Goal: Information Seeking & Learning: Compare options

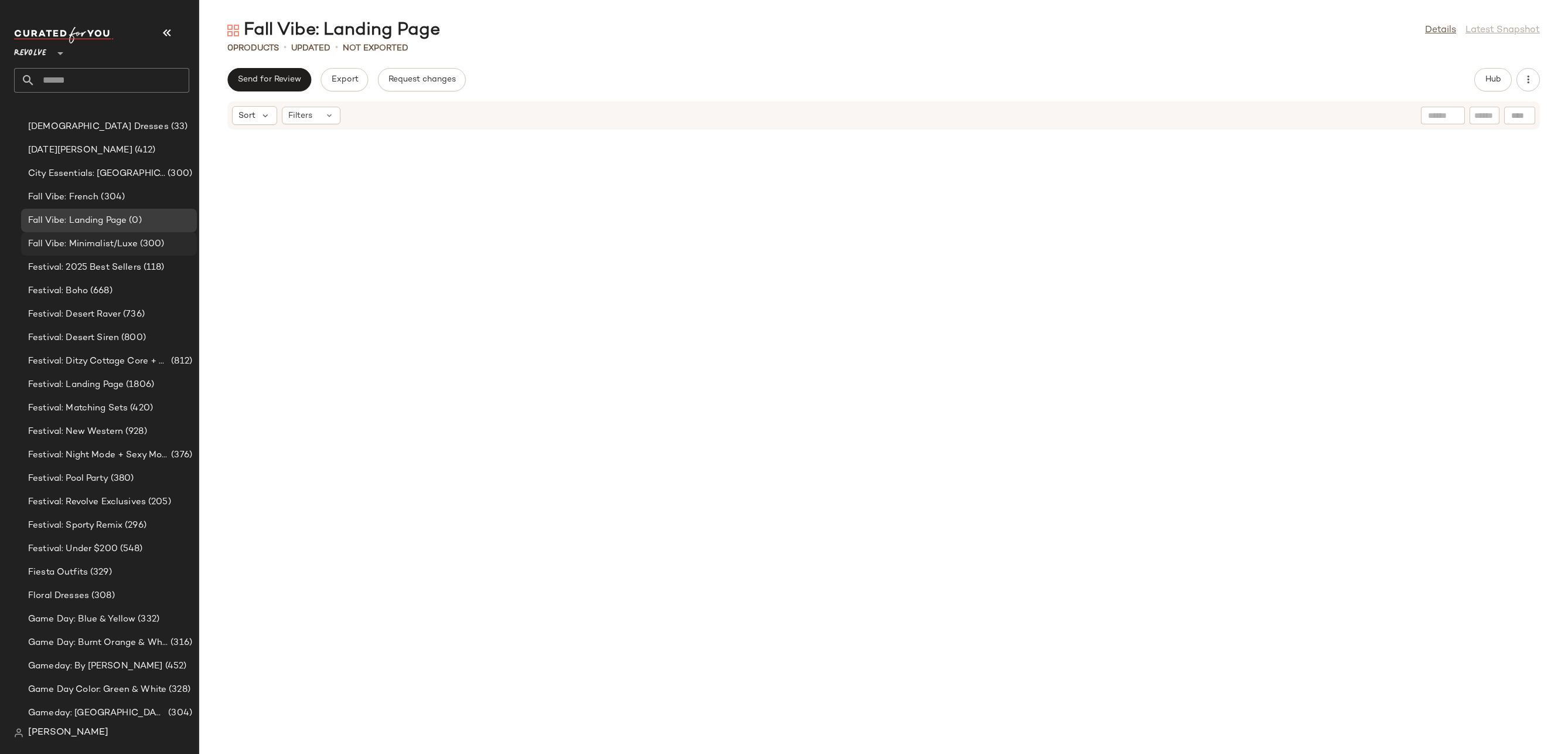
scroll to position [1538, 0]
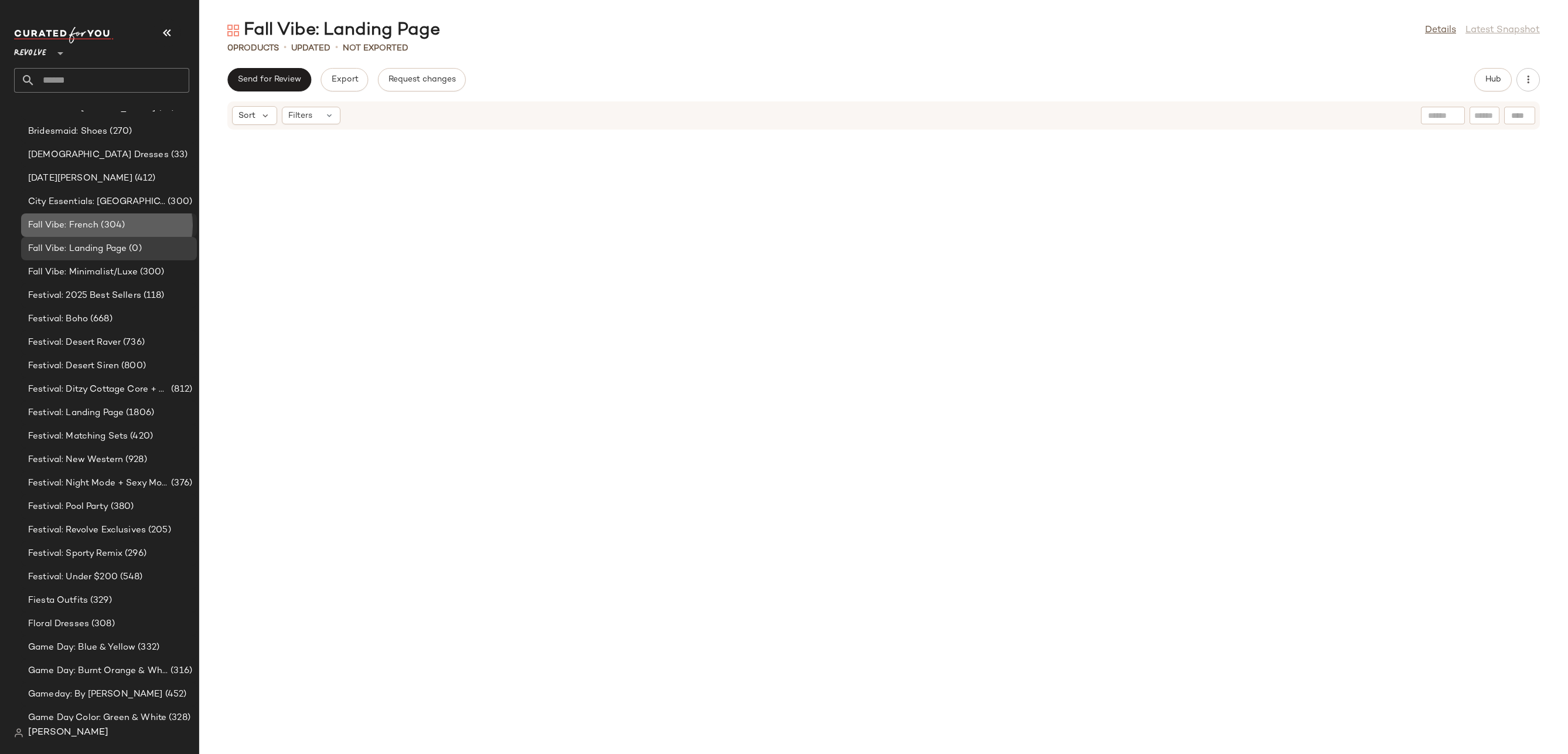
click at [149, 222] on div "Fall Vibe: French (304)" at bounding box center [108, 225] width 168 height 13
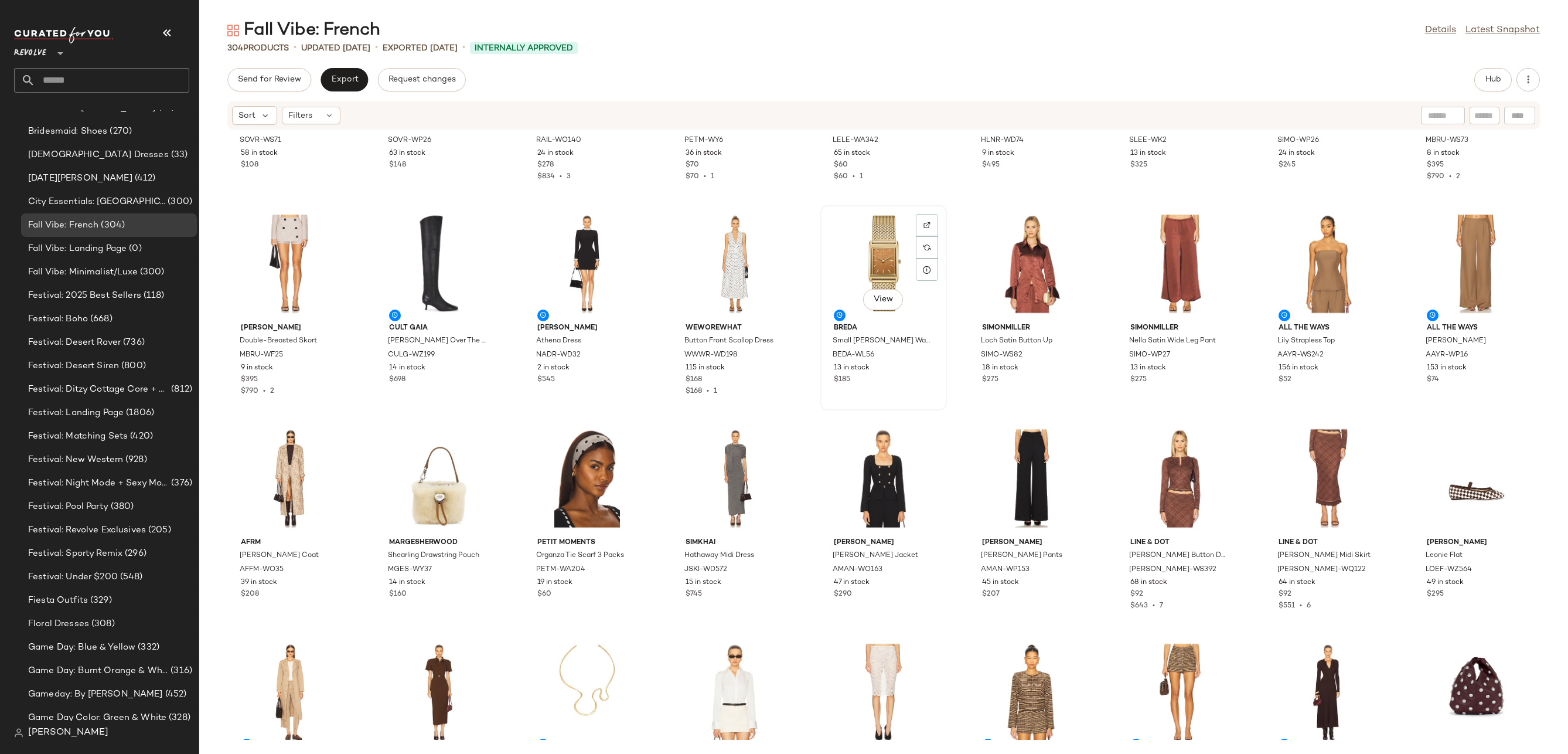
scroll to position [2238, 0]
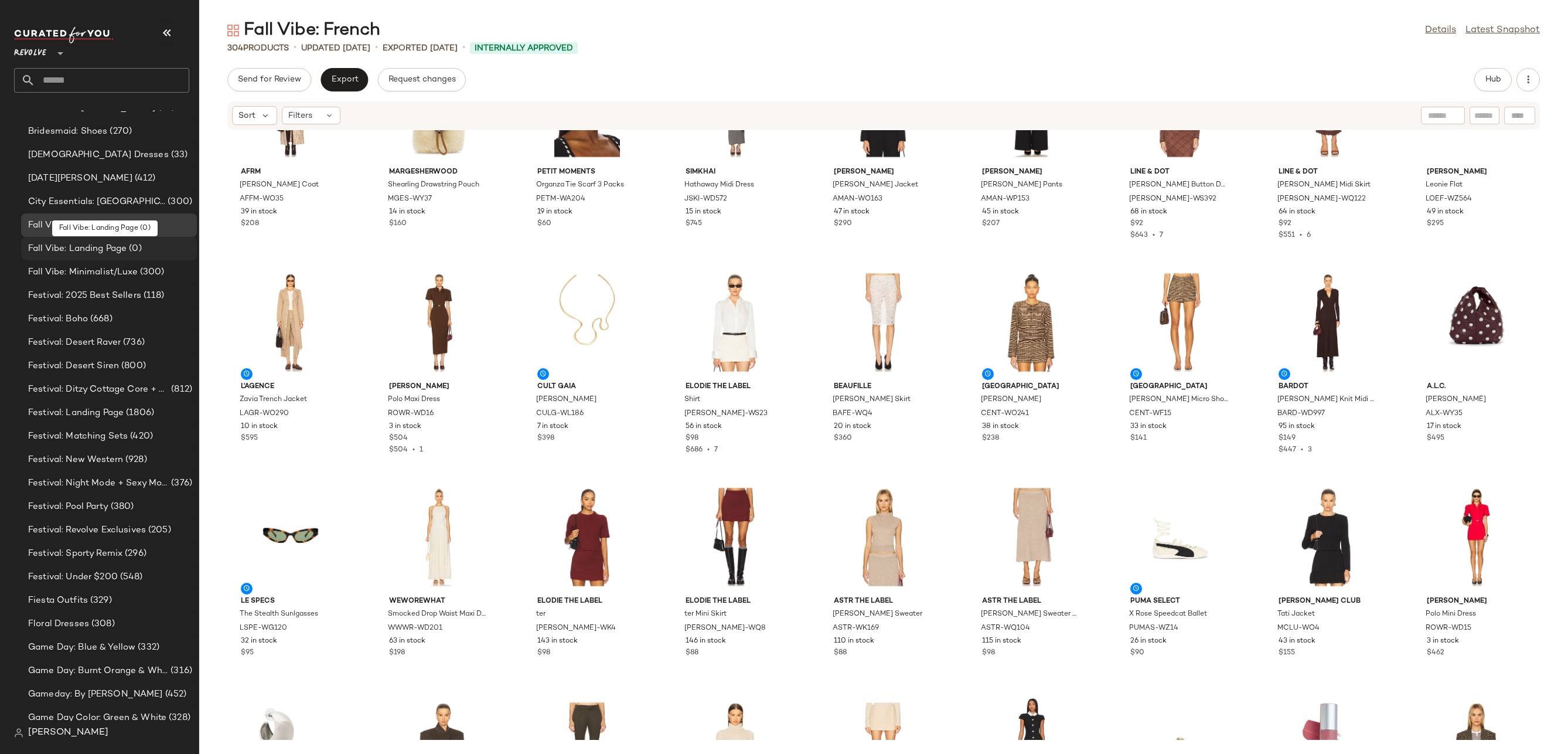
click at [149, 246] on div "Fall Vibe: Landing Page (0)" at bounding box center [108, 248] width 168 height 13
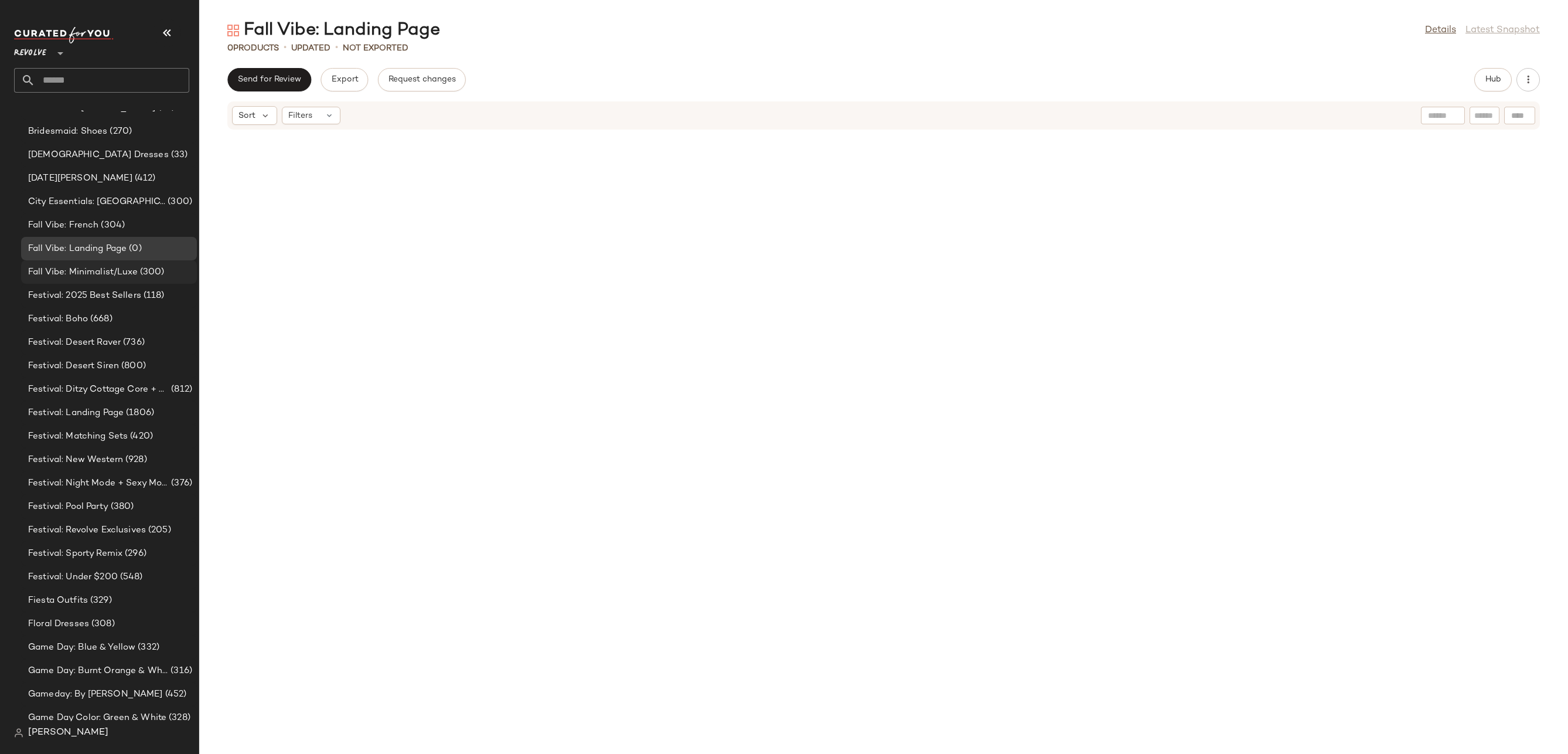
click at [152, 279] on div "Fall Vibe: Minimalist/Luxe (300)" at bounding box center [109, 272] width 176 height 24
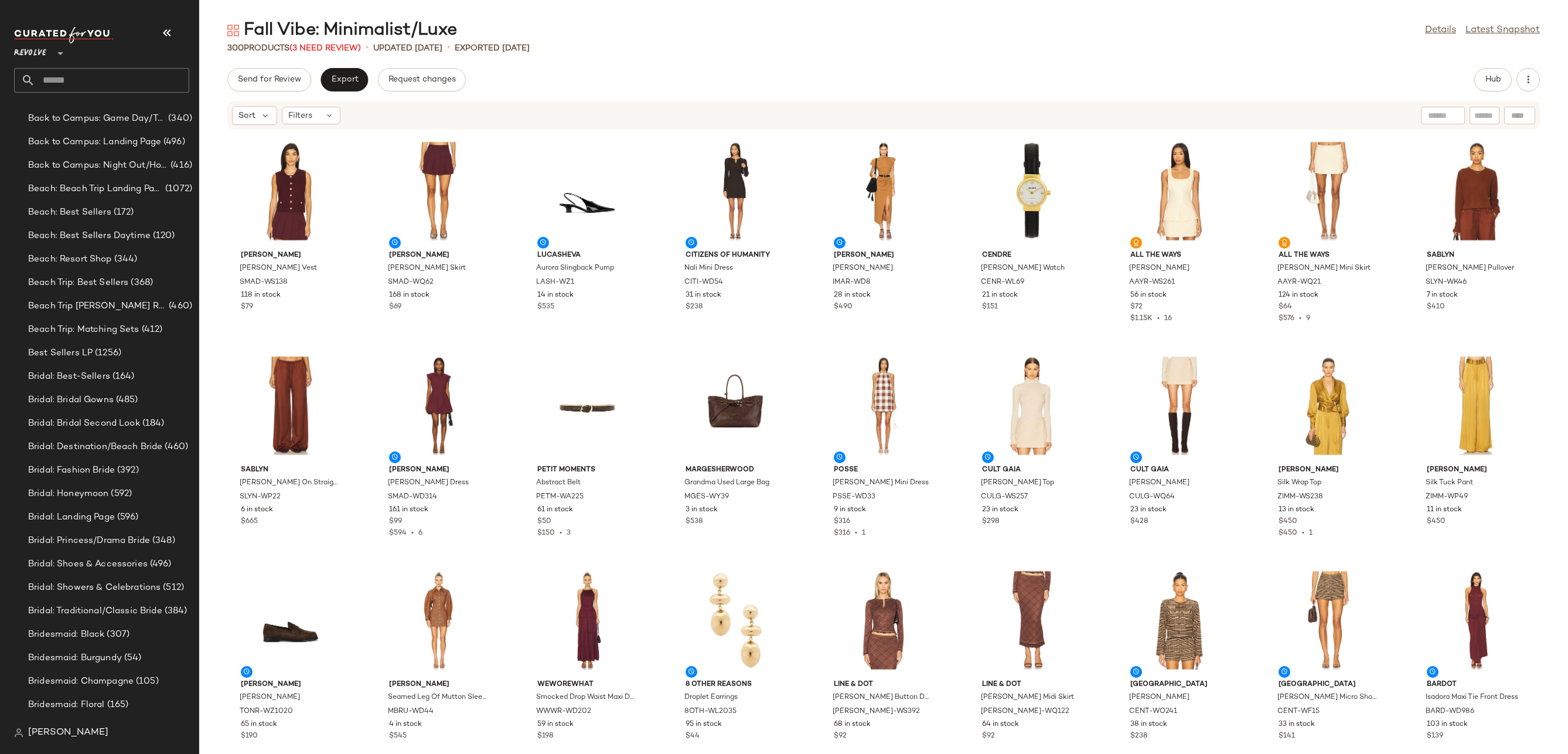
scroll to position [1296, 0]
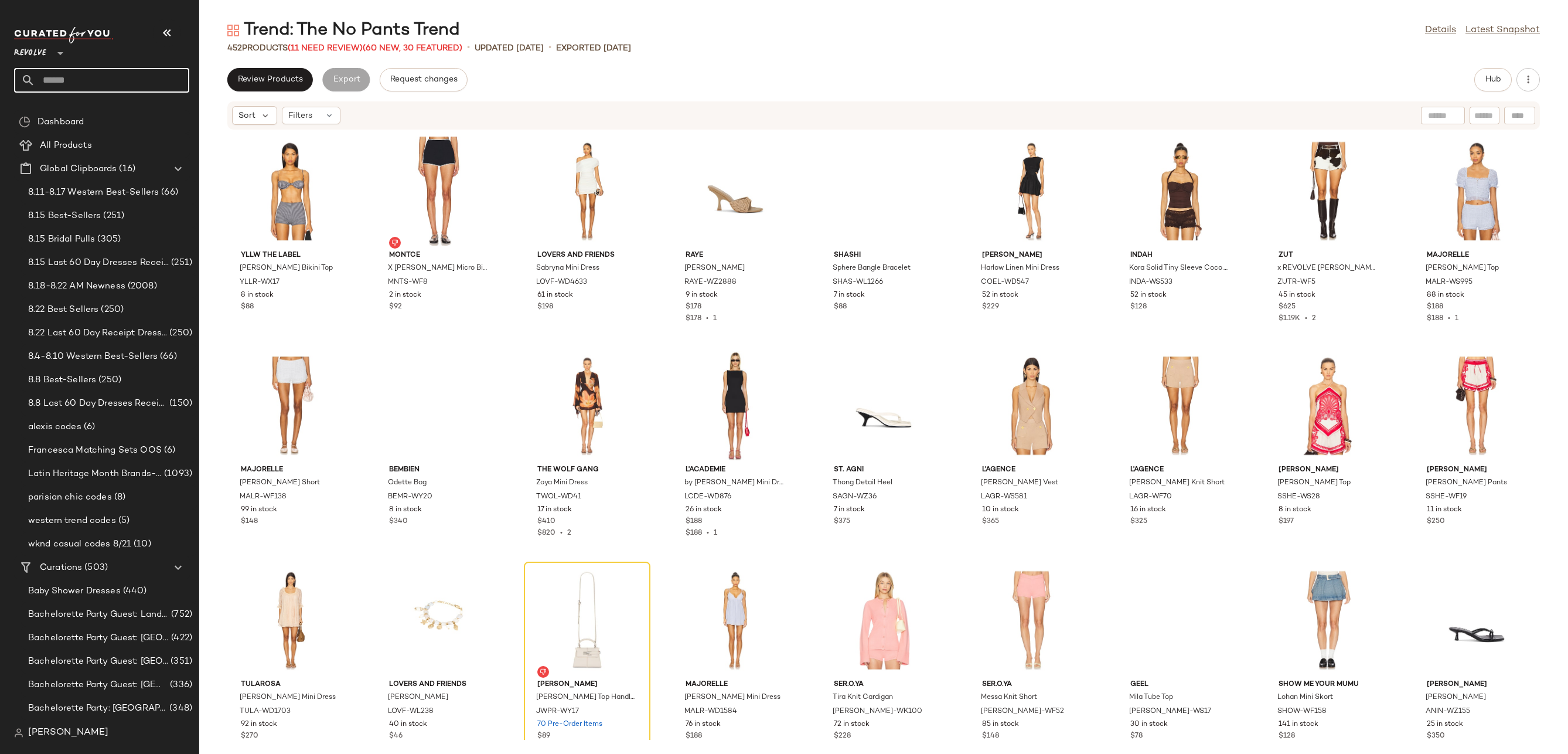
click at [146, 77] on input "text" at bounding box center [111, 80] width 154 height 24
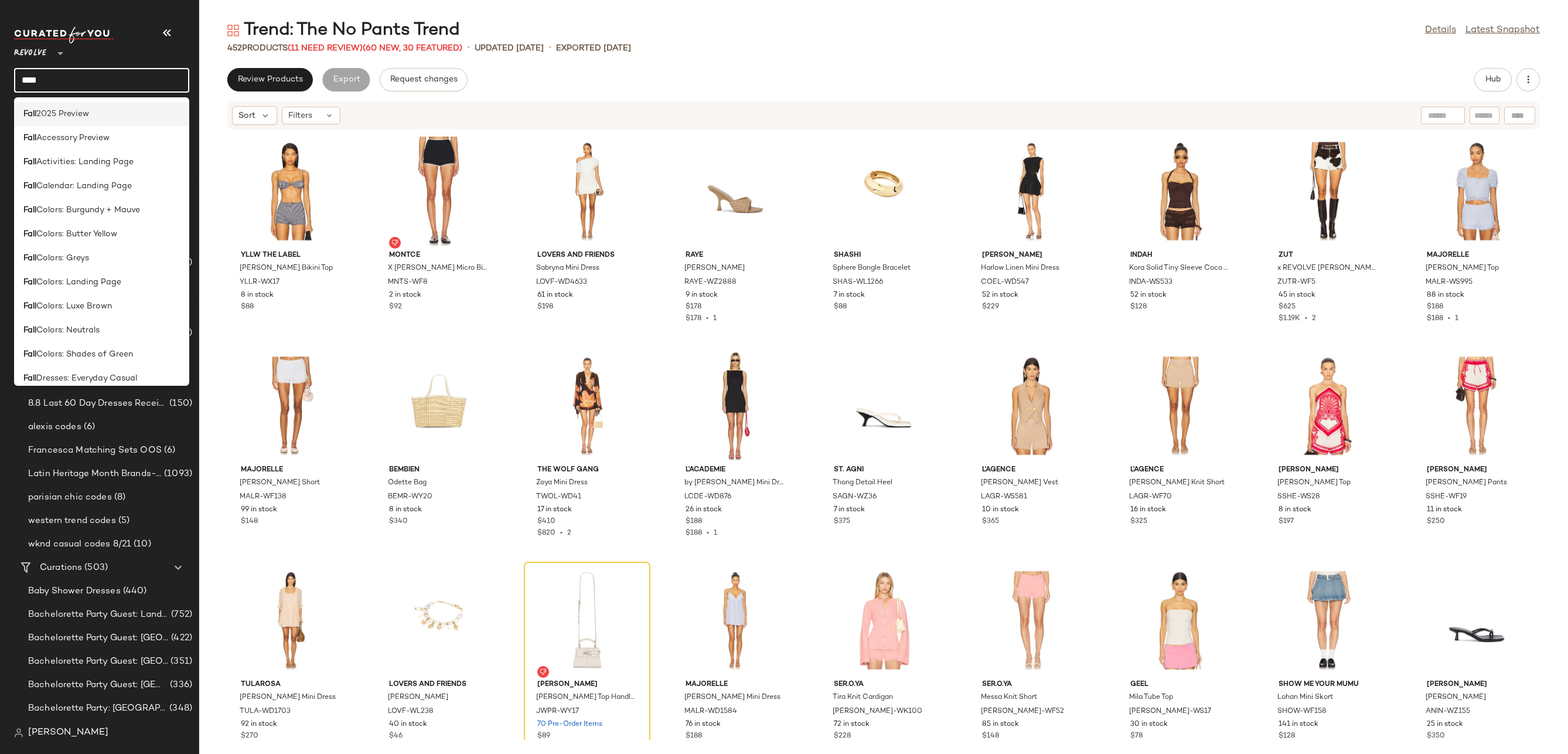
type input "****"
click at [58, 150] on div "Fall 2025 Preview" at bounding box center [101, 162] width 175 height 24
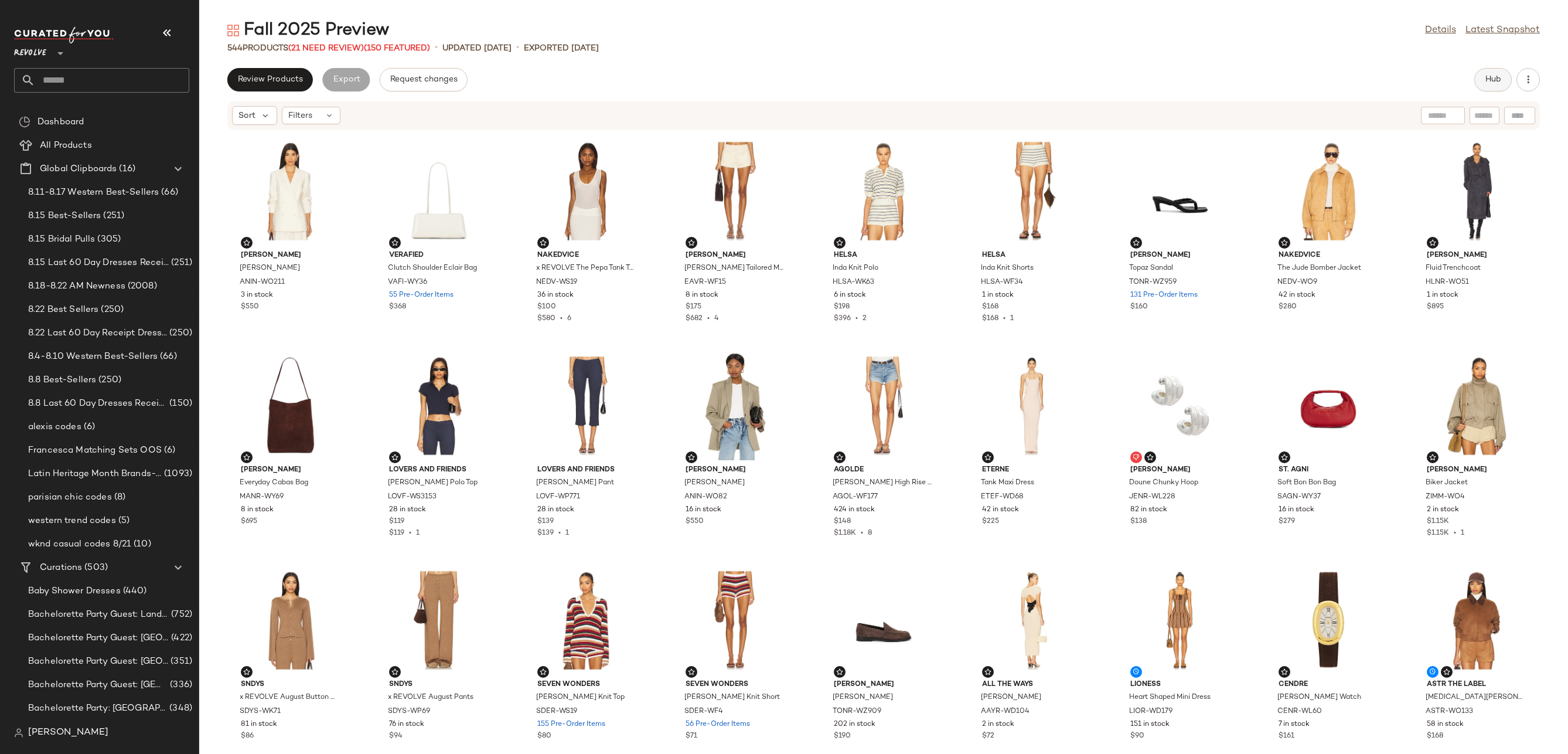
click at [1498, 77] on span "Hub" at bounding box center [1492, 79] width 17 height 10
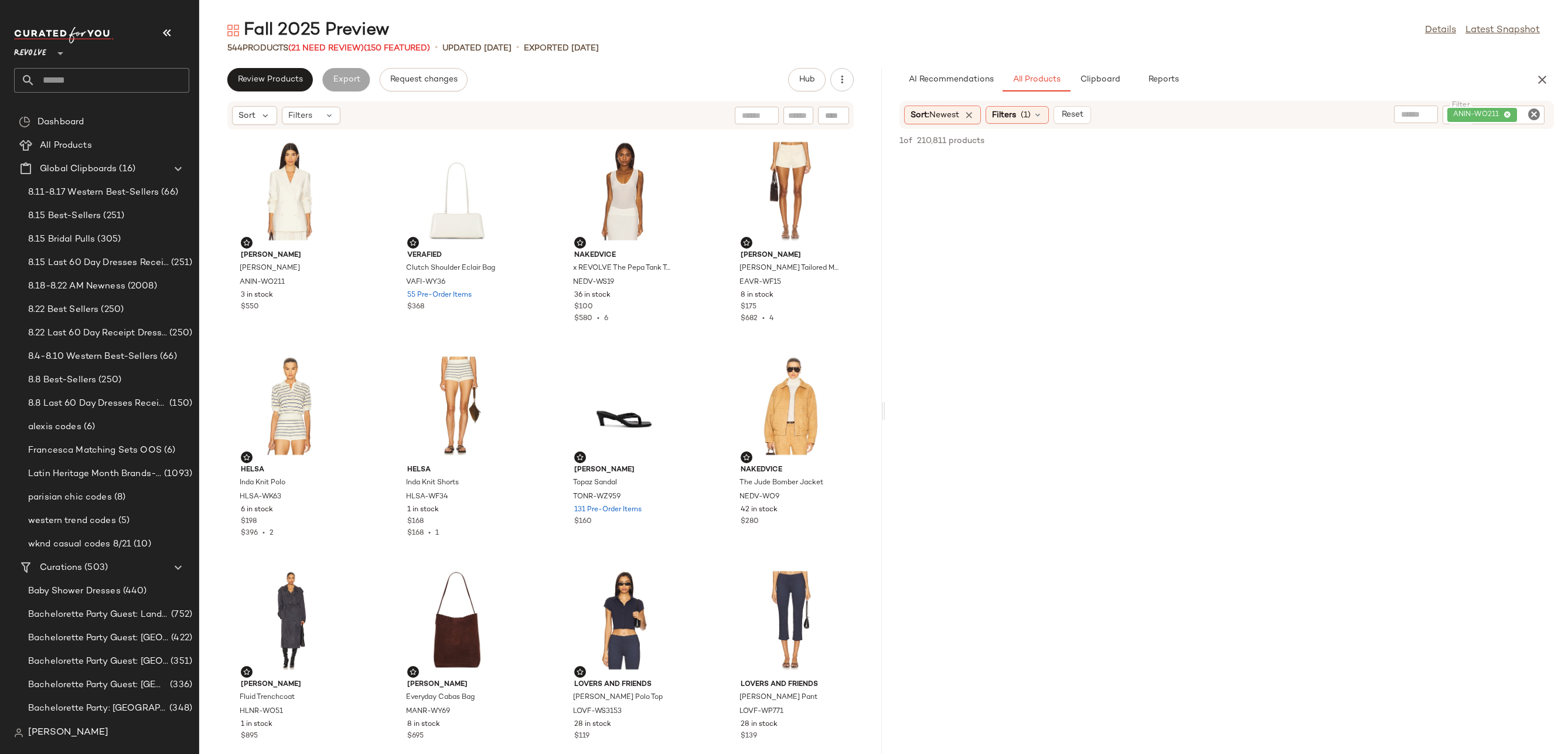
click at [1531, 111] on icon "Clear Filter" at bounding box center [1534, 114] width 14 height 14
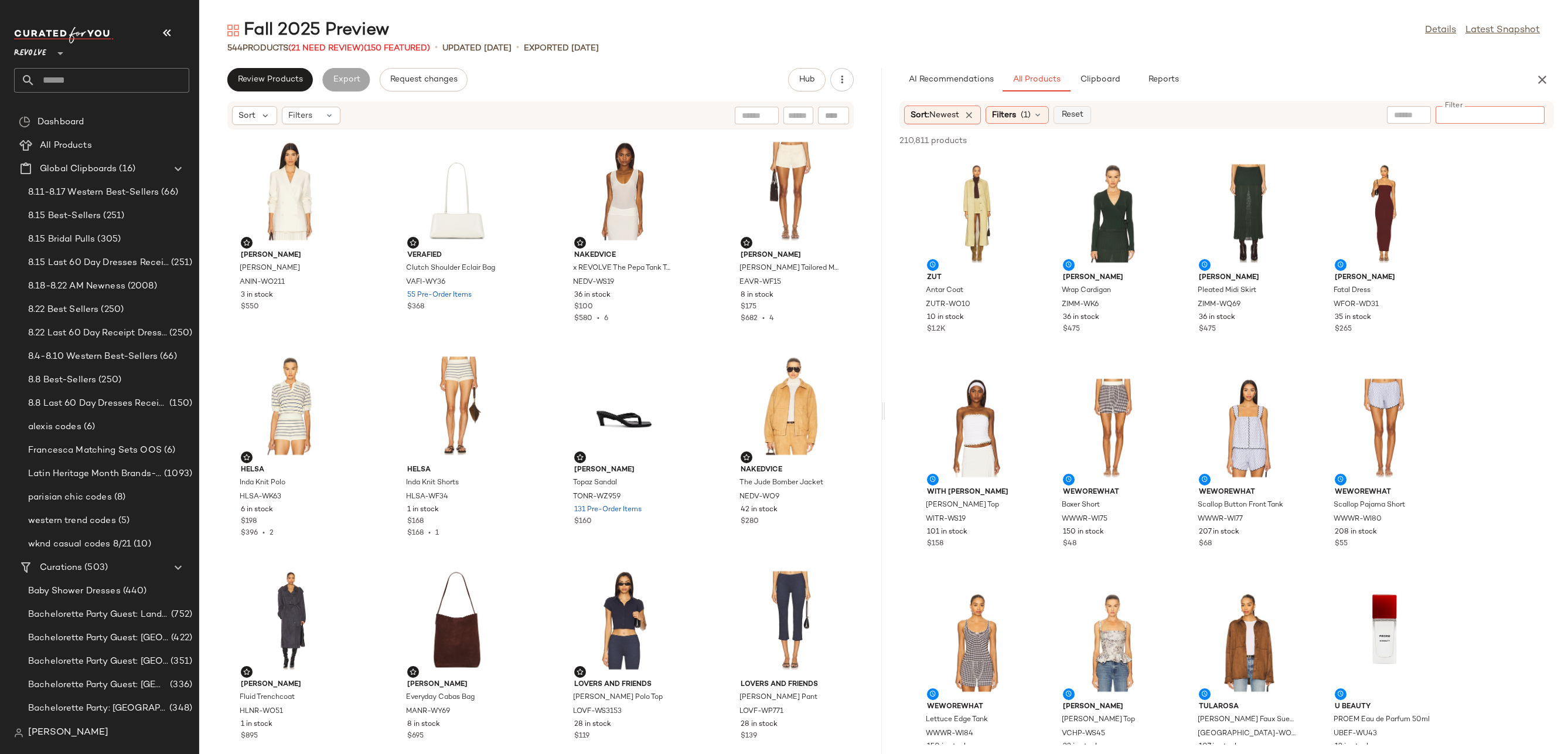
click at [1065, 118] on span "Reset" at bounding box center [1072, 115] width 23 height 10
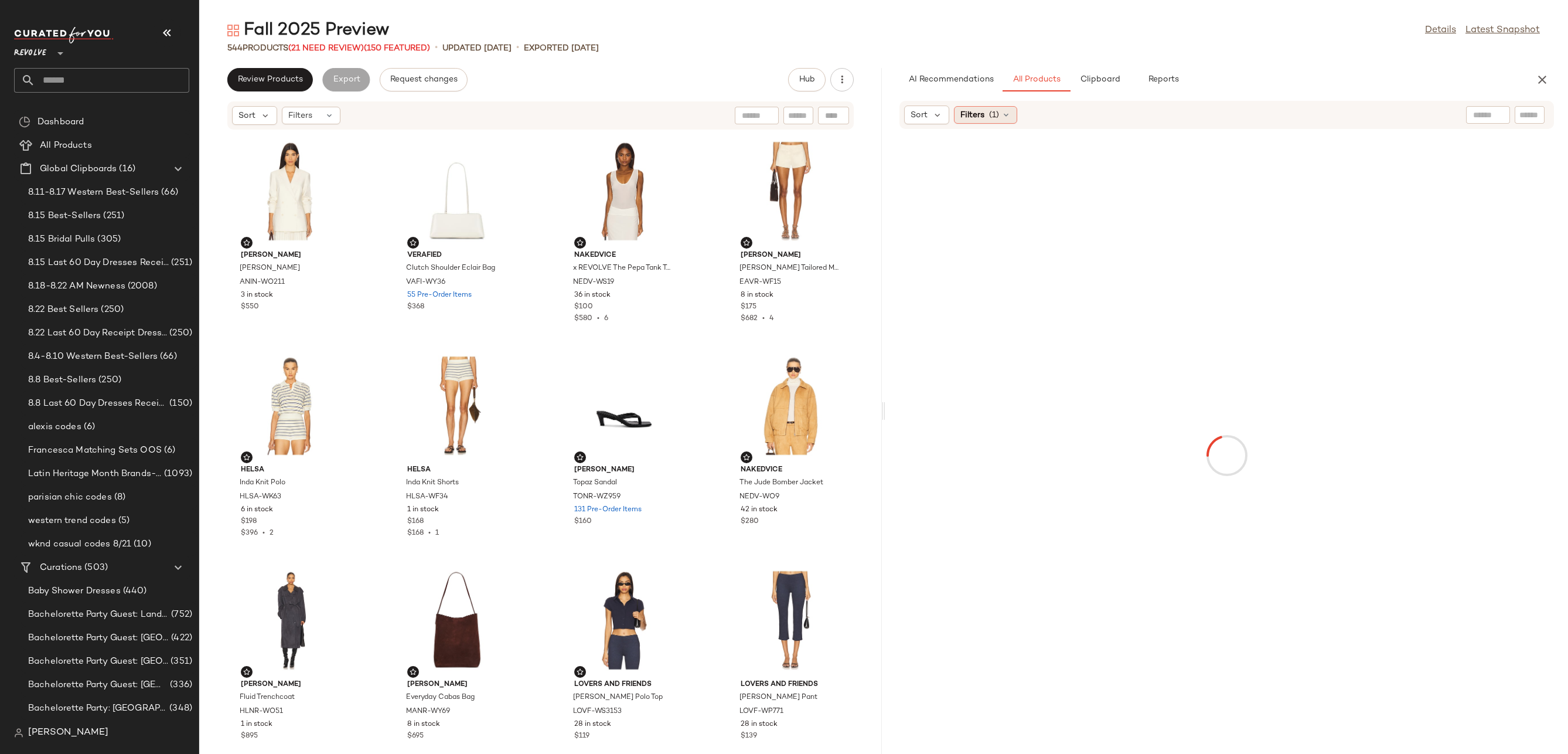
click at [1003, 114] on icon at bounding box center [1006, 115] width 10 height 10
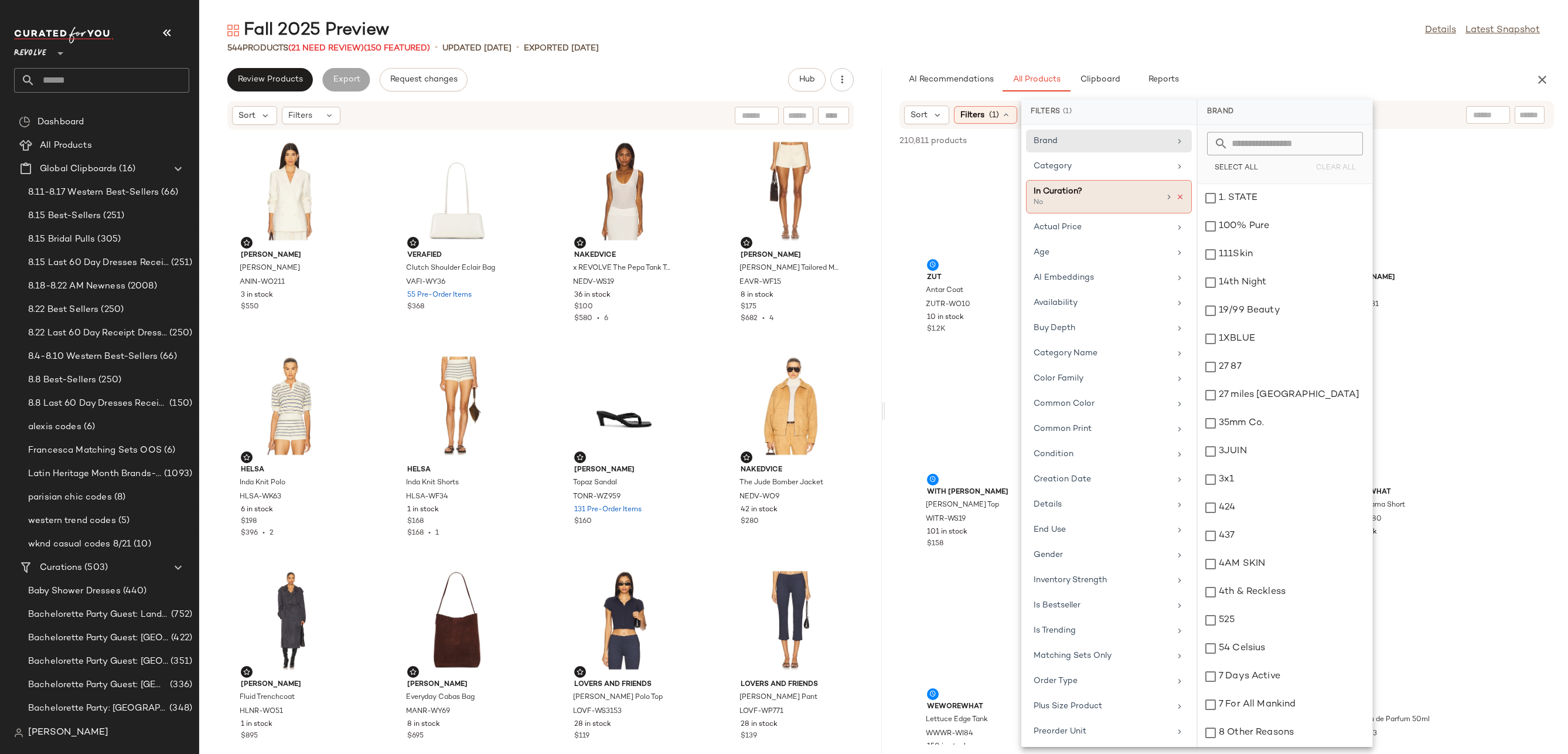
click at [1176, 195] on icon at bounding box center [1179, 197] width 8 height 8
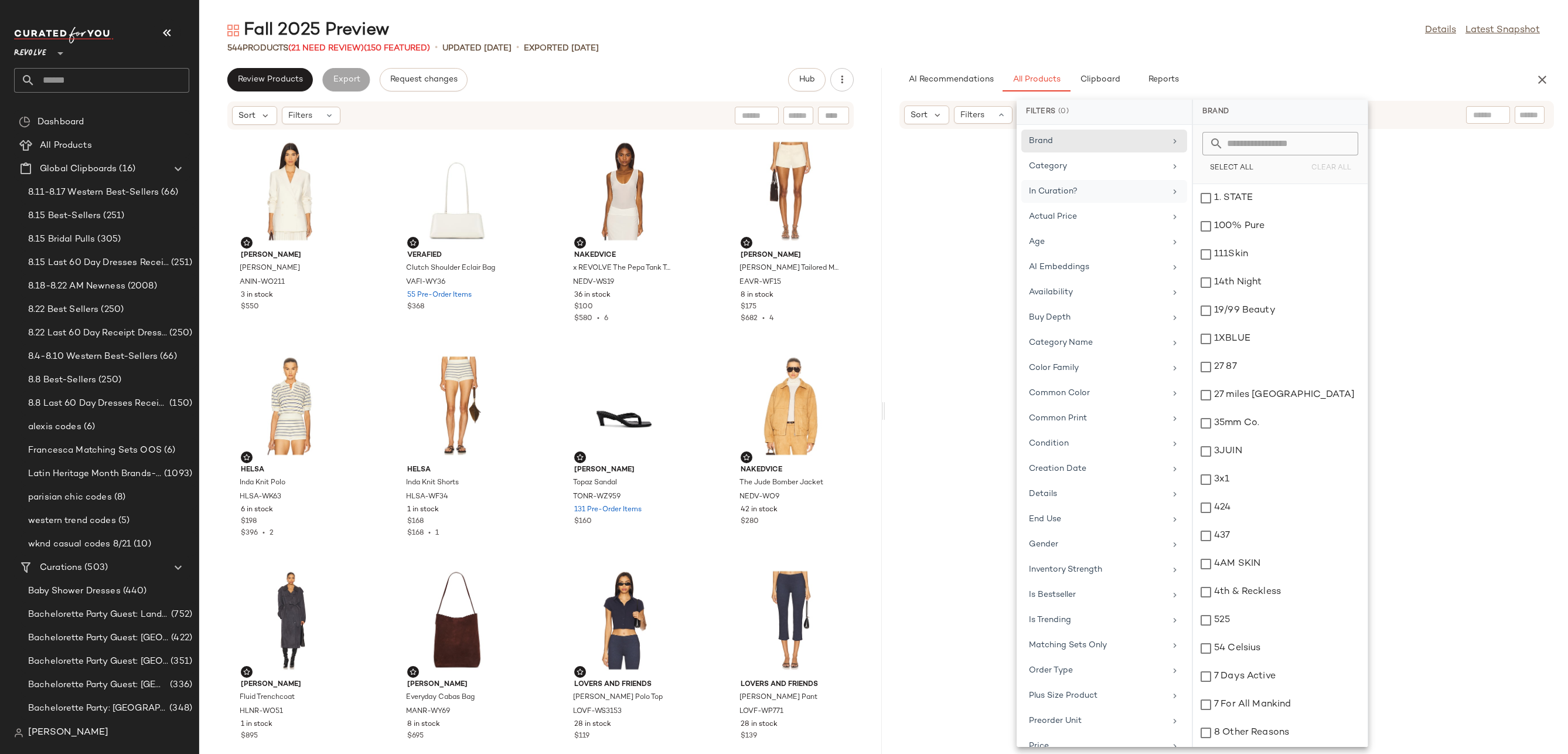
click at [1533, 118] on input "text" at bounding box center [1530, 115] width 21 height 12
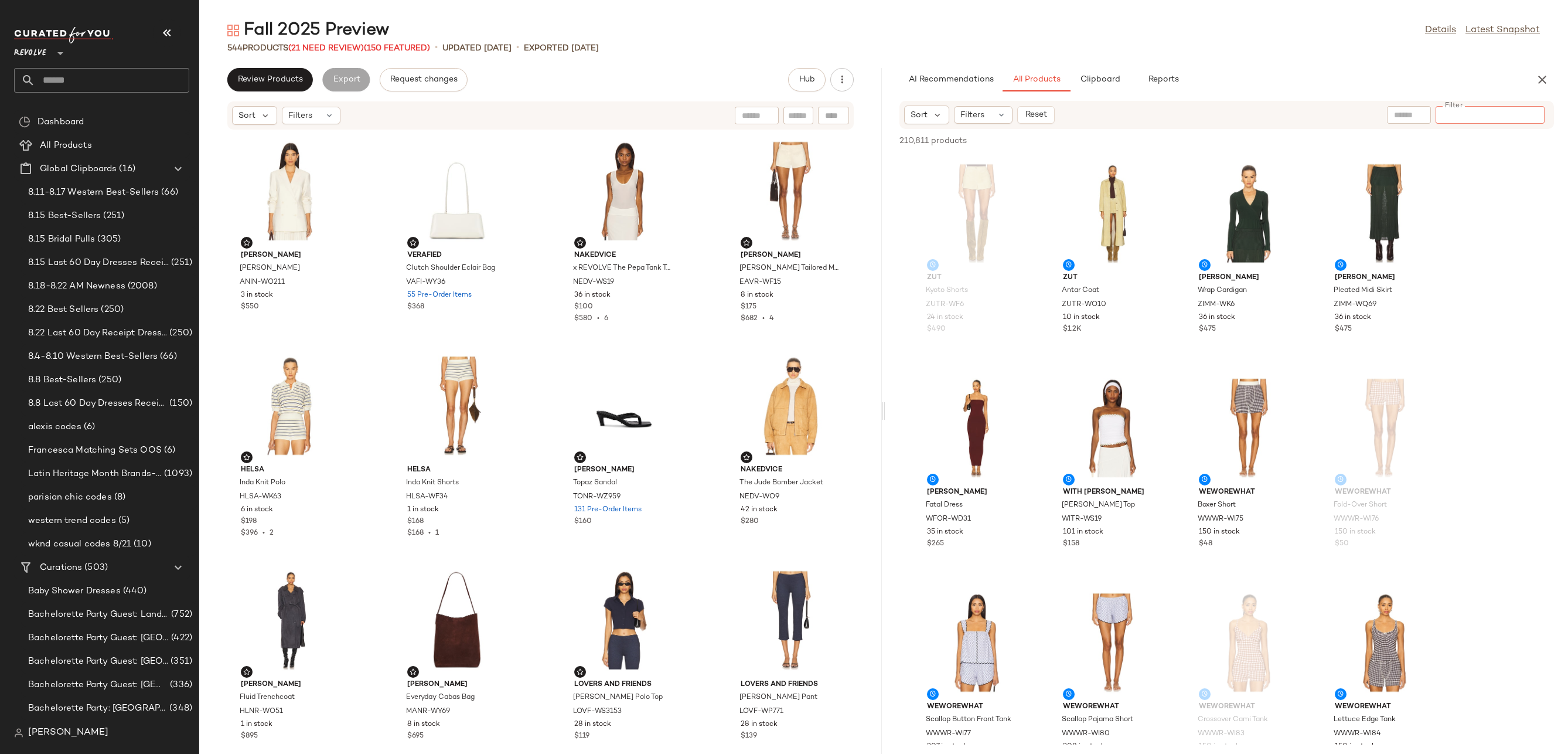
paste input "*********"
type input "*********"
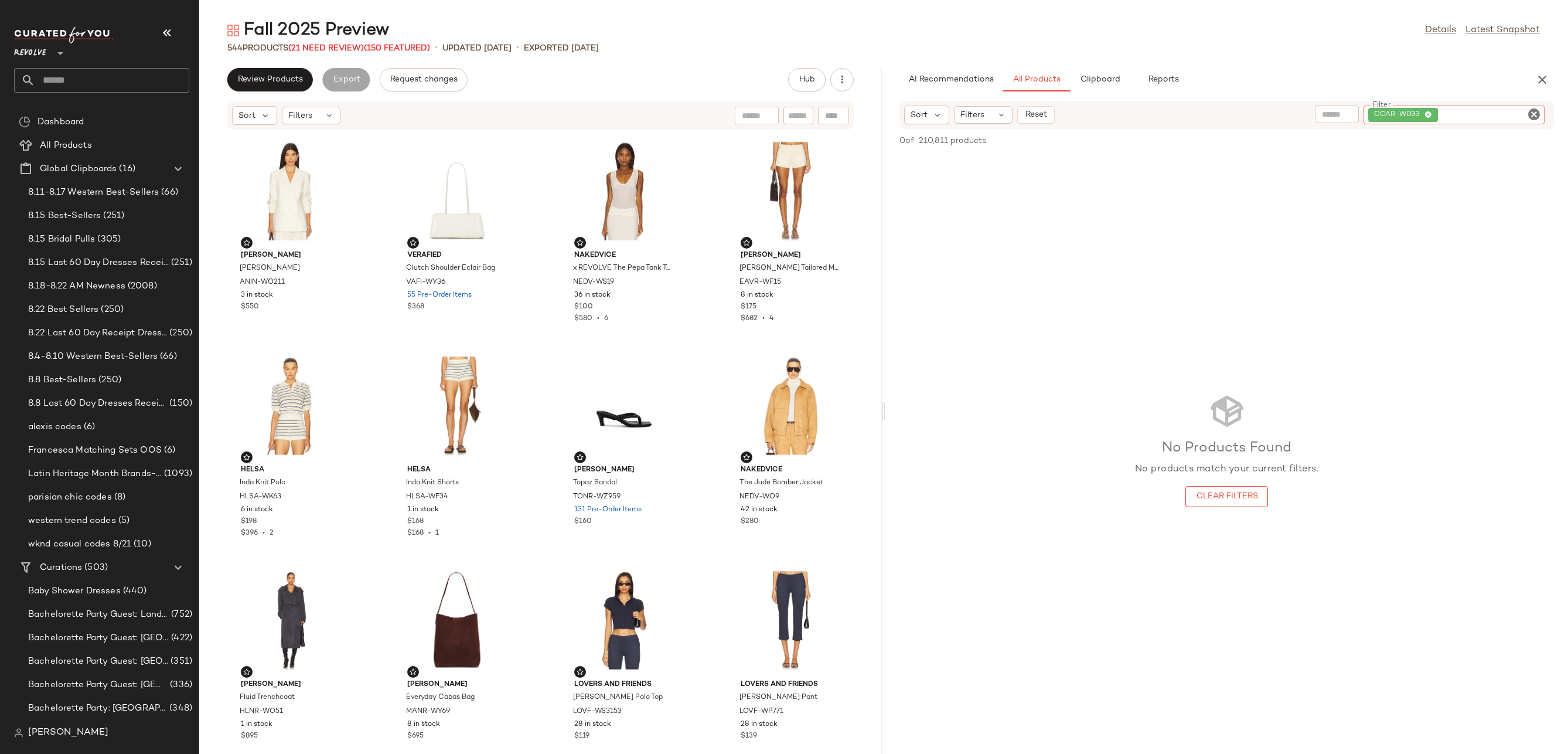
click at [1538, 115] on icon "Clear Filter" at bounding box center [1534, 114] width 14 height 14
paste input "********"
type input "********"
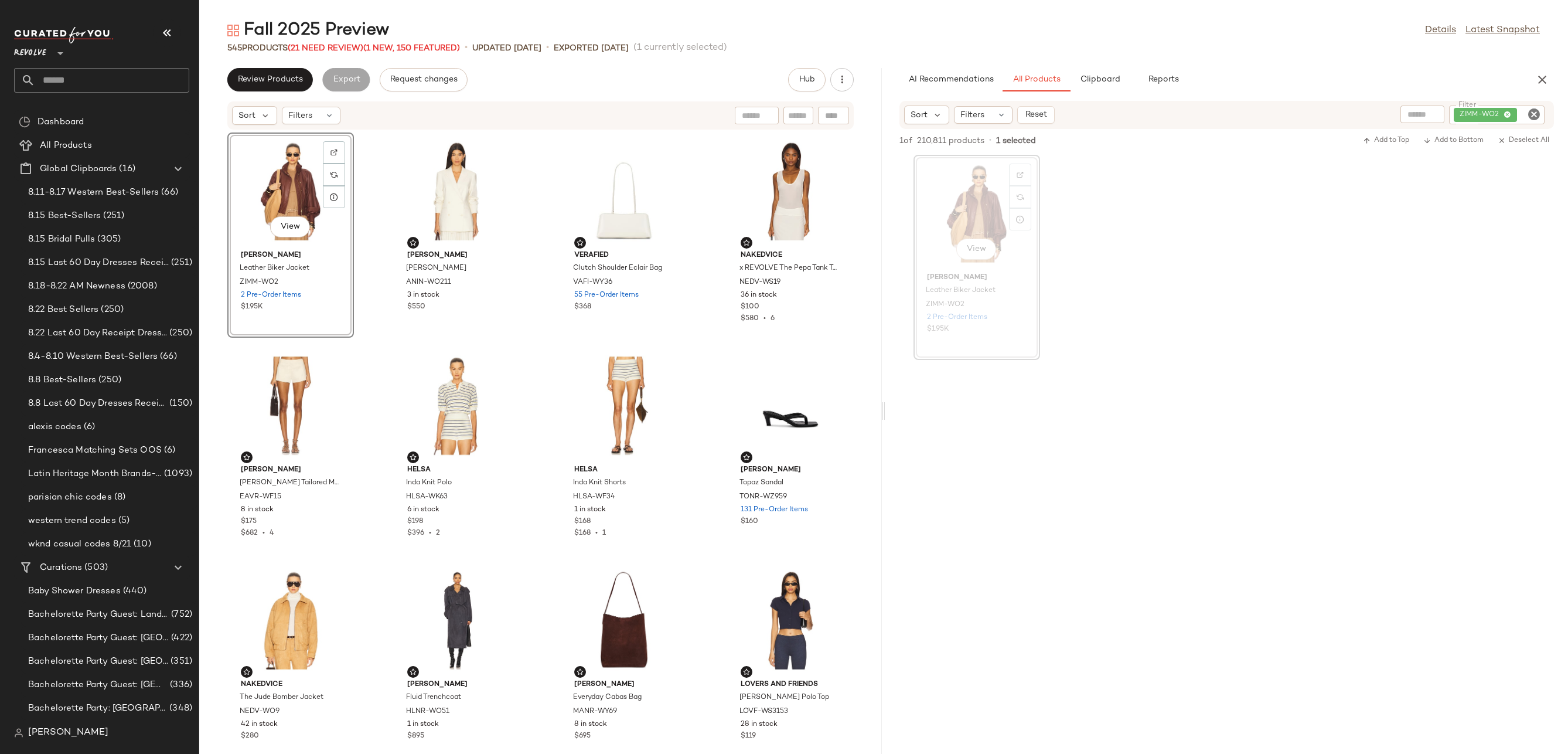
drag, startPoint x: 1002, startPoint y: 234, endPoint x: 438, endPoint y: 8, distance: 607.6
click at [1531, 121] on icon "Clear Filter" at bounding box center [1534, 114] width 14 height 14
paste input "********"
type input "********"
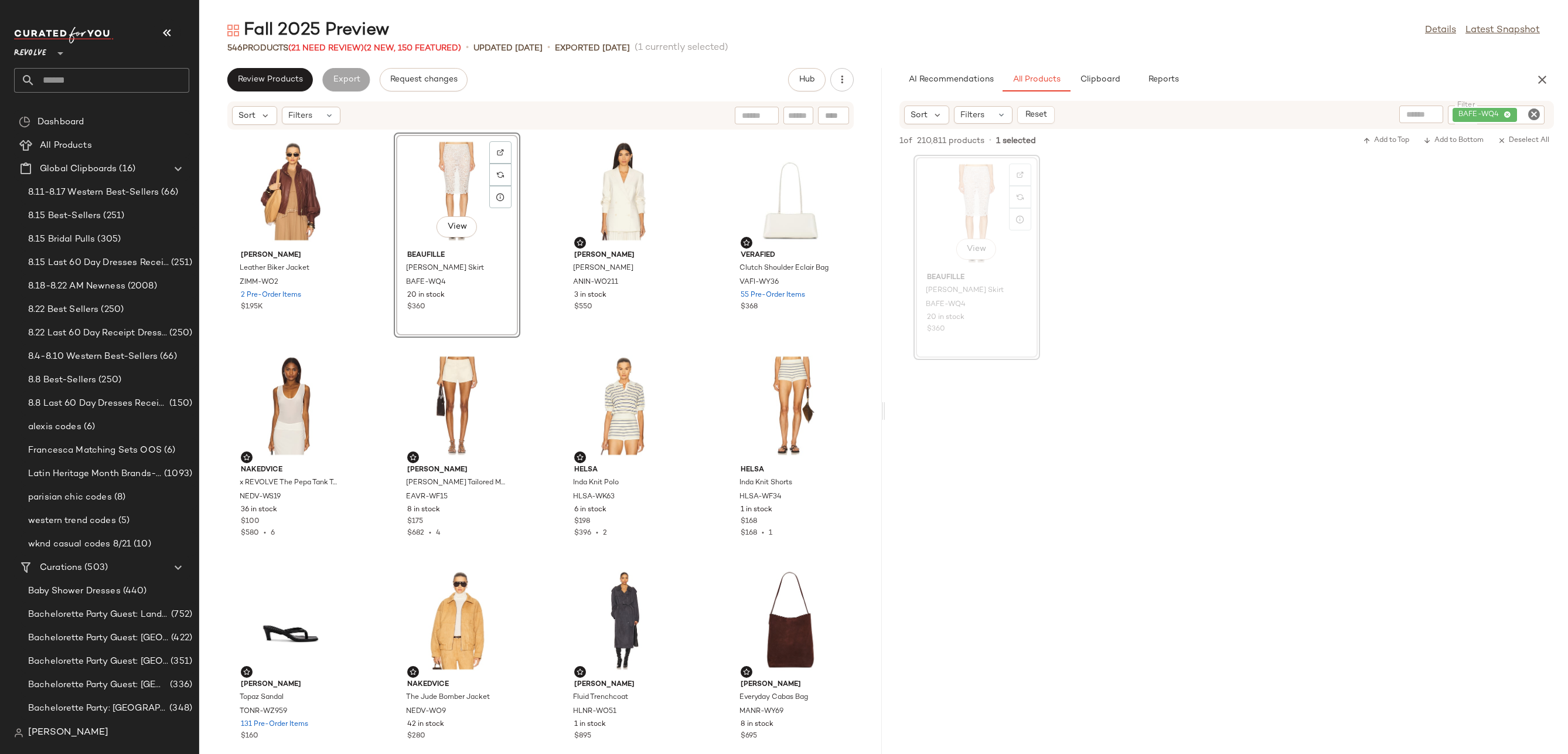
drag, startPoint x: 979, startPoint y: 202, endPoint x: 472, endPoint y: 6, distance: 543.6
click at [1539, 117] on icon "Clear Filter" at bounding box center [1534, 114] width 14 height 14
paste input "********"
type input "********"
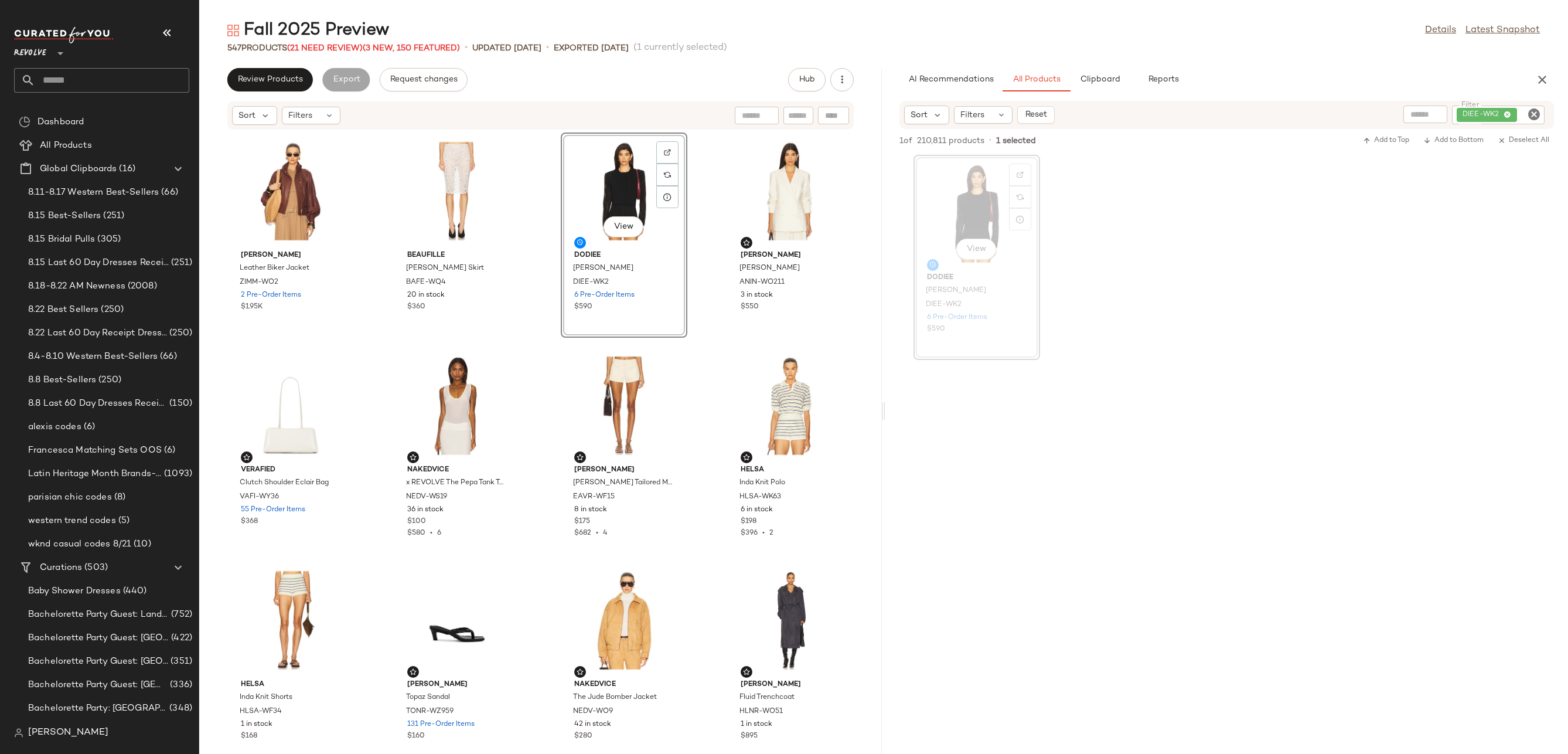
drag, startPoint x: 941, startPoint y: 197, endPoint x: 536, endPoint y: 1, distance: 449.9
click at [1531, 114] on icon "Clear Filter" at bounding box center [1534, 114] width 14 height 14
paste input "********"
type input "********"
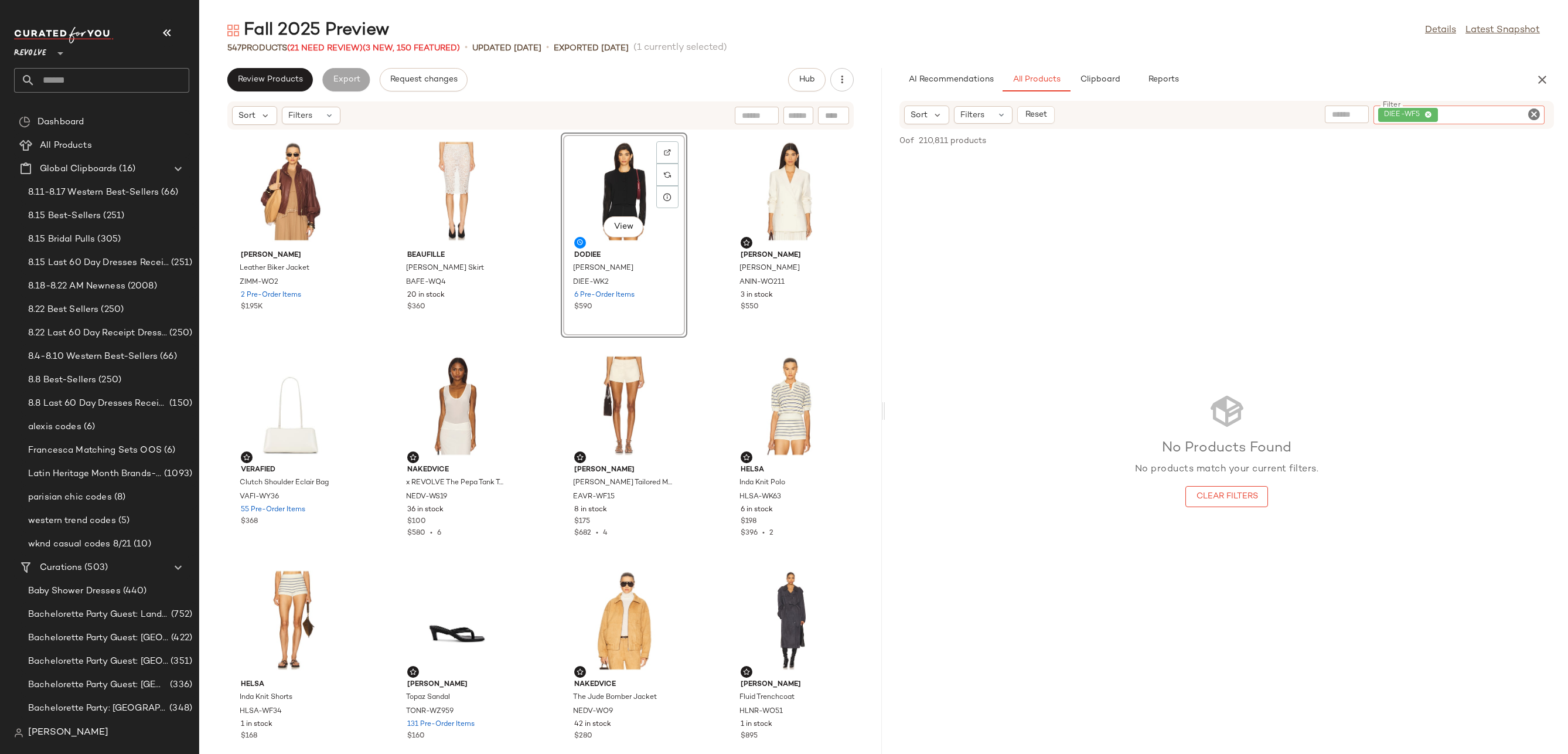
click at [1539, 110] on icon "Clear Filter" at bounding box center [1534, 114] width 14 height 14
paste input "*********"
type input "*********"
click at [945, 192] on div "View" at bounding box center [976, 212] width 118 height 109
click at [821, 112] on div at bounding box center [834, 116] width 31 height 17
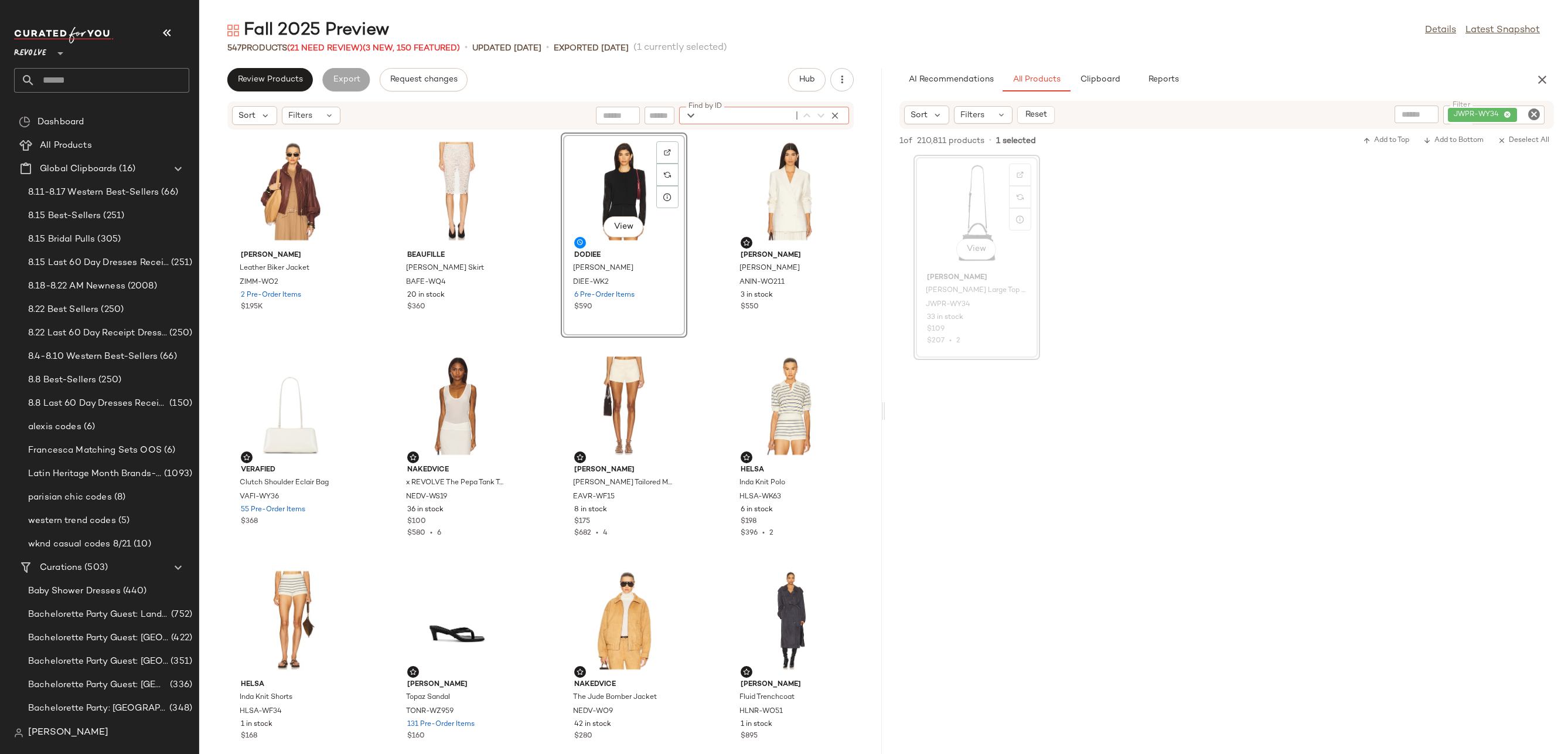
paste input "*********"
type input "*********"
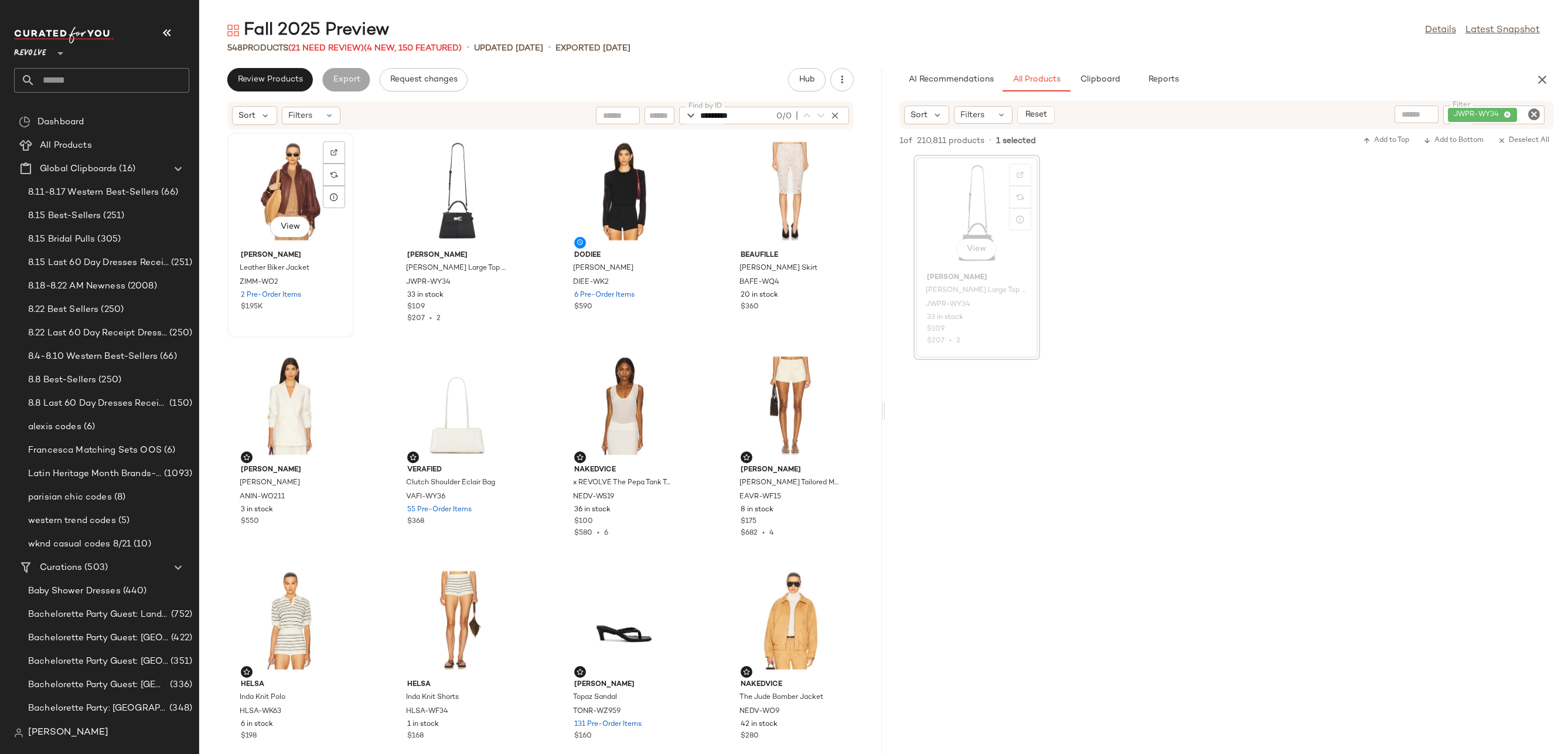
click at [308, 178] on div "View" at bounding box center [291, 191] width 118 height 109
click at [776, 184] on div "View" at bounding box center [790, 191] width 118 height 109
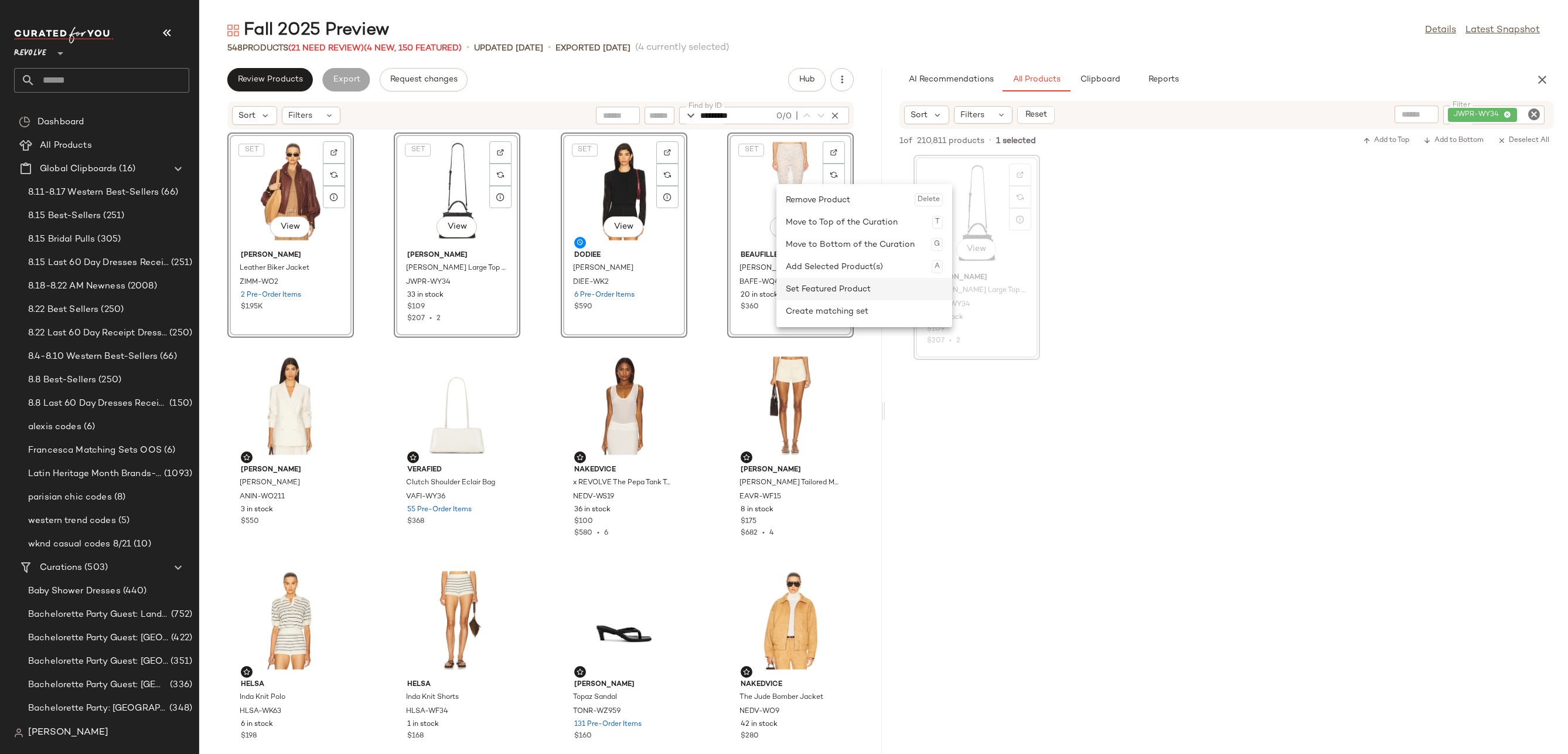
click at [795, 292] on div "Set Featured Product" at bounding box center [864, 289] width 157 height 23
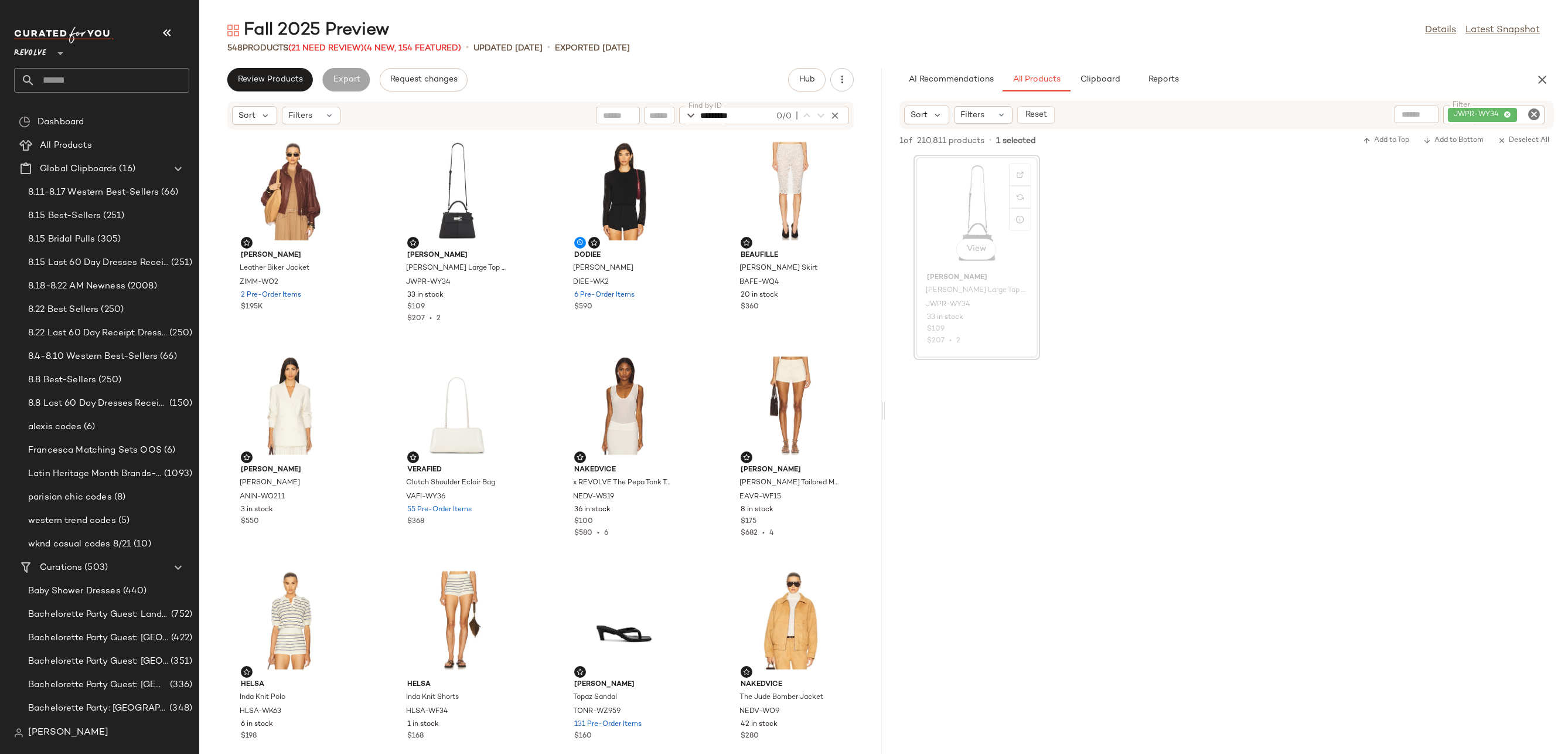
click at [1527, 112] on icon "Clear Filter" at bounding box center [1534, 114] width 14 height 14
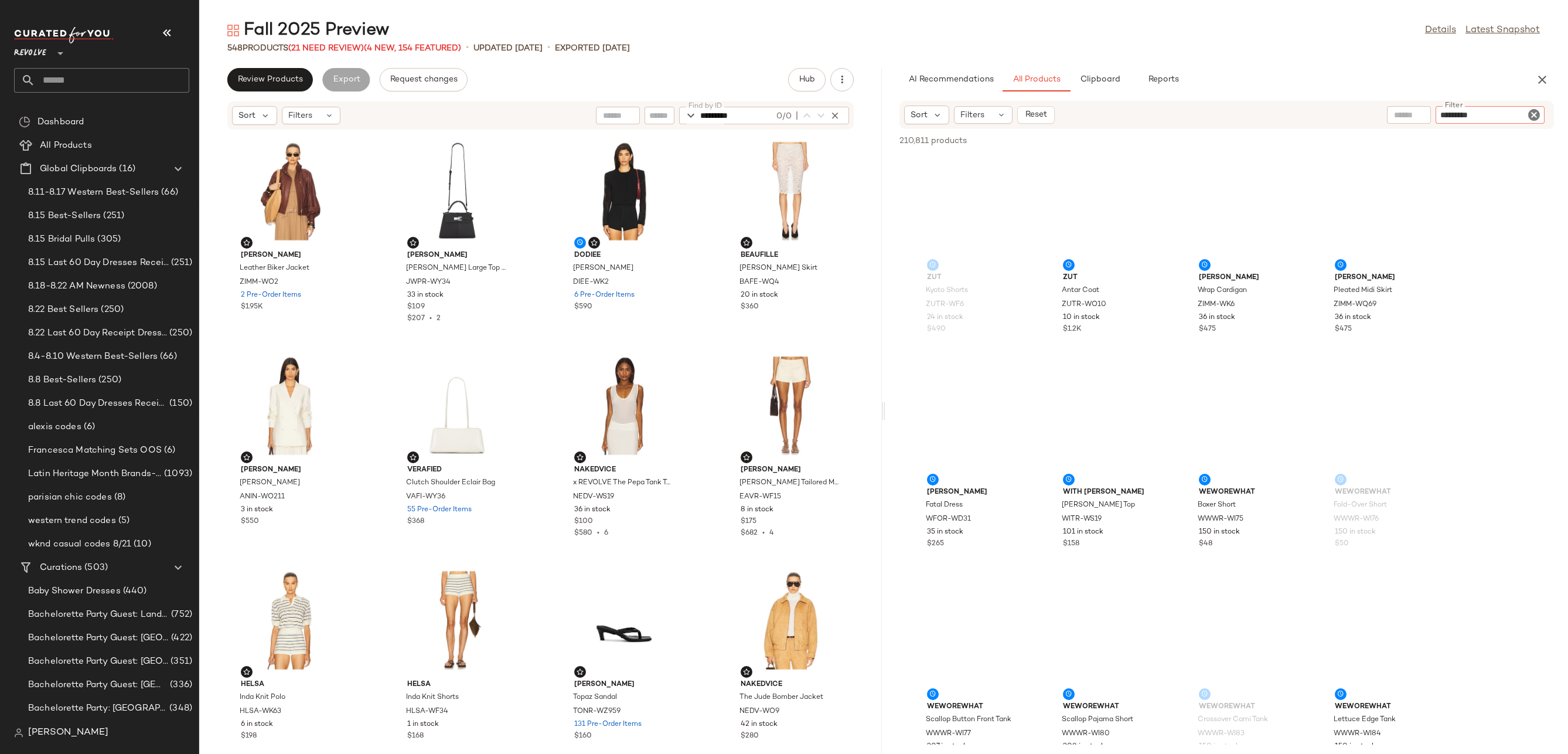
type input "**********"
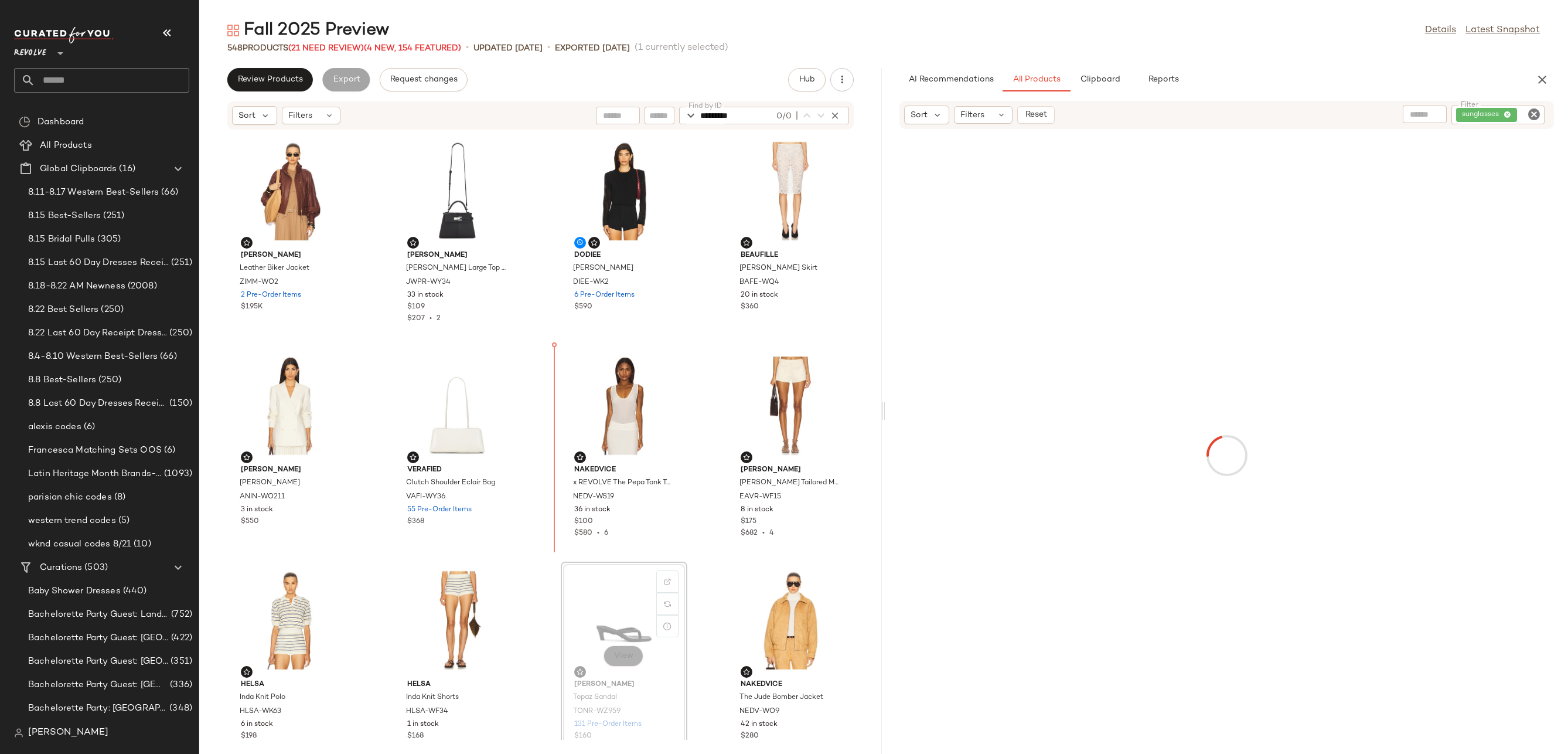
scroll to position [1, 0]
drag, startPoint x: 607, startPoint y: 648, endPoint x: 501, endPoint y: 448, distance: 226.4
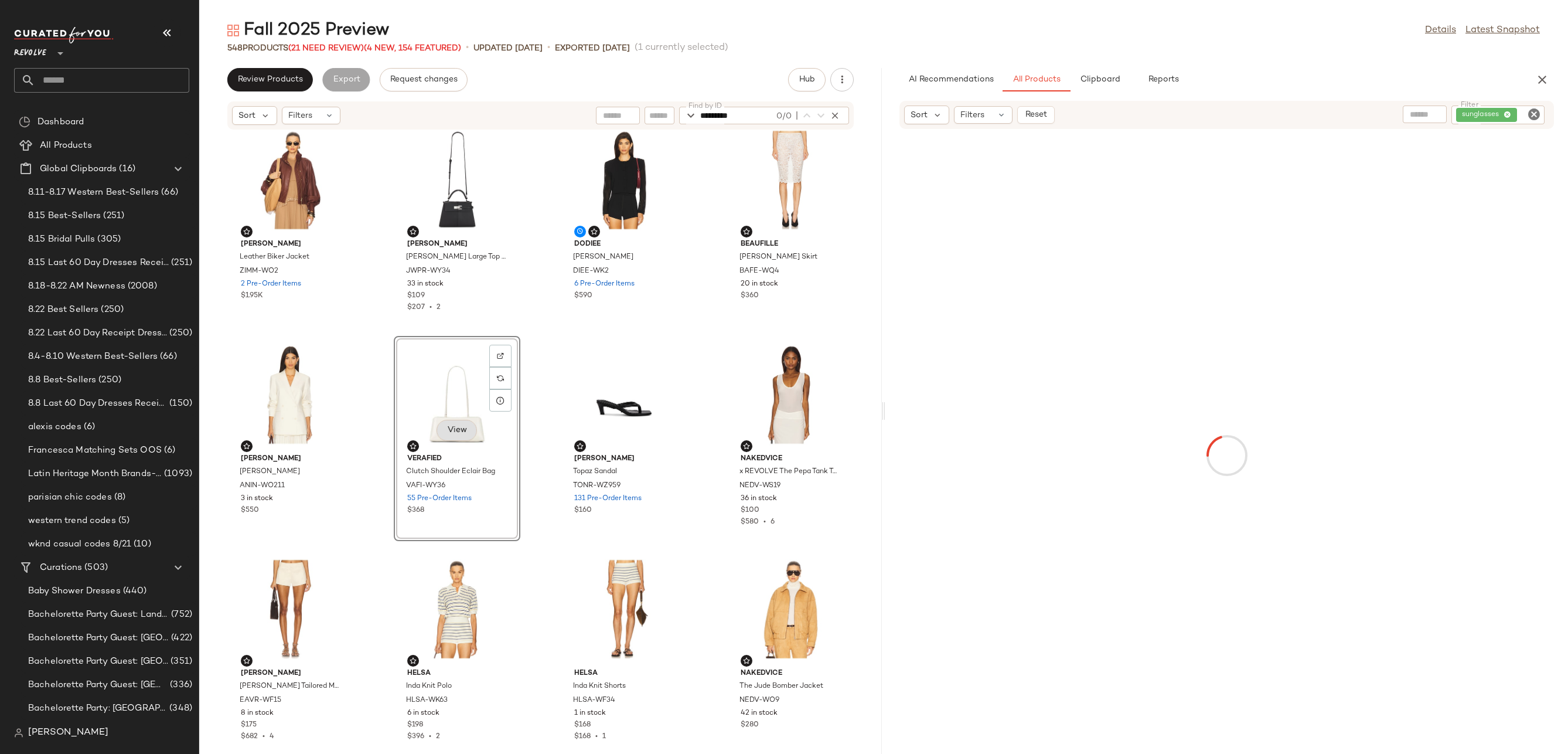
scroll to position [15, 0]
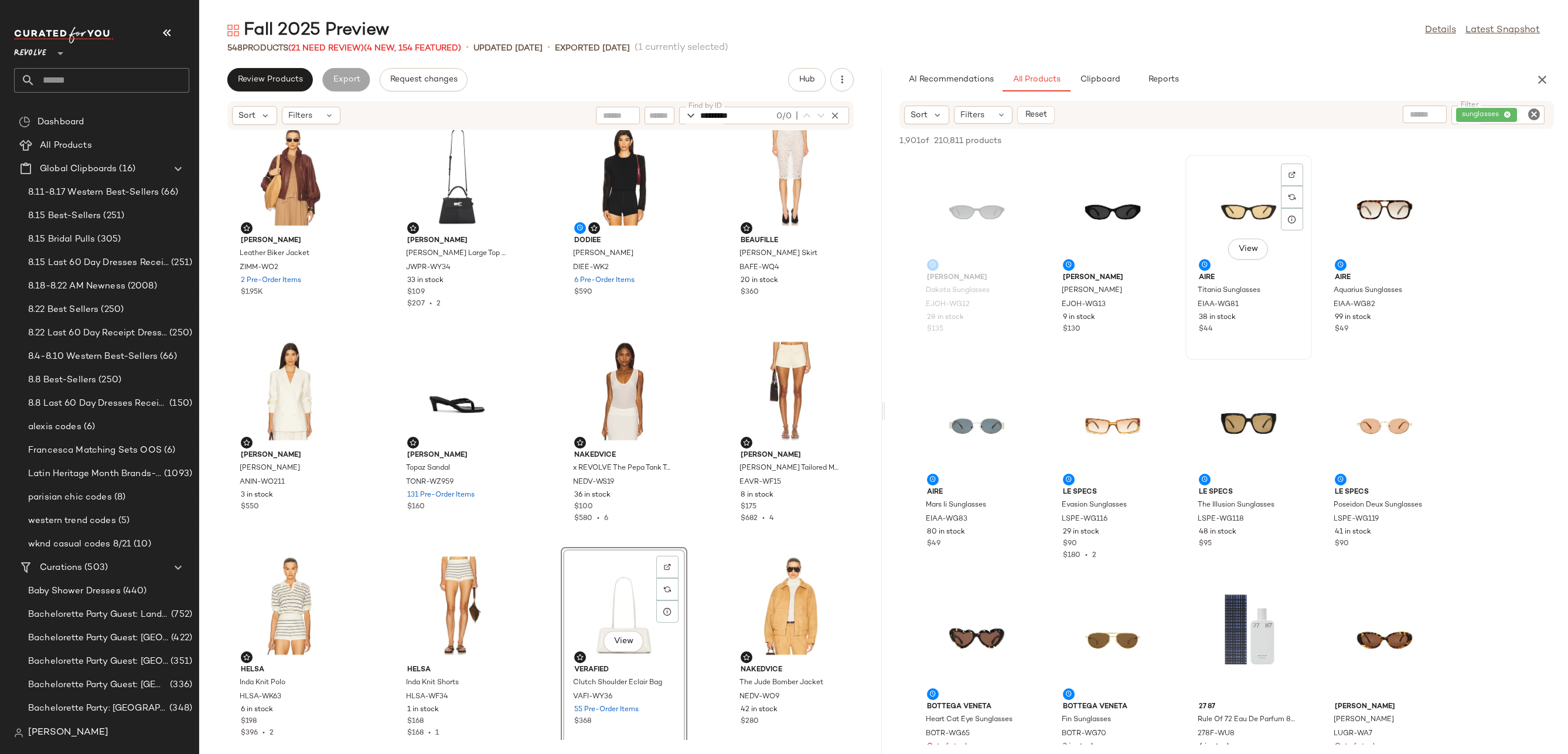
click at [1219, 221] on div "View" at bounding box center [1249, 212] width 118 height 109
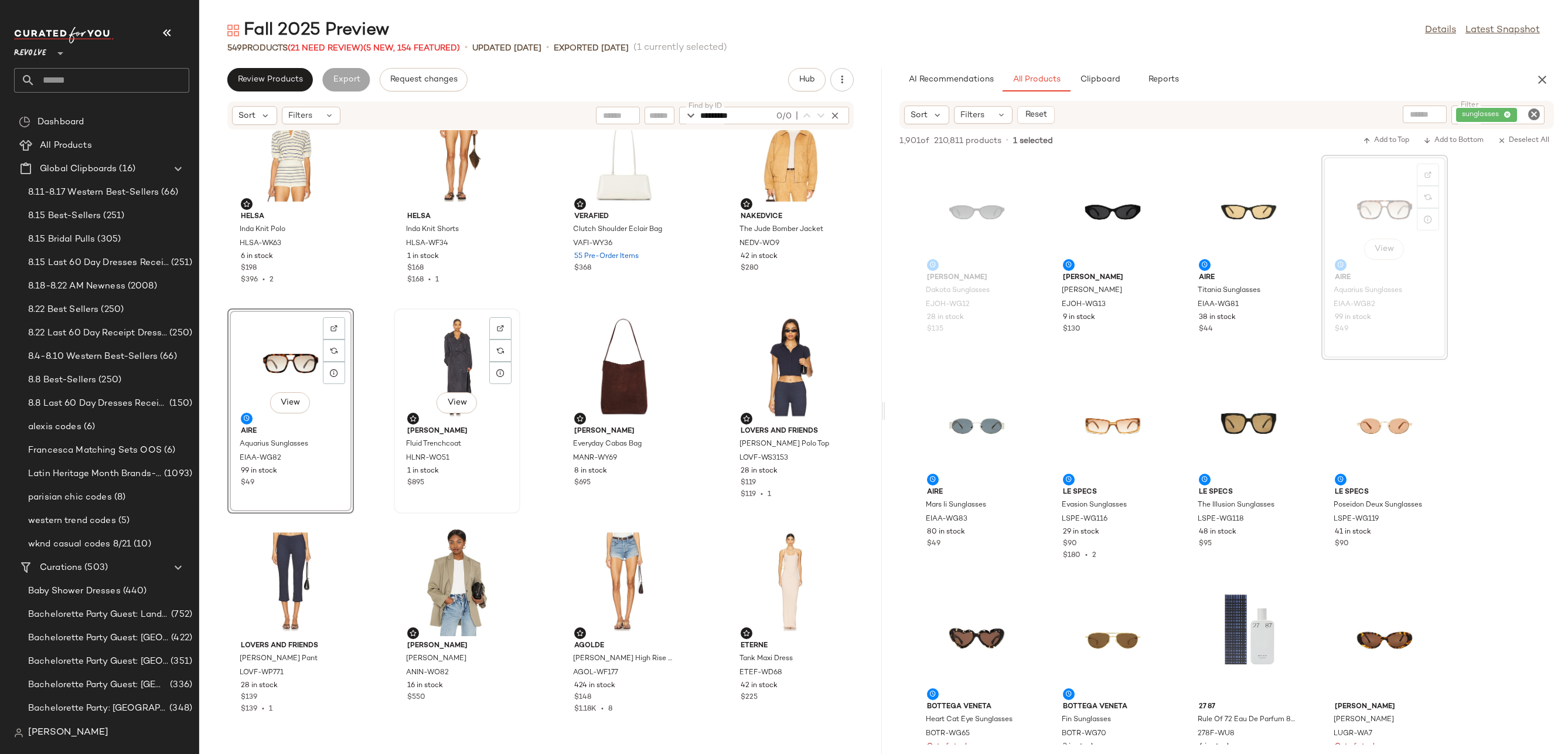
scroll to position [314, 0]
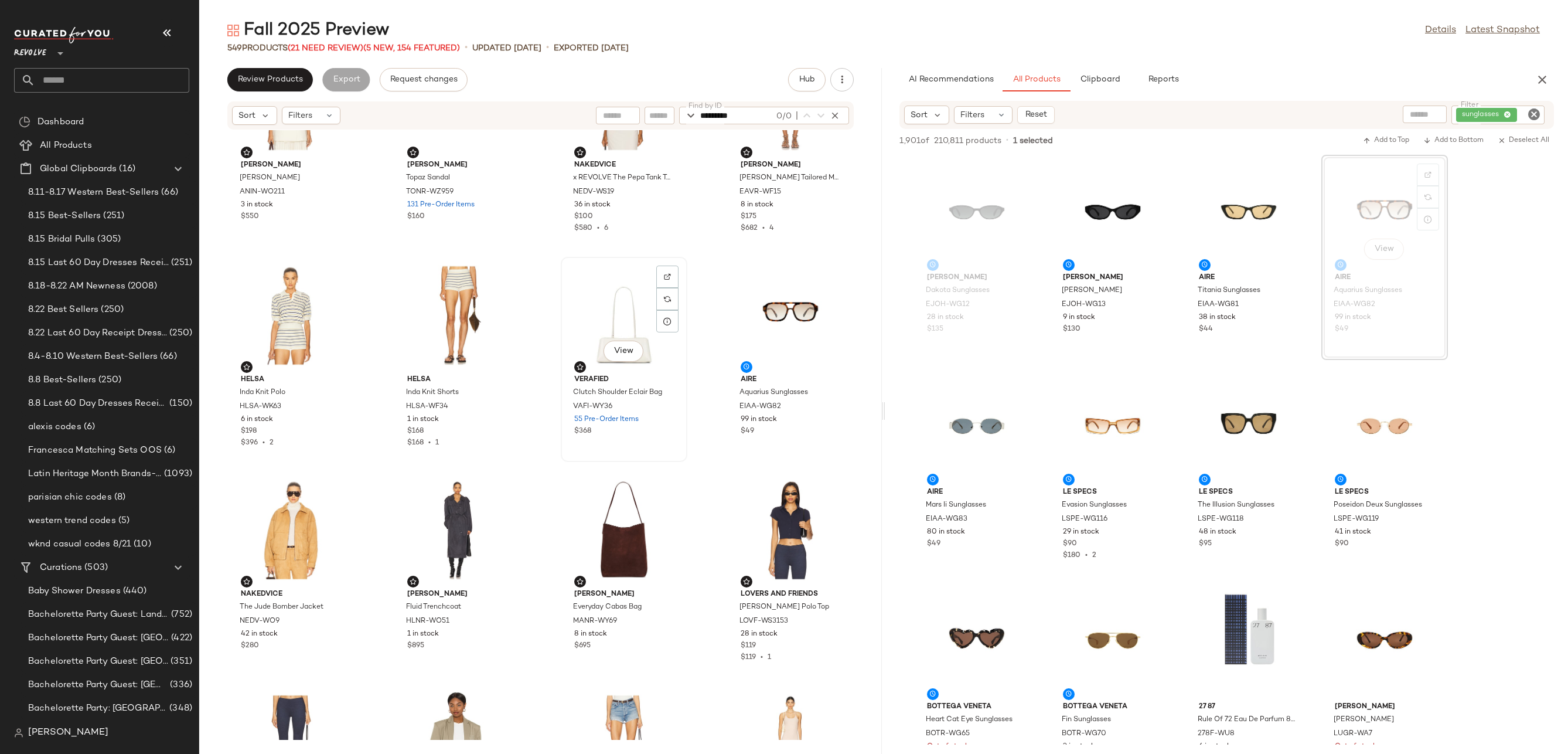
click at [598, 356] on div "View" at bounding box center [624, 315] width 118 height 109
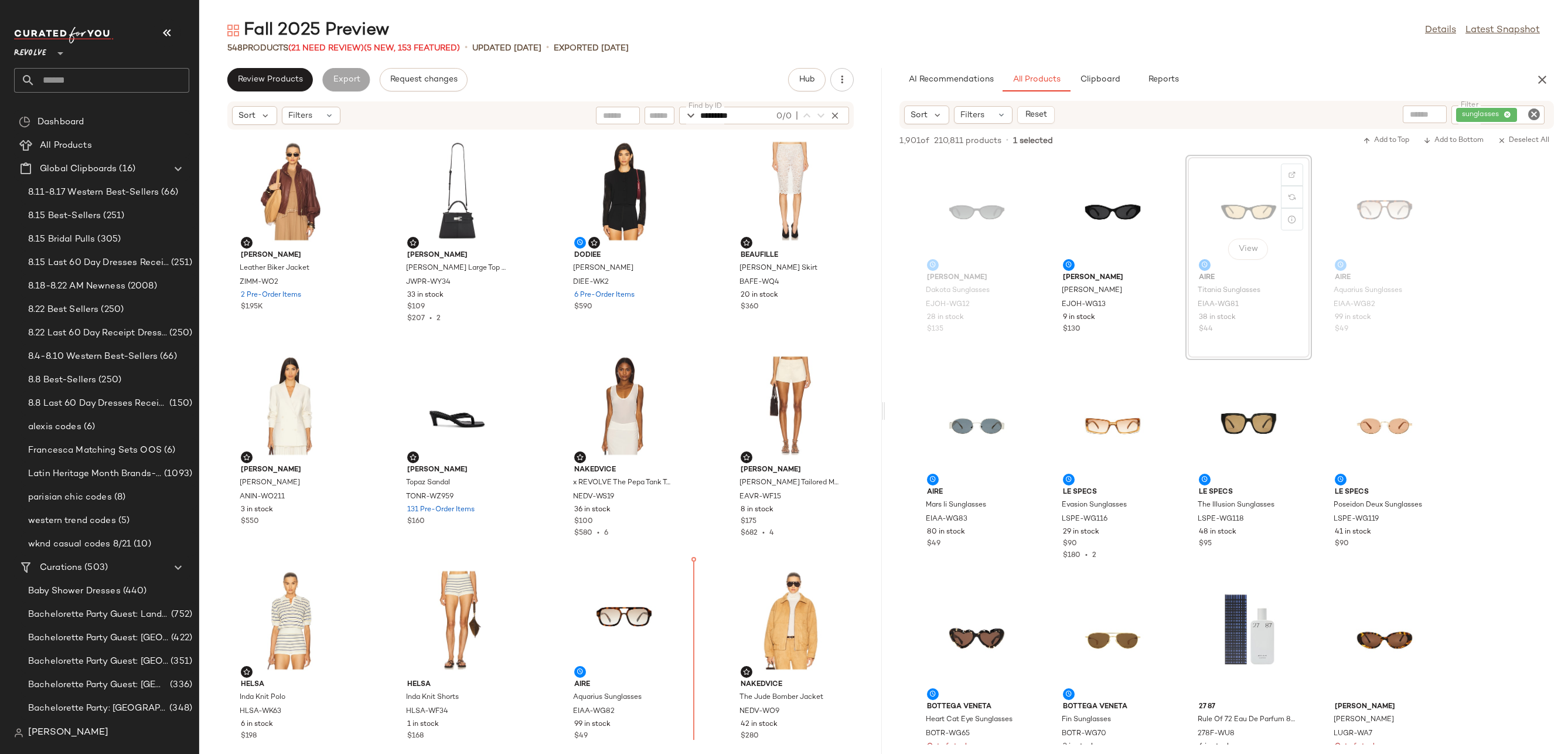
scroll to position [3, 0]
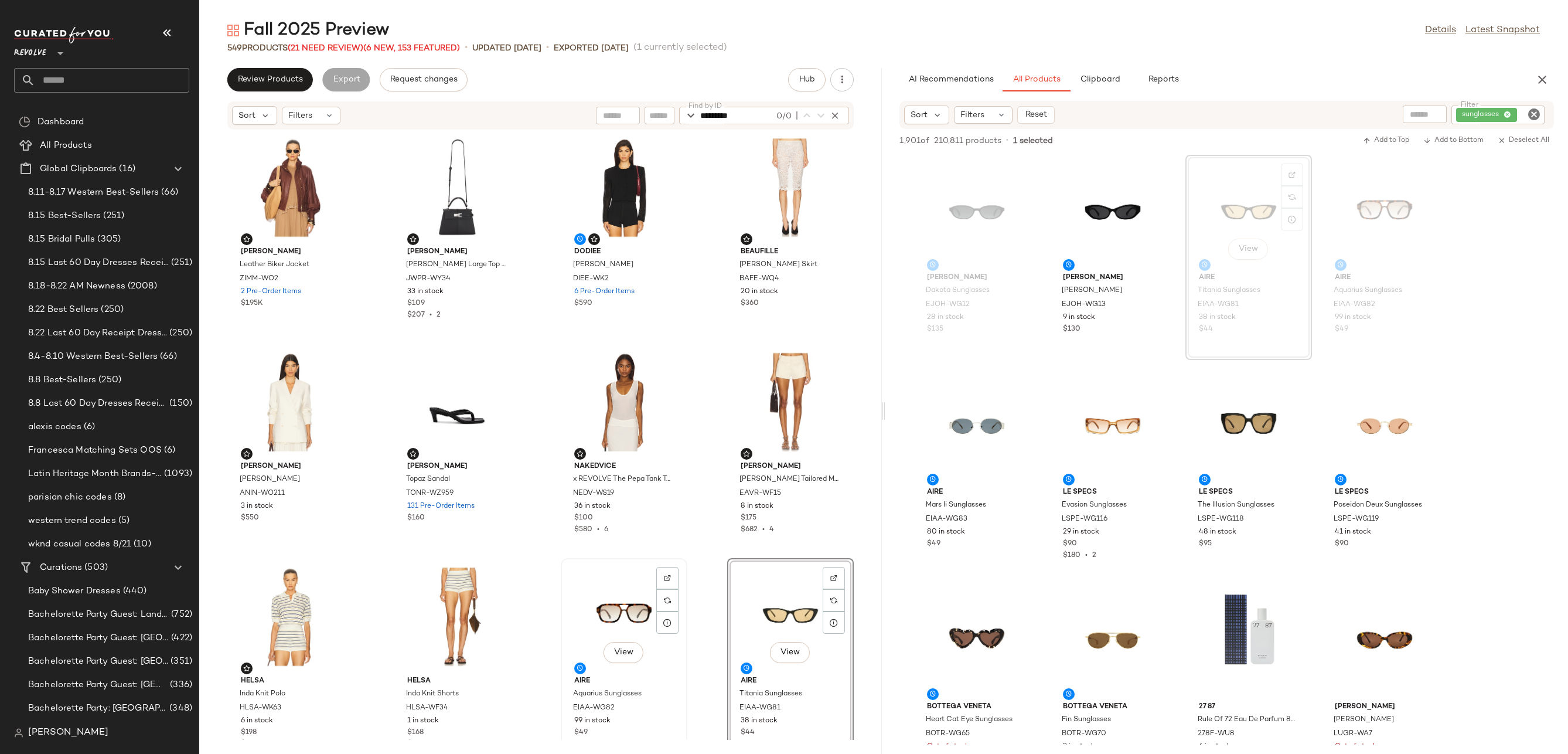
click at [604, 618] on div "View" at bounding box center [624, 616] width 118 height 109
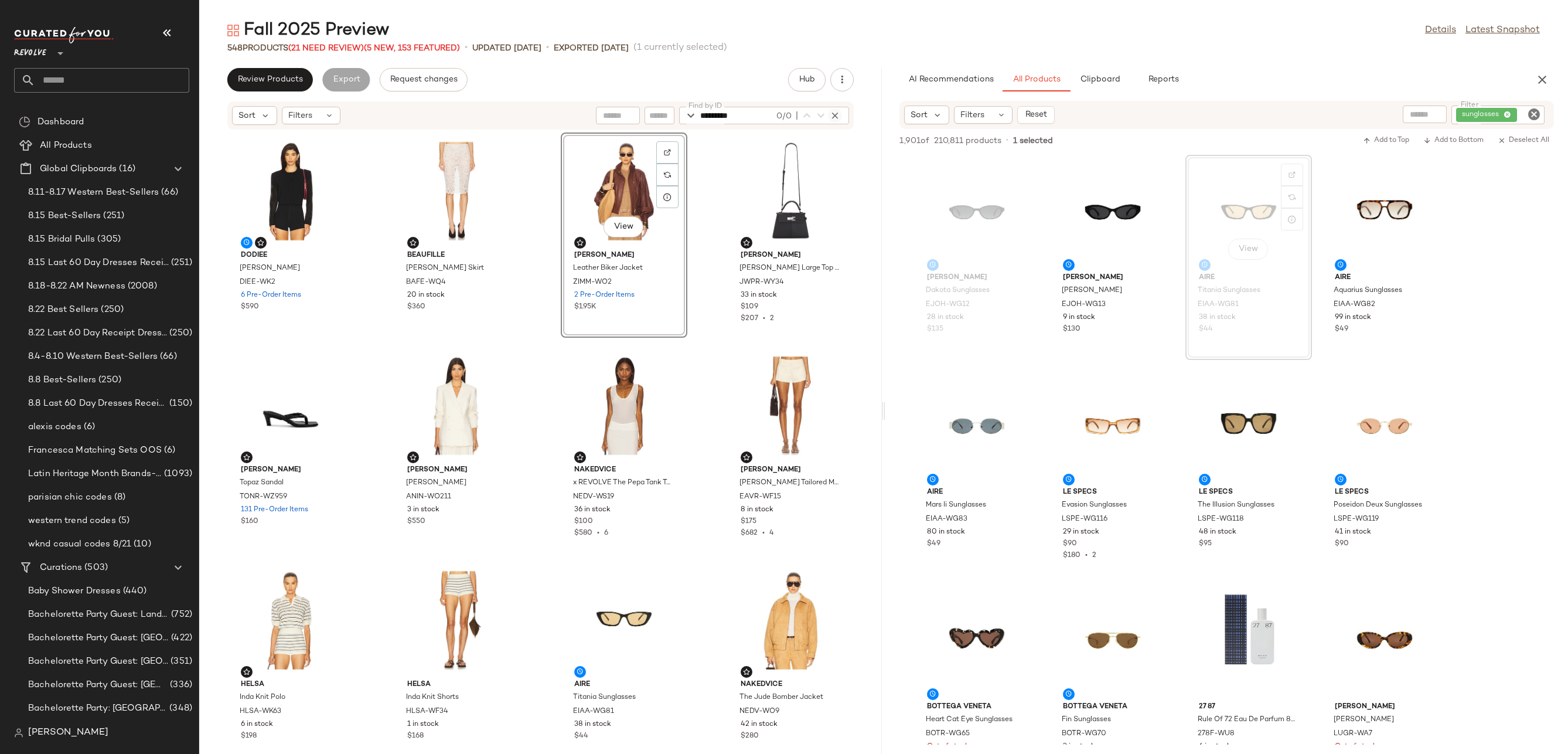
click at [837, 113] on icon "button" at bounding box center [834, 116] width 10 height 10
click at [849, 82] on button "button" at bounding box center [841, 79] width 23 height 24
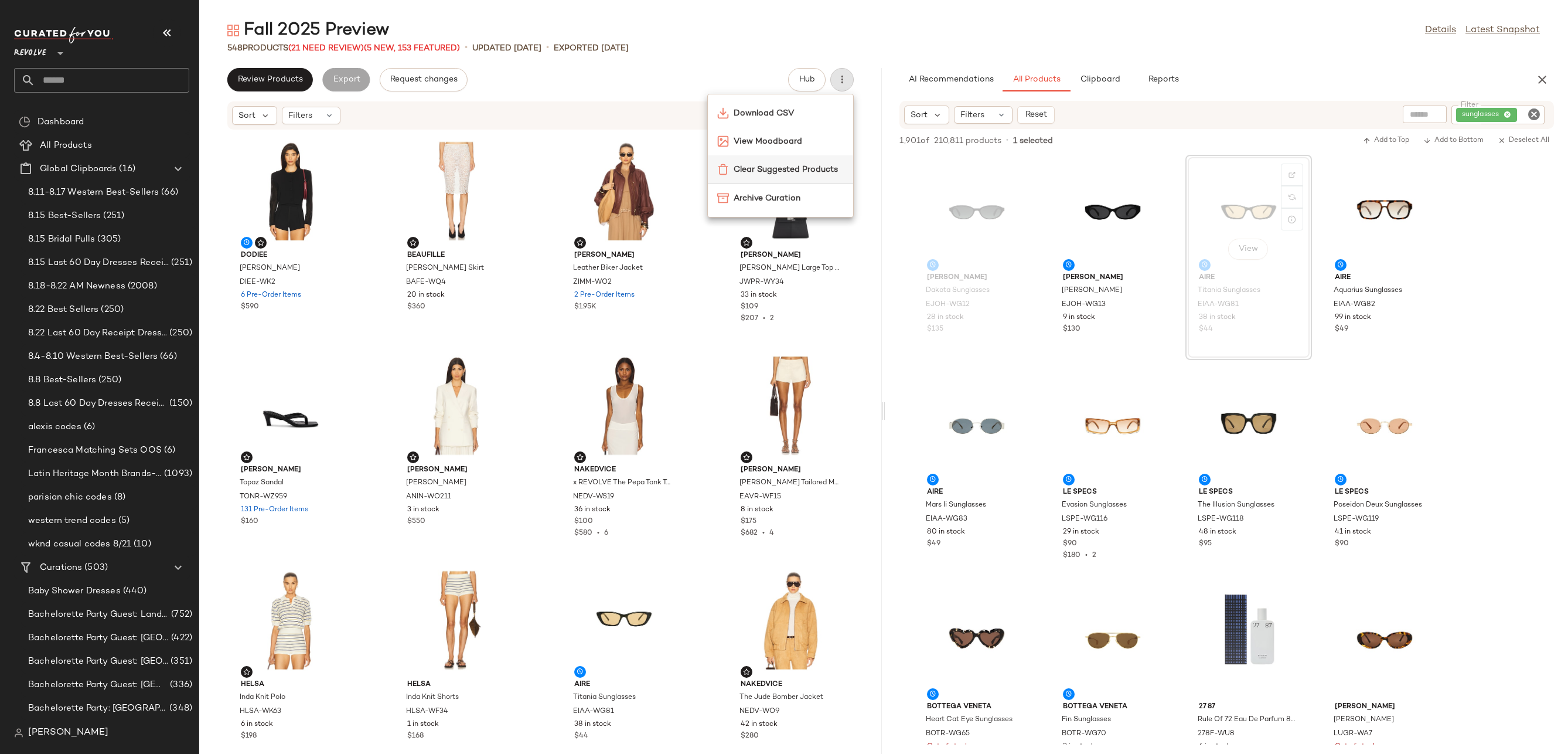
click at [778, 170] on span "Clear Suggested Products" at bounding box center [788, 170] width 111 height 12
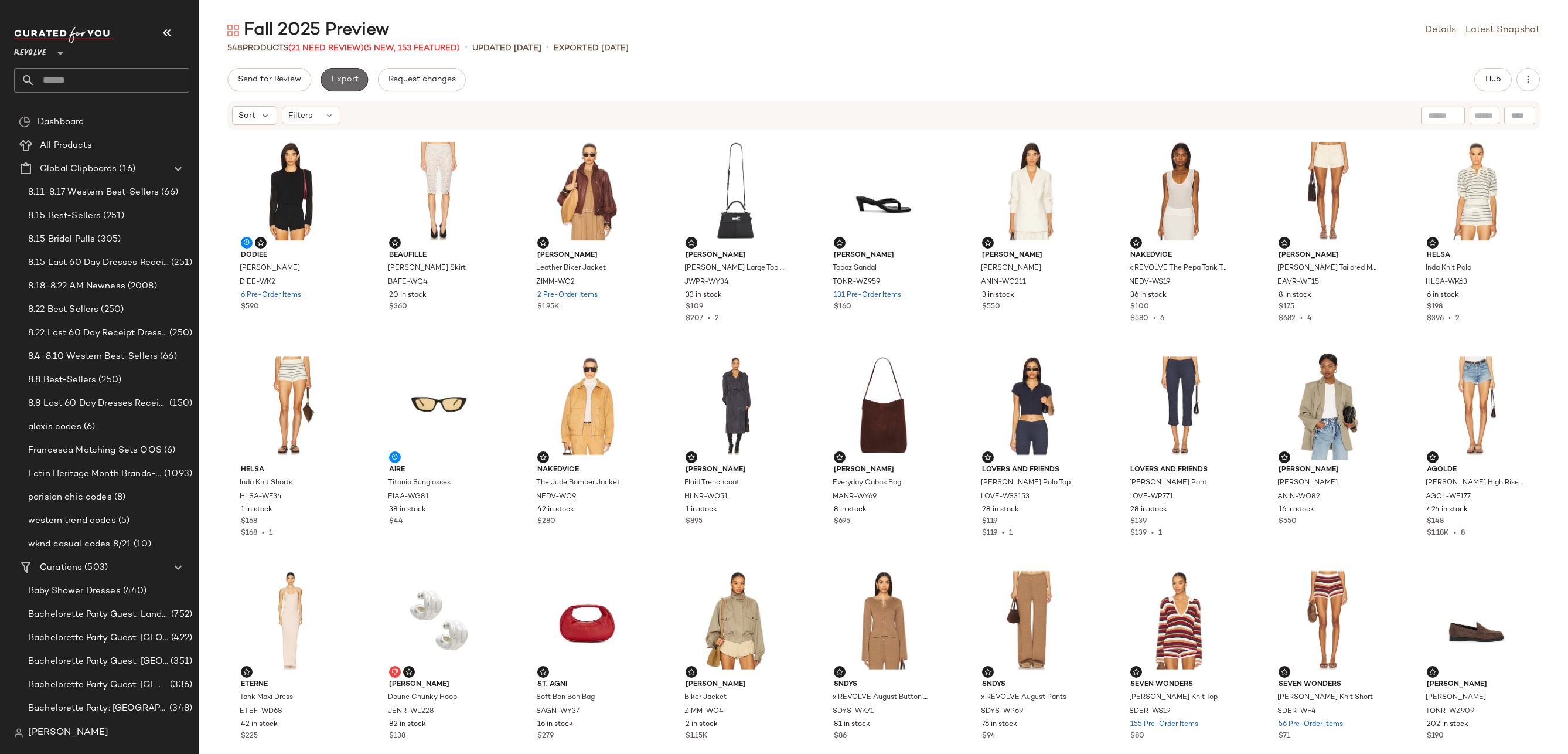
click at [336, 80] on span "Export" at bounding box center [345, 79] width 28 height 10
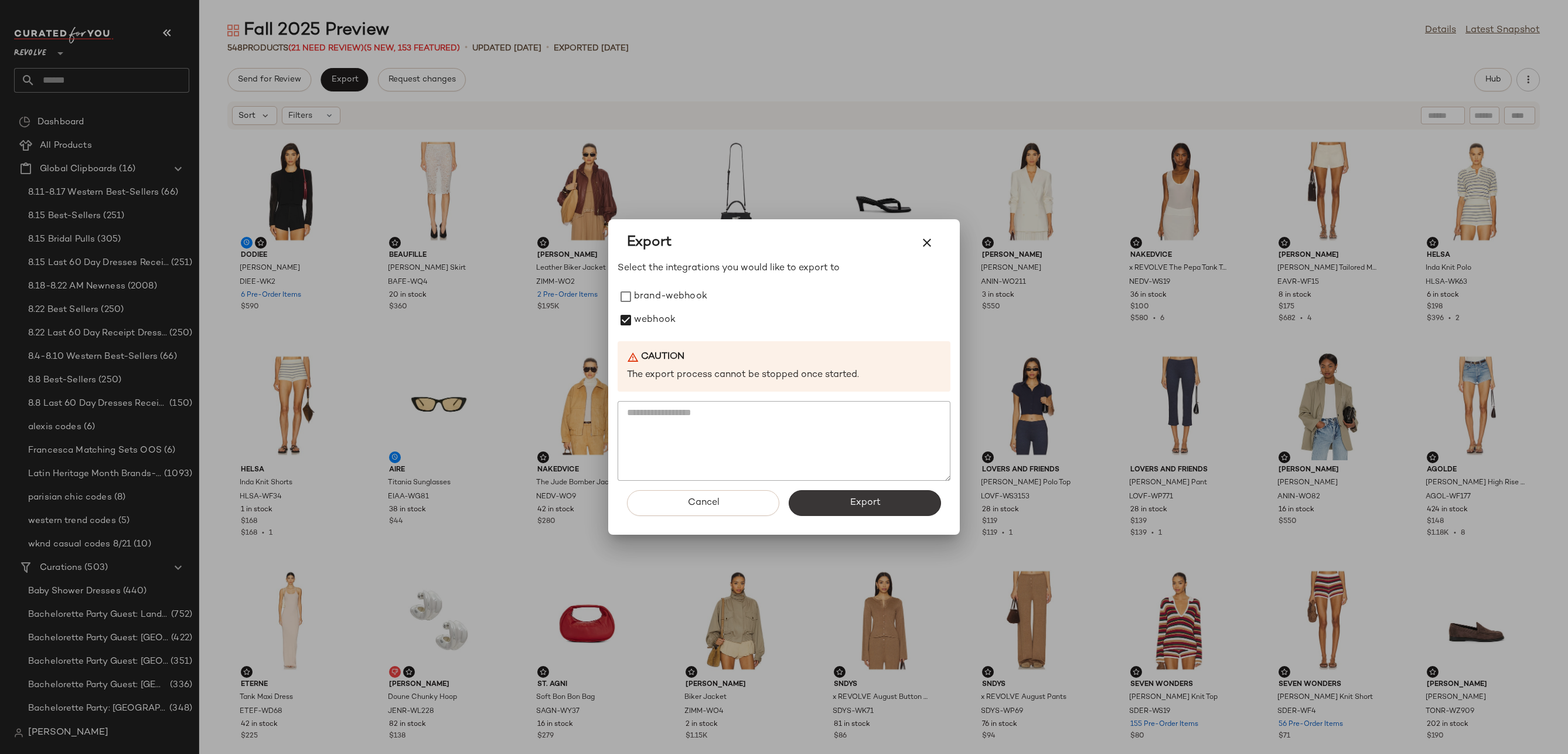
click at [818, 498] on button "Export" at bounding box center [864, 503] width 152 height 26
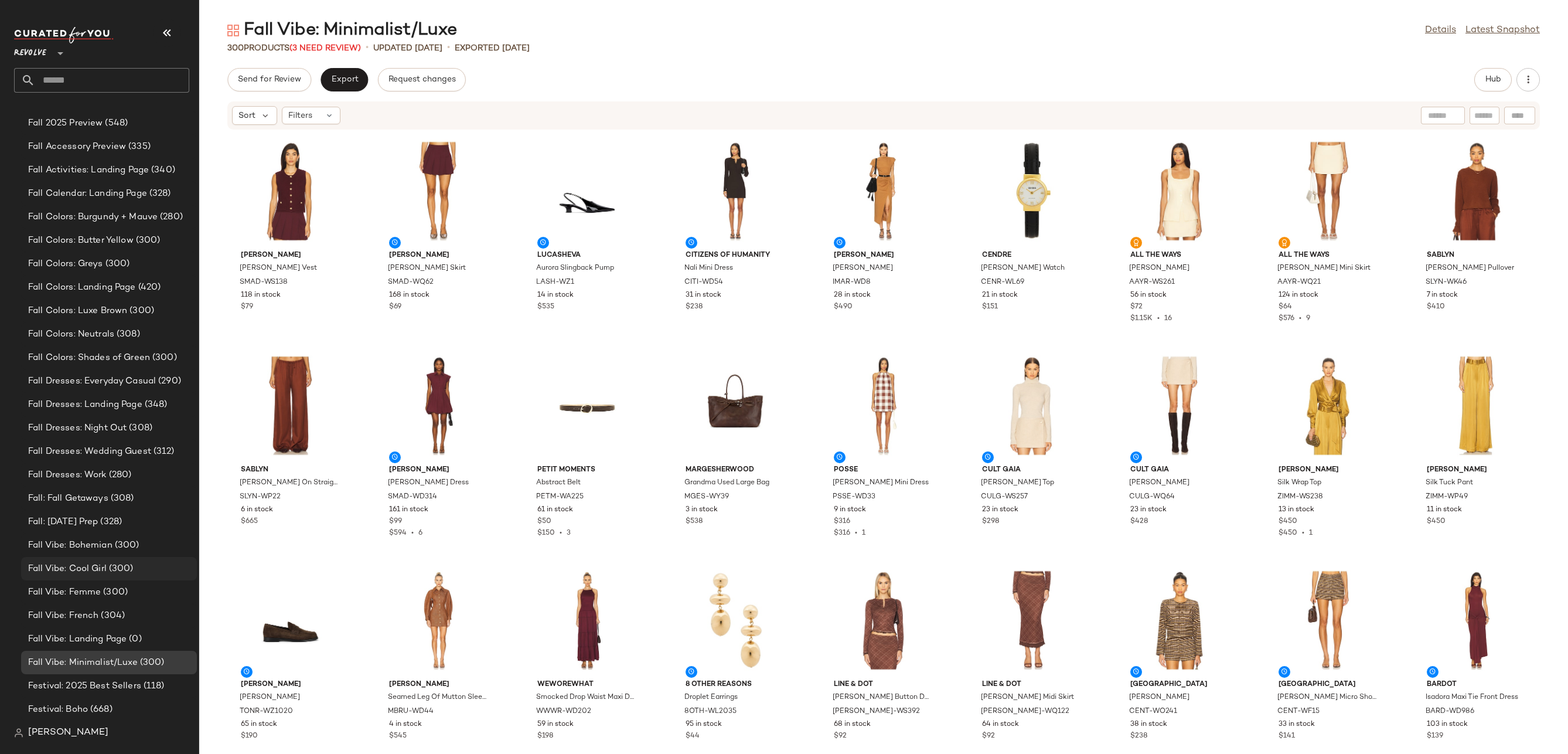
scroll to position [2334, 0]
click at [121, 556] on span "(300)" at bounding box center [120, 555] width 27 height 13
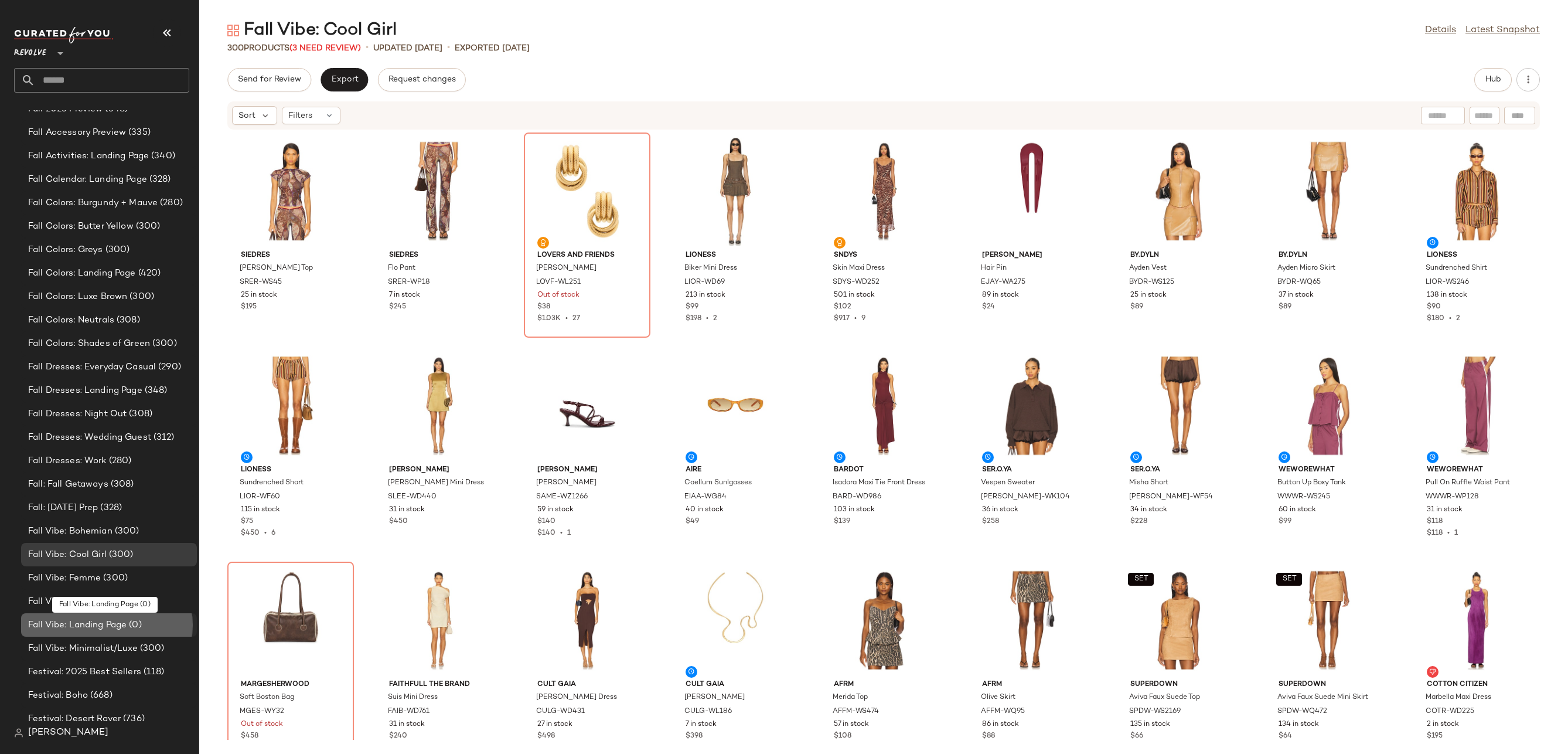
click at [130, 629] on span "(0)" at bounding box center [133, 624] width 15 height 13
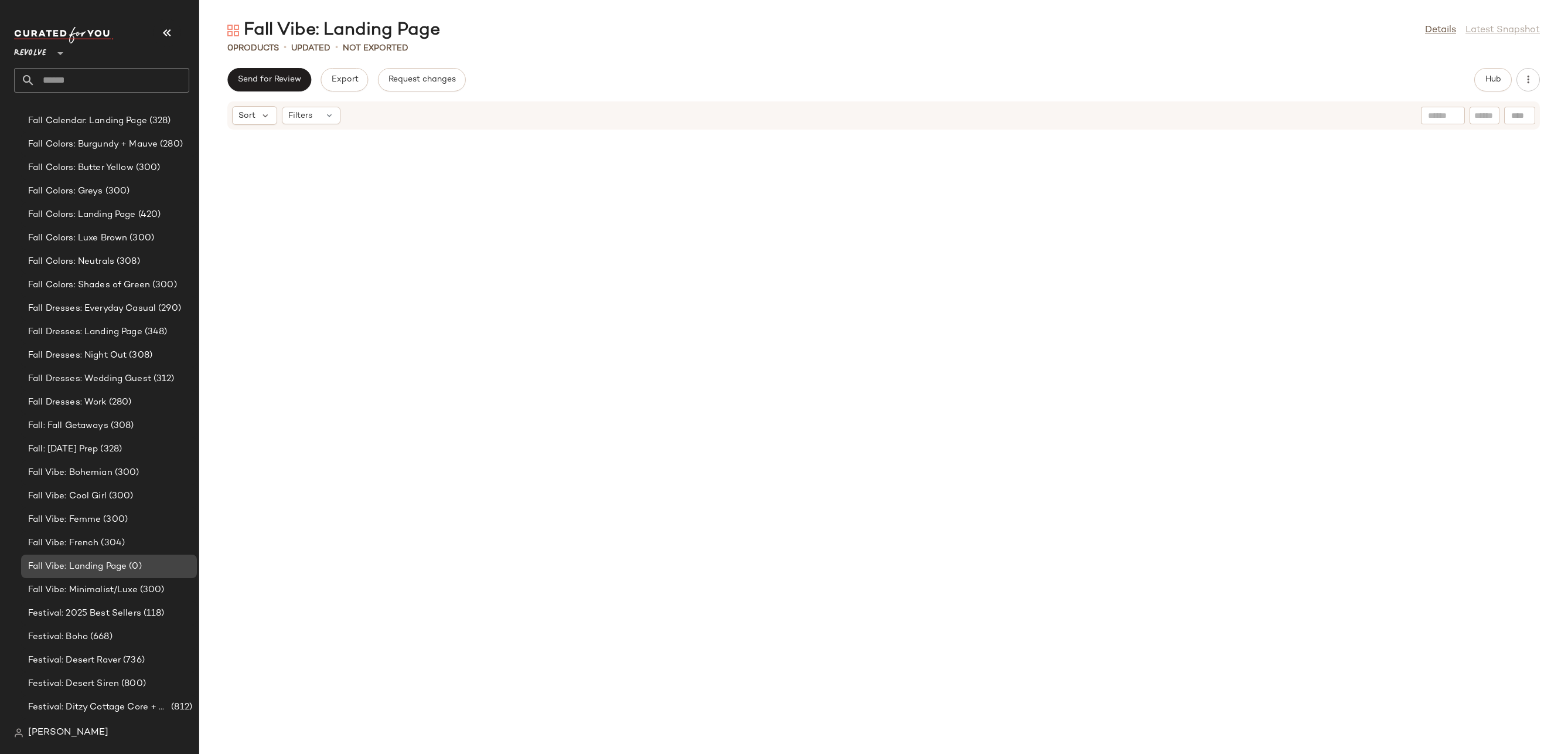
scroll to position [2402, 0]
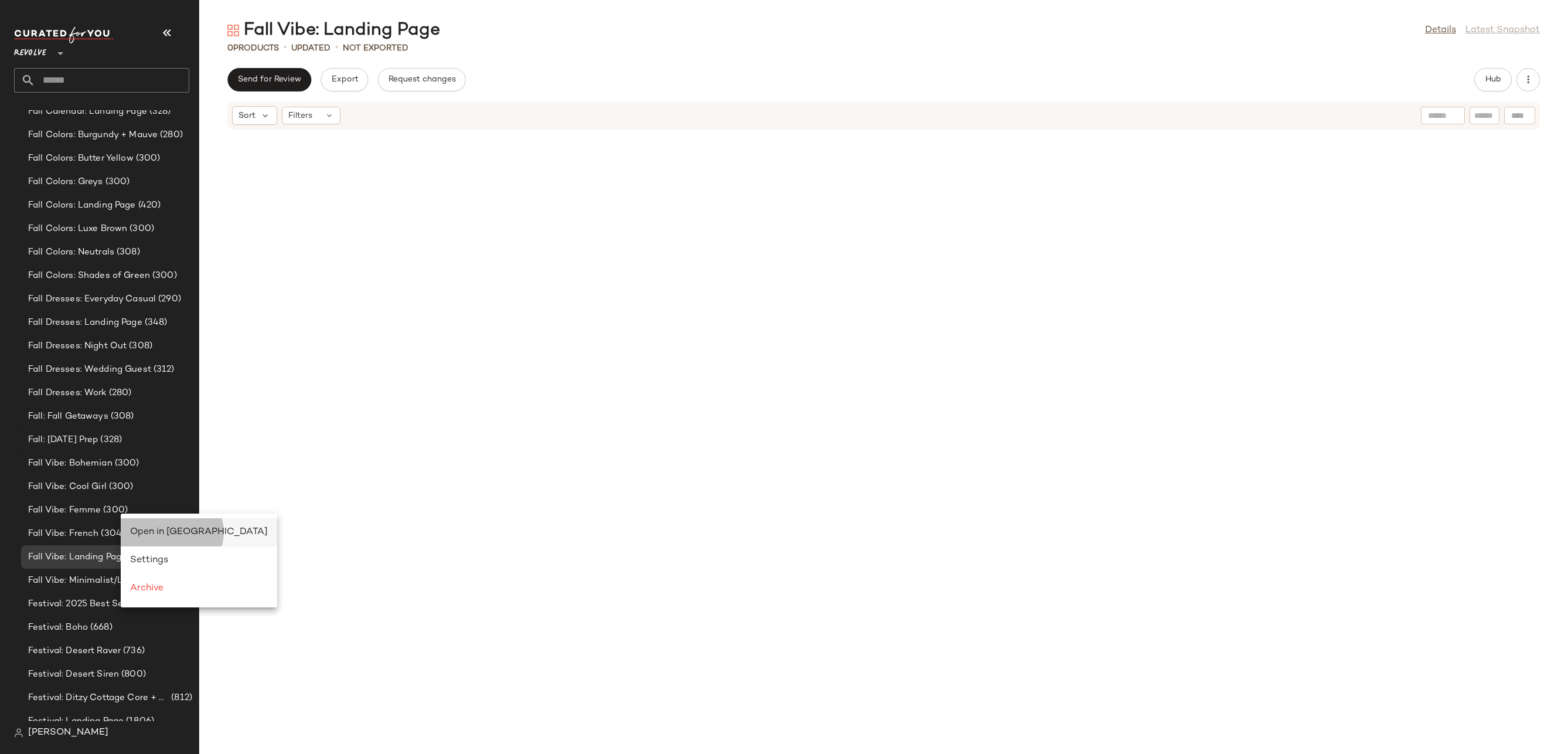
click at [148, 528] on span "Open in Split View" at bounding box center [198, 531] width 137 height 10
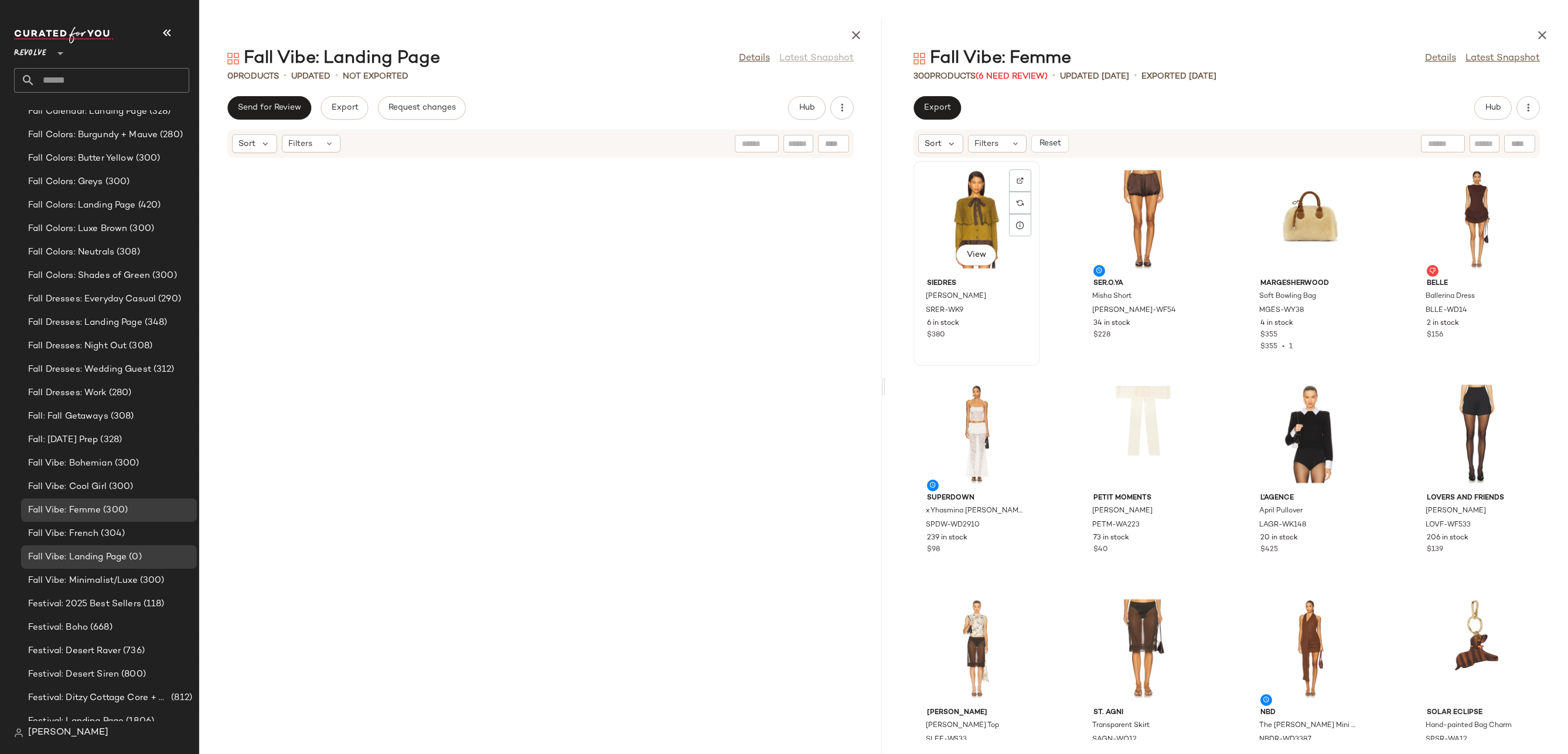
click at [964, 216] on div "View" at bounding box center [976, 219] width 118 height 109
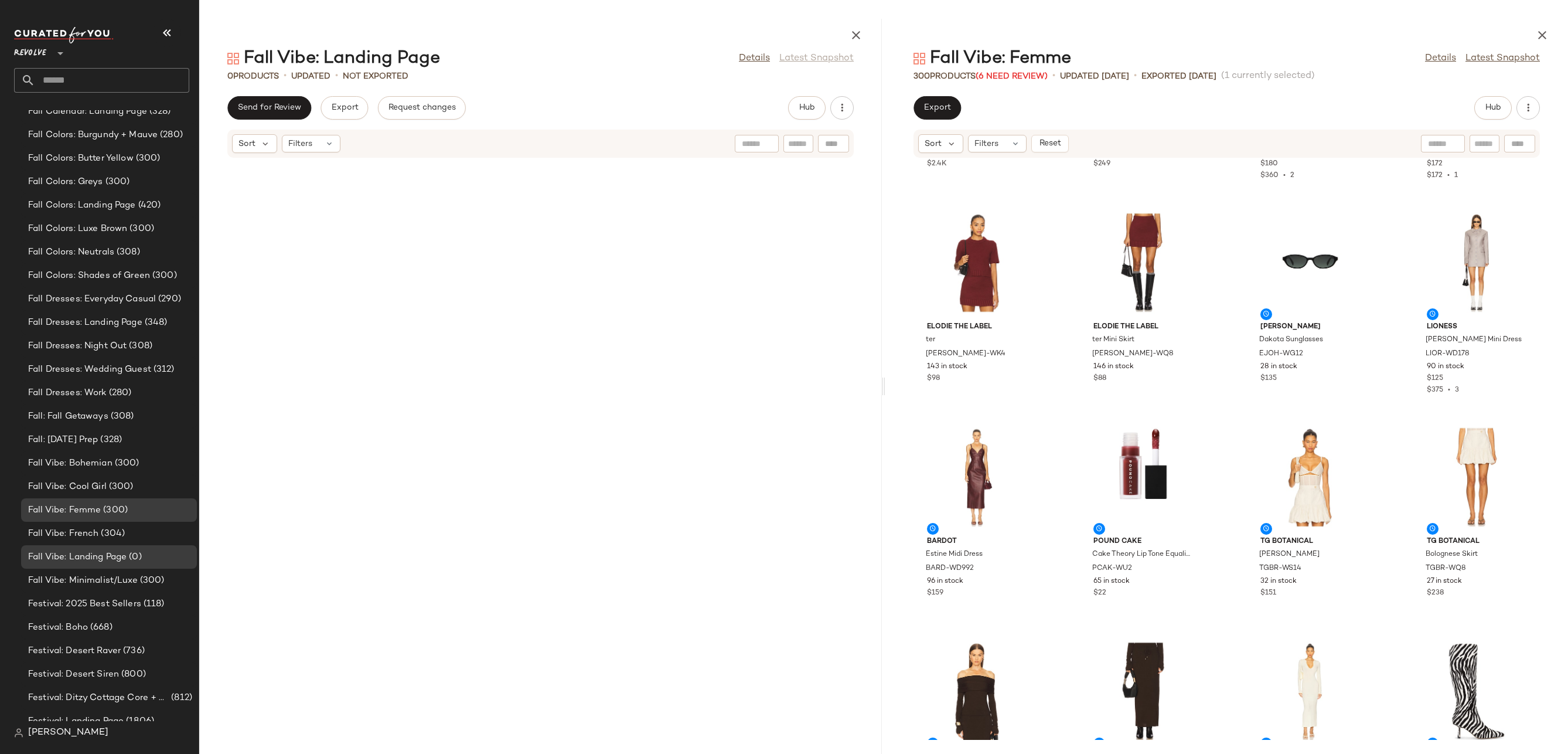
scroll to position [1017, 0]
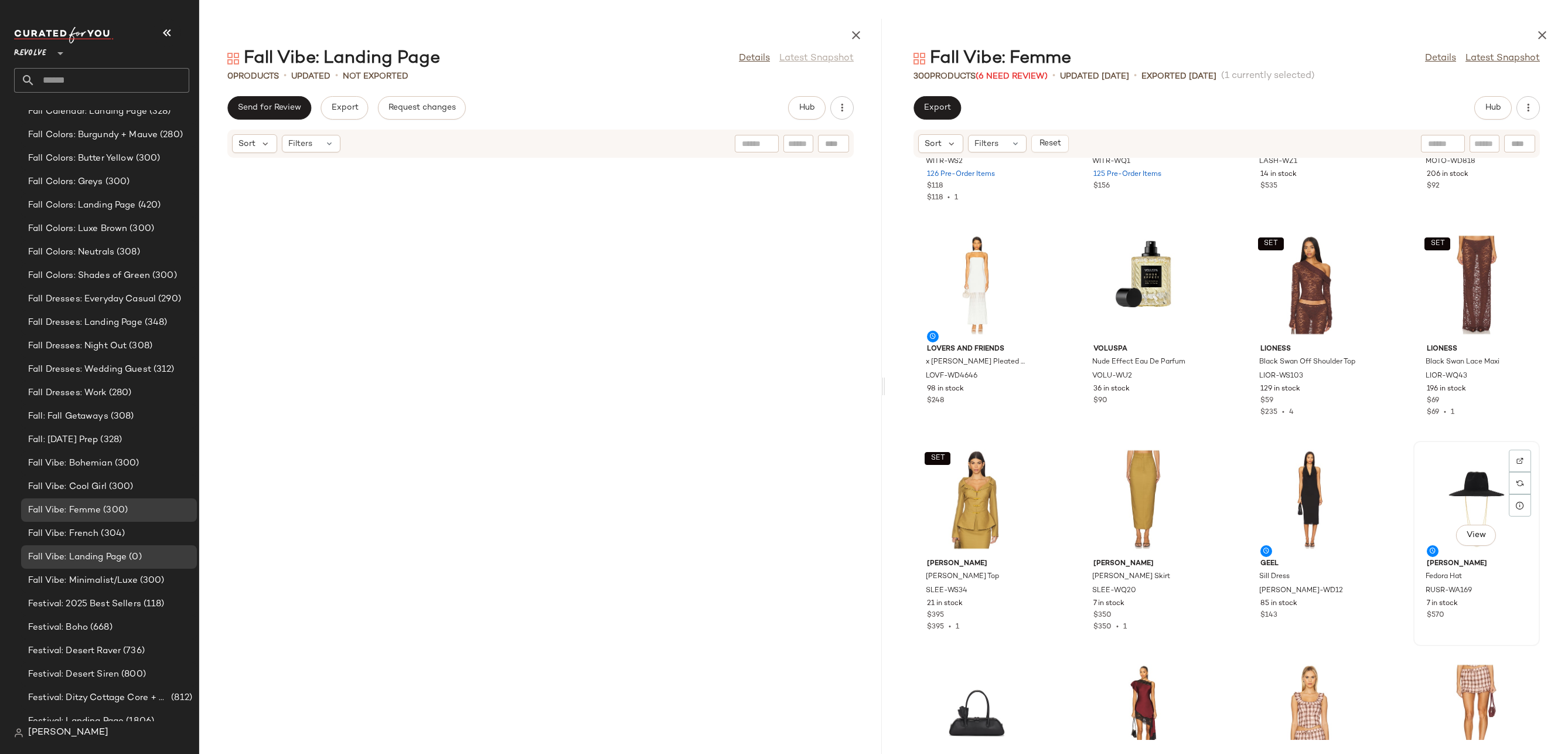
click at [1441, 489] on div "View" at bounding box center [1477, 499] width 118 height 109
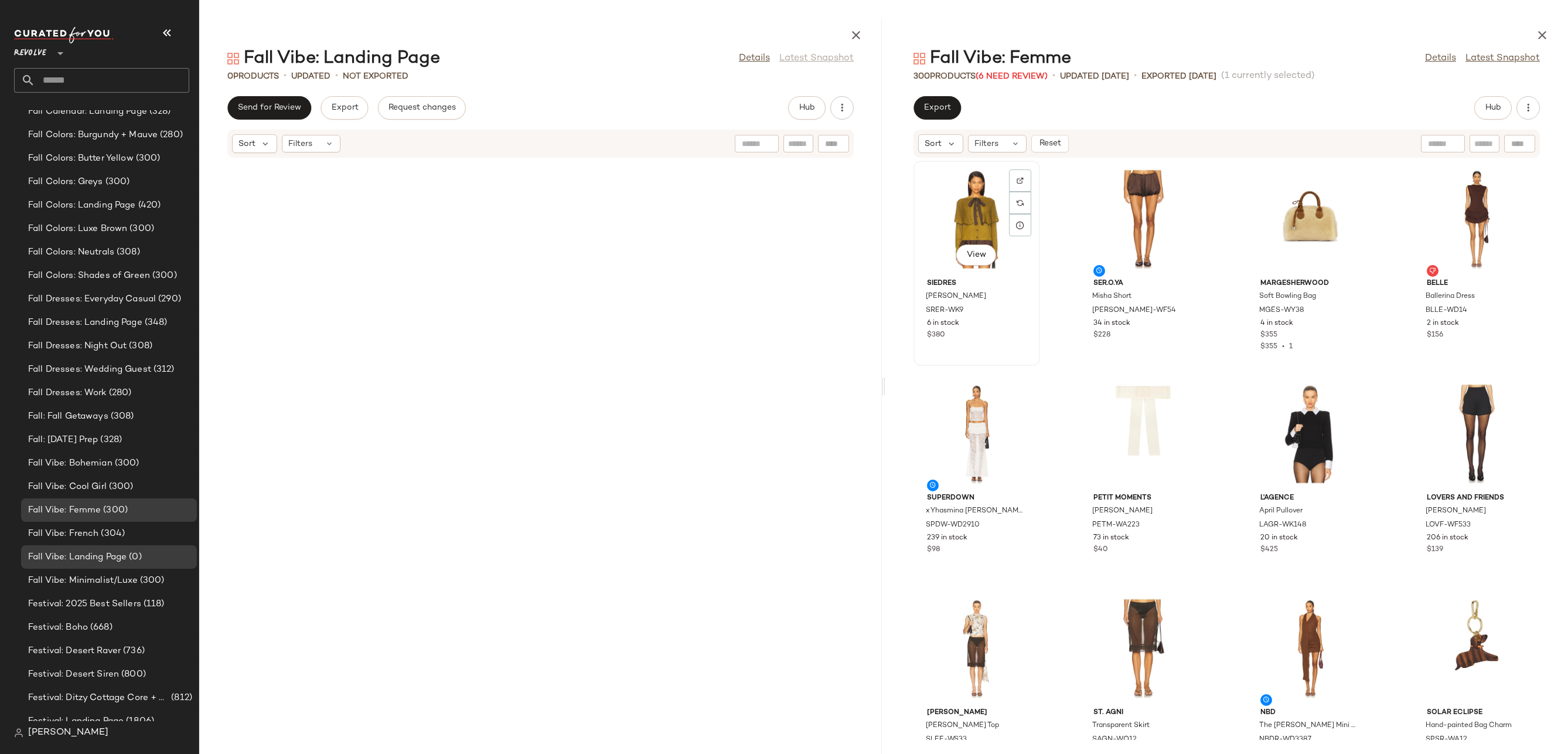
click at [964, 186] on div "View" at bounding box center [976, 219] width 118 height 109
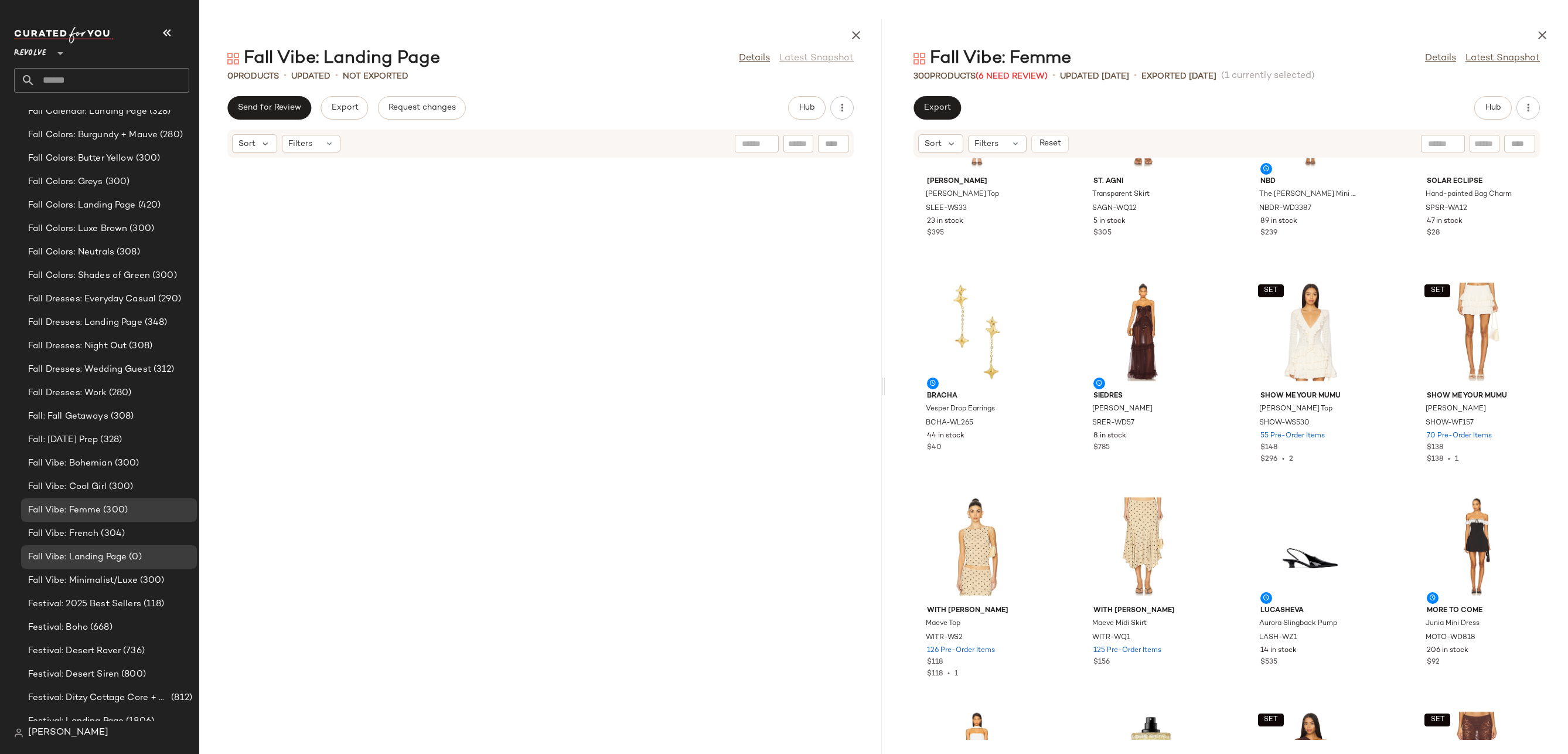
scroll to position [966, 0]
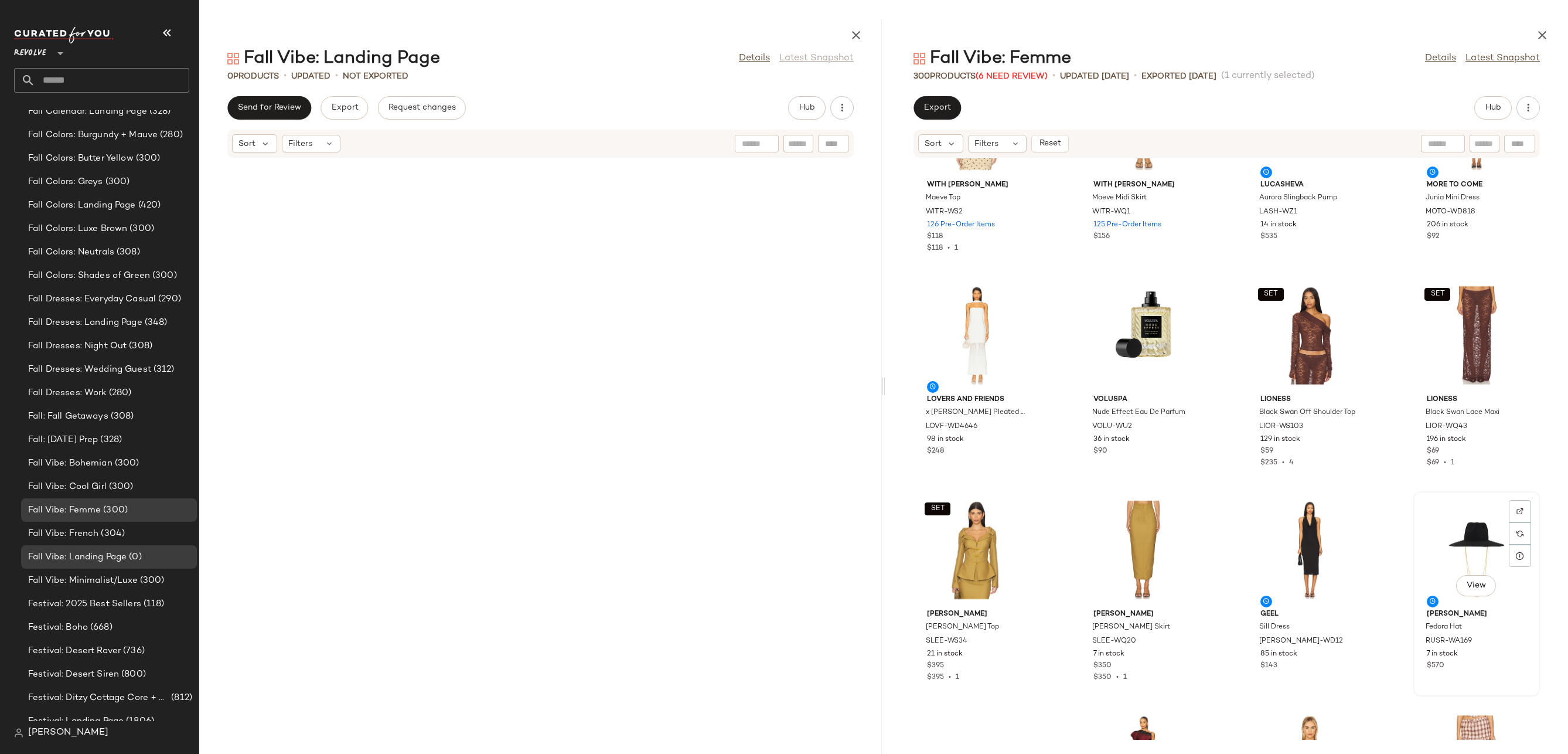
click at [1474, 555] on div "View" at bounding box center [1477, 549] width 118 height 109
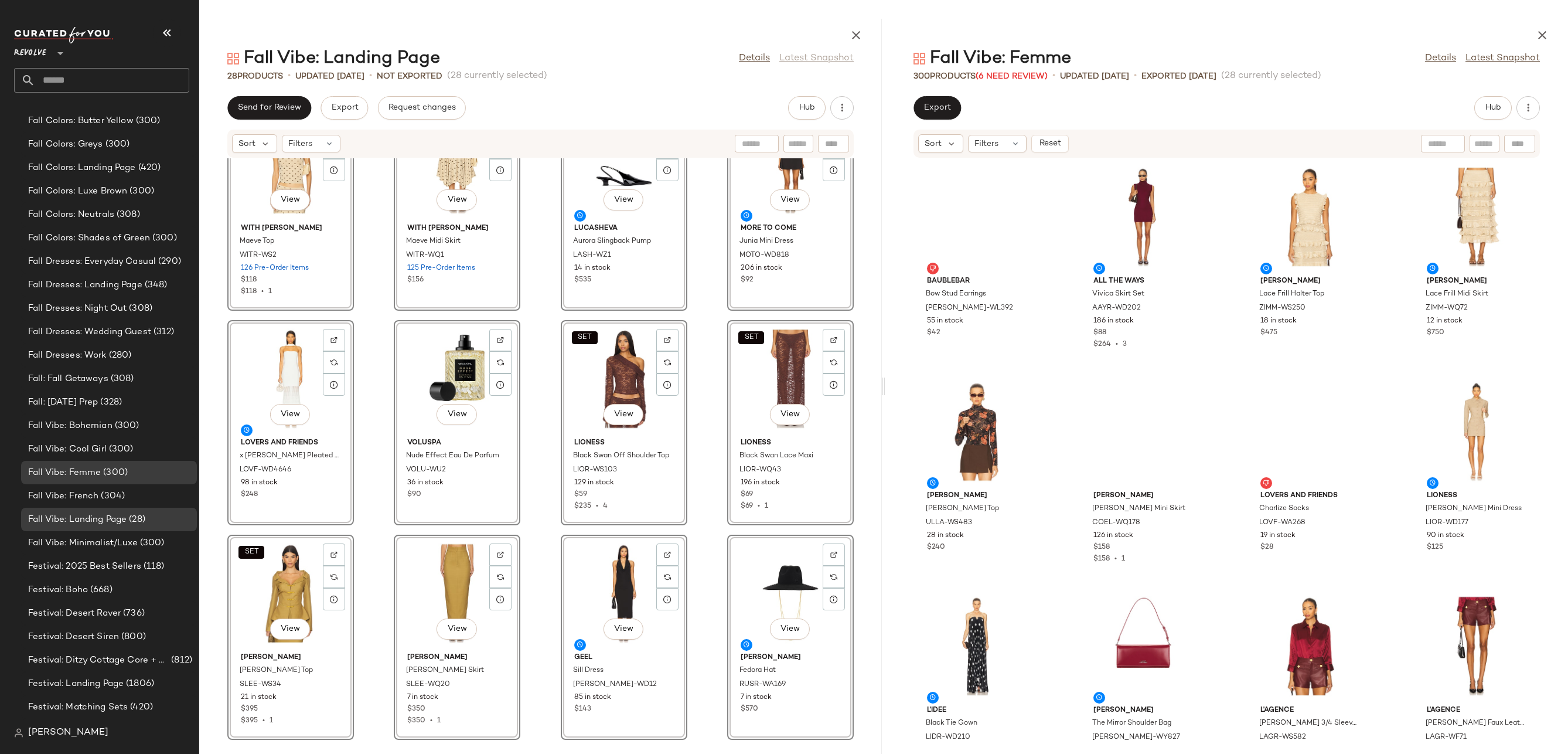
scroll to position [2009, 0]
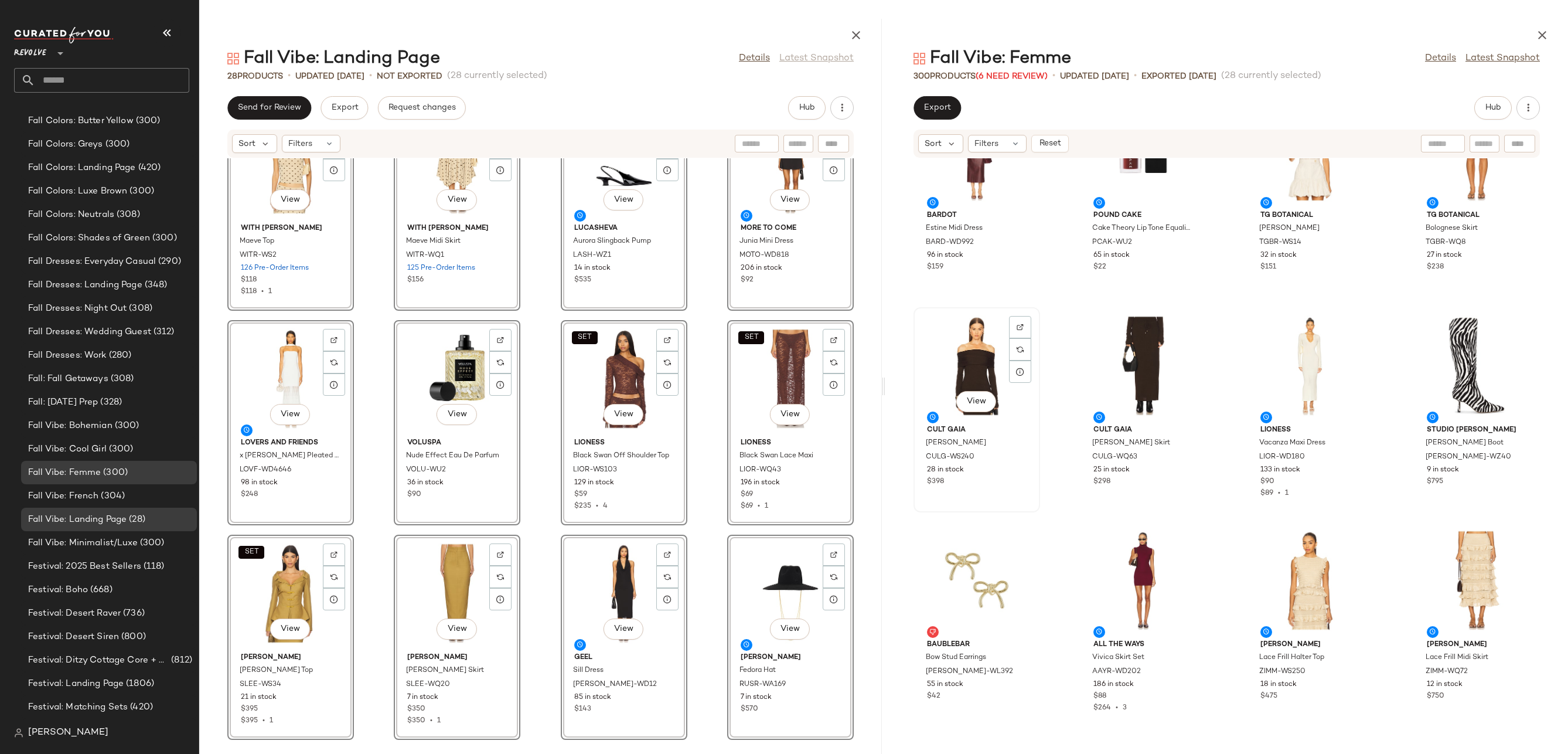
click at [973, 388] on div "View" at bounding box center [976, 366] width 118 height 109
click at [1464, 337] on div "View" at bounding box center [1477, 366] width 118 height 109
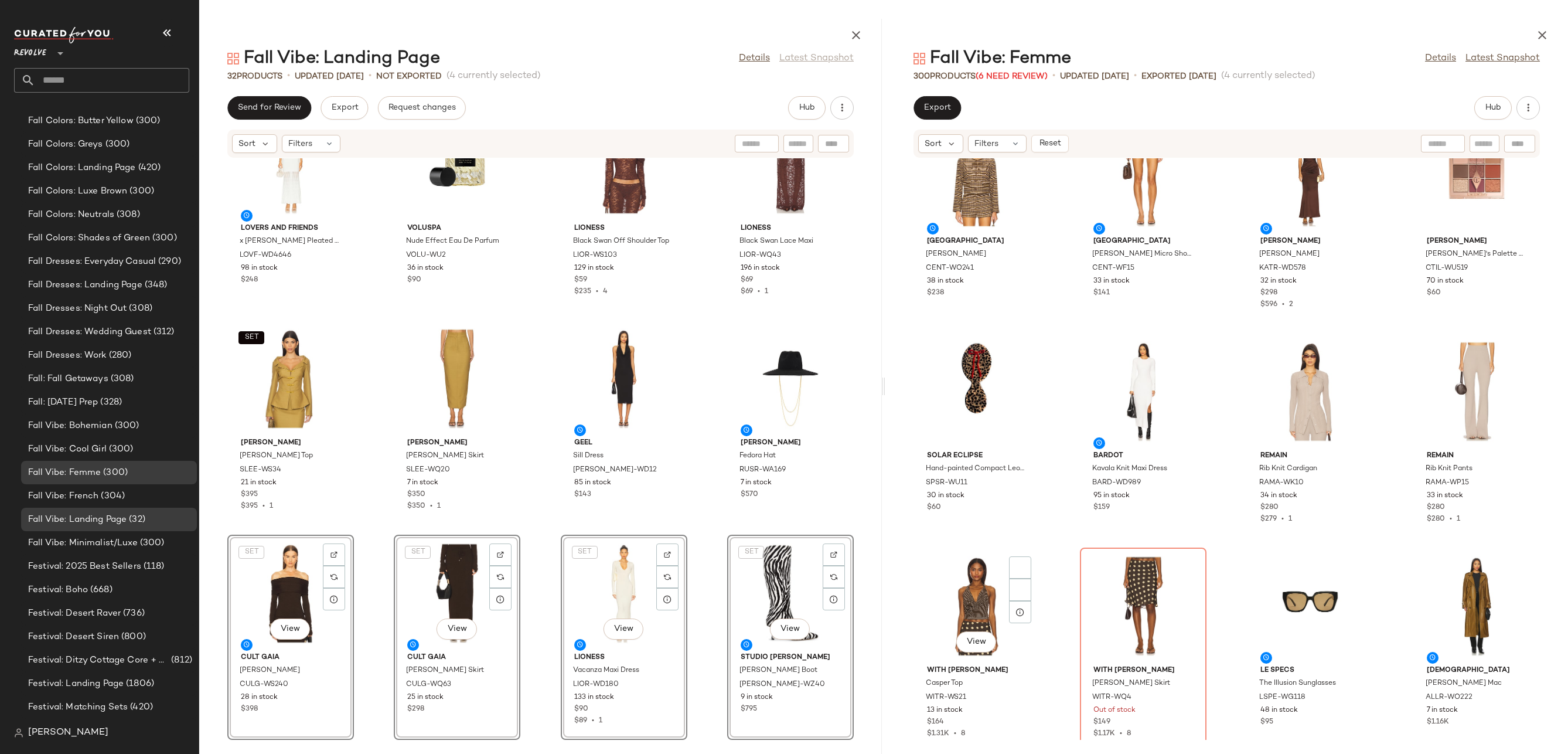
scroll to position [3243, 0]
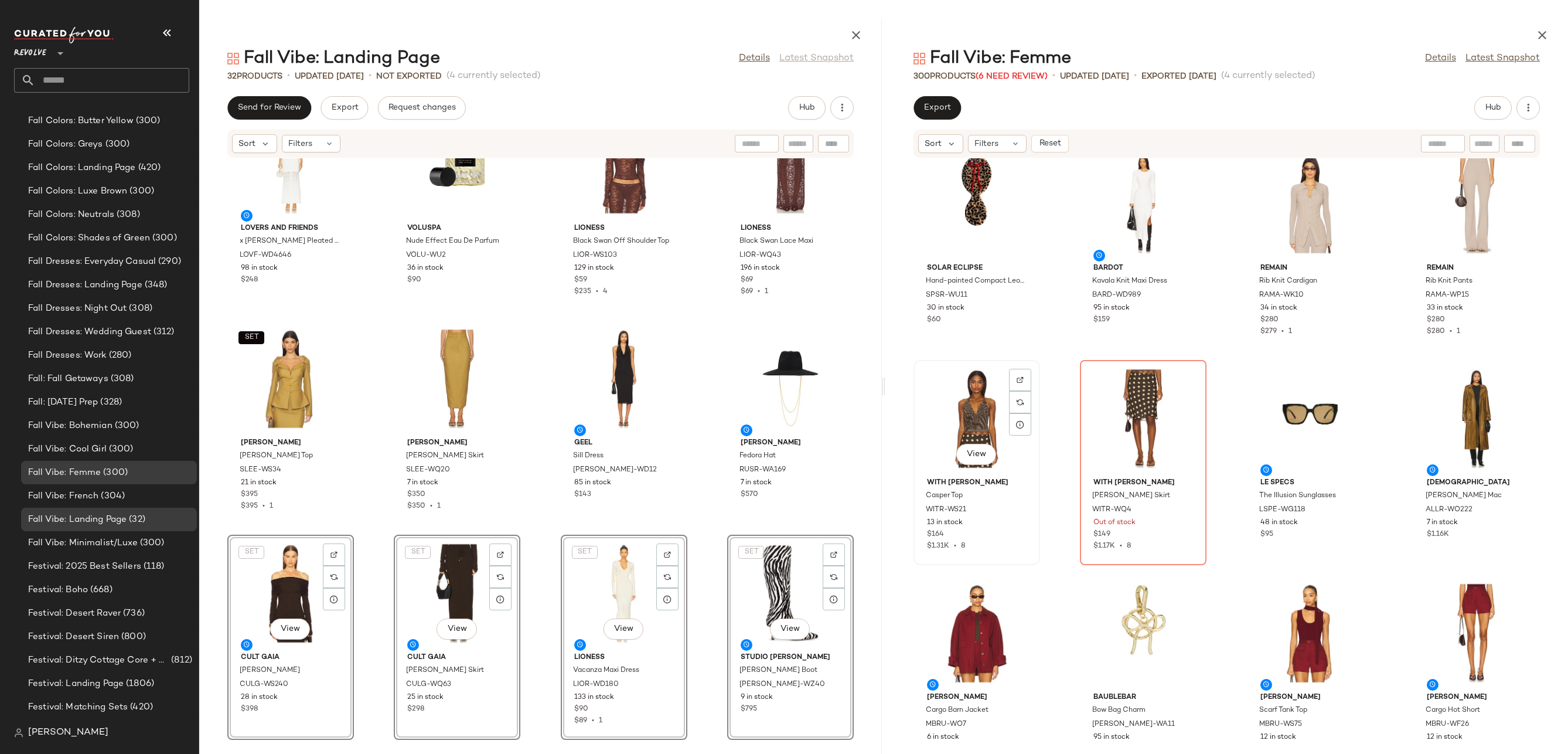
click at [962, 417] on div "View" at bounding box center [976, 418] width 118 height 109
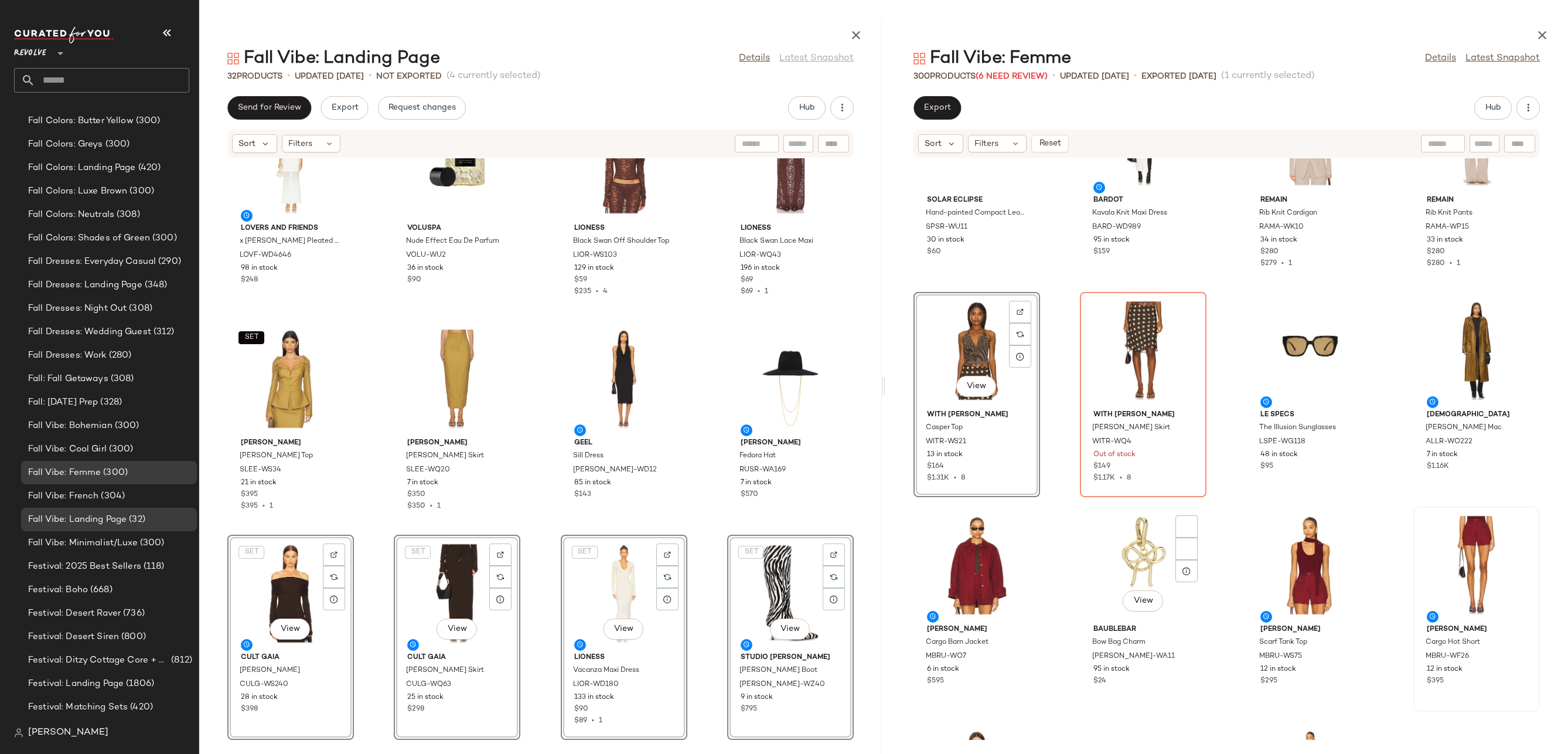
scroll to position [3361, 0]
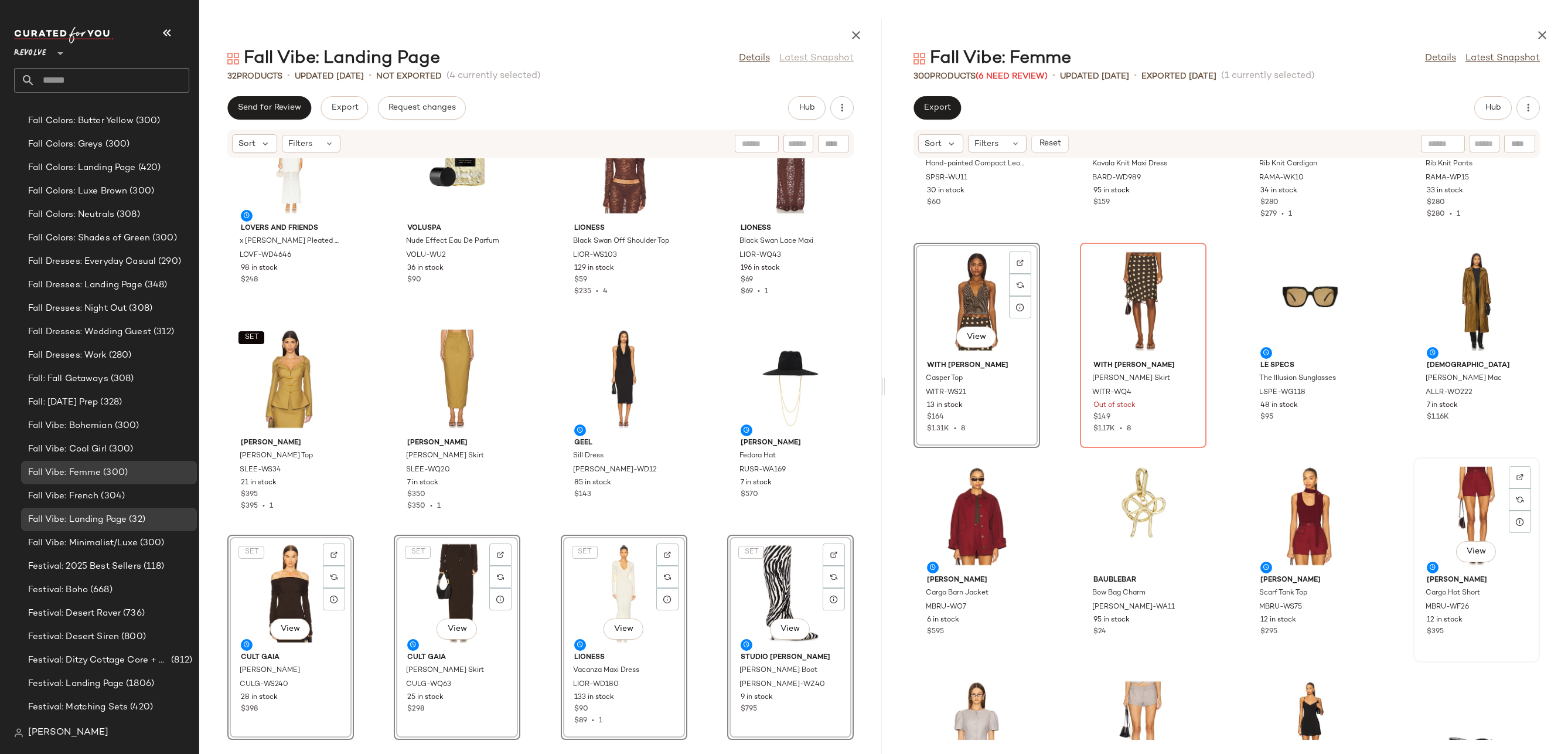
click at [1476, 519] on div "View" at bounding box center [1477, 515] width 118 height 109
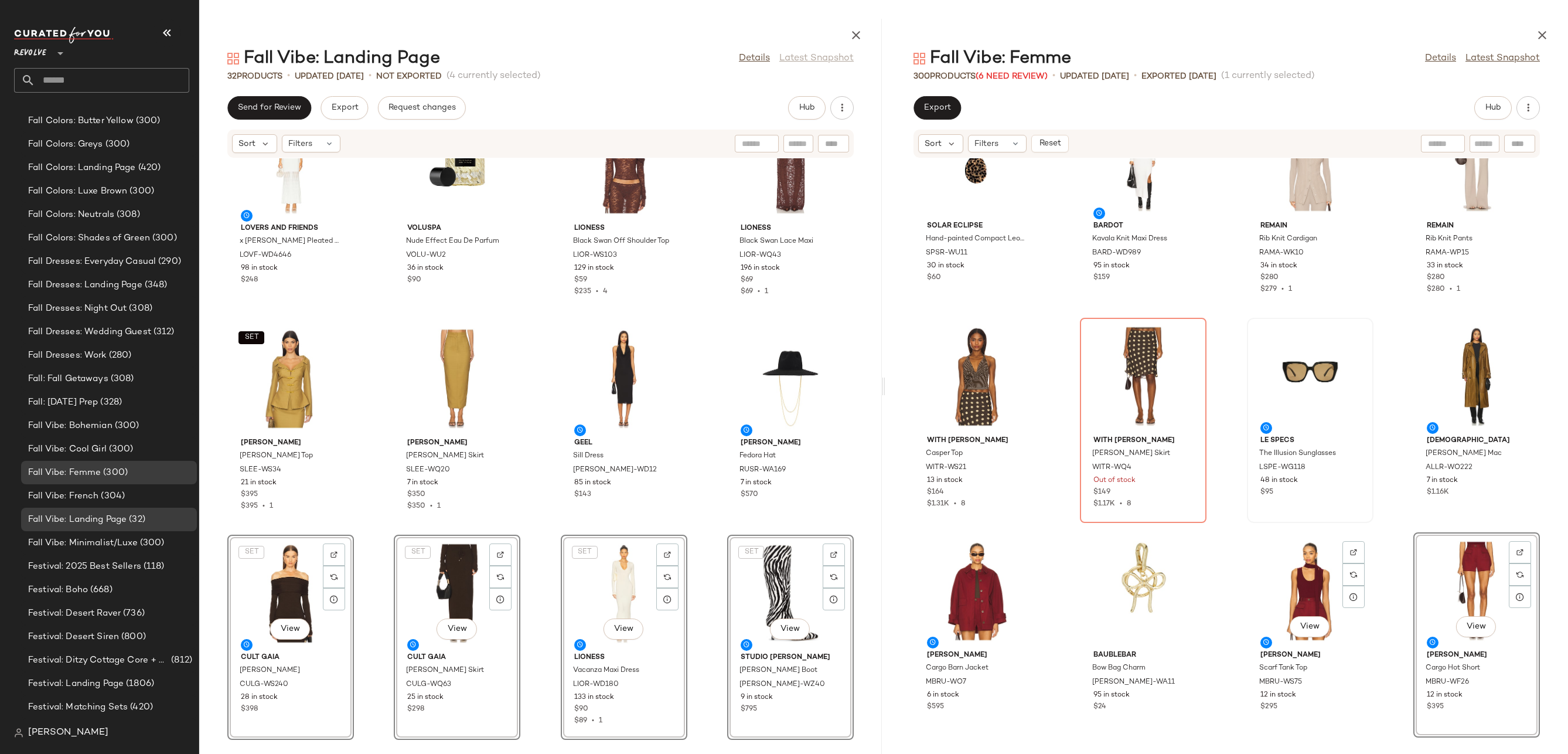
scroll to position [3244, 0]
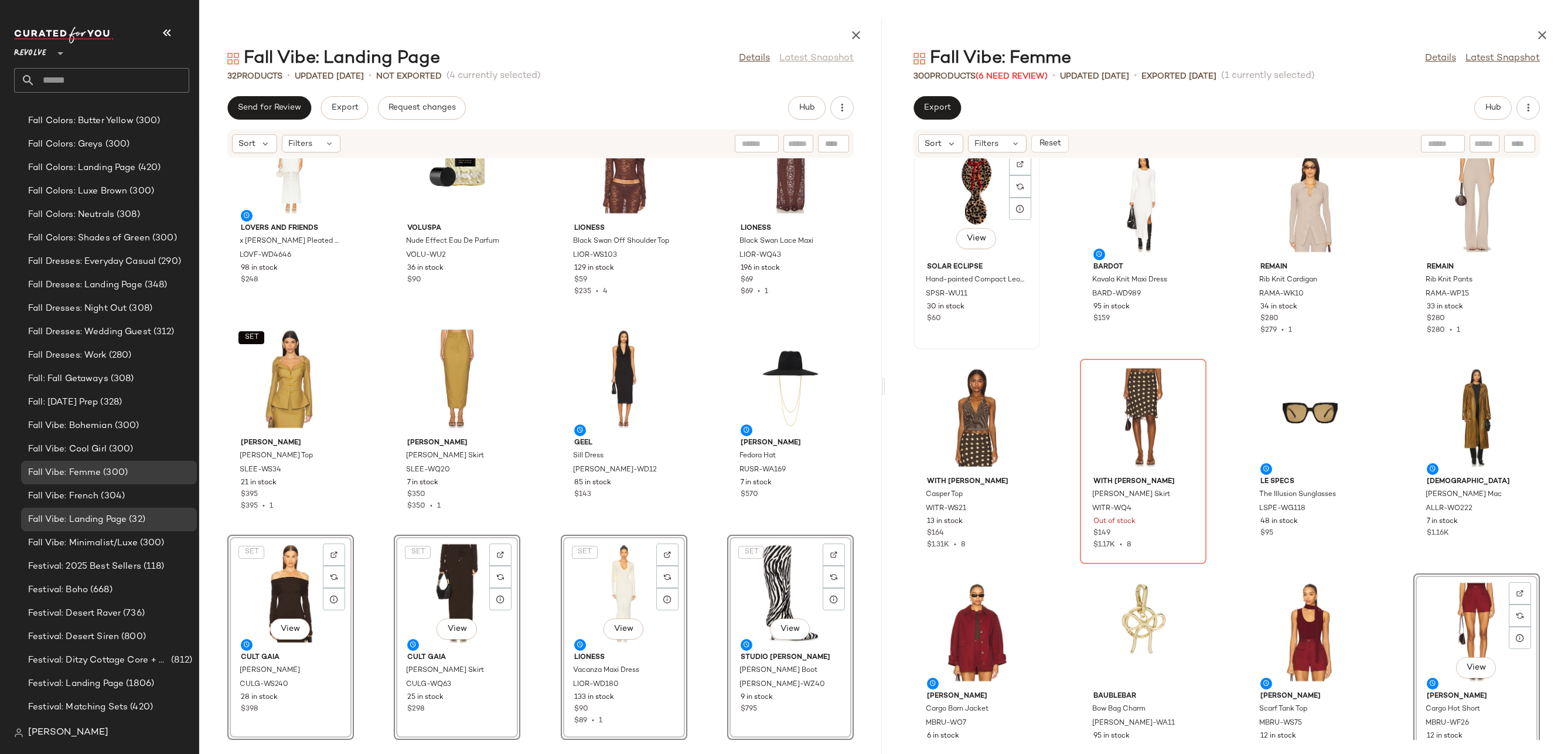
click at [964, 195] on div "View" at bounding box center [976, 202] width 118 height 109
click at [1456, 613] on div "View" at bounding box center [1477, 631] width 118 height 109
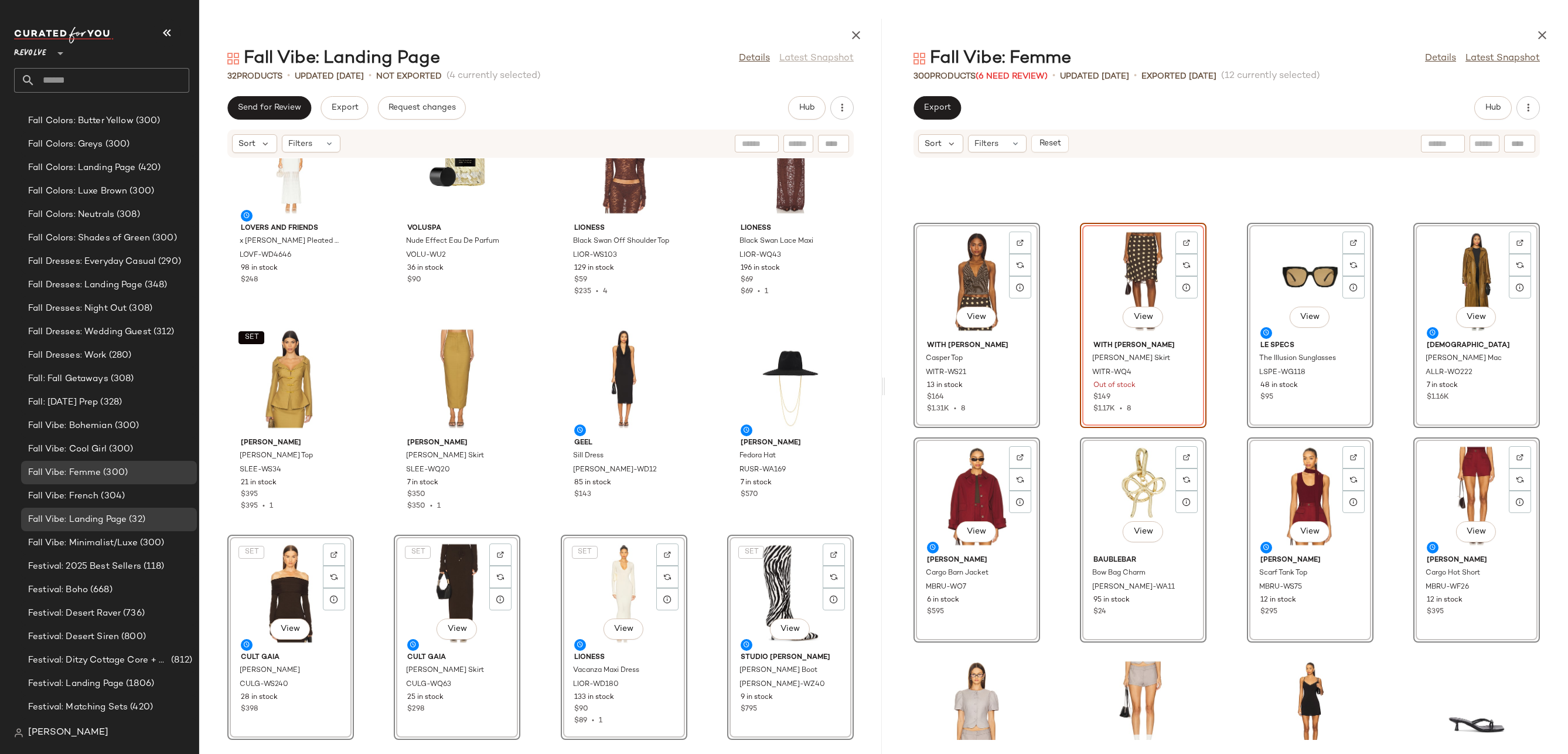
scroll to position [3571, 0]
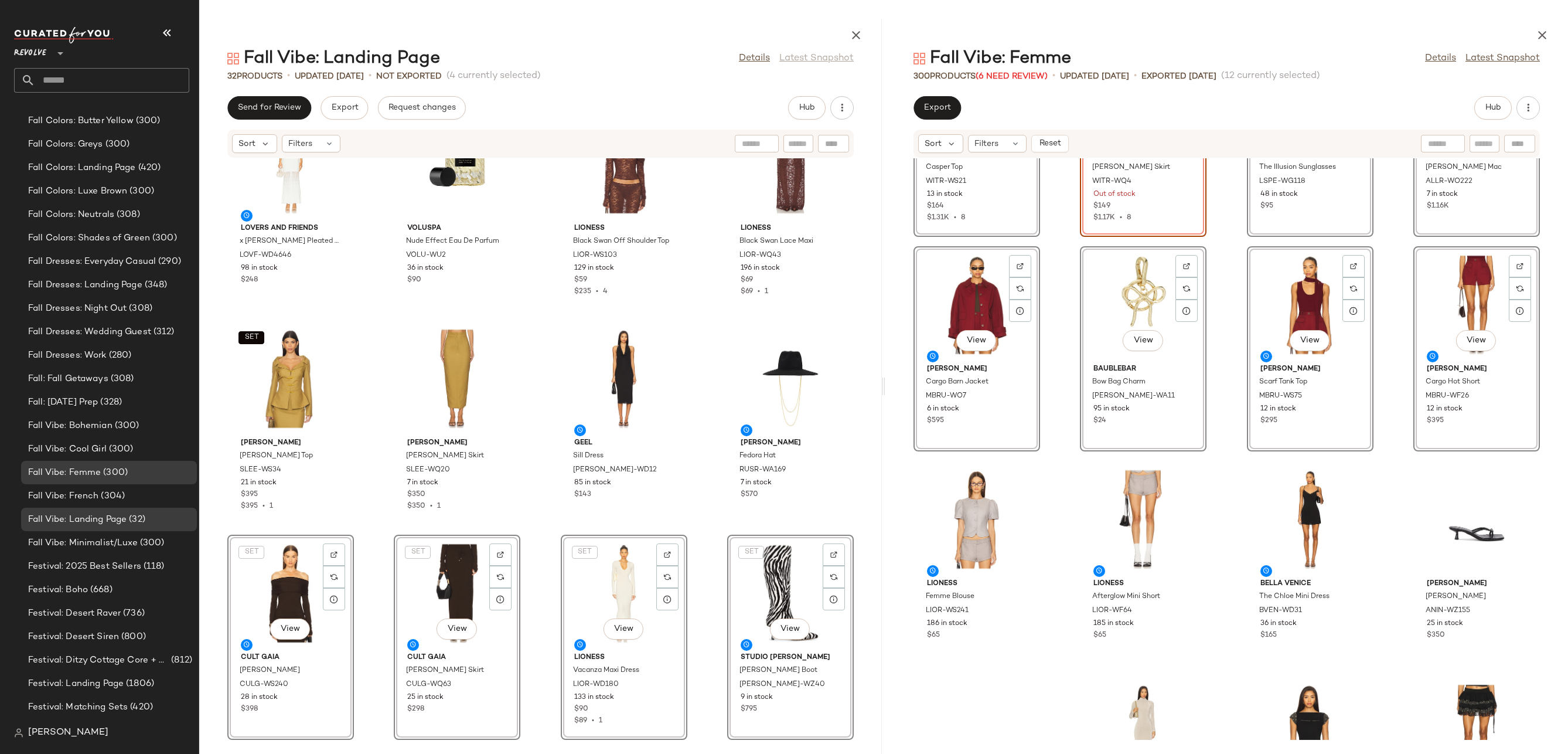
click at [1210, 531] on div "View With Jean Casper Top WITR-WS21 13 in stock $164 $1.31K • 8 View With Jean …" at bounding box center [1226, 449] width 682 height 582
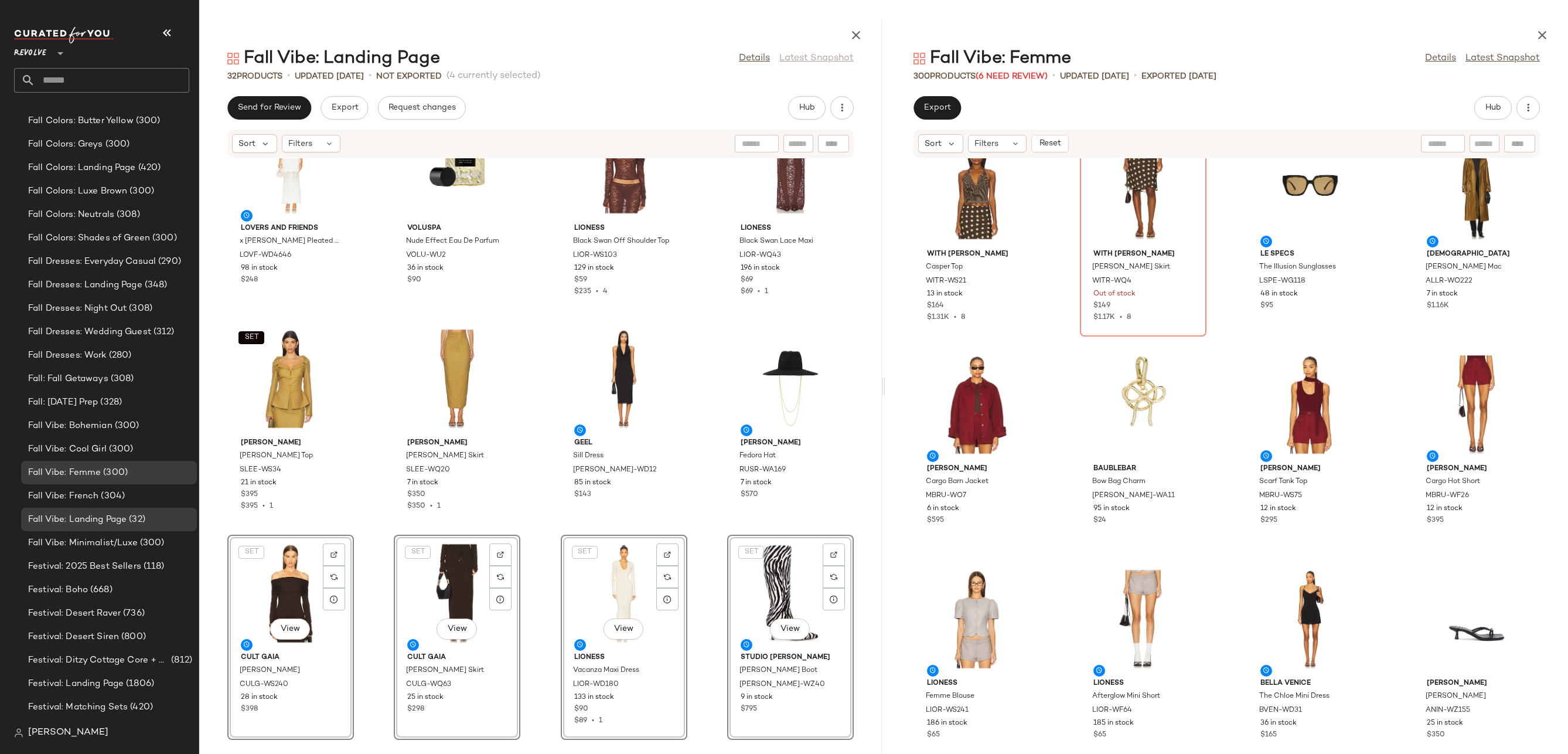
scroll to position [3415, 0]
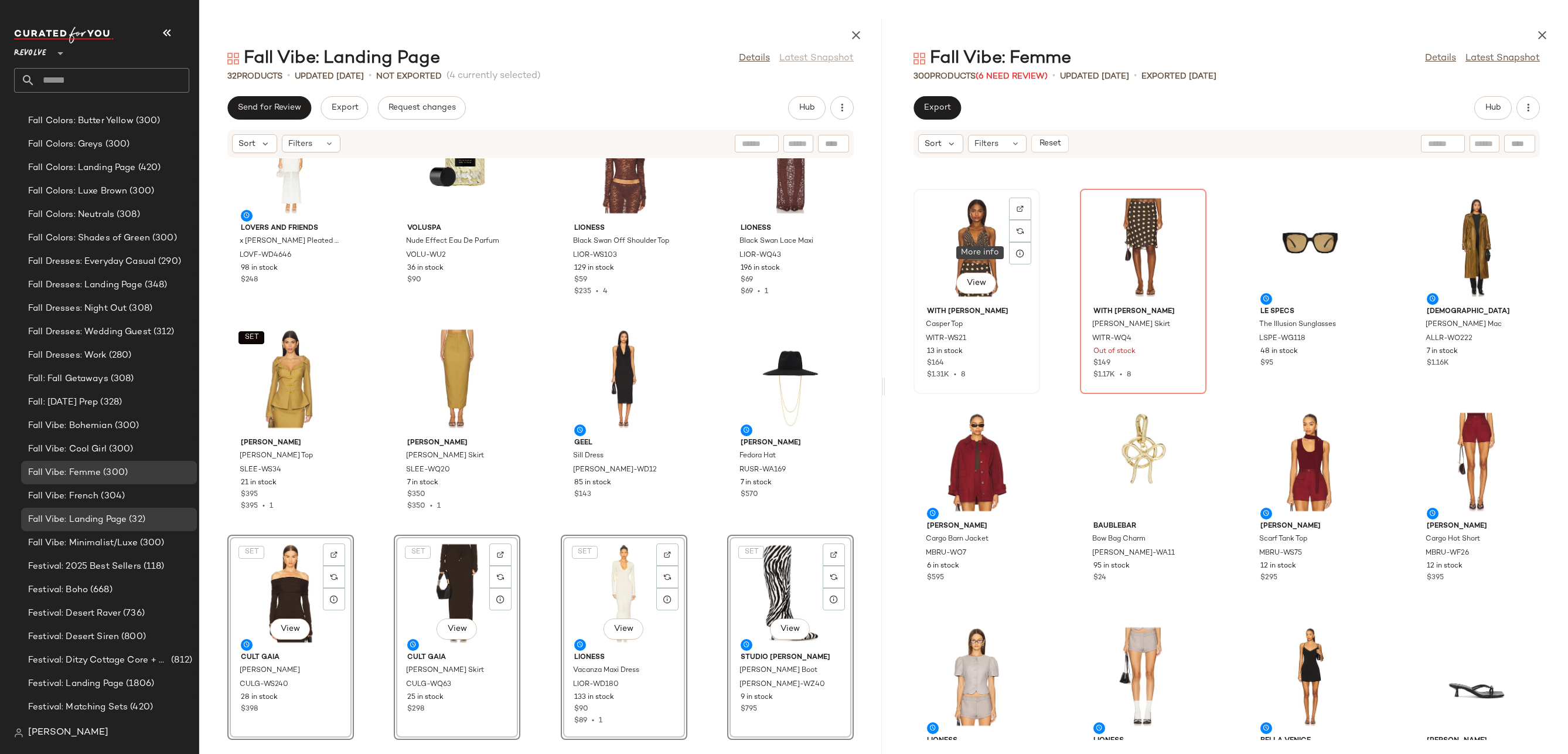
click at [984, 242] on div "View" at bounding box center [976, 247] width 118 height 109
click at [1452, 444] on div "View" at bounding box center [1477, 461] width 118 height 109
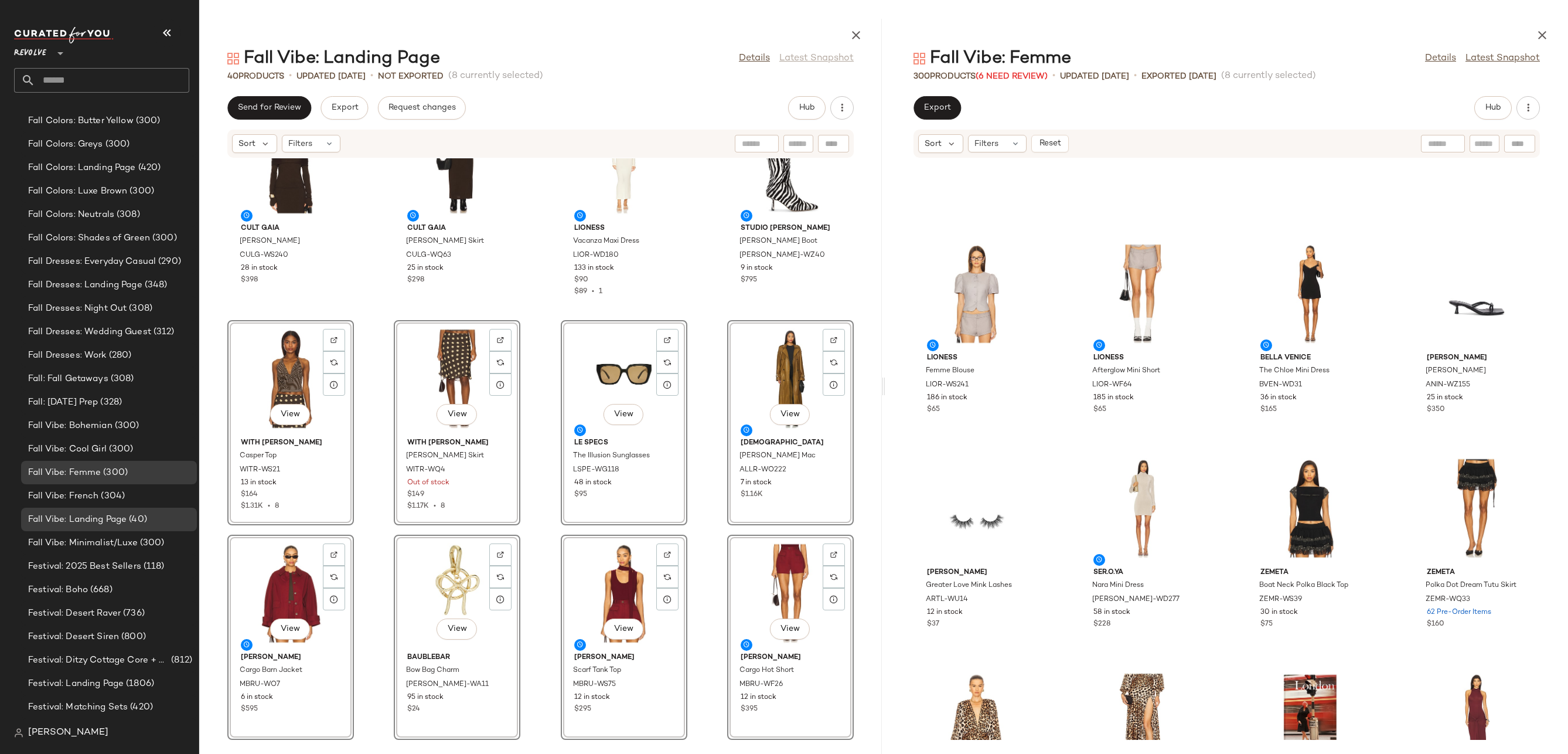
scroll to position [4233, 0]
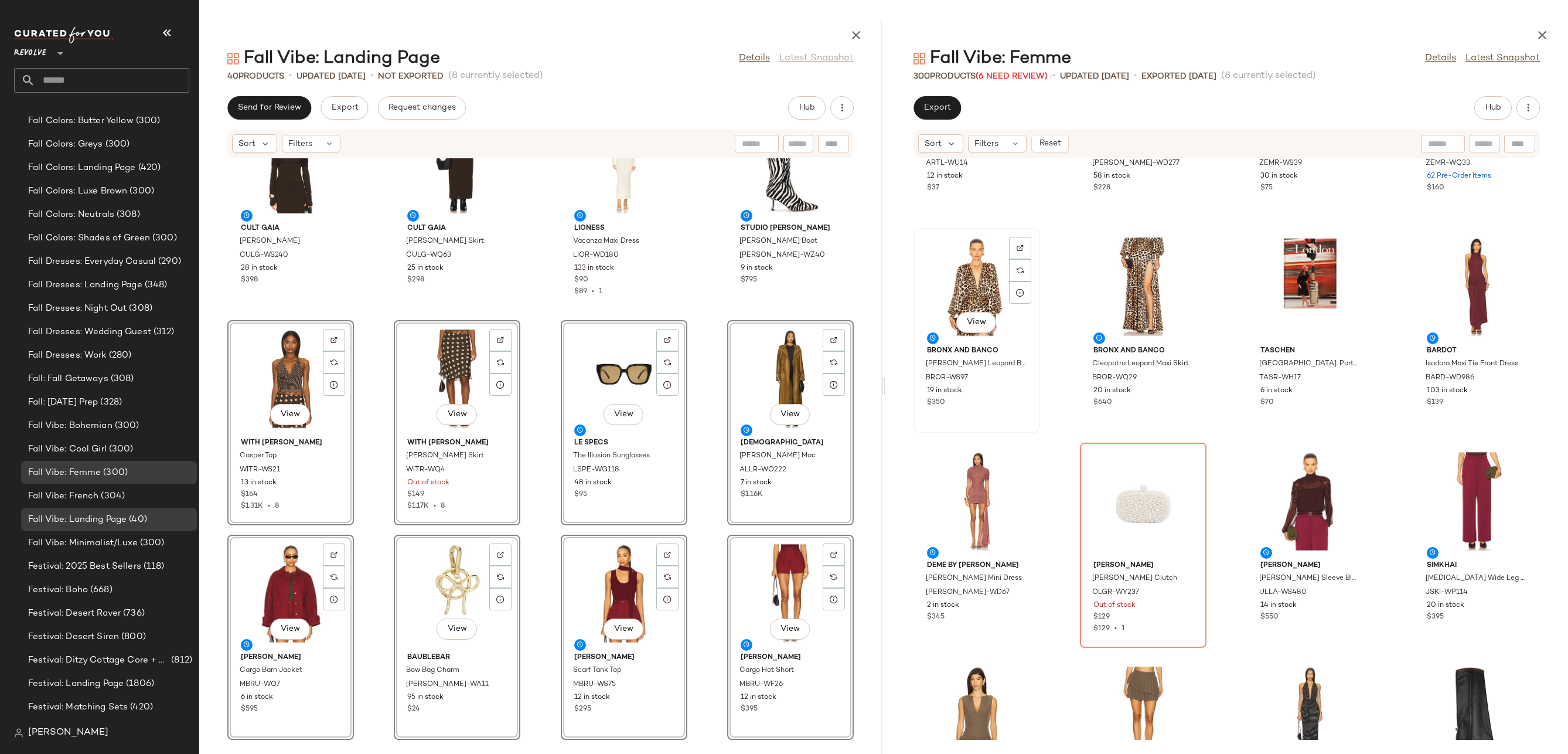
click at [971, 270] on div "View" at bounding box center [976, 286] width 118 height 109
click at [1470, 297] on div "View" at bounding box center [1477, 286] width 118 height 109
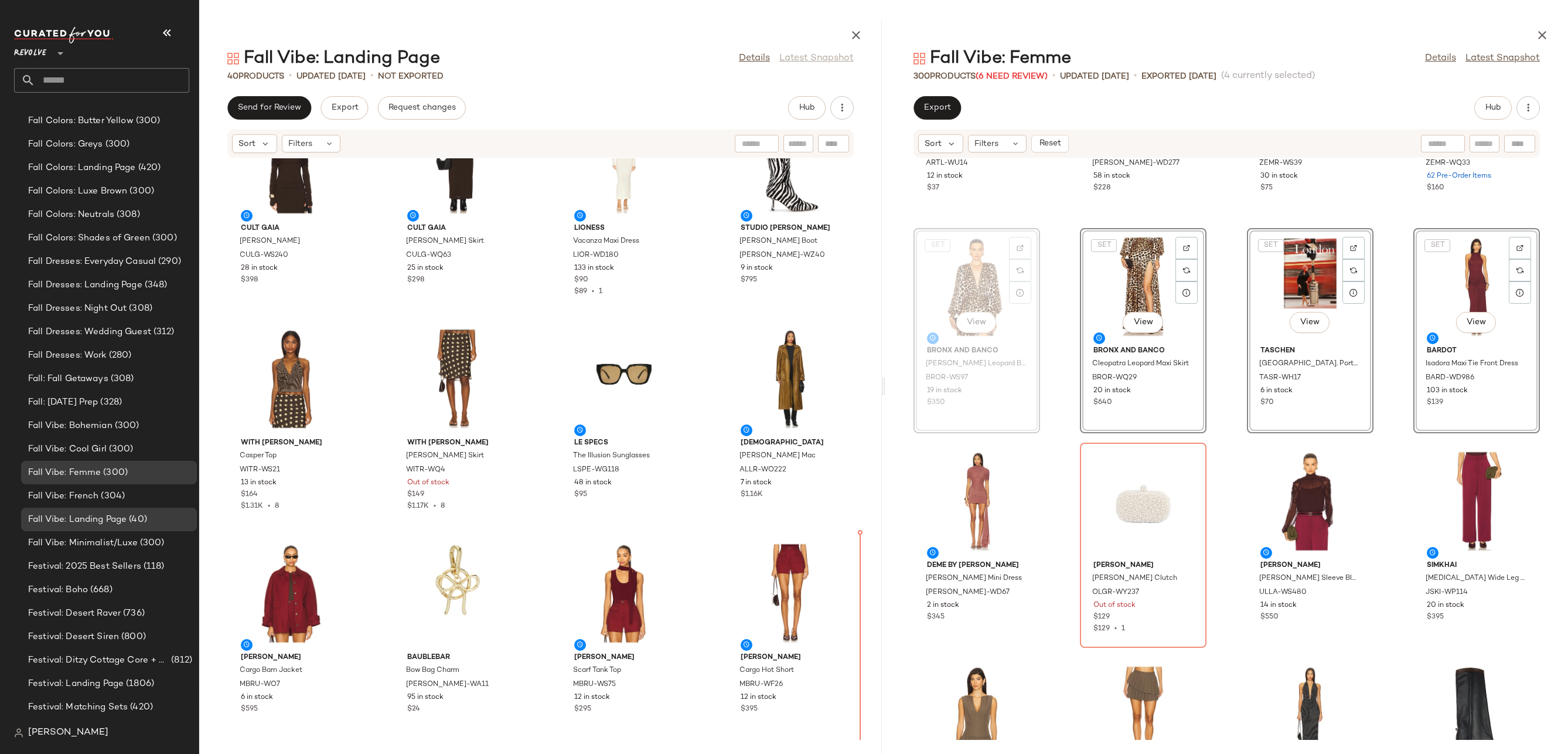
drag, startPoint x: 966, startPoint y: 287, endPoint x: 965, endPoint y: 296, distance: 9.1
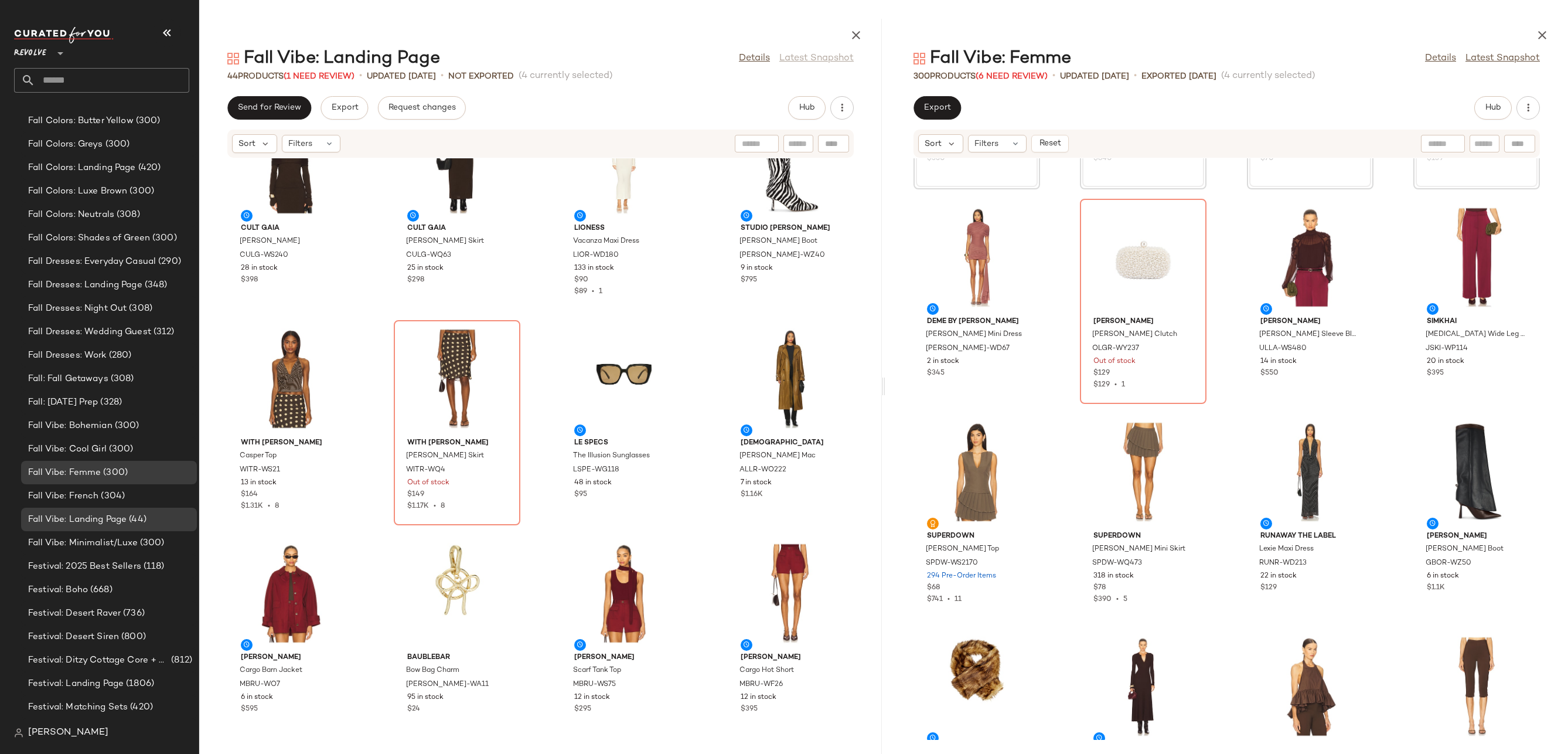
scroll to position [4682, 0]
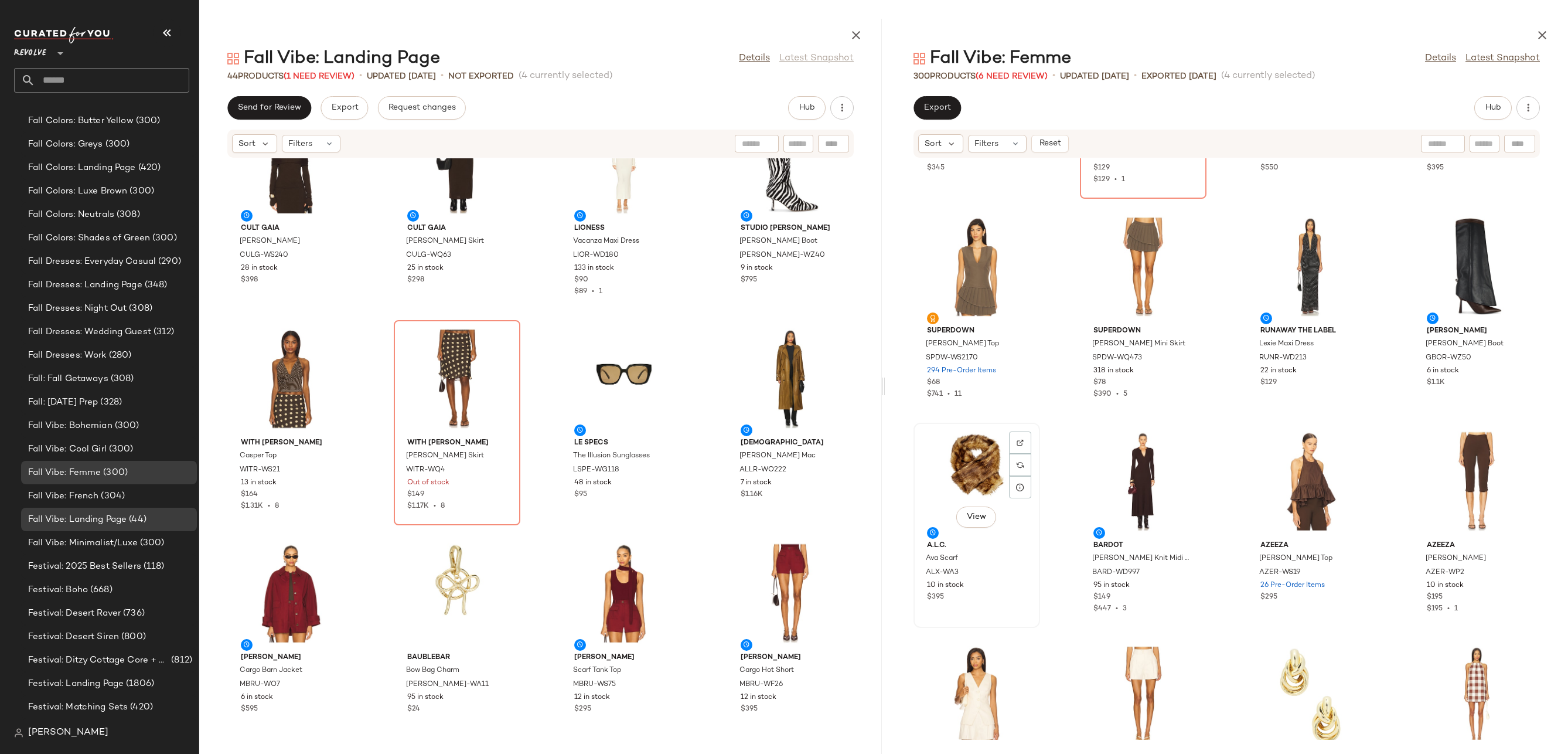
click at [993, 451] on div "View" at bounding box center [976, 481] width 118 height 109
click at [1466, 483] on div "View" at bounding box center [1477, 481] width 118 height 109
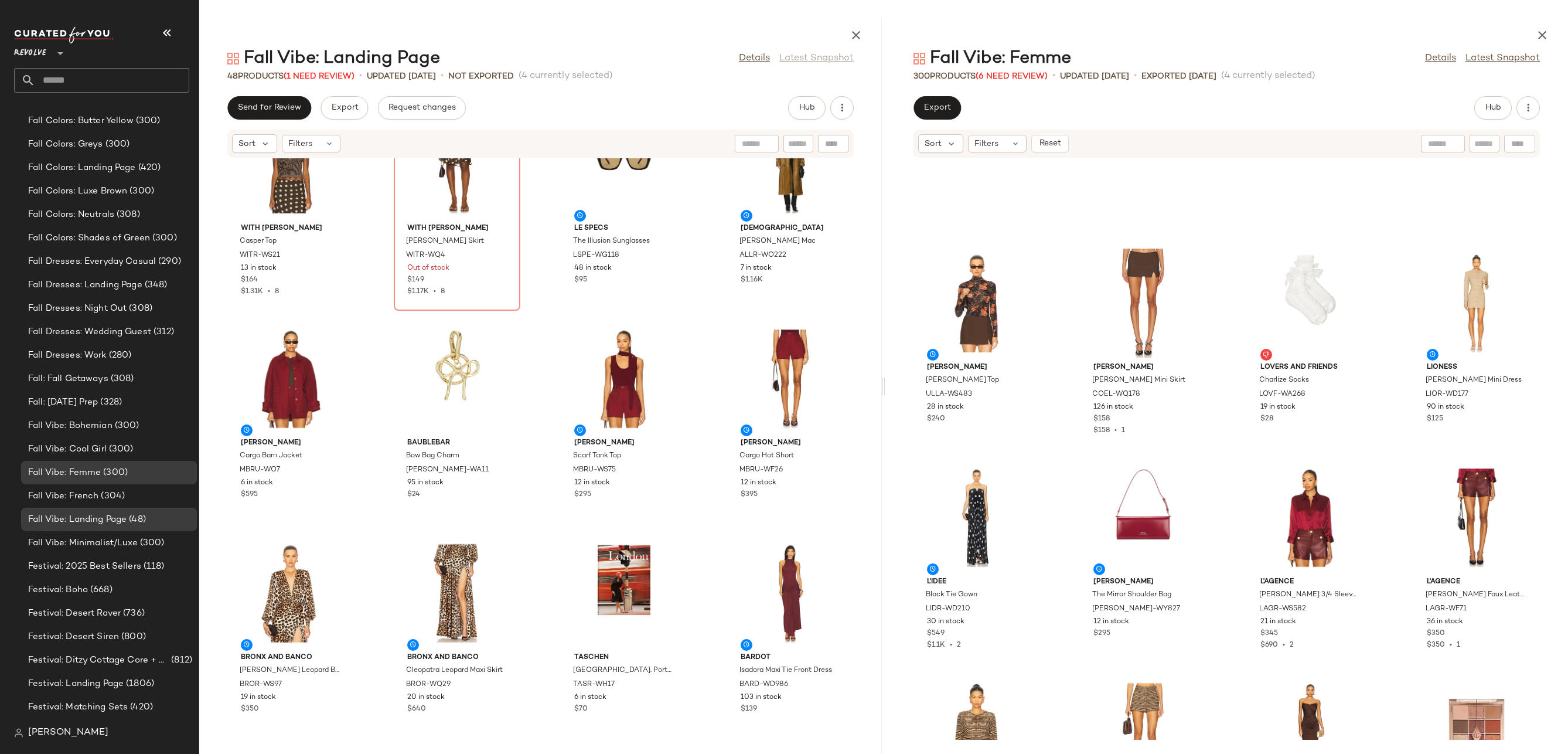
scroll to position [2272, 0]
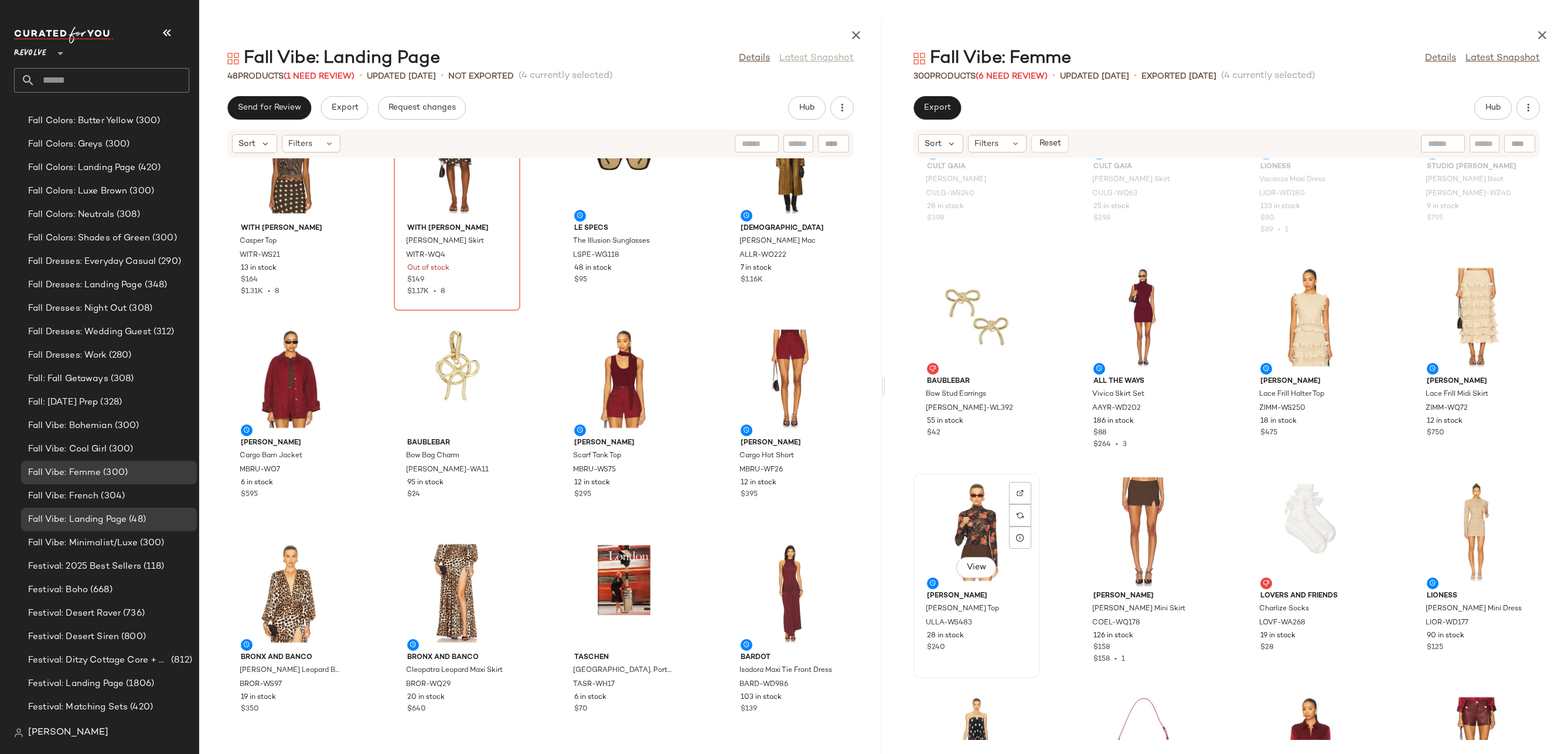
click at [955, 513] on div "View" at bounding box center [976, 531] width 118 height 109
click at [1446, 529] on div "View" at bounding box center [1477, 531] width 118 height 109
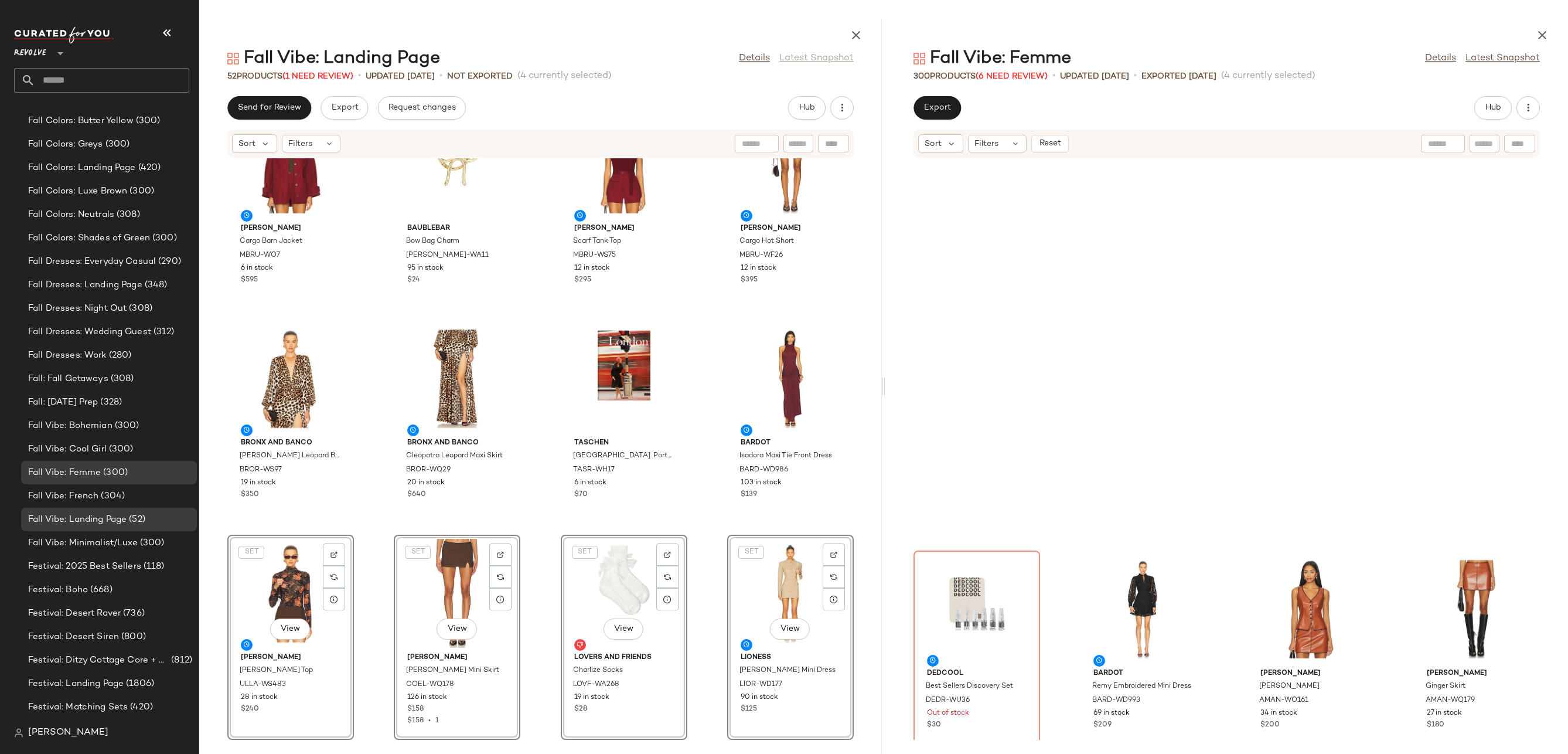
scroll to position [6572, 0]
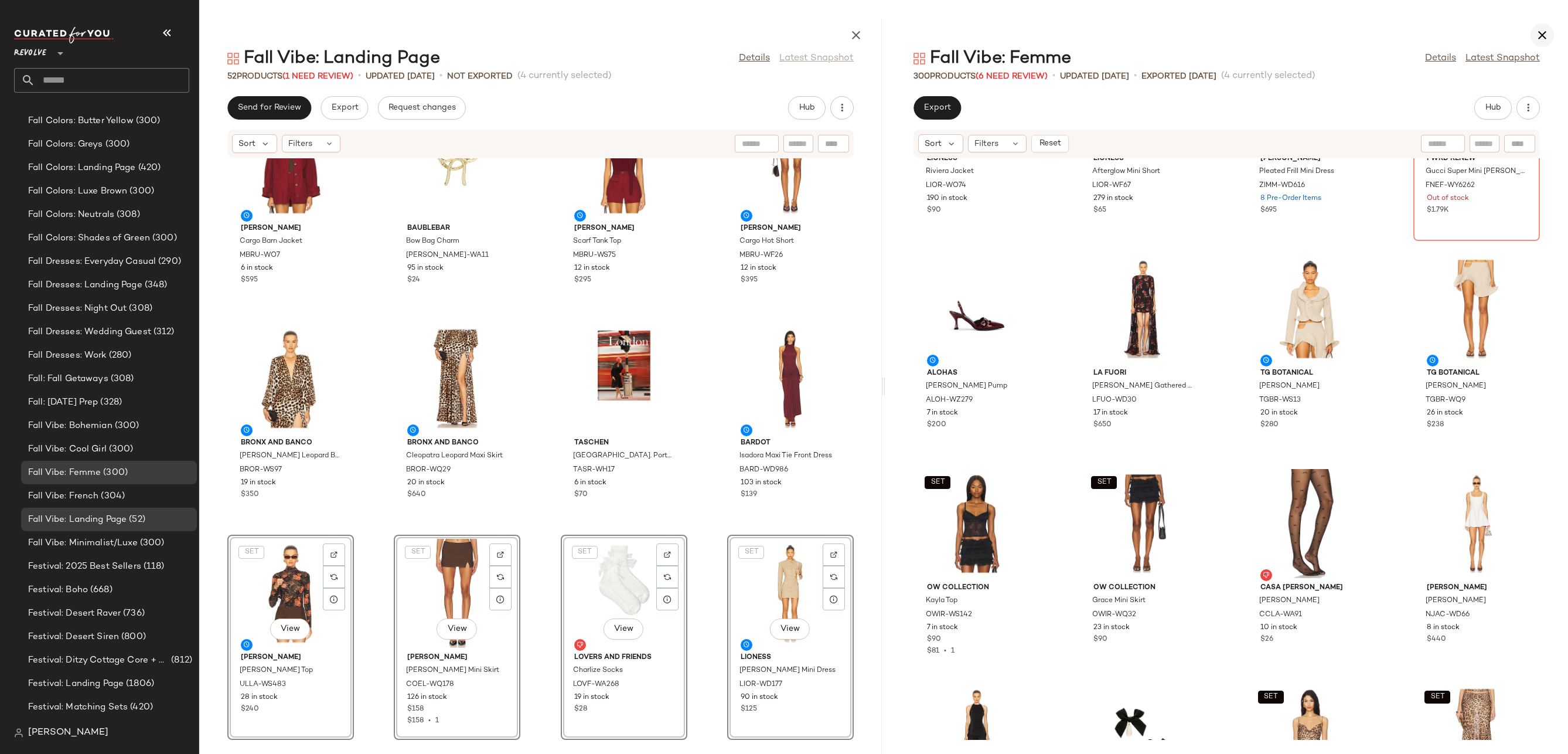
click at [1539, 37] on icon "button" at bounding box center [1542, 35] width 14 height 14
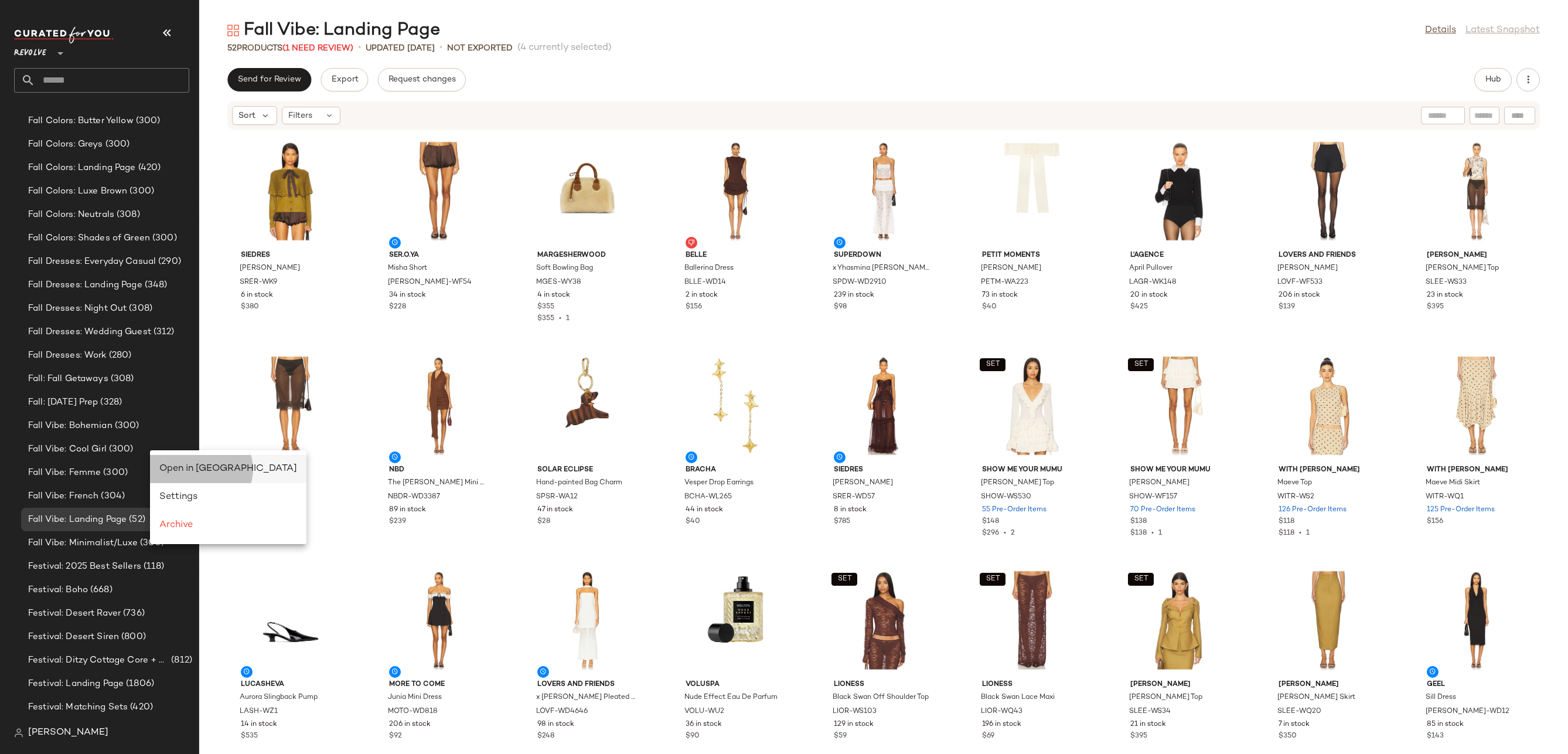
click at [163, 459] on div "Open in [GEOGRAPHIC_DATA]" at bounding box center [228, 469] width 157 height 28
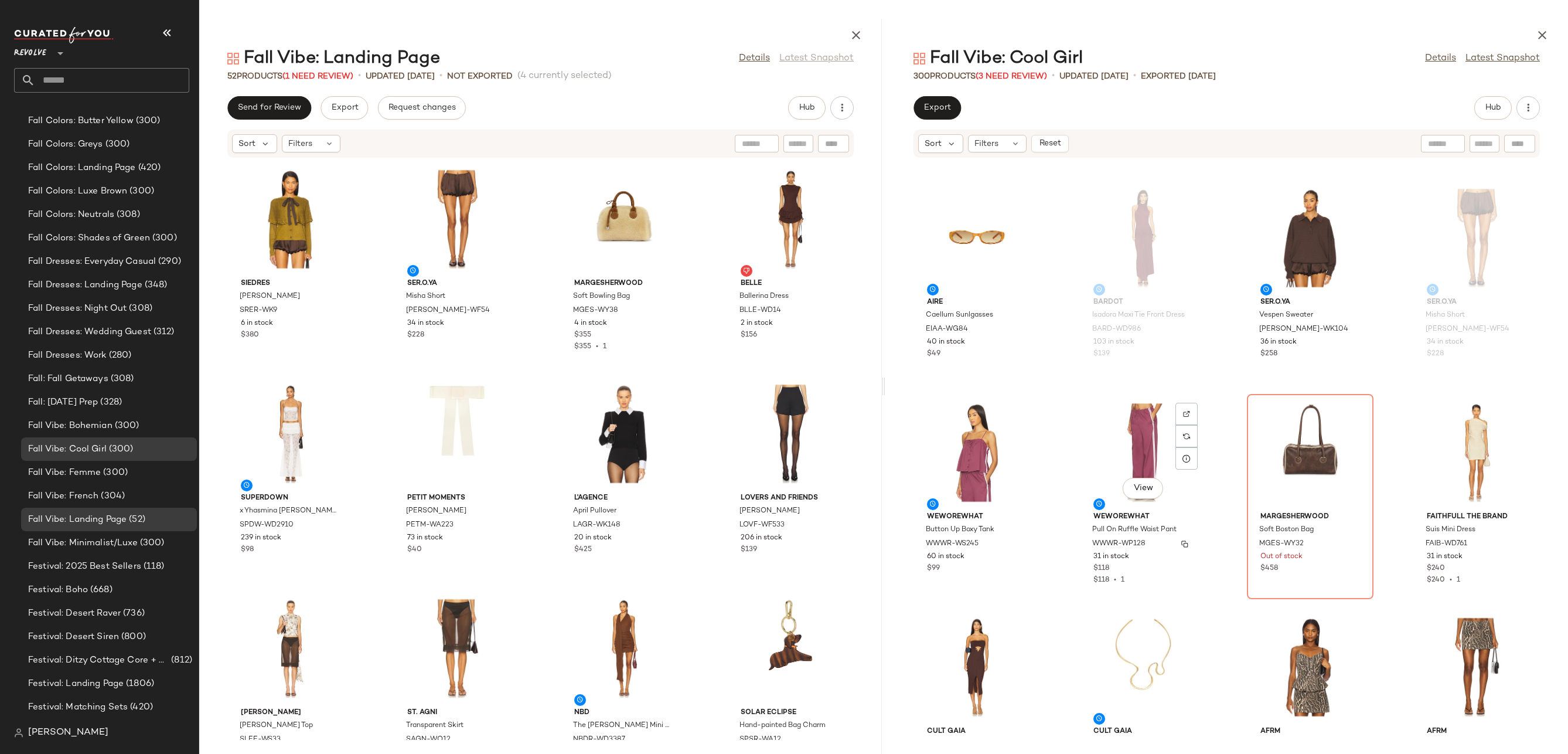
scroll to position [233, 0]
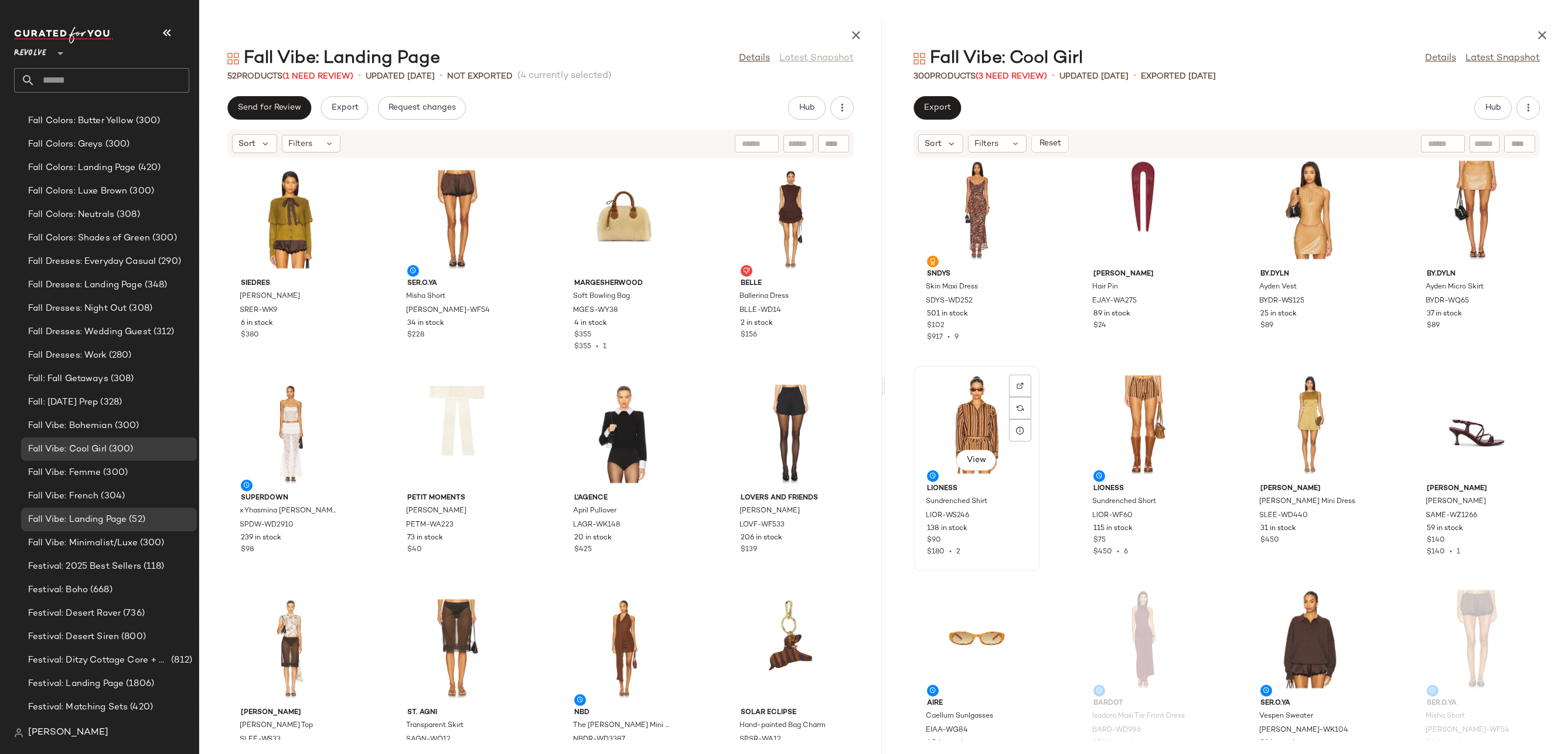
click at [962, 415] on div "View" at bounding box center [976, 424] width 118 height 109
click at [1475, 422] on div "View" at bounding box center [1477, 424] width 118 height 109
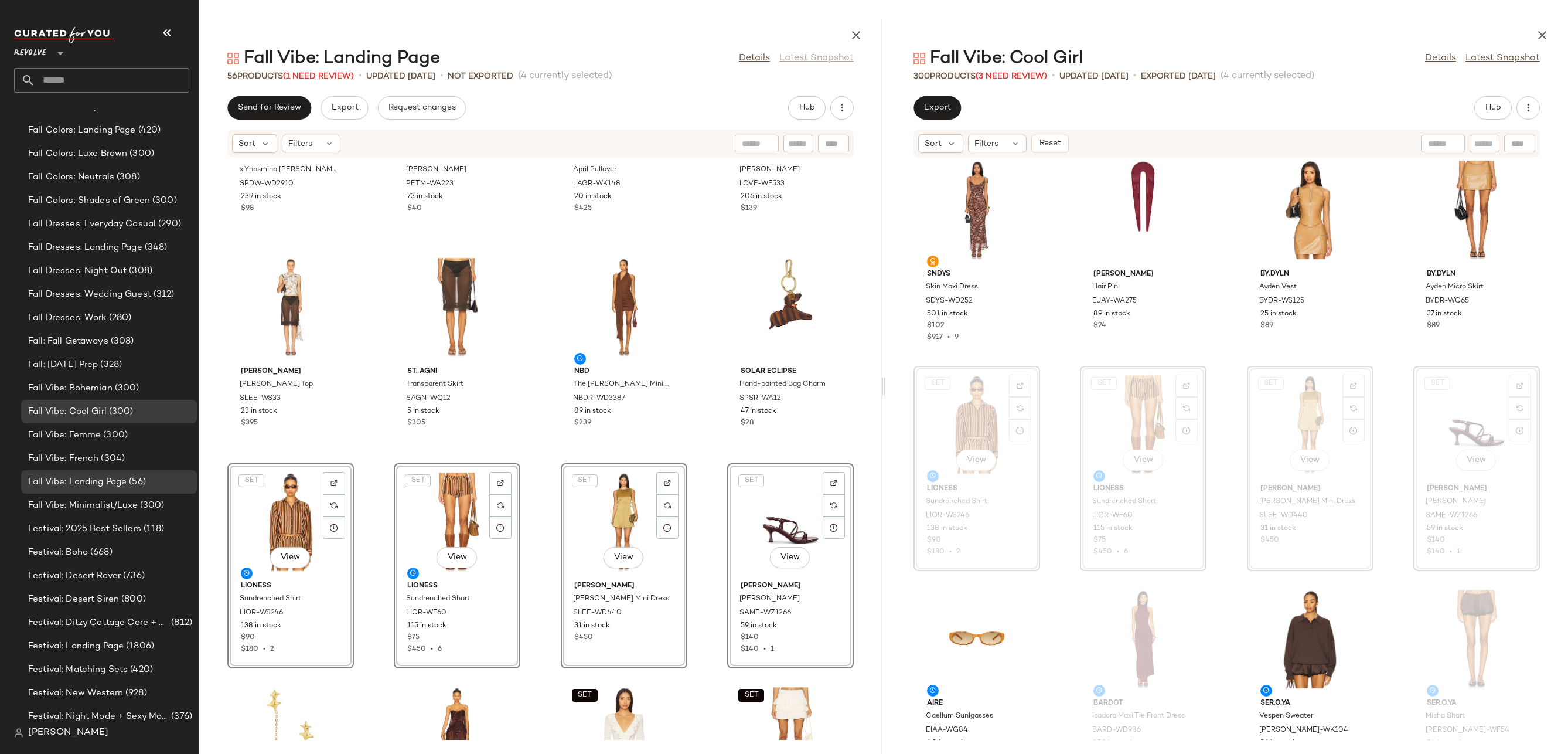
scroll to position [396, 0]
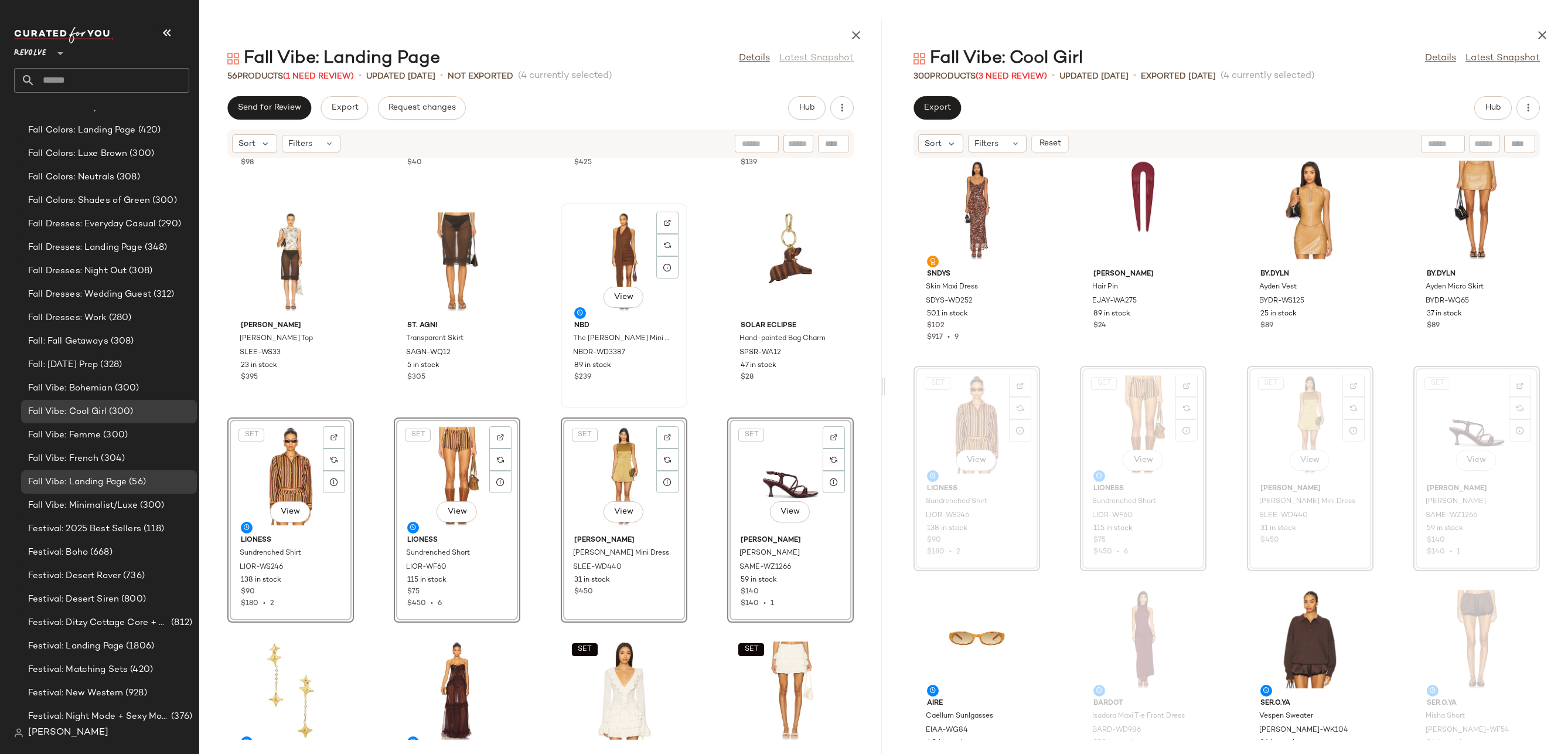
click at [634, 249] on div "View" at bounding box center [624, 261] width 118 height 109
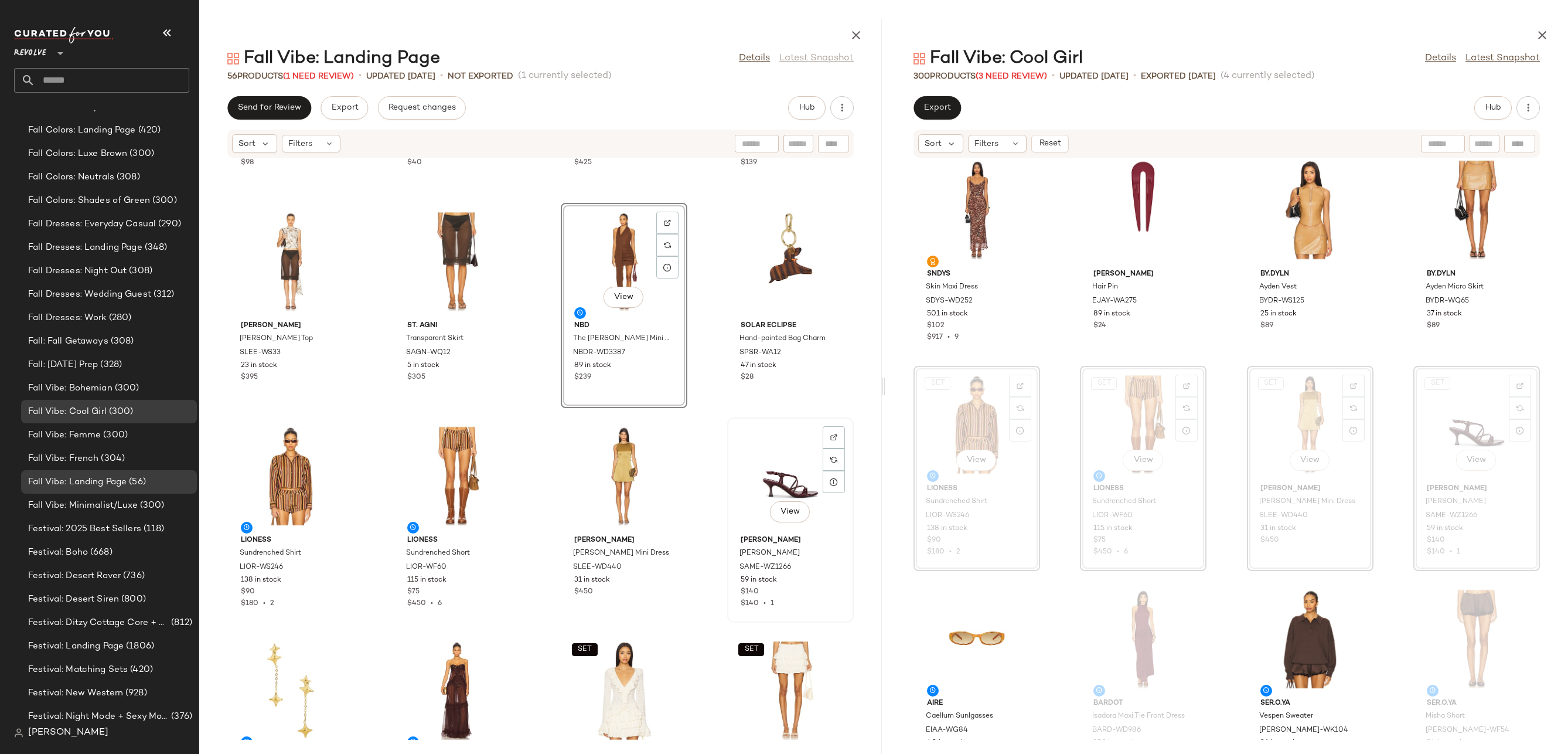
click at [785, 498] on div "View" at bounding box center [790, 475] width 118 height 109
click at [817, 101] on button "Hub" at bounding box center [807, 107] width 37 height 24
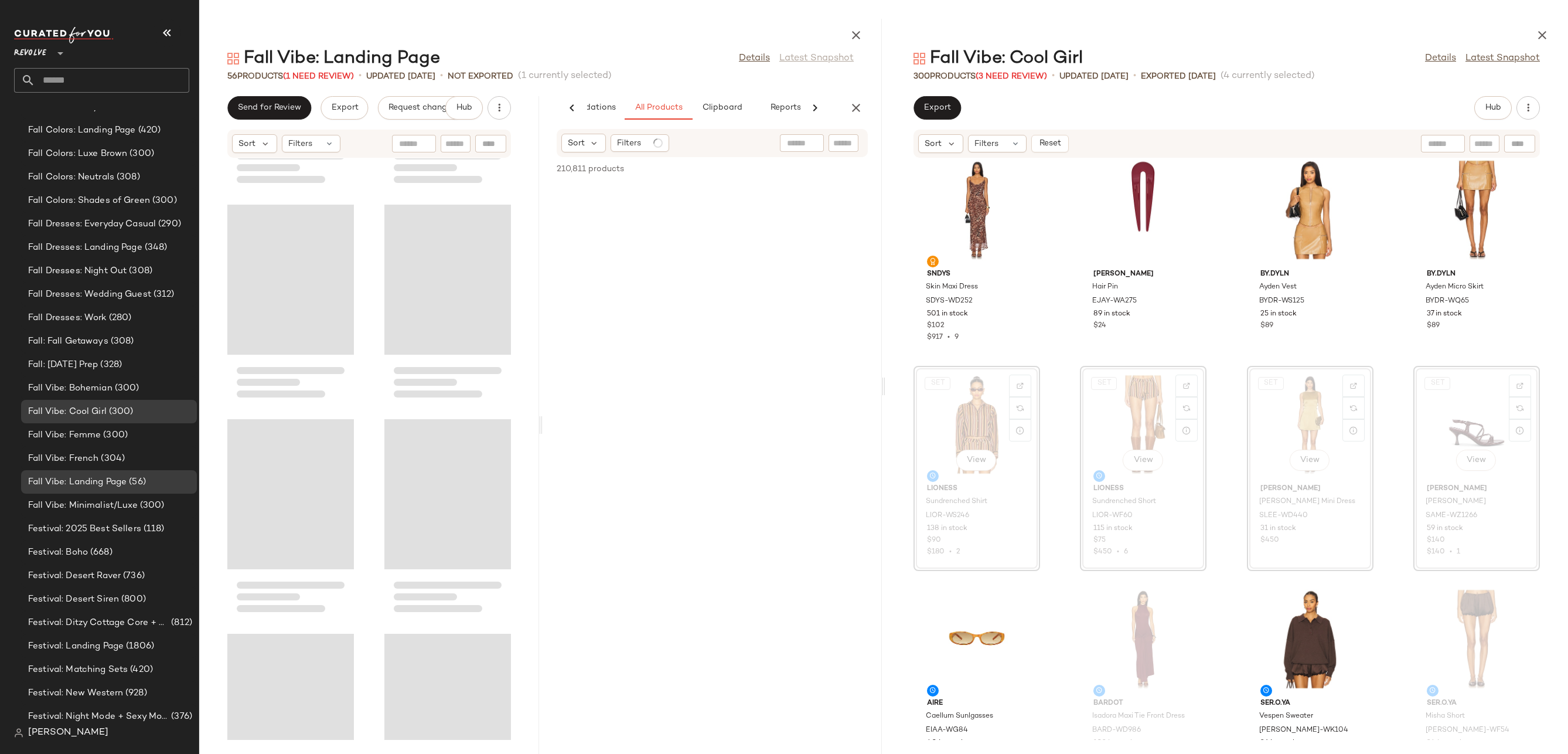
scroll to position [1288, 0]
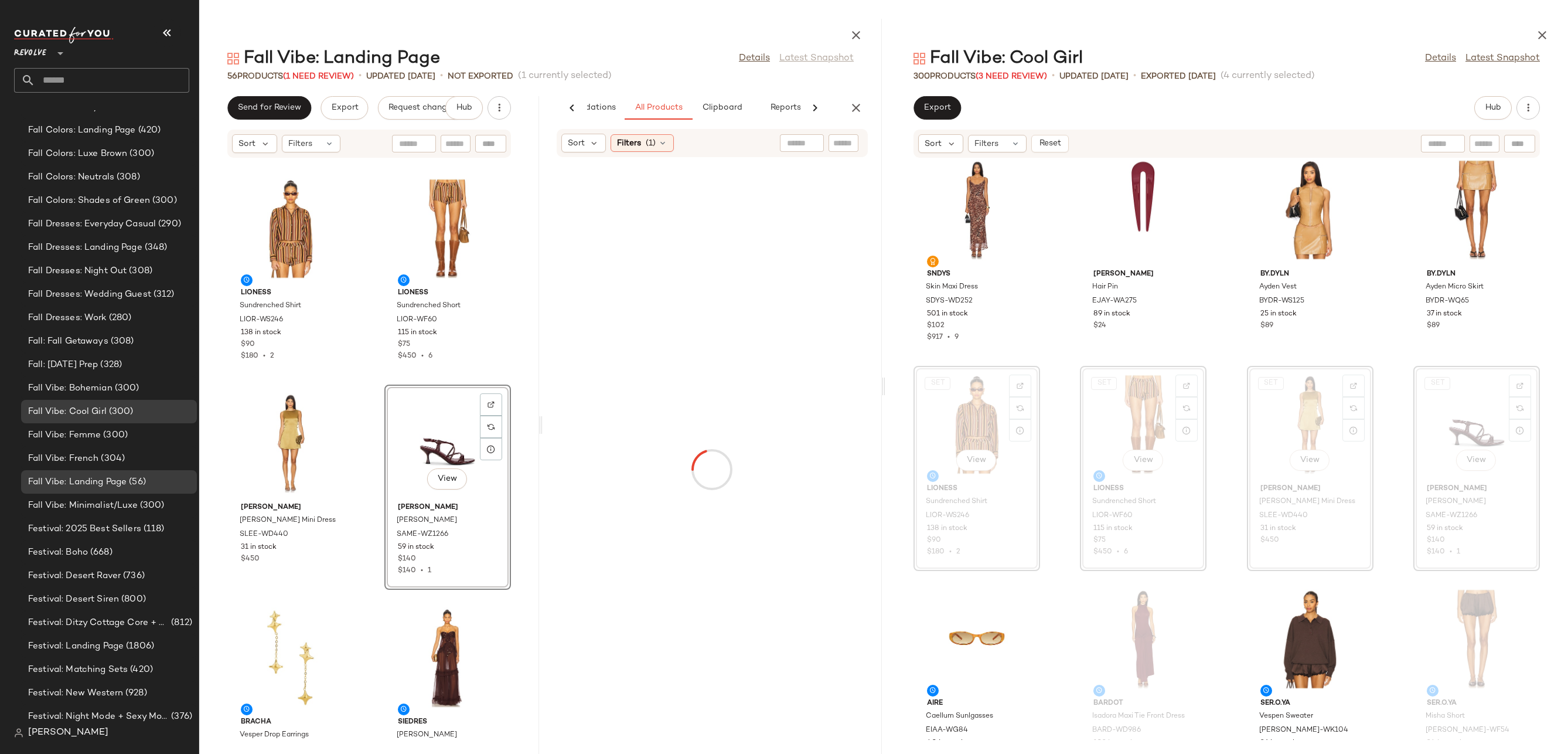
click at [841, 143] on input "text" at bounding box center [844, 144] width 21 height 12
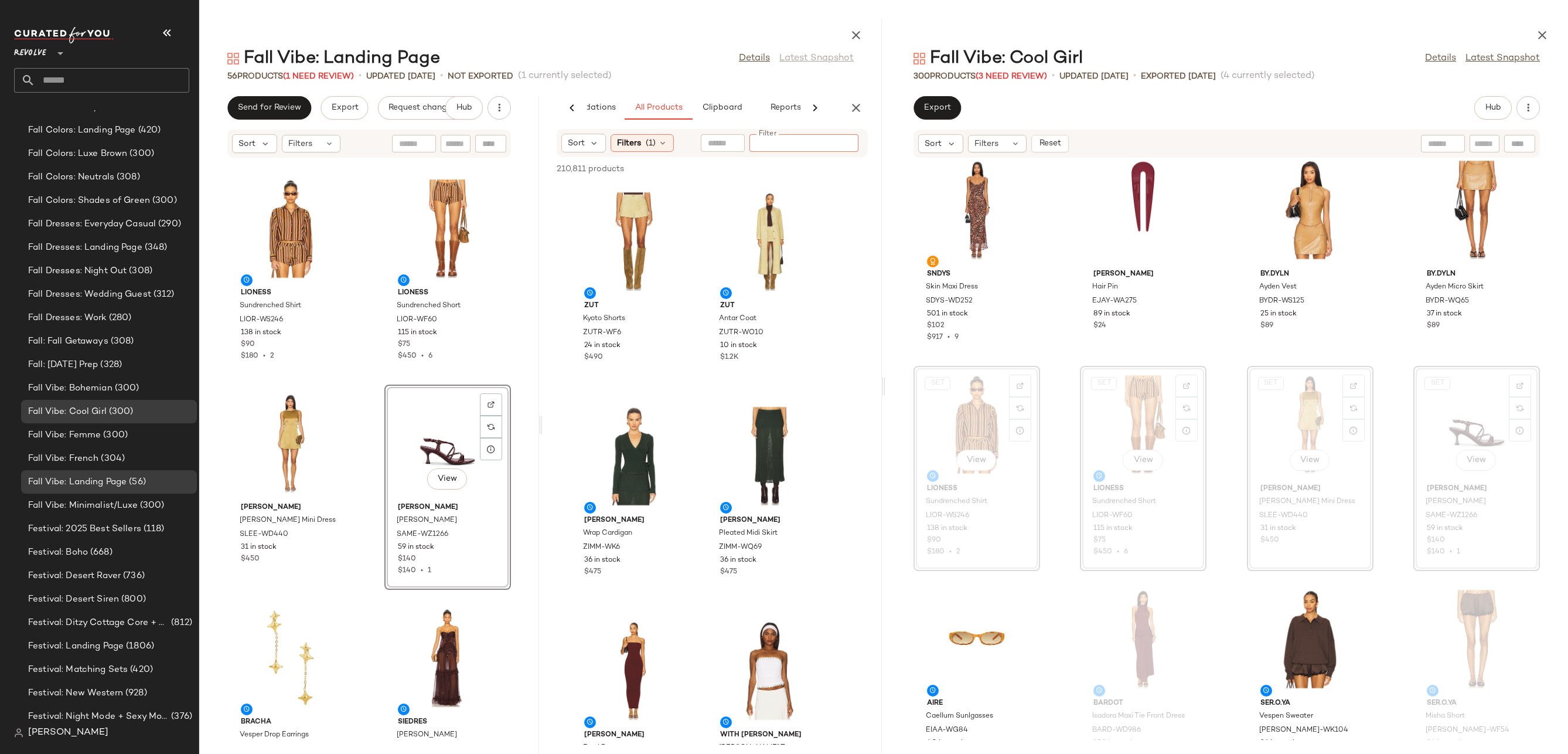
type input "*"
type input "*****"
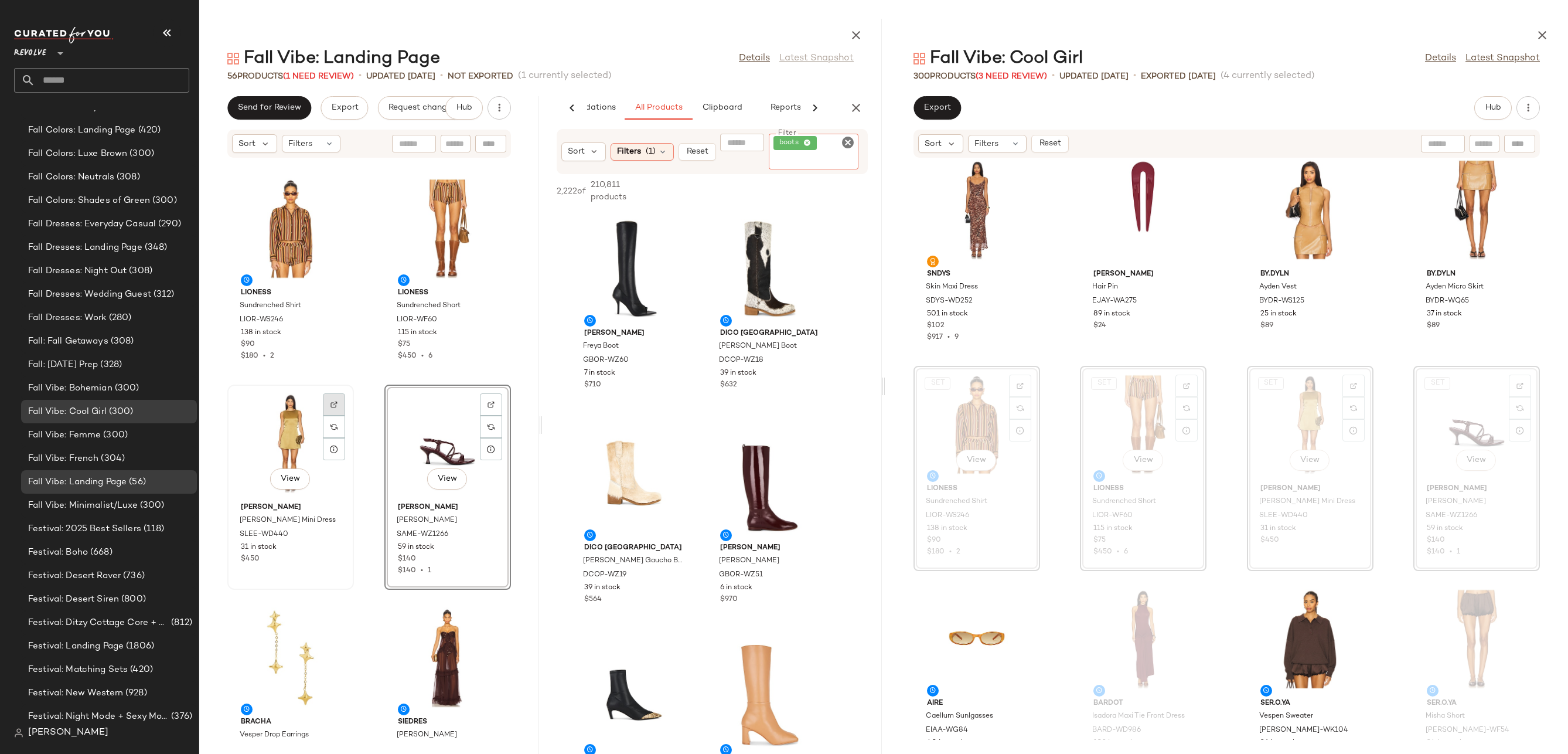
click at [331, 407] on img at bounding box center [334, 405] width 7 height 7
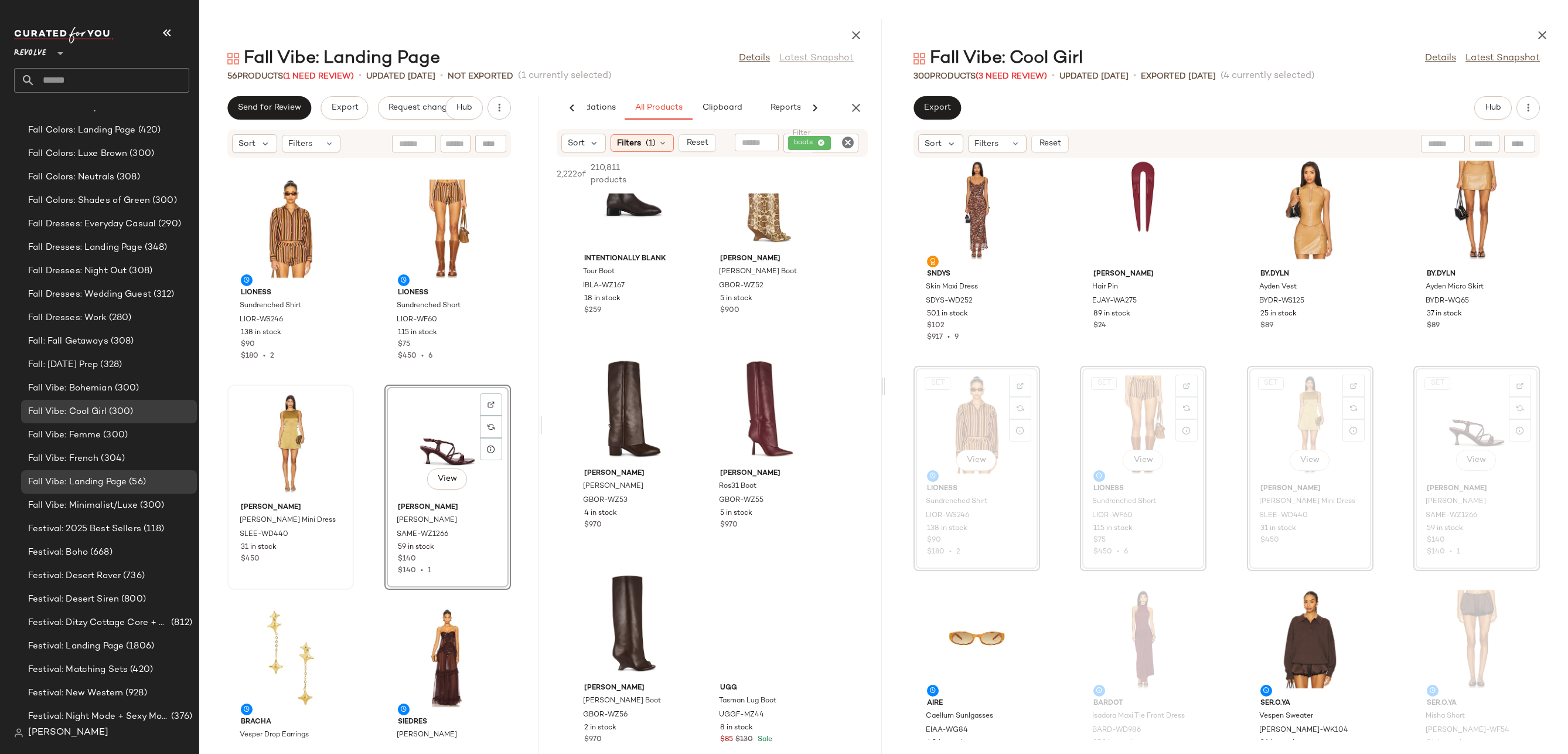
scroll to position [4992, 0]
click at [755, 430] on div "View" at bounding box center [770, 410] width 118 height 109
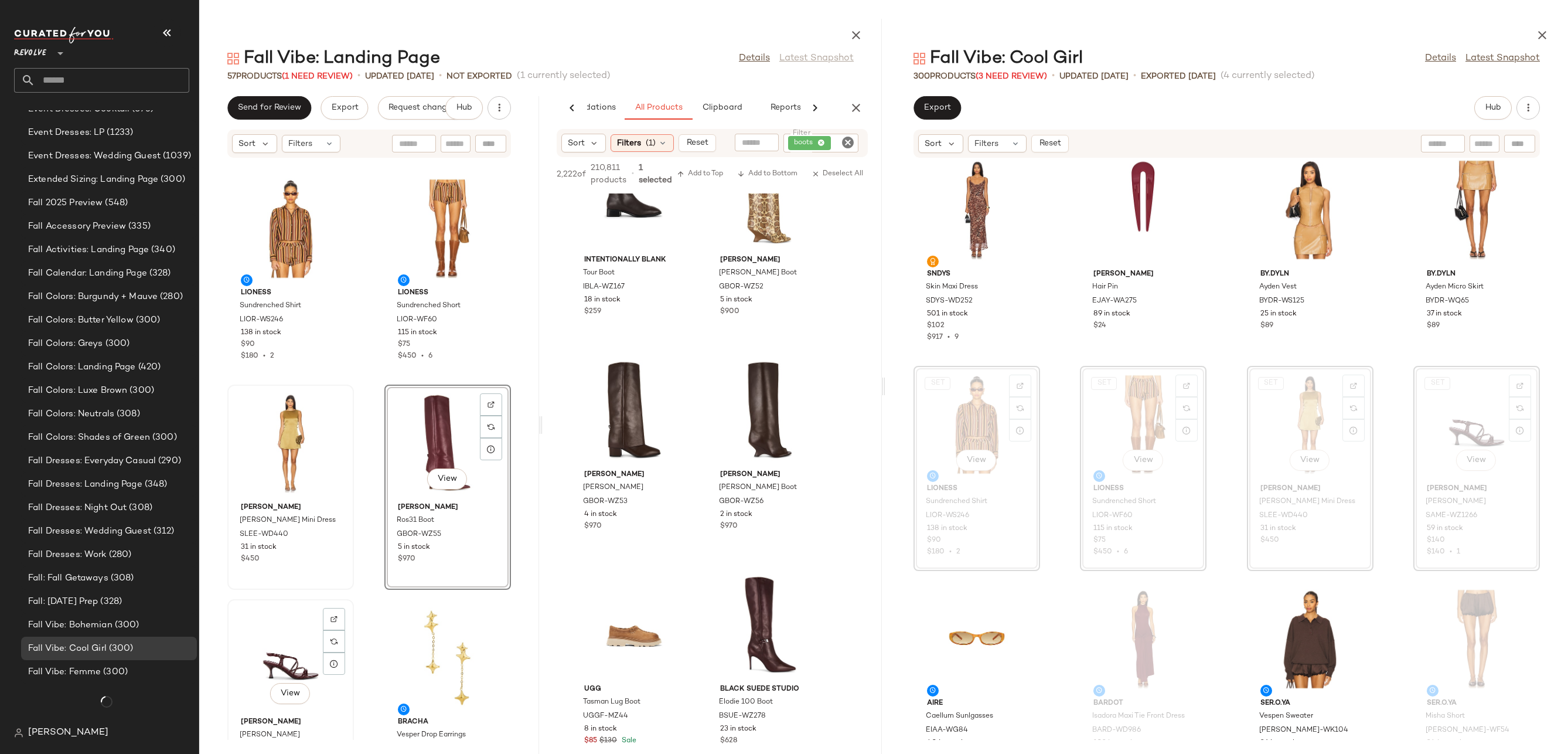
scroll to position [2478, 0]
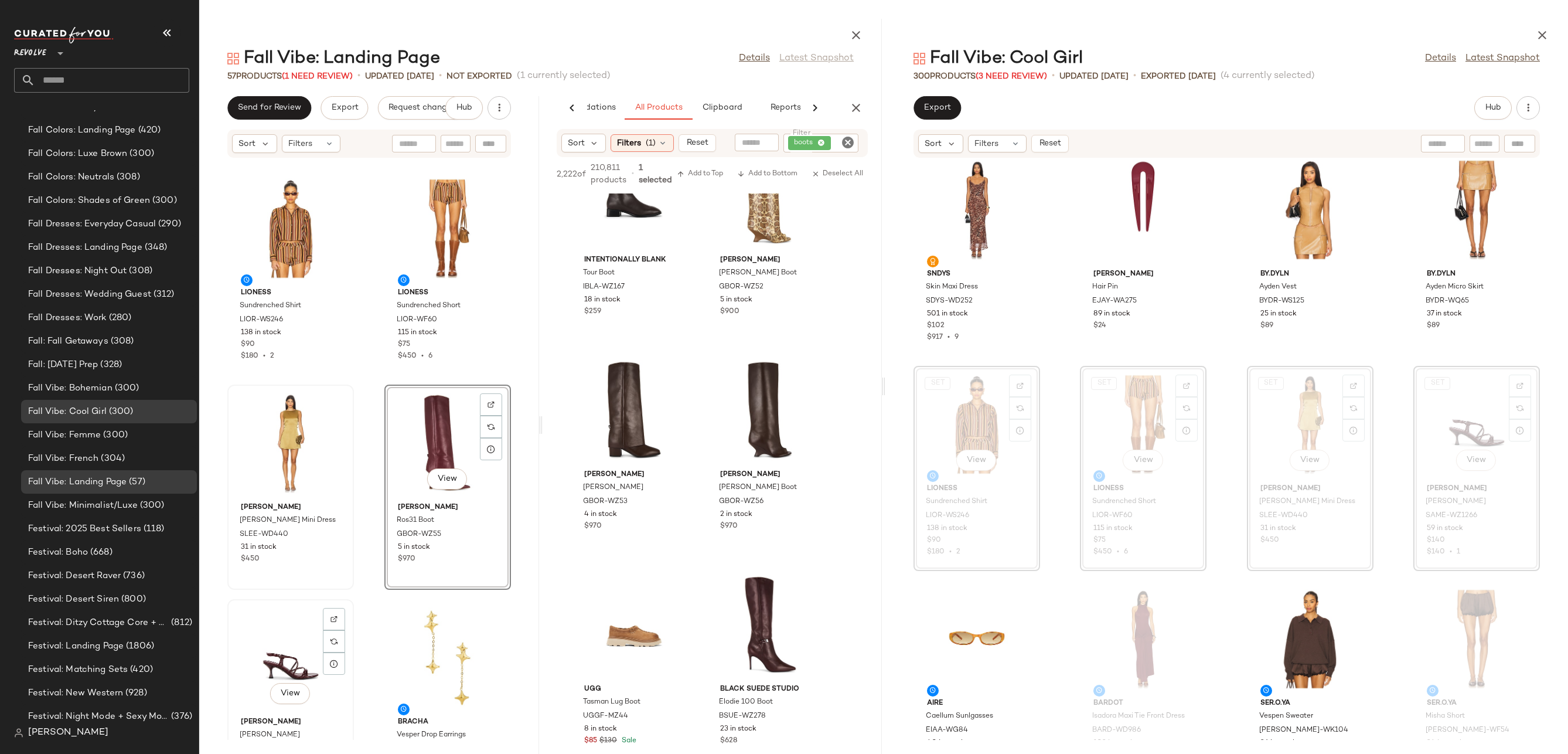
click at [268, 664] on div "View" at bounding box center [291, 657] width 118 height 109
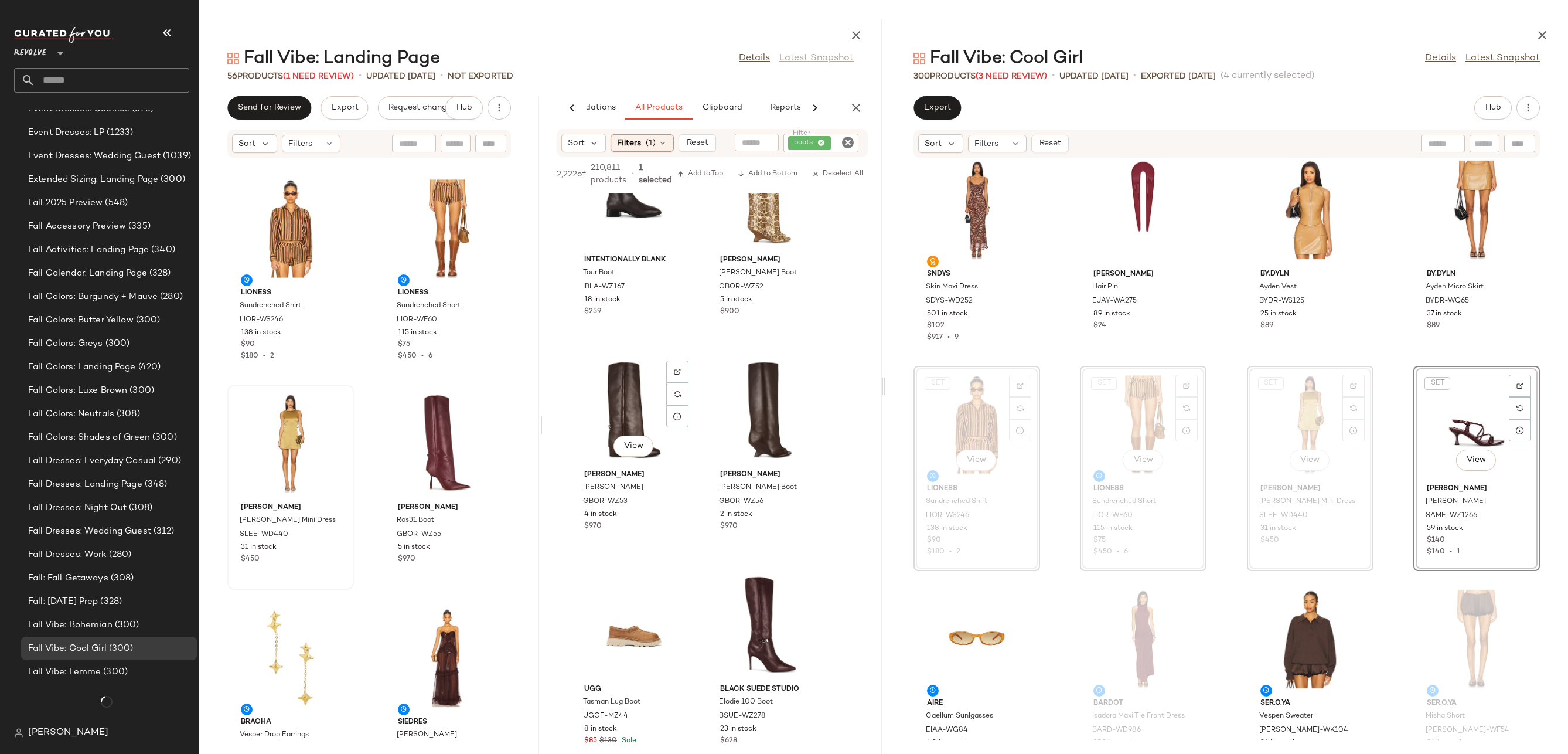
scroll to position [2478, 0]
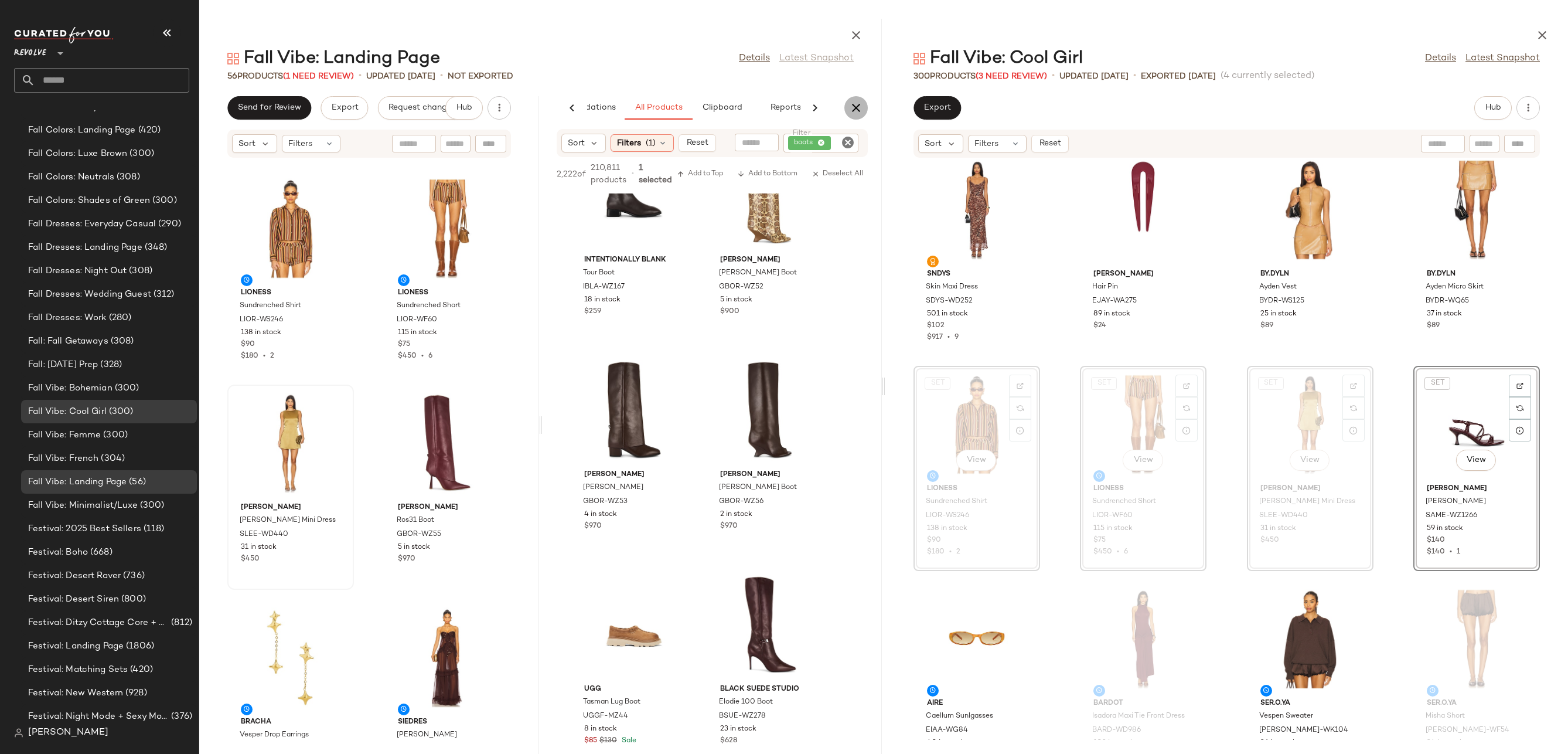
click at [858, 107] on icon "button" at bounding box center [856, 108] width 14 height 14
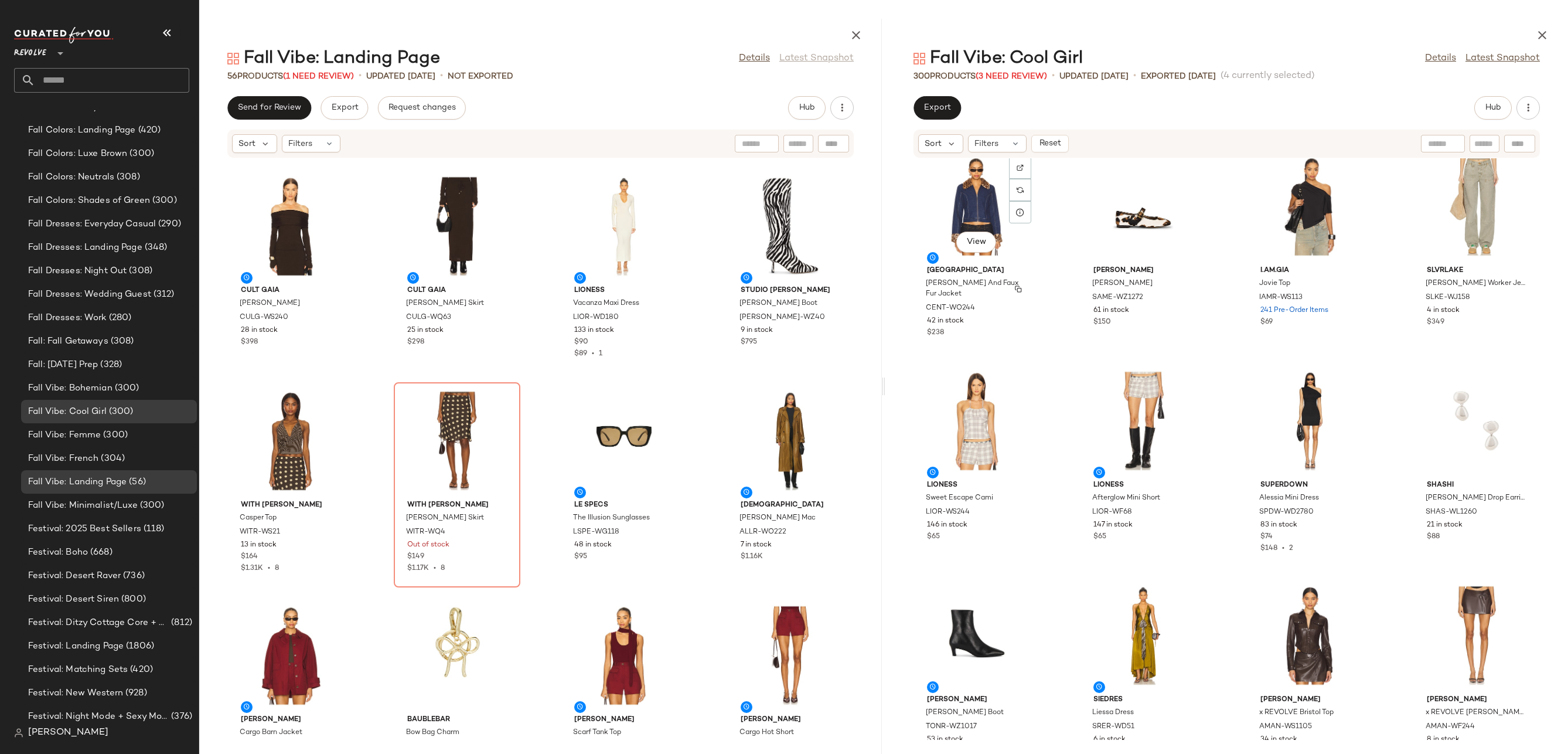
scroll to position [8140, 0]
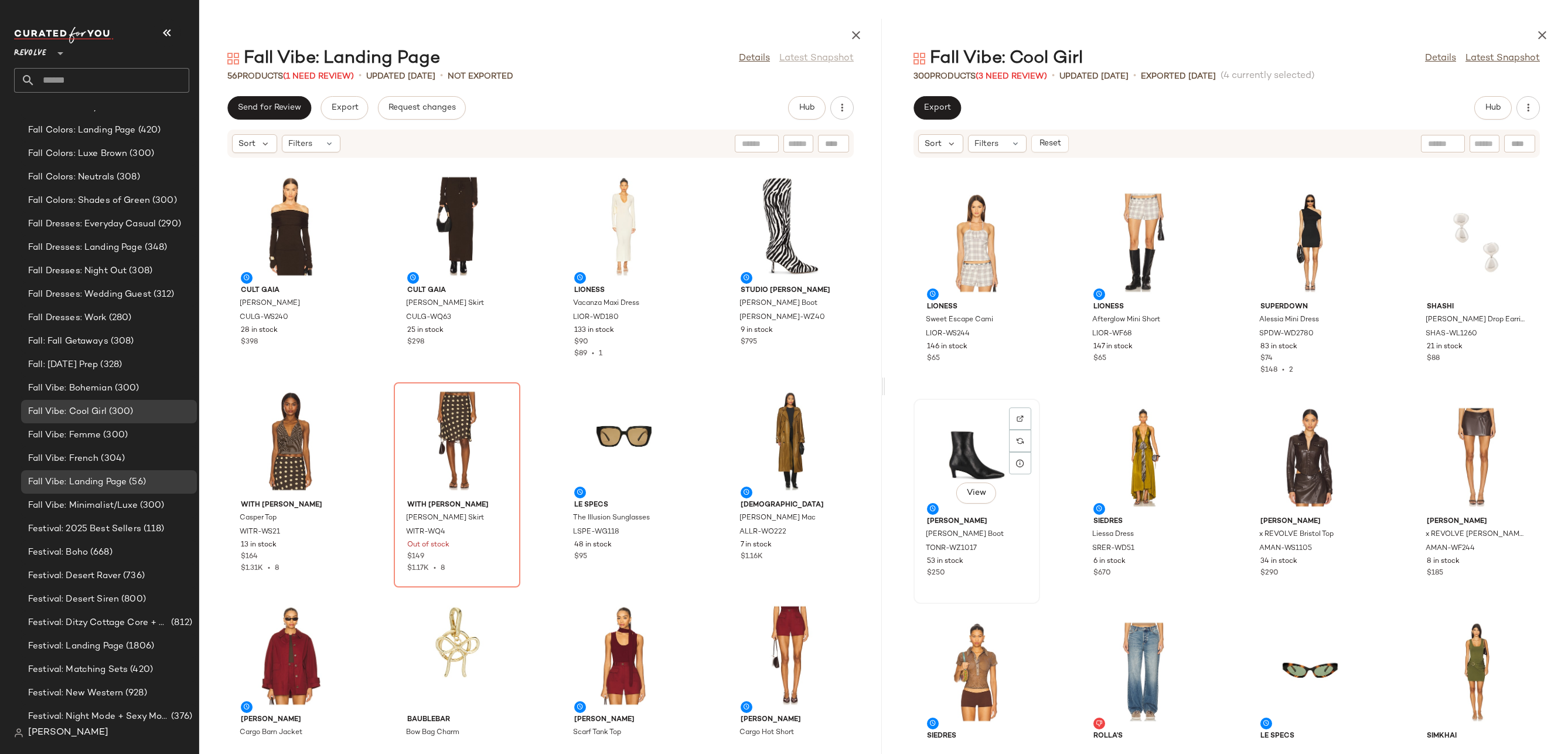
click at [964, 428] on div "View" at bounding box center [976, 457] width 118 height 109
click at [1471, 449] on div "View" at bounding box center [1477, 457] width 118 height 109
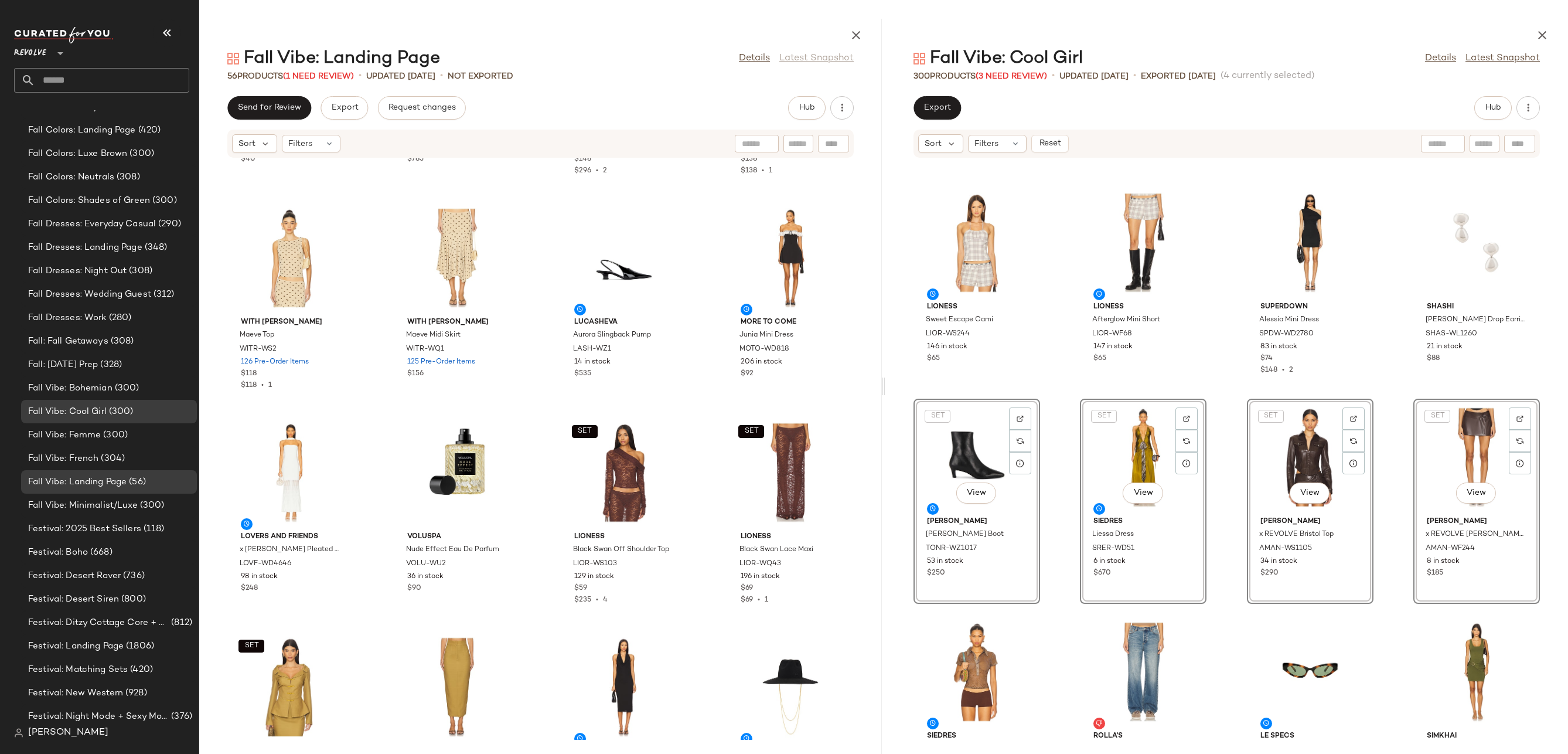
scroll to position [1022, 0]
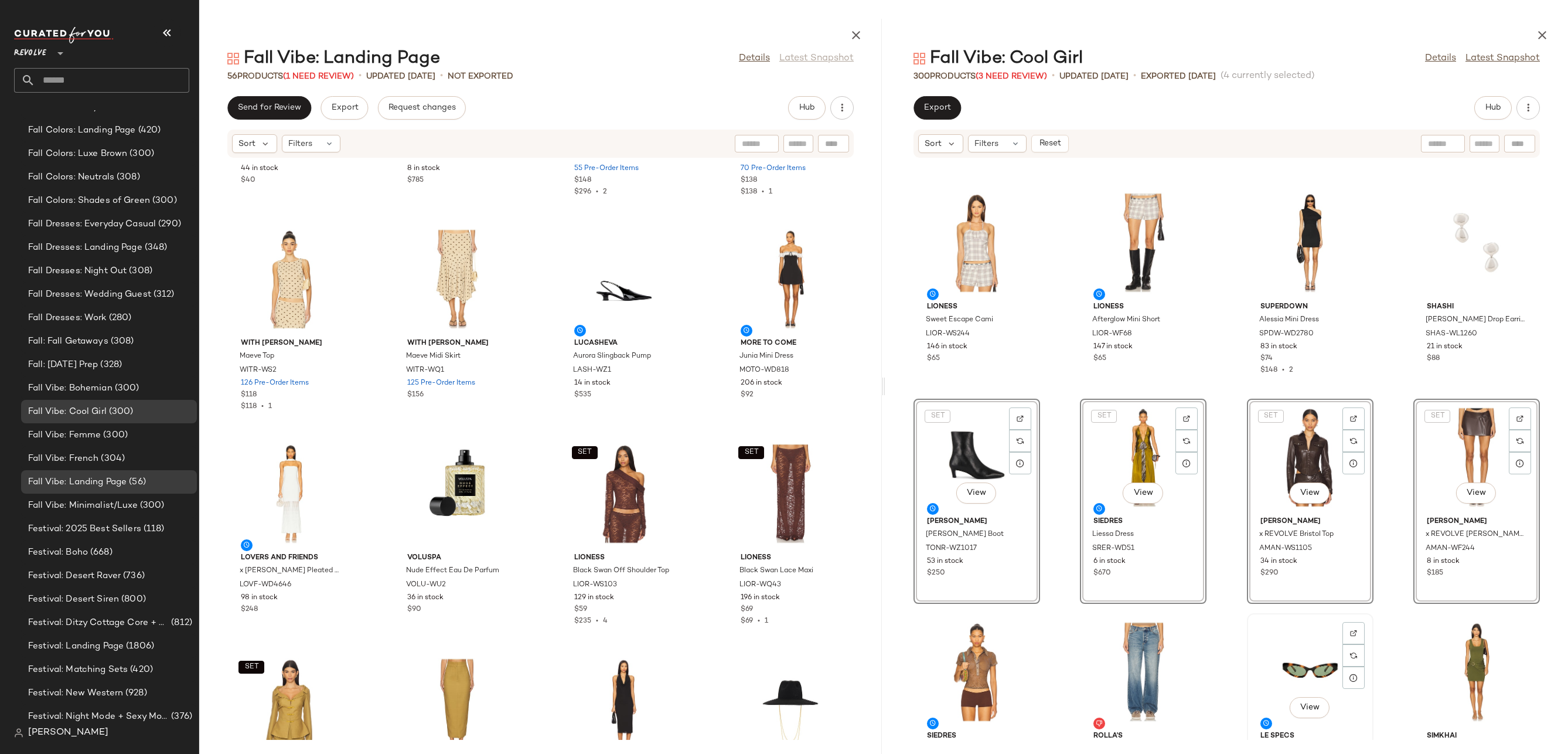
click at [1285, 657] on div "View" at bounding box center [1310, 671] width 118 height 109
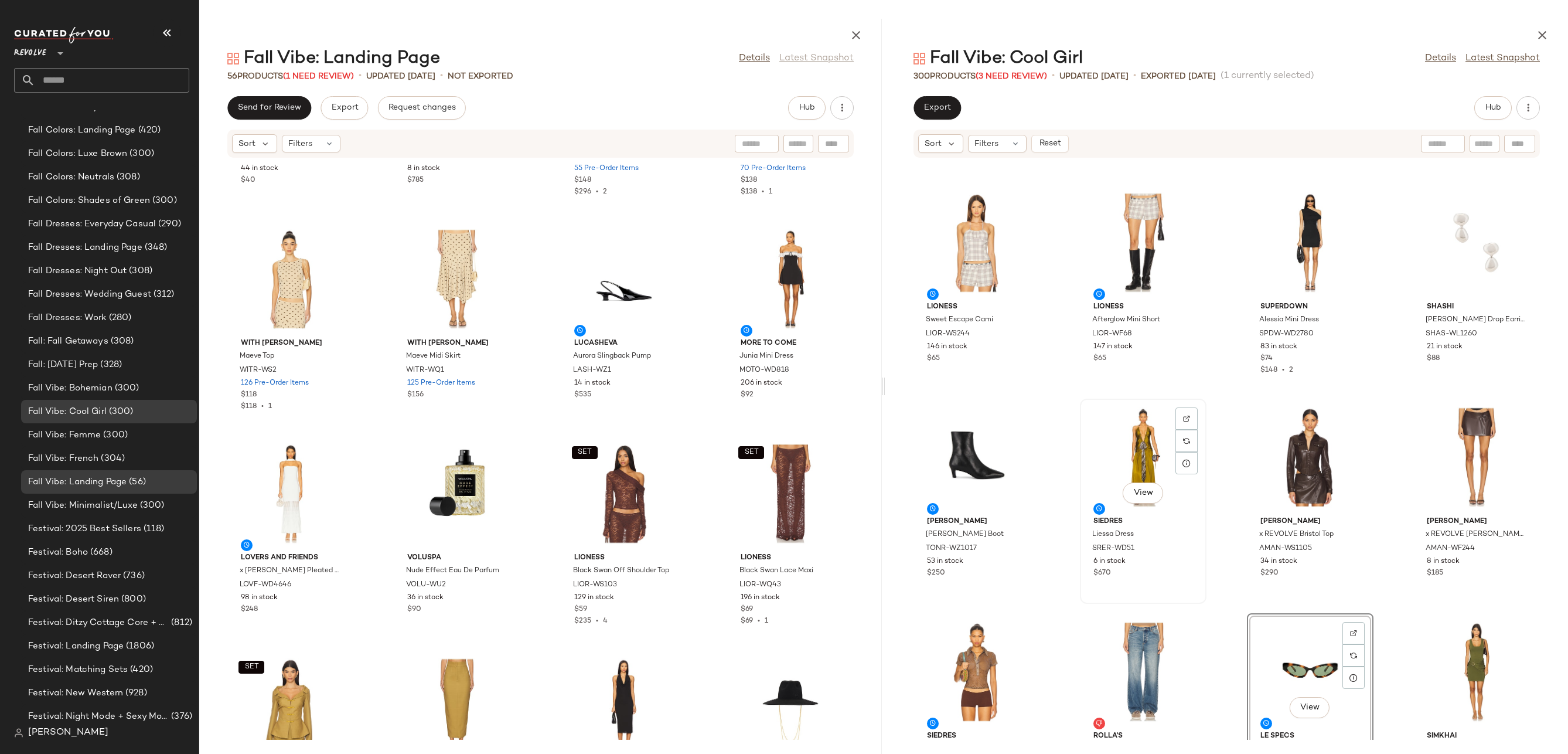
click at [1126, 441] on div "View" at bounding box center [1143, 457] width 118 height 109
click at [1303, 453] on div "View" at bounding box center [1310, 457] width 118 height 109
click at [1449, 448] on div "View" at bounding box center [1477, 457] width 118 height 109
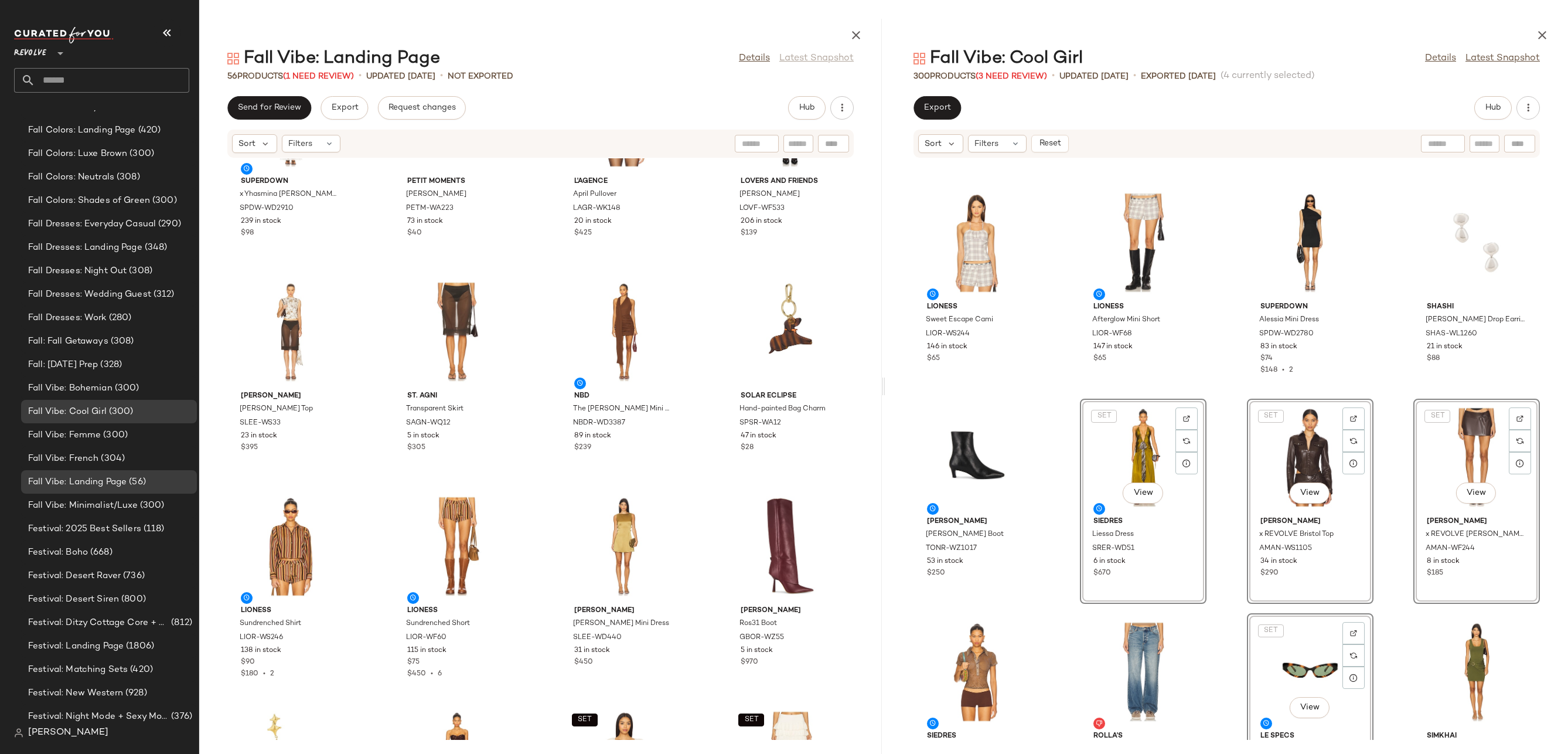
scroll to position [388, 0]
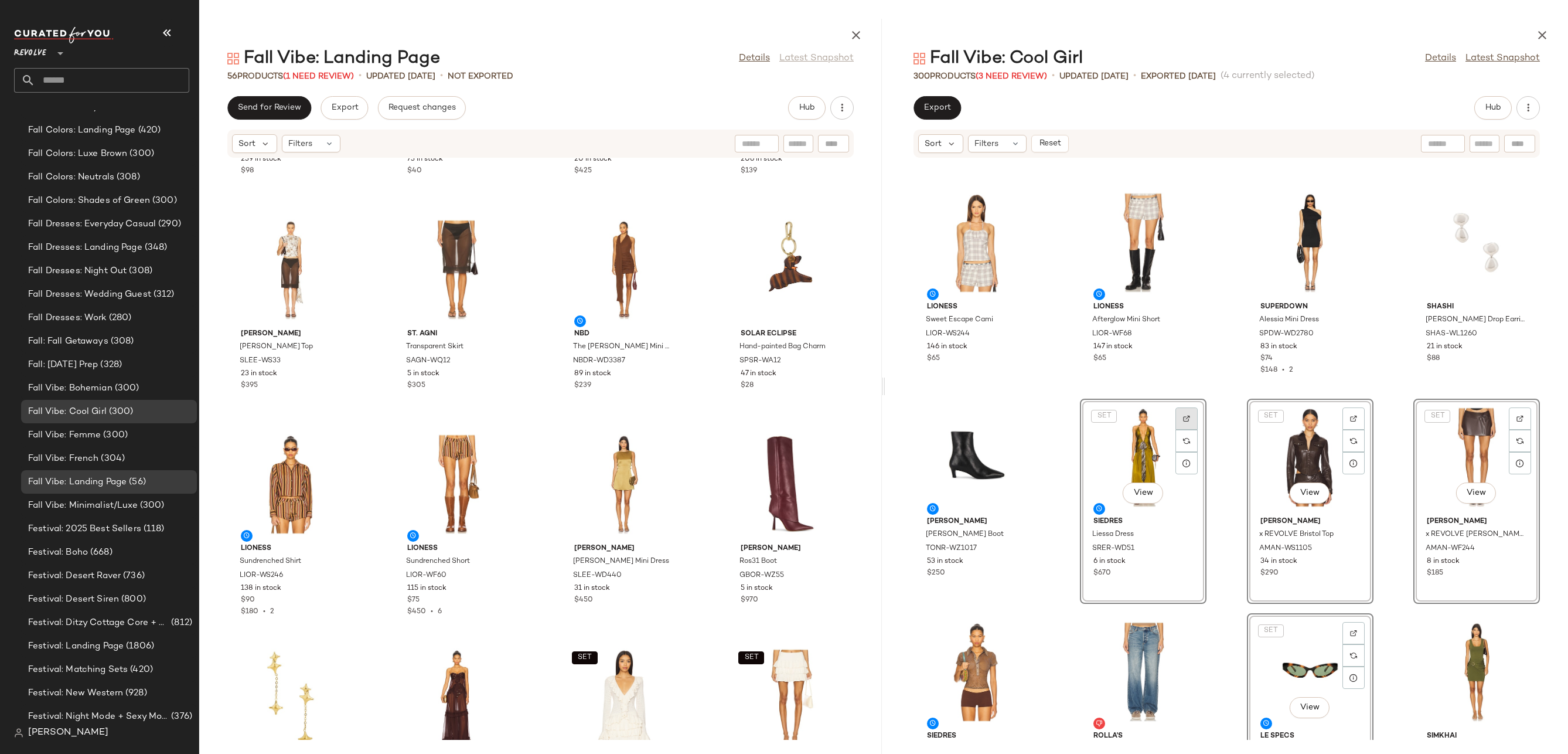
click at [1185, 417] on img at bounding box center [1186, 419] width 7 height 7
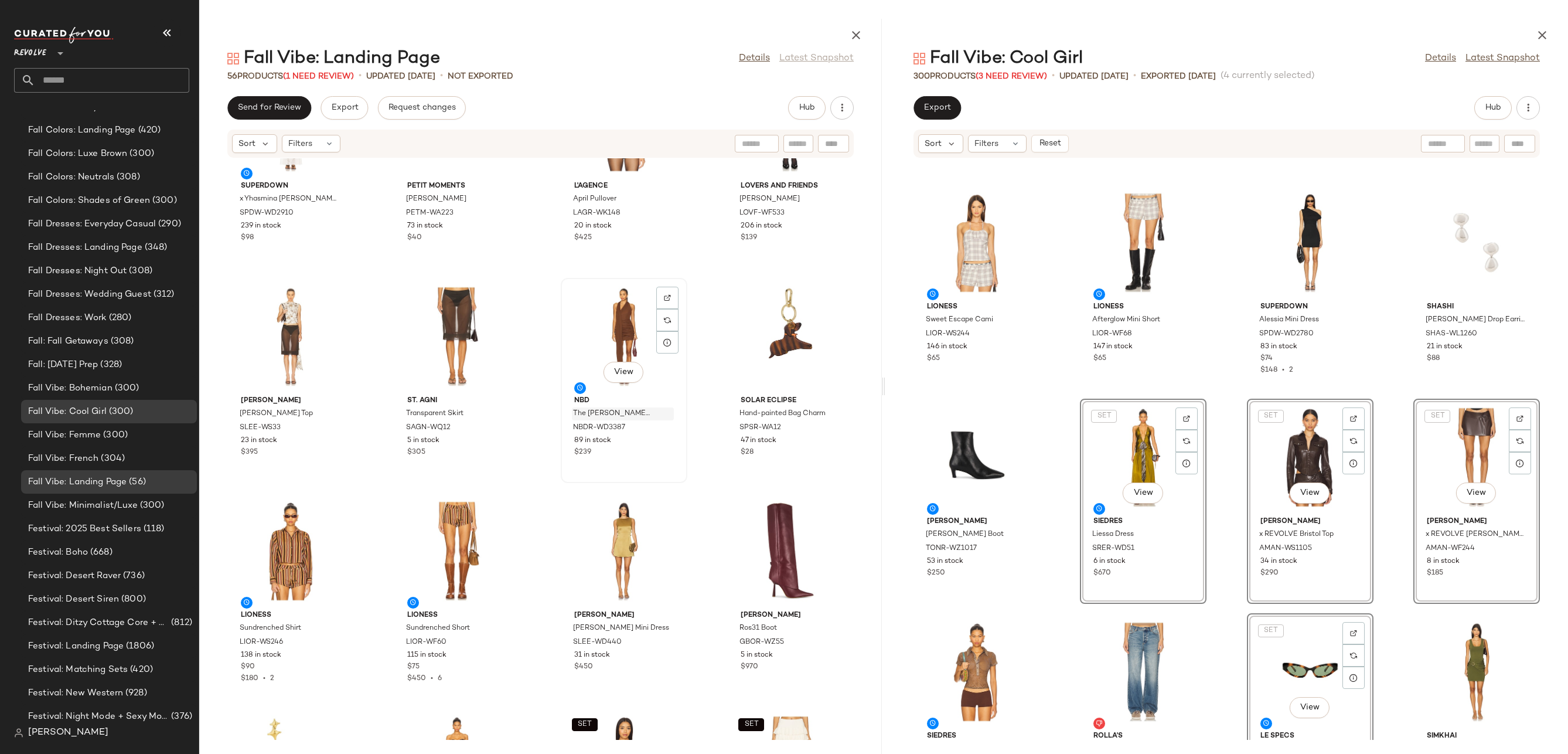
scroll to position [0, 0]
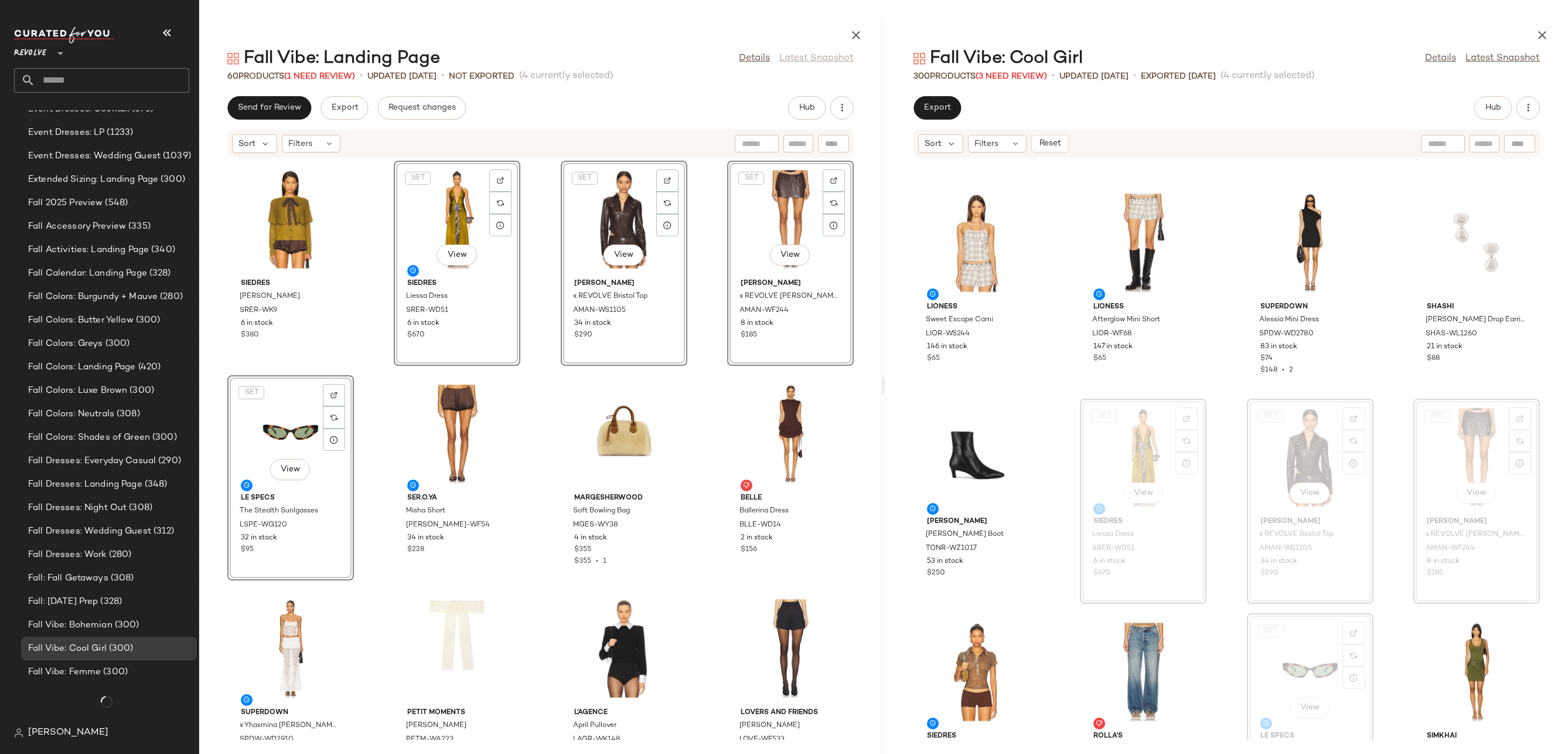
scroll to position [2478, 0]
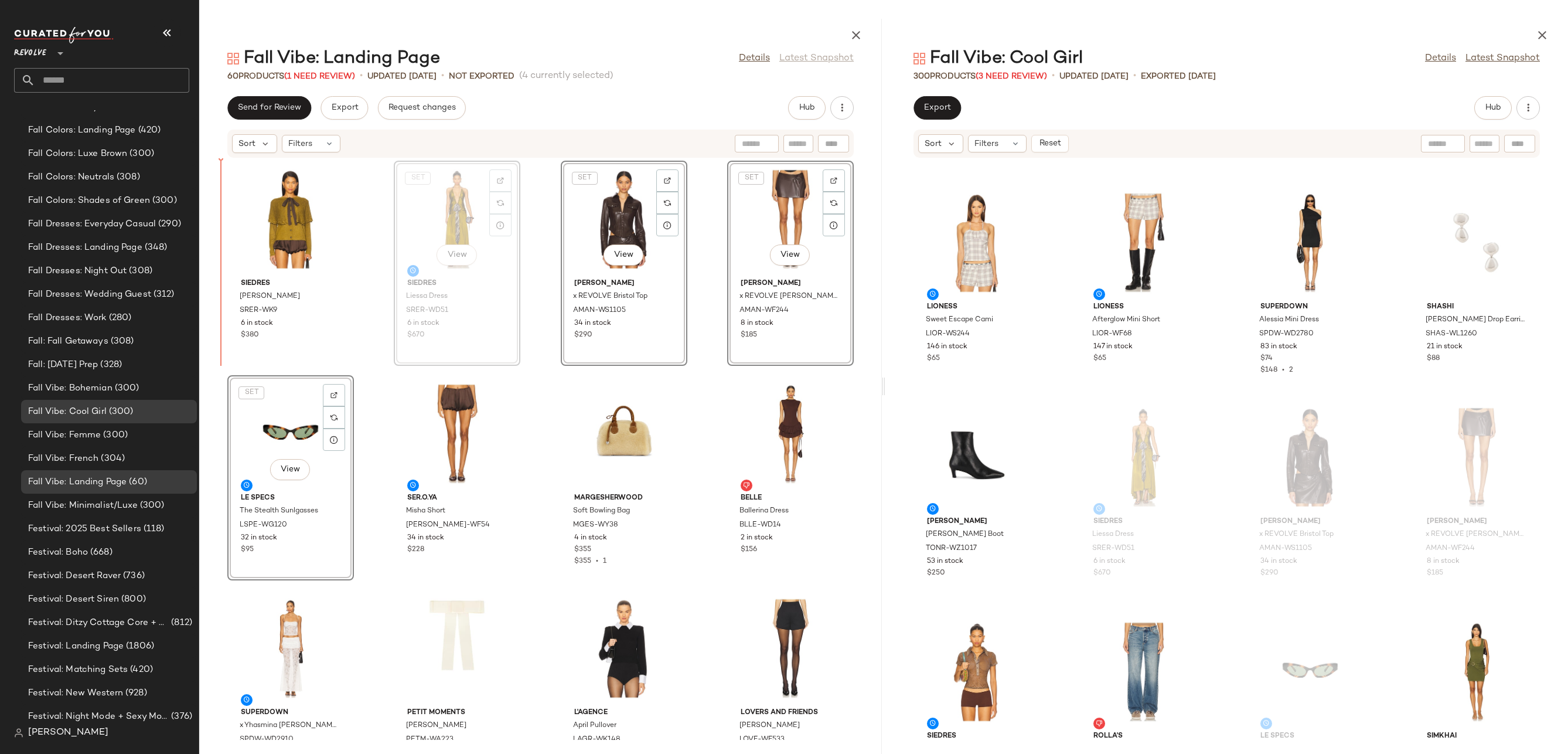
drag, startPoint x: 457, startPoint y: 240, endPoint x: 431, endPoint y: 240, distance: 26.0
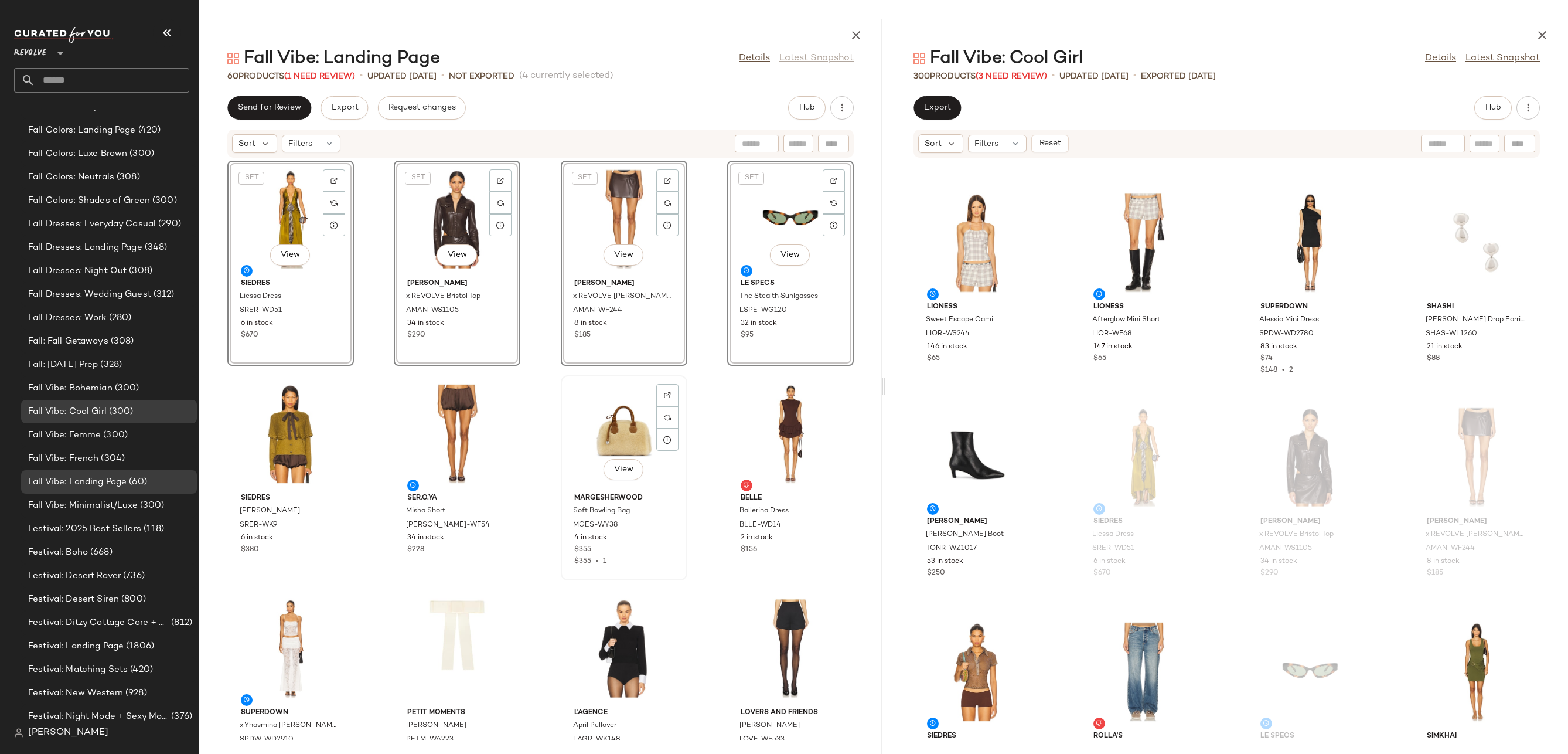
click at [611, 430] on div "View" at bounding box center [624, 434] width 118 height 109
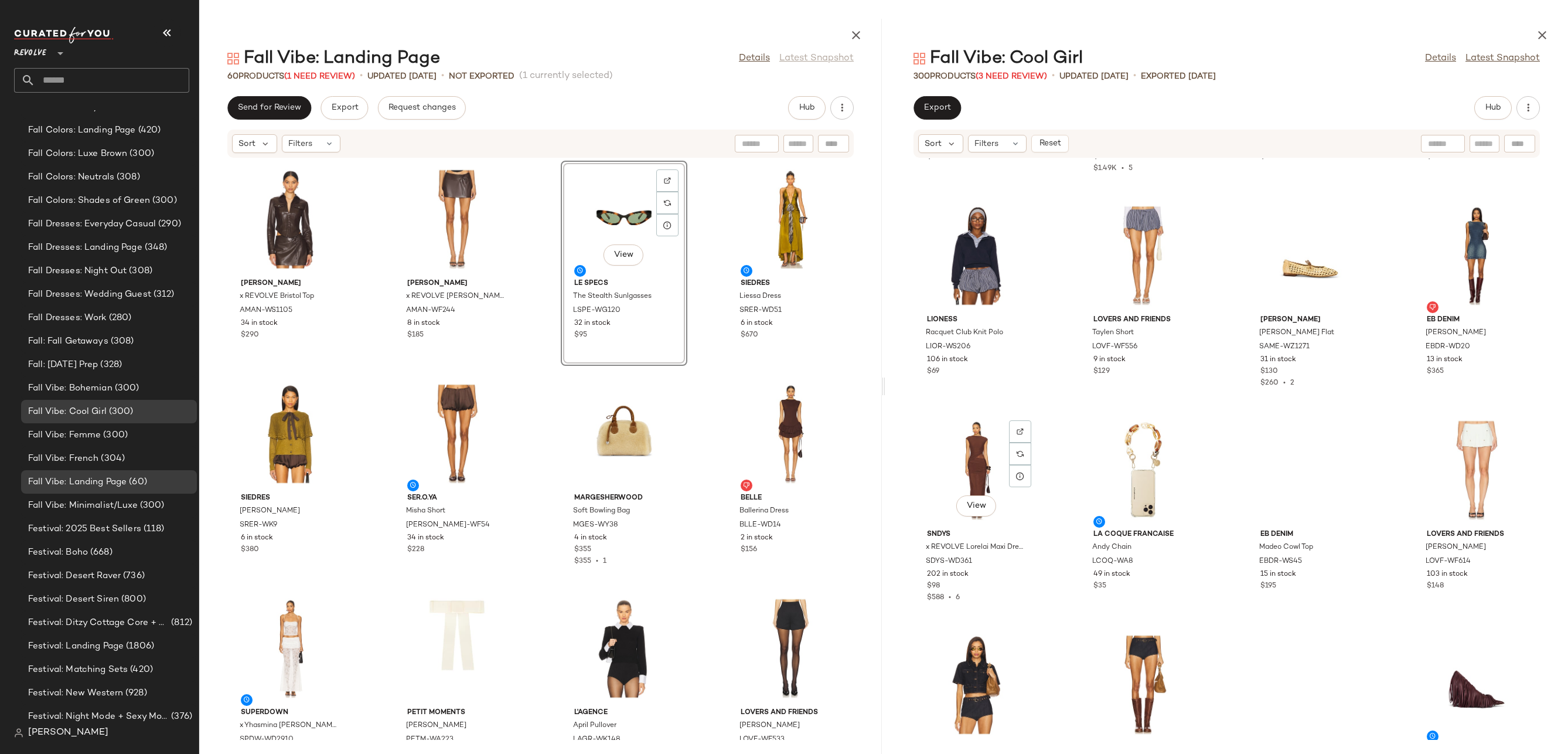
scroll to position [15514, 0]
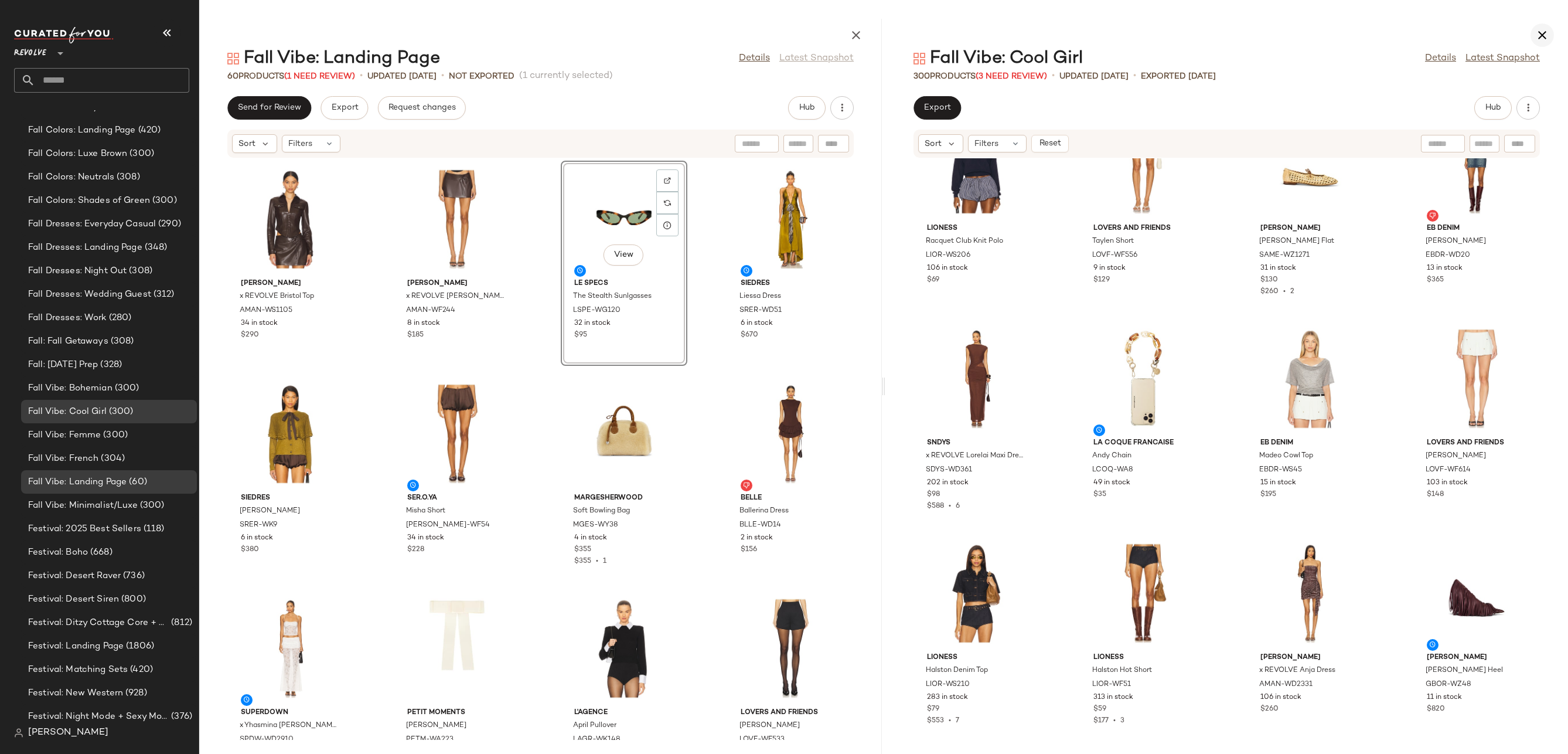
click at [1538, 35] on icon "button" at bounding box center [1542, 35] width 14 height 14
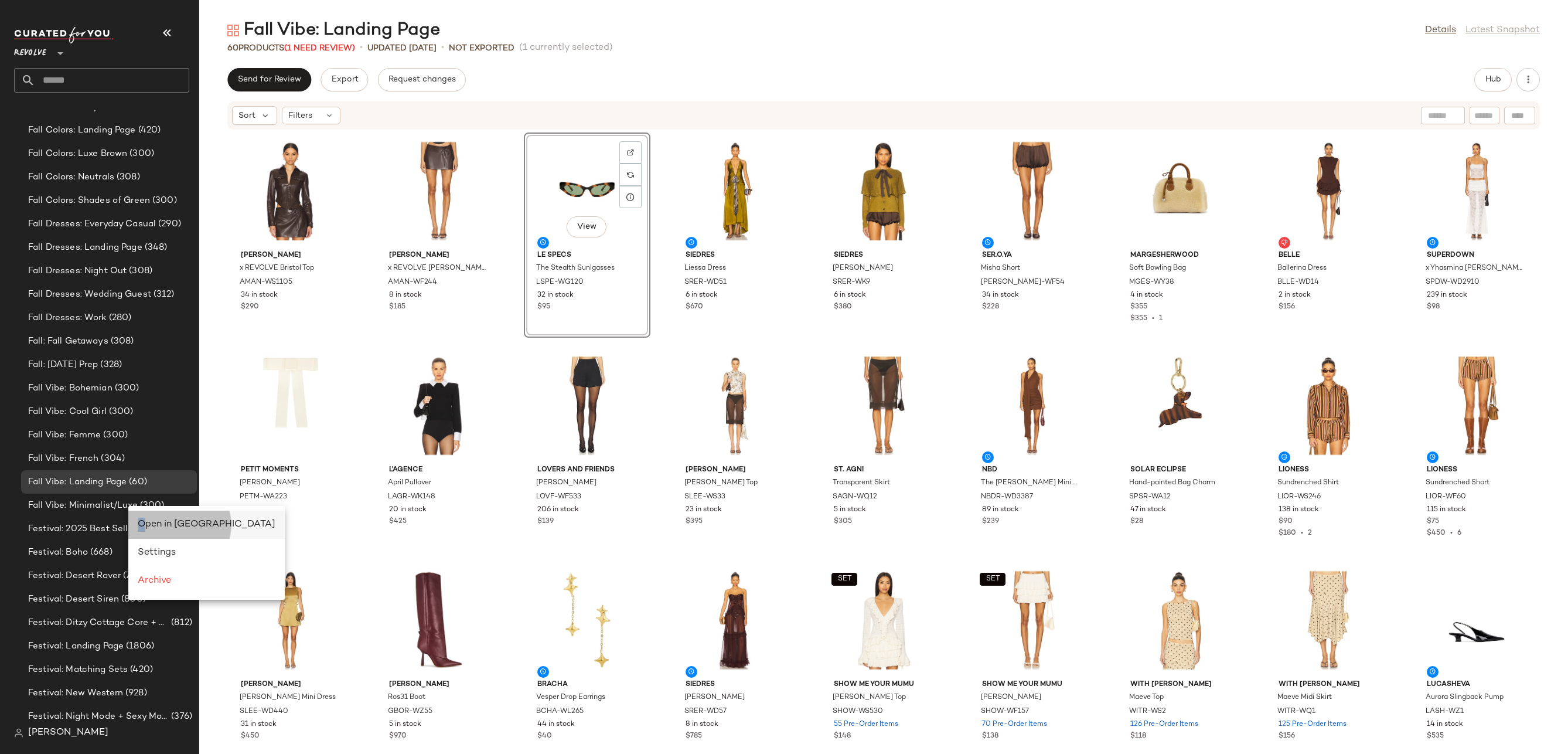
click at [144, 518] on div "Open in [GEOGRAPHIC_DATA]" at bounding box center [206, 525] width 137 height 14
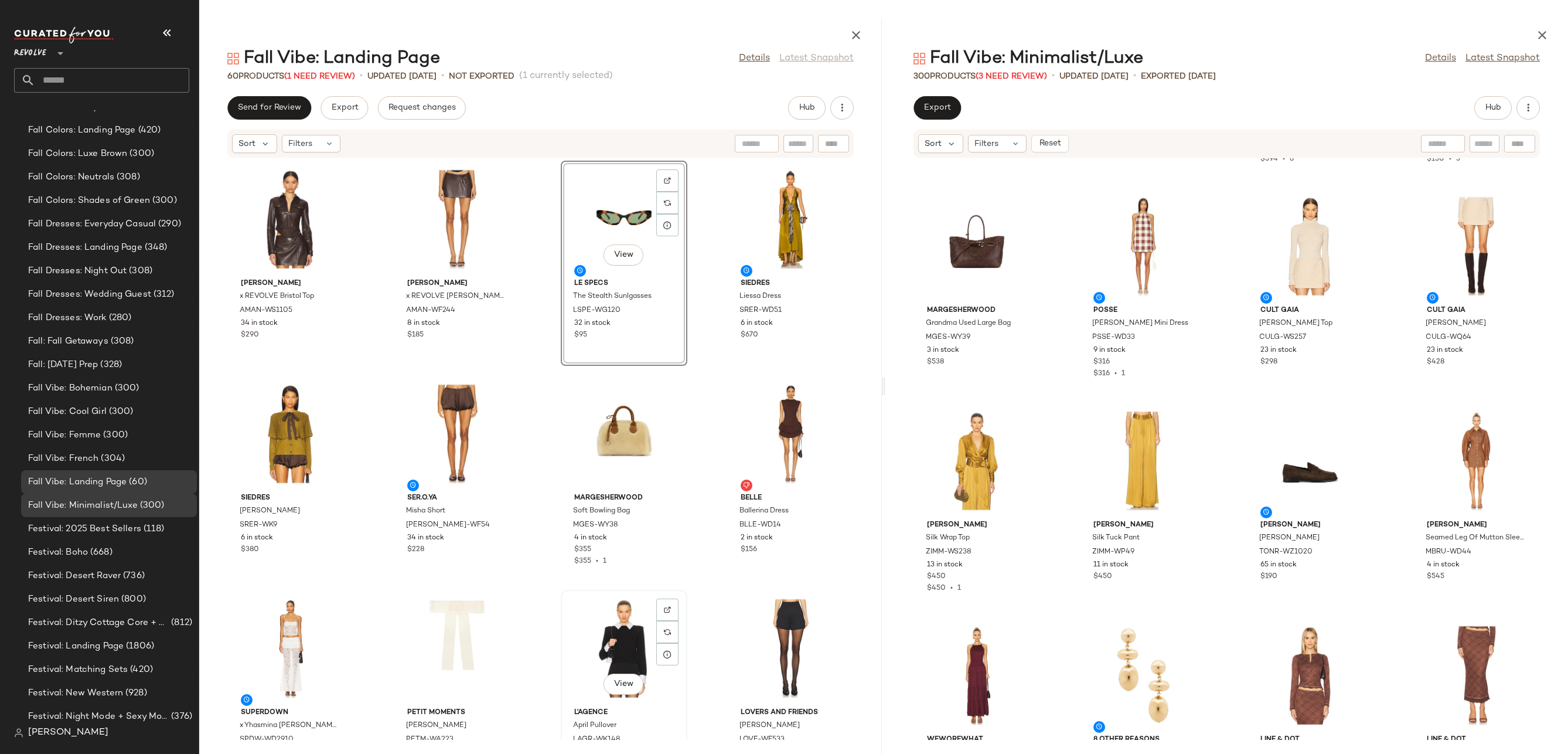
scroll to position [417, 0]
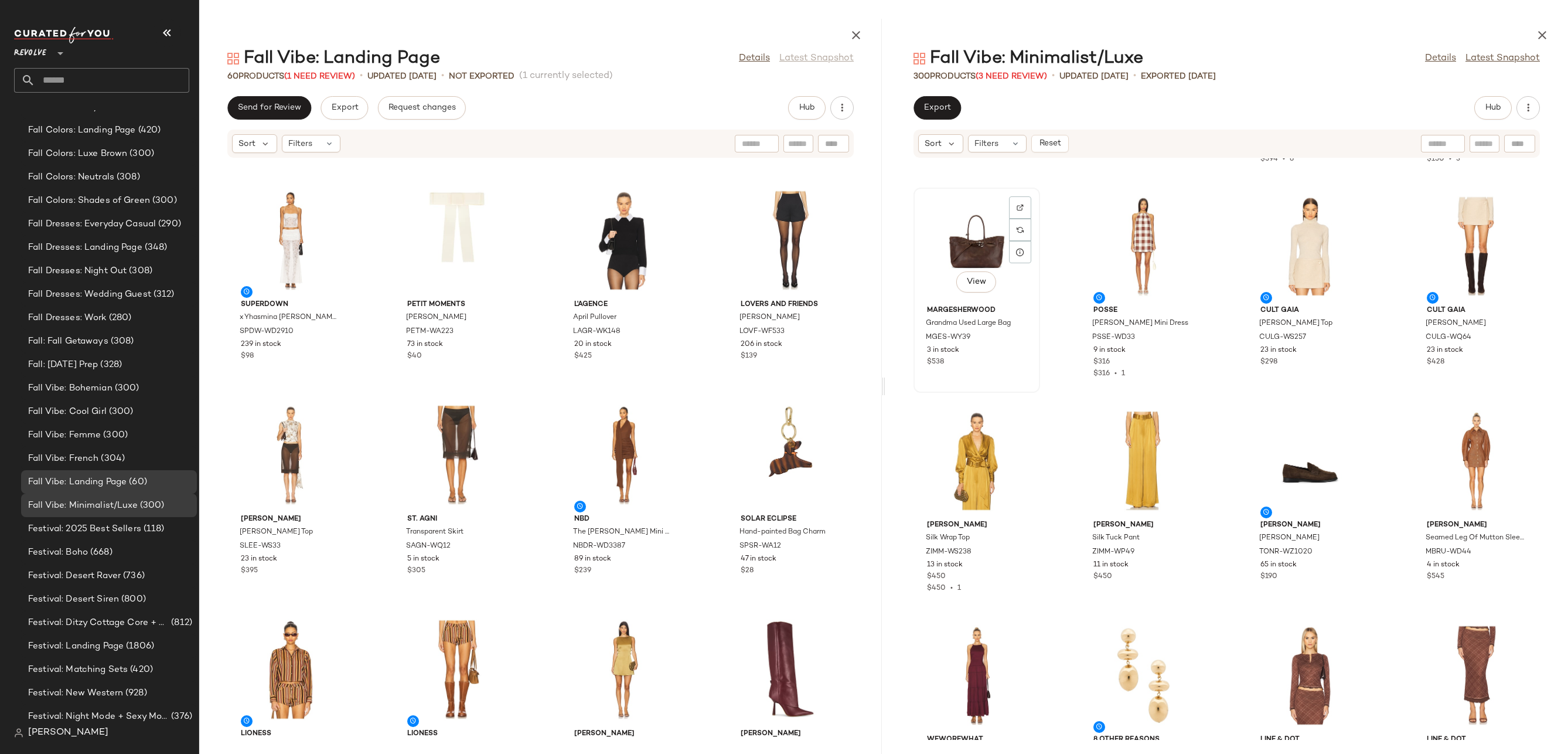
click at [959, 232] on div "View" at bounding box center [976, 246] width 118 height 109
click at [1469, 239] on div "View" at bounding box center [1477, 246] width 118 height 109
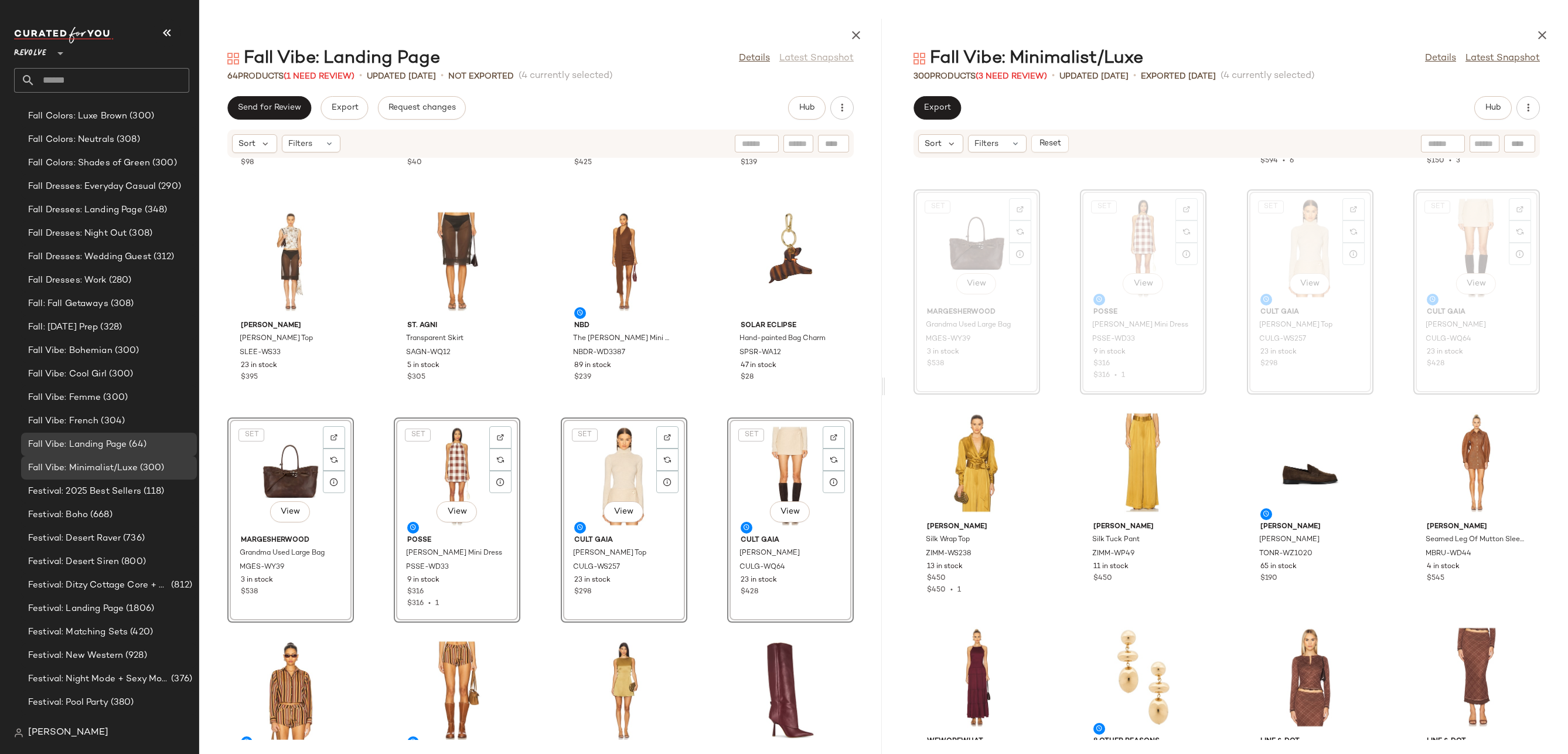
scroll to position [699, 0]
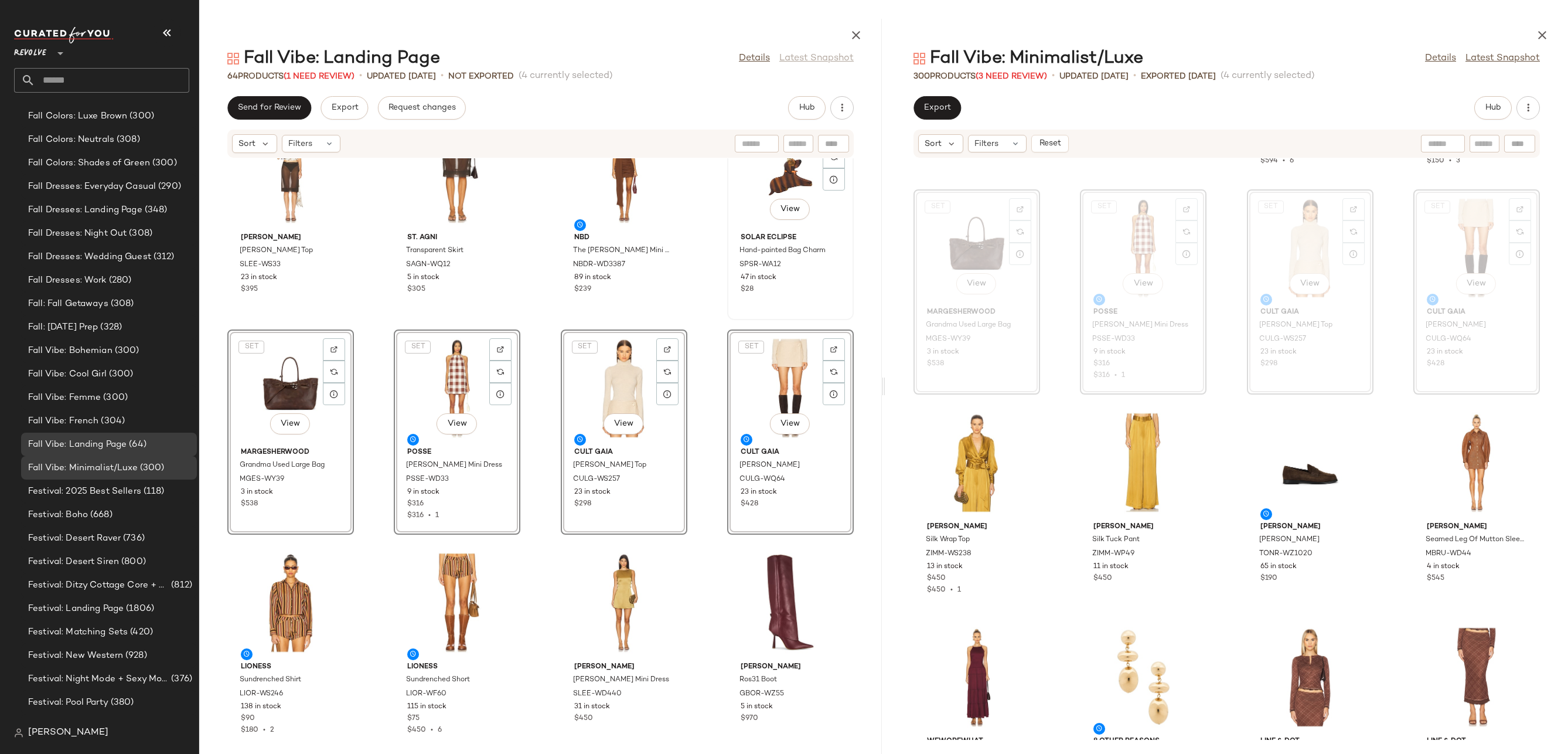
click at [792, 181] on div "View" at bounding box center [790, 173] width 118 height 109
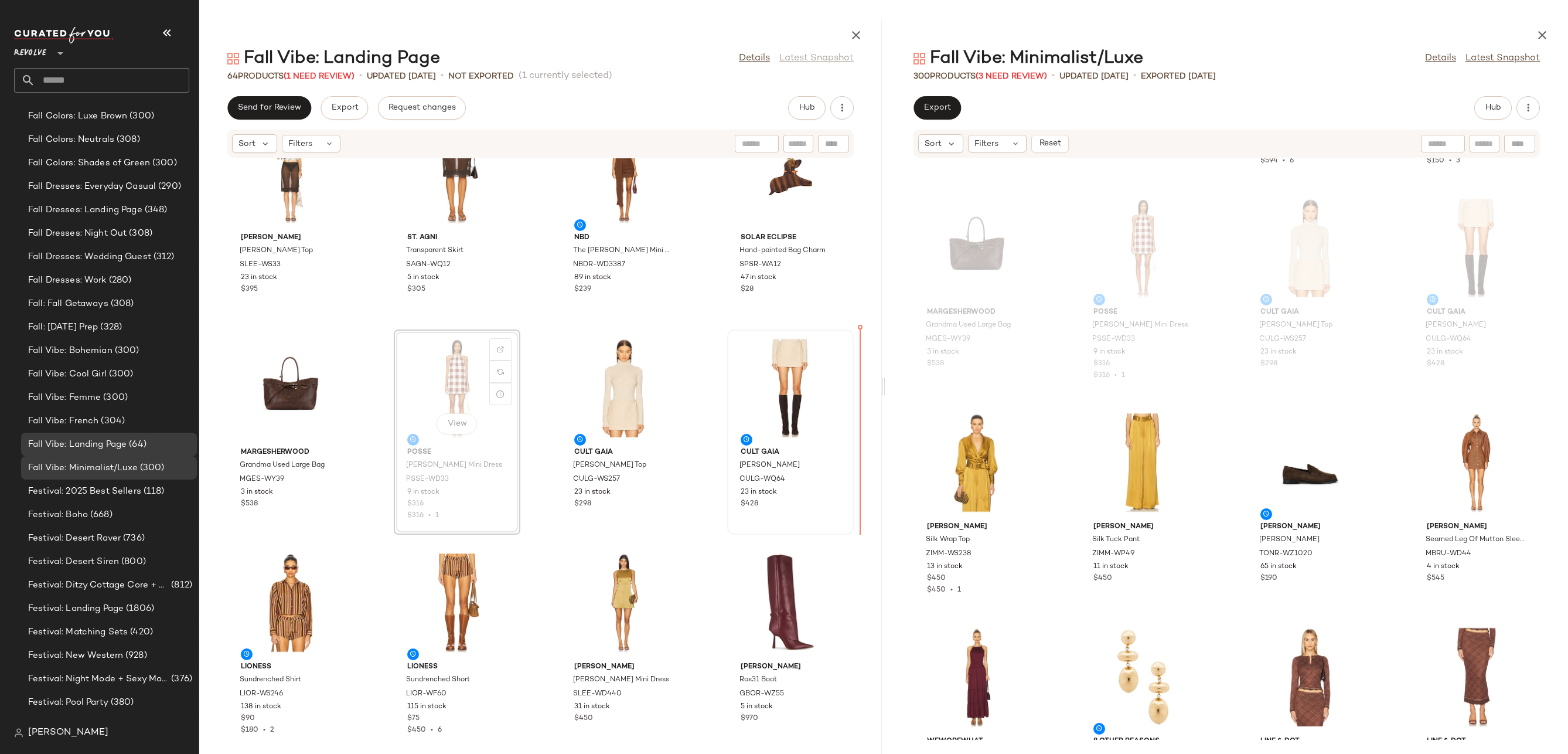
drag, startPoint x: 467, startPoint y: 358, endPoint x: 602, endPoint y: 380, distance: 136.8
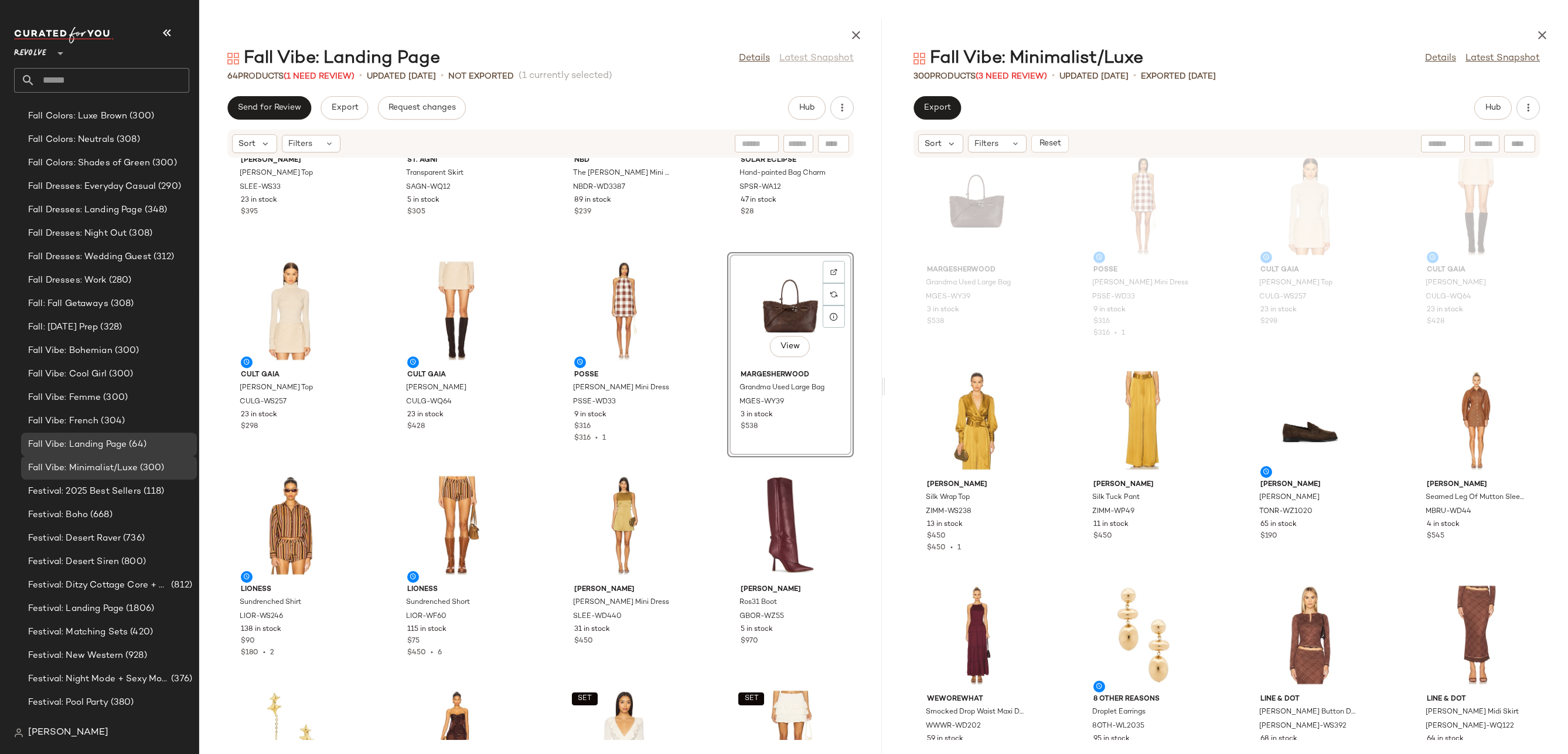
scroll to position [829, 0]
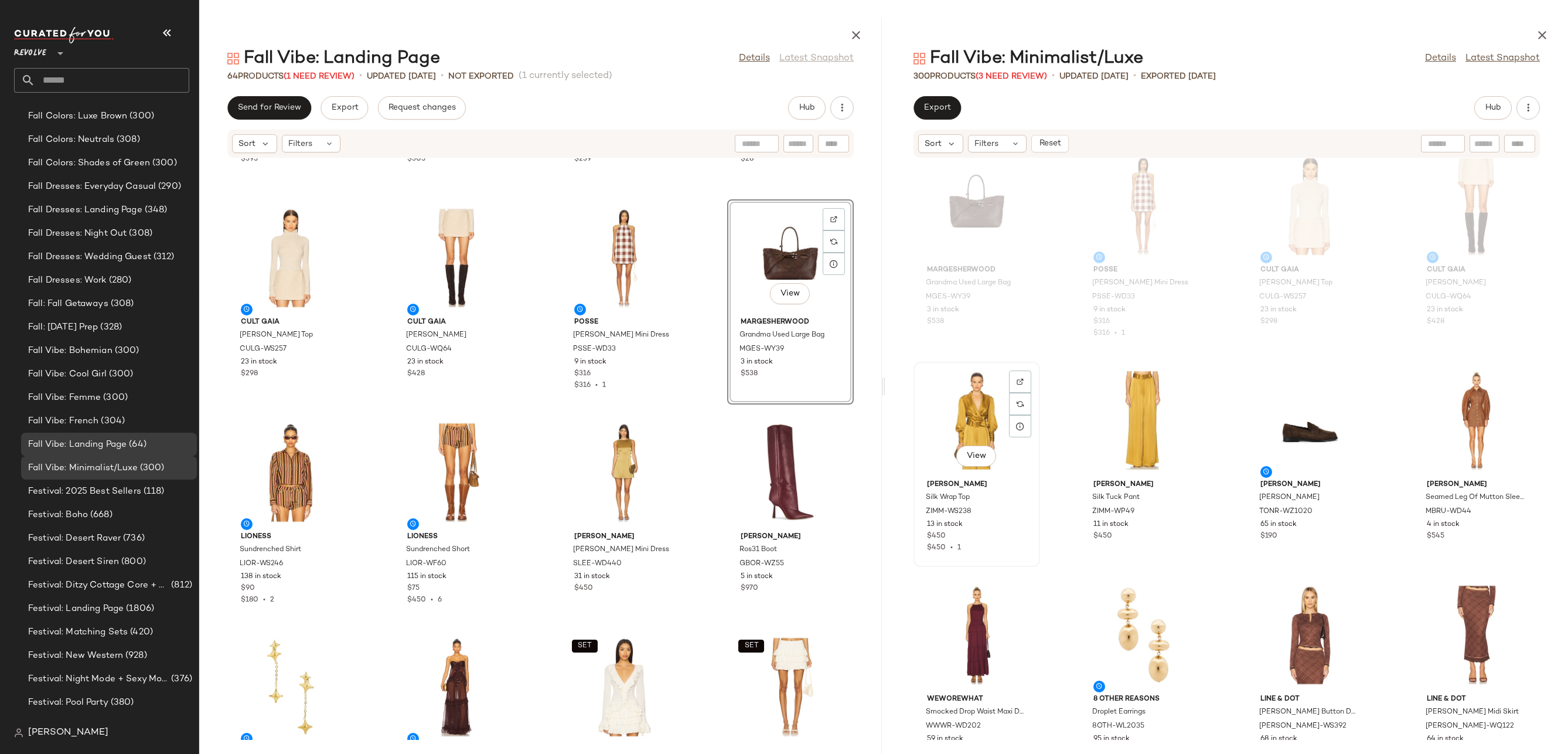
click at [946, 418] on div "View" at bounding box center [976, 420] width 118 height 109
click at [1148, 395] on div "View" at bounding box center [1143, 420] width 118 height 109
click at [1104, 621] on div "View" at bounding box center [1143, 635] width 118 height 109
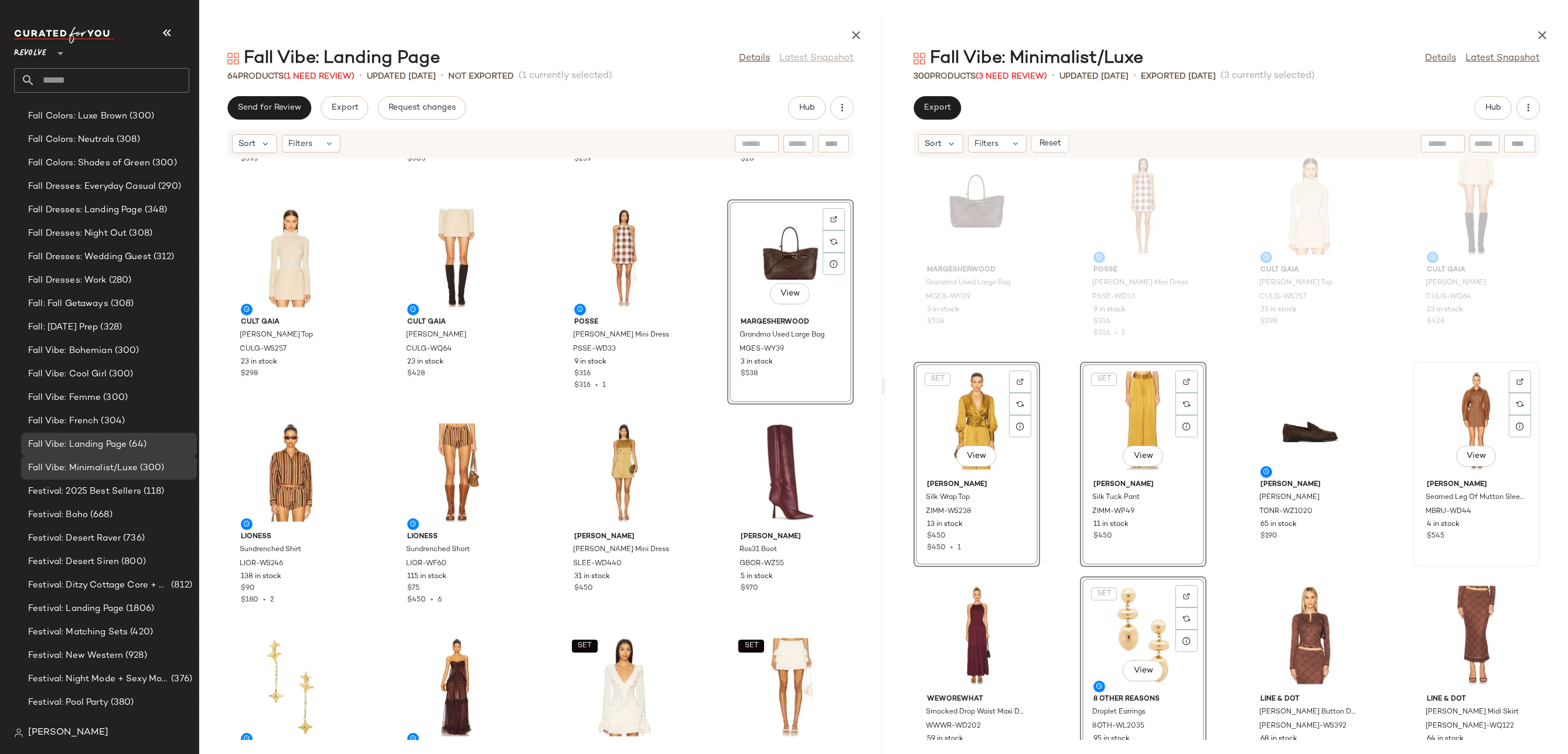
click at [1463, 434] on div "View" at bounding box center [1477, 420] width 118 height 109
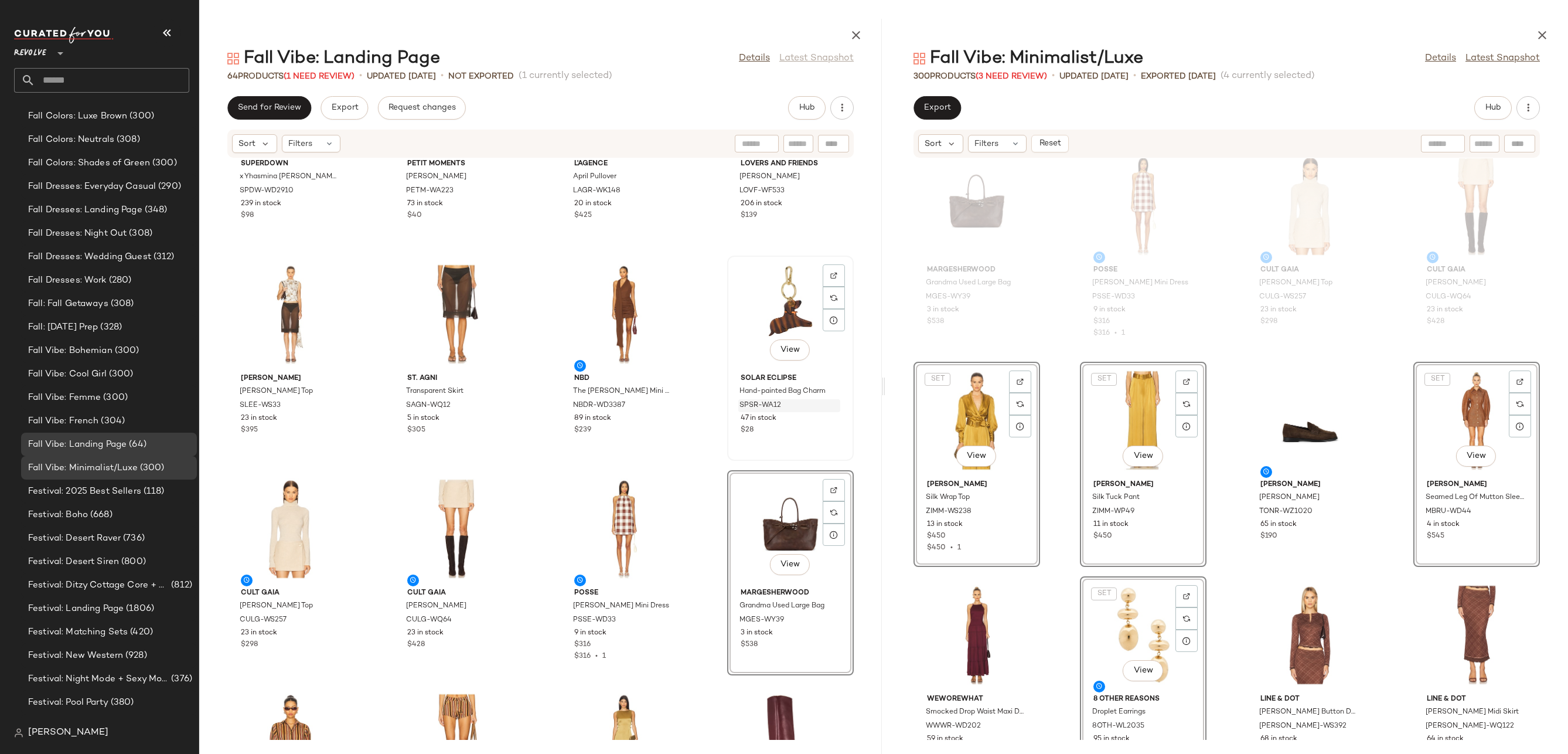
scroll to position [578, 0]
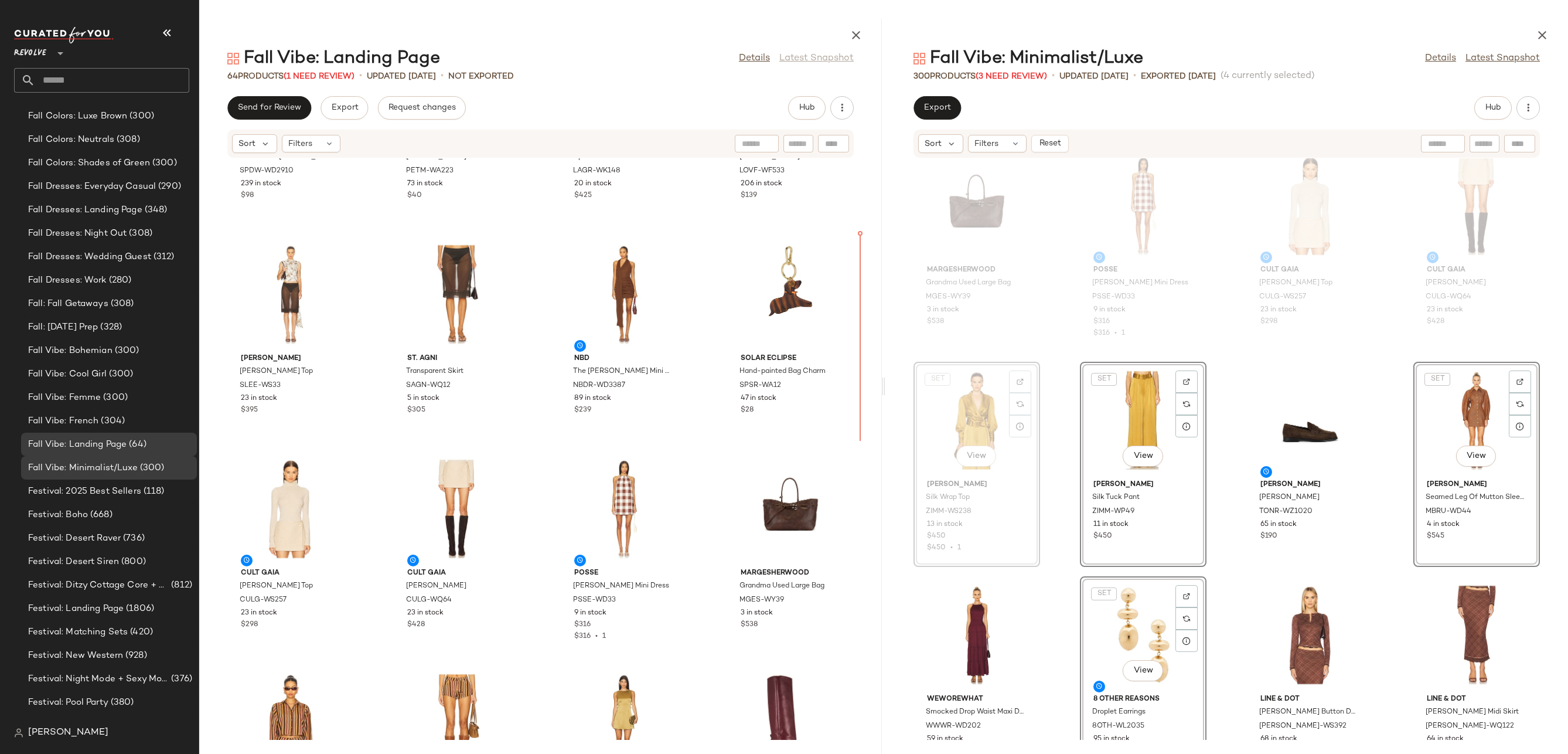
drag, startPoint x: 989, startPoint y: 416, endPoint x: 976, endPoint y: 415, distance: 13.0
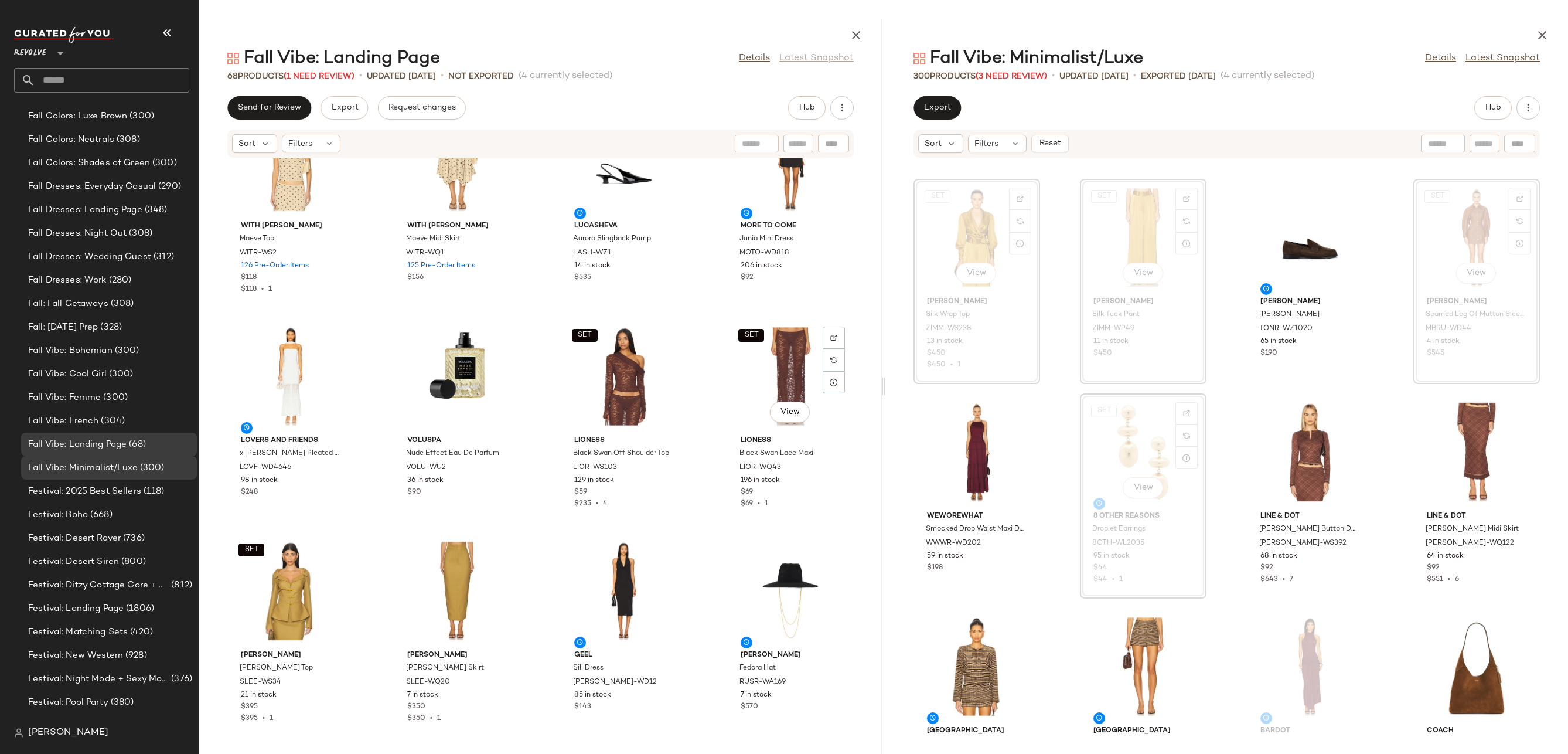
scroll to position [1937, 0]
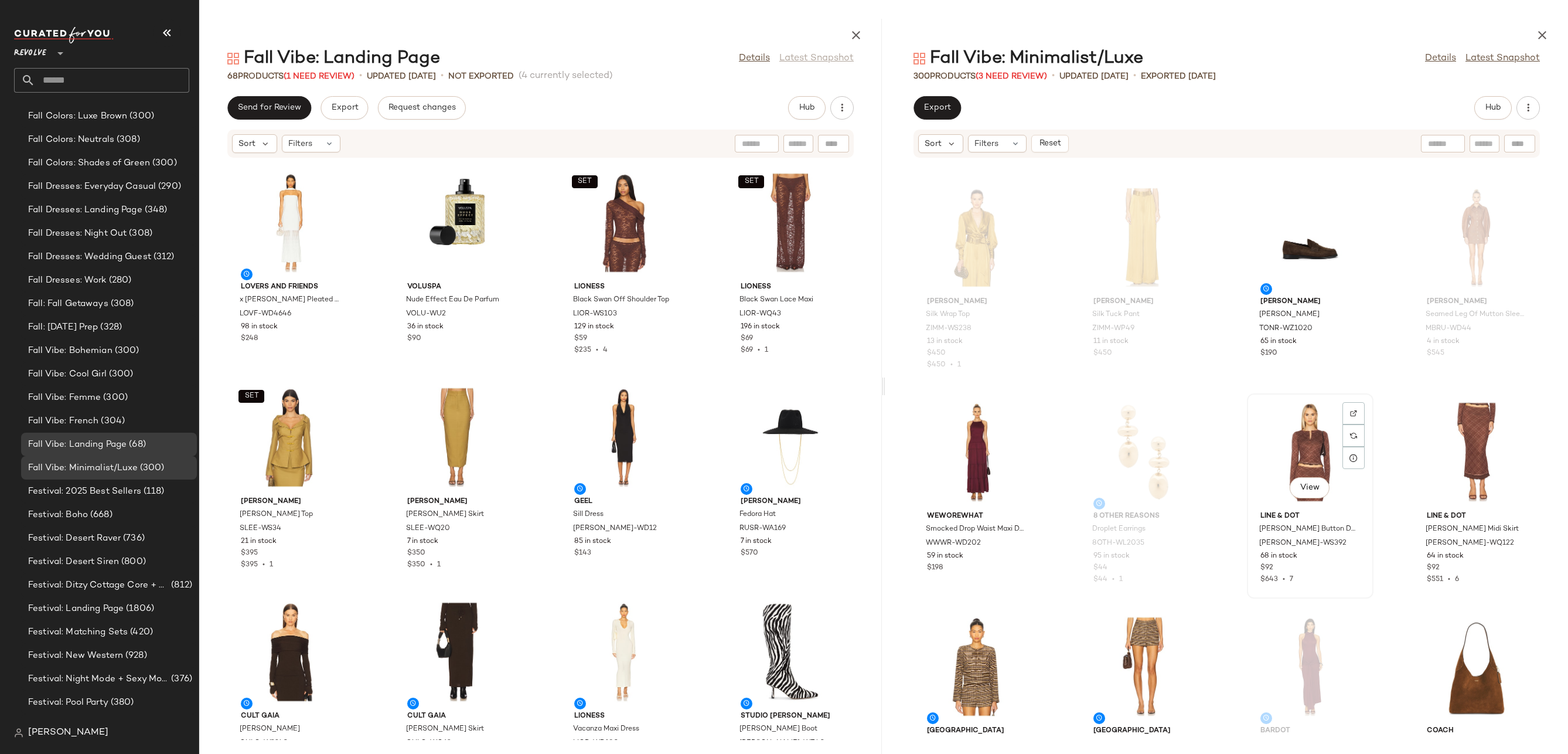
click at [1290, 460] on div "View" at bounding box center [1310, 452] width 118 height 109
click at [1466, 432] on div "View" at bounding box center [1477, 452] width 118 height 109
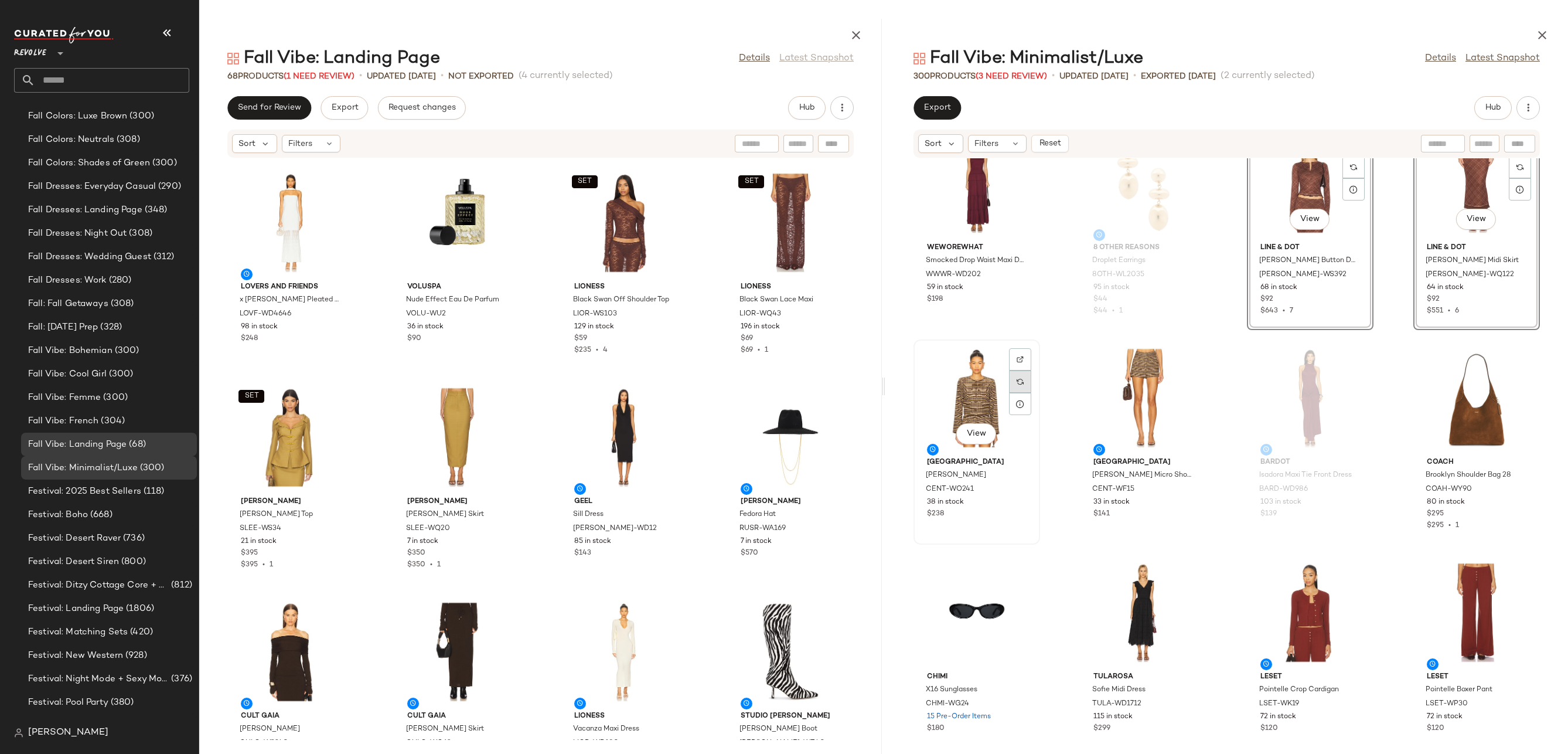
scroll to position [1220, 0]
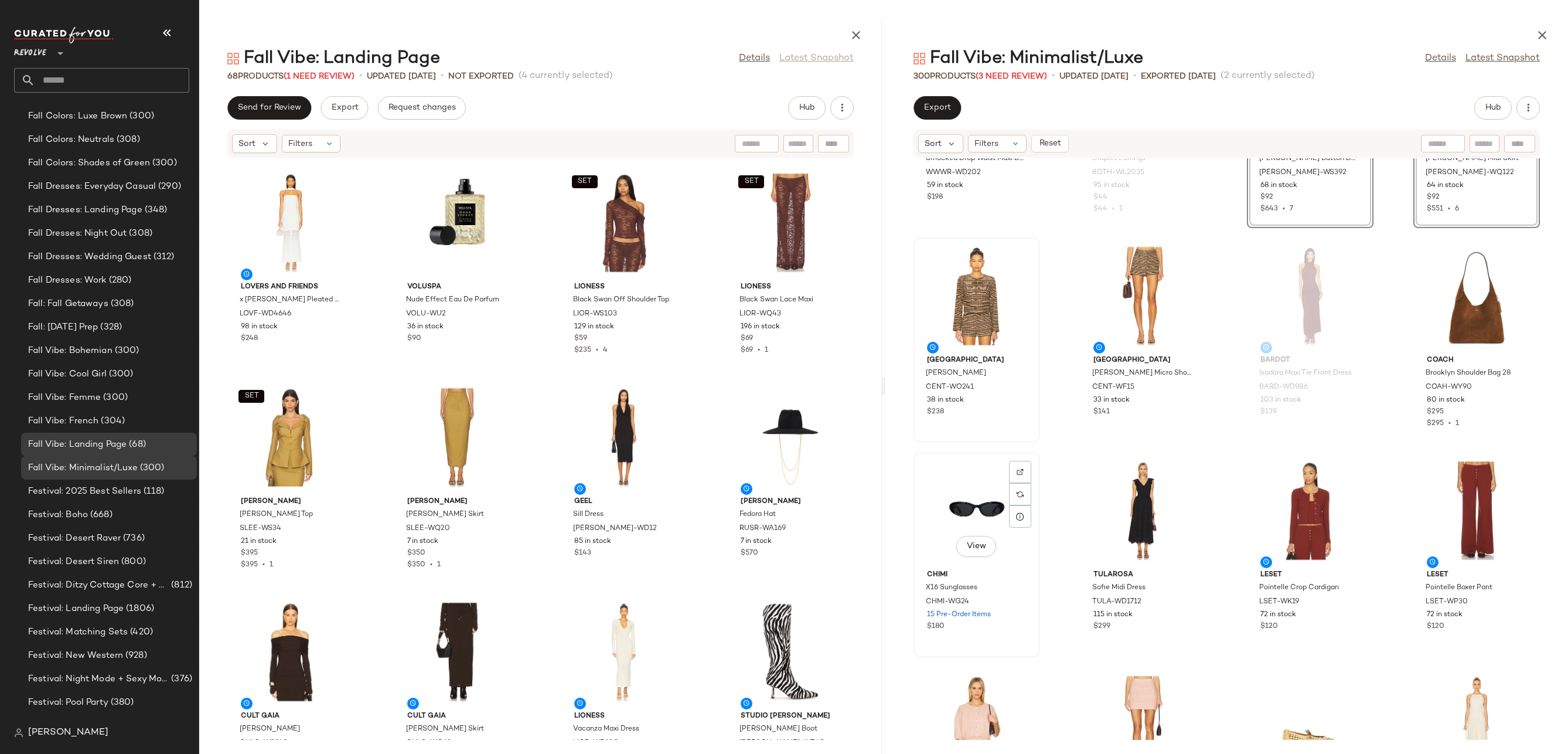
click at [975, 513] on div "View" at bounding box center [976, 510] width 118 height 109
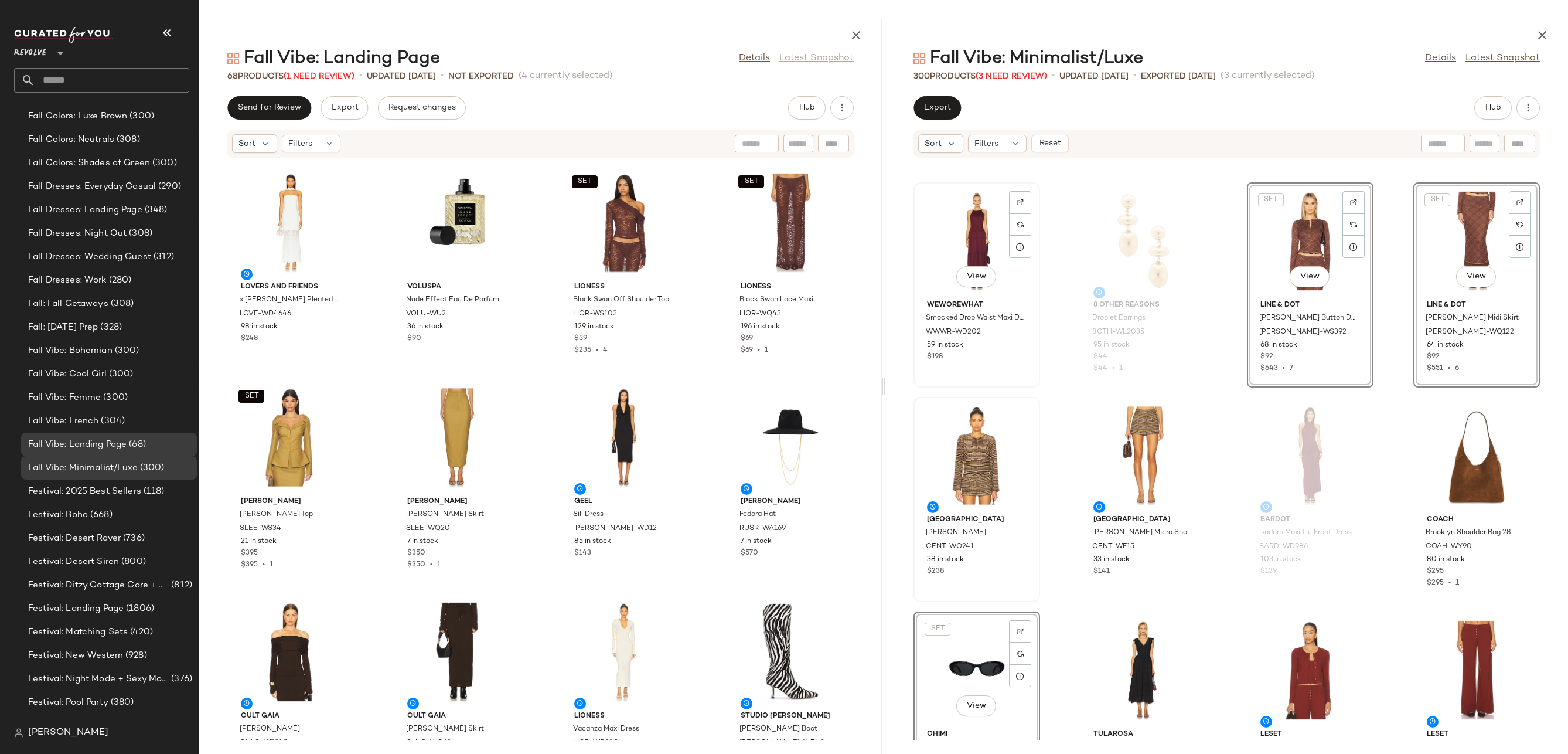
click at [964, 226] on div "View" at bounding box center [976, 240] width 118 height 109
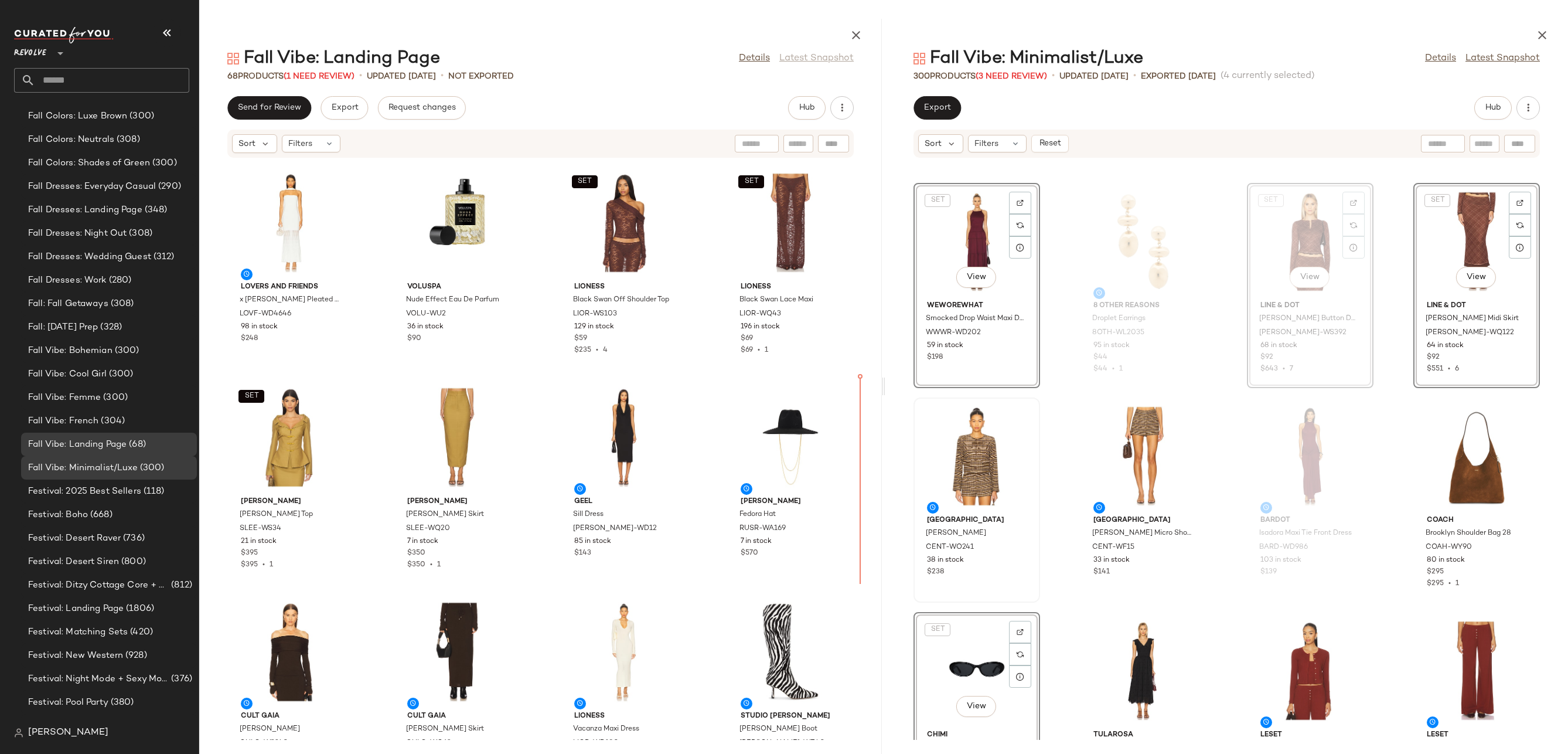
drag, startPoint x: 1315, startPoint y: 246, endPoint x: 1304, endPoint y: 247, distance: 11.0
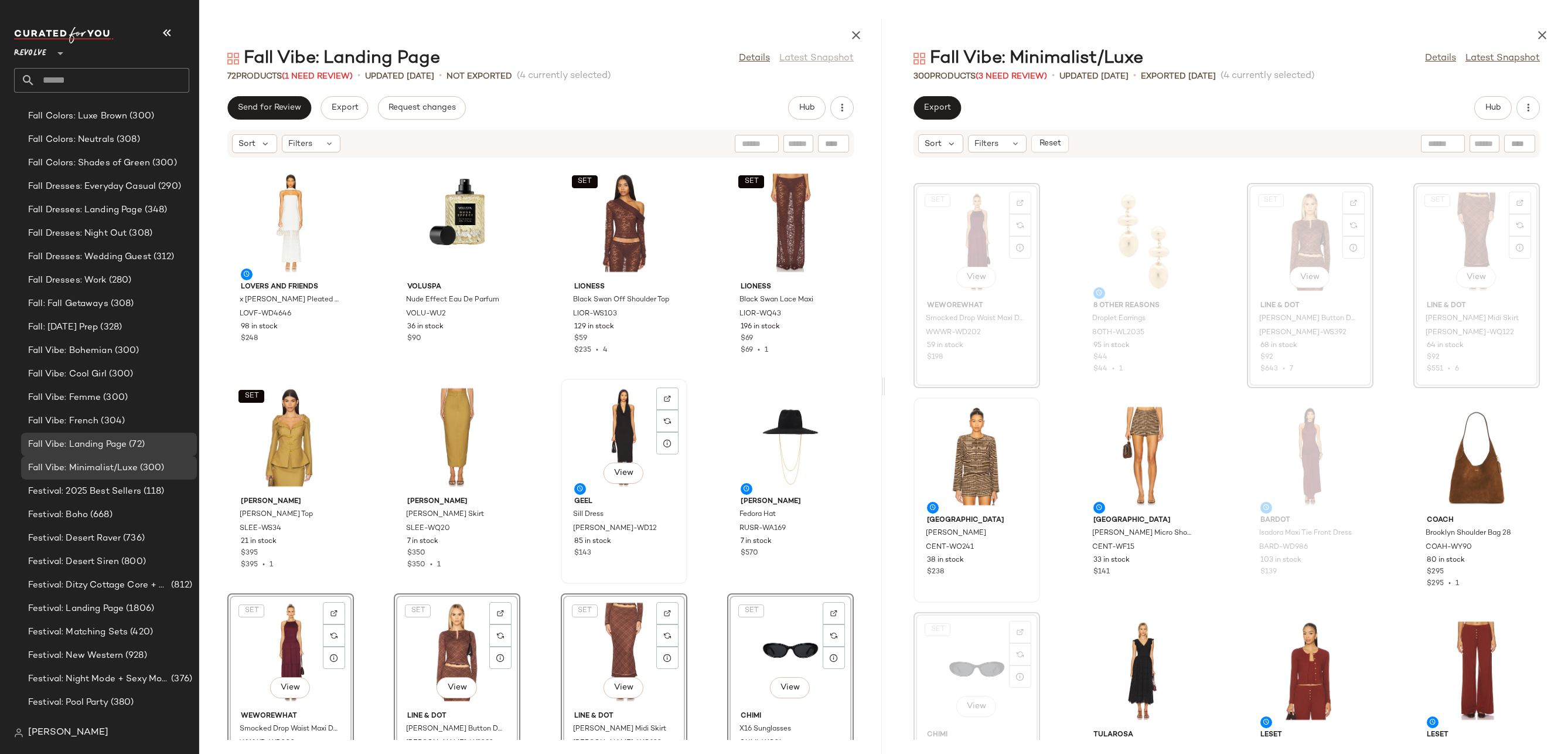
scroll to position [2185, 0]
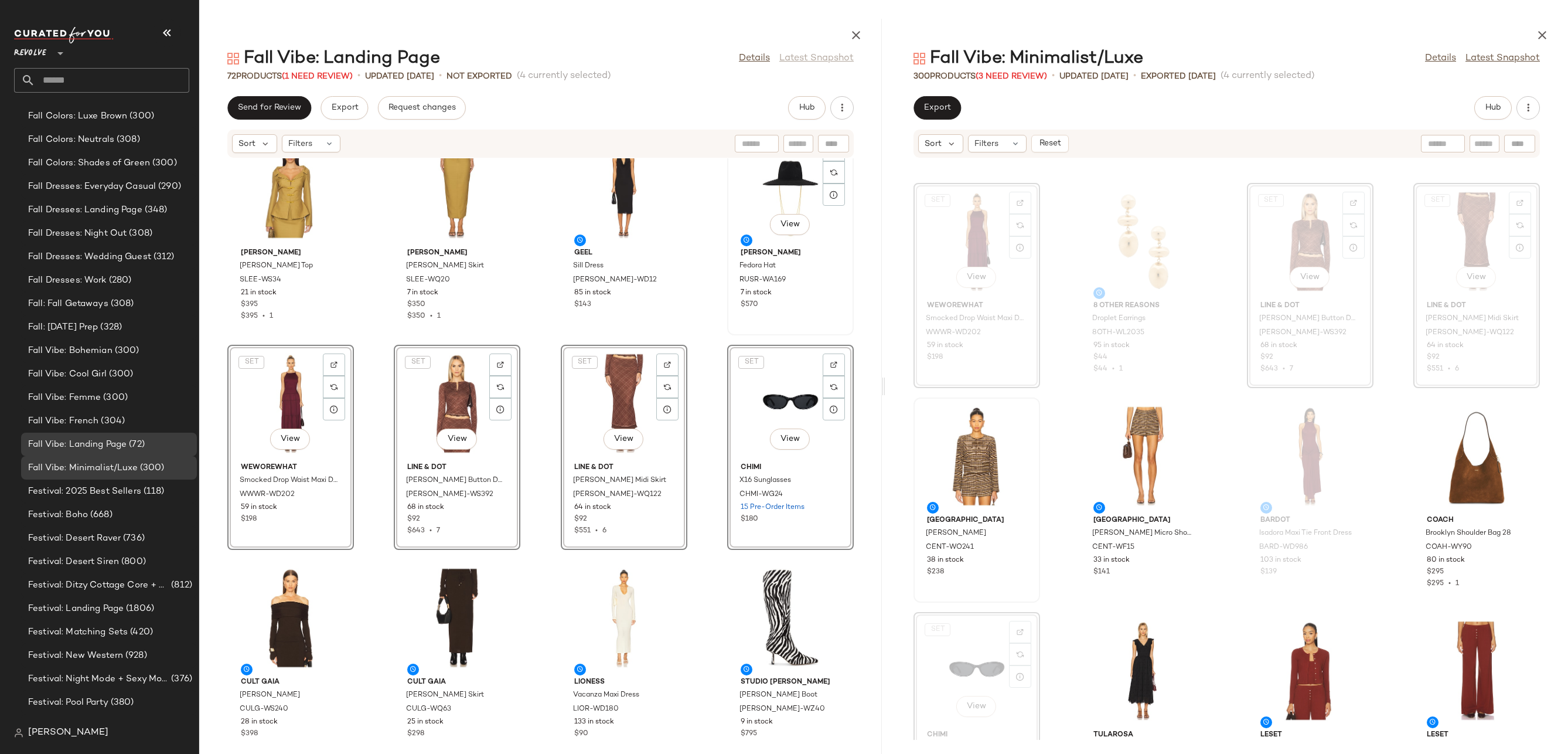
click at [777, 178] on div "View" at bounding box center [790, 188] width 118 height 109
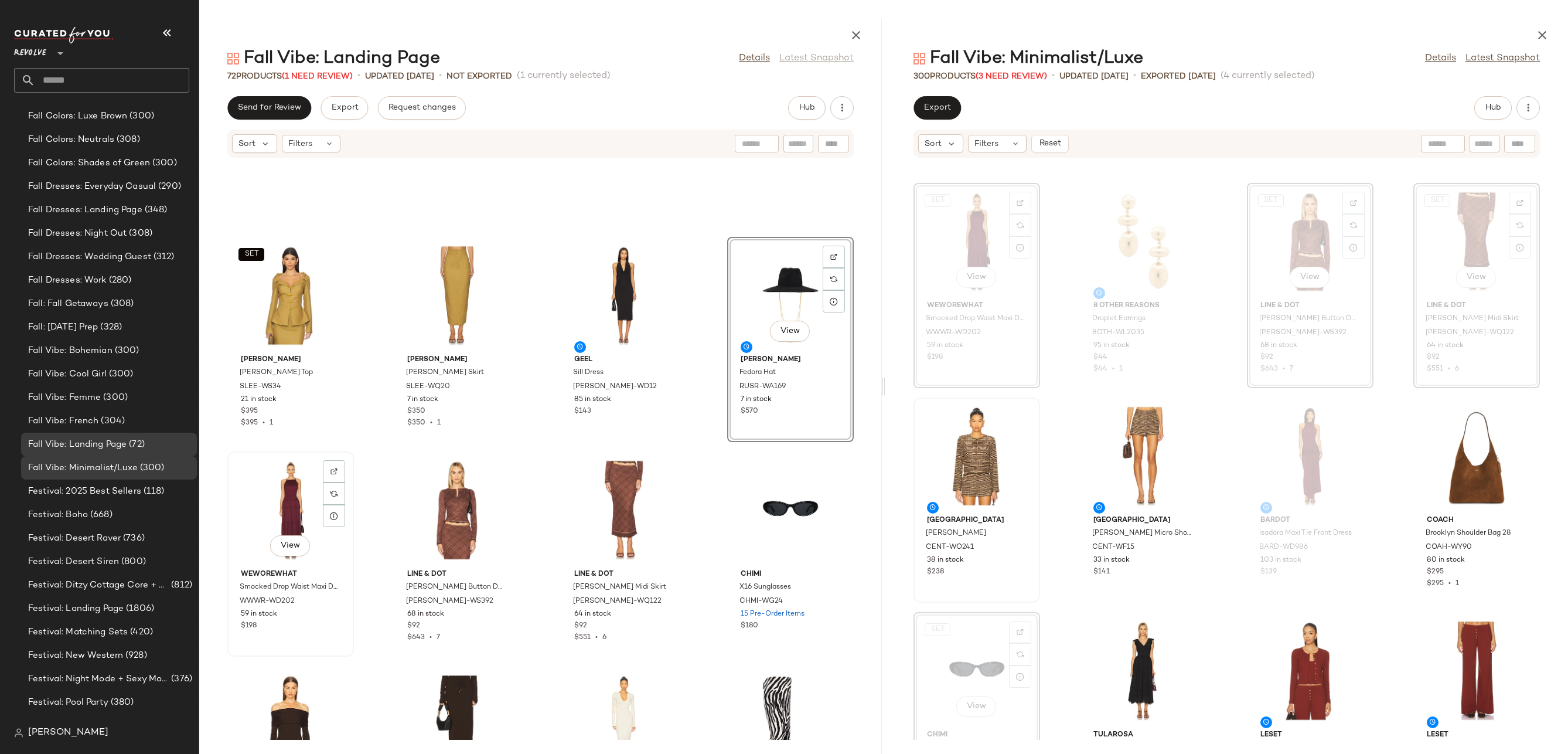
scroll to position [2008, 0]
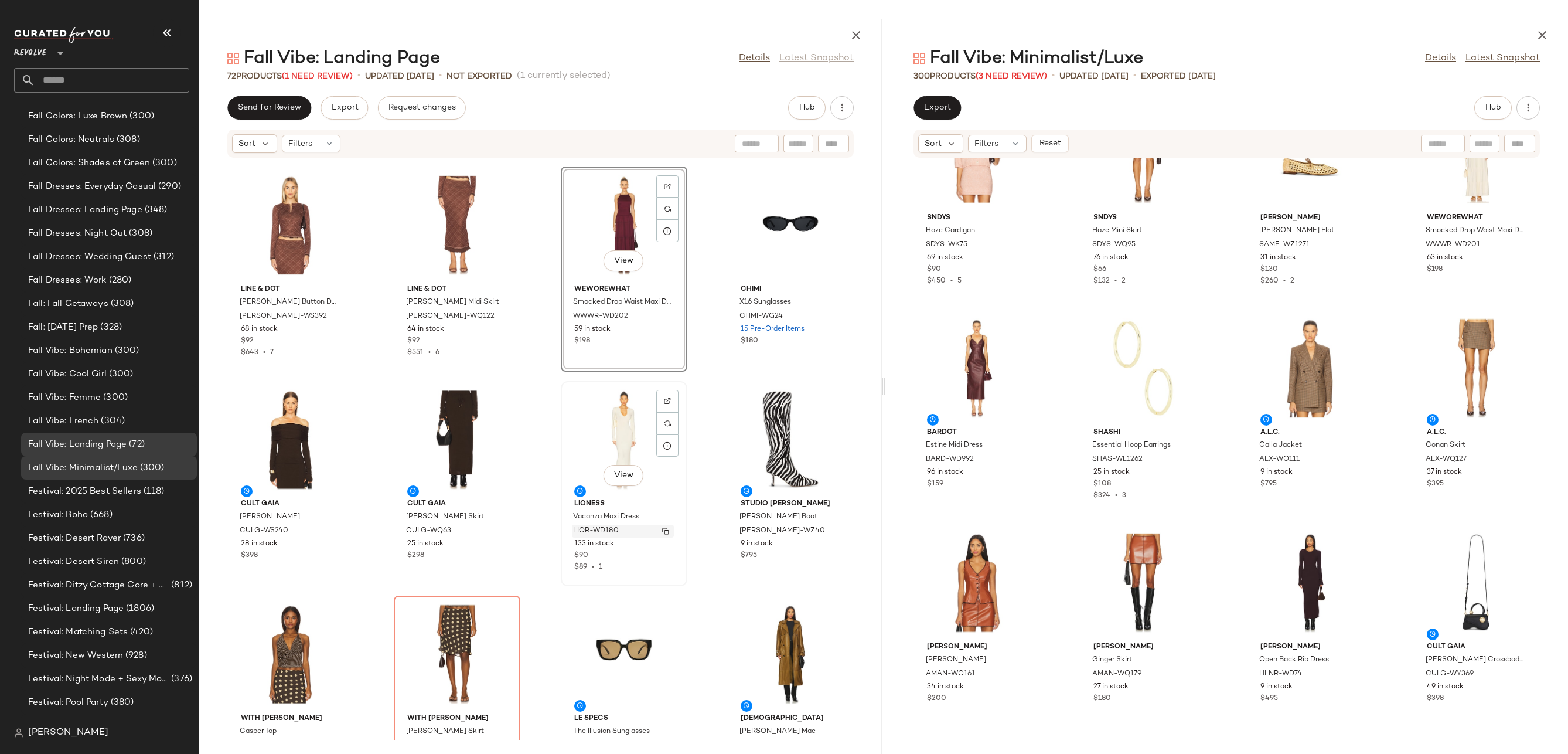
scroll to position [2205, 0]
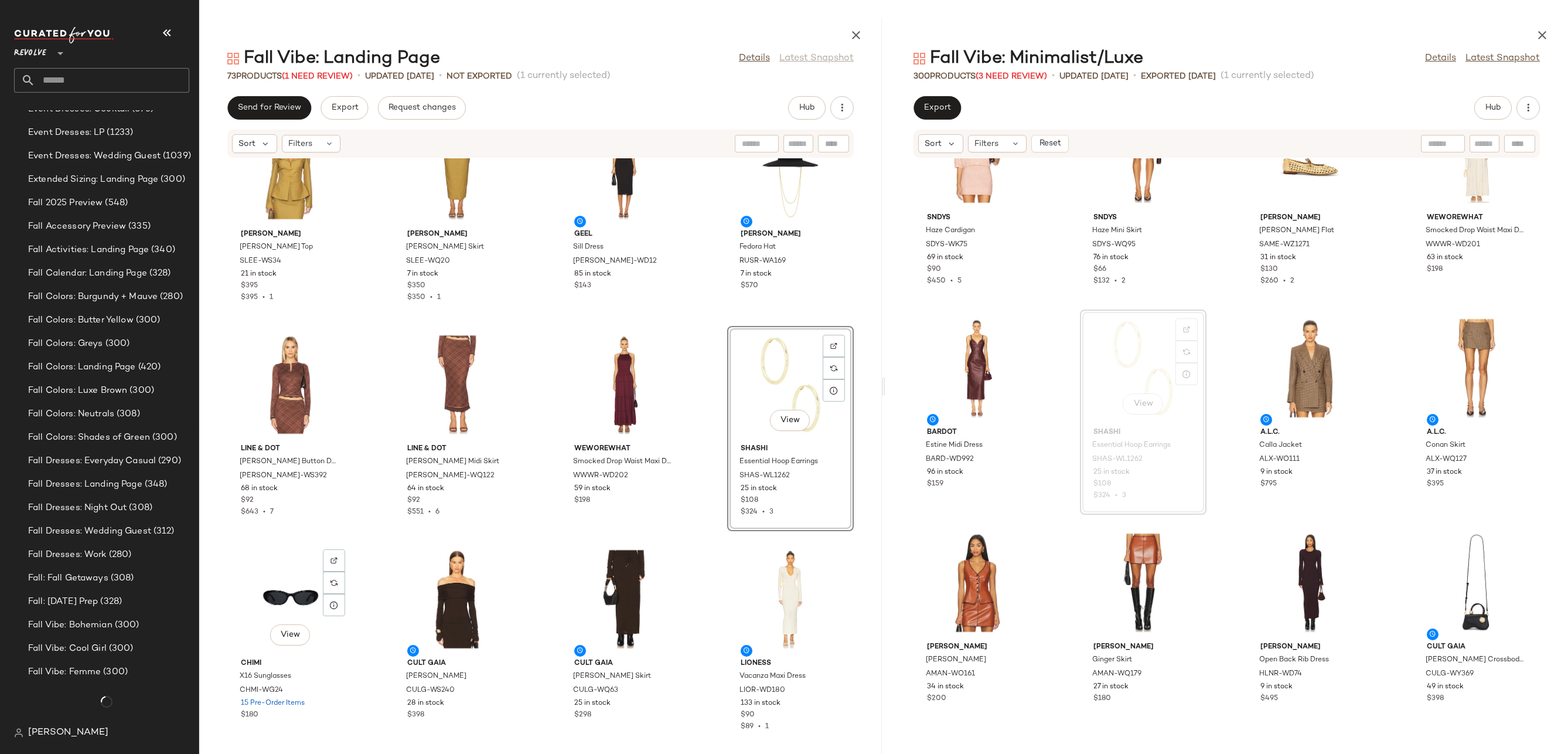
scroll to position [2515, 0]
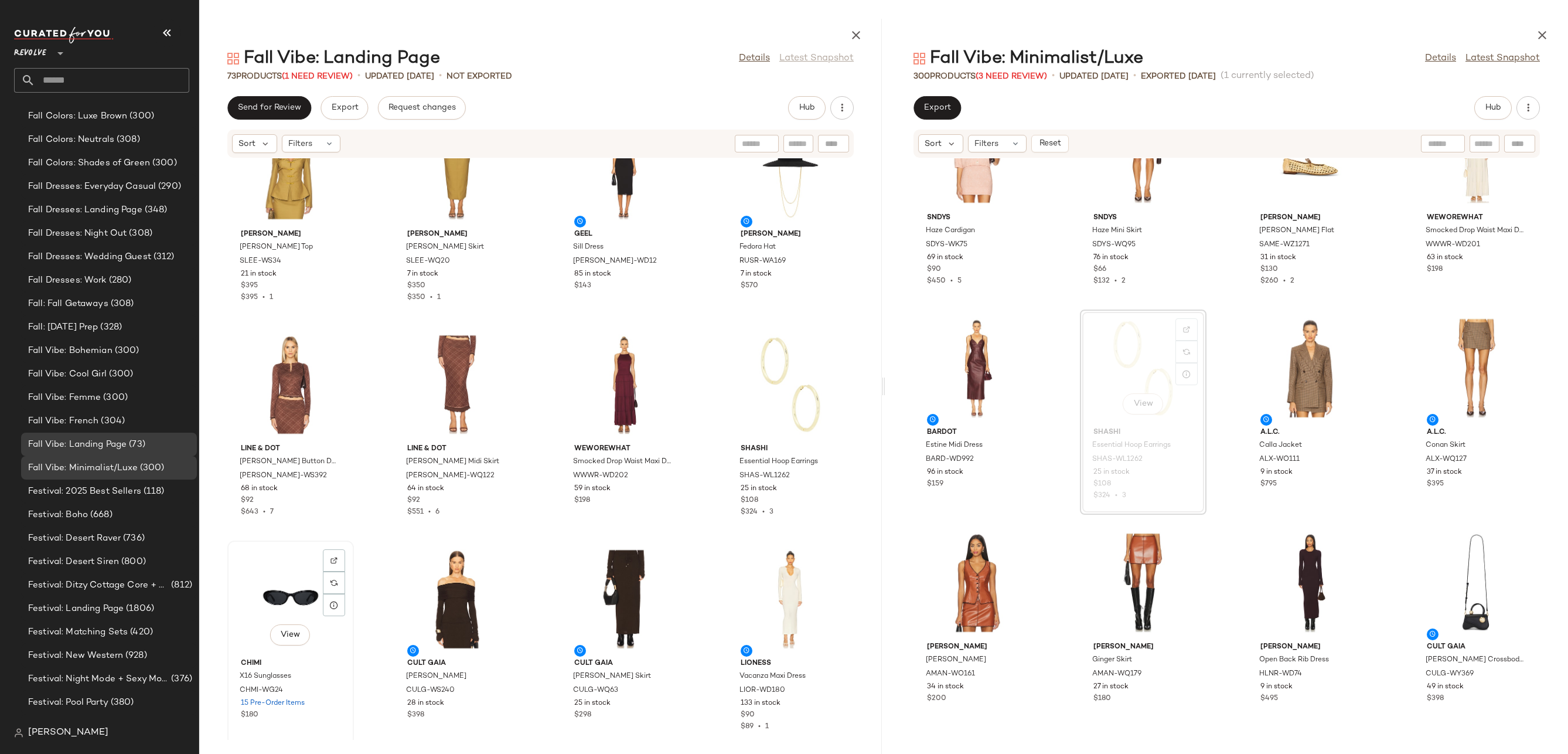
click at [263, 589] on div "View" at bounding box center [291, 599] width 118 height 109
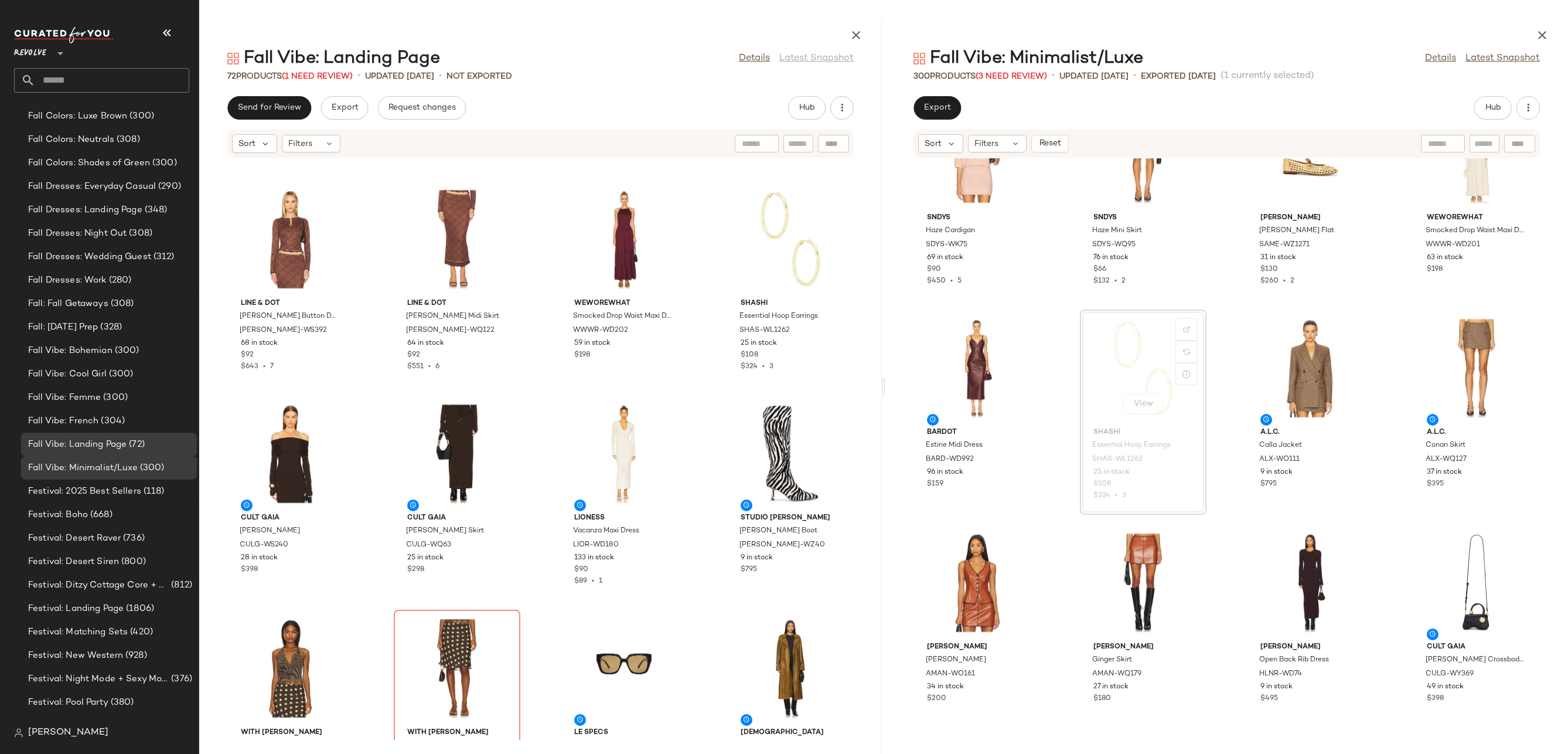
scroll to position [2541, 0]
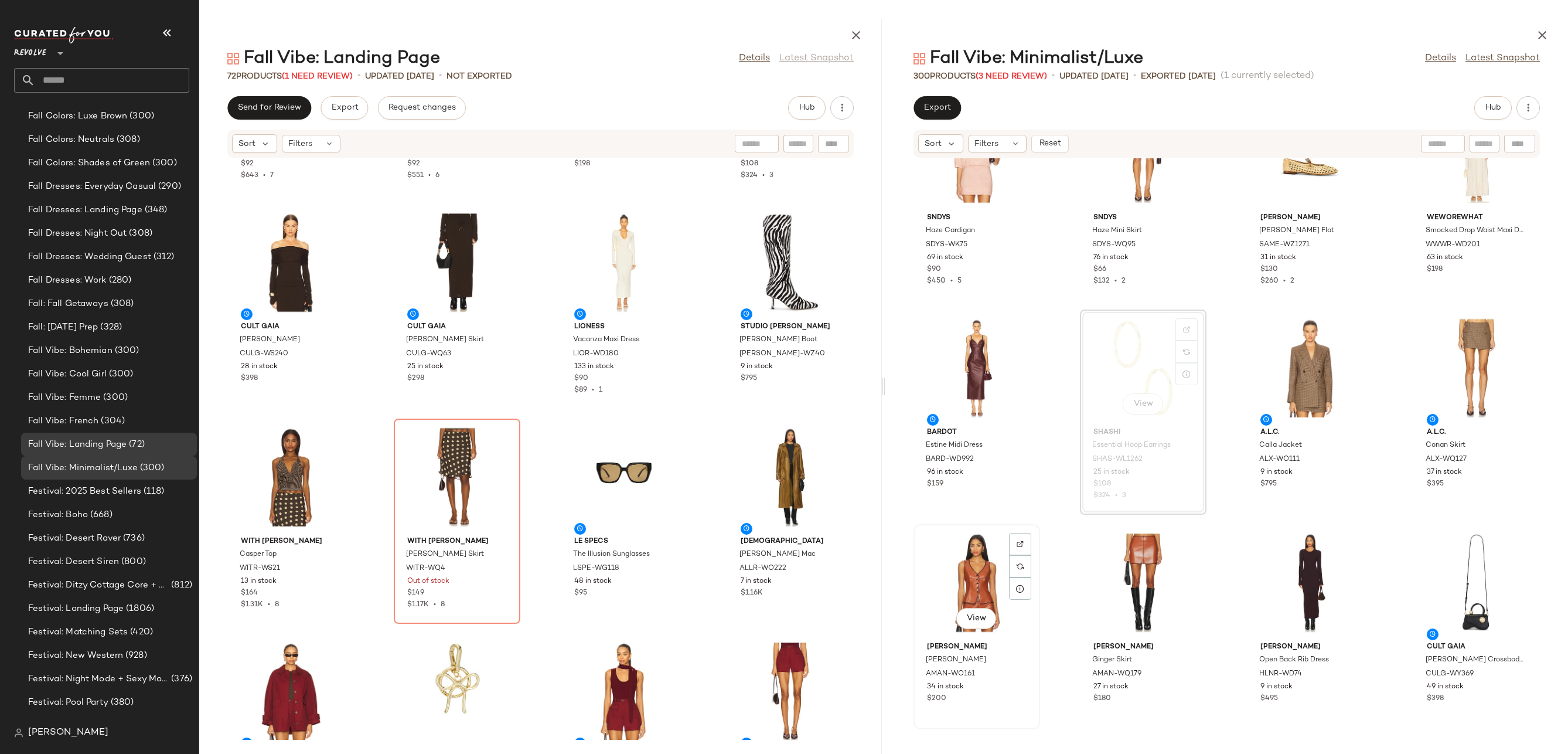
click at [977, 557] on div "View" at bounding box center [976, 582] width 118 height 109
click at [1478, 581] on div "View" at bounding box center [1477, 582] width 118 height 109
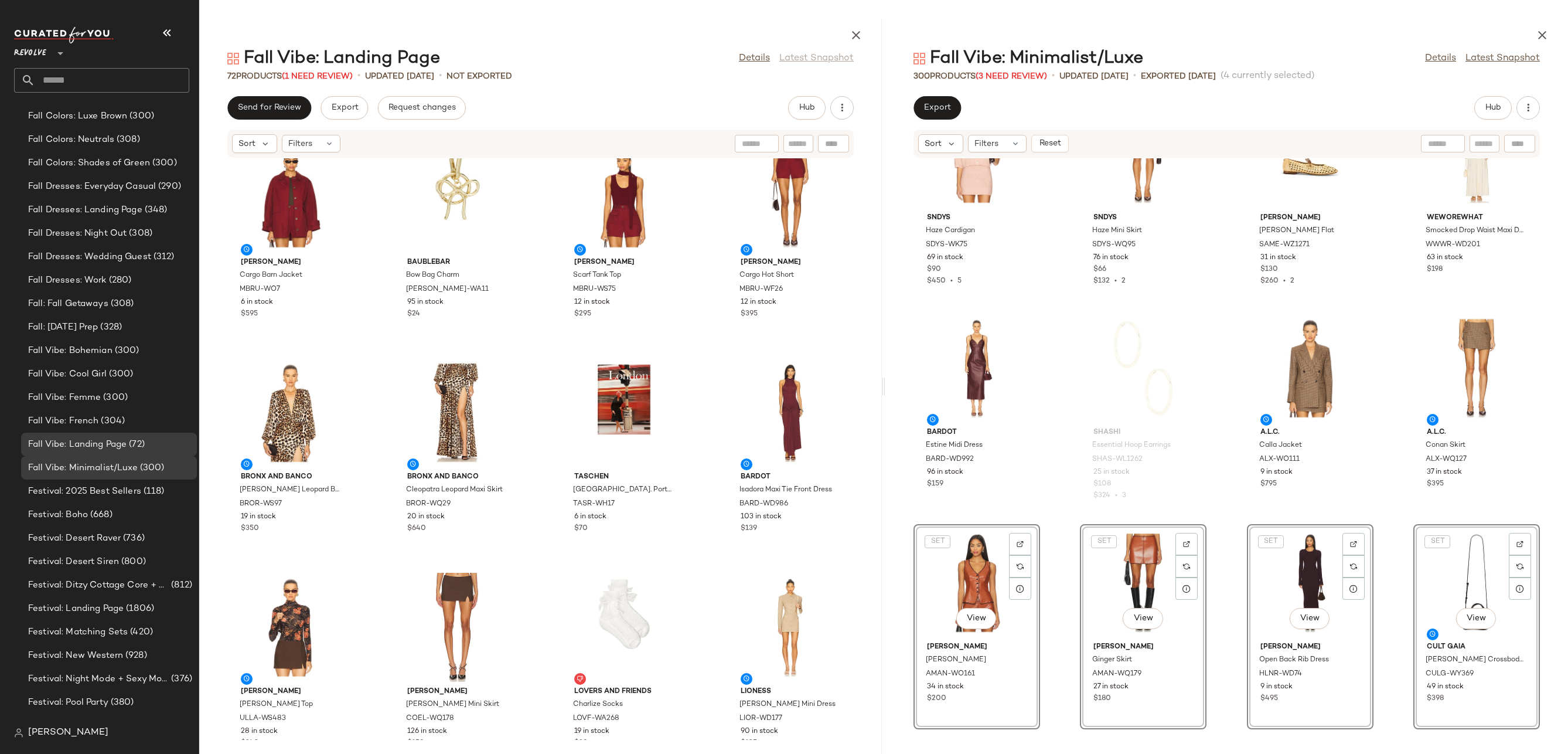
scroll to position [3283, 0]
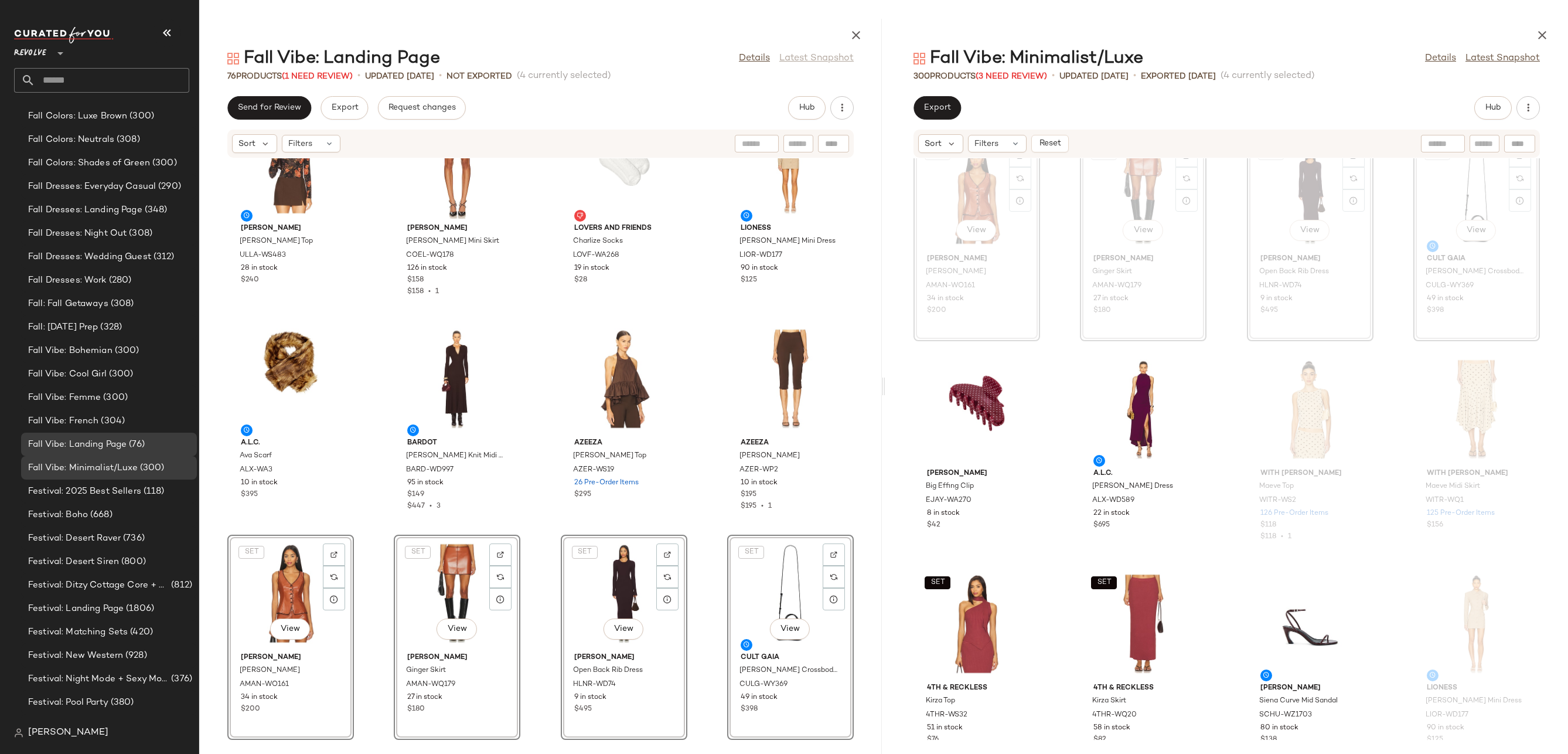
scroll to position [1893, 0]
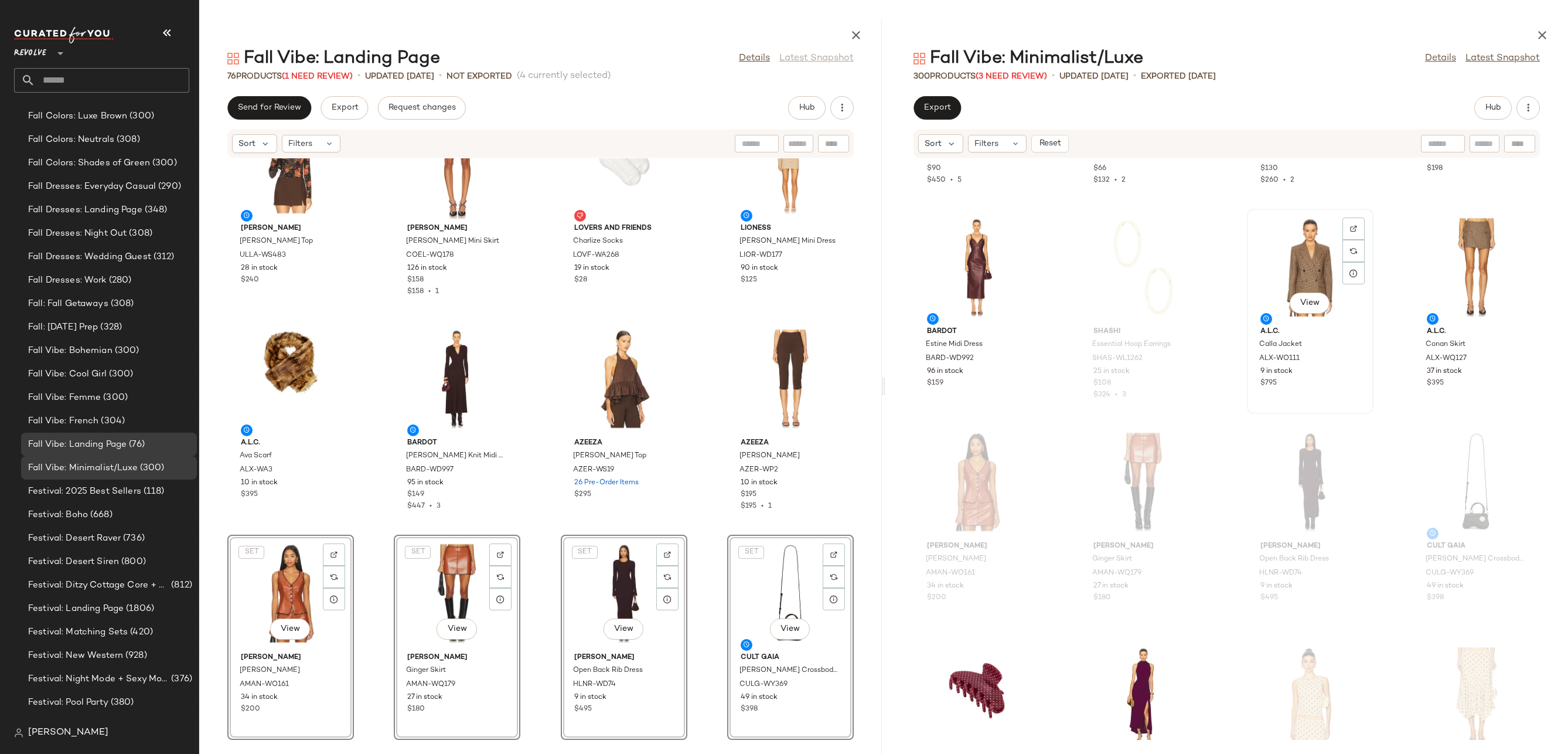
click at [1303, 263] on div "View" at bounding box center [1310, 266] width 118 height 109
click at [1490, 251] on div "View" at bounding box center [1477, 266] width 118 height 109
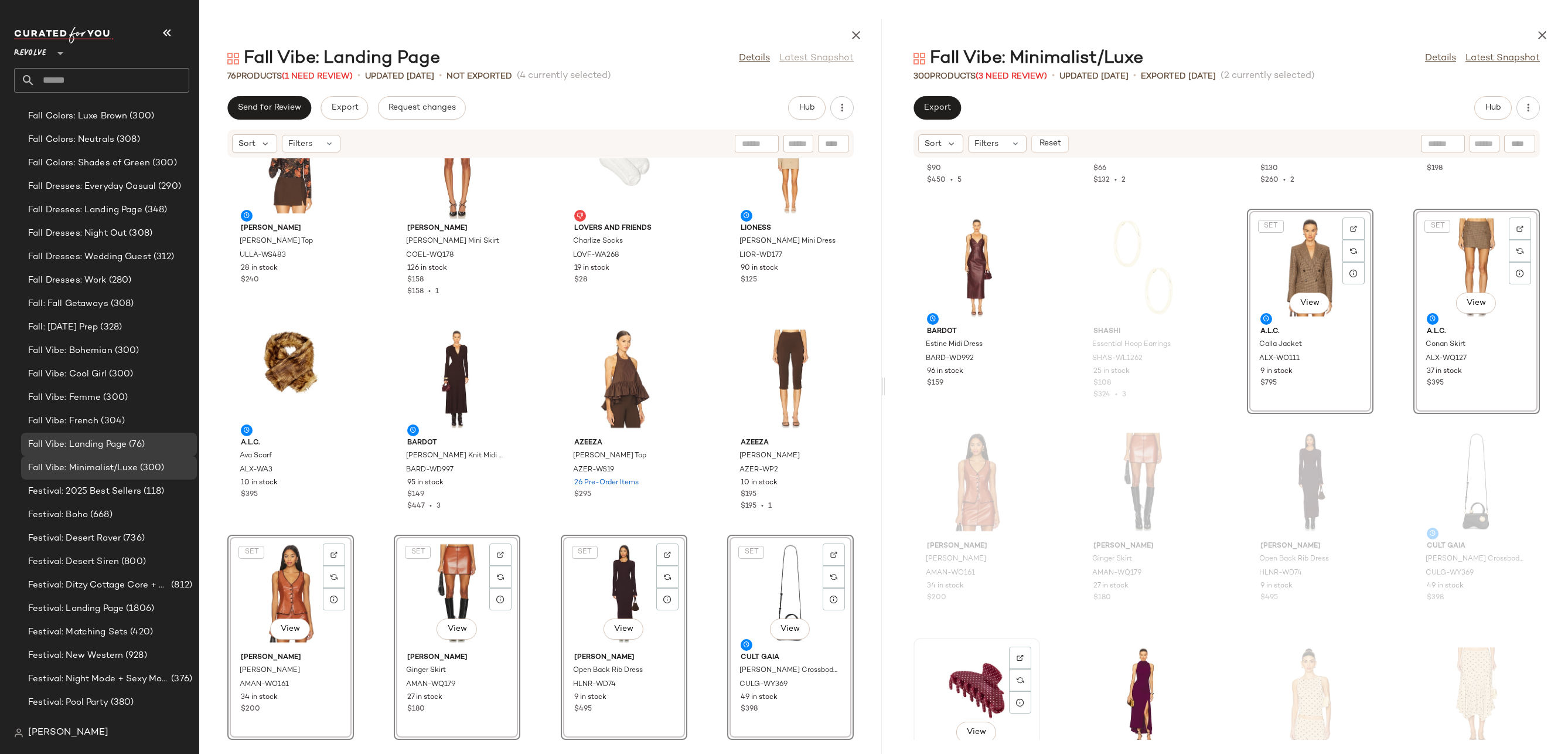
click at [962, 678] on div "View" at bounding box center [976, 696] width 118 height 109
click at [975, 272] on div "View" at bounding box center [976, 266] width 118 height 109
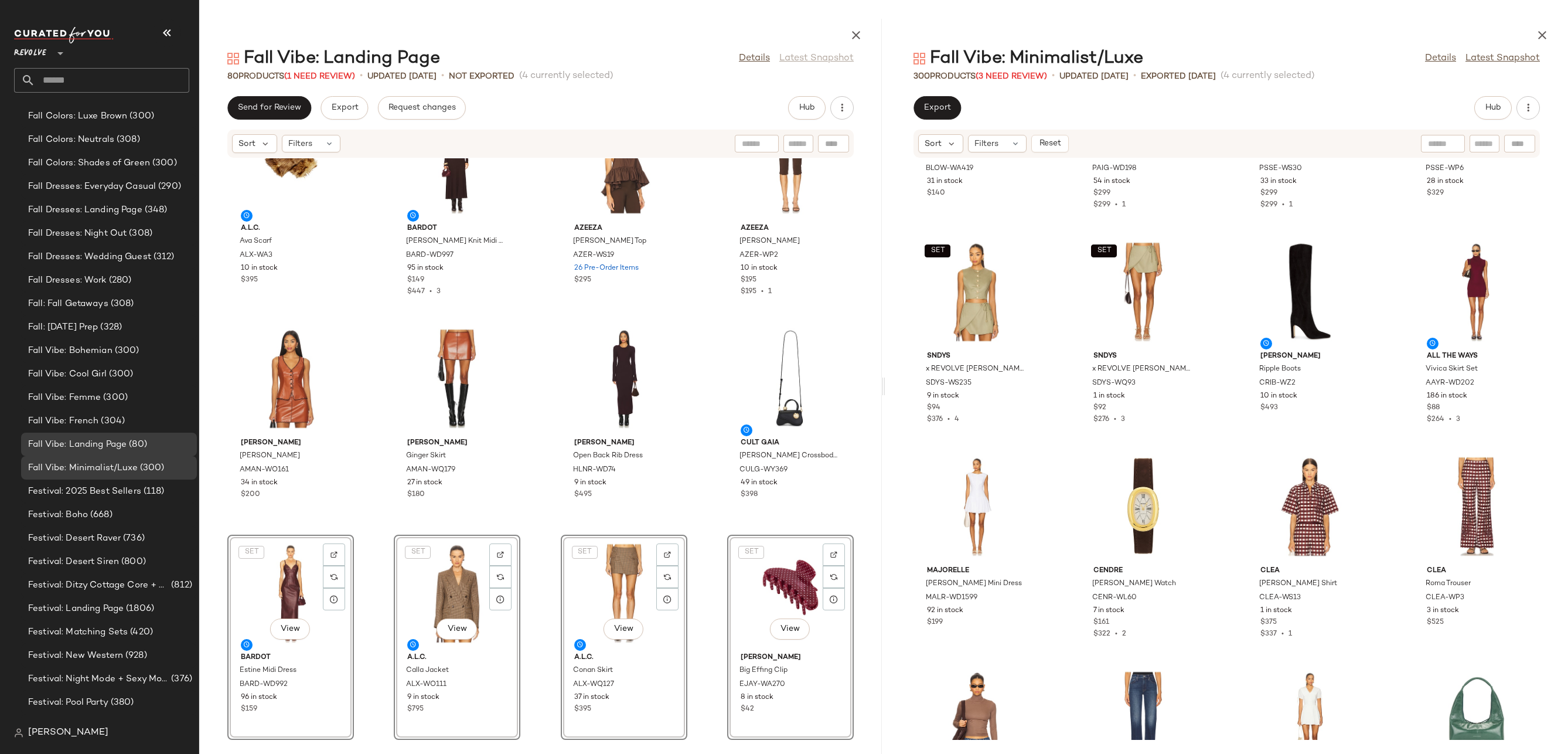
scroll to position [5484, 0]
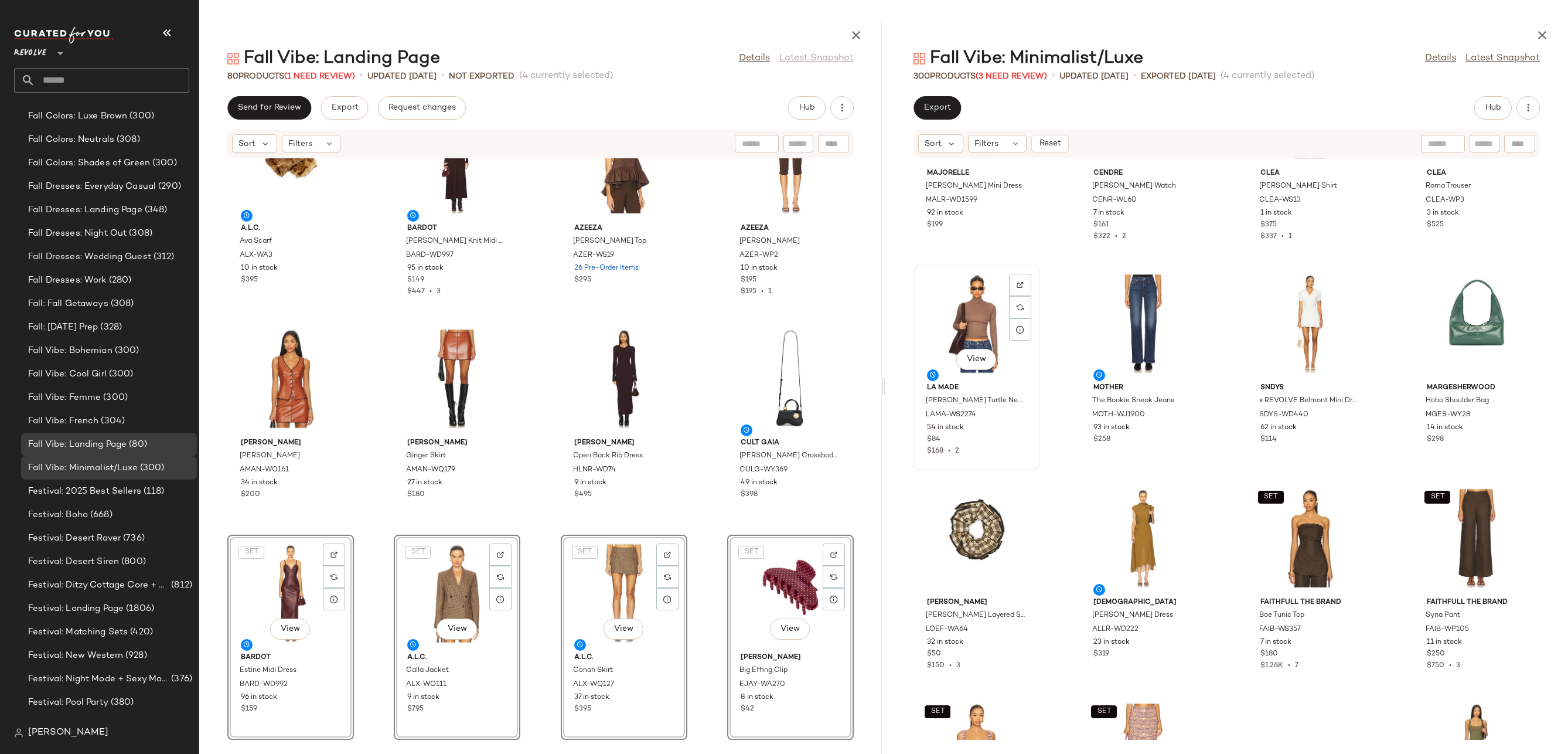
click at [971, 317] on div "View" at bounding box center [976, 323] width 118 height 109
click at [1136, 321] on div "View" at bounding box center [1143, 323] width 118 height 109
click at [978, 523] on div "View" at bounding box center [976, 538] width 118 height 109
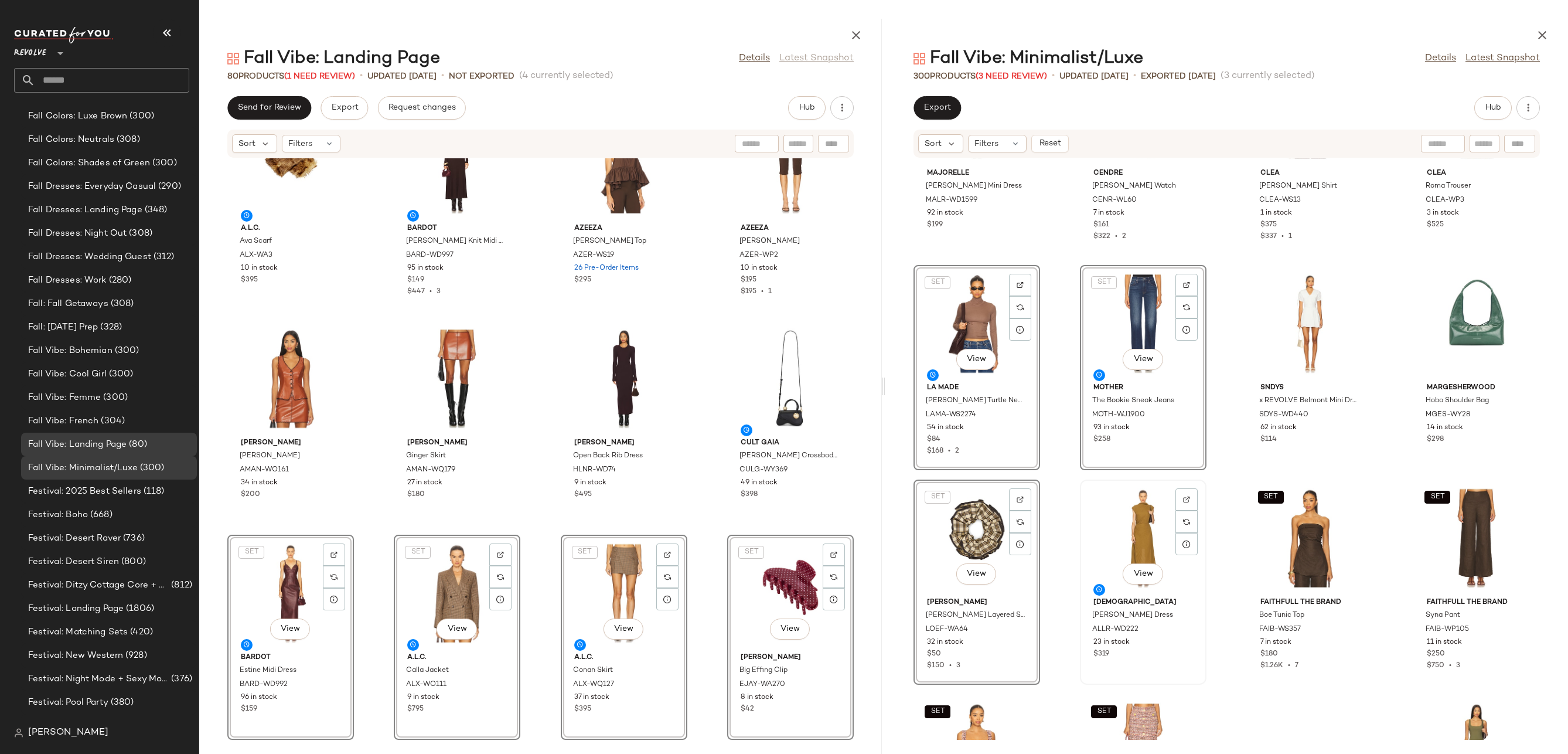
click at [1141, 523] on div "View" at bounding box center [1143, 538] width 118 height 109
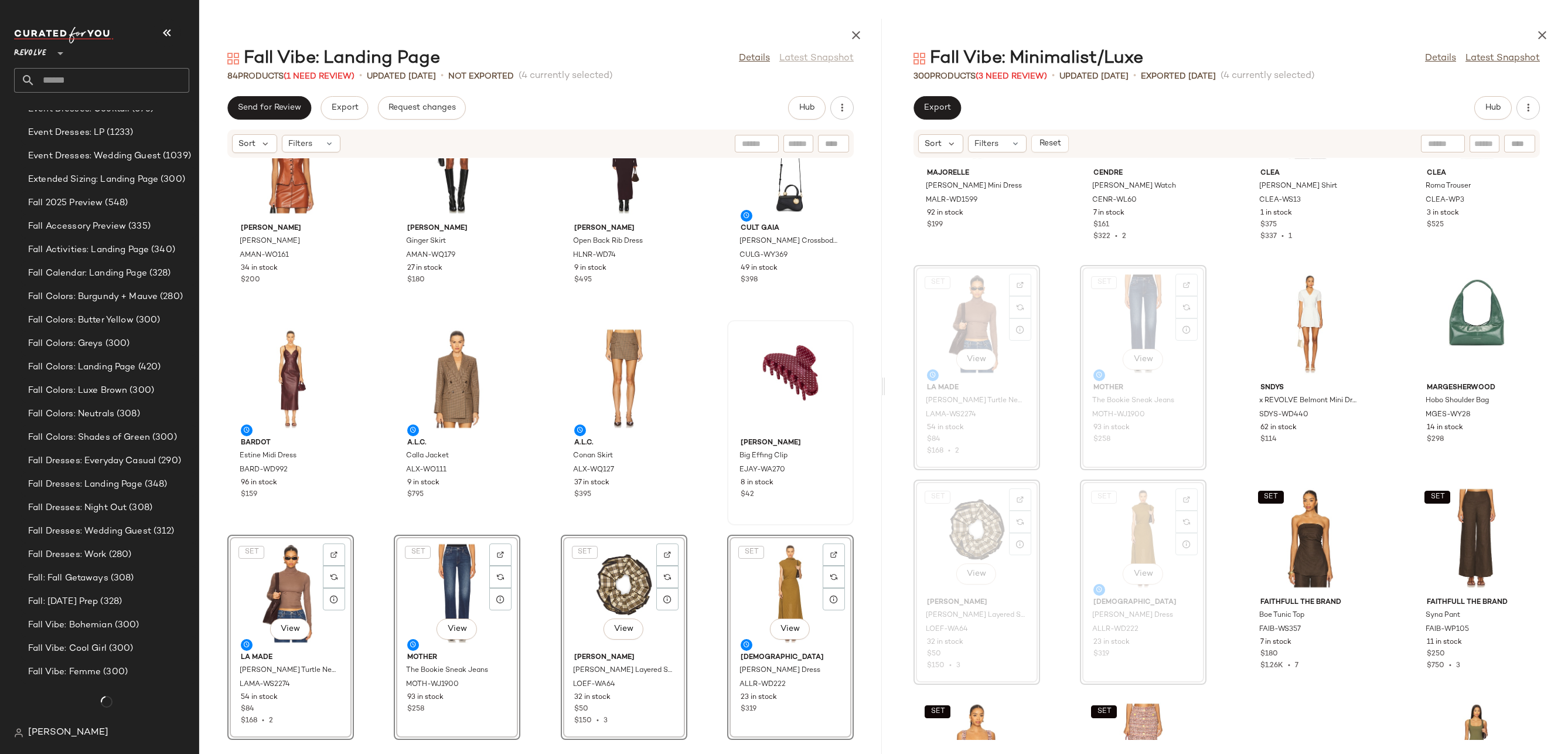
scroll to position [2515, 0]
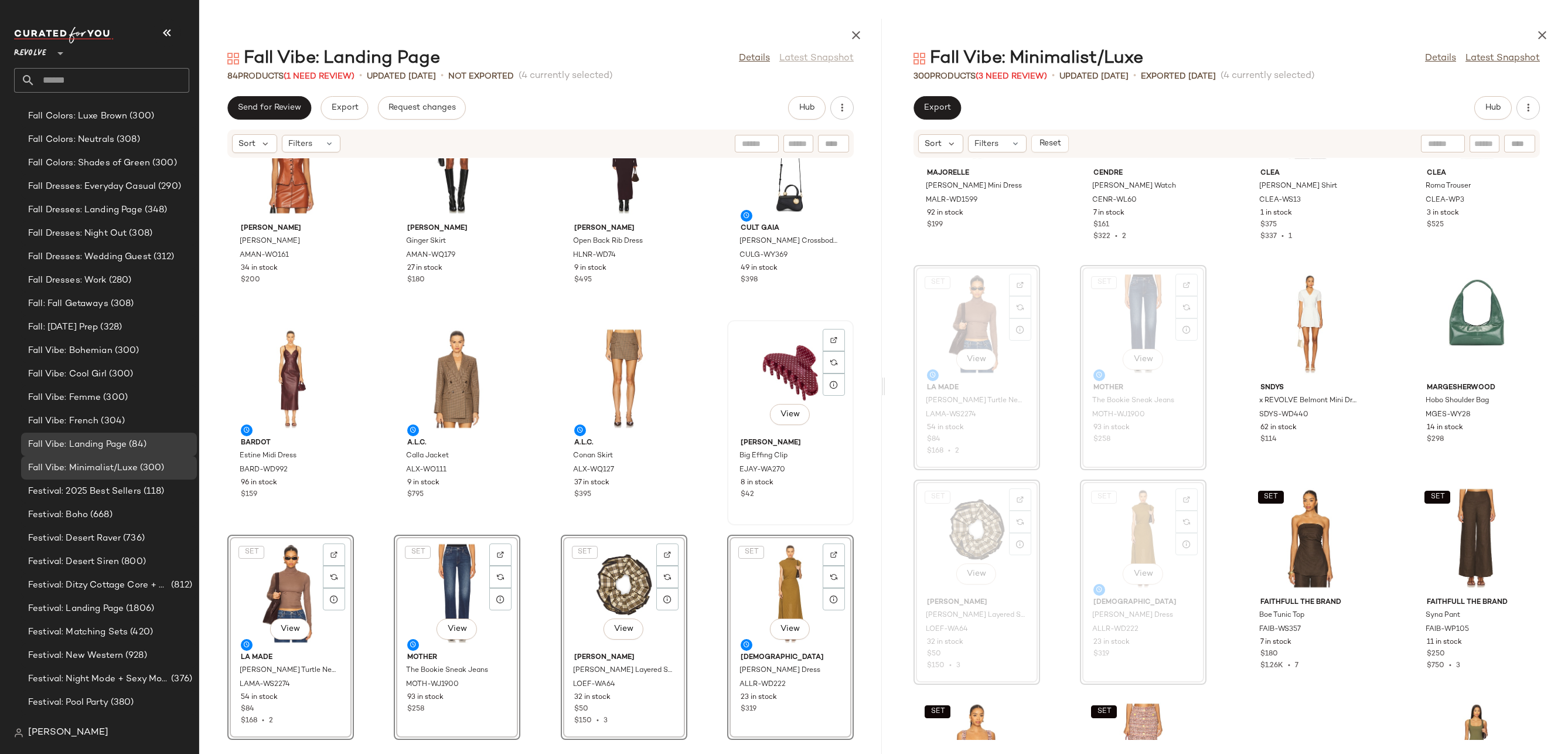
click at [792, 333] on div "View" at bounding box center [790, 378] width 118 height 109
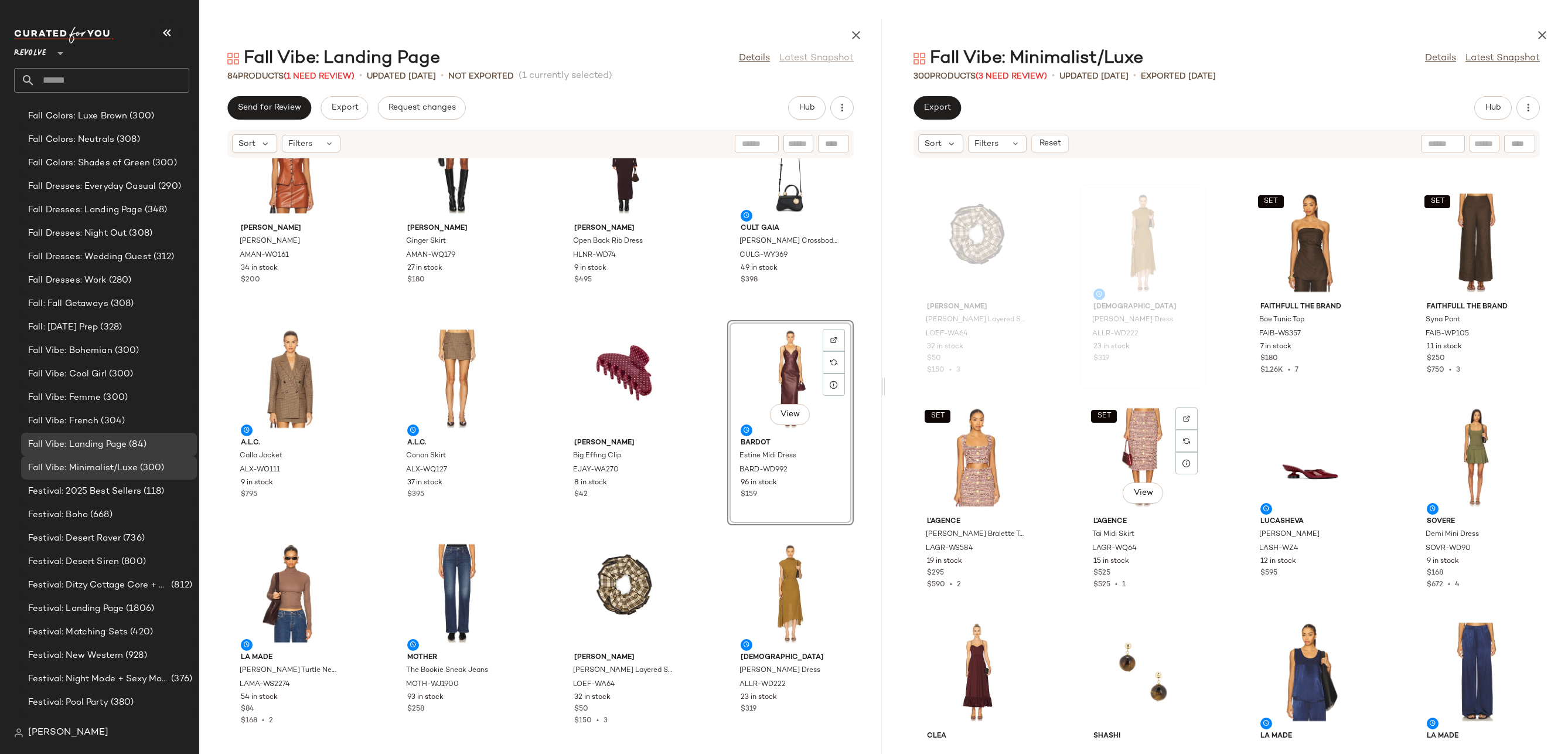
scroll to position [5806, 0]
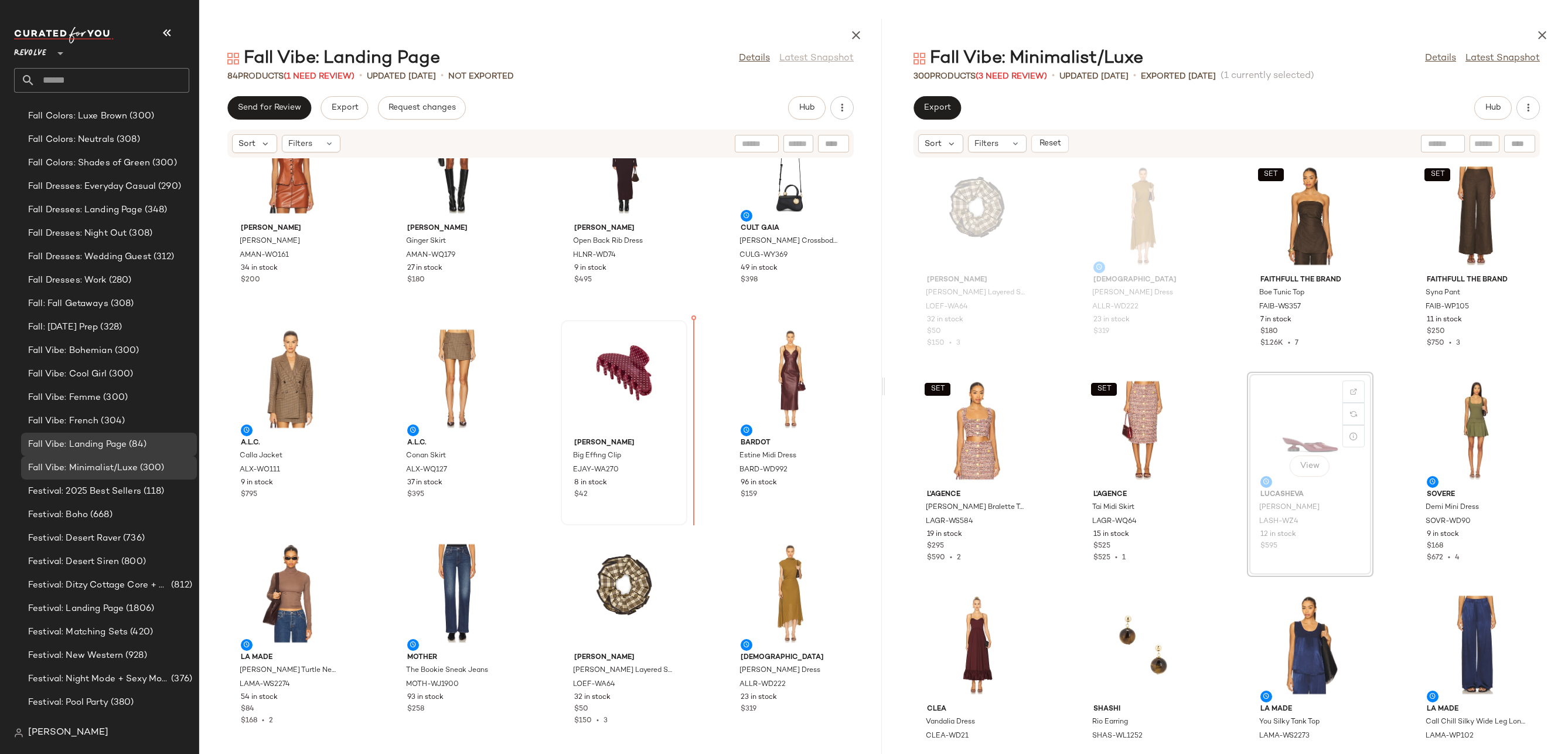
drag, startPoint x: 1280, startPoint y: 445, endPoint x: 650, endPoint y: 435, distance: 630.1
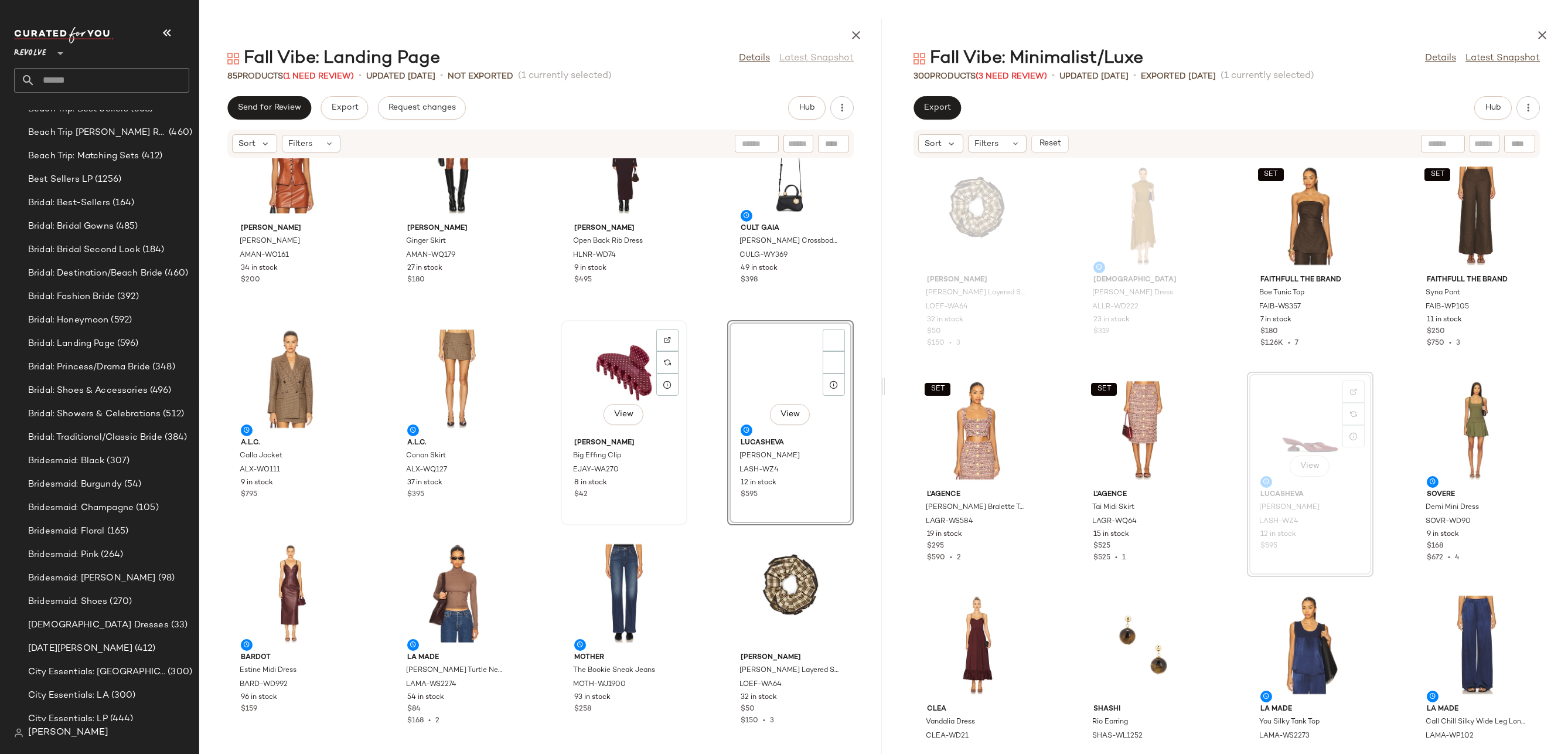
click at [620, 378] on div "View" at bounding box center [624, 378] width 118 height 109
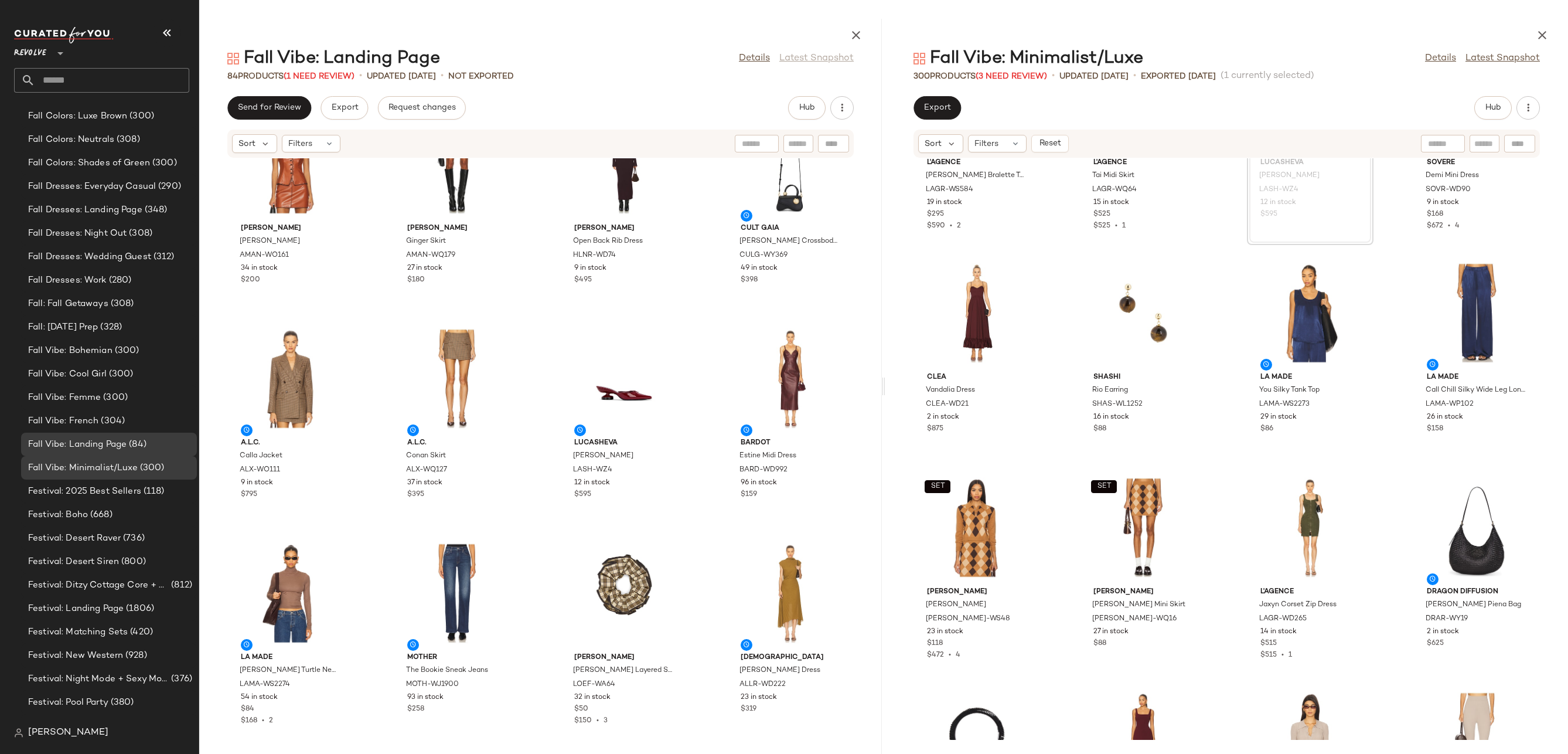
scroll to position [6439, 0]
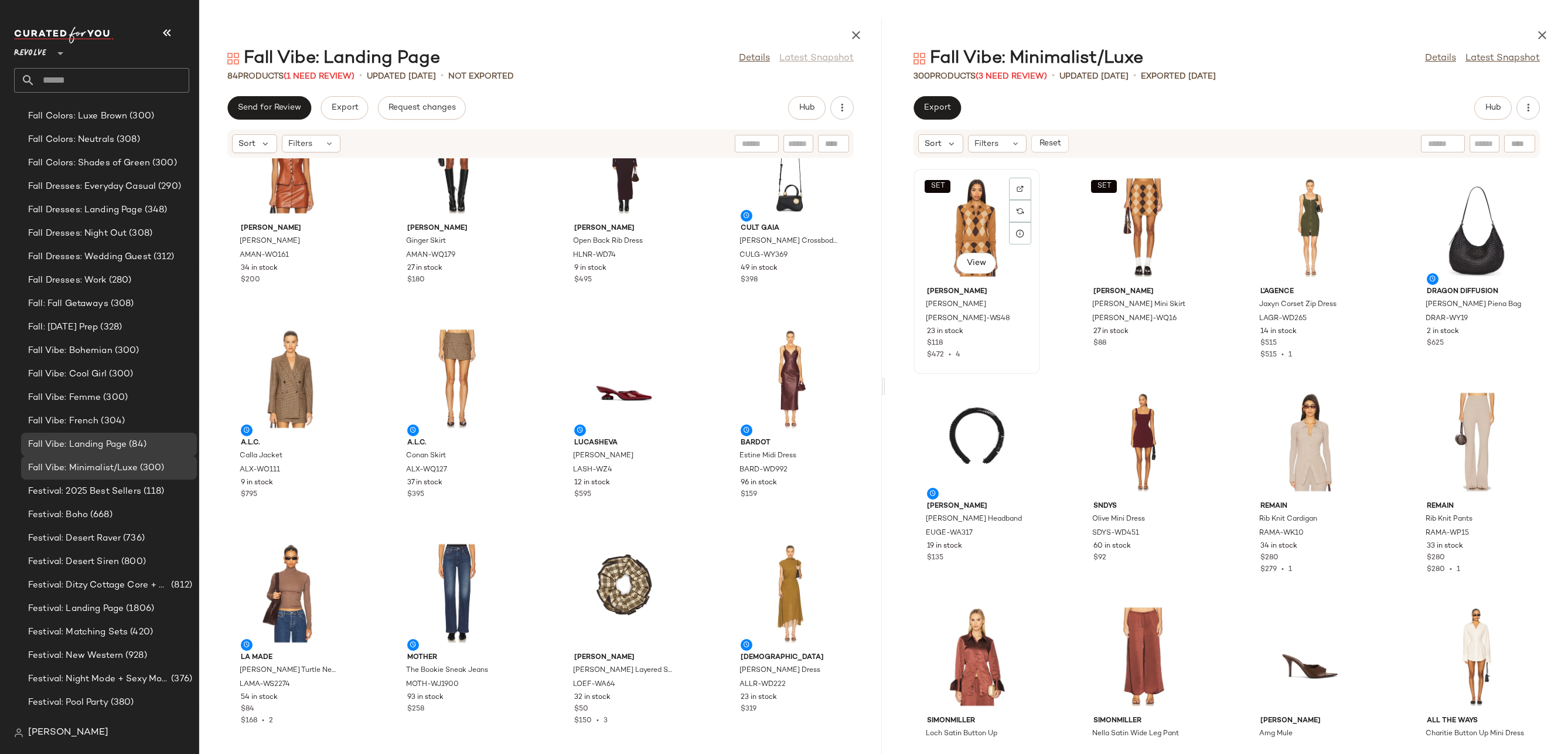
click at [950, 218] on div "SET View" at bounding box center [976, 227] width 118 height 109
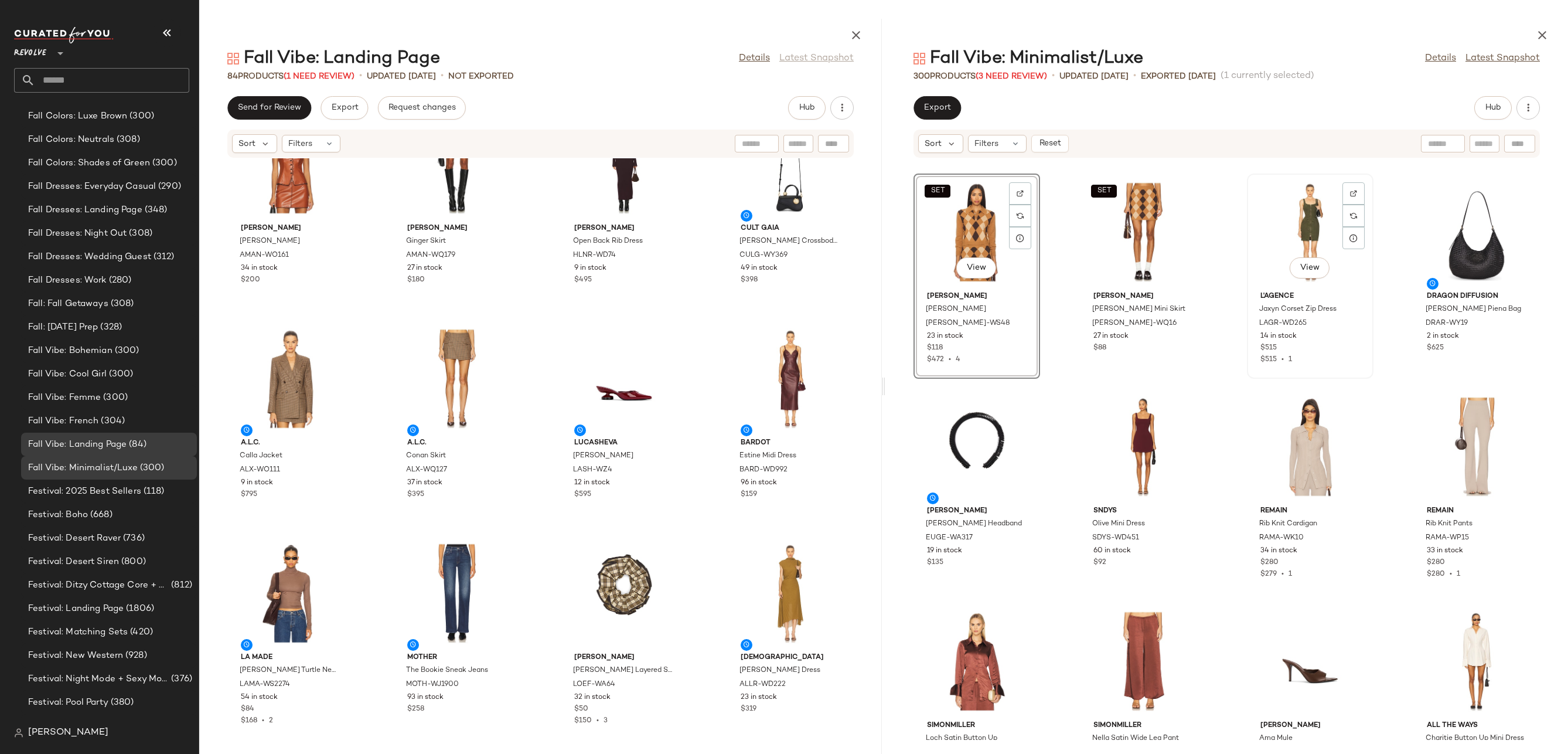
click at [1297, 226] on div "View" at bounding box center [1310, 232] width 118 height 109
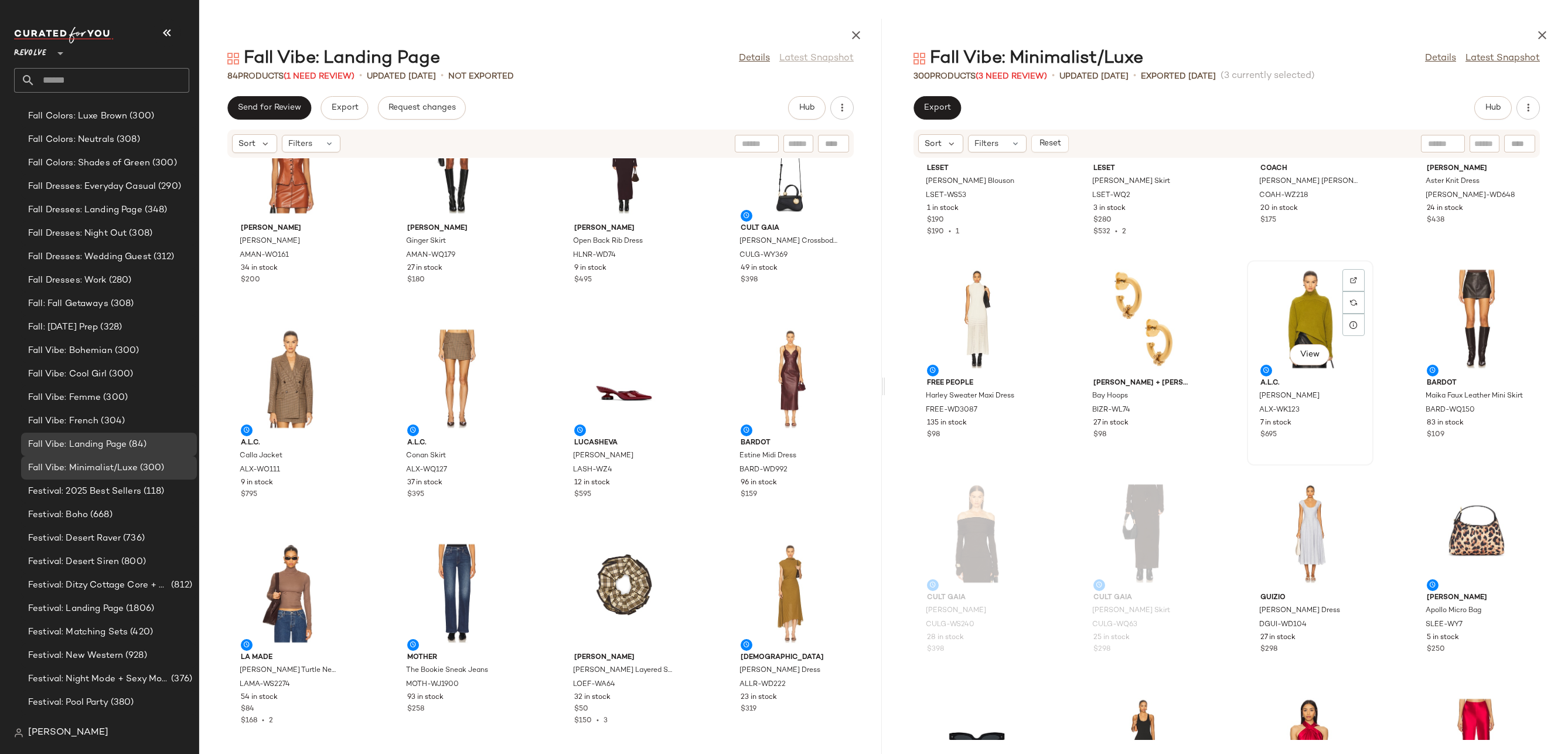
scroll to position [7643, 0]
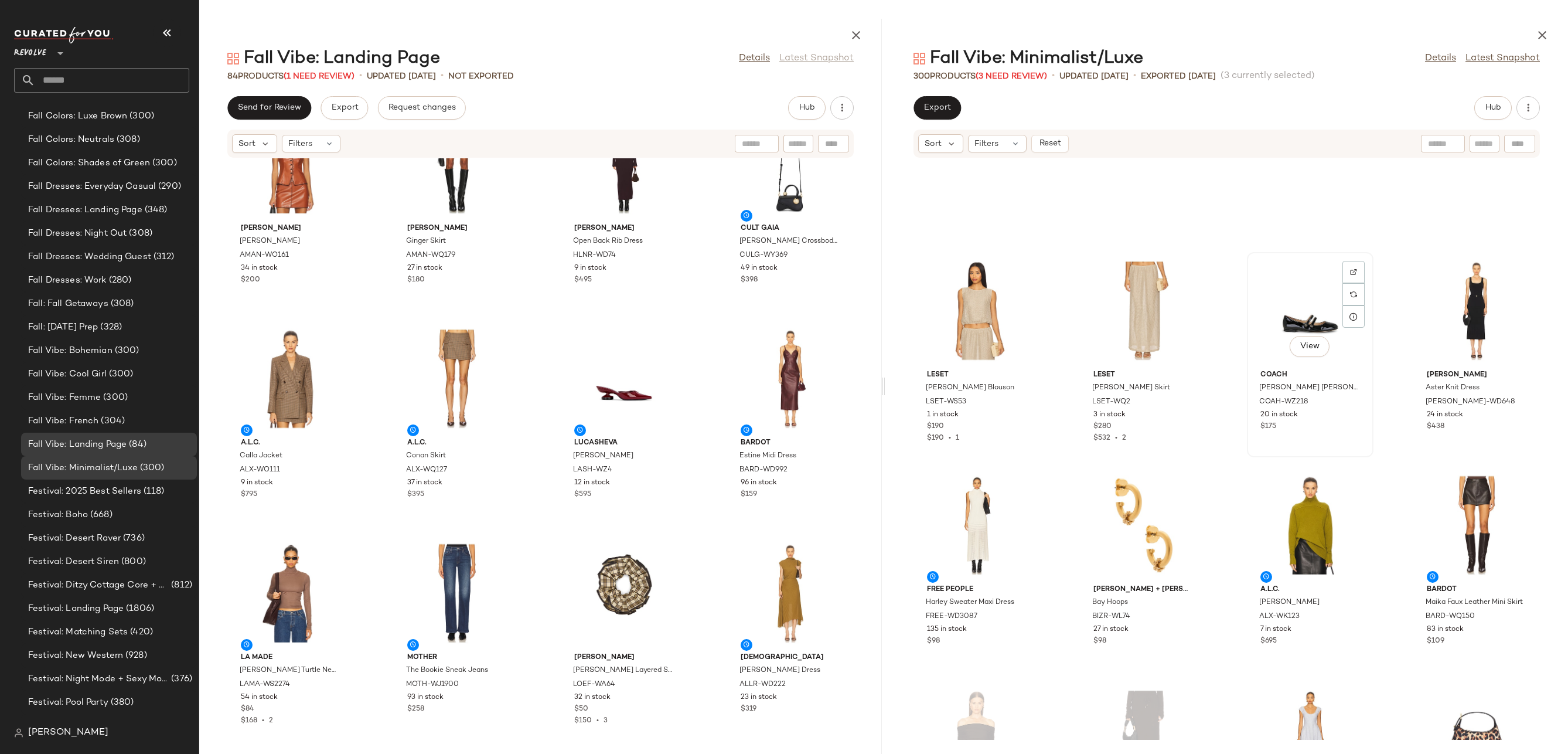
click at [1291, 300] on div "View" at bounding box center [1310, 310] width 118 height 109
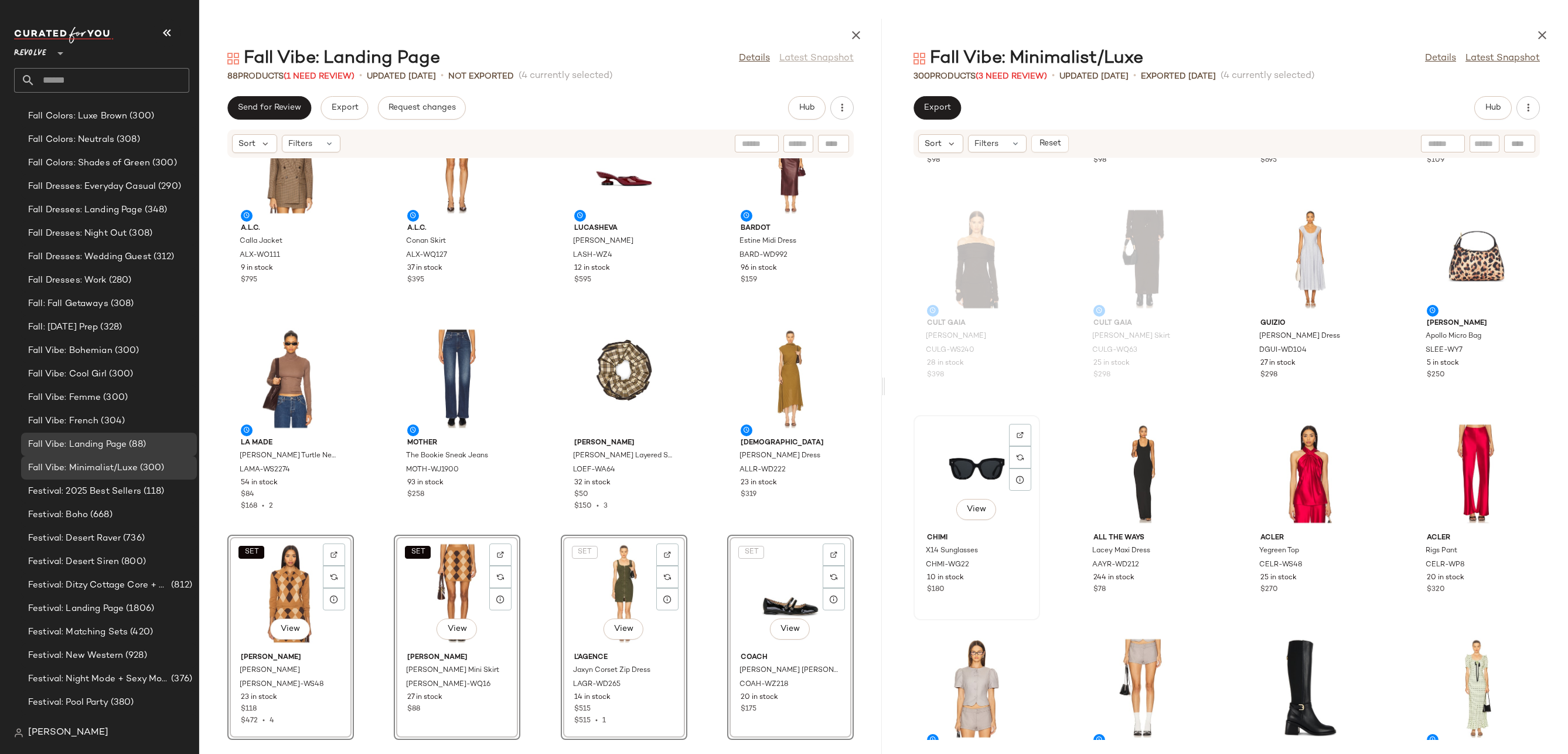
scroll to position [8283, 0]
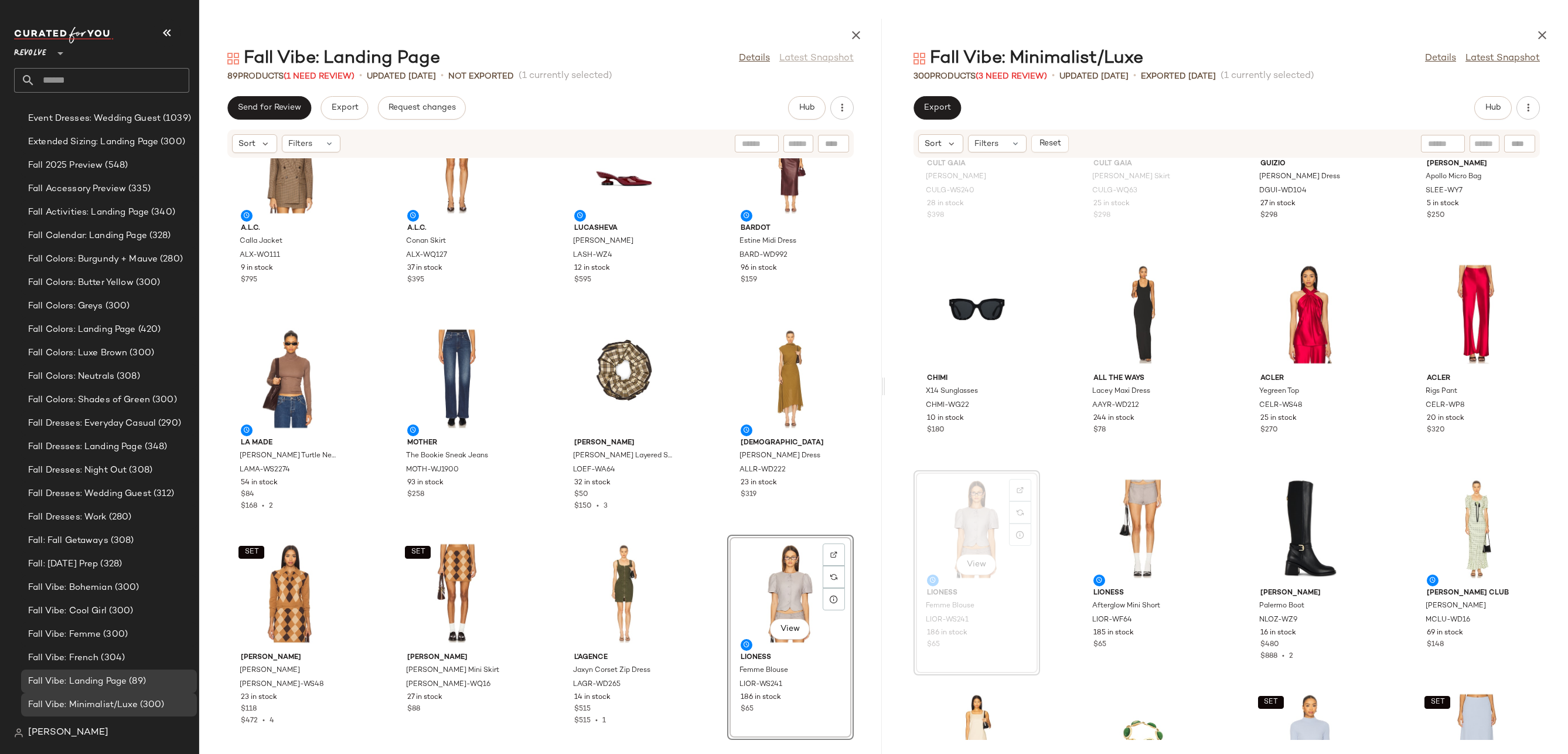
scroll to position [2515, 0]
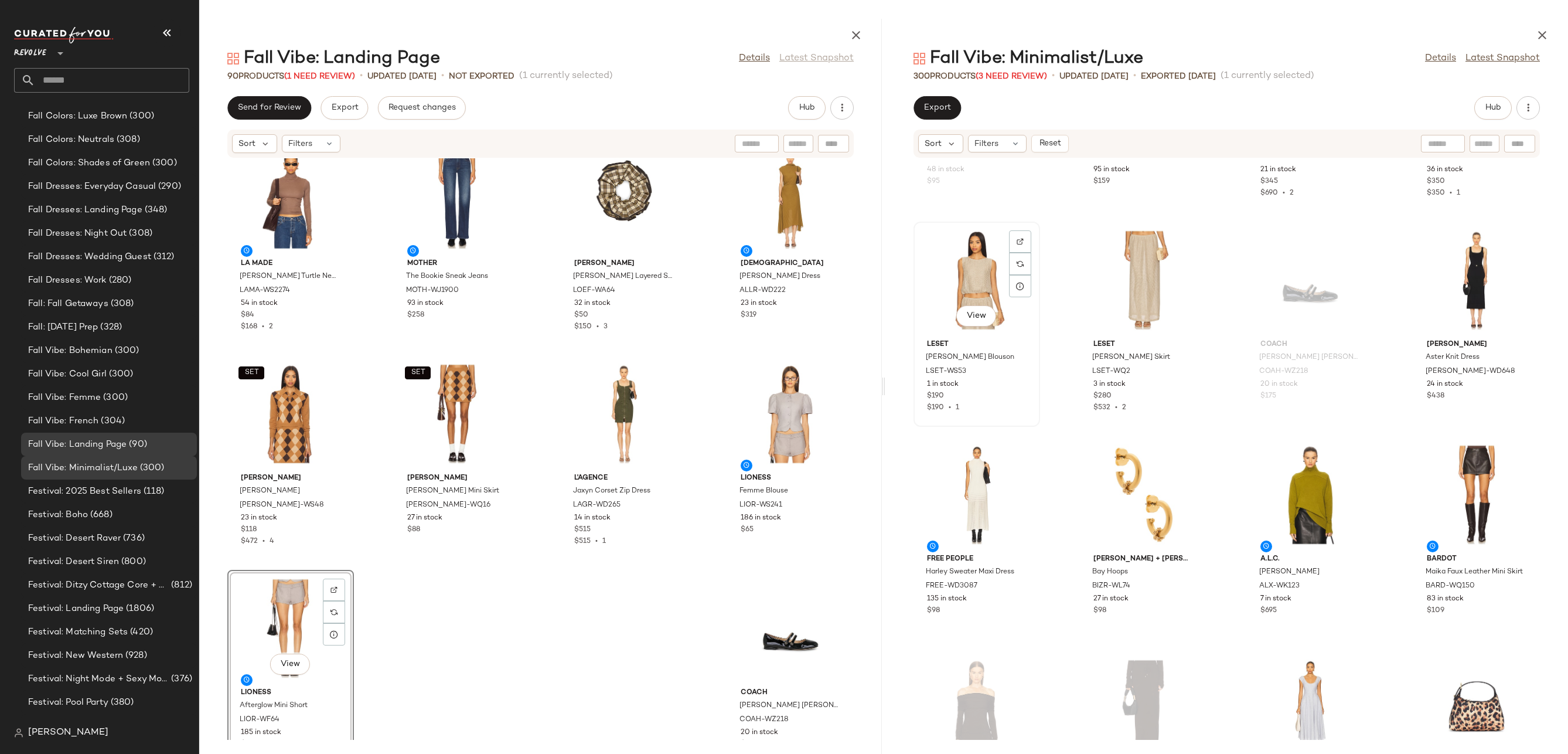
scroll to position [7724, 0]
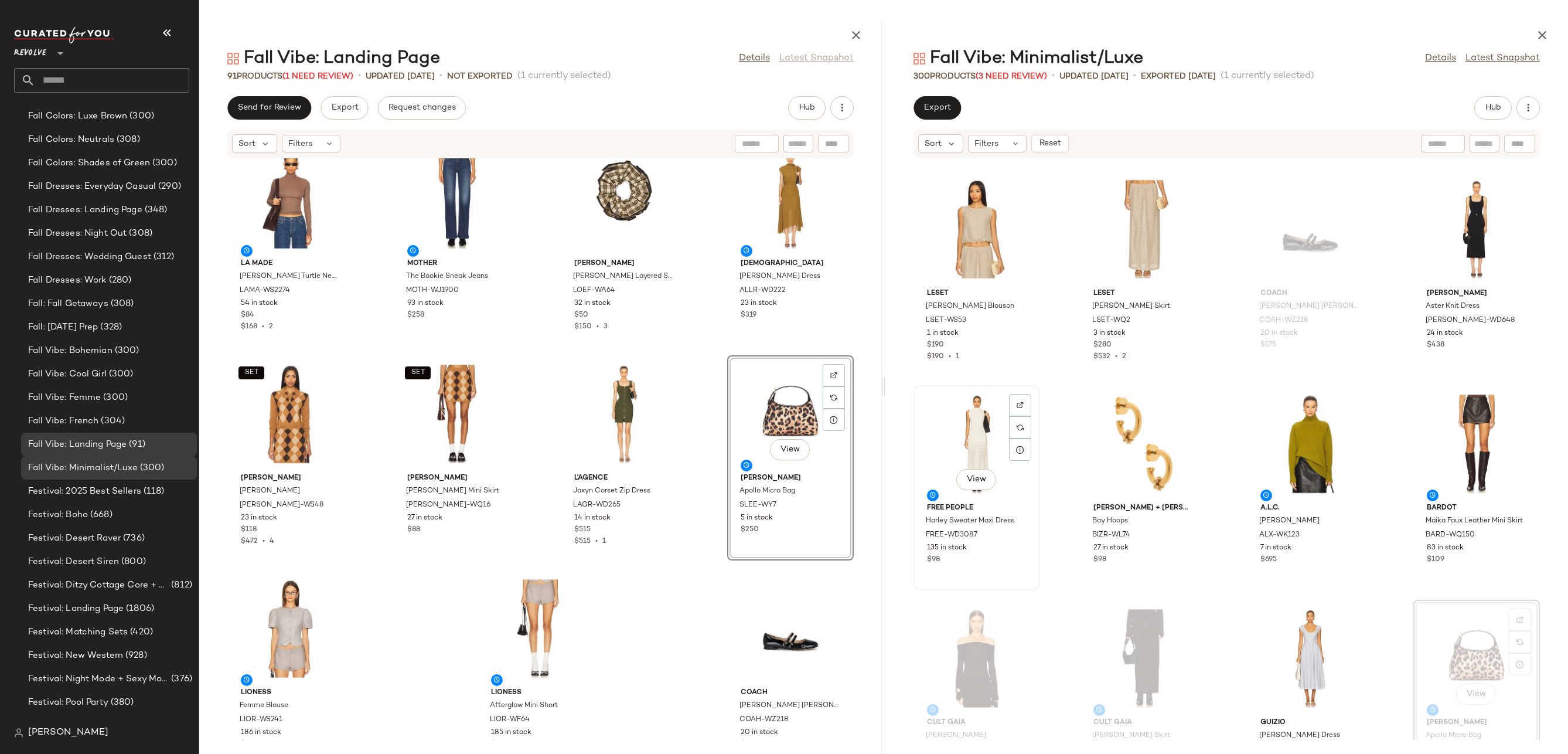
scroll to position [7594, 0]
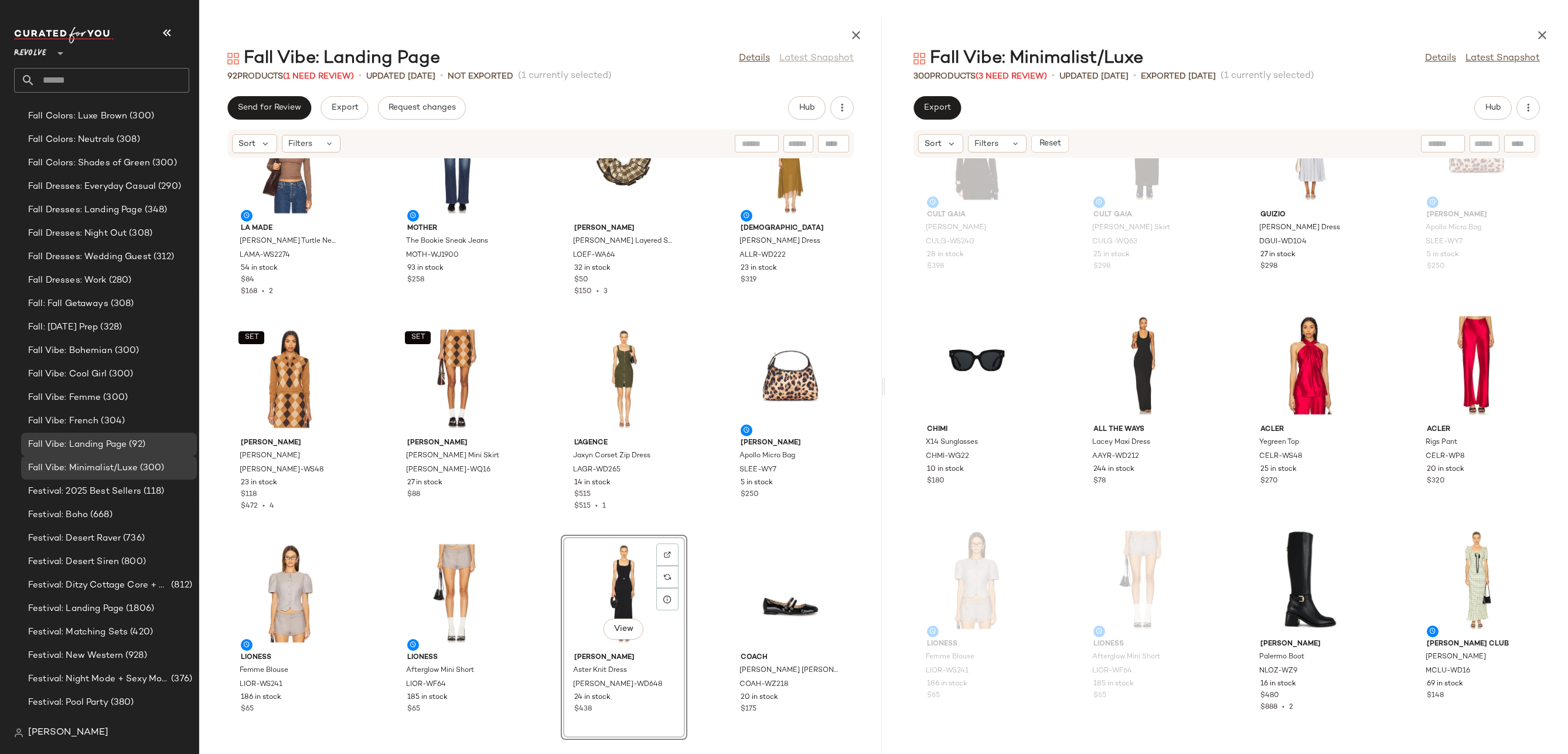
scroll to position [8982, 0]
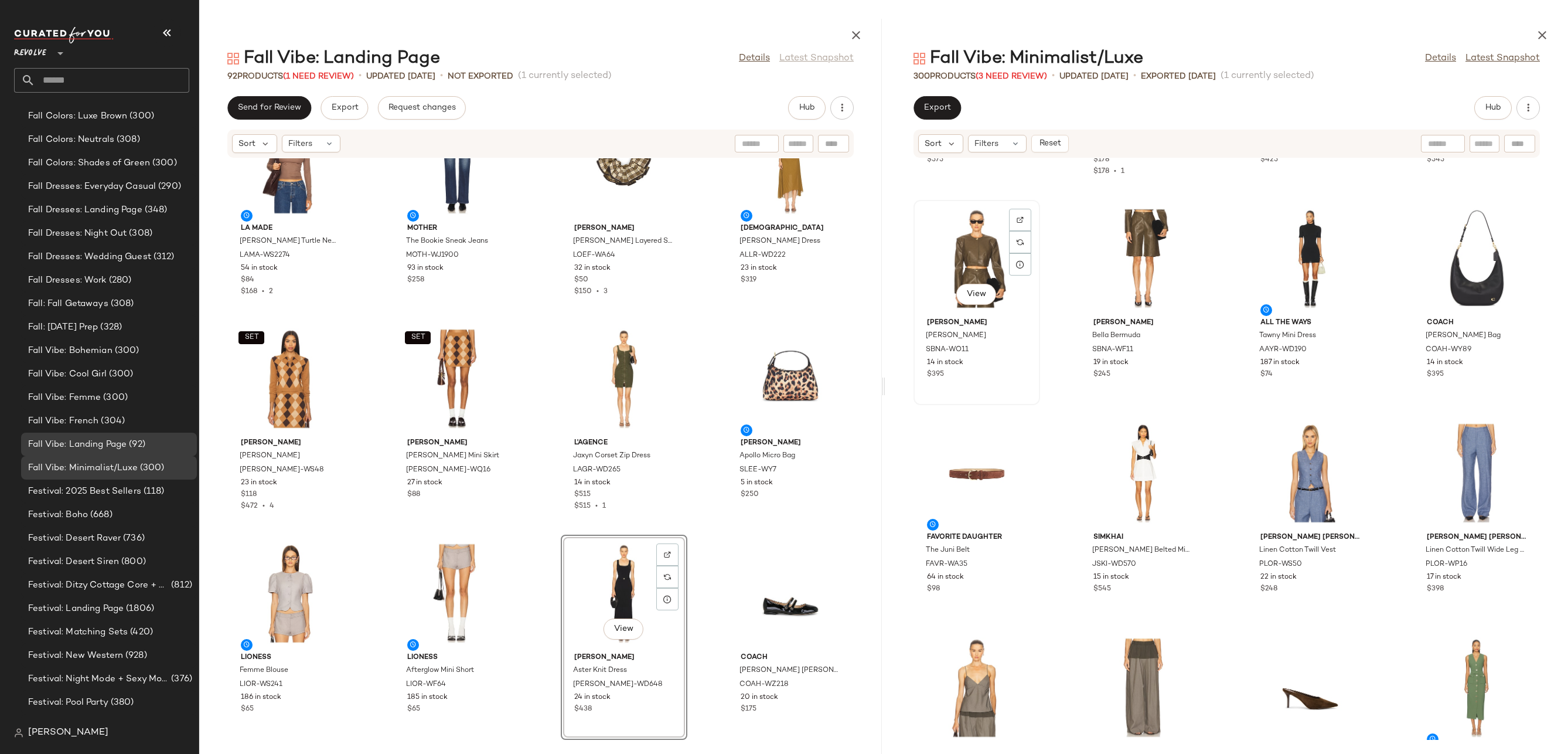
click at [965, 262] on div "View" at bounding box center [976, 258] width 118 height 109
click at [1305, 249] on div "View" at bounding box center [1310, 258] width 118 height 109
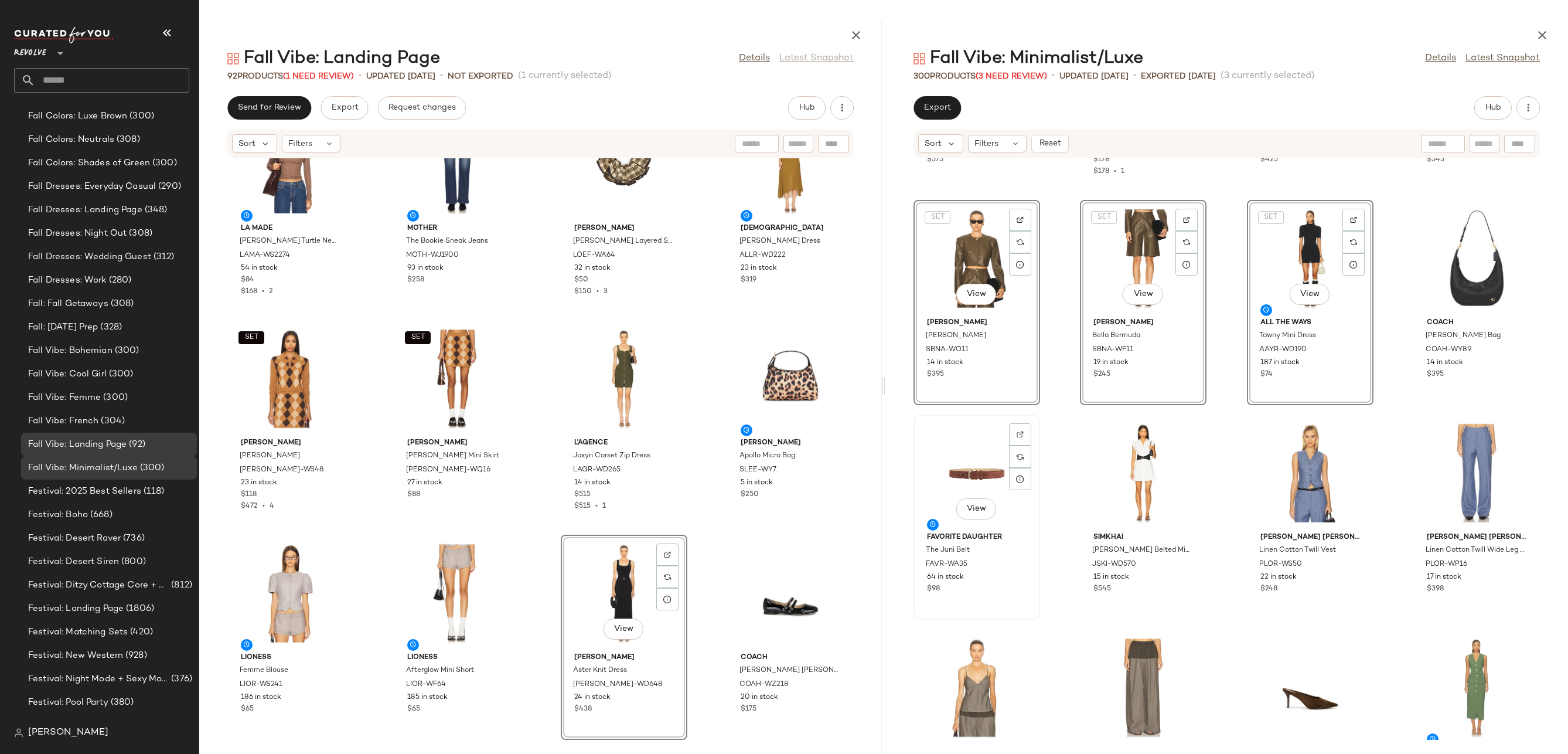
click at [961, 489] on div "View" at bounding box center [976, 473] width 118 height 109
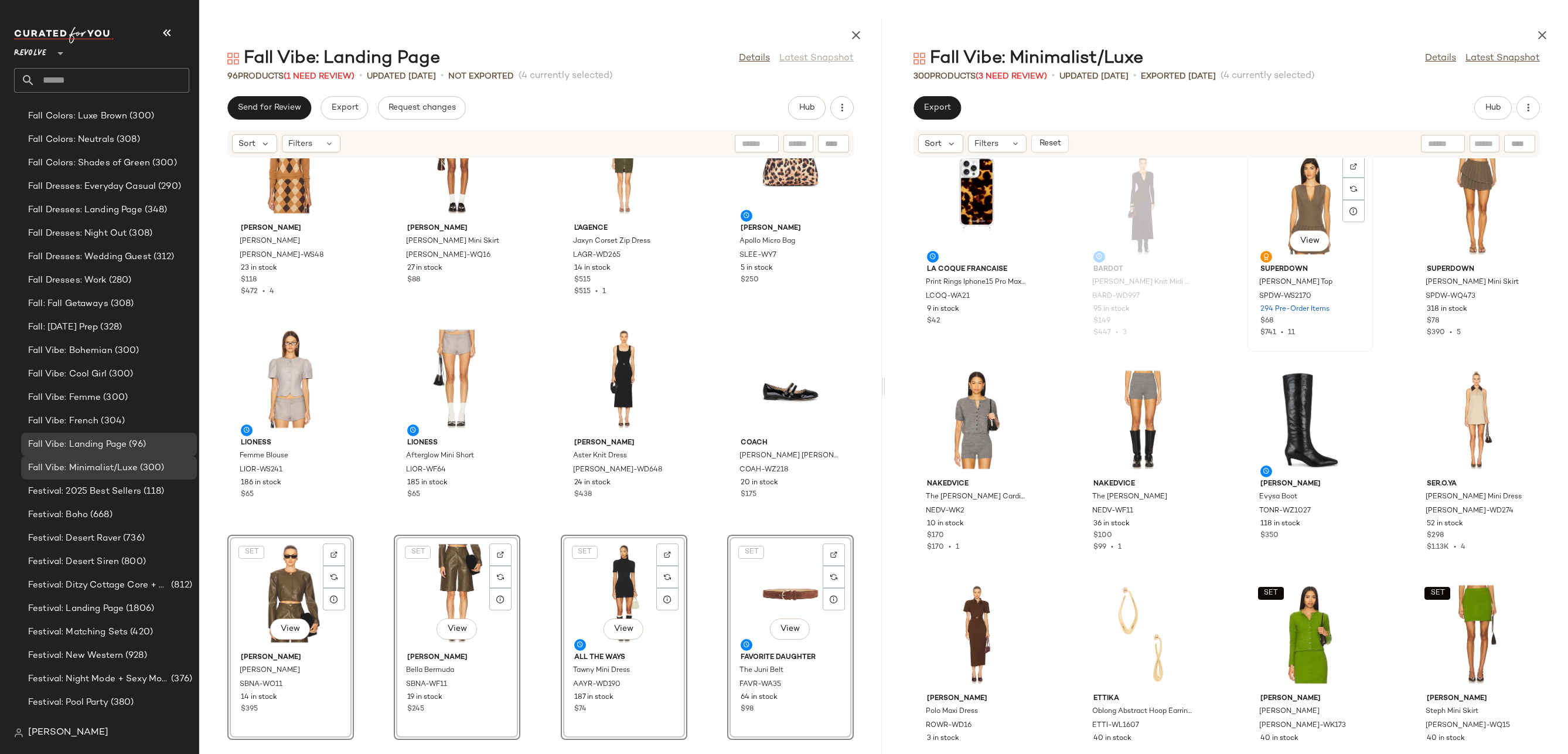
click at [1307, 202] on div "View" at bounding box center [1310, 205] width 118 height 109
click at [1466, 205] on div "View" at bounding box center [1477, 205] width 118 height 109
click at [1471, 407] on div "View" at bounding box center [1477, 419] width 118 height 109
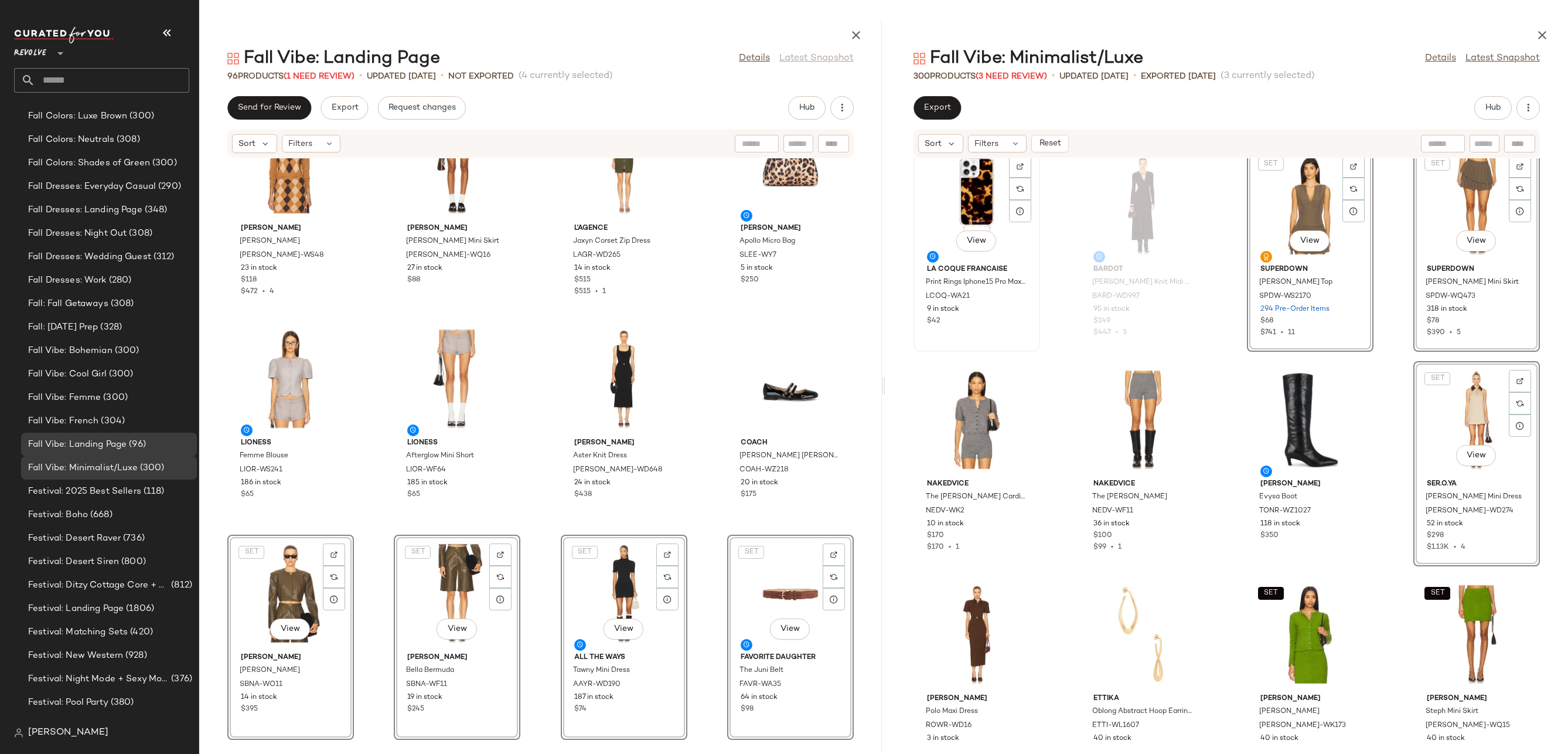
click at [973, 189] on div "View" at bounding box center [976, 205] width 118 height 109
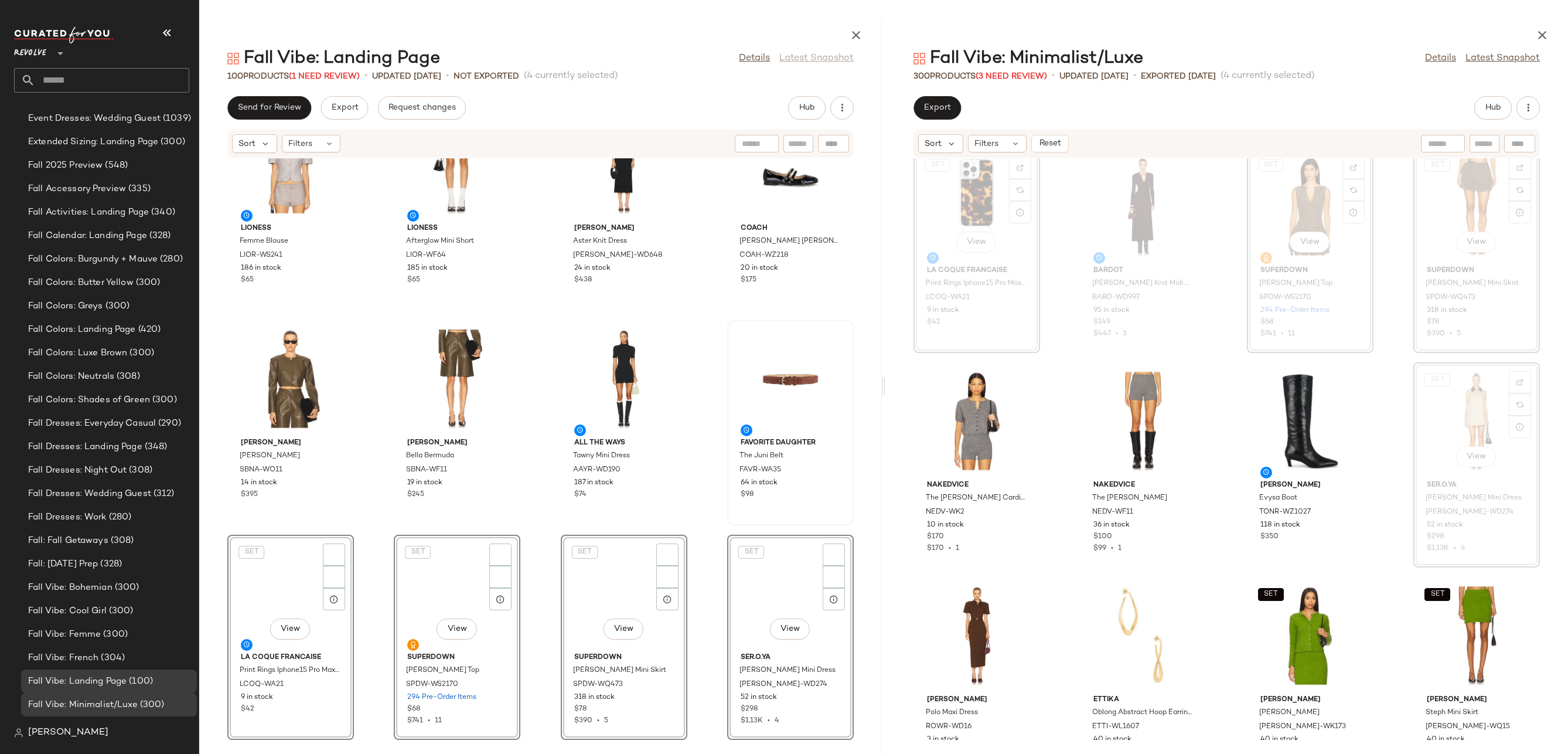
scroll to position [2515, 0]
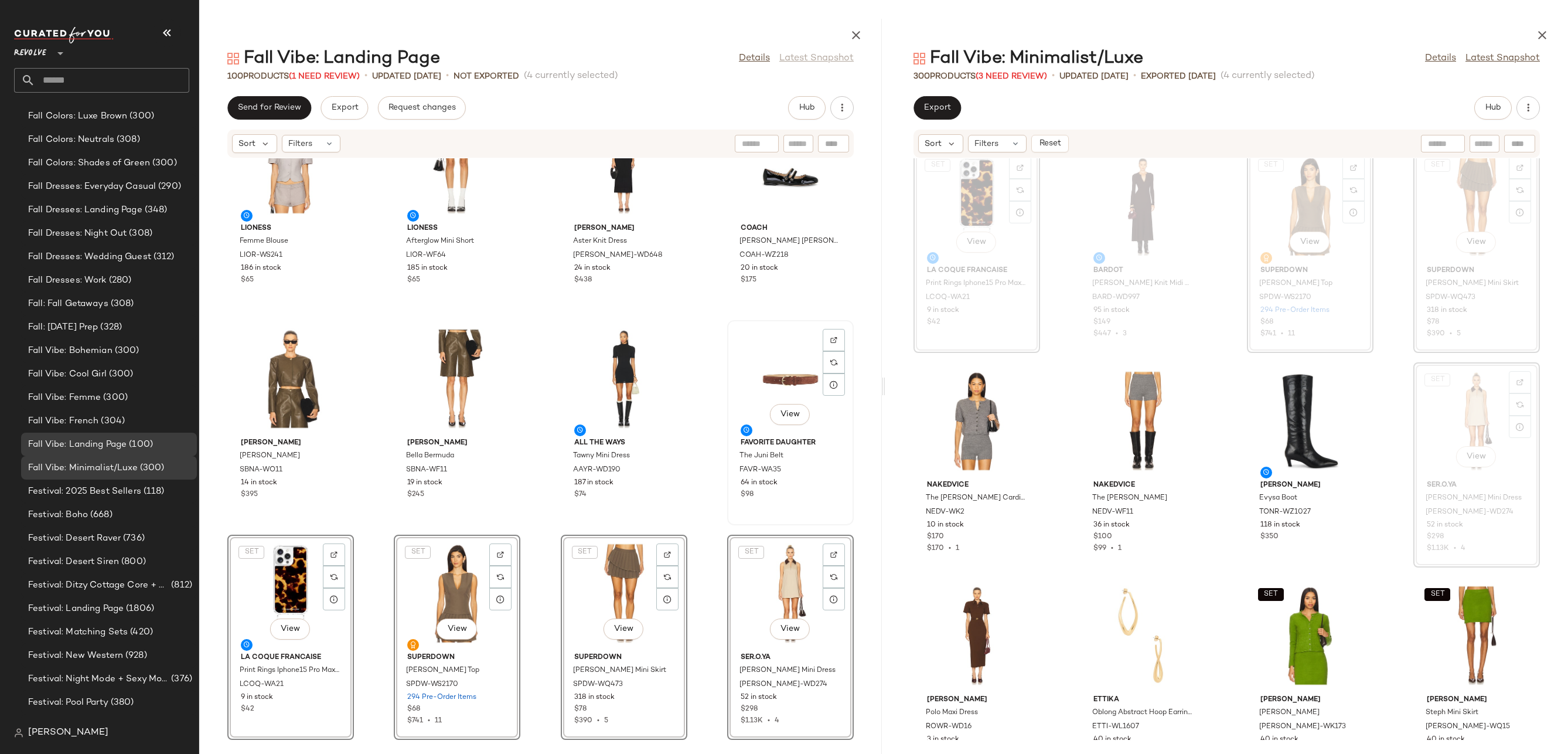
click at [770, 380] on div "View" at bounding box center [790, 378] width 118 height 109
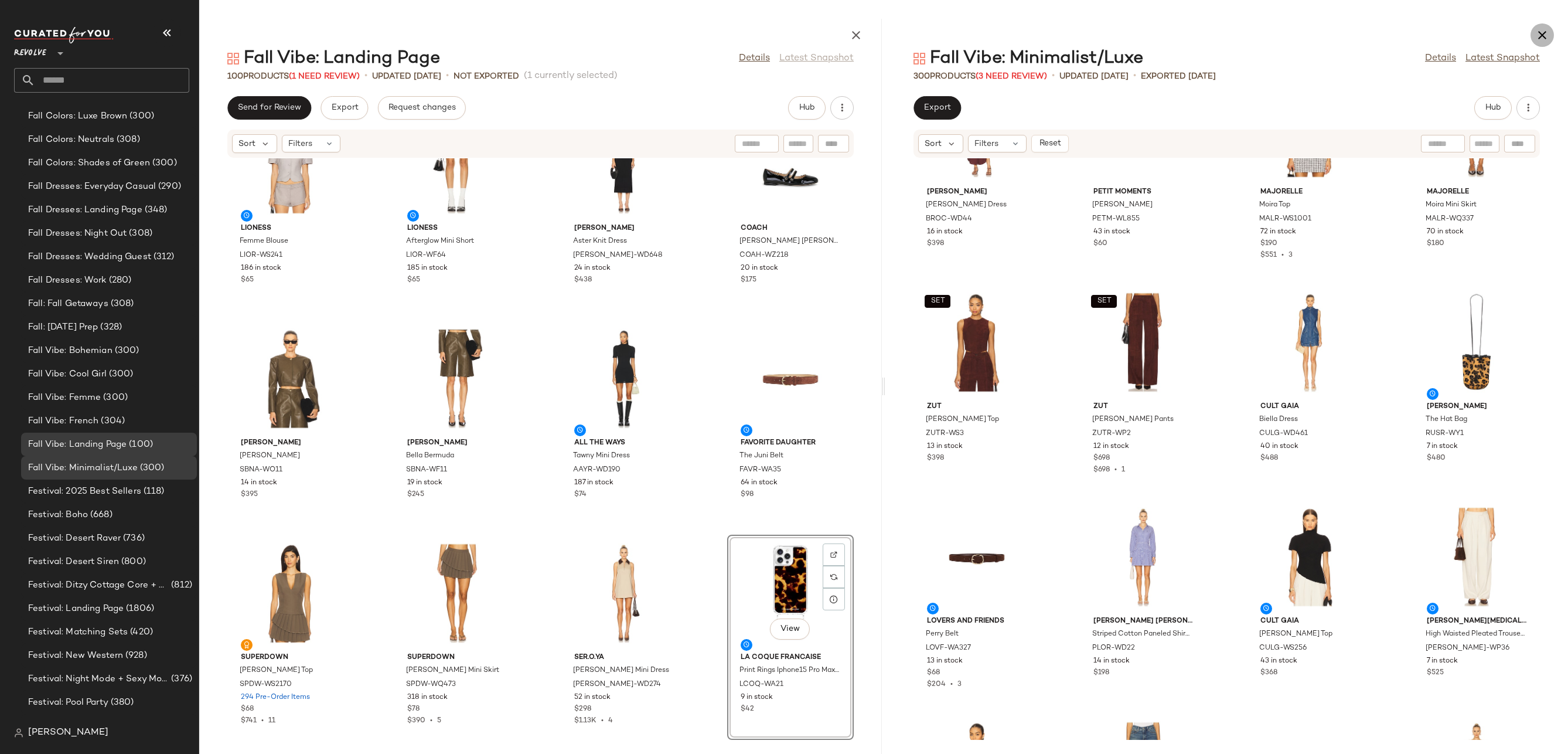
click at [1543, 38] on icon "button" at bounding box center [1542, 35] width 14 height 14
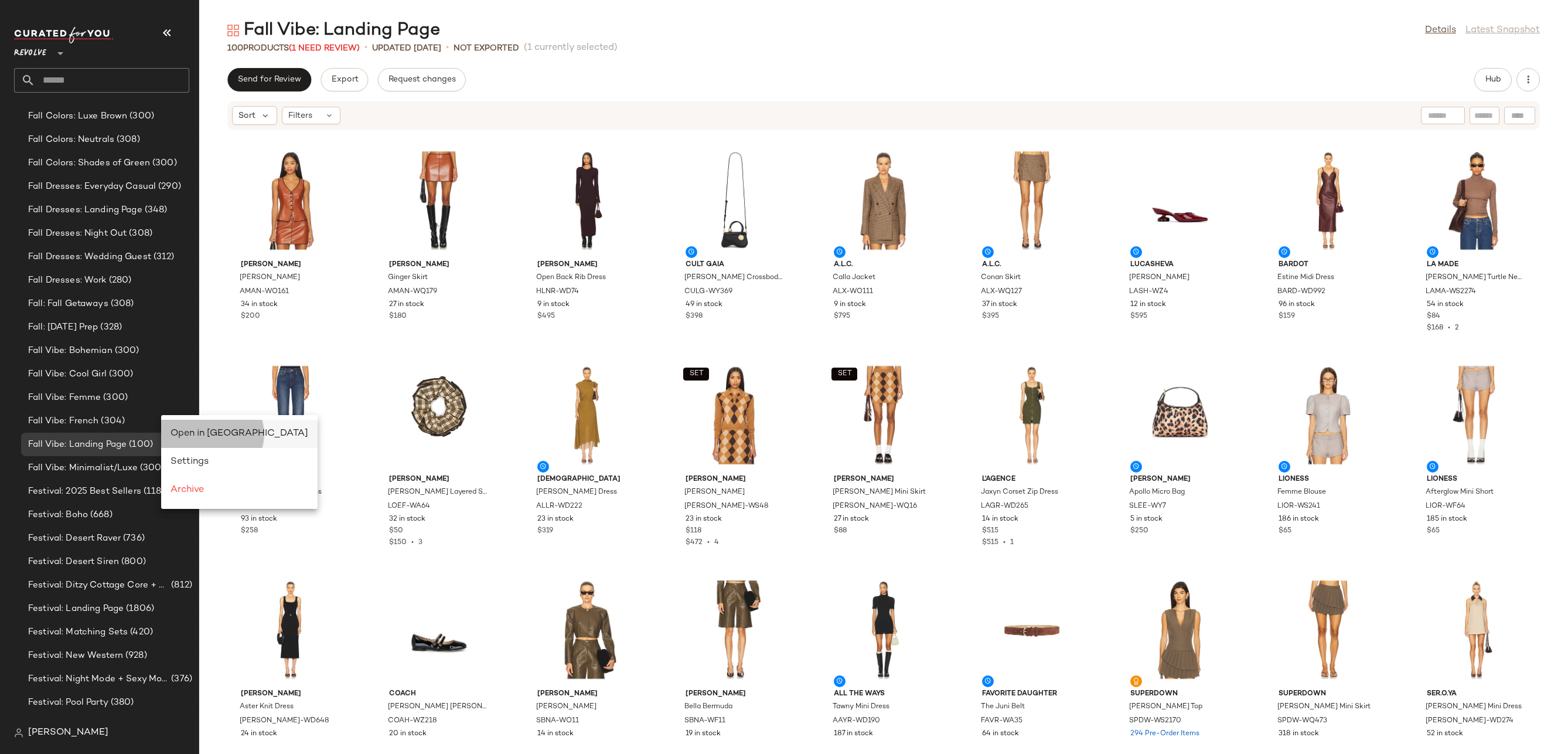
click at [173, 432] on span "Open in Split View" at bounding box center [239, 433] width 137 height 10
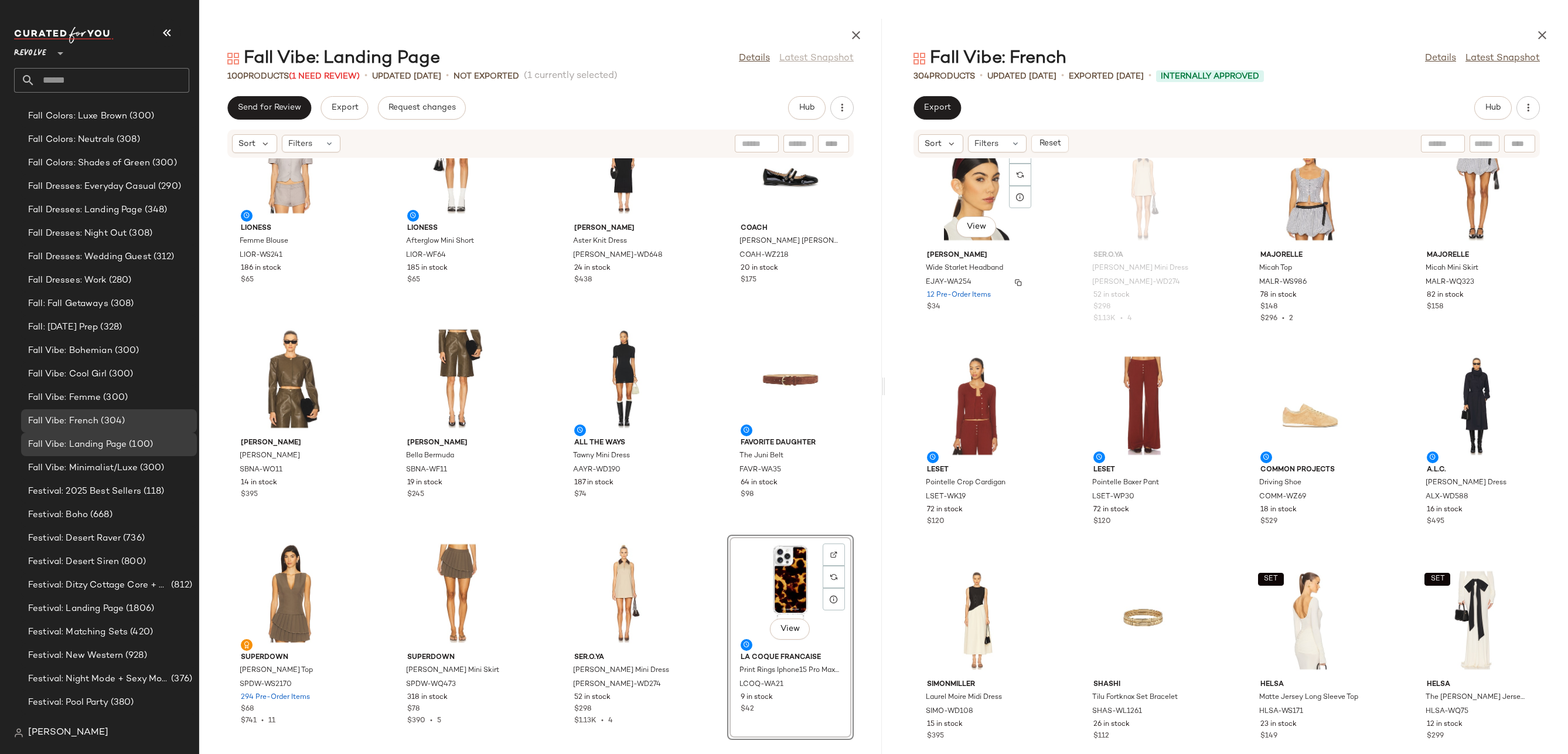
scroll to position [1923, 0]
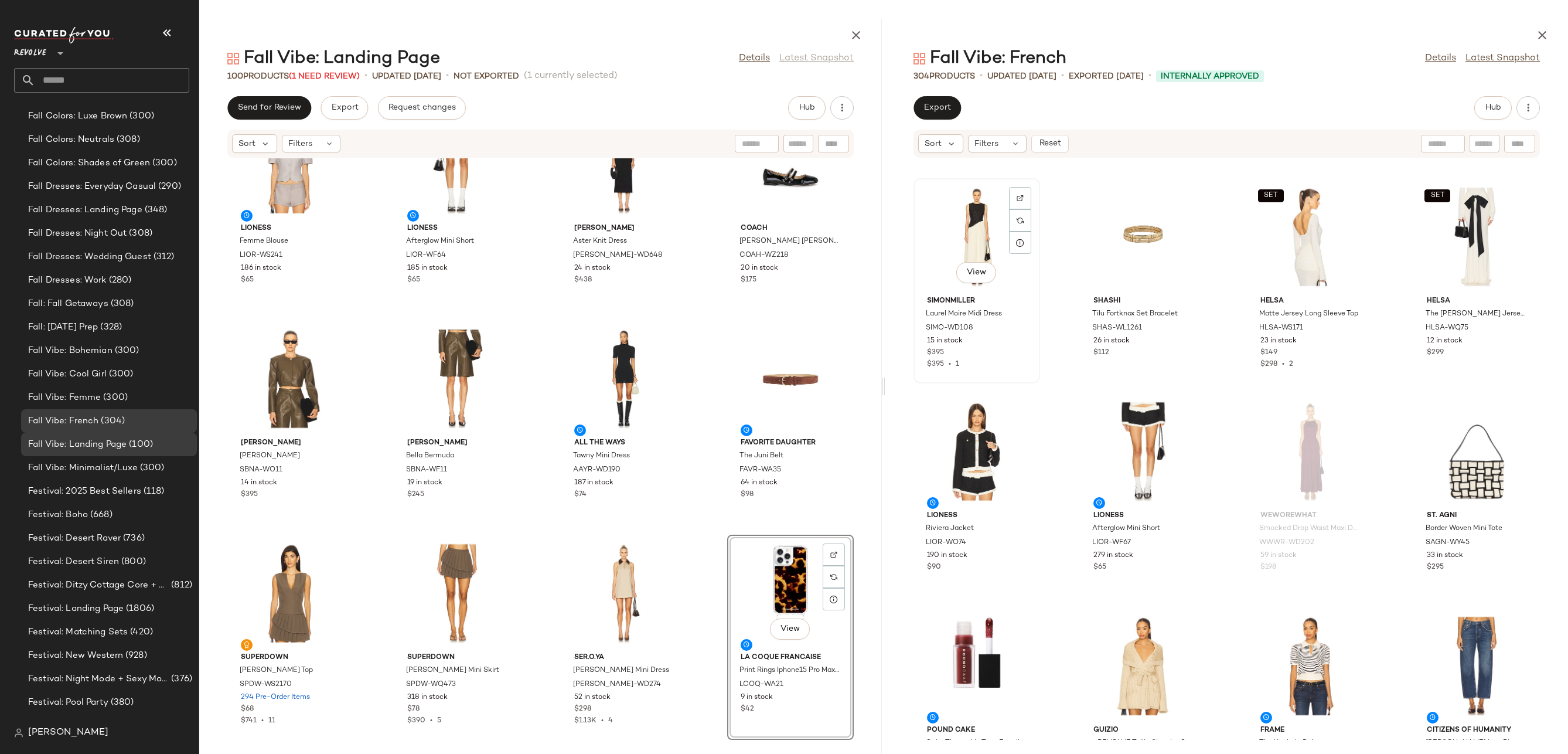
click at [962, 226] on div "View" at bounding box center [976, 236] width 118 height 109
click at [1286, 241] on div "SET View" at bounding box center [1310, 236] width 118 height 109
click at [1471, 236] on div "SET View" at bounding box center [1477, 236] width 118 height 109
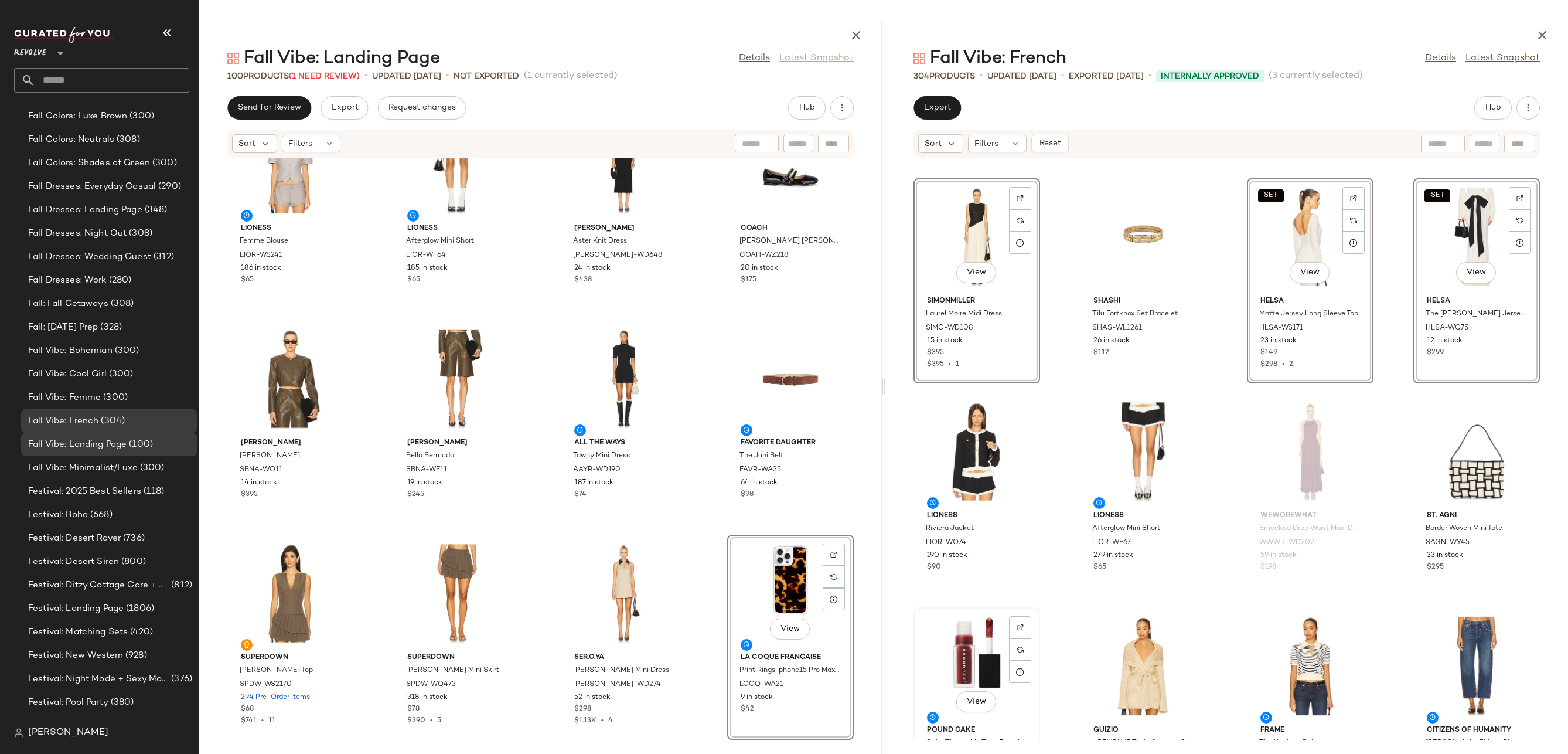
click at [968, 656] on div "View" at bounding box center [976, 665] width 118 height 109
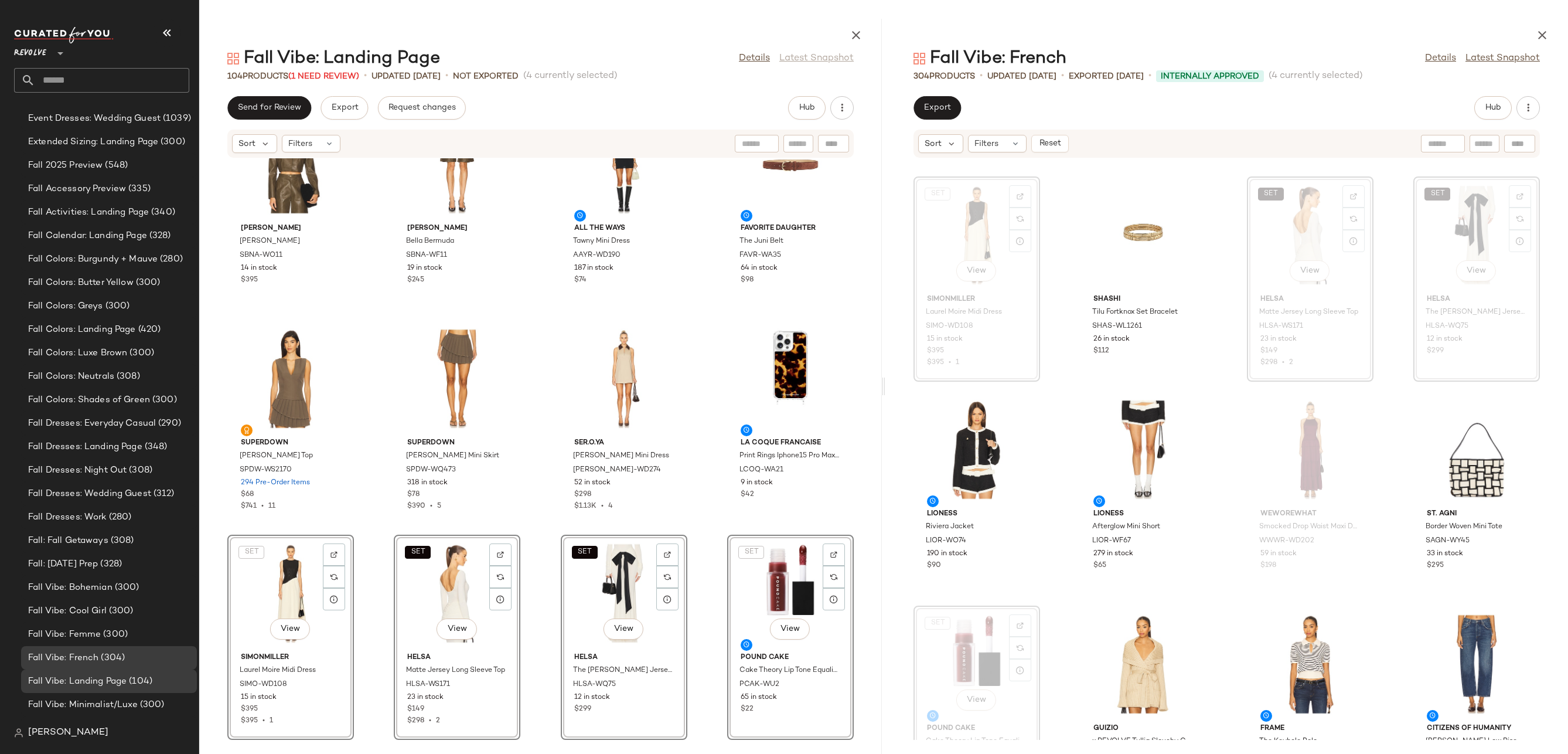
scroll to position [2553, 0]
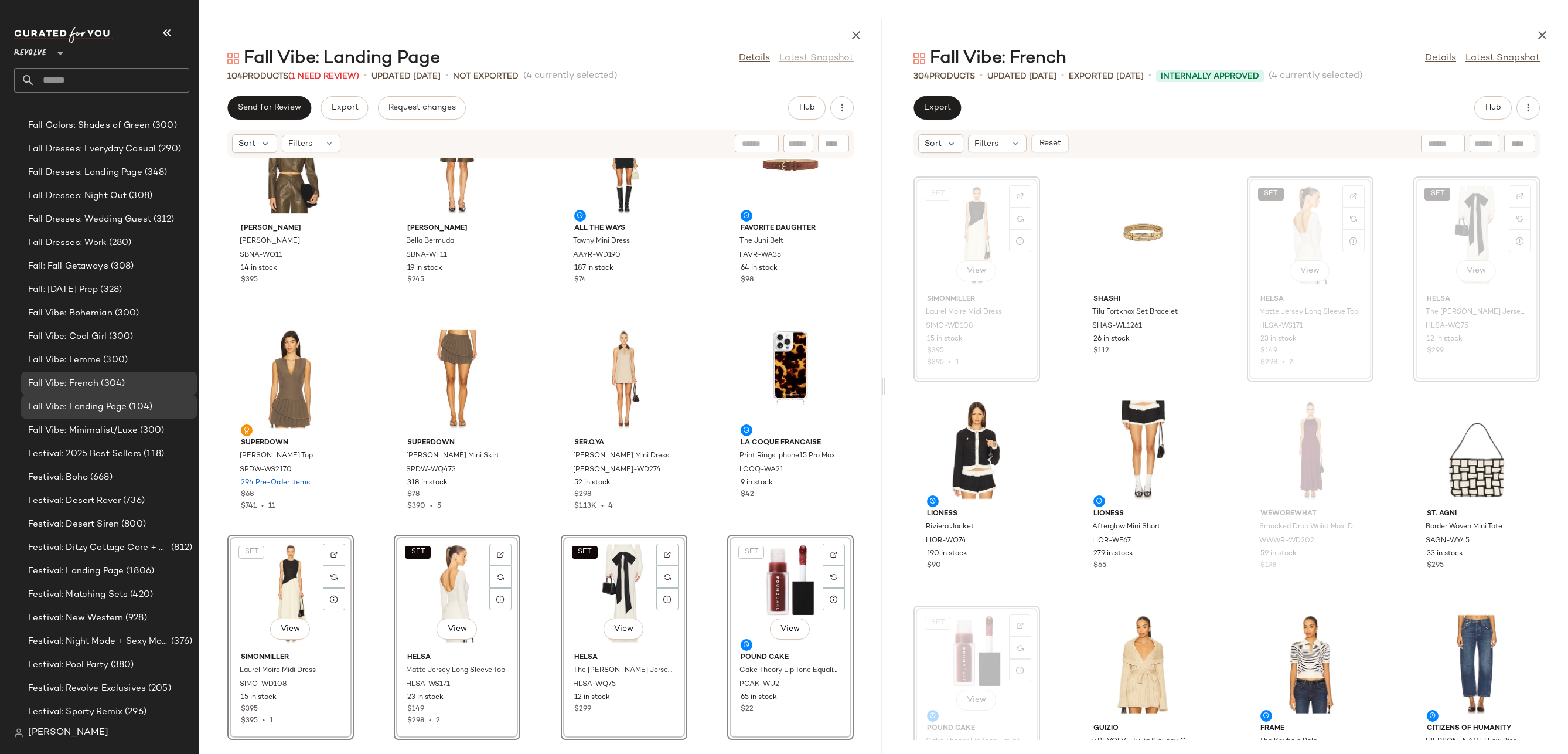
click at [302, 596] on div "SET View" at bounding box center [291, 593] width 118 height 109
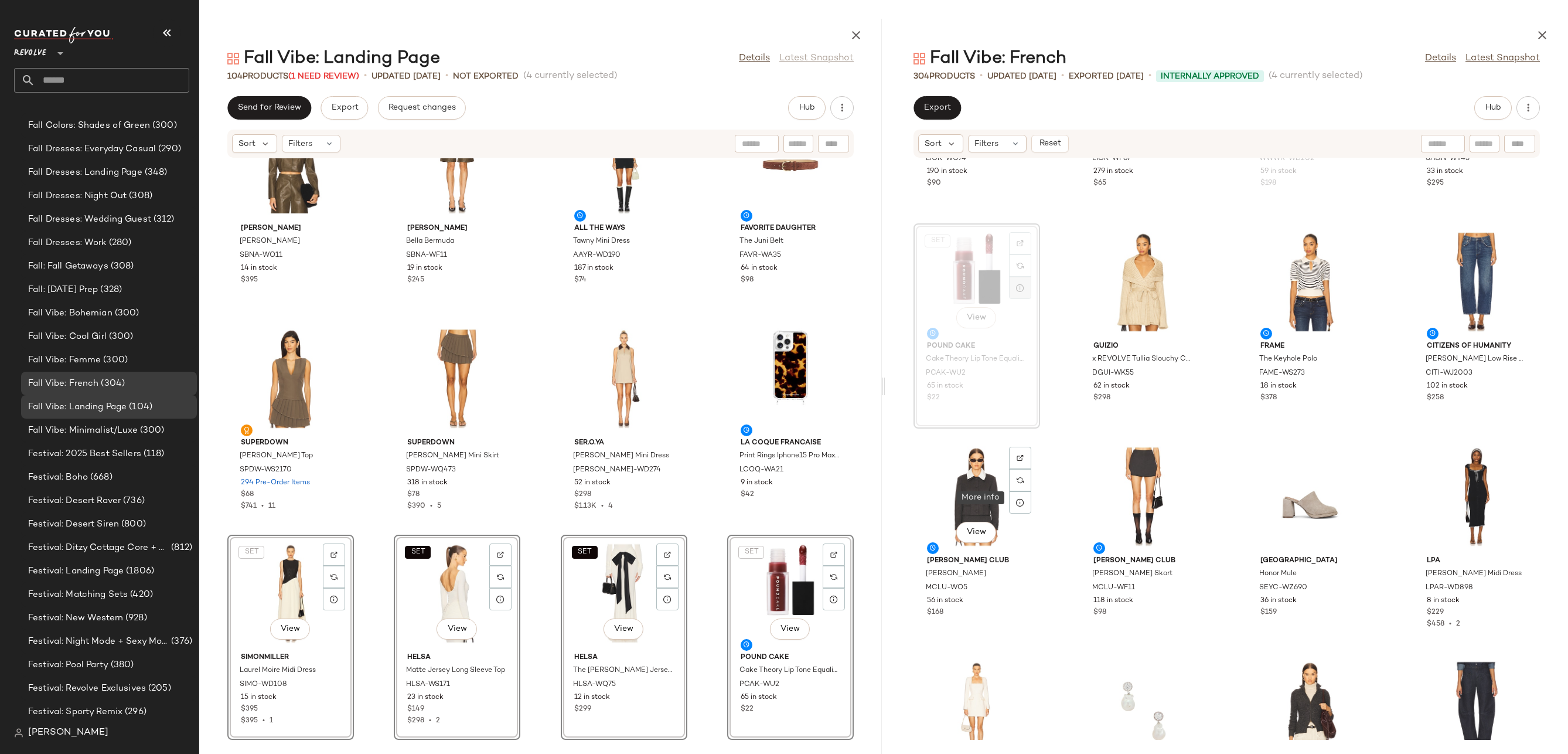
scroll to position [2361, 0]
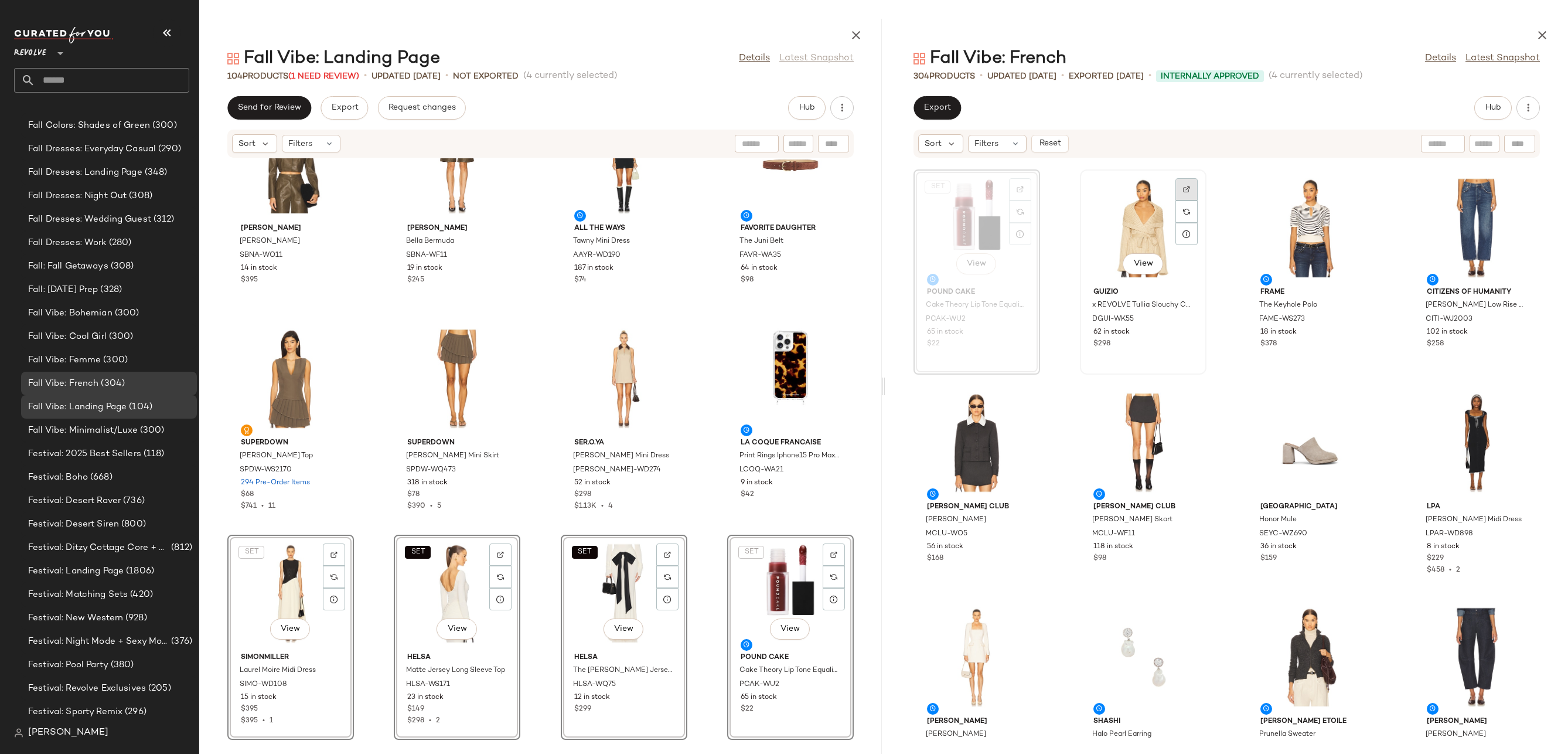
click at [1194, 200] on div at bounding box center [1187, 212] width 23 height 23
click at [955, 417] on div "View" at bounding box center [976, 442] width 118 height 109
click at [1104, 455] on div "View" at bounding box center [1143, 442] width 118 height 109
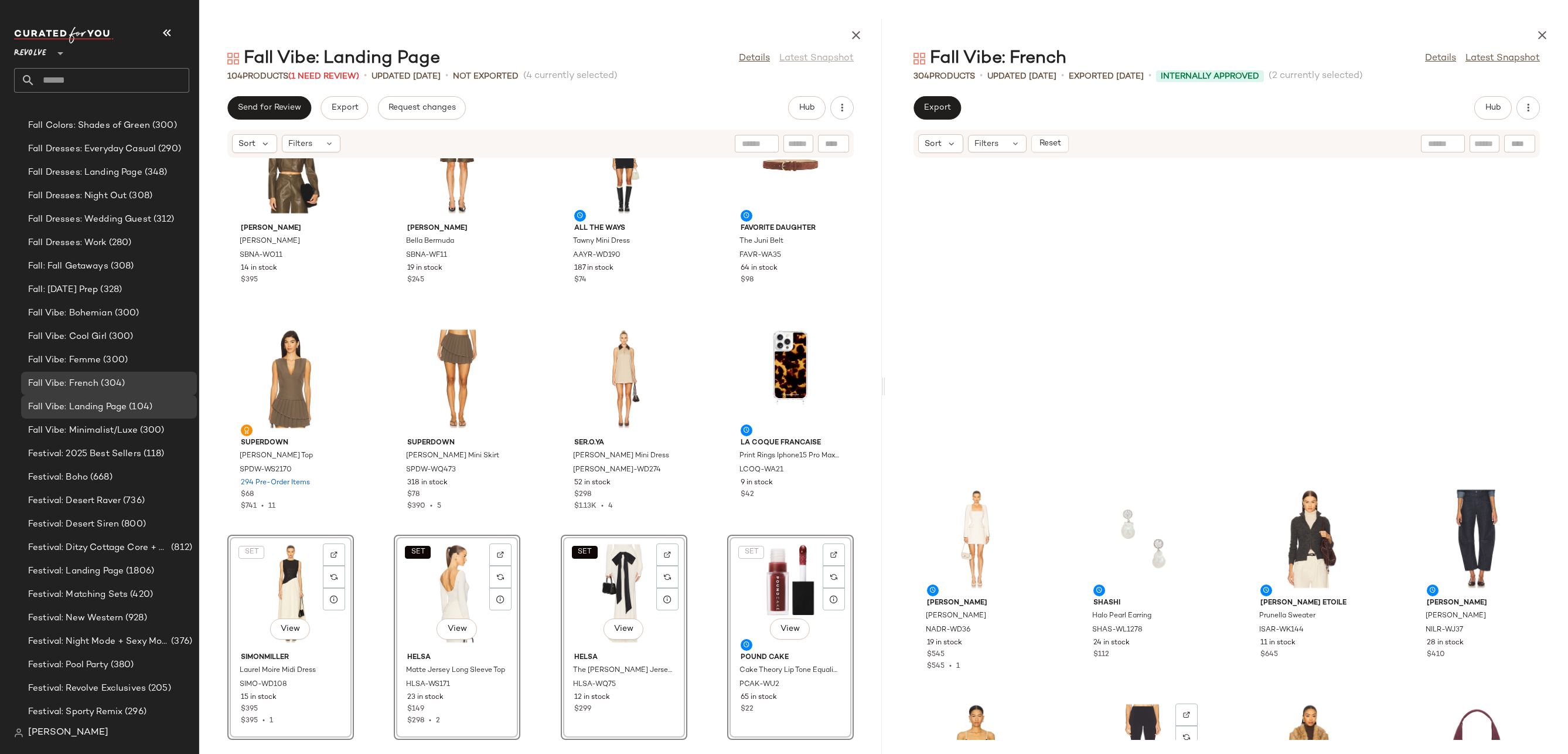
scroll to position [2817, 0]
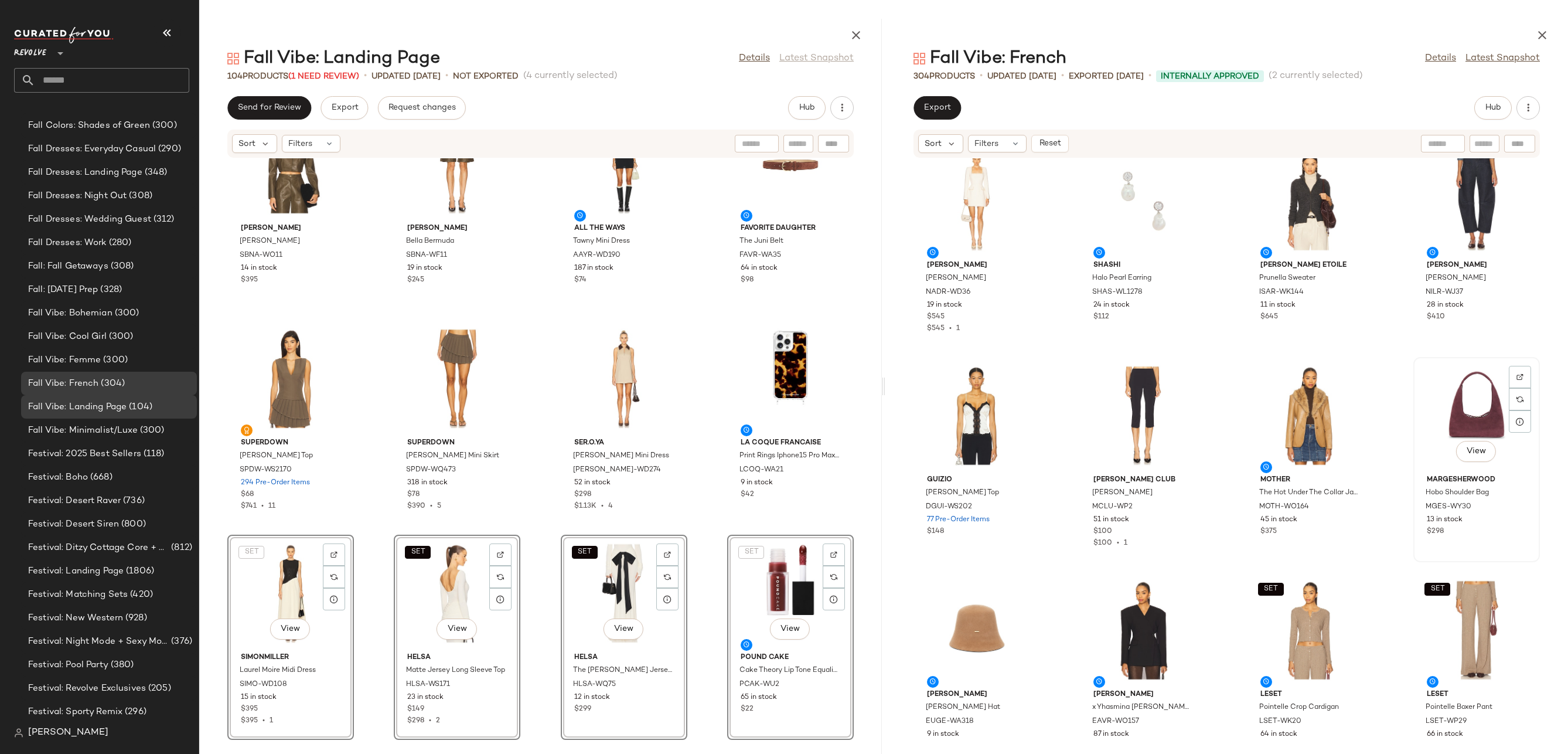
click at [1481, 405] on div "View" at bounding box center [1477, 415] width 118 height 109
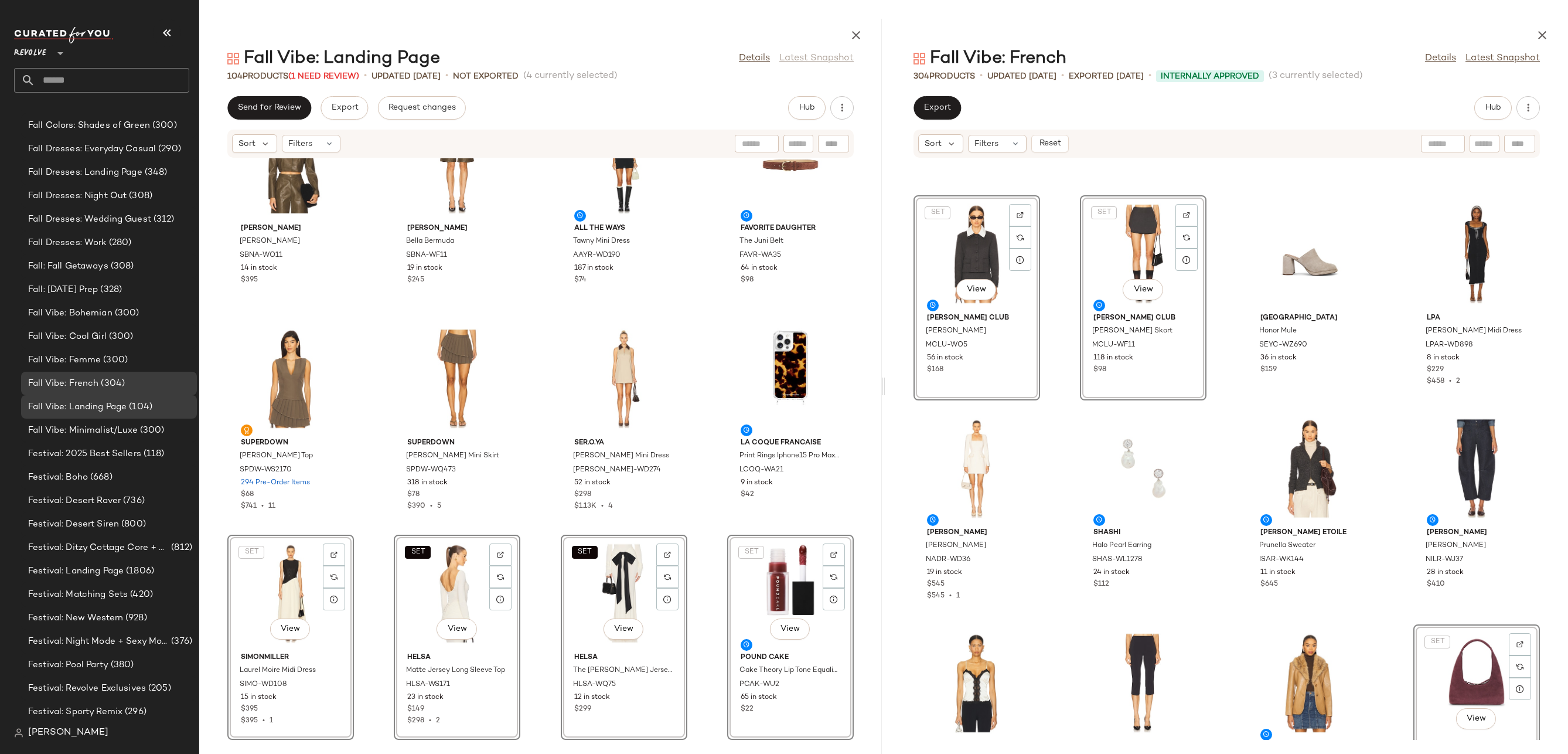
scroll to position [2521, 0]
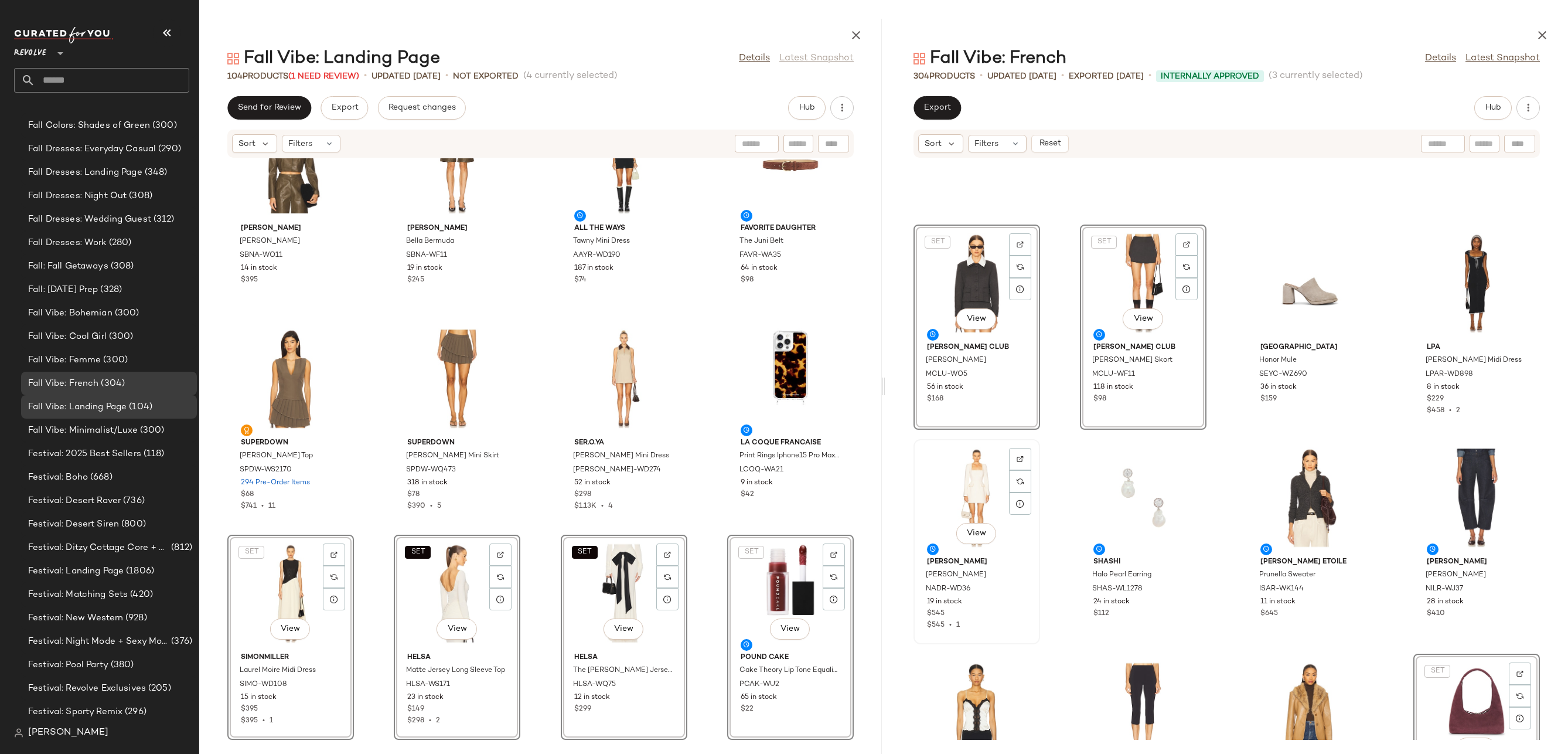
click at [966, 485] on div "View" at bounding box center [976, 497] width 118 height 109
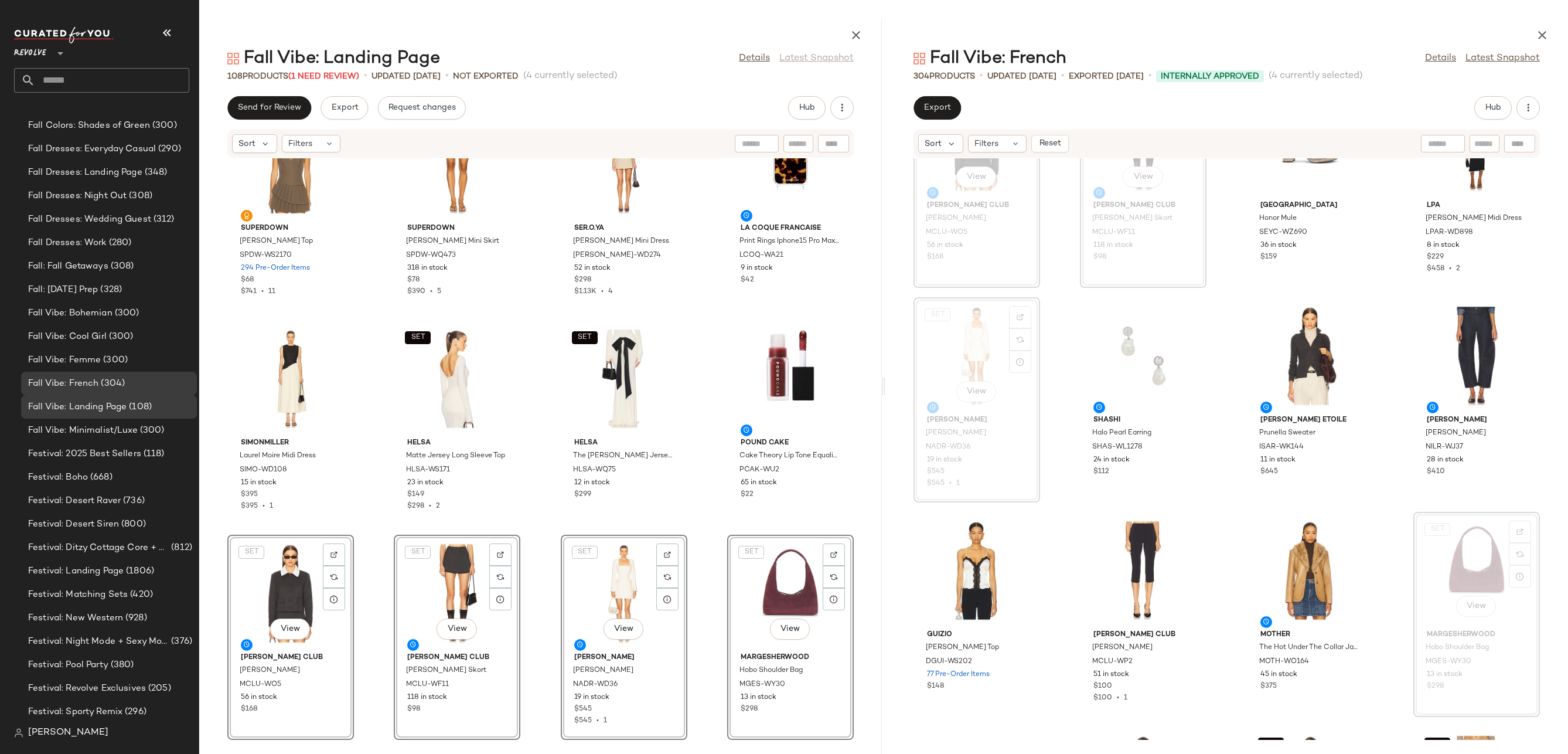
scroll to position [2853, 0]
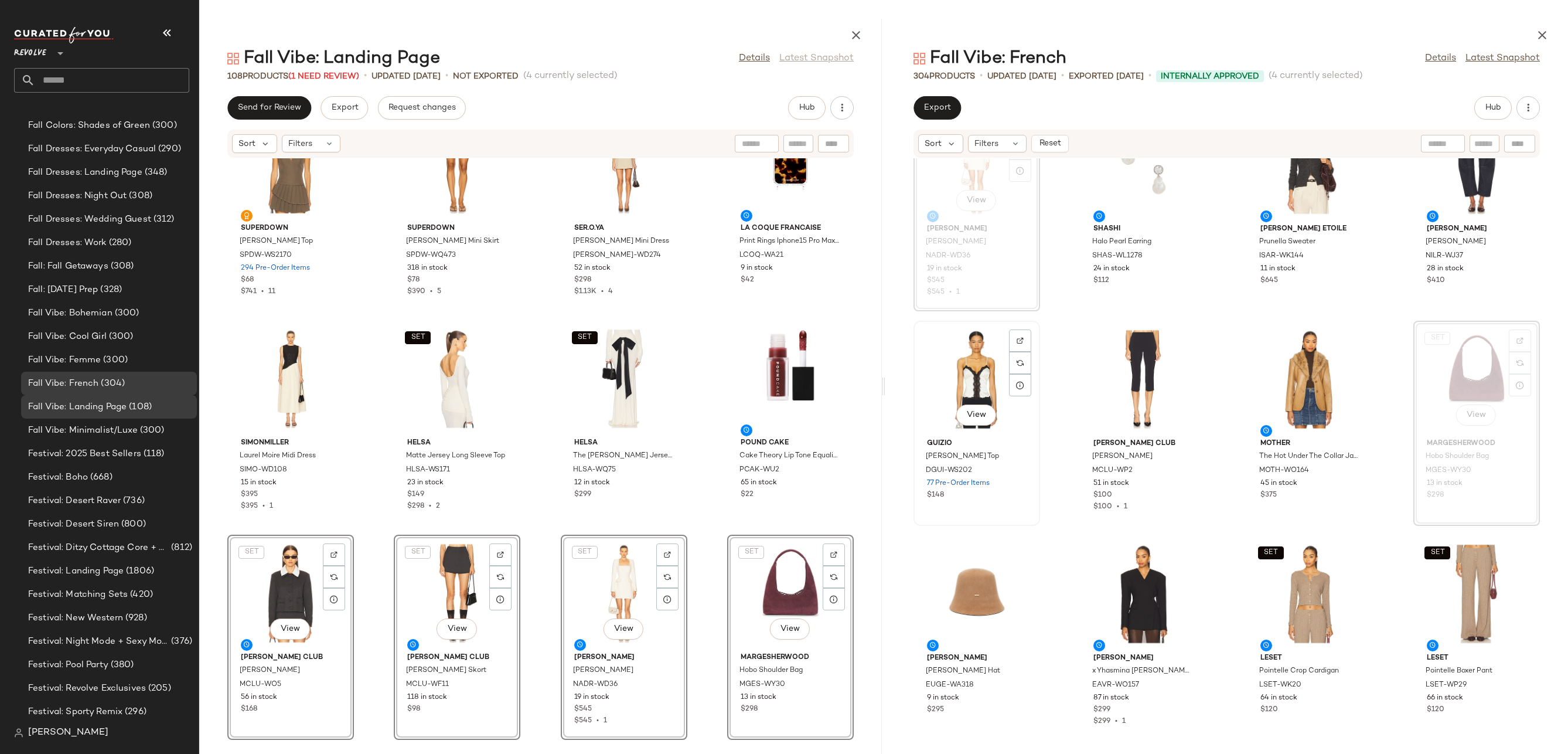
click at [969, 374] on div "View" at bounding box center [976, 379] width 118 height 109
click at [1151, 342] on div "View" at bounding box center [1143, 379] width 118 height 109
click at [1135, 587] on div "View" at bounding box center [1143, 593] width 118 height 109
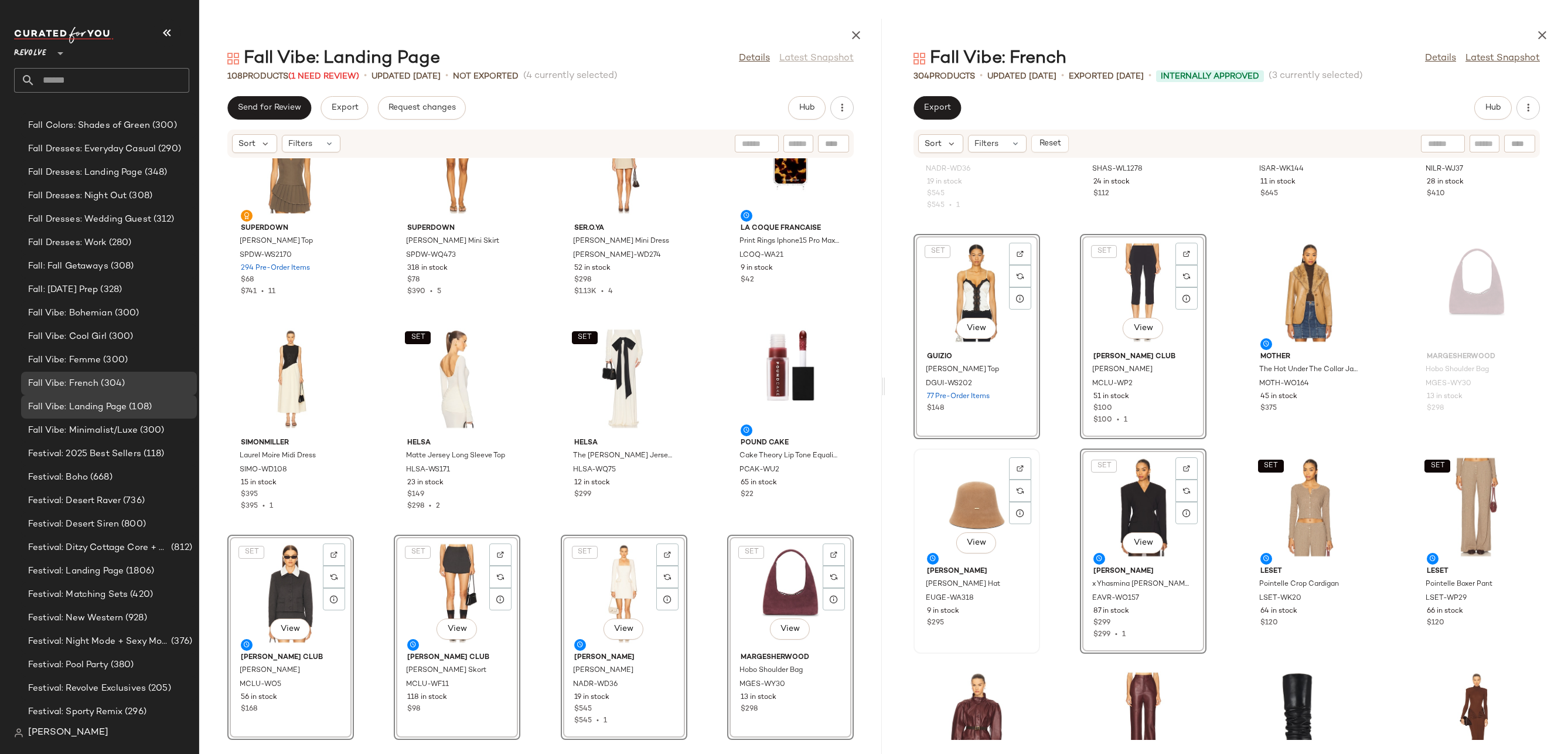
scroll to position [3001, 0]
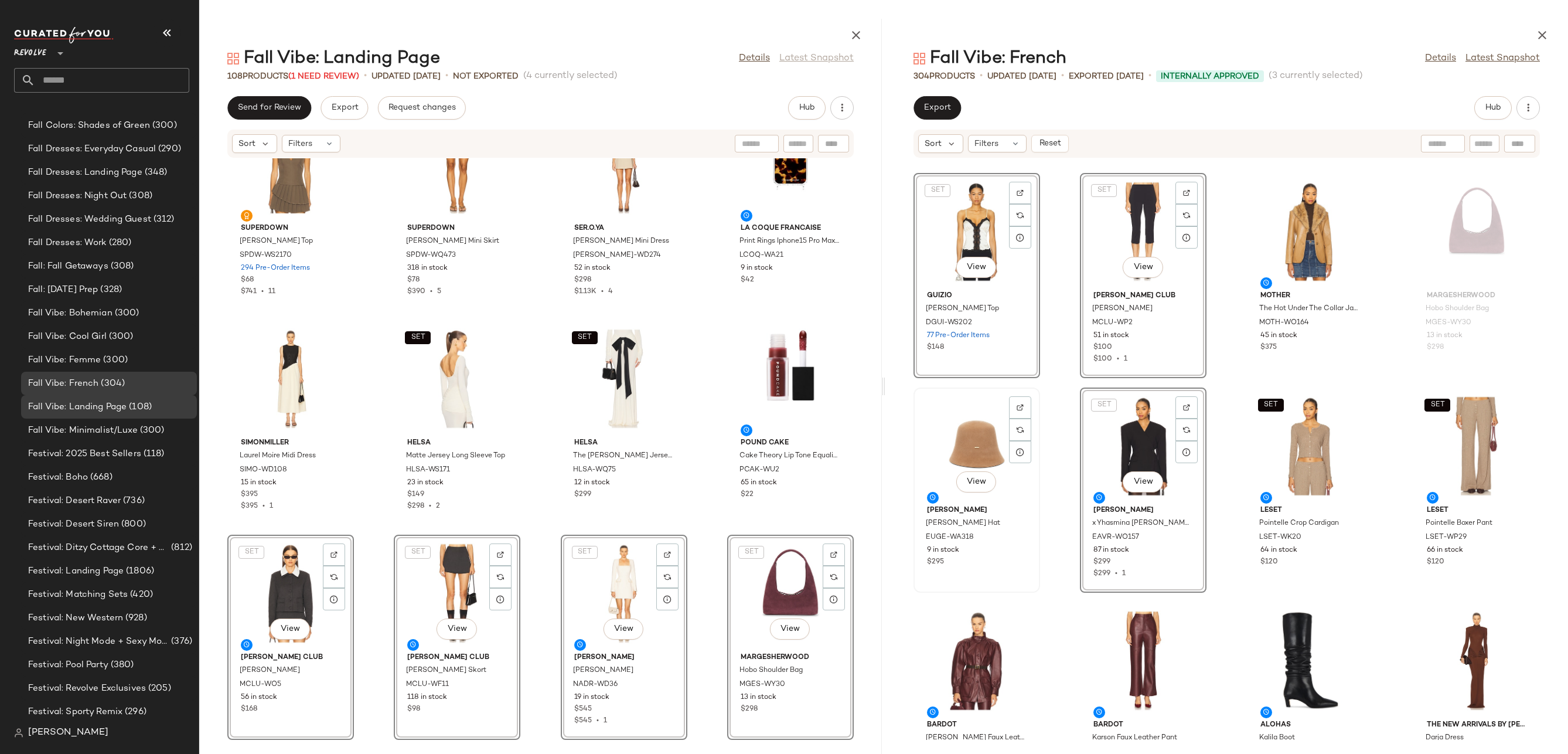
click at [969, 451] on div "View" at bounding box center [976, 446] width 118 height 109
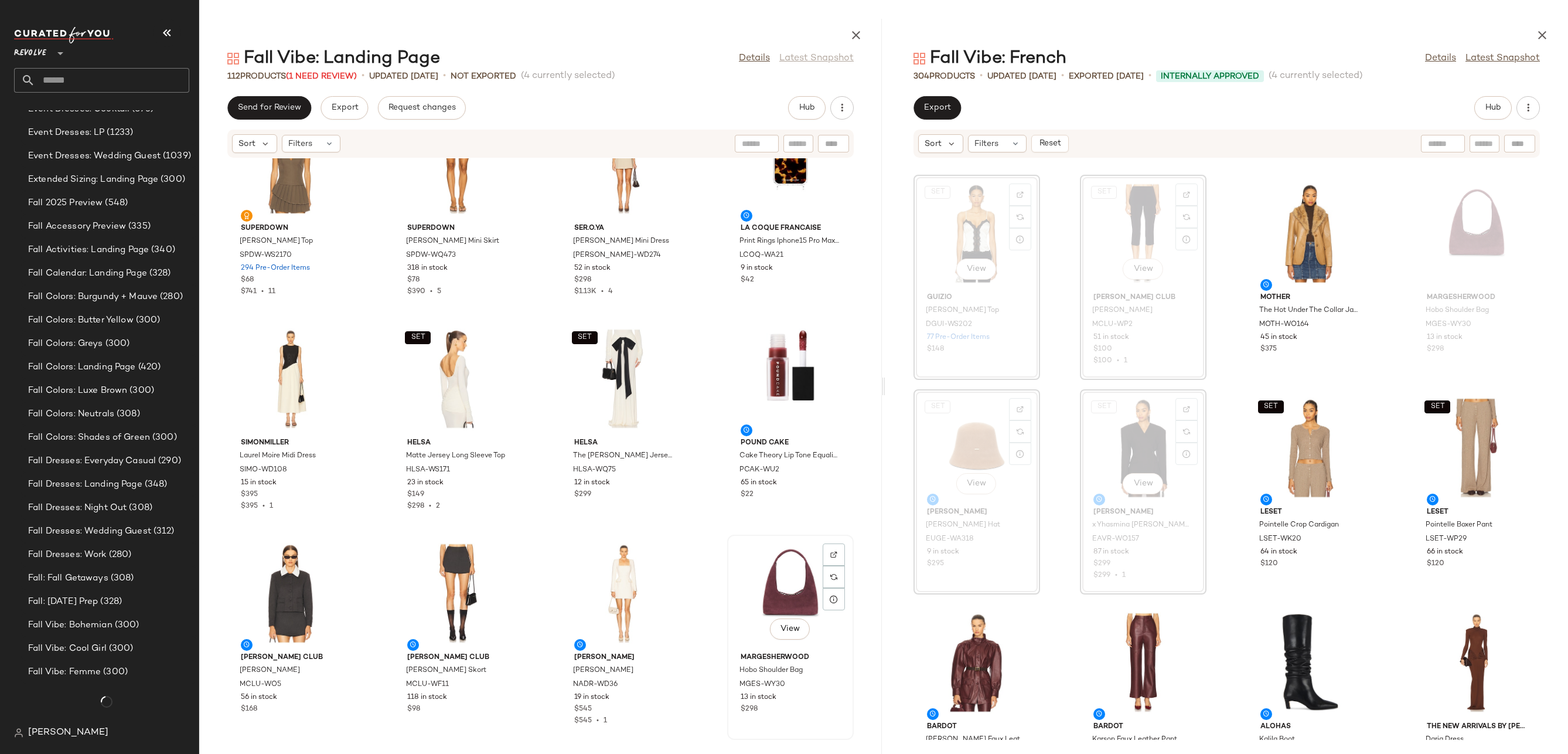
scroll to position [2553, 0]
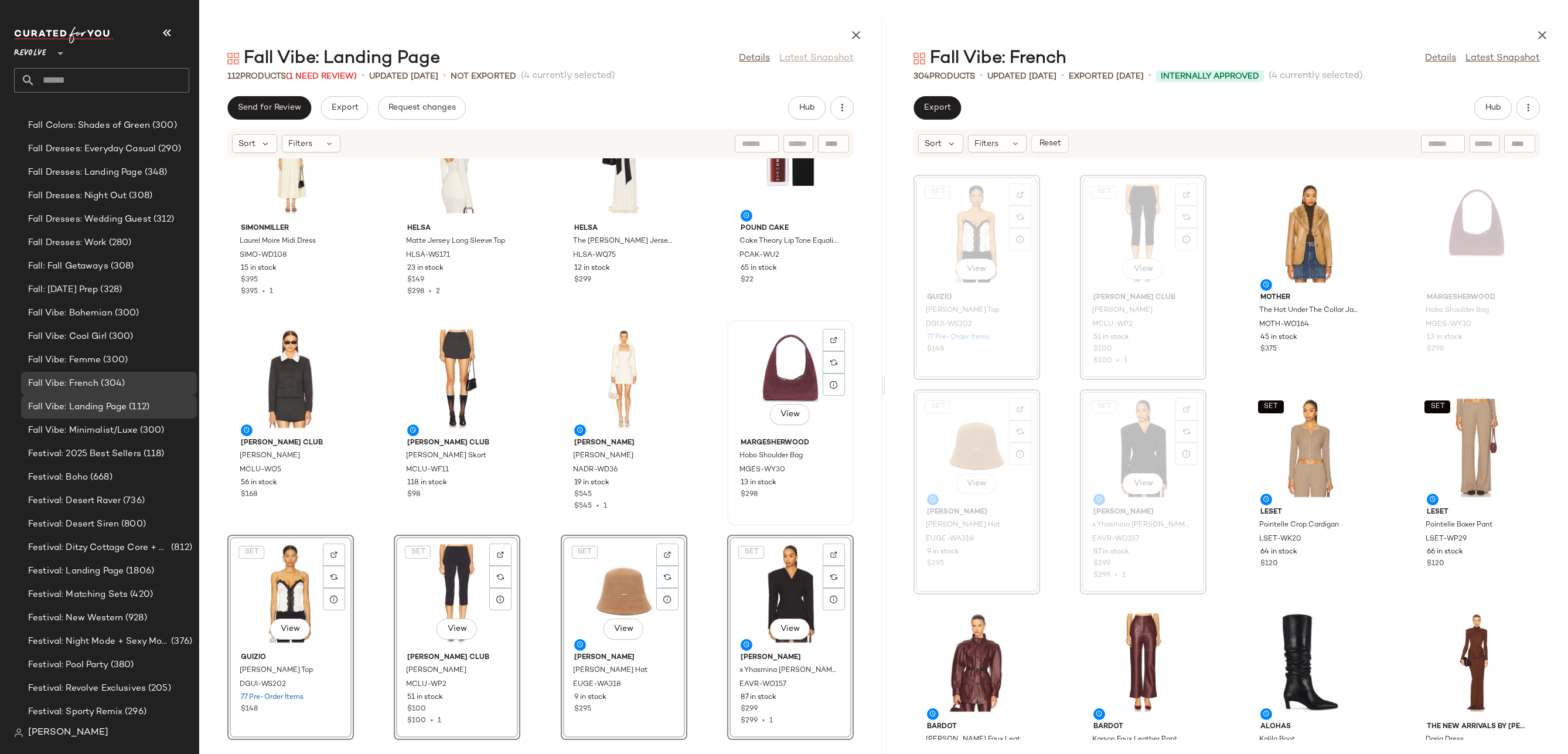
click at [775, 359] on div "View" at bounding box center [790, 378] width 118 height 109
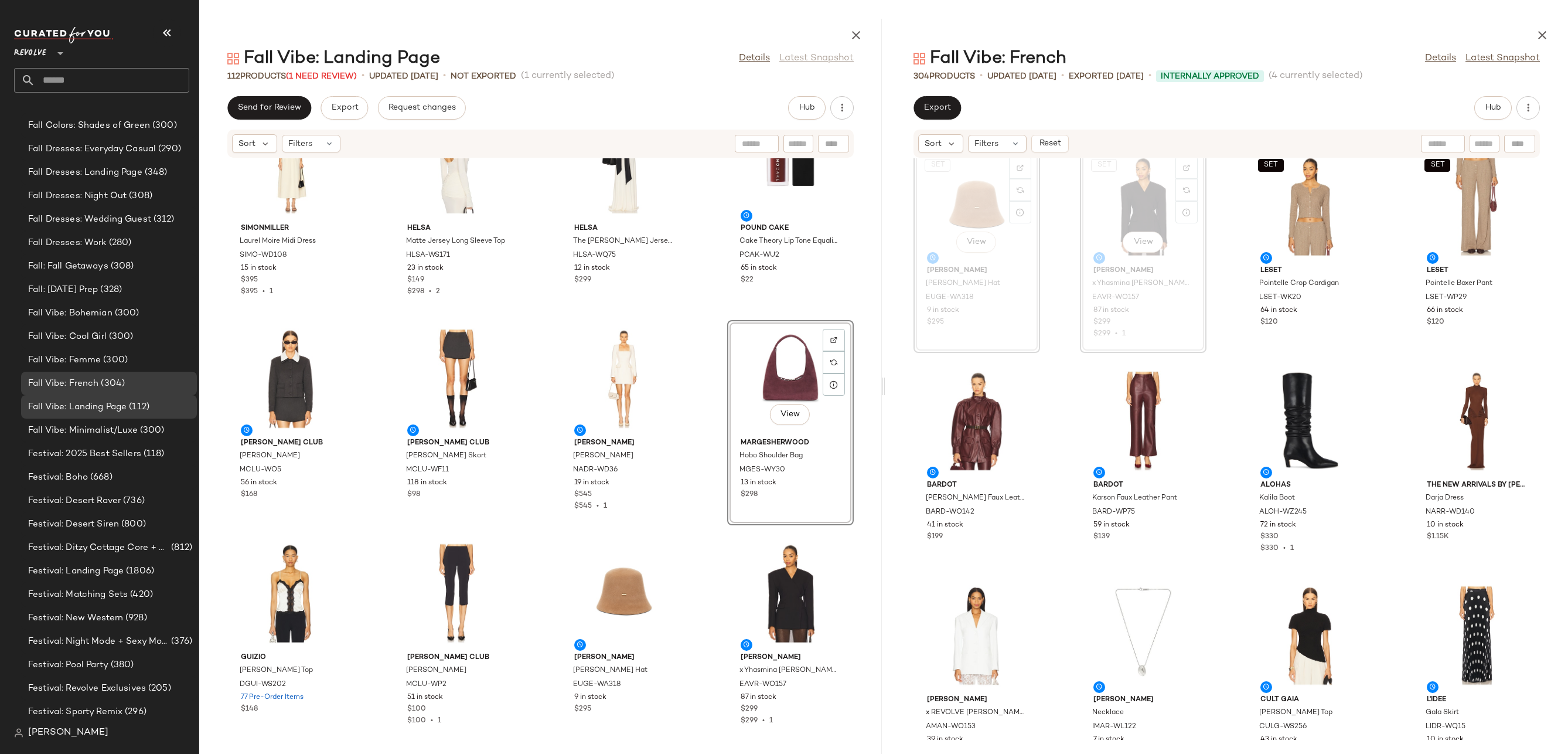
scroll to position [3275, 0]
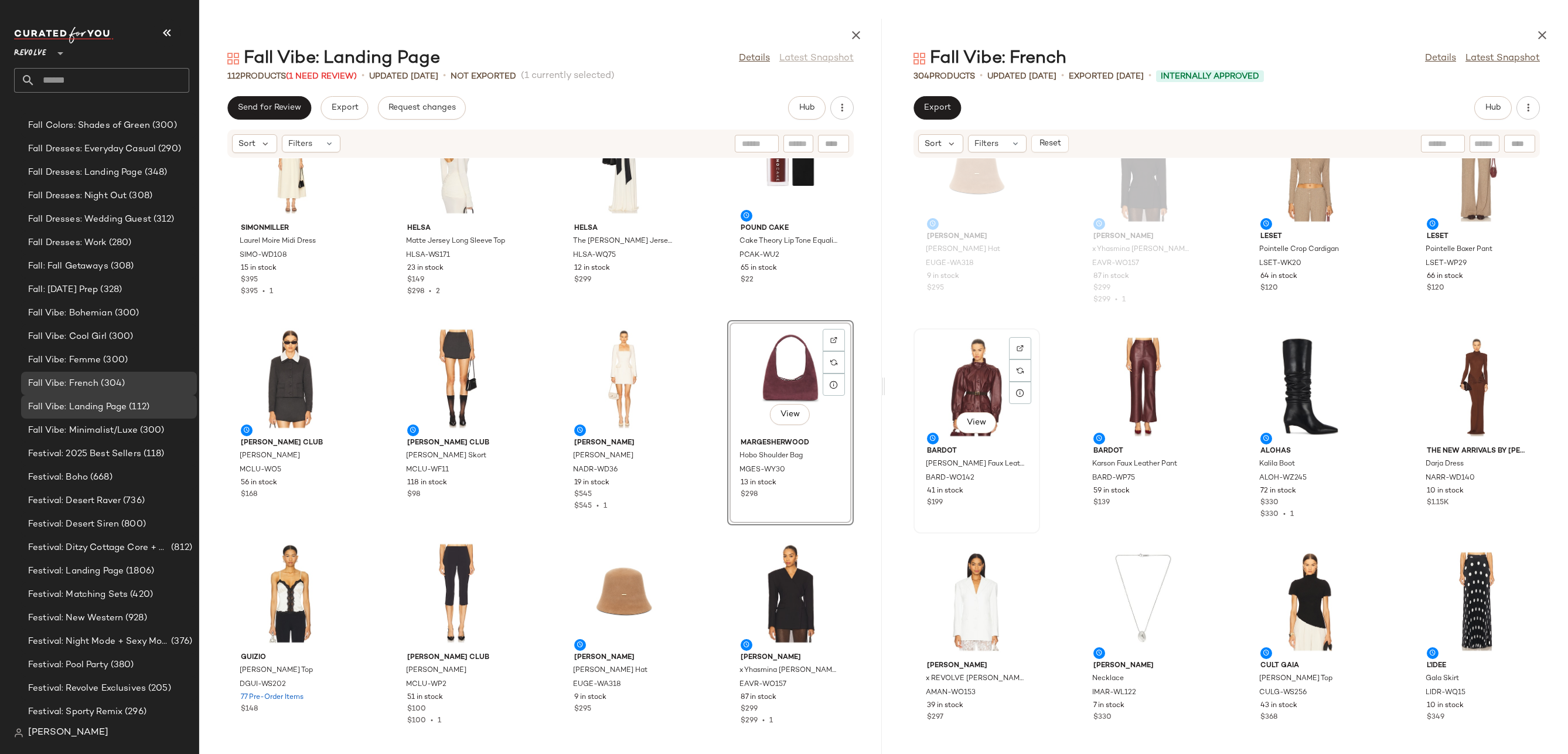
click at [988, 387] on div "View" at bounding box center [976, 387] width 118 height 109
click at [1450, 409] on div "View" at bounding box center [1477, 387] width 118 height 109
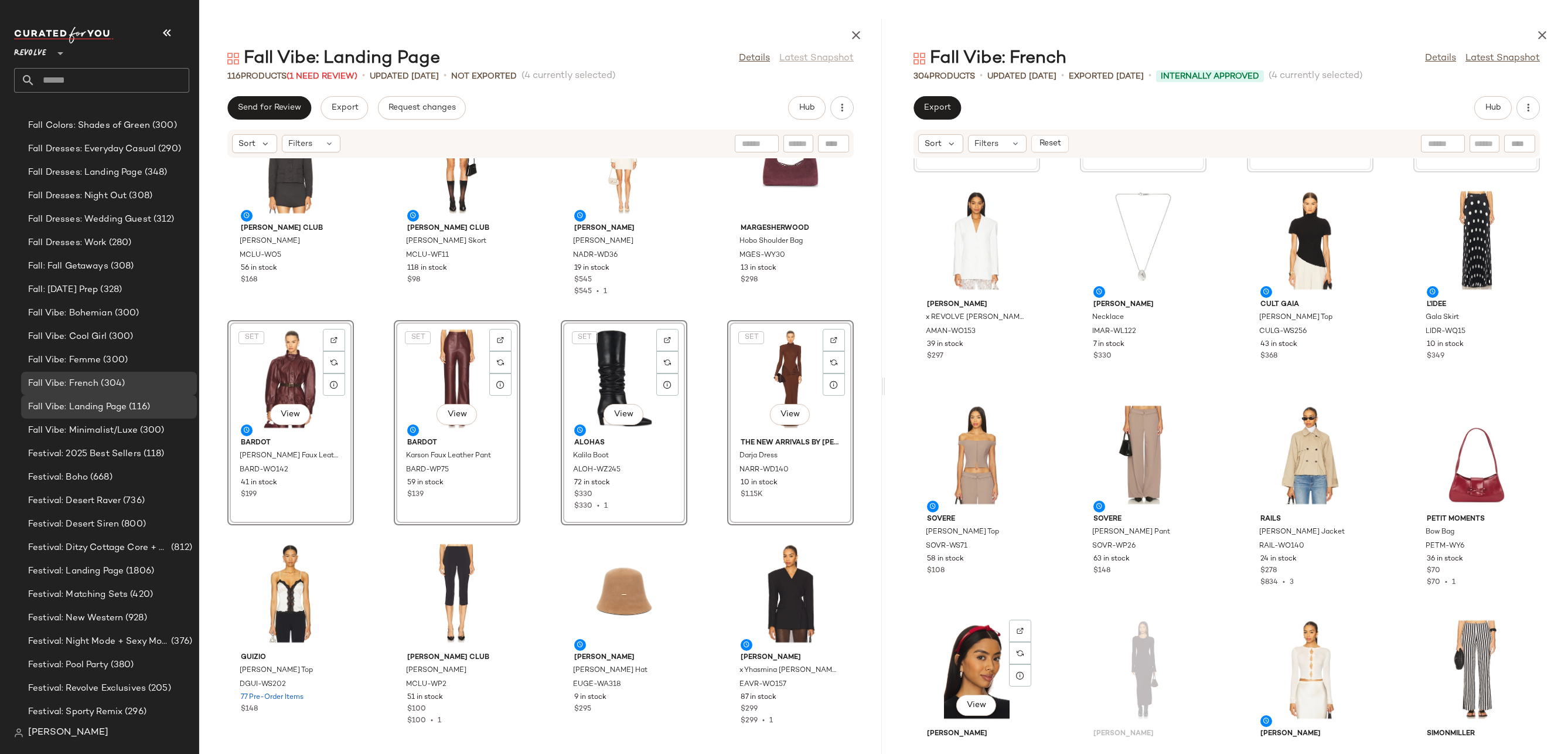
scroll to position [3524, 0]
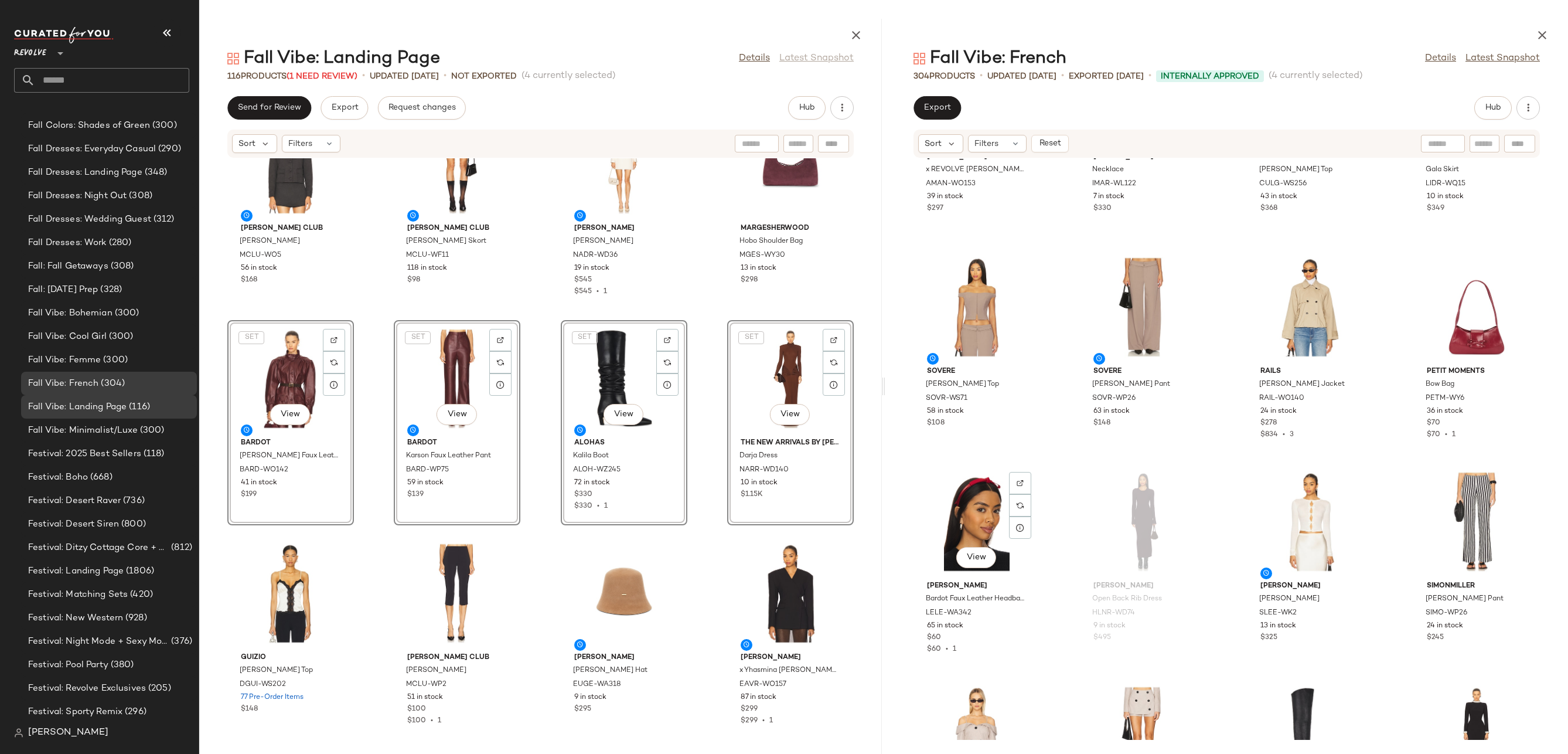
scroll to position [4222, 0]
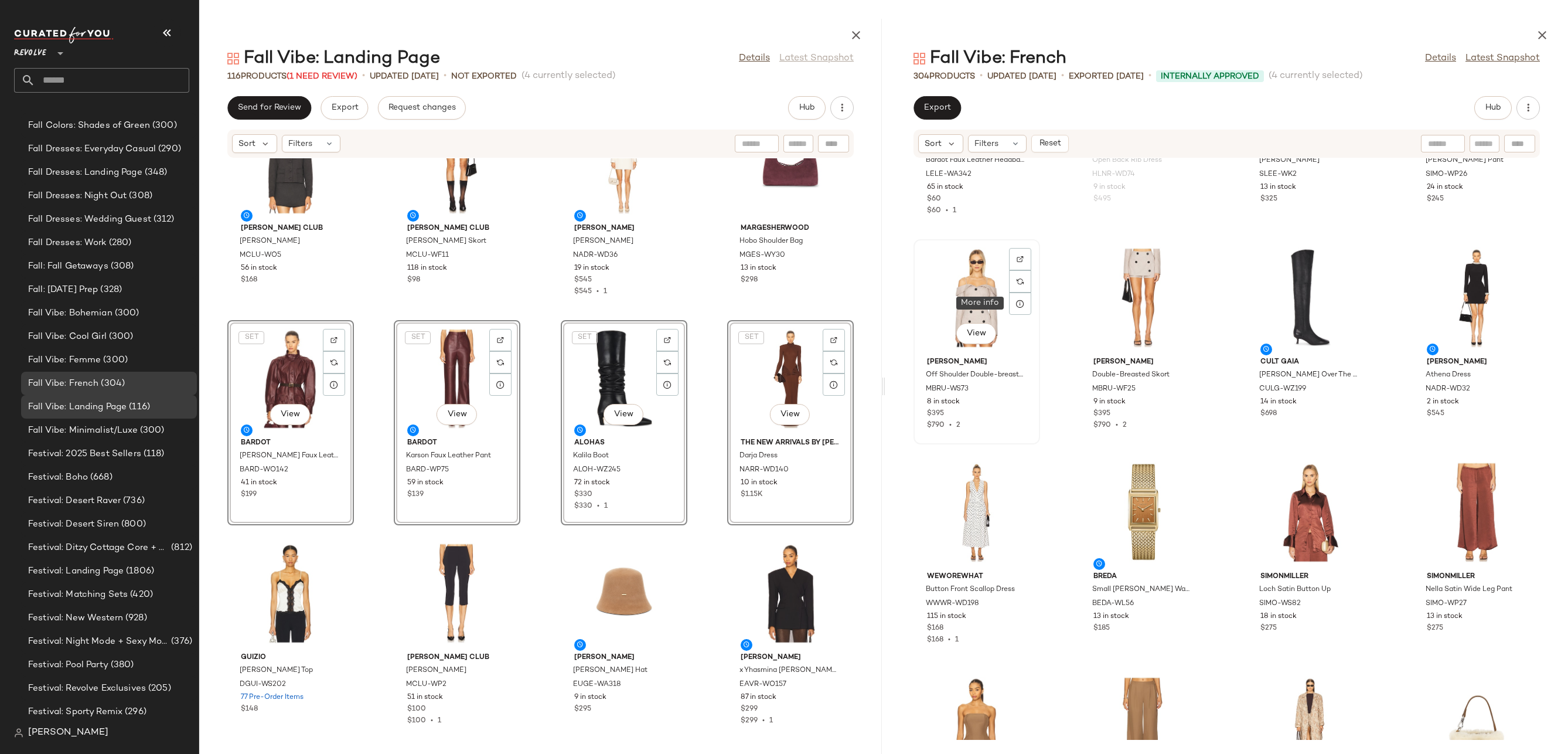
click at [969, 287] on div "View" at bounding box center [976, 297] width 118 height 109
click at [1113, 299] on div "View" at bounding box center [1143, 297] width 118 height 109
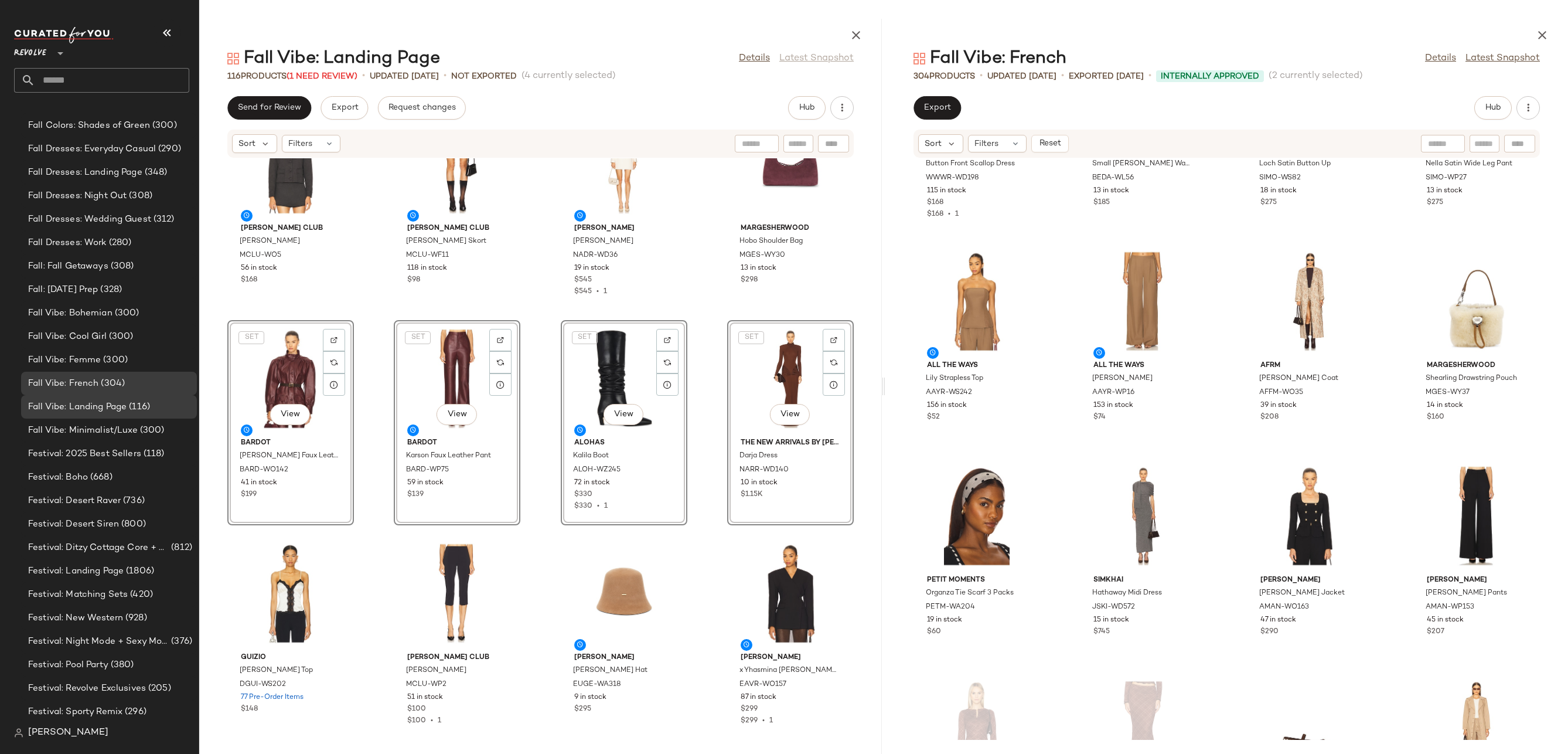
scroll to position [4579, 0]
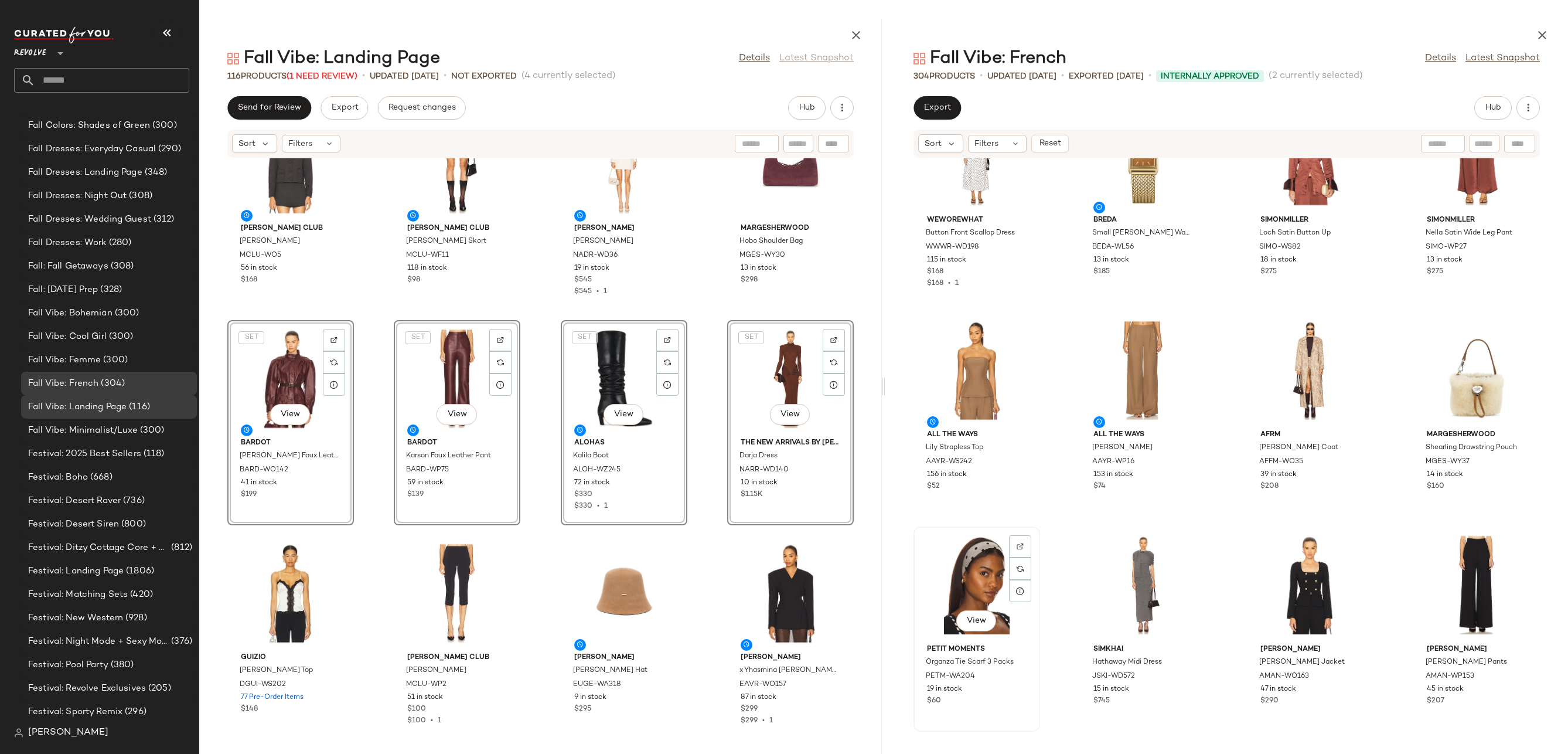
click at [968, 553] on div "View" at bounding box center [976, 584] width 118 height 109
click at [1135, 572] on div "View" at bounding box center [1143, 584] width 118 height 109
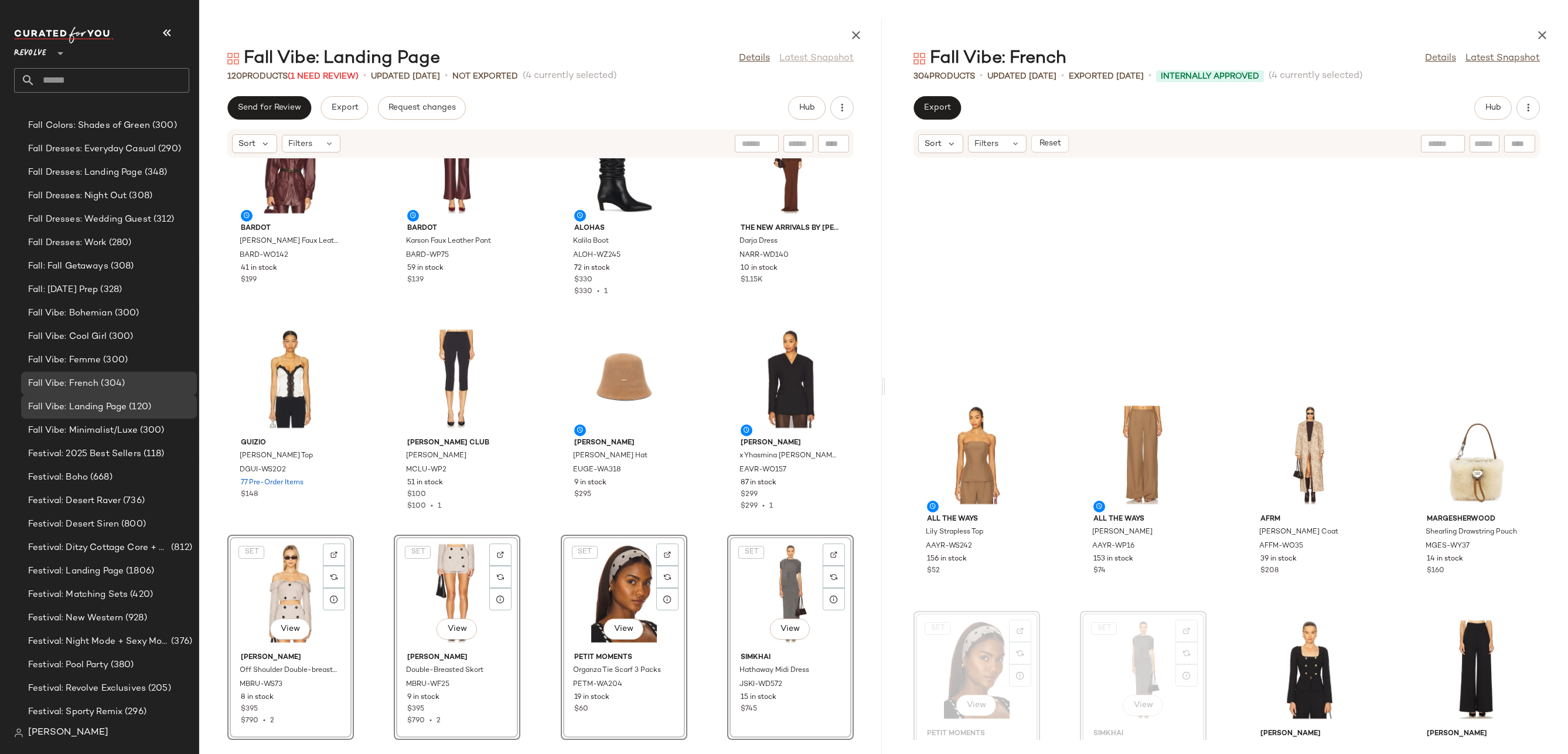
scroll to position [4789, 0]
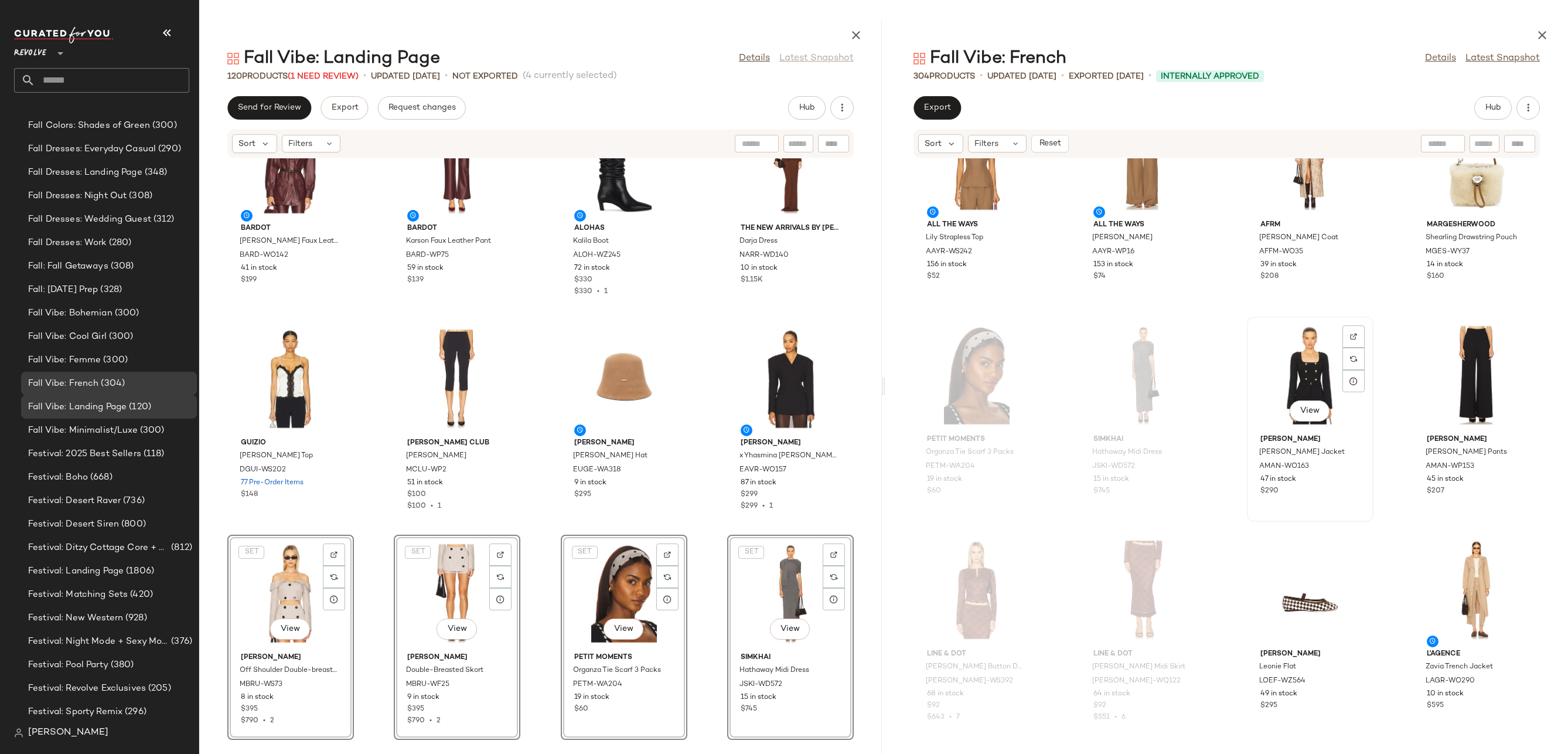
click at [1287, 371] on div "View" at bounding box center [1310, 374] width 118 height 109
click at [1464, 355] on div "View" at bounding box center [1477, 374] width 118 height 109
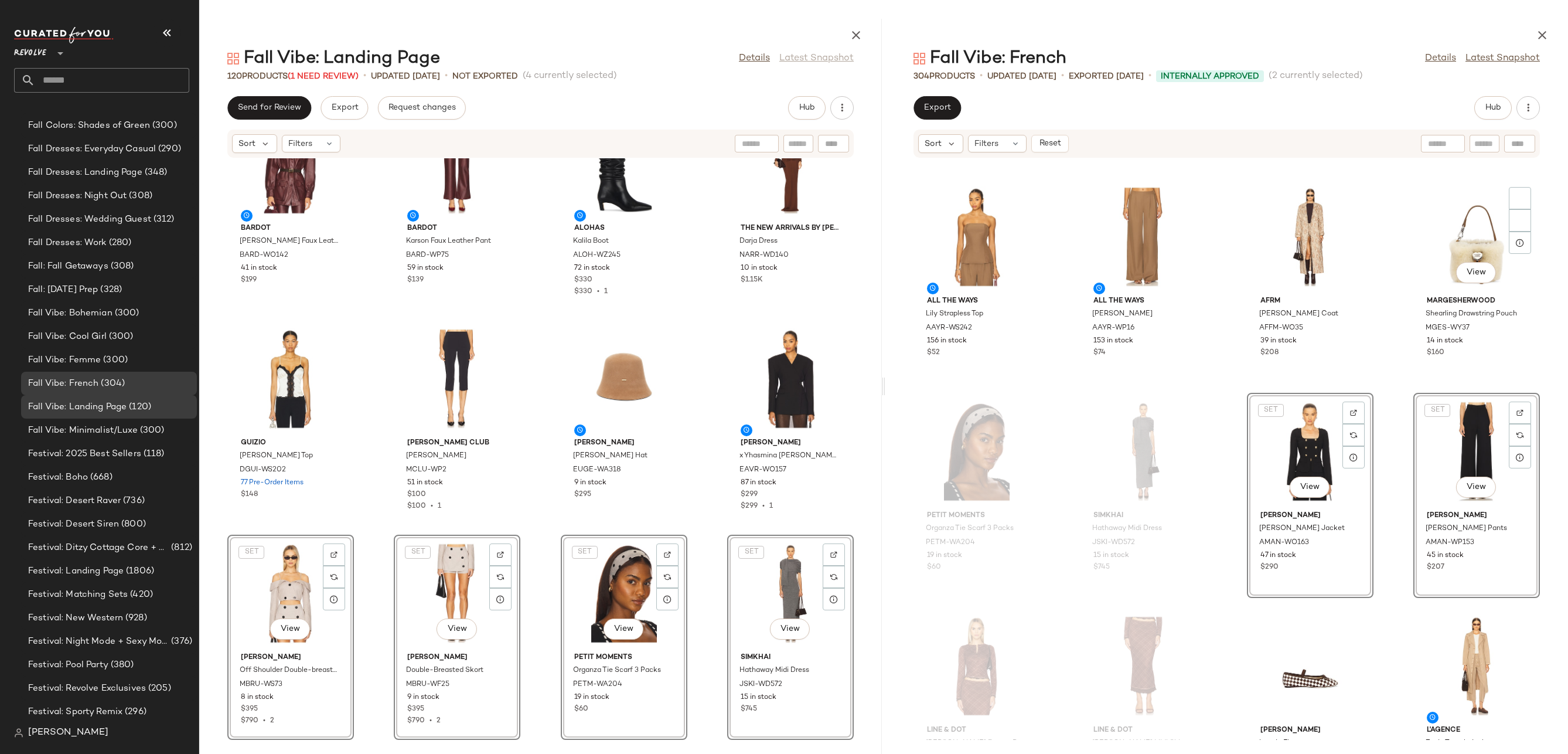
scroll to position [4667, 0]
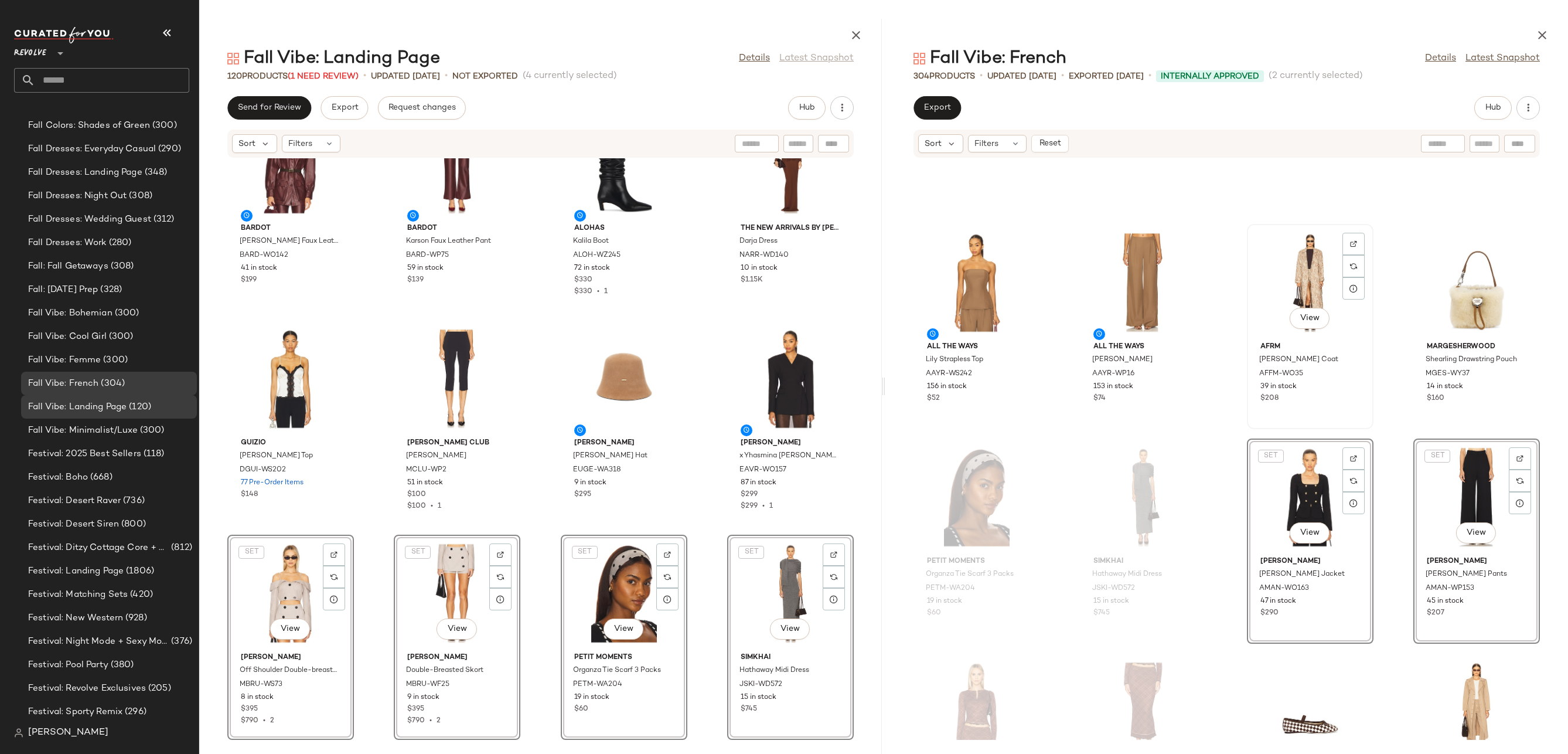
click at [1303, 274] on div "View" at bounding box center [1310, 282] width 118 height 109
click at [1448, 299] on div "View" at bounding box center [1477, 282] width 118 height 109
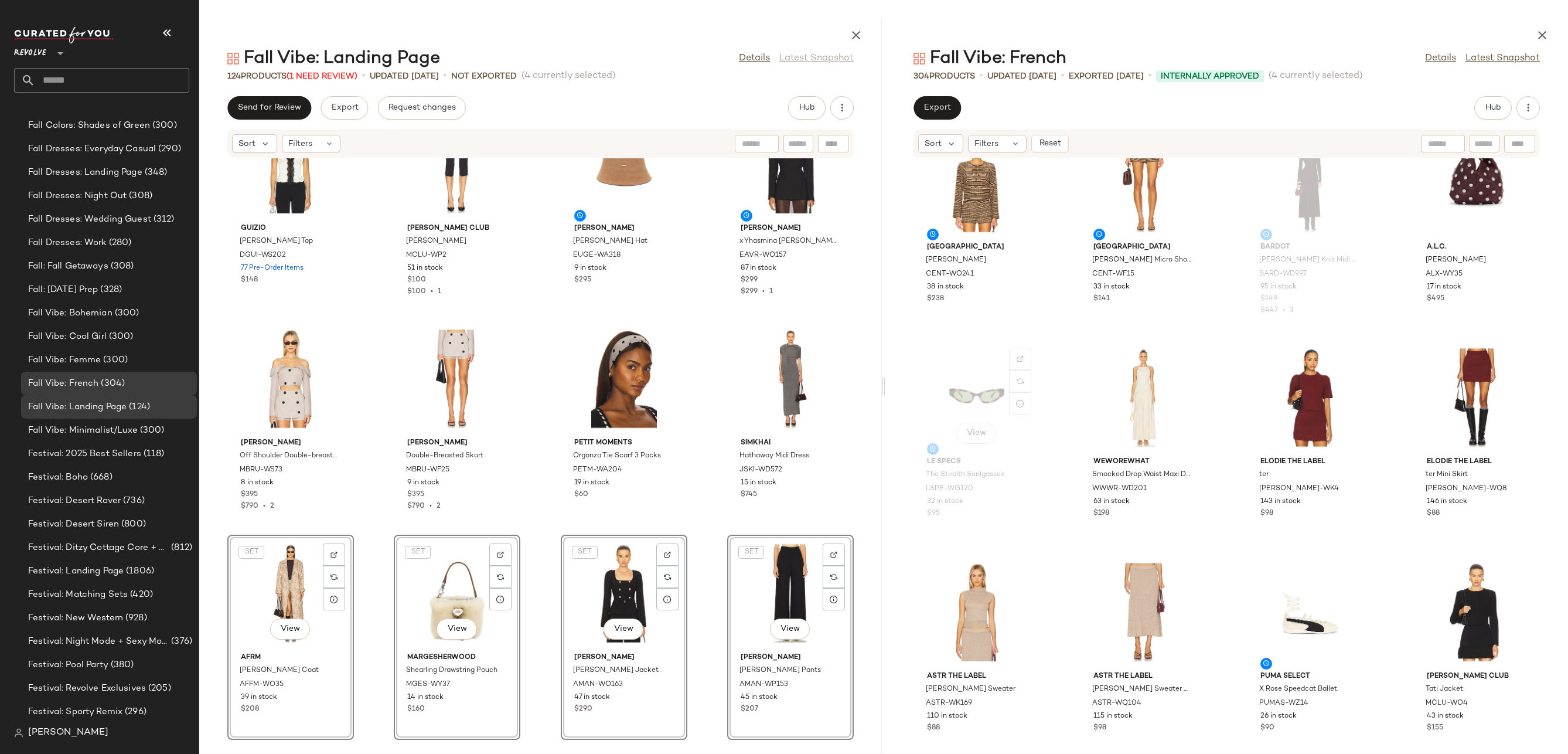
scroll to position [5601, 0]
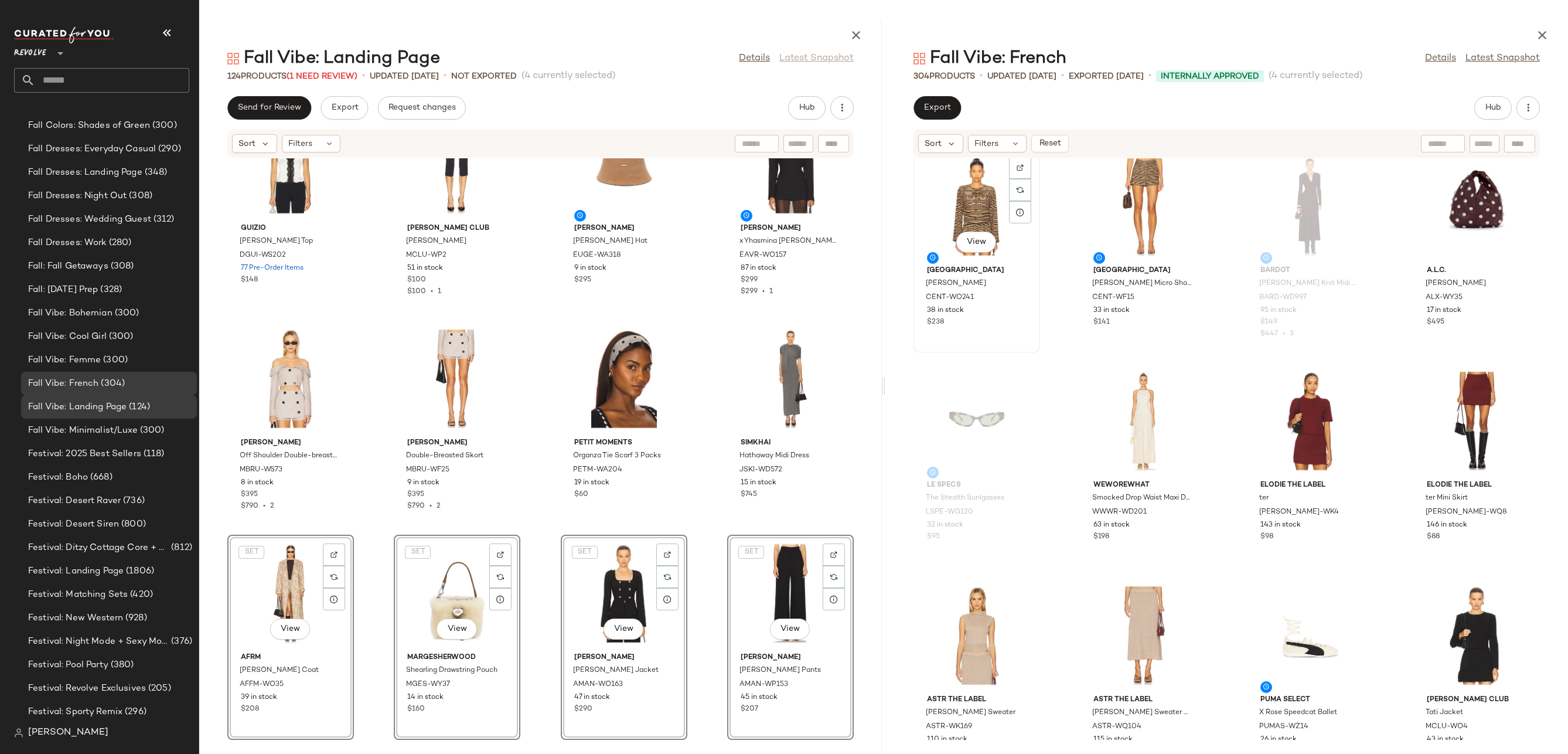
click at [969, 184] on div "View" at bounding box center [976, 205] width 118 height 109
click at [1118, 197] on div "View" at bounding box center [1143, 205] width 118 height 109
click at [1477, 213] on div "View" at bounding box center [1477, 205] width 118 height 109
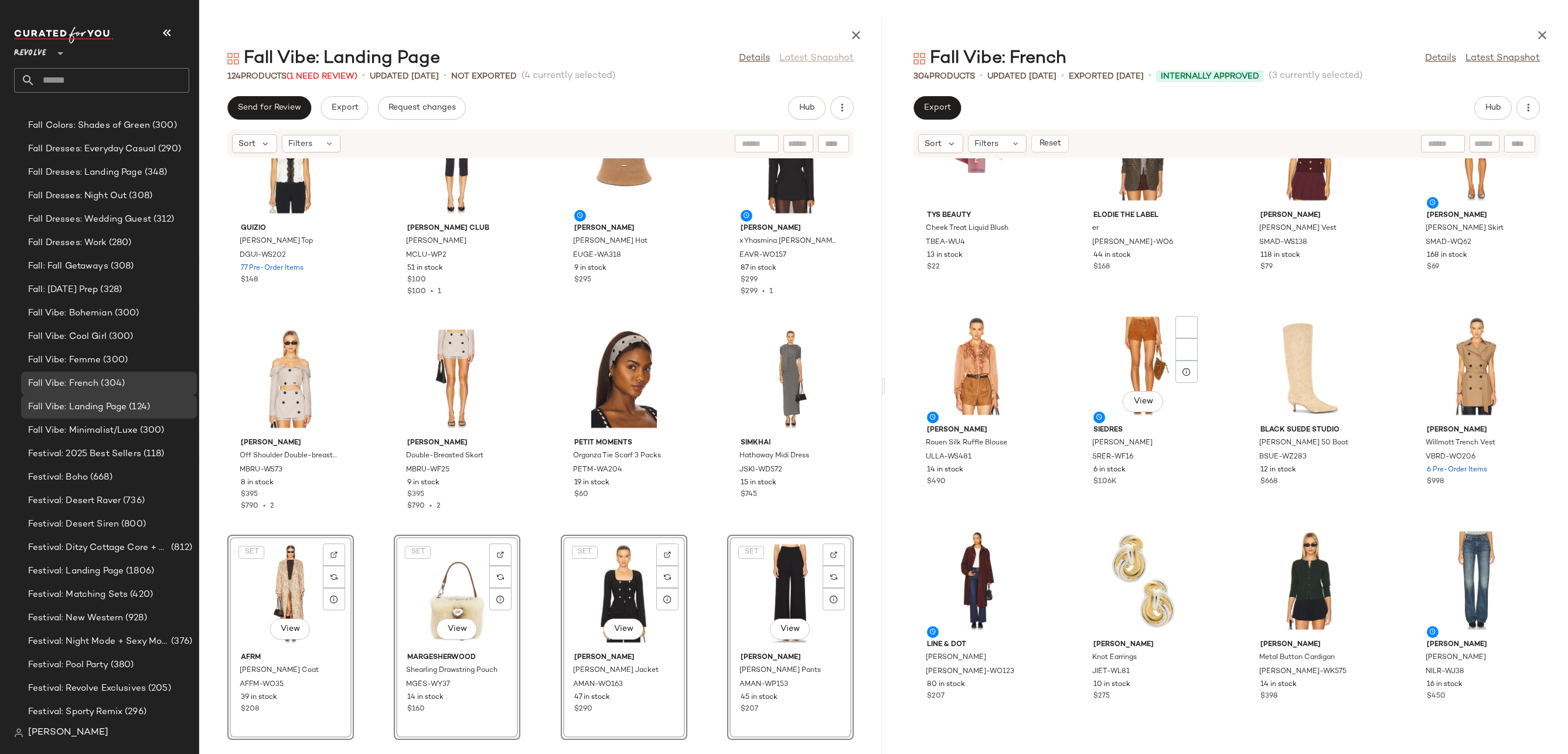
scroll to position [6804, 0]
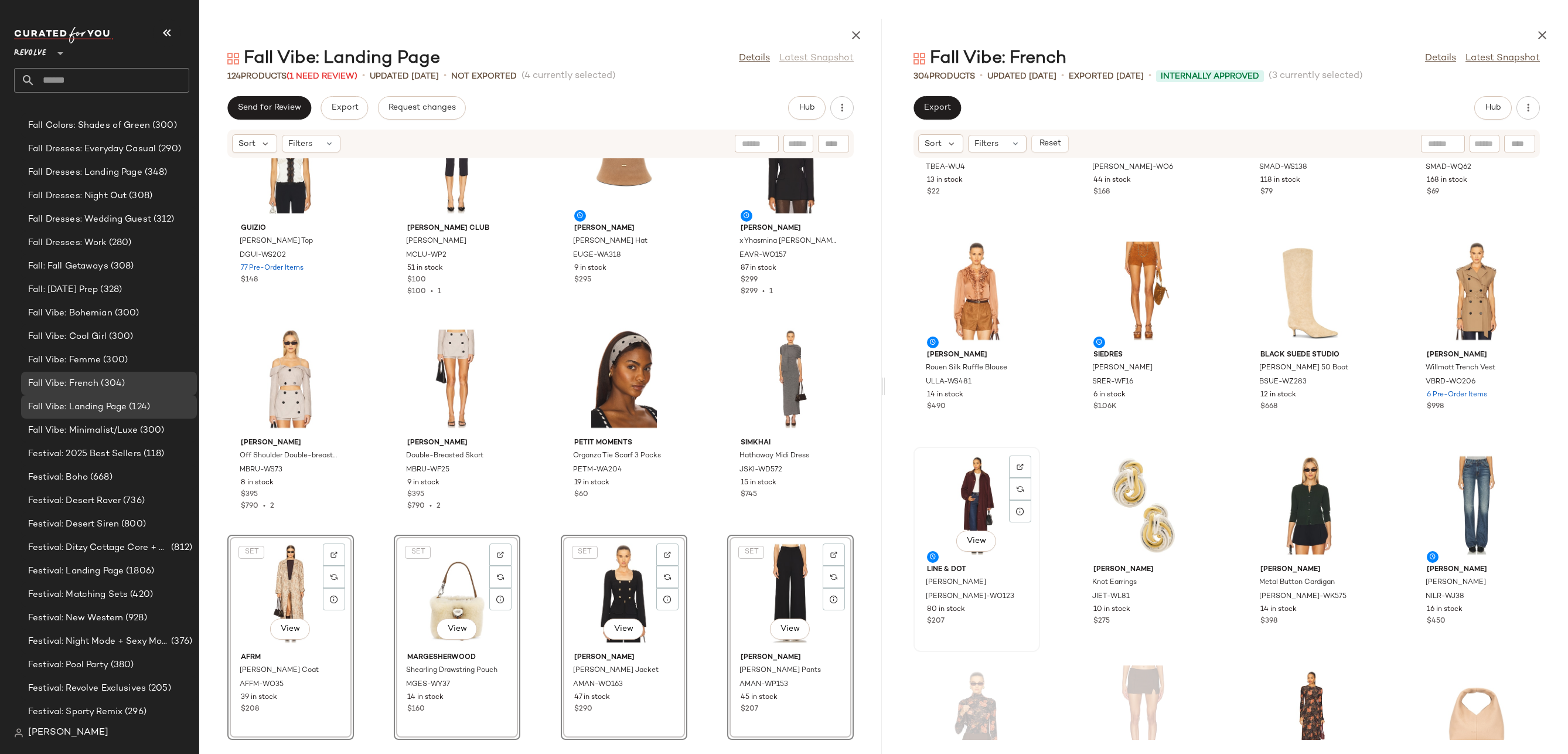
click at [973, 495] on div "View" at bounding box center [976, 505] width 118 height 109
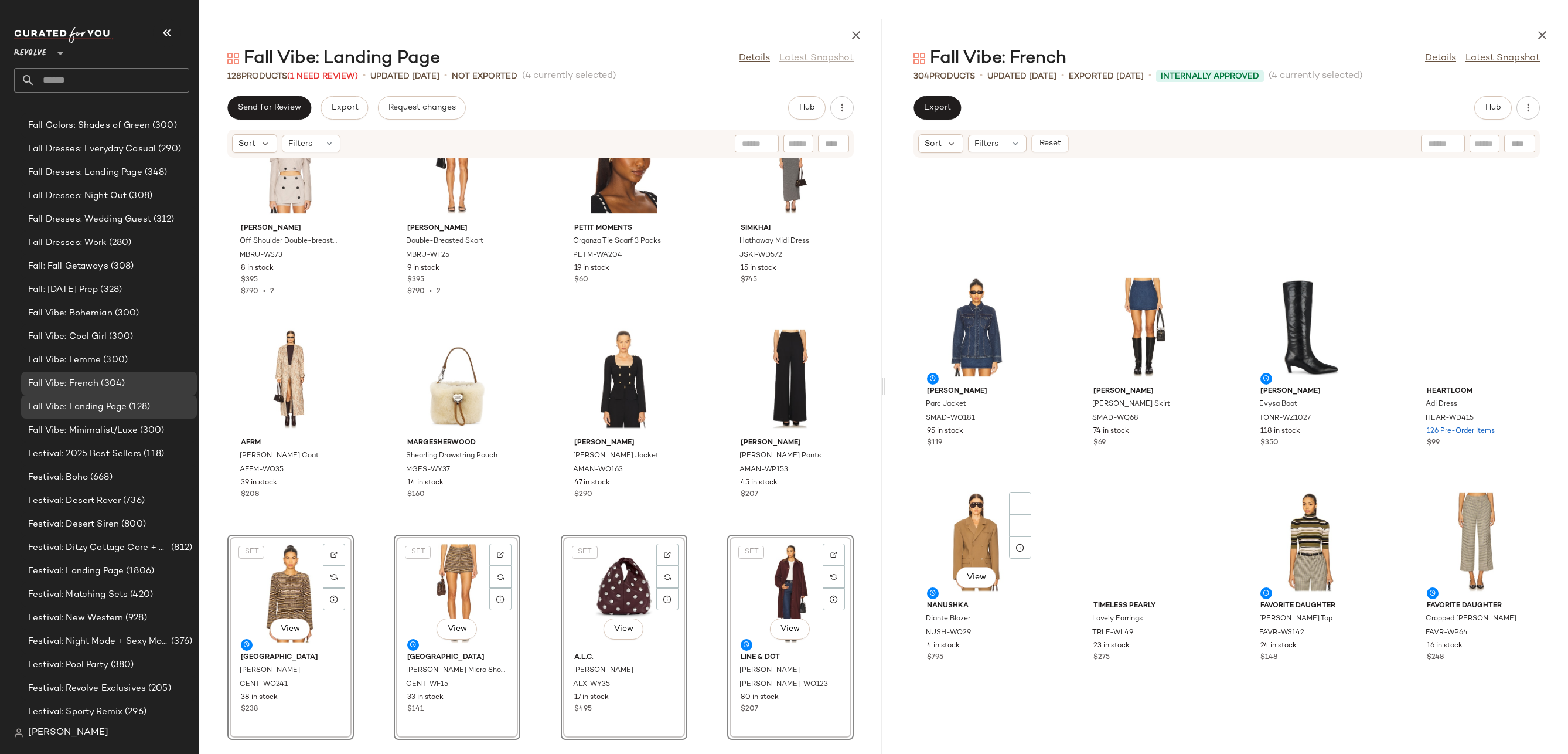
scroll to position [11186, 0]
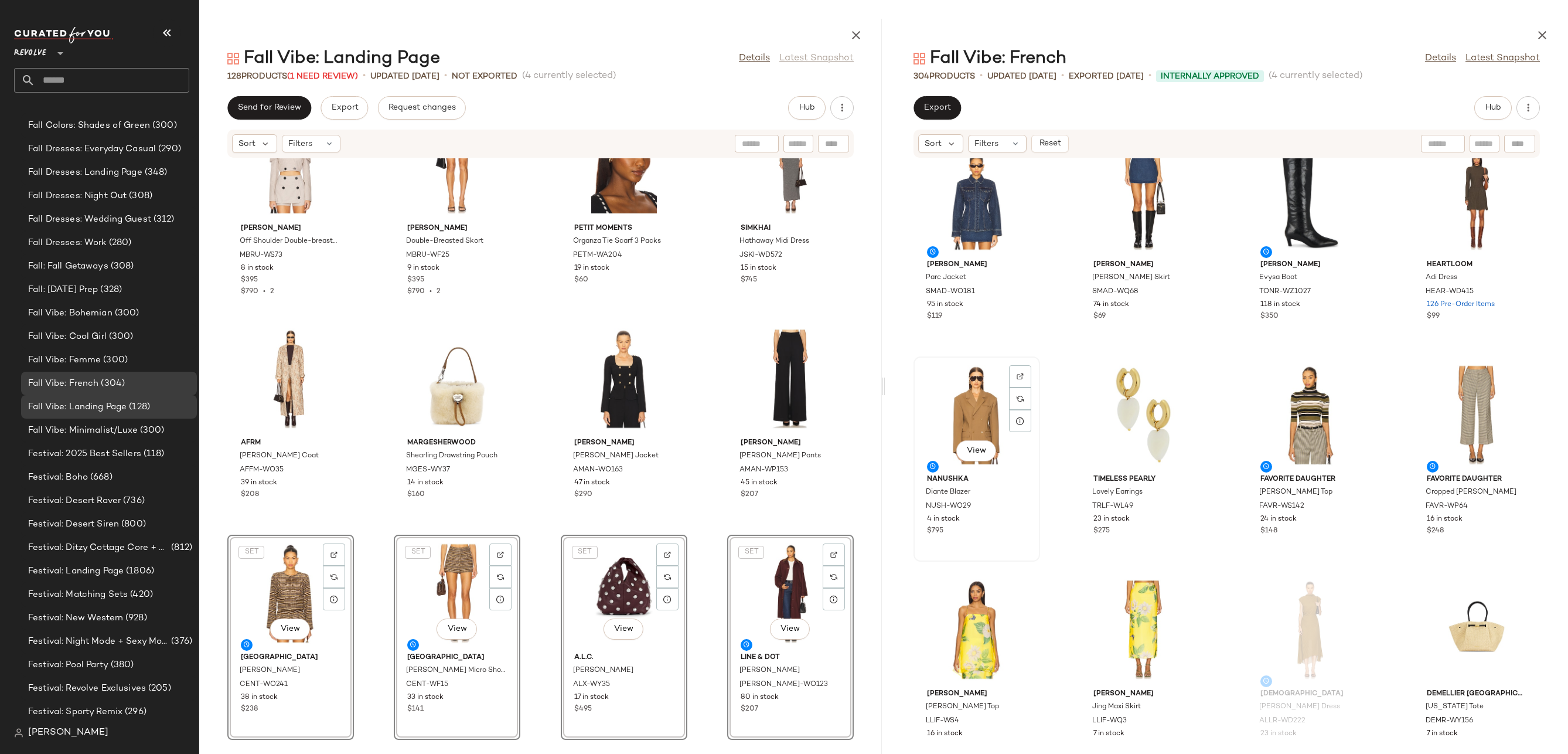
click at [963, 400] on div "View" at bounding box center [976, 414] width 118 height 109
click at [1291, 404] on div "View" at bounding box center [1310, 414] width 118 height 109
click at [1471, 416] on div "View" at bounding box center [1477, 414] width 118 height 109
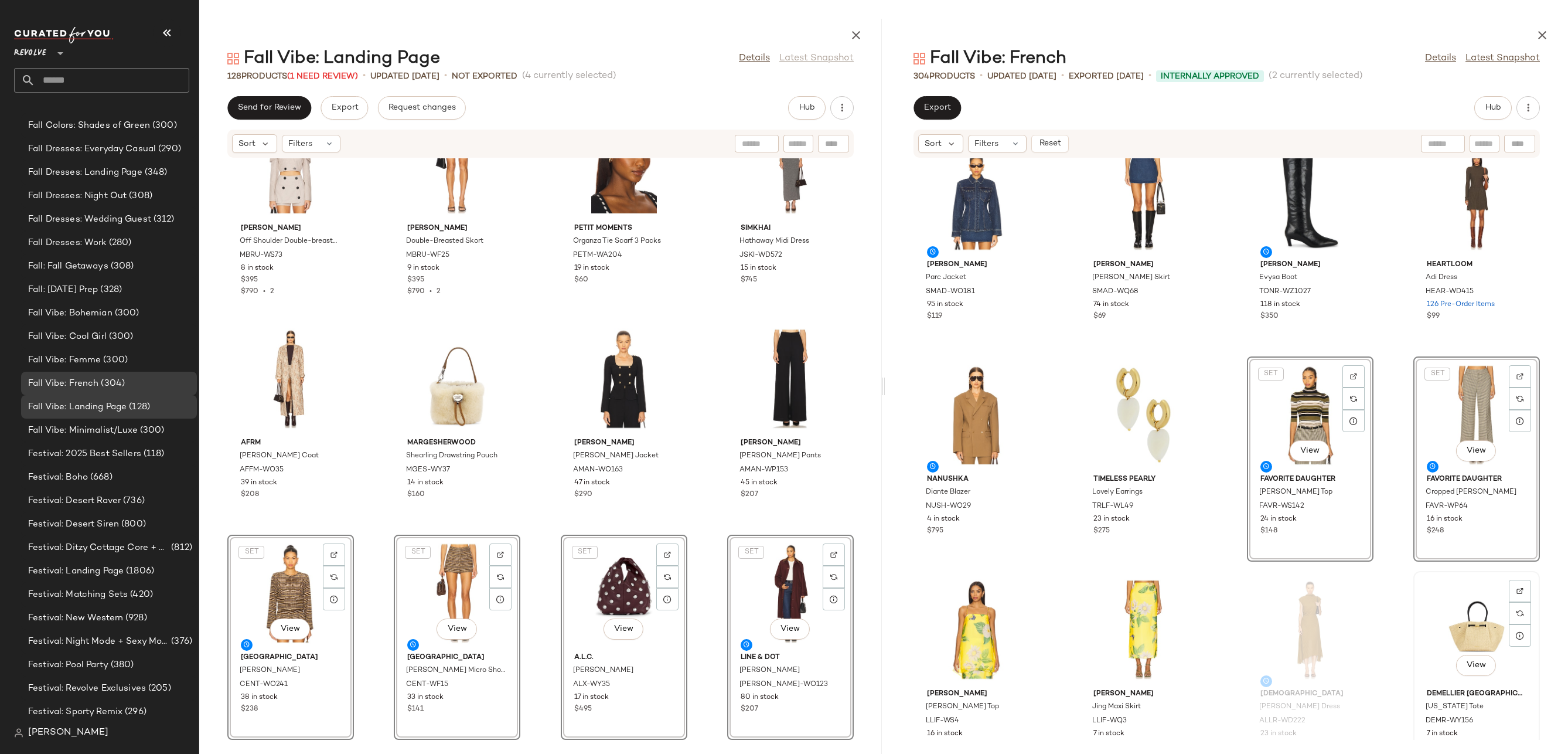
click at [1461, 636] on div "View" at bounding box center [1477, 629] width 118 height 109
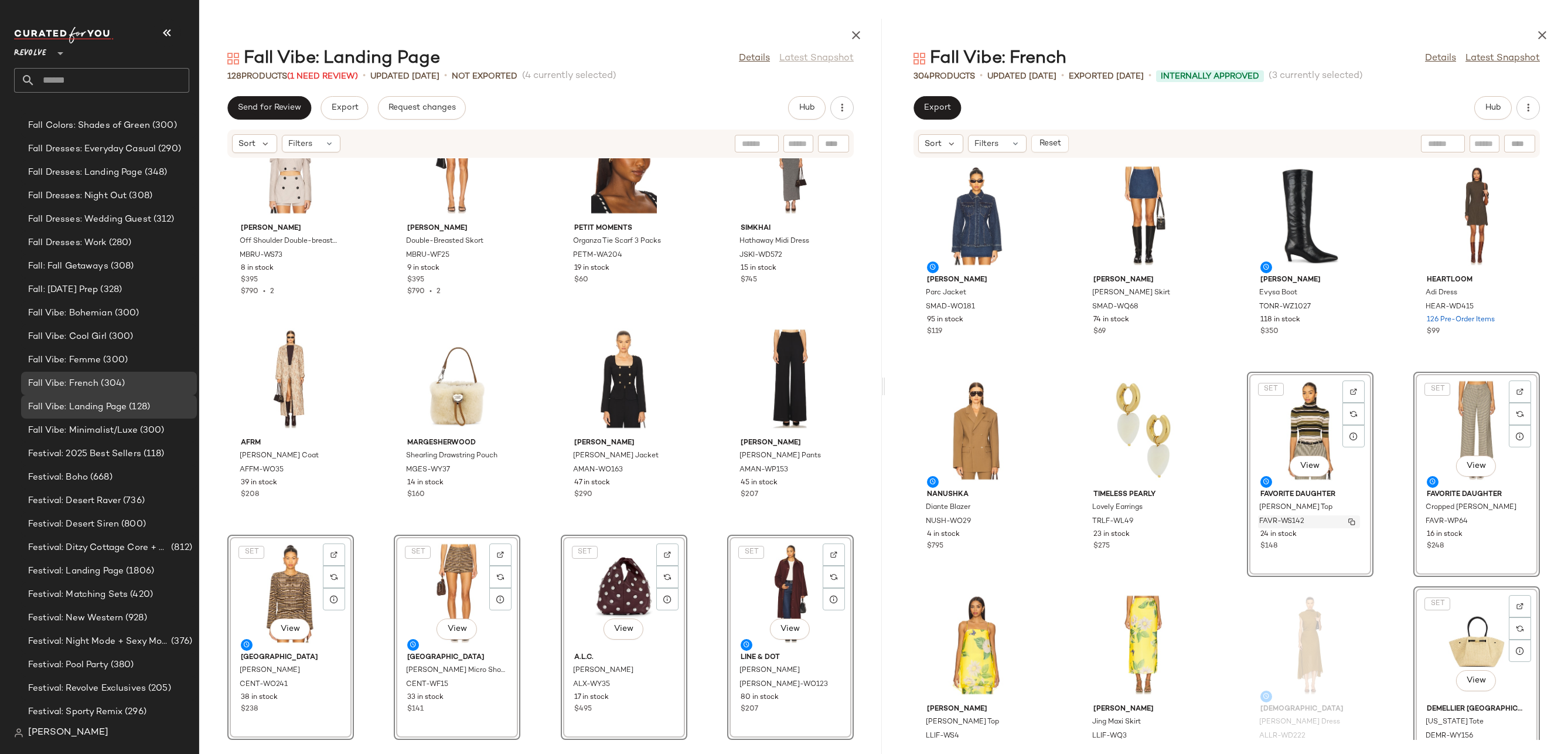
scroll to position [11166, 0]
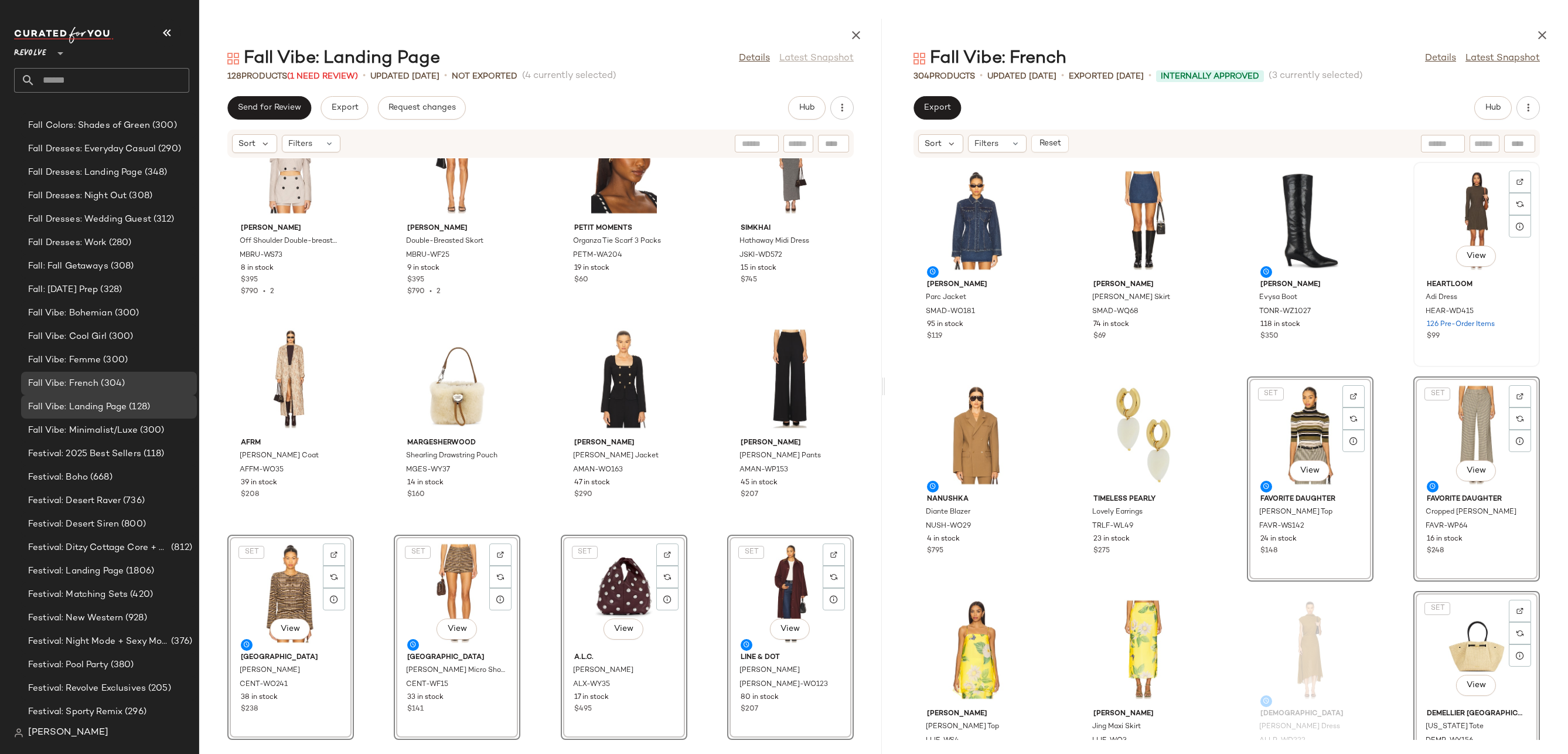
click at [1467, 231] on div "View" at bounding box center [1477, 220] width 118 height 109
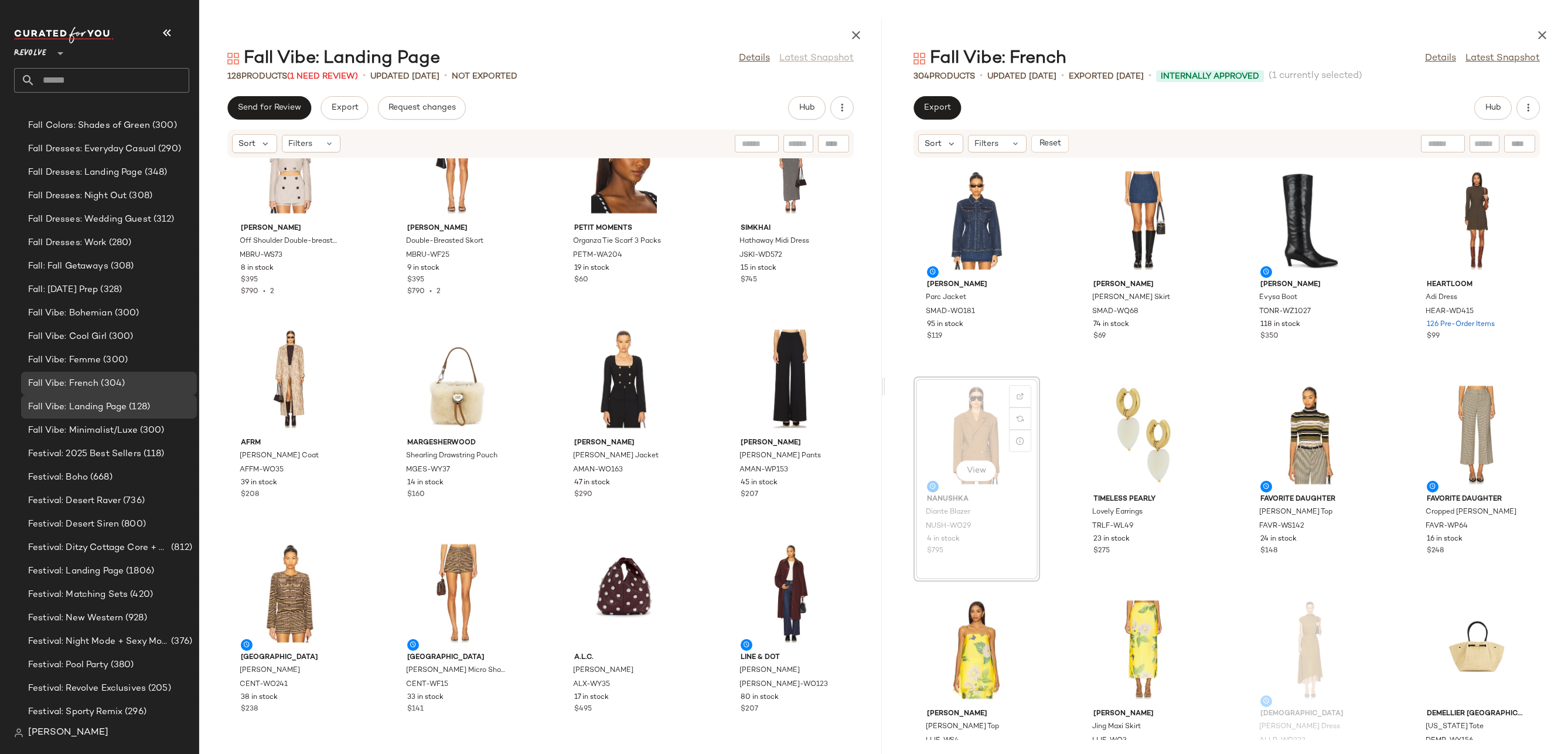
drag, startPoint x: 982, startPoint y: 437, endPoint x: 996, endPoint y: 433, distance: 14.6
click at [1281, 435] on div "View" at bounding box center [1310, 434] width 118 height 109
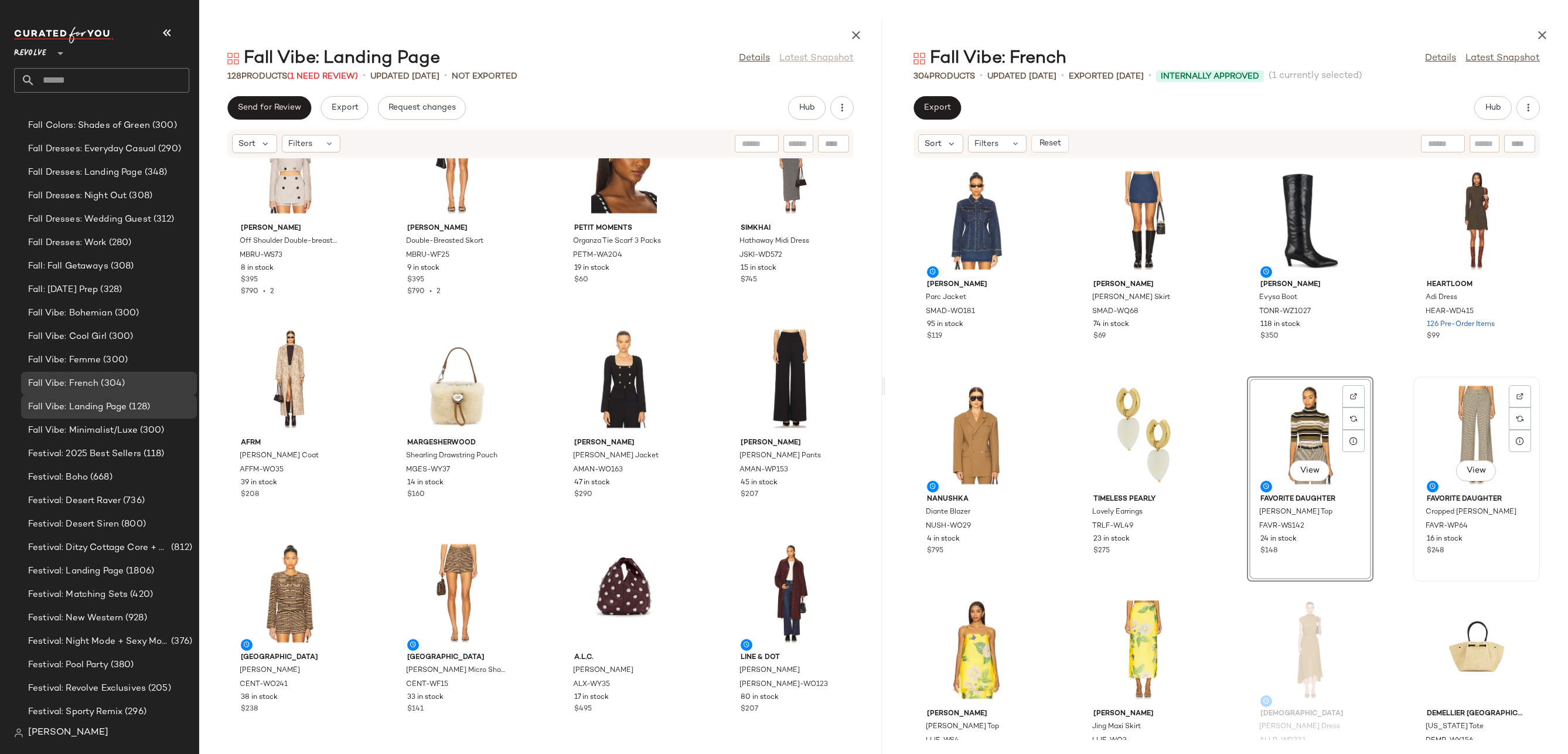
click at [1480, 415] on div "View" at bounding box center [1477, 434] width 118 height 109
click at [1457, 643] on div "View" at bounding box center [1477, 649] width 118 height 109
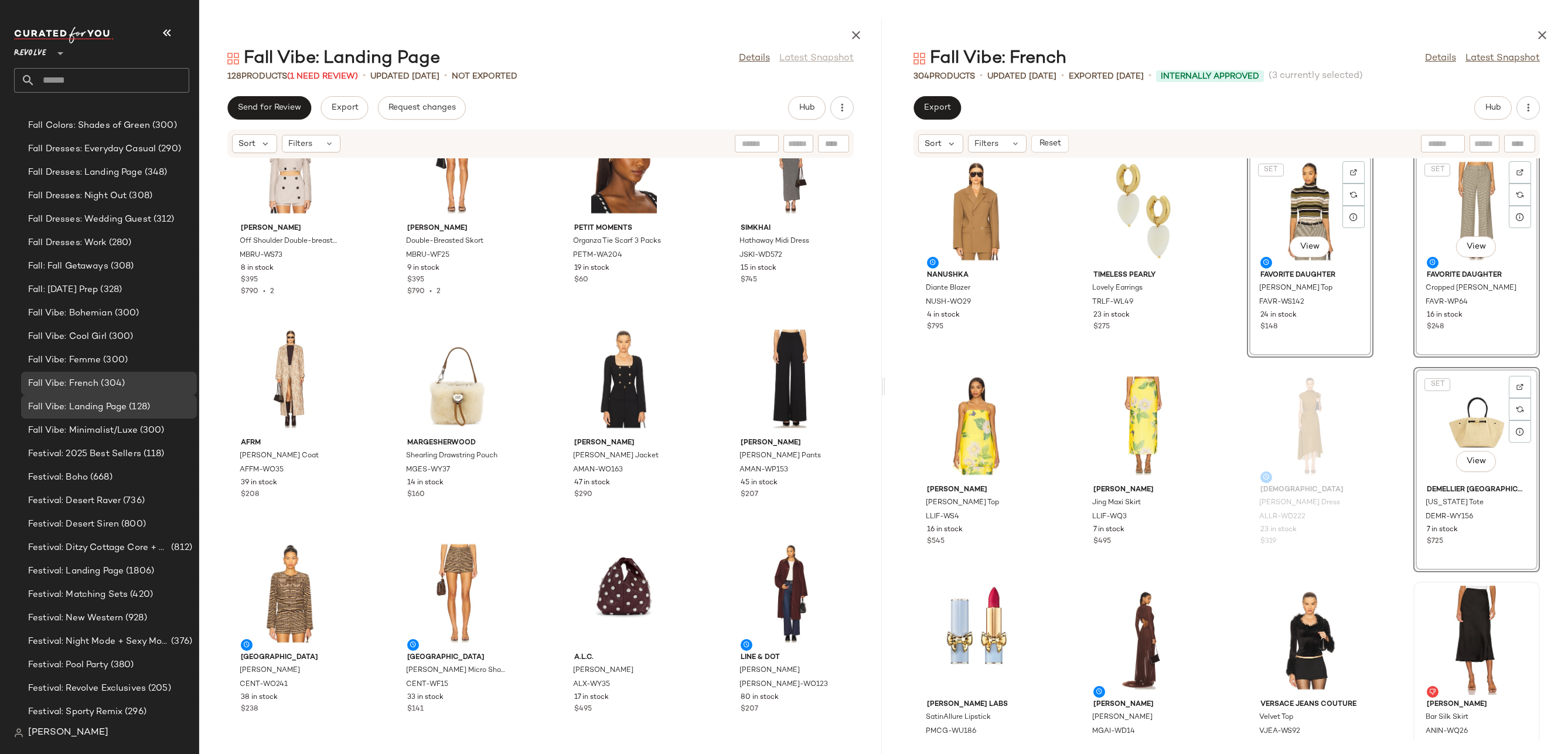
scroll to position [11251, 0]
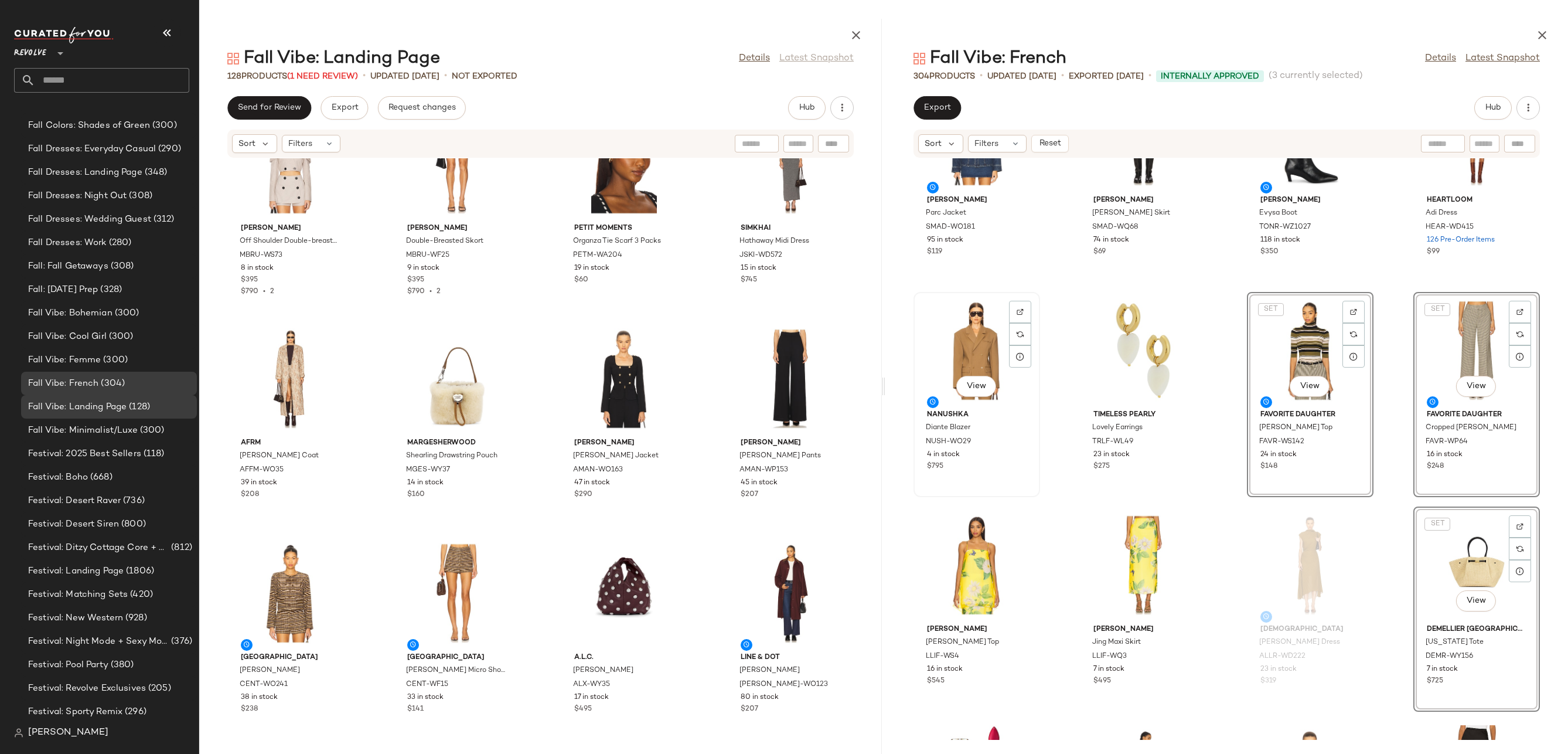
click at [957, 358] on div "View" at bounding box center [976, 350] width 118 height 109
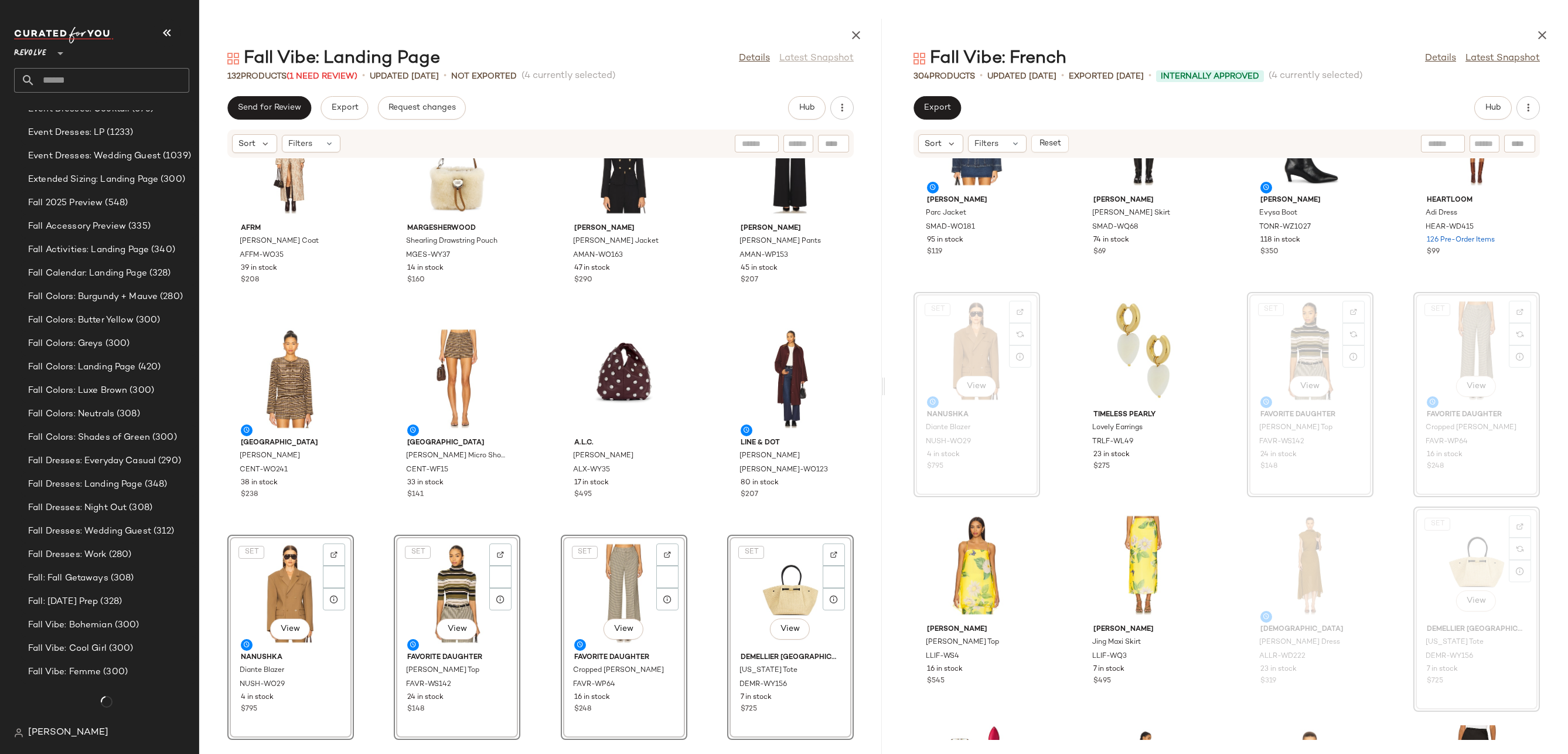
scroll to position [2553, 0]
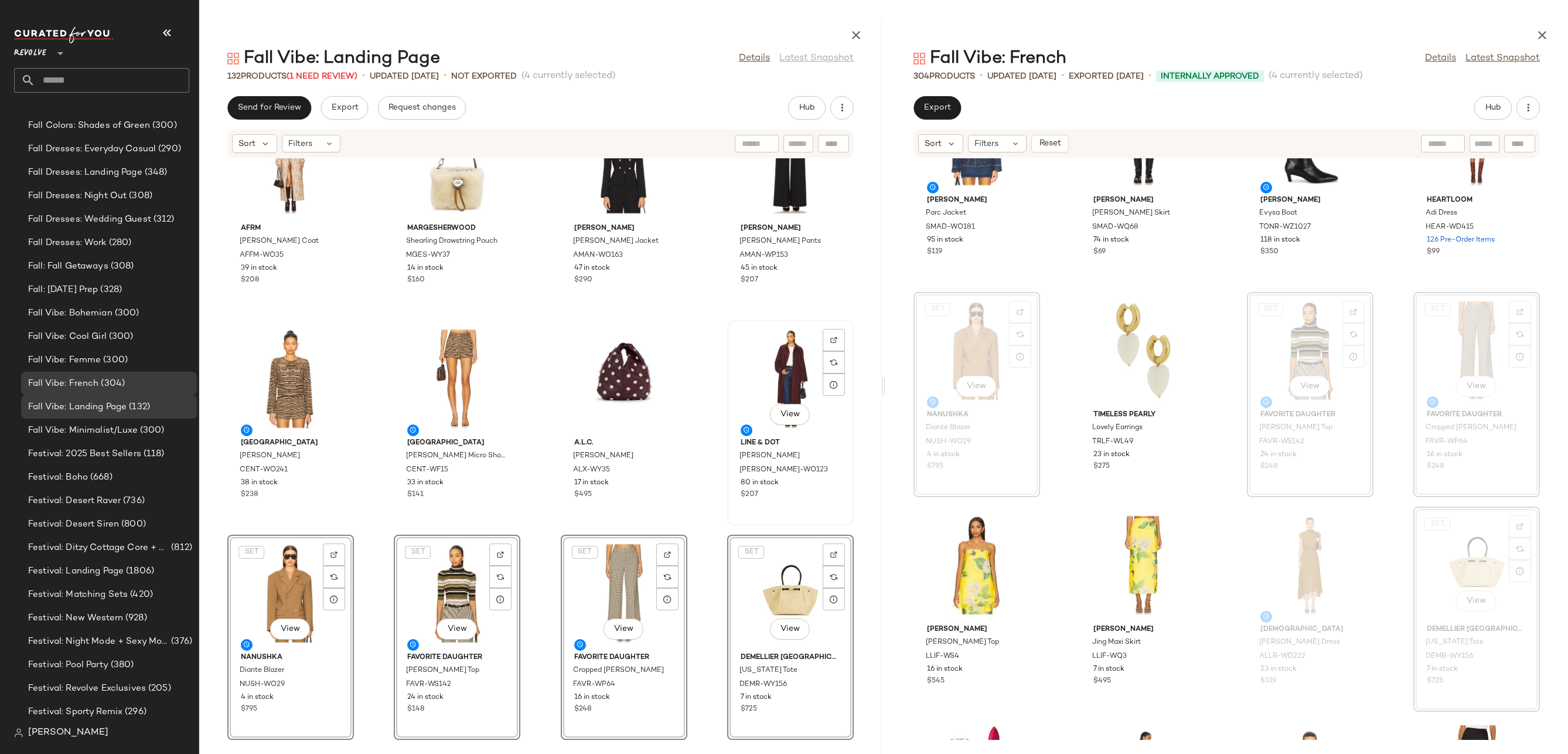
click at [810, 406] on div "View" at bounding box center [790, 378] width 118 height 109
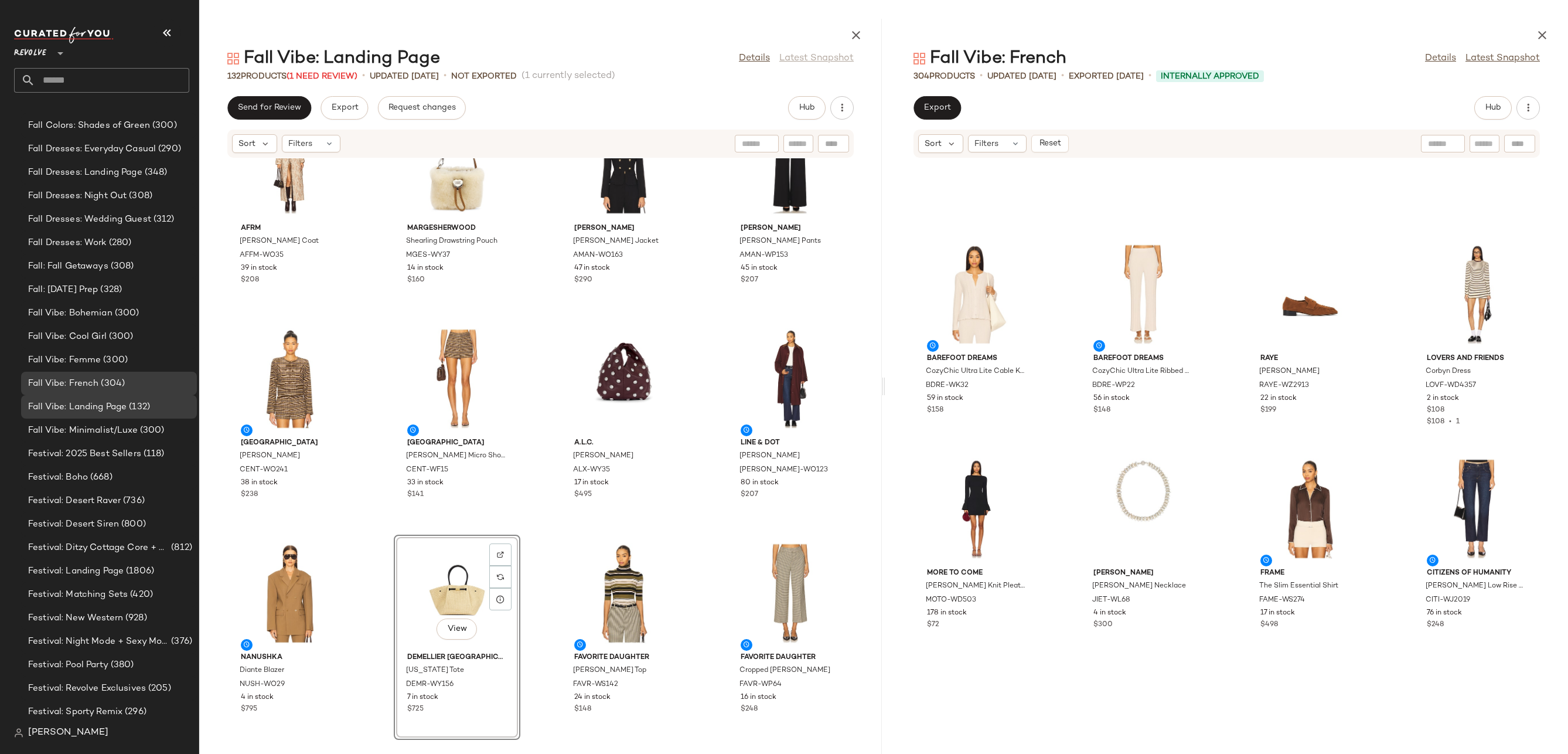
scroll to position [14011, 0]
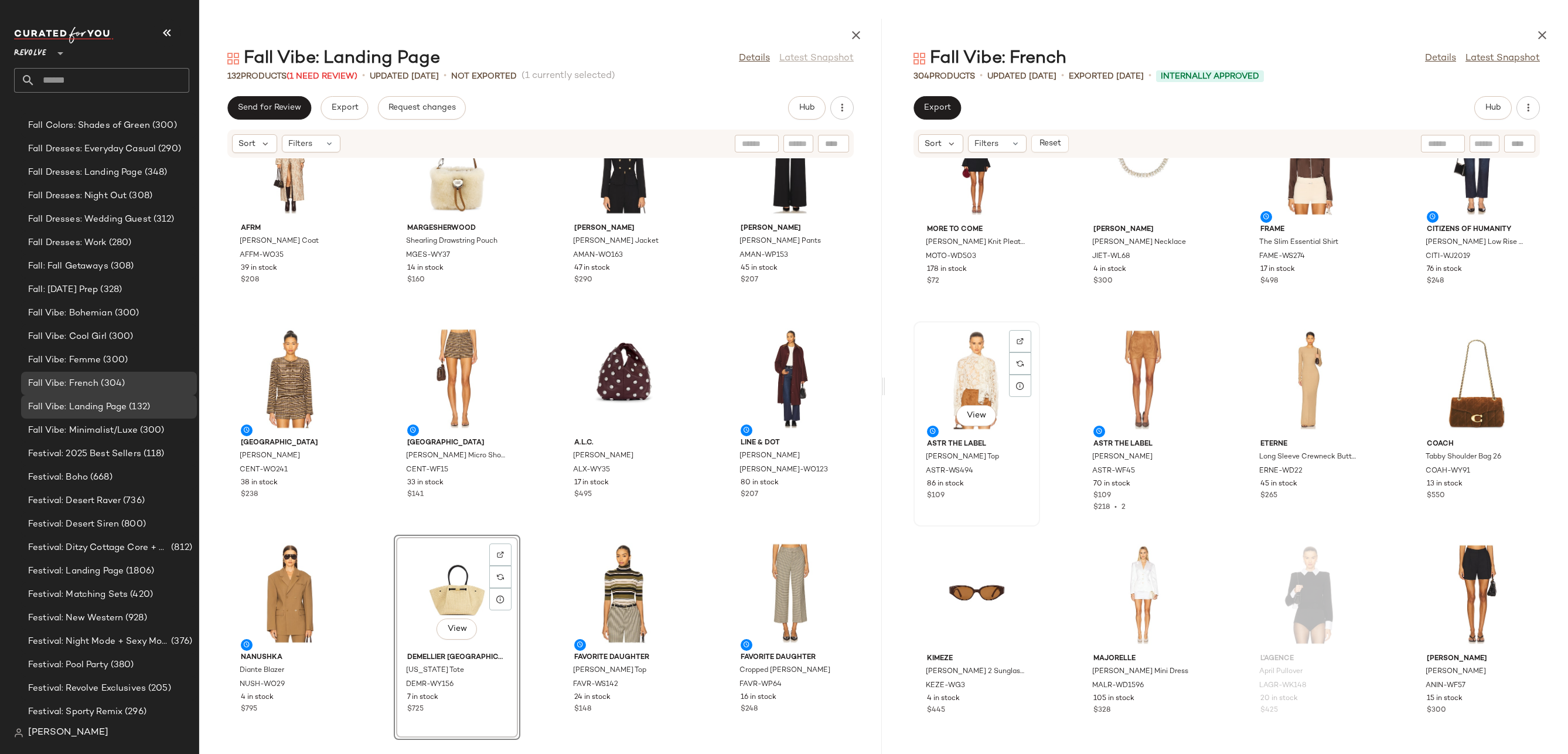
click at [977, 367] on div "View" at bounding box center [976, 380] width 118 height 109
click at [1475, 388] on div "View" at bounding box center [1477, 380] width 118 height 109
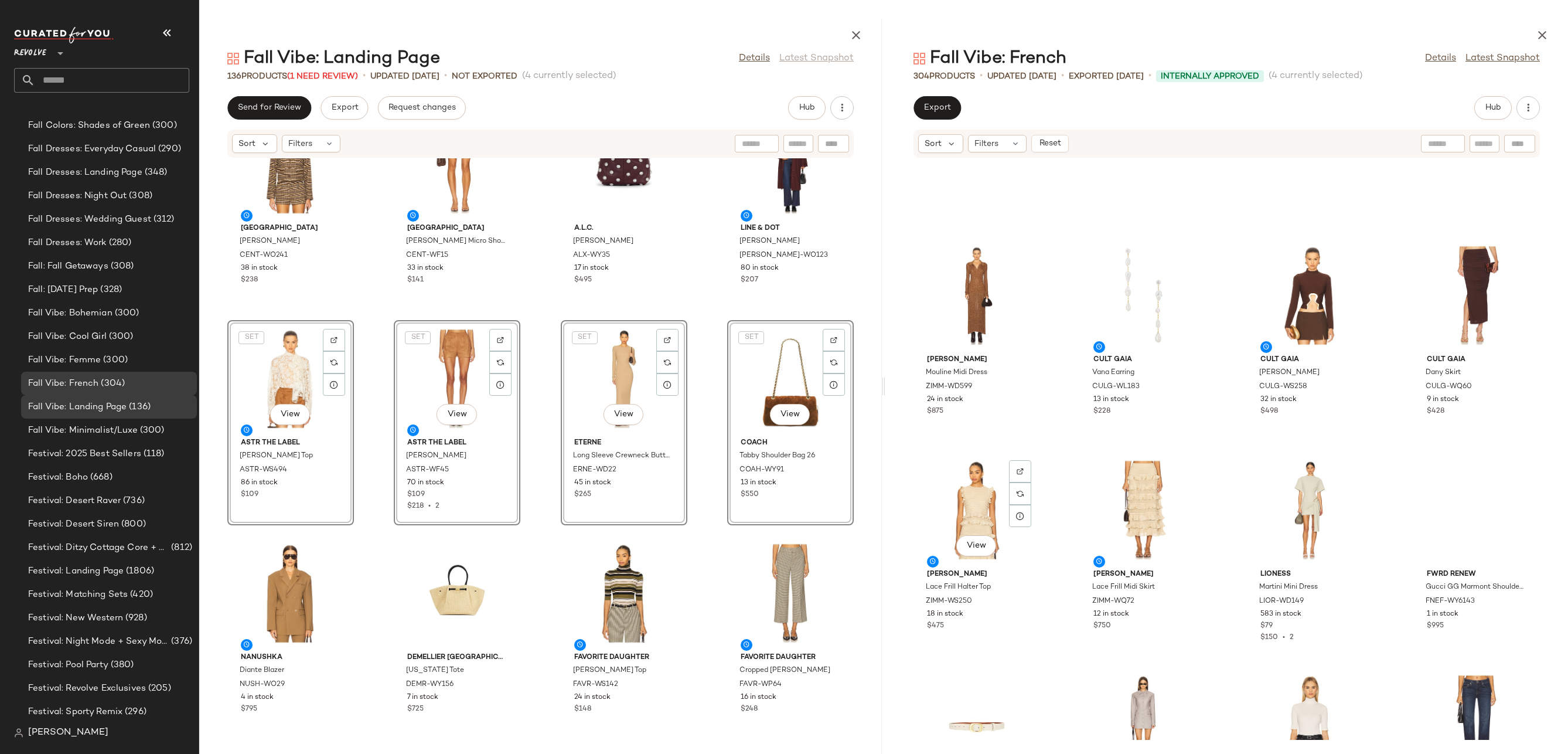
scroll to position [14830, 0]
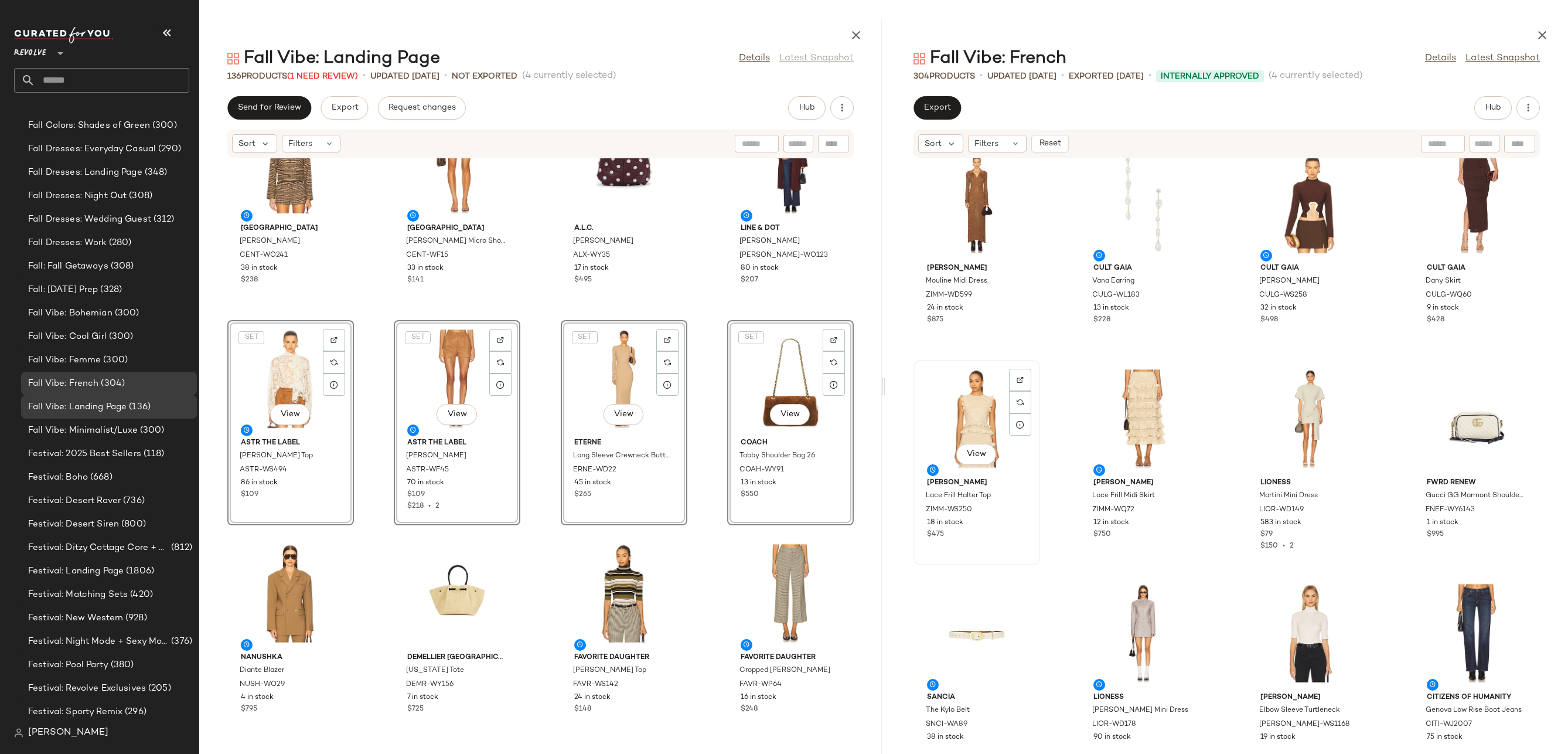
click at [943, 446] on div "View" at bounding box center [976, 418] width 118 height 109
click at [1454, 416] on div "View" at bounding box center [1477, 418] width 118 height 109
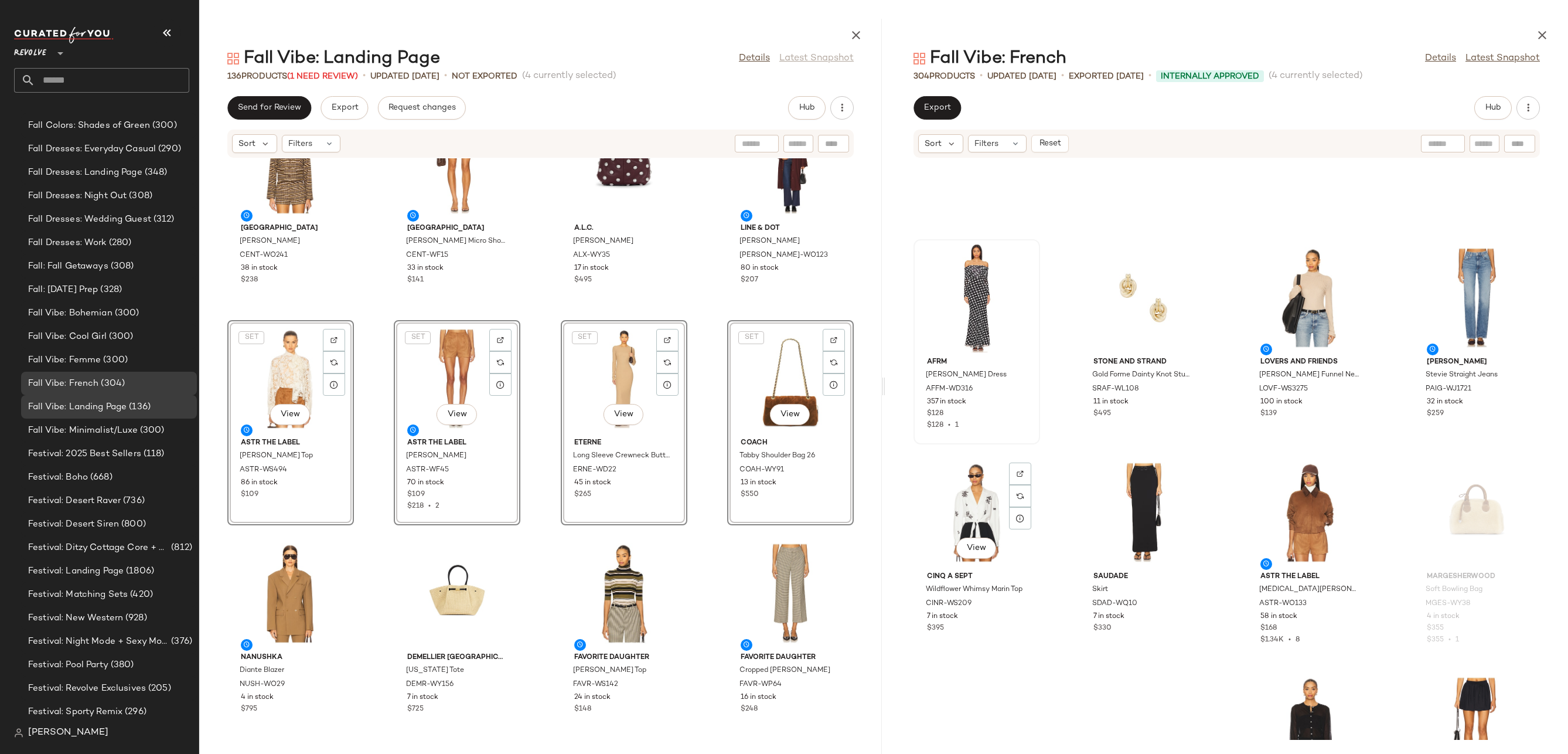
scroll to position [15729, 0]
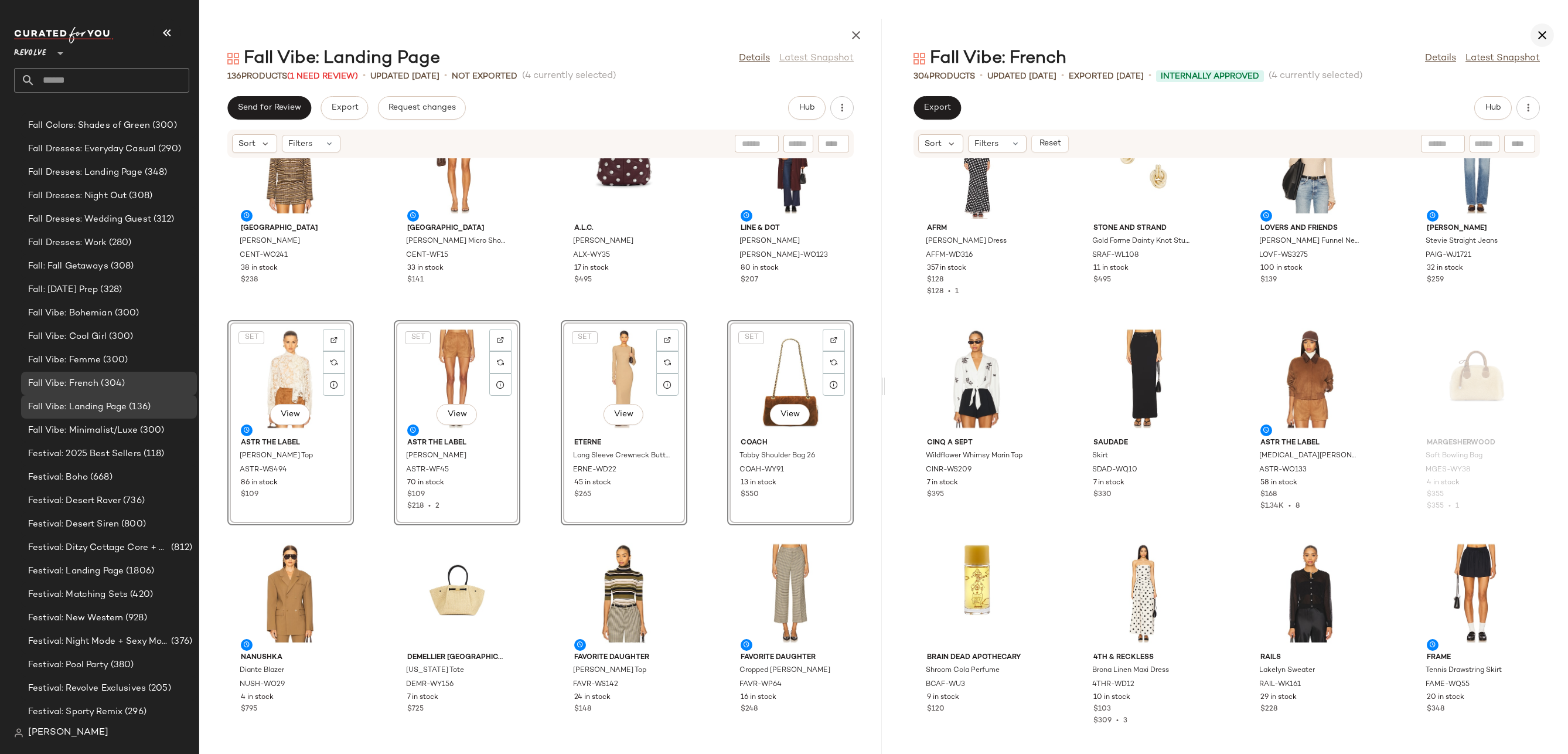
click at [1536, 37] on icon "button" at bounding box center [1542, 35] width 14 height 14
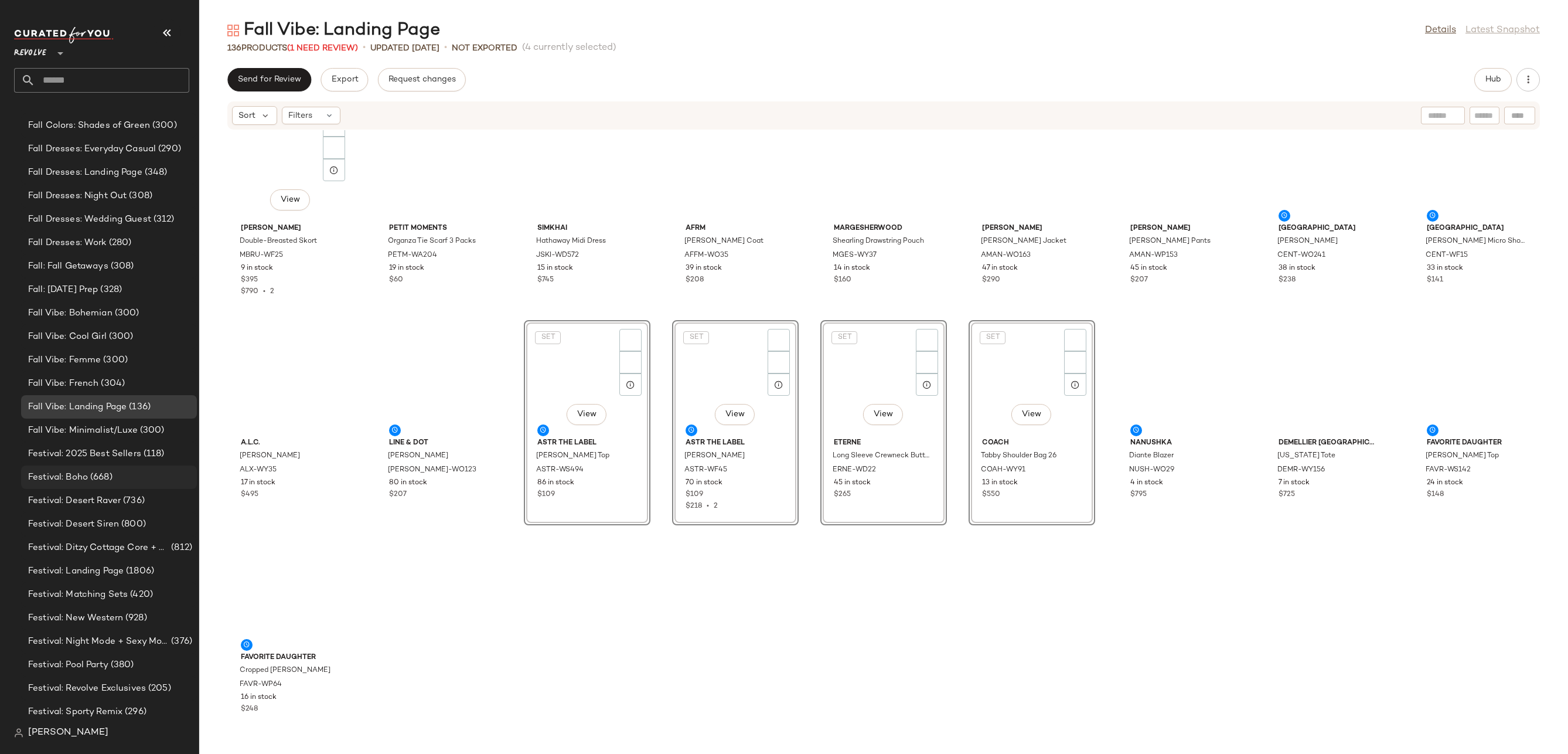
scroll to position [2575, 0]
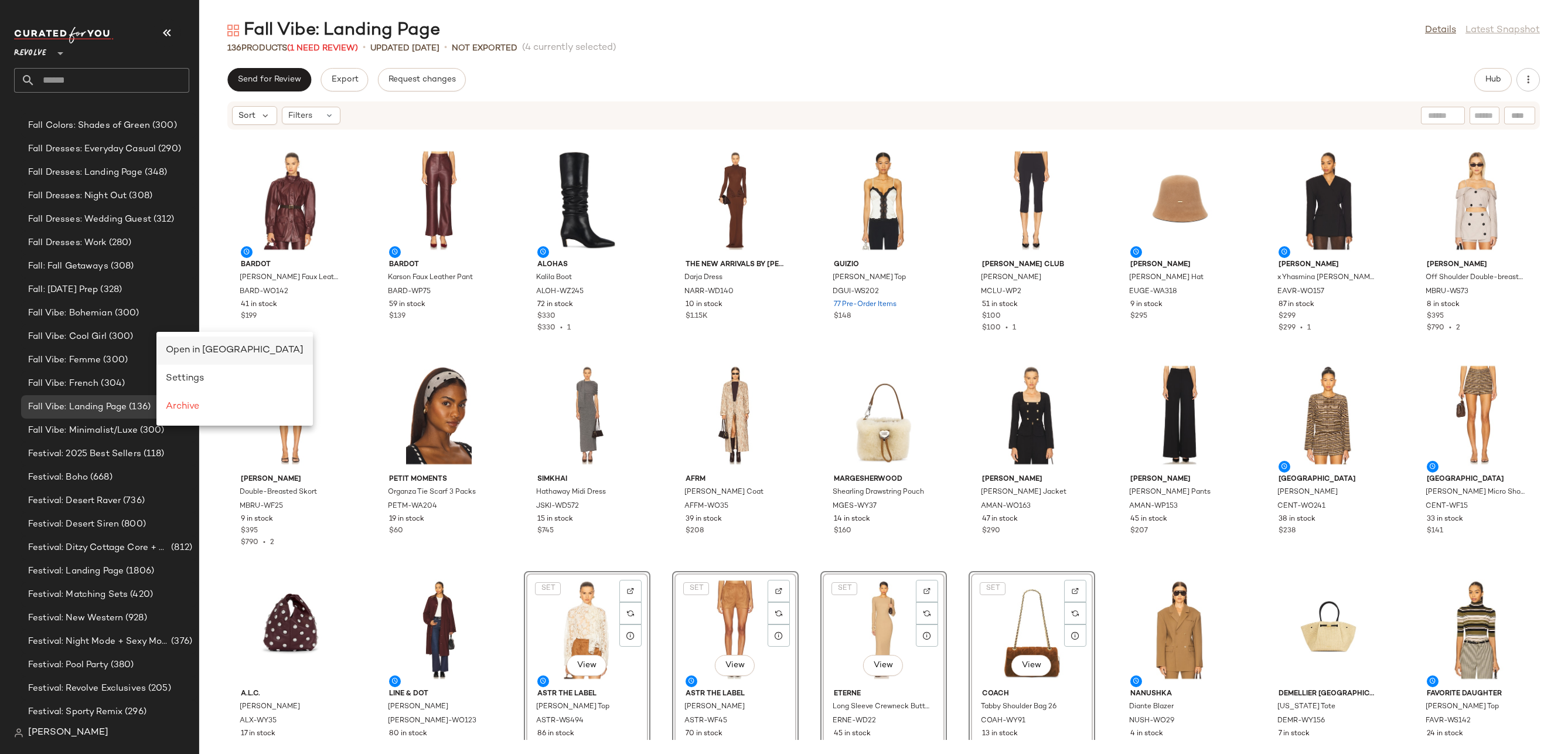
click at [176, 349] on span "Open in Split View" at bounding box center [235, 350] width 137 height 10
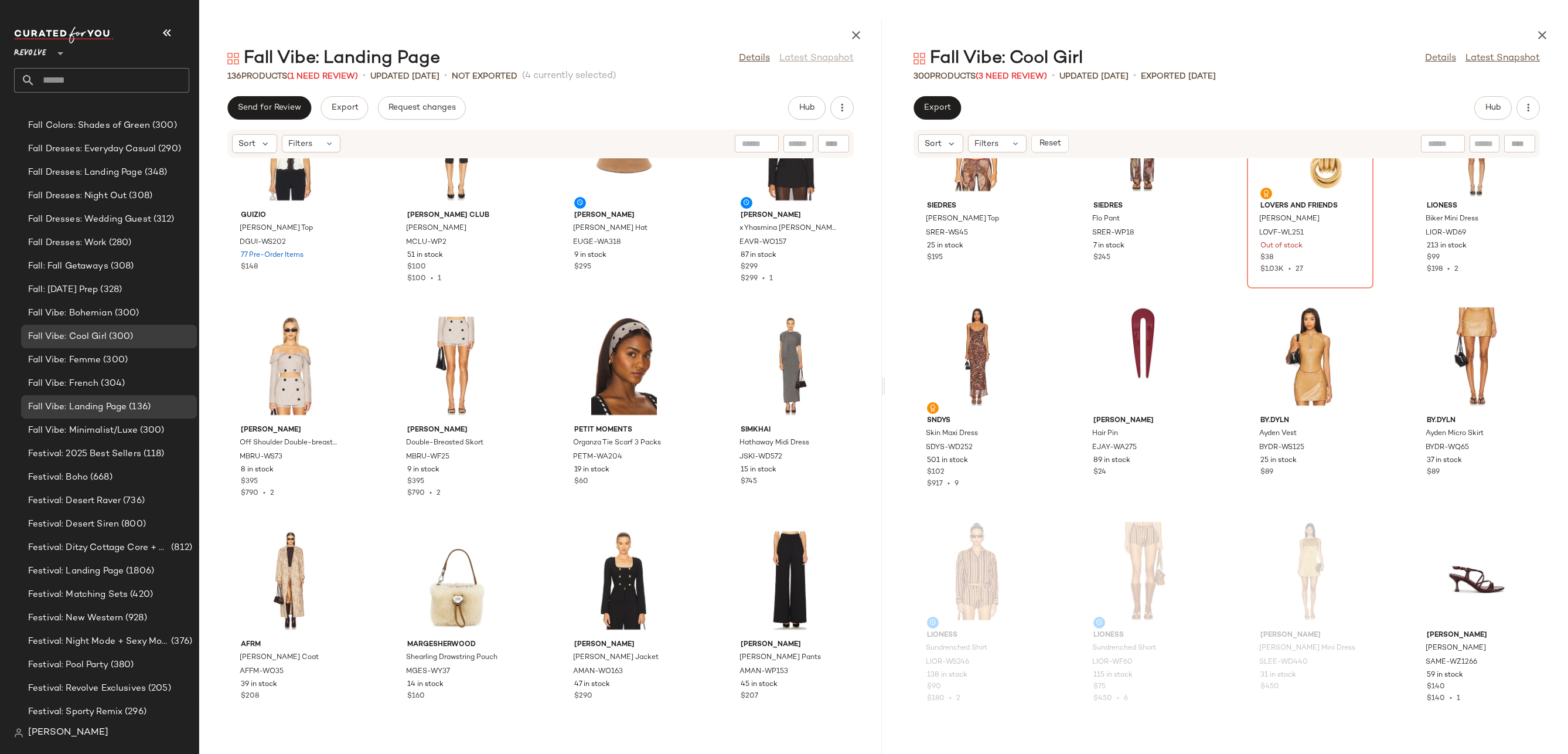
scroll to position [631, 0]
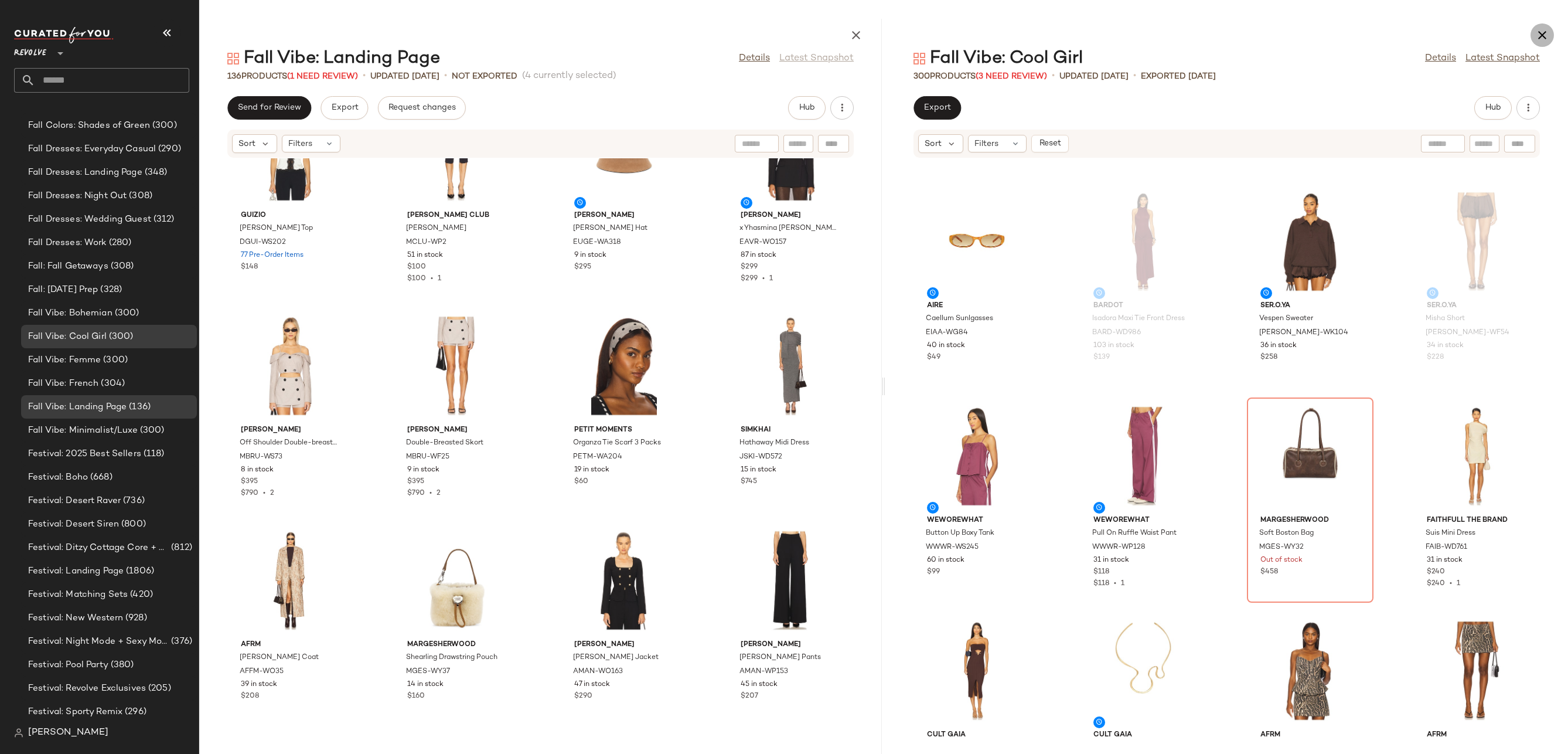
click at [1544, 39] on icon "button" at bounding box center [1542, 35] width 14 height 14
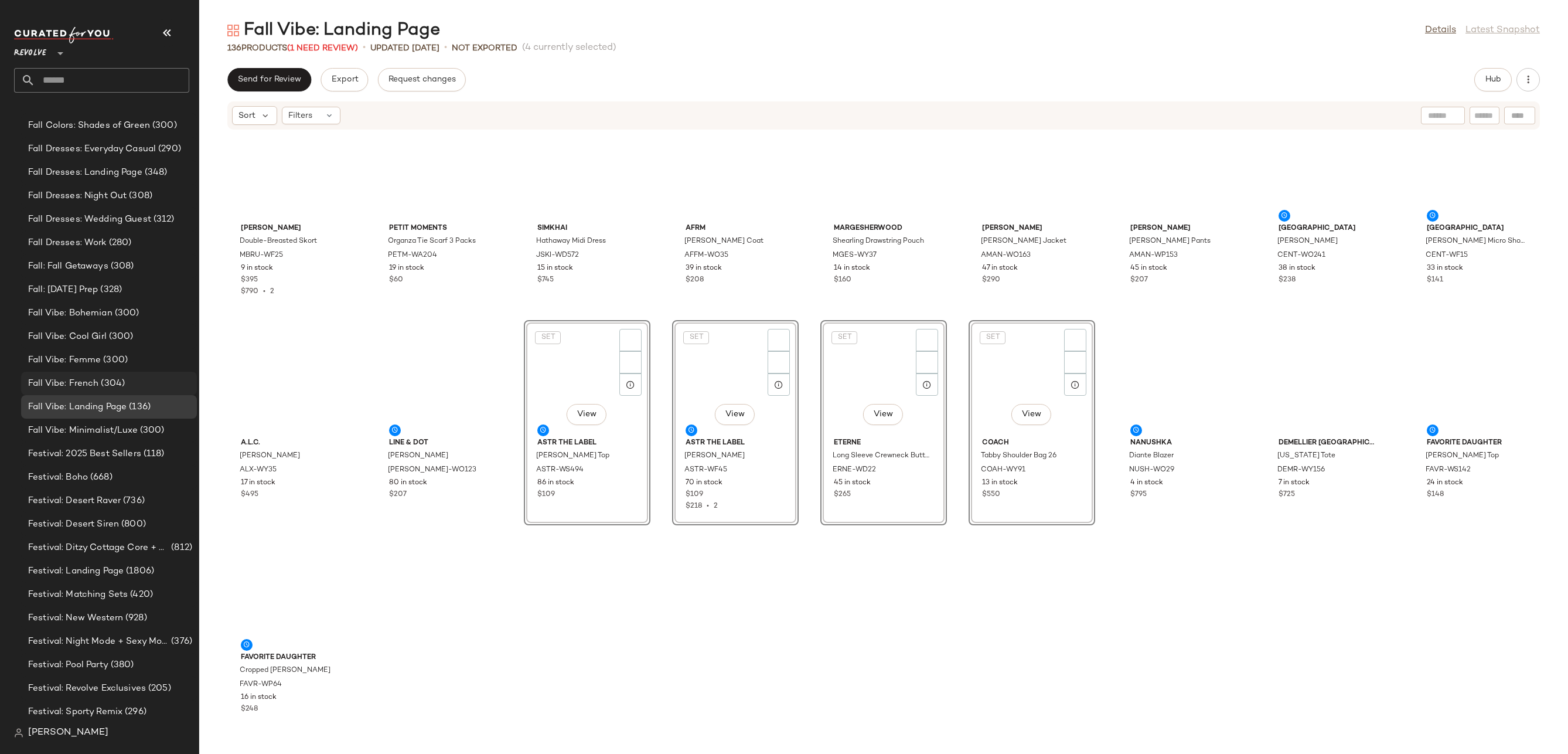
scroll to position [2360, 0]
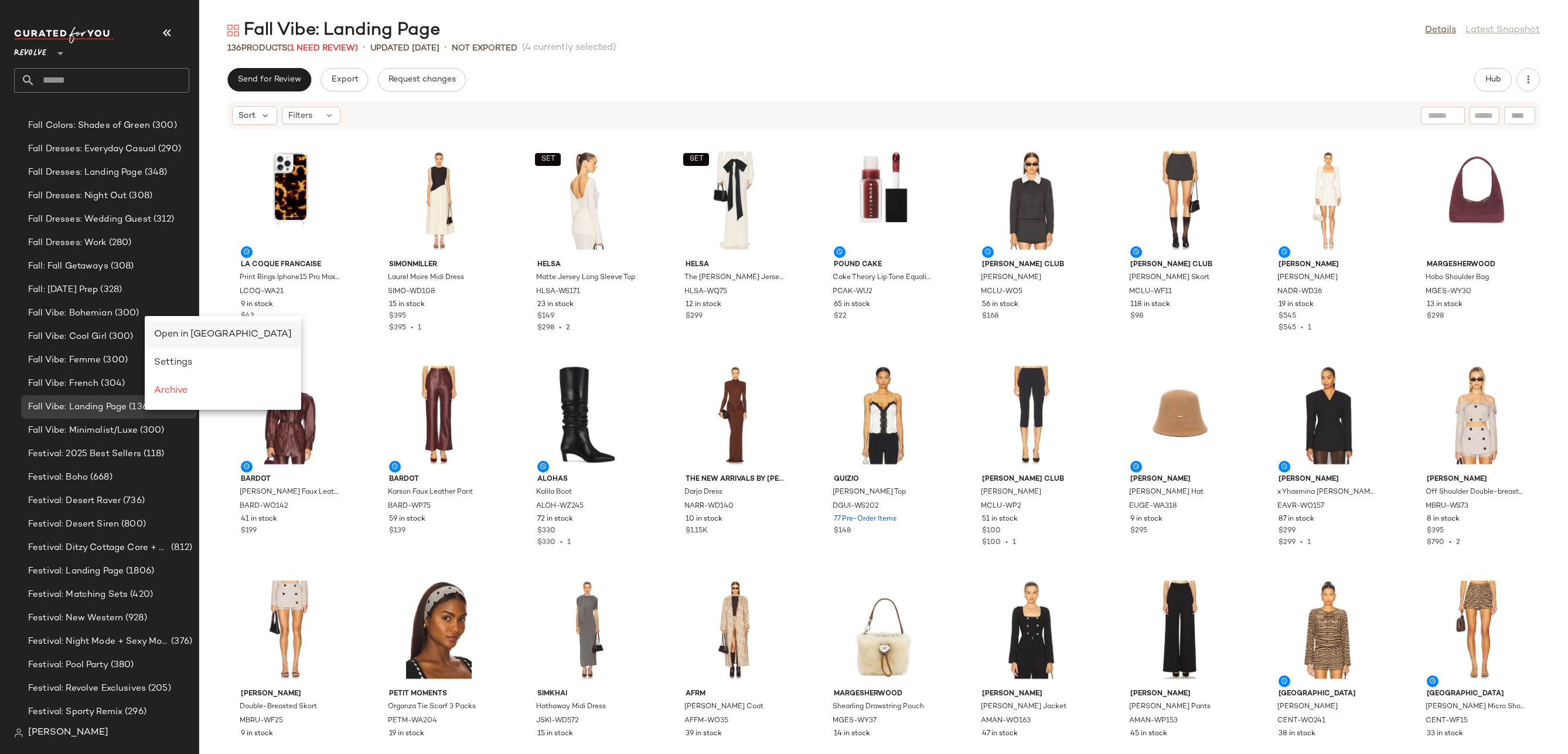
click at [163, 332] on span "Open in Split View" at bounding box center [223, 333] width 137 height 10
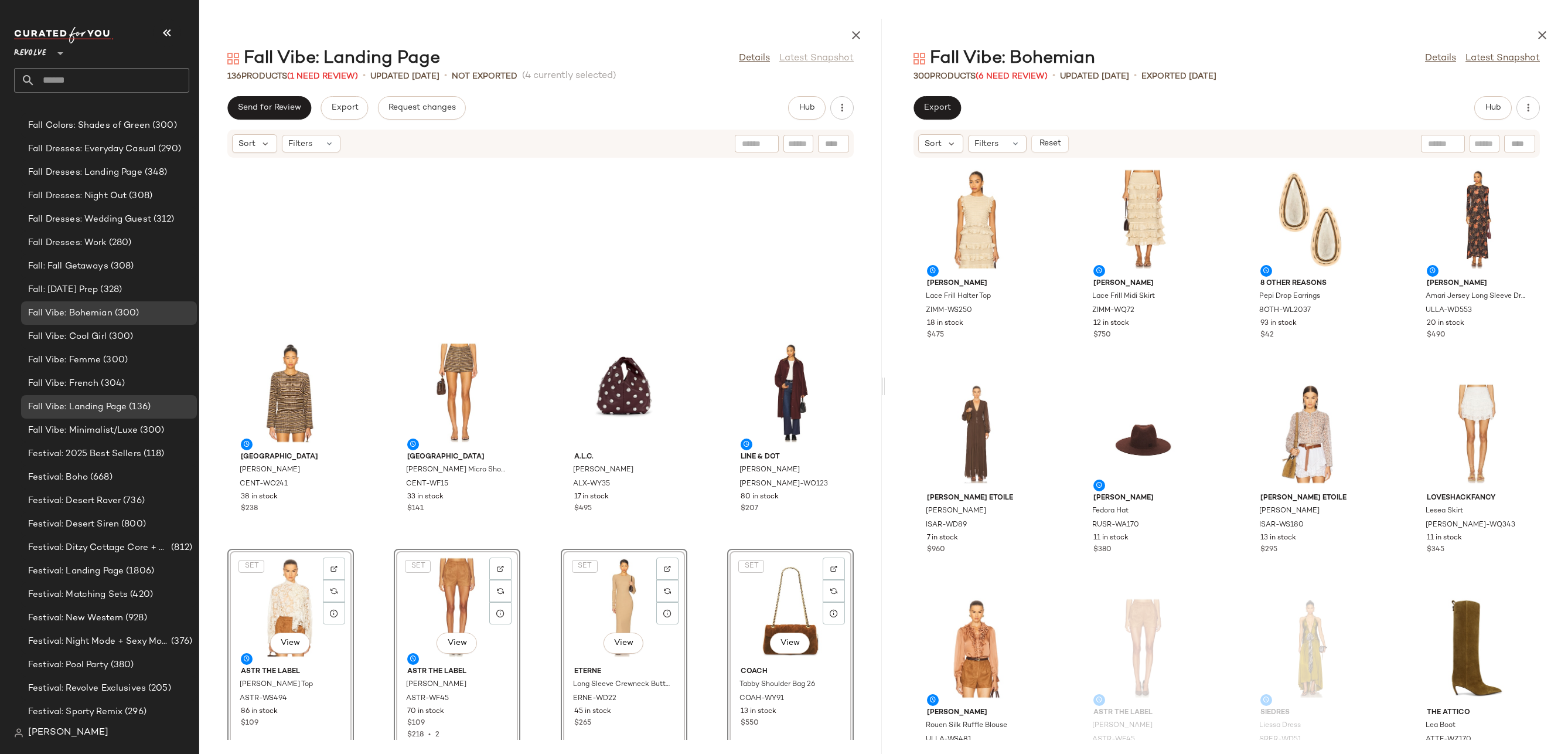
scroll to position [6716, 0]
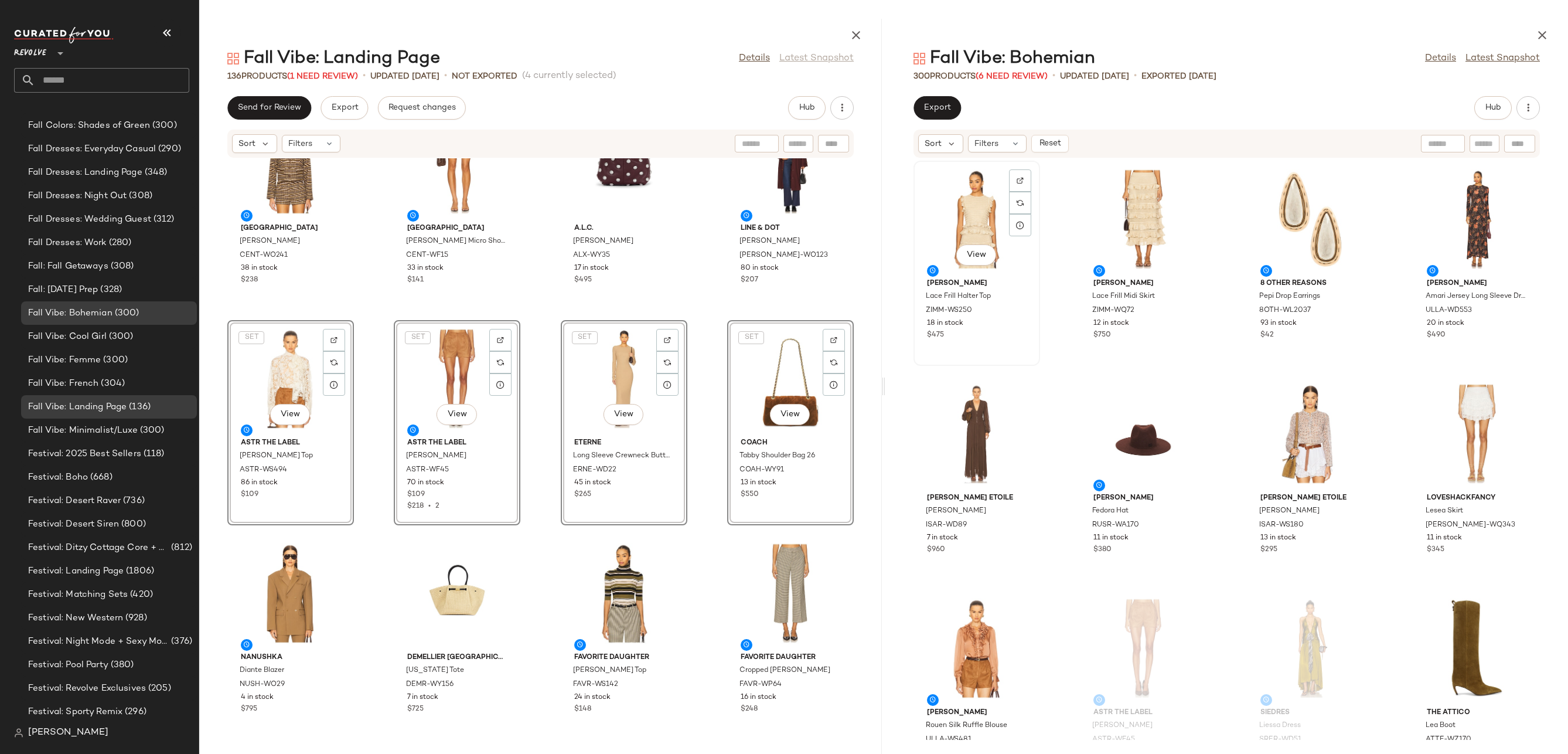
click at [985, 212] on div "View" at bounding box center [976, 219] width 118 height 109
click at [1472, 430] on div "View" at bounding box center [1477, 434] width 118 height 109
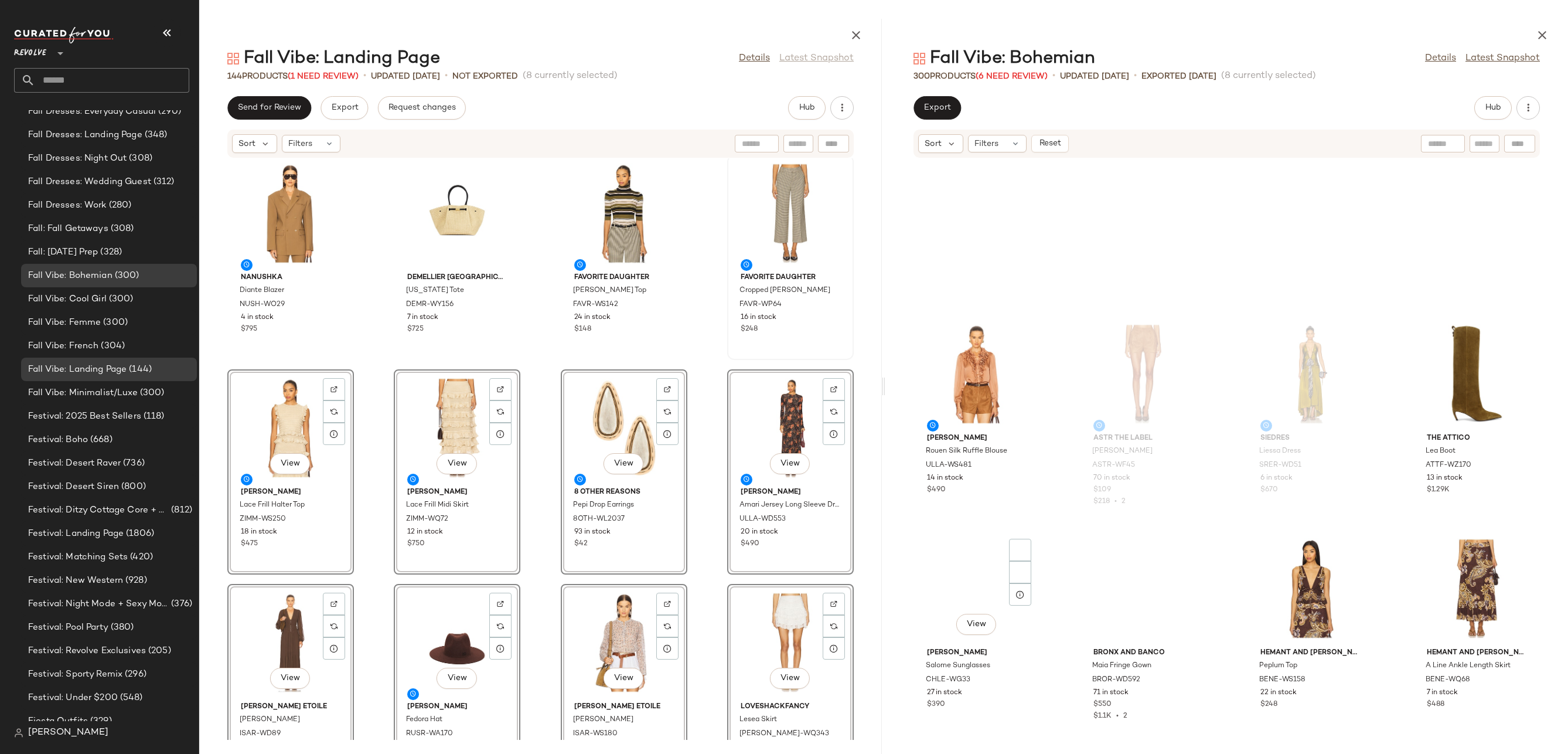
scroll to position [515, 0]
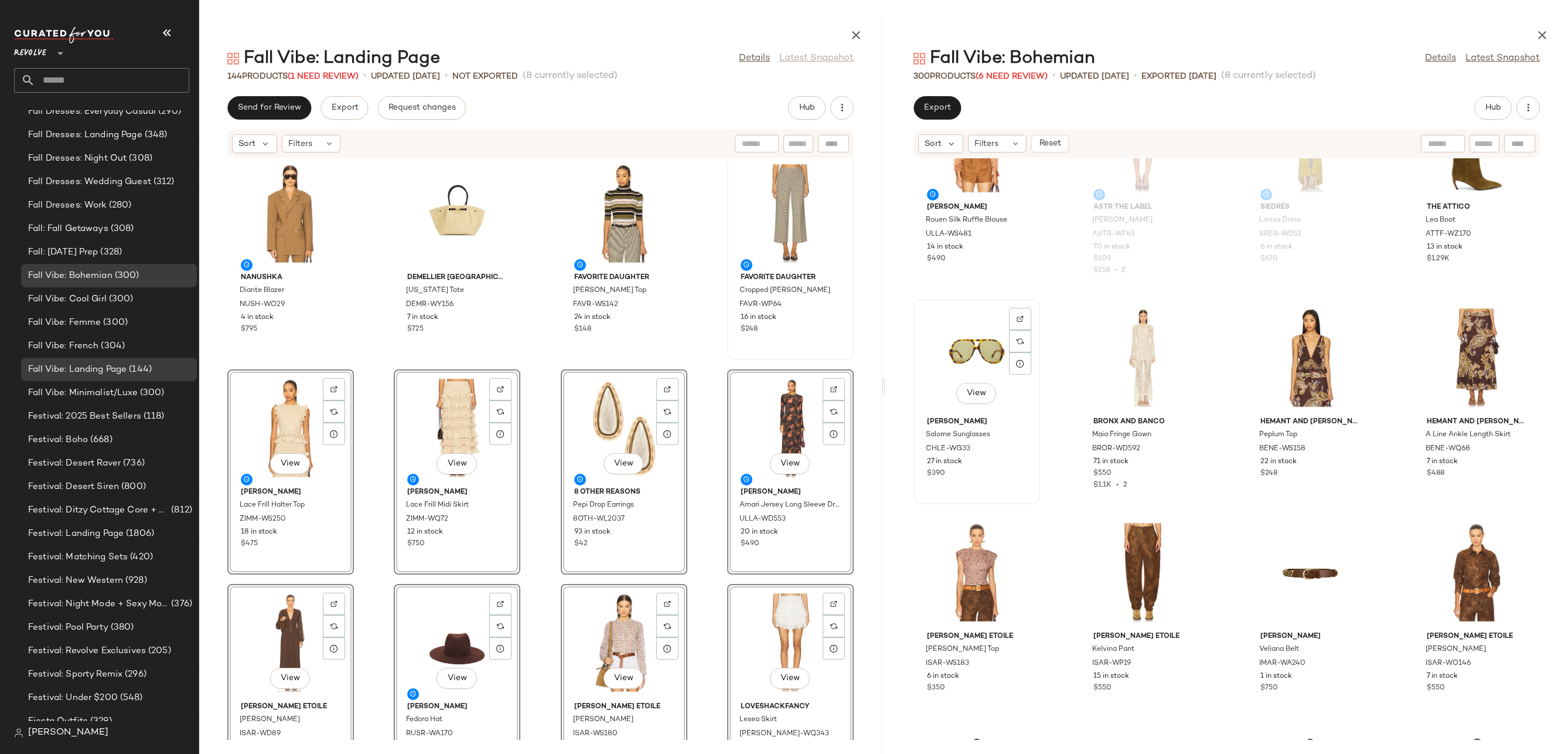
click at [971, 346] on div "View" at bounding box center [976, 357] width 118 height 109
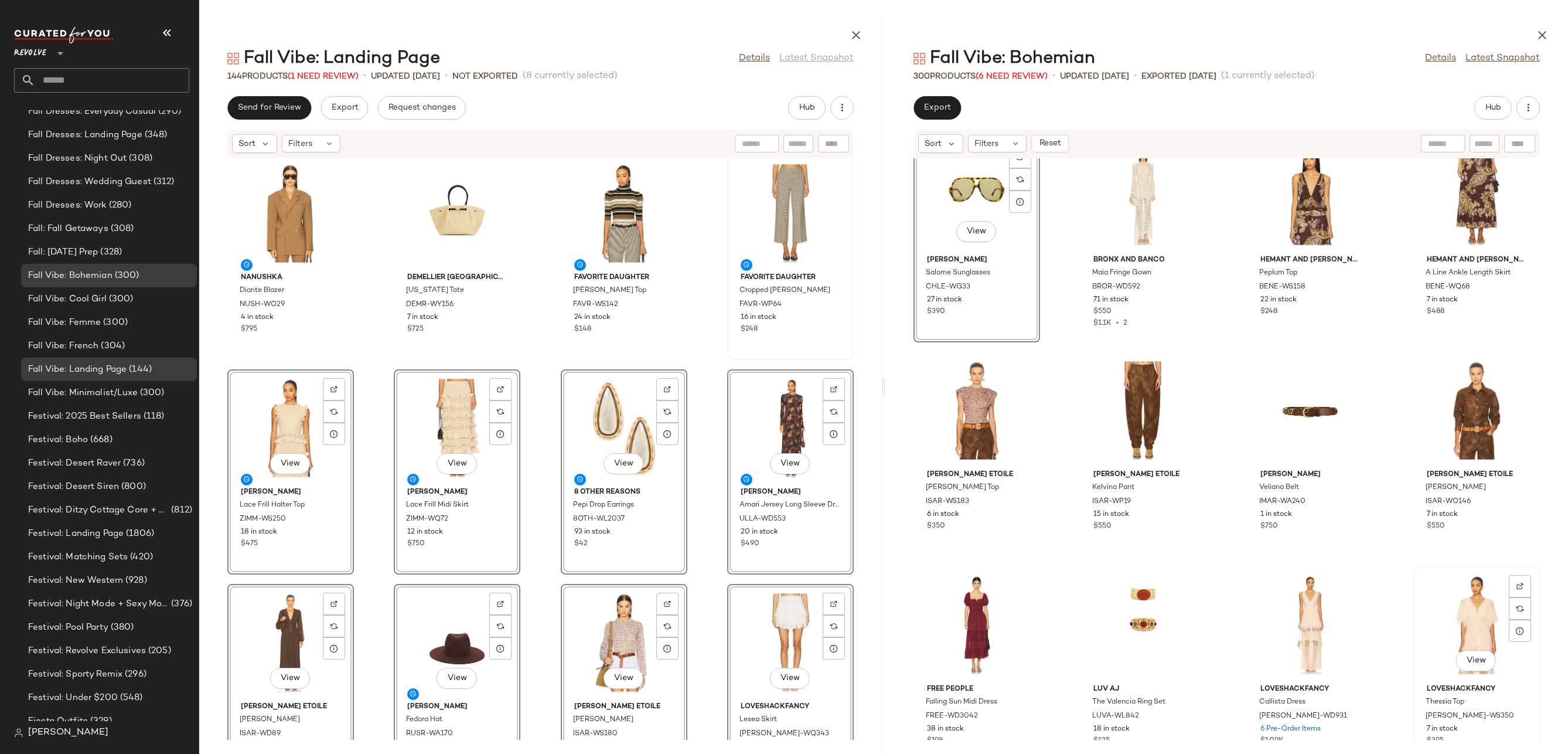
scroll to position [777, 0]
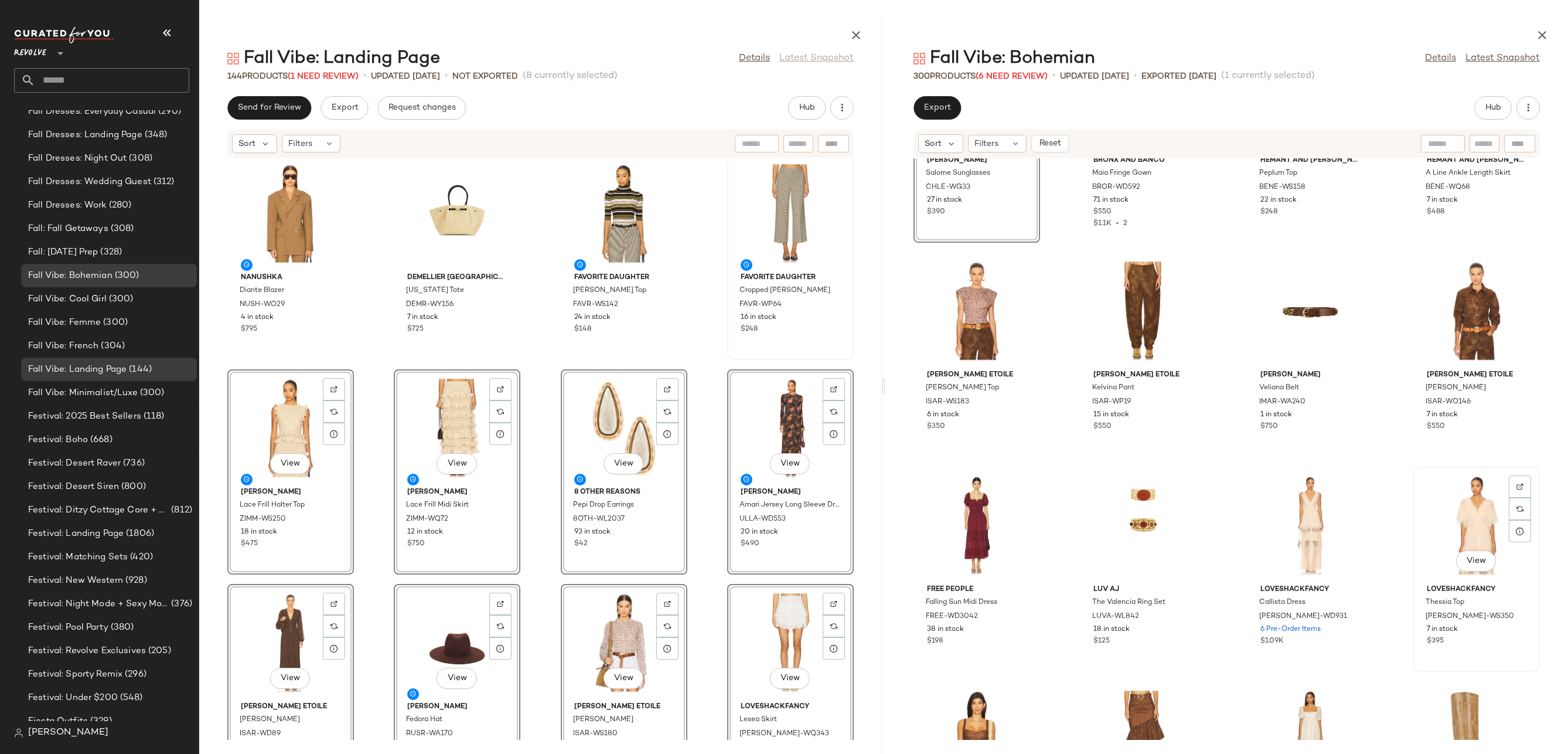
click at [1479, 530] on div "View" at bounding box center [1477, 525] width 118 height 109
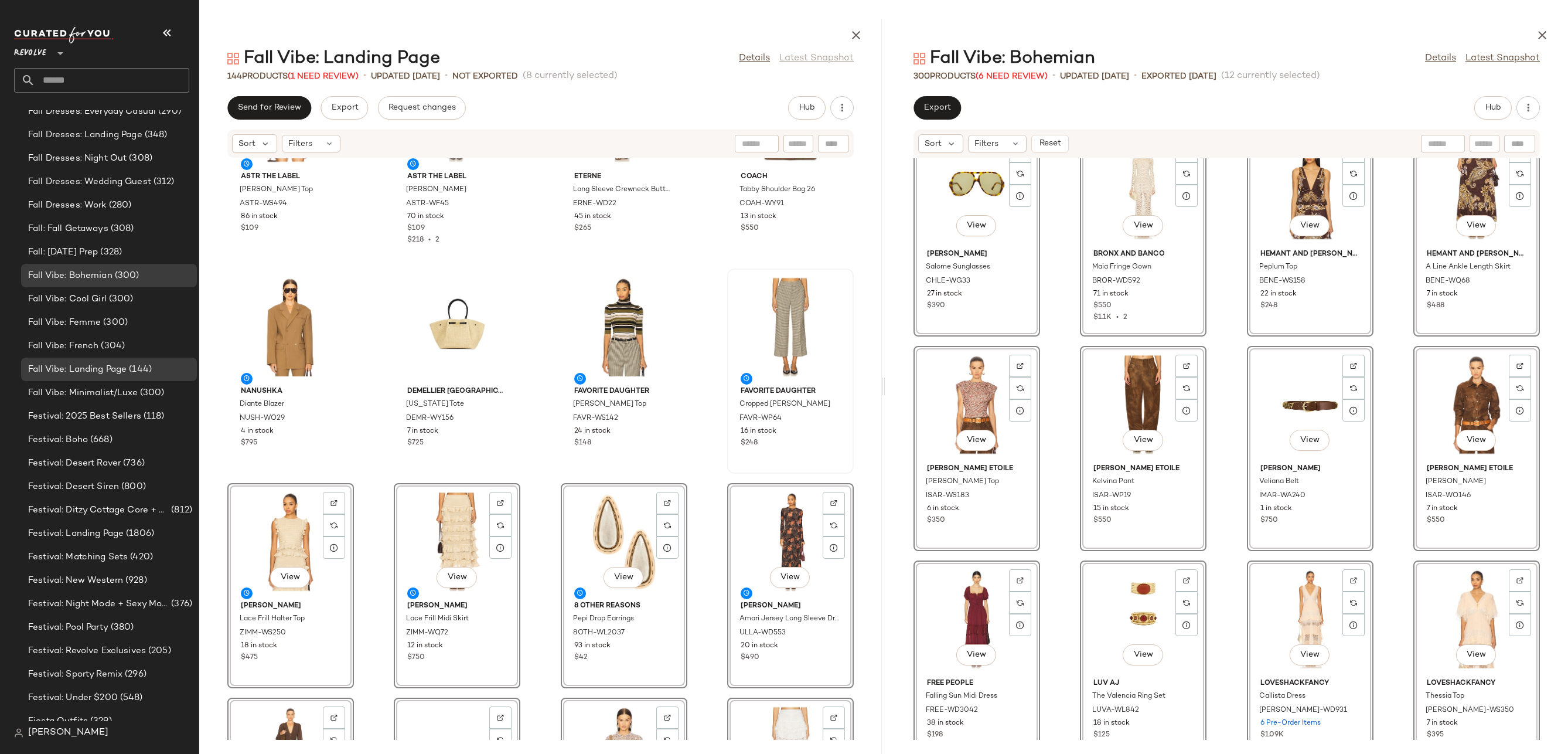
scroll to position [516, 0]
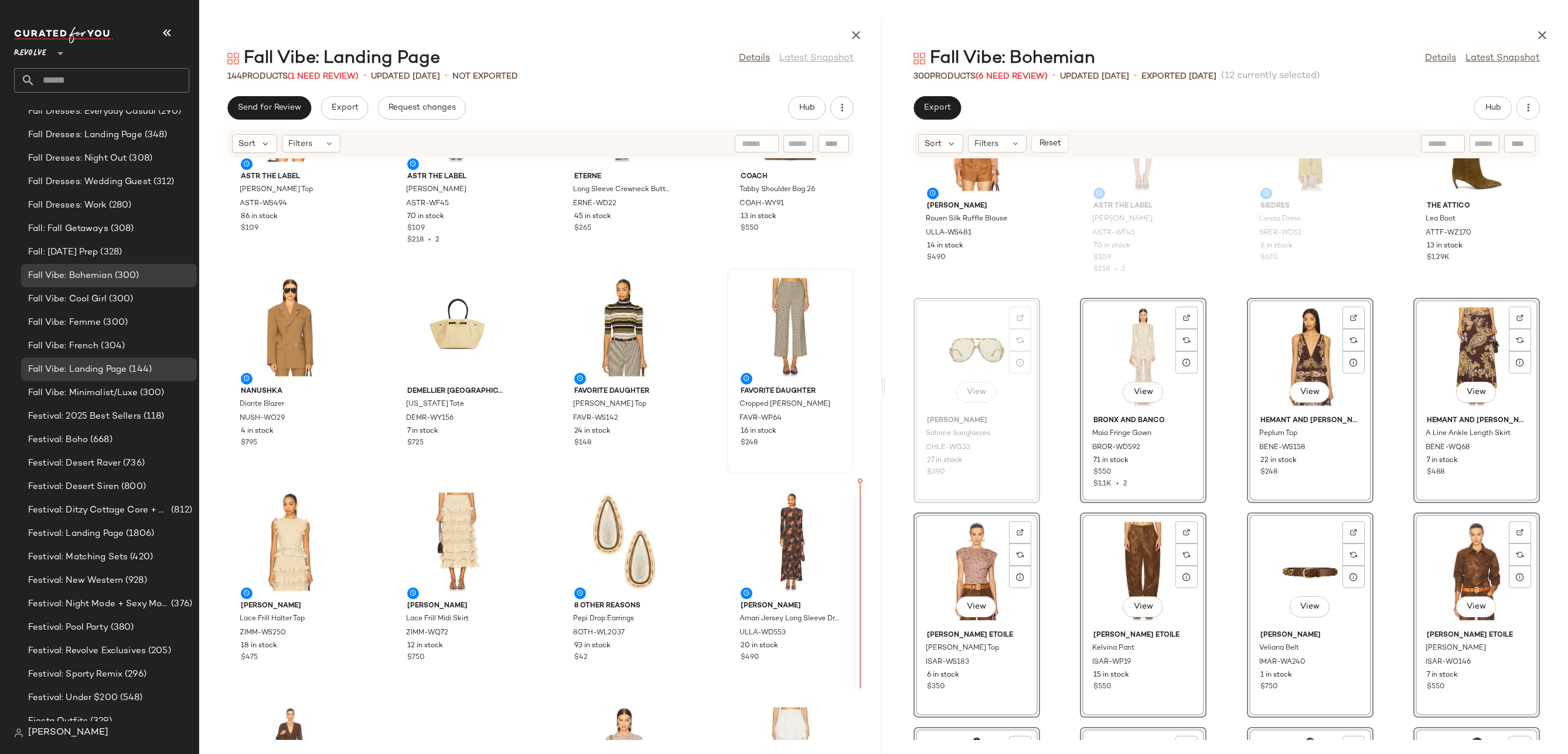
drag, startPoint x: 982, startPoint y: 342, endPoint x: 976, endPoint y: 347, distance: 7.8
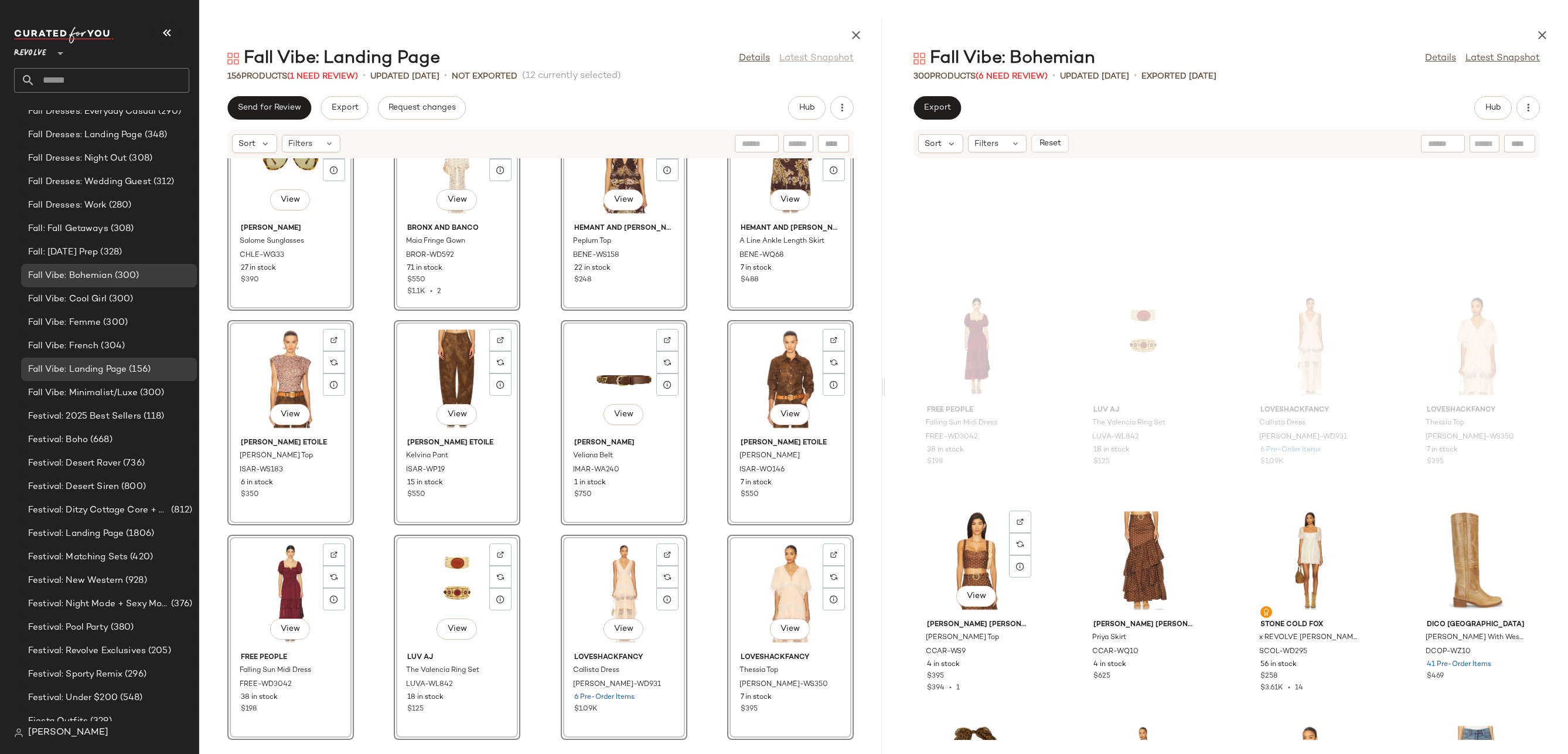
scroll to position [1292, 0]
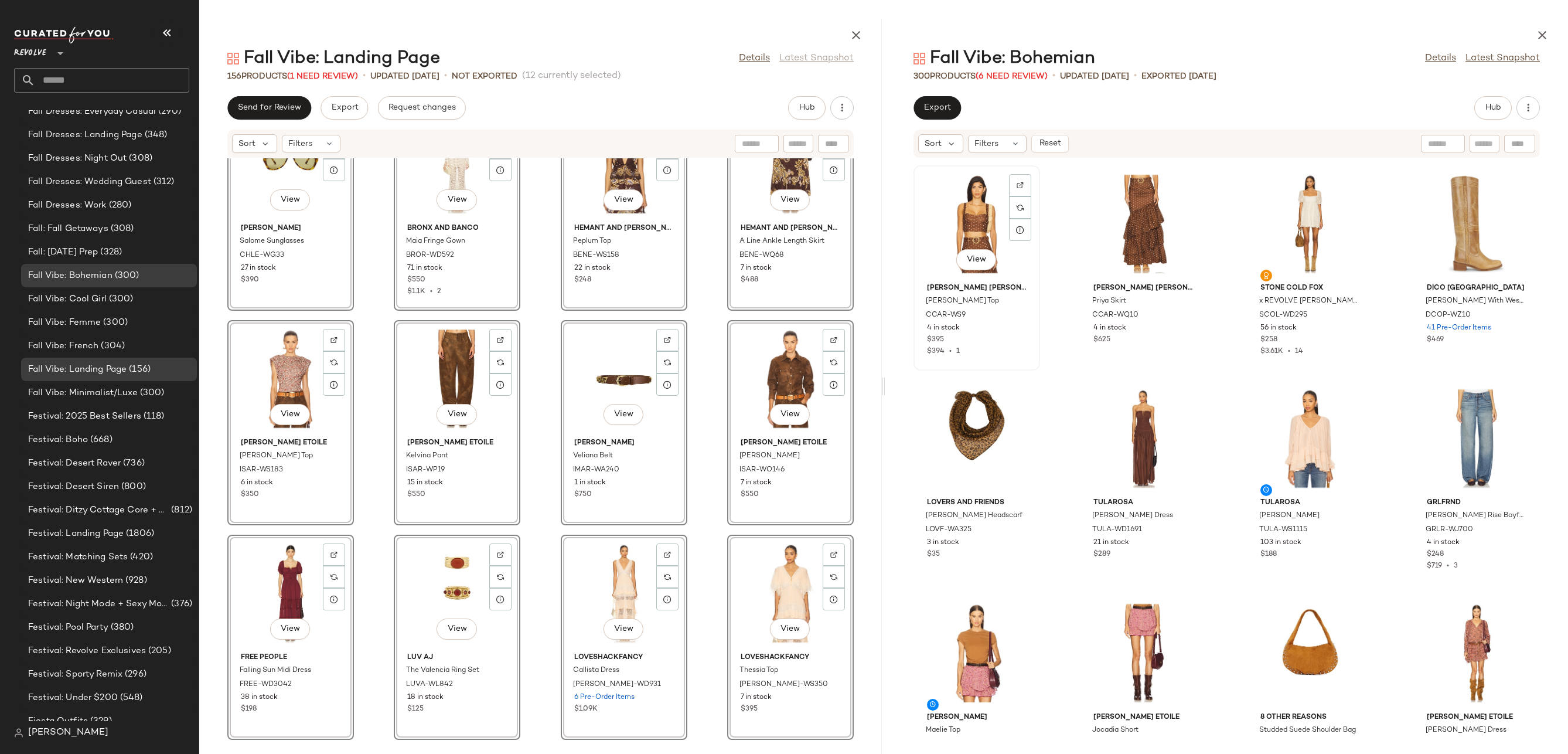
click at [972, 224] on div "View" at bounding box center [976, 224] width 118 height 109
click at [1477, 649] on div "View" at bounding box center [1477, 652] width 118 height 109
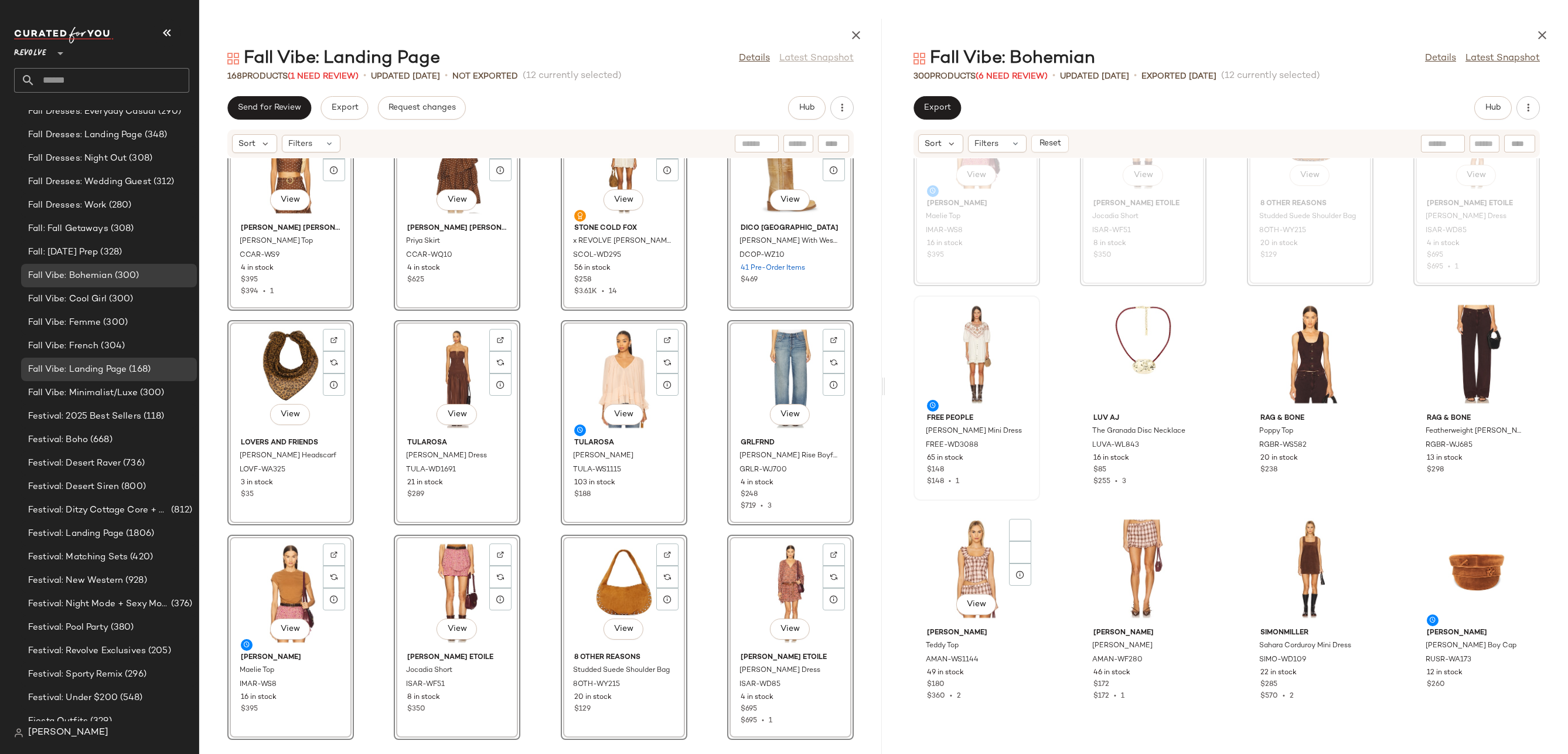
scroll to position [2223, 0]
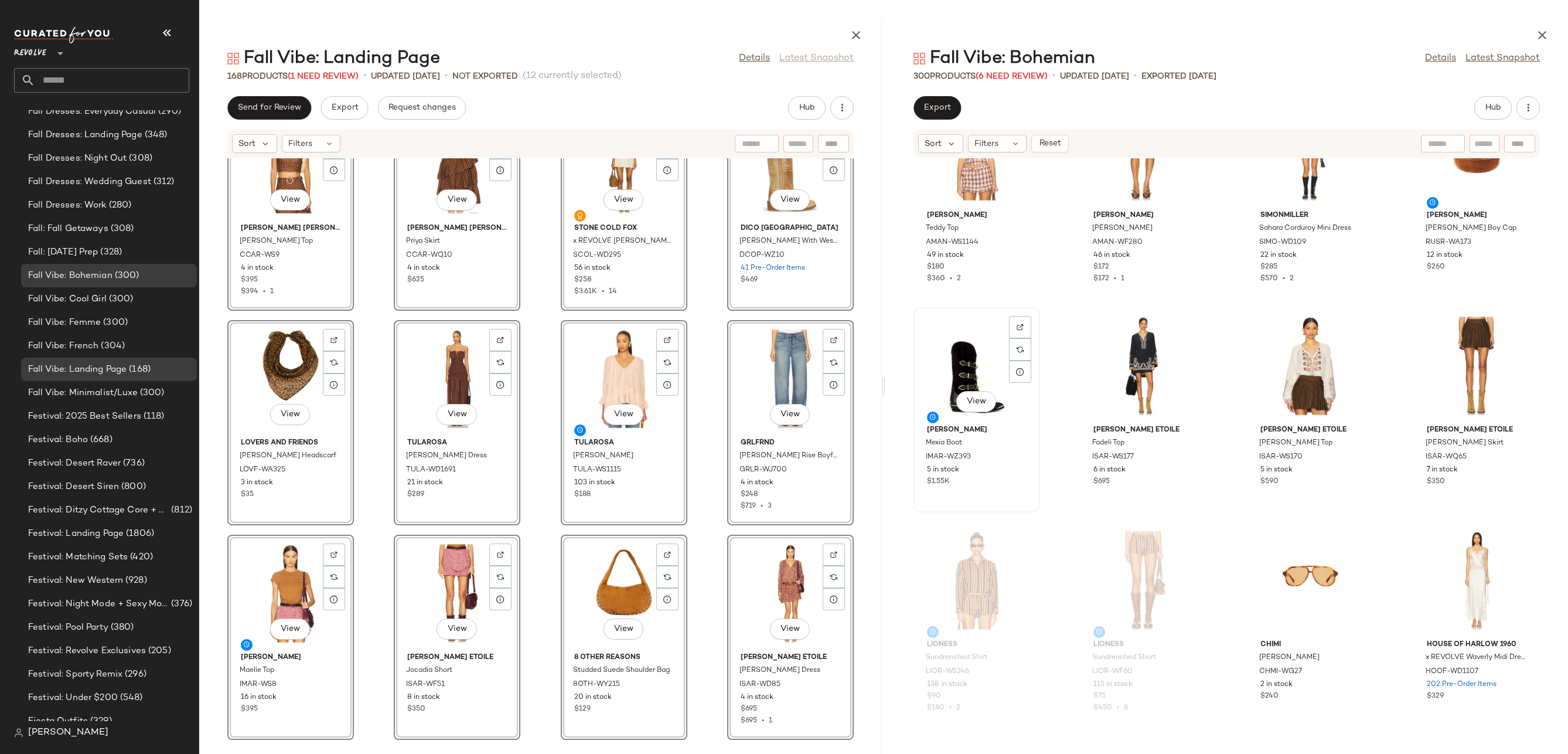
click at [968, 354] on div "View" at bounding box center [976, 366] width 118 height 109
click at [1439, 344] on div "View" at bounding box center [1477, 366] width 118 height 109
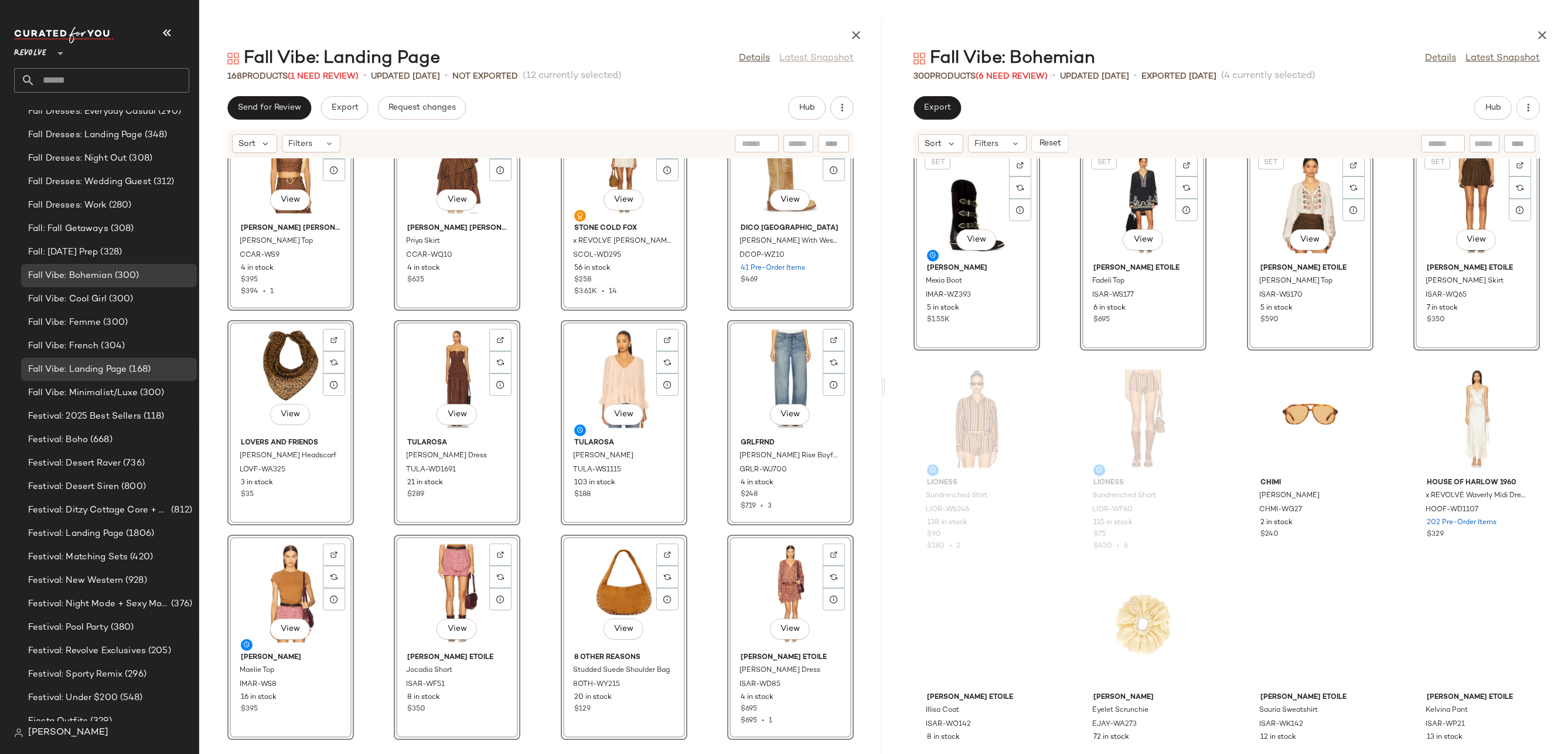
scroll to position [2505, 0]
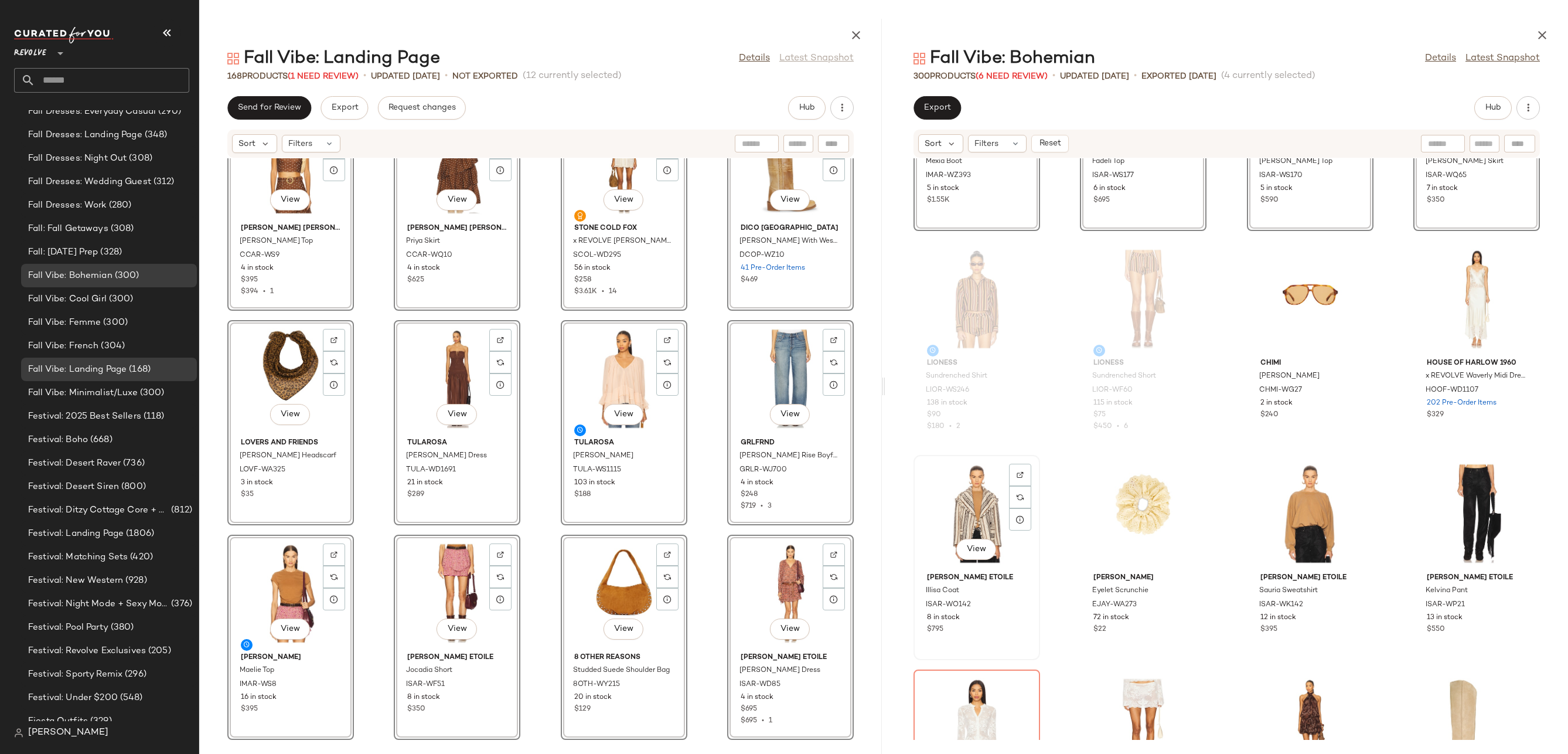
click at [984, 516] on div "View" at bounding box center [976, 513] width 118 height 109
click at [1467, 514] on div "View" at bounding box center [1477, 513] width 118 height 109
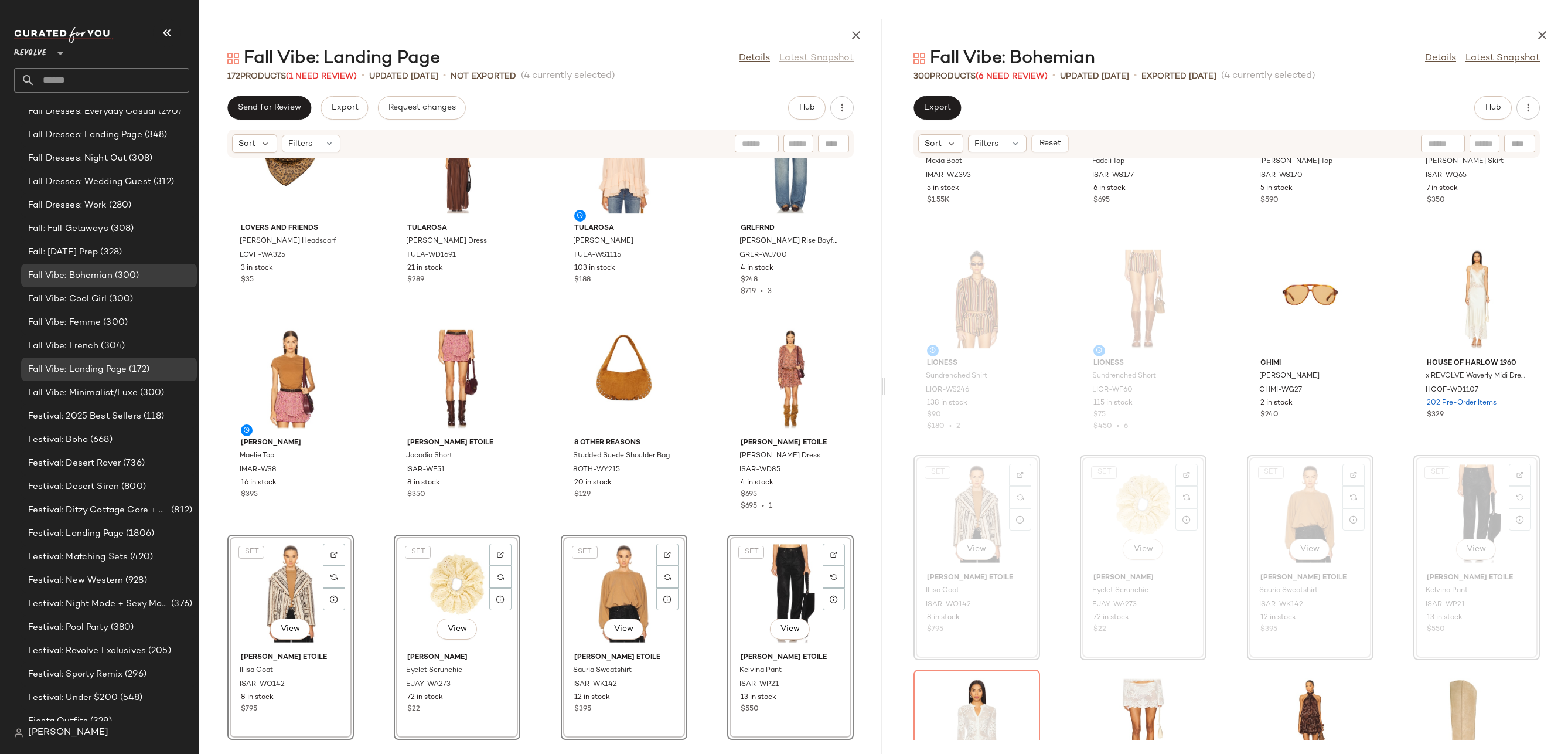
scroll to position [2914, 0]
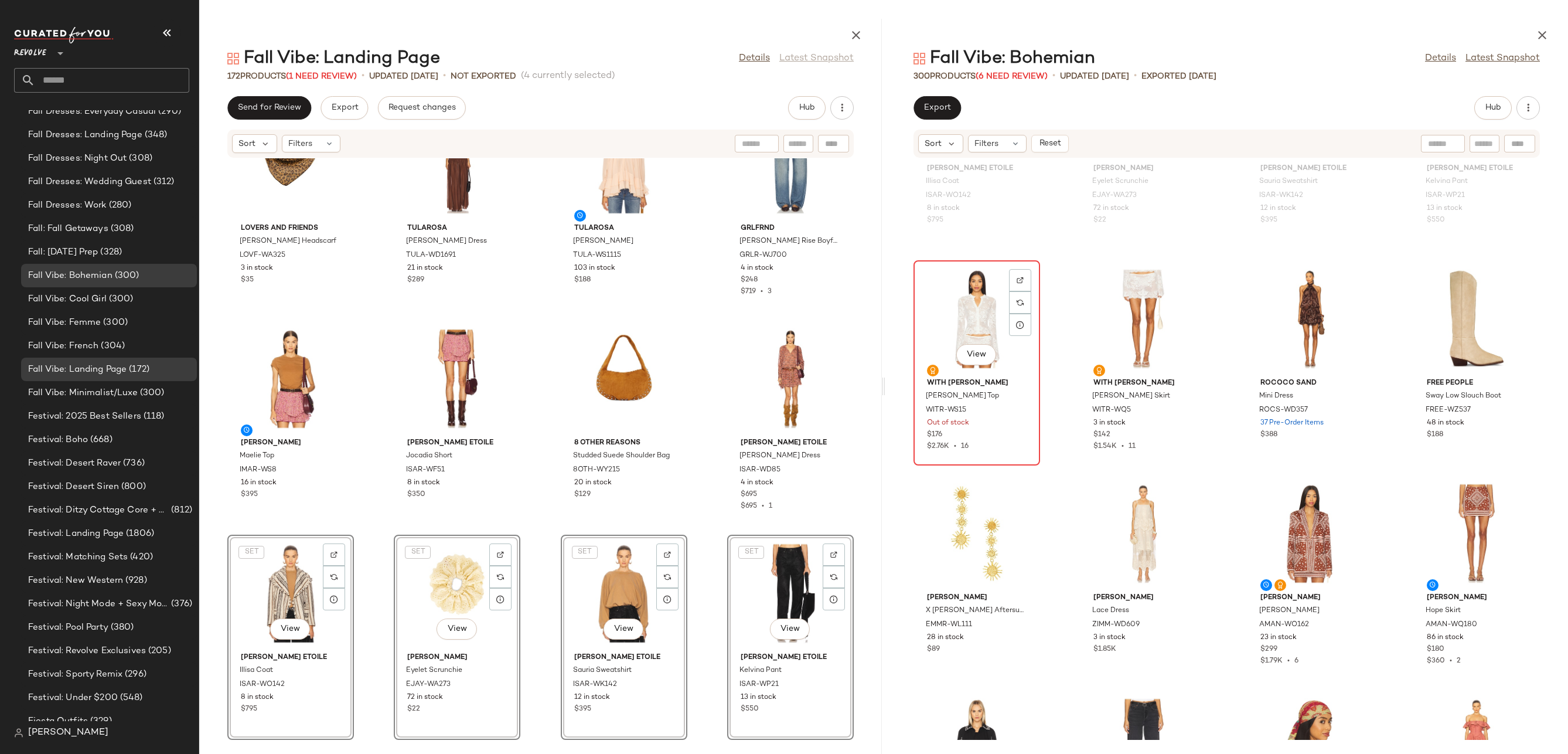
click at [978, 339] on div "View" at bounding box center [976, 319] width 118 height 109
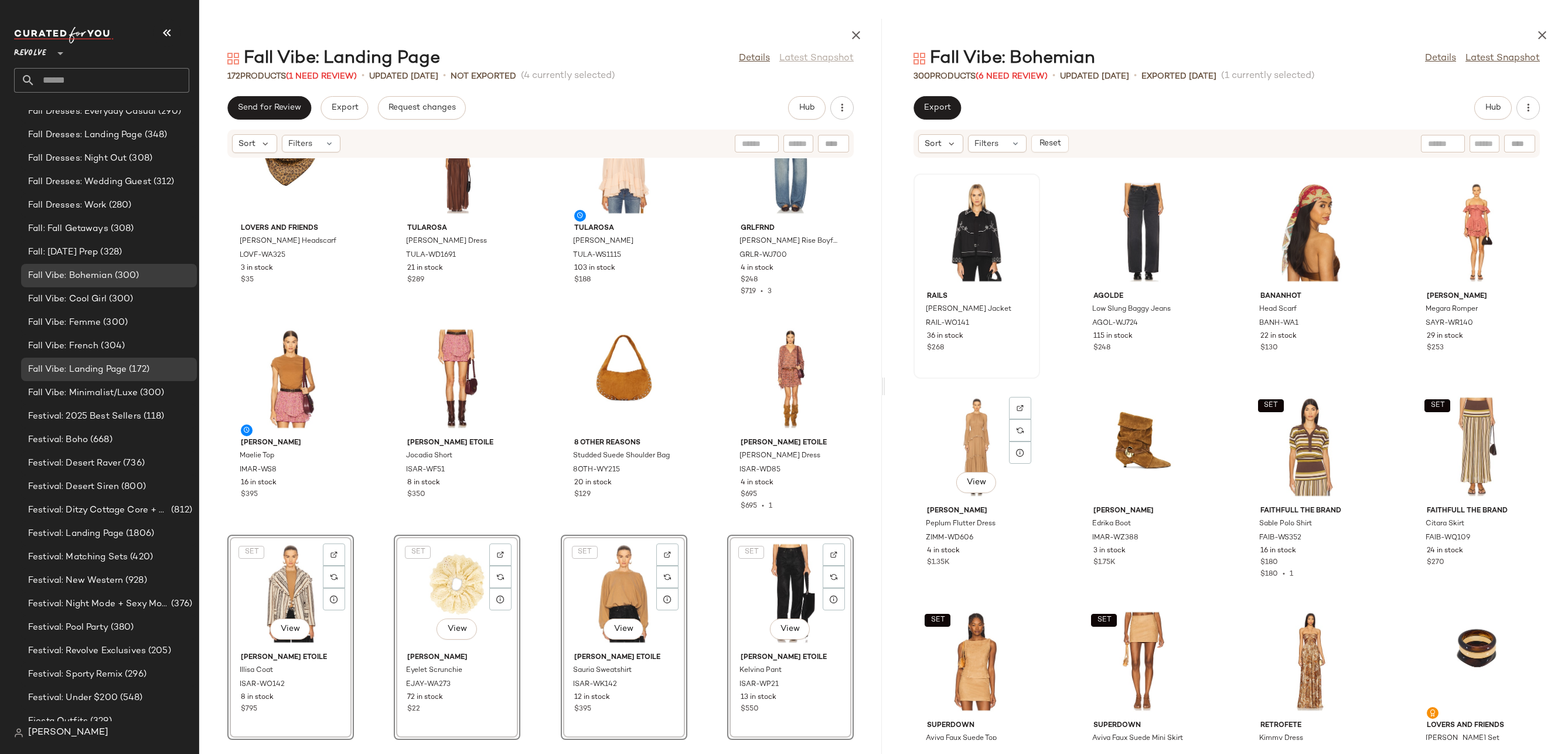
scroll to position [3551, 0]
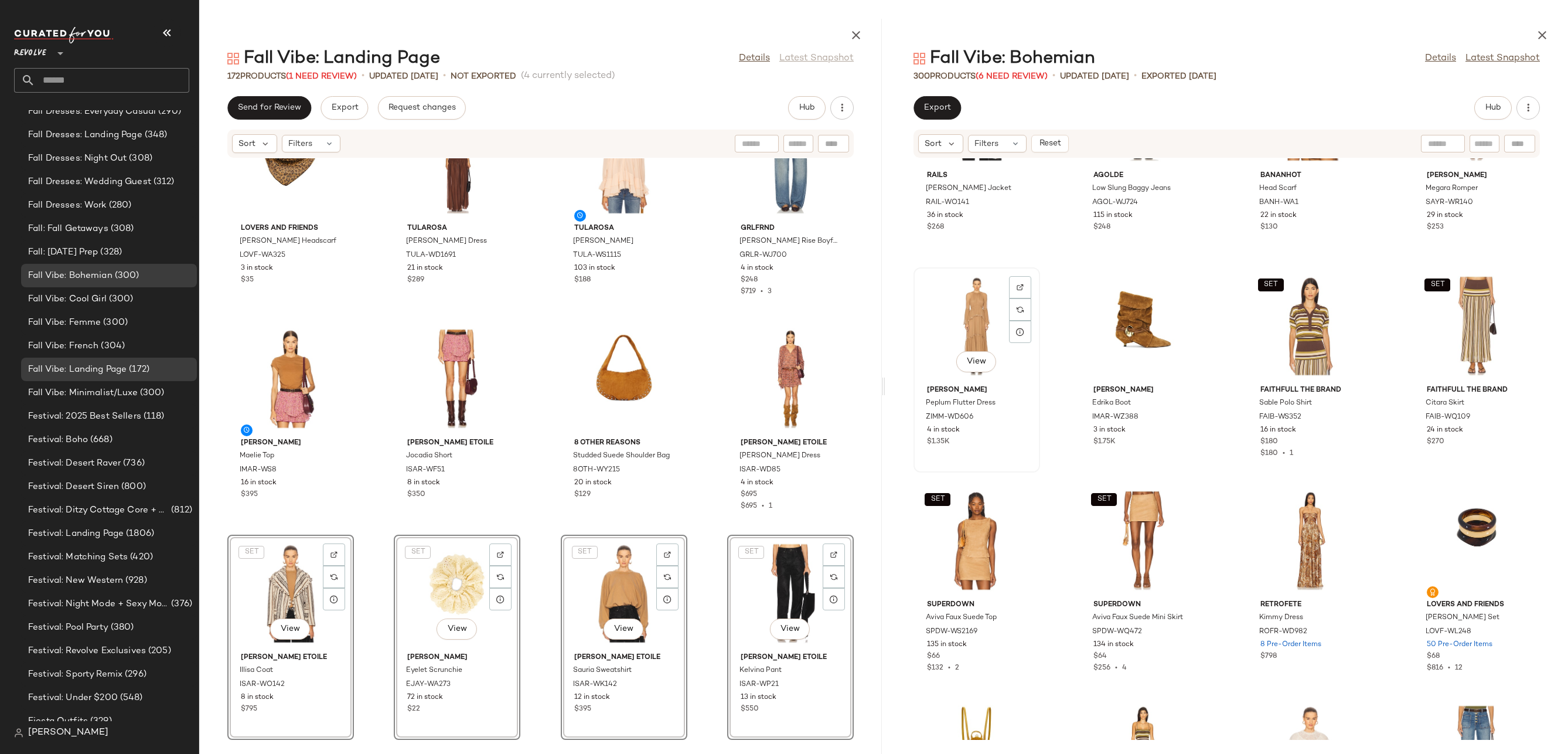
click at [961, 315] on div "View" at bounding box center [976, 326] width 118 height 109
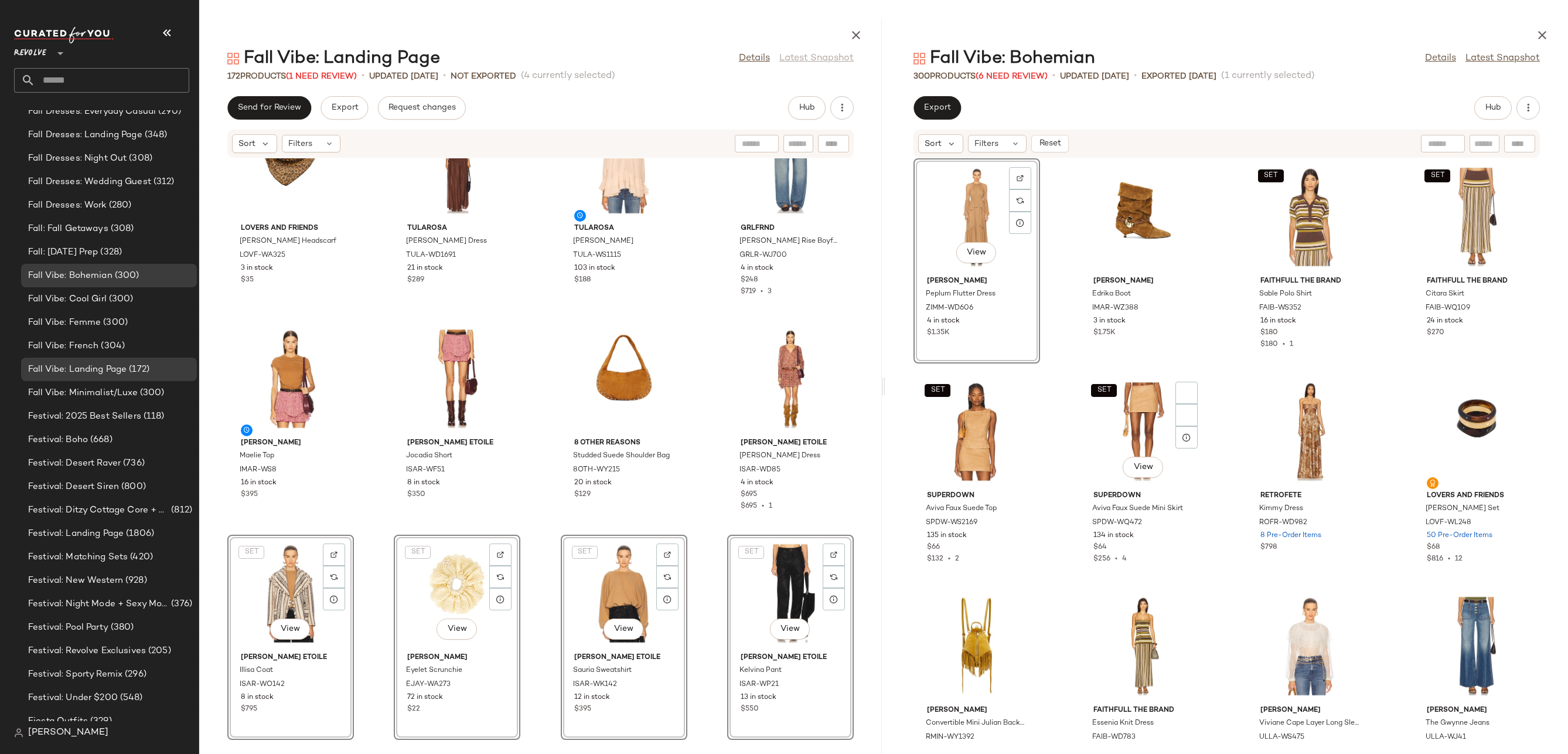
scroll to position [3794, 0]
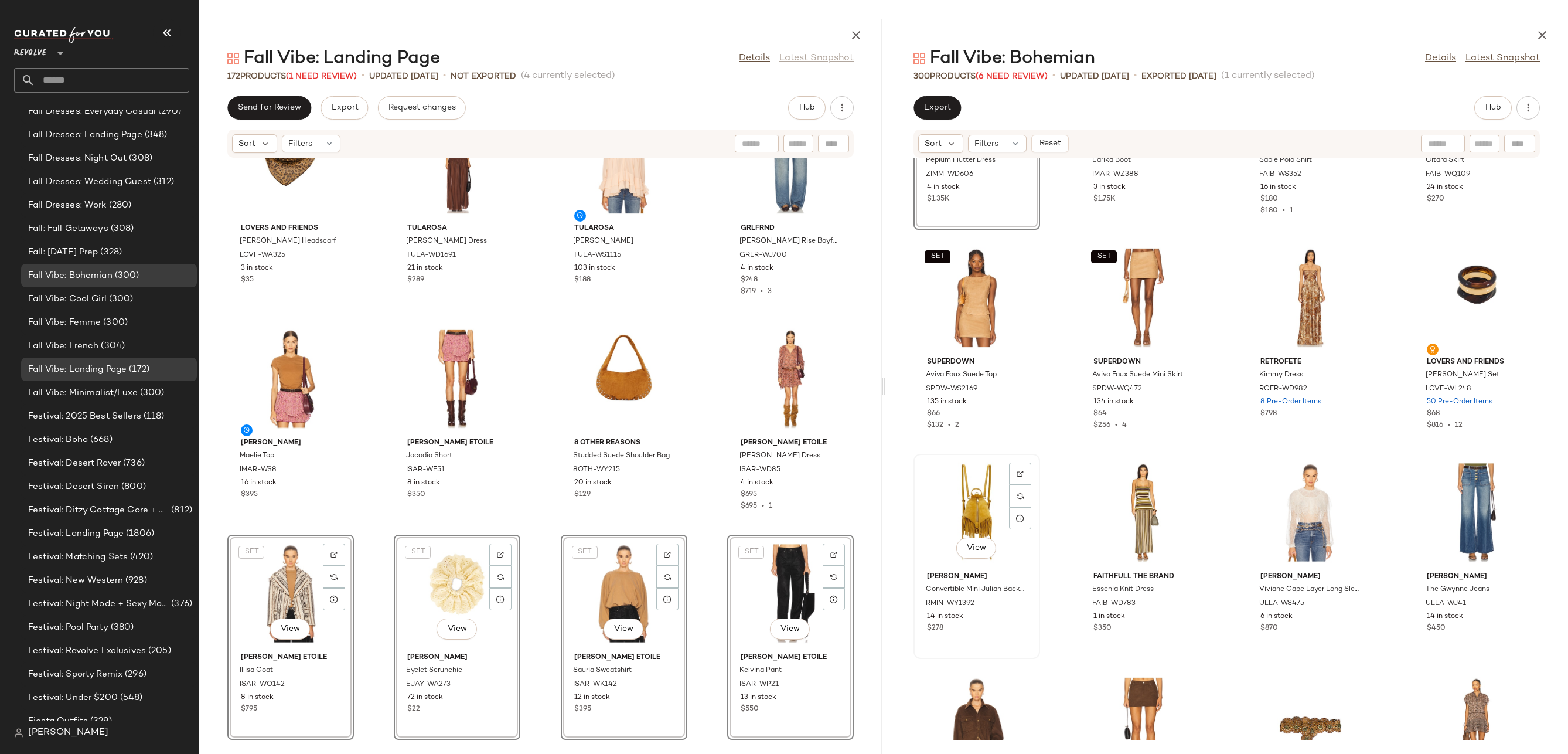
click at [955, 483] on div "View" at bounding box center [976, 512] width 118 height 109
click at [1450, 499] on div "View" at bounding box center [1477, 512] width 118 height 109
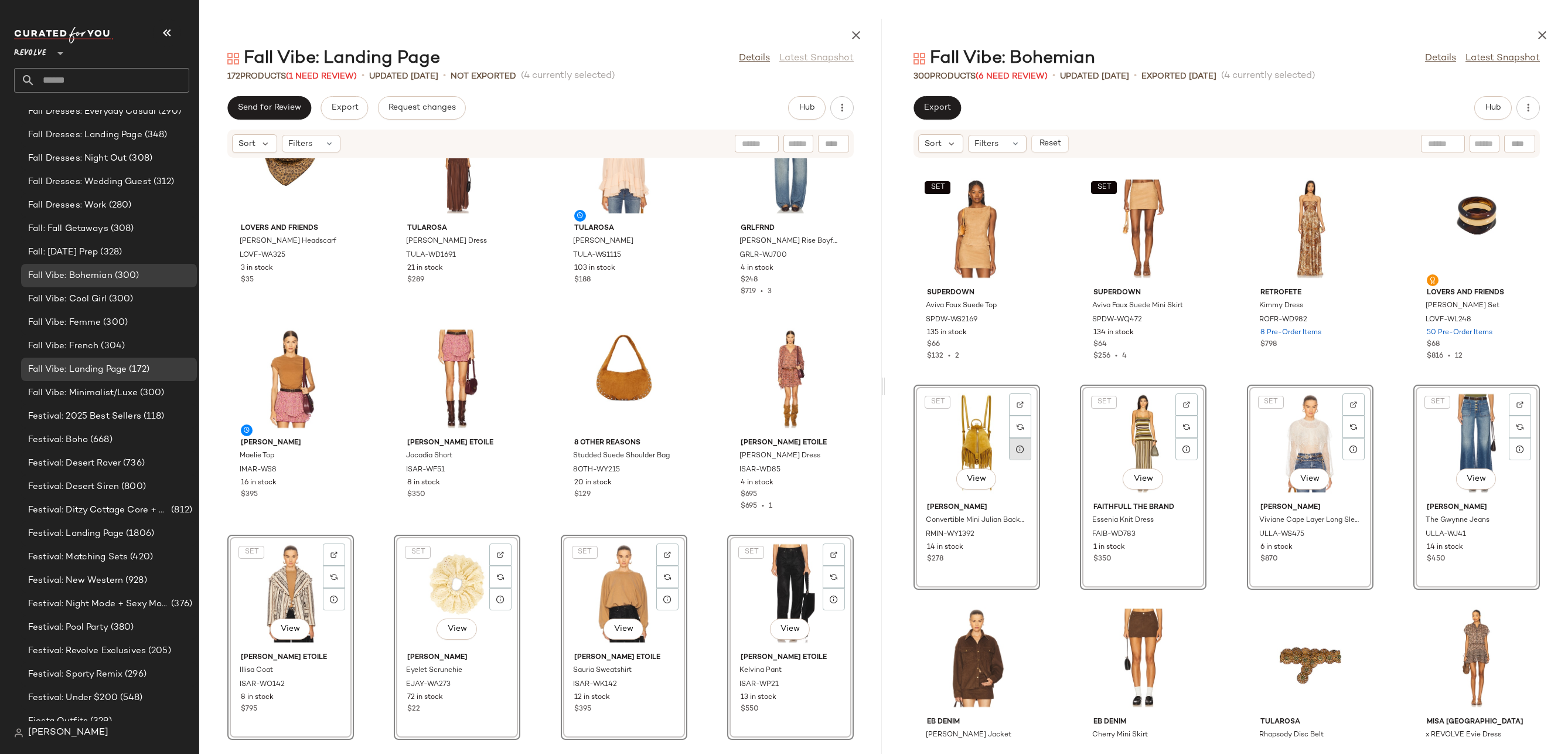
scroll to position [3878, 0]
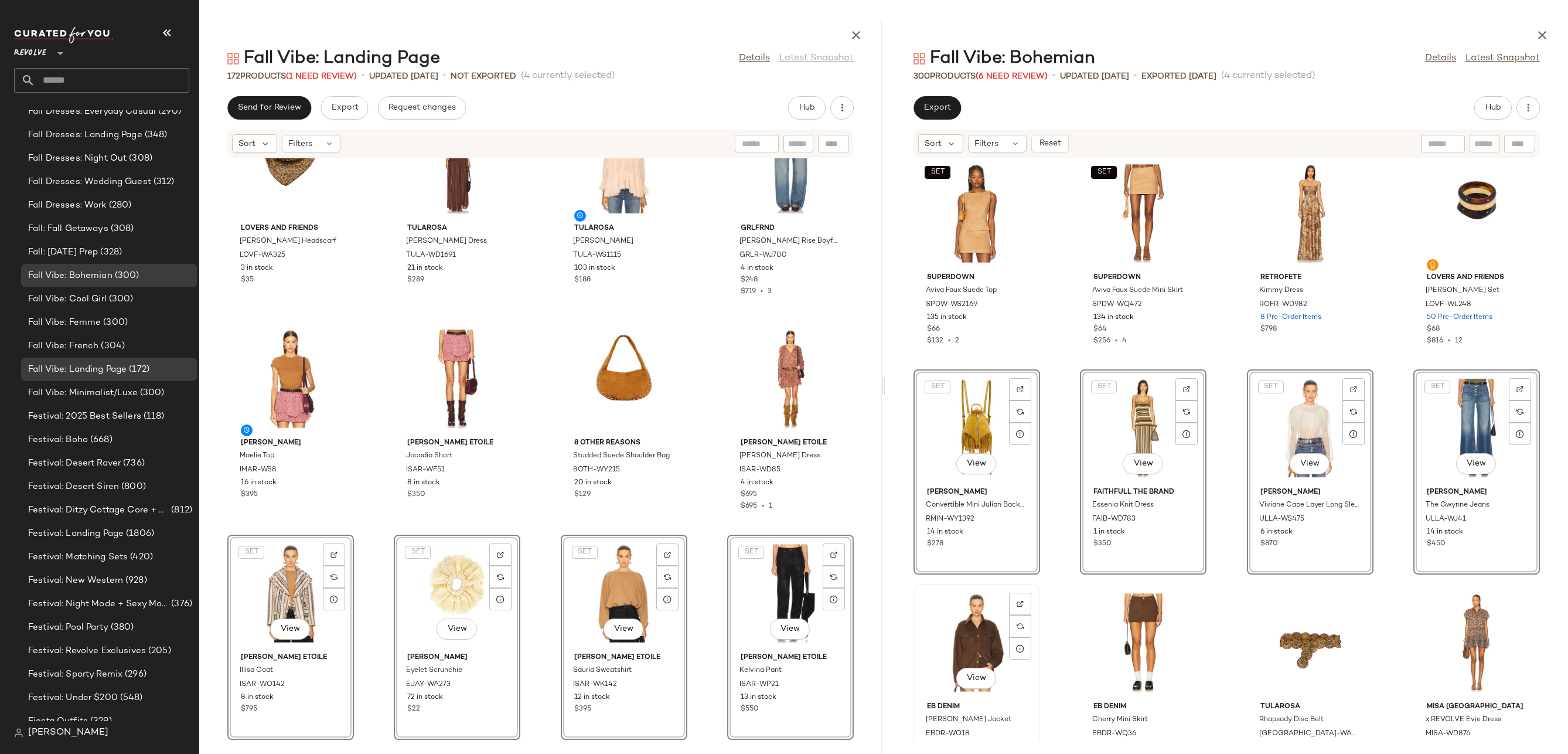
click at [965, 664] on div "View" at bounding box center [976, 642] width 118 height 109
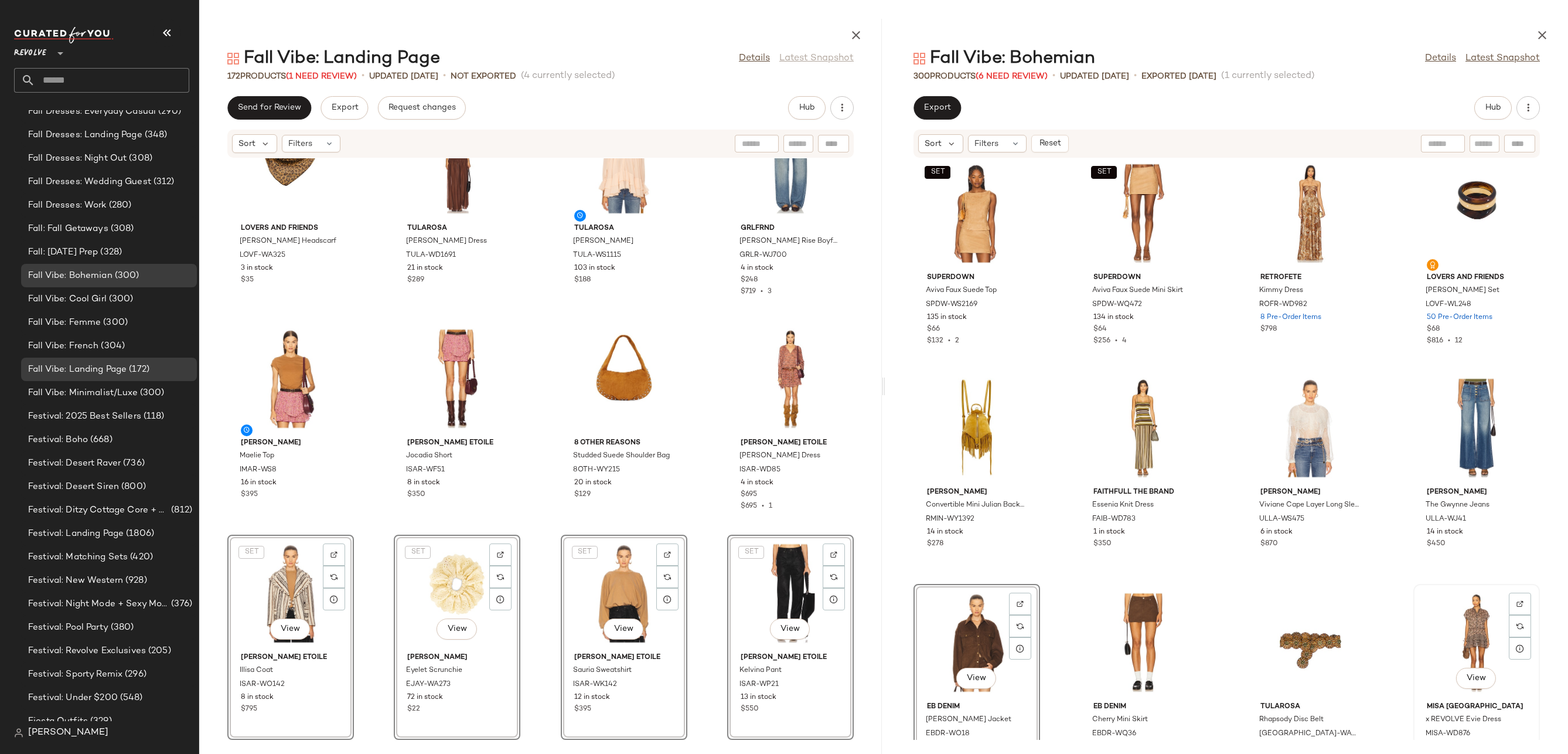
click at [1463, 635] on div "View" at bounding box center [1477, 642] width 118 height 109
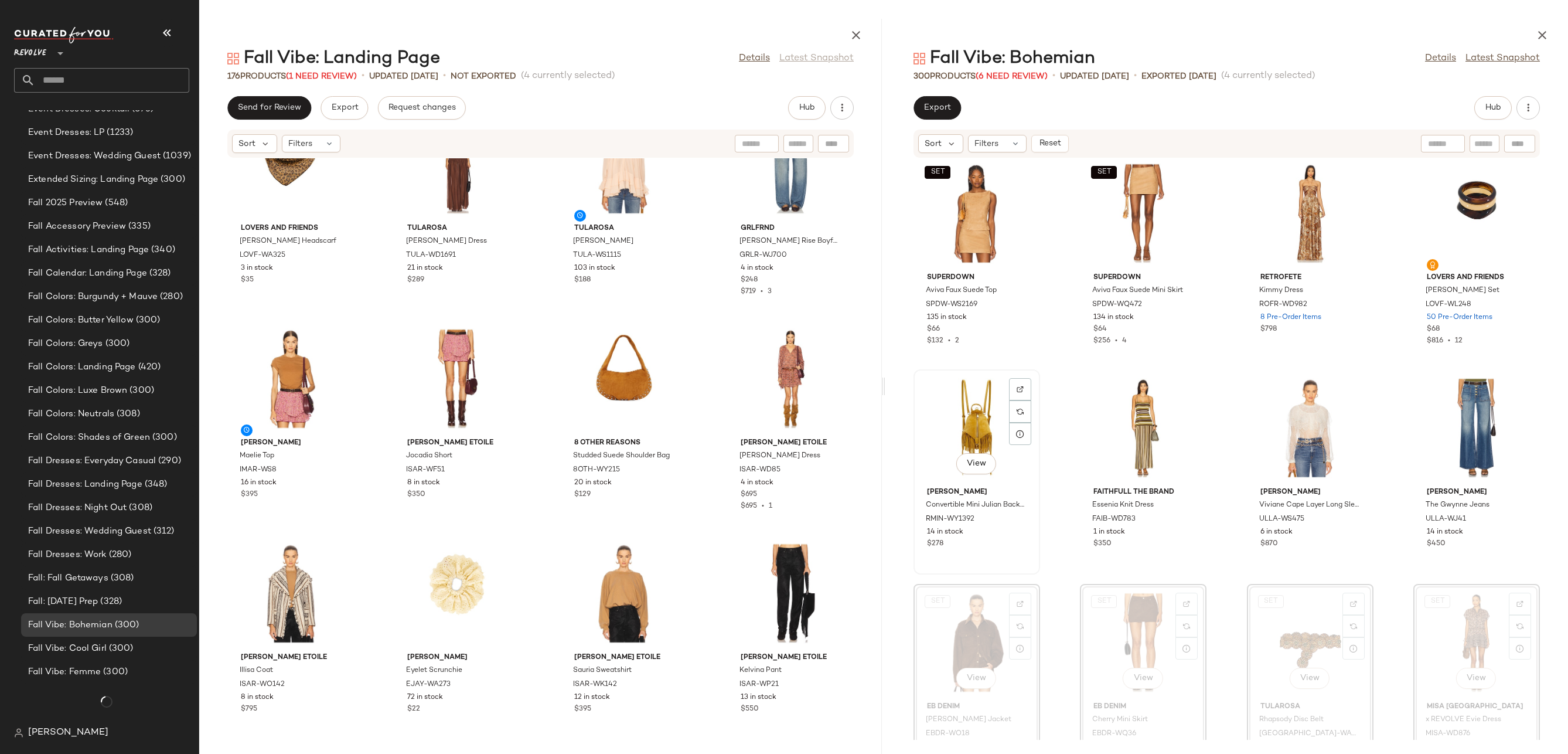
click at [953, 437] on div "View" at bounding box center [976, 427] width 118 height 109
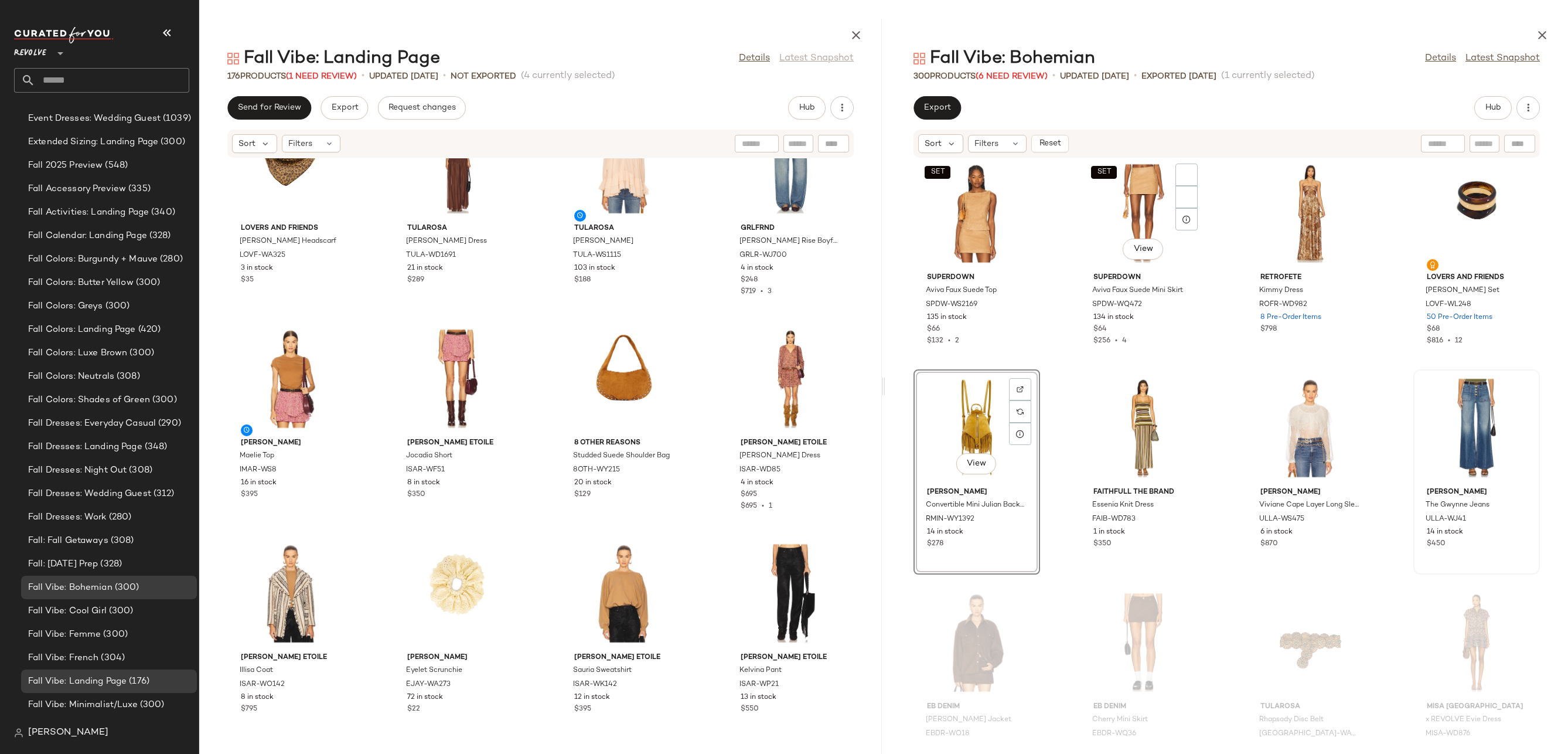
scroll to position [2590, 0]
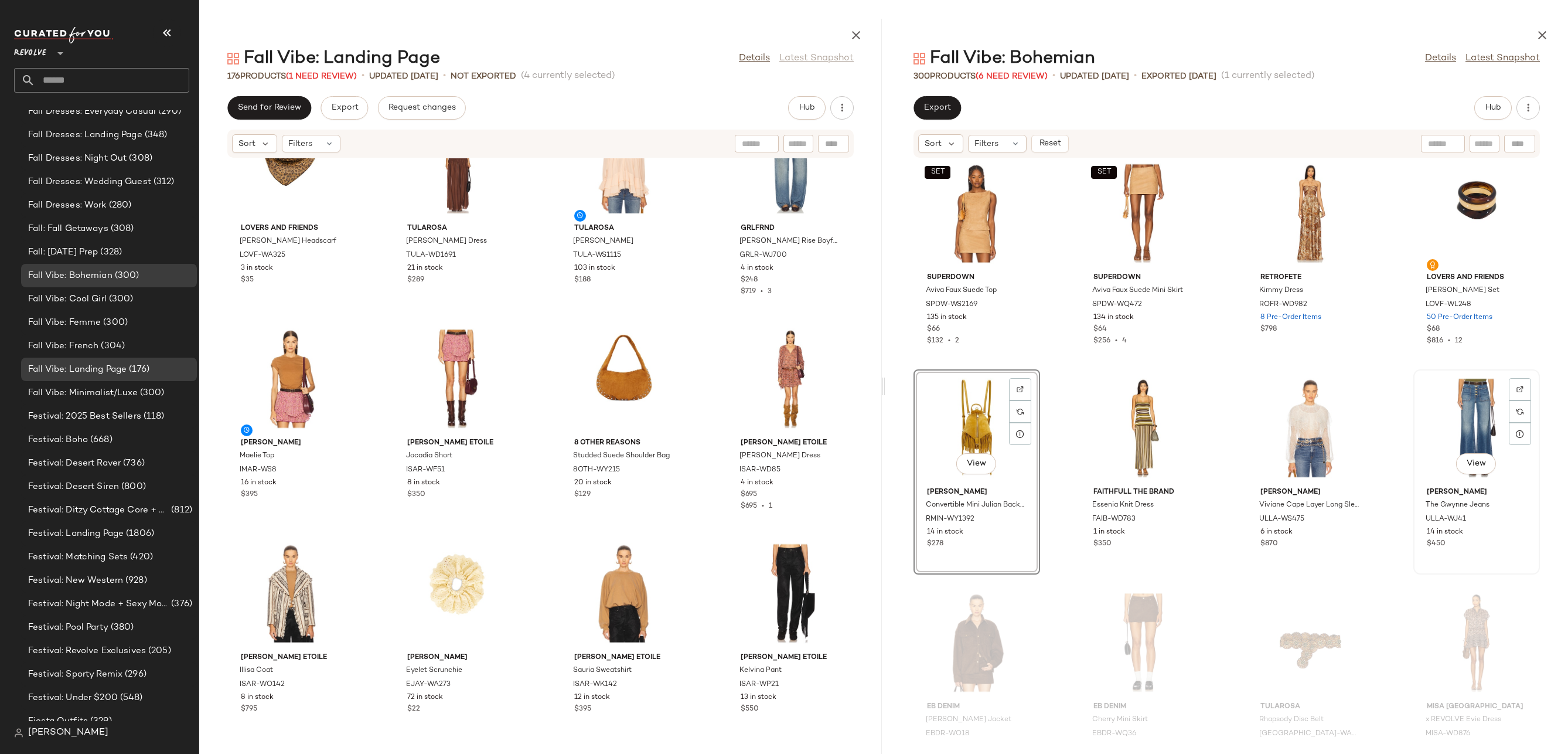
click at [1439, 409] on div "View" at bounding box center [1477, 427] width 118 height 109
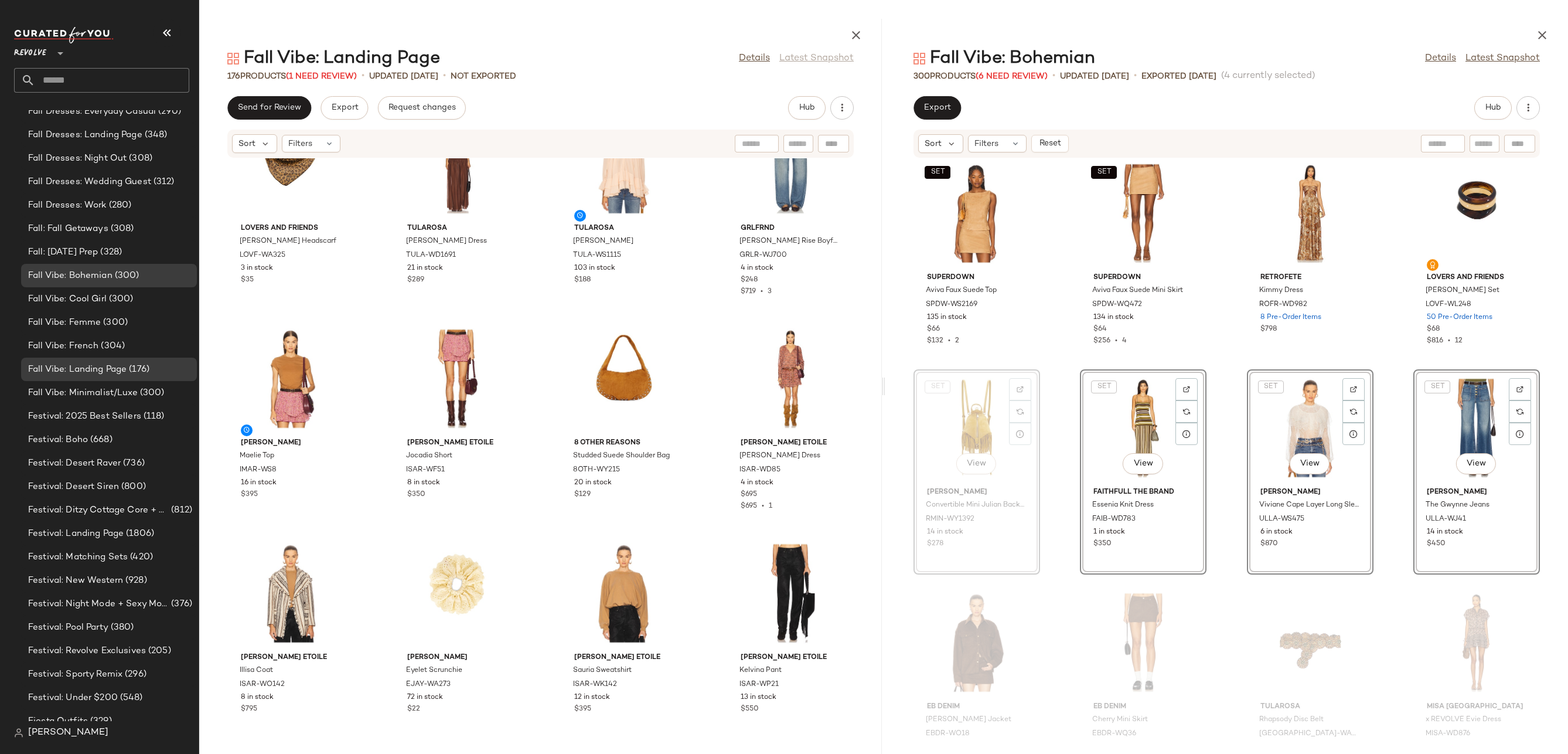
drag, startPoint x: 971, startPoint y: 408, endPoint x: 984, endPoint y: 395, distance: 18.4
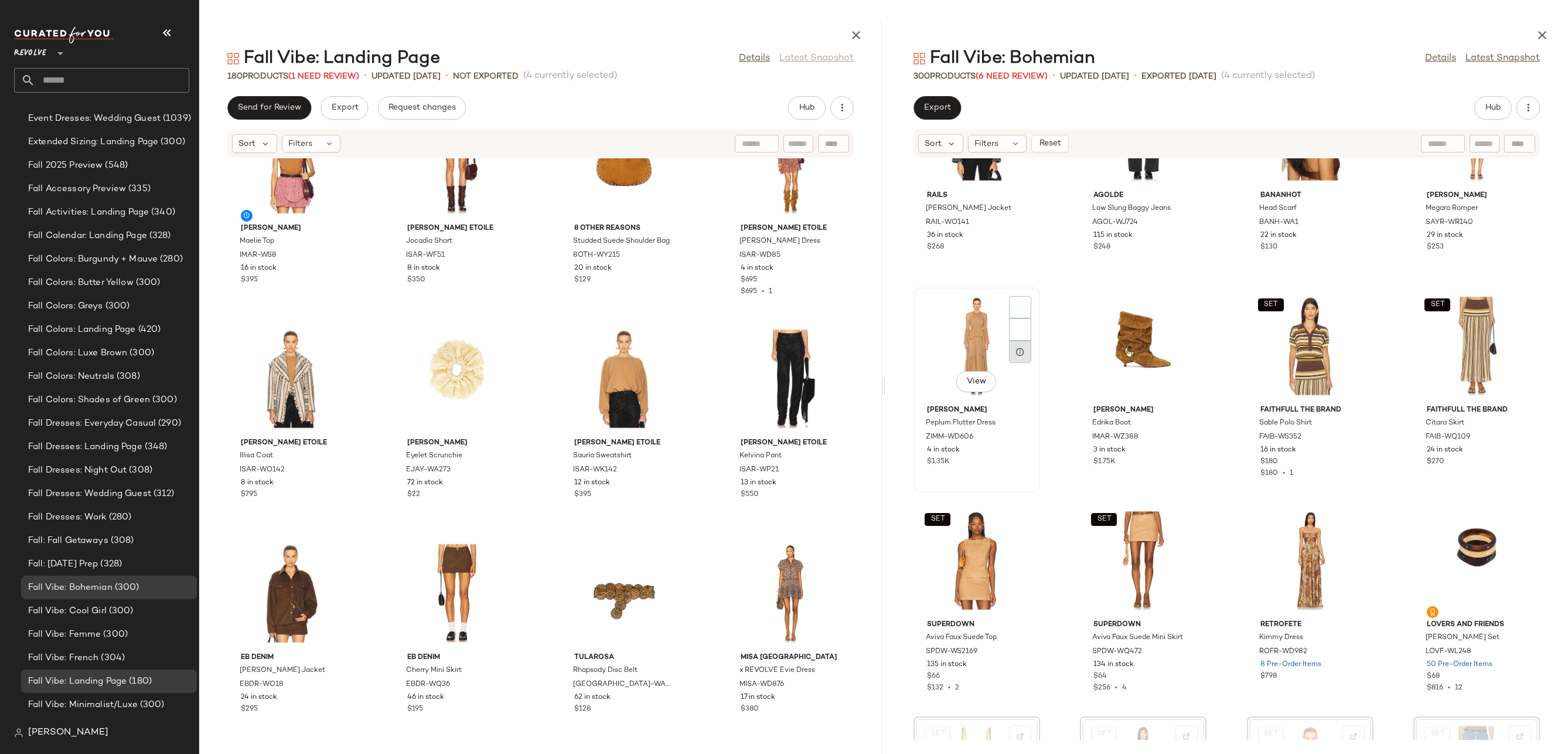
scroll to position [2590, 0]
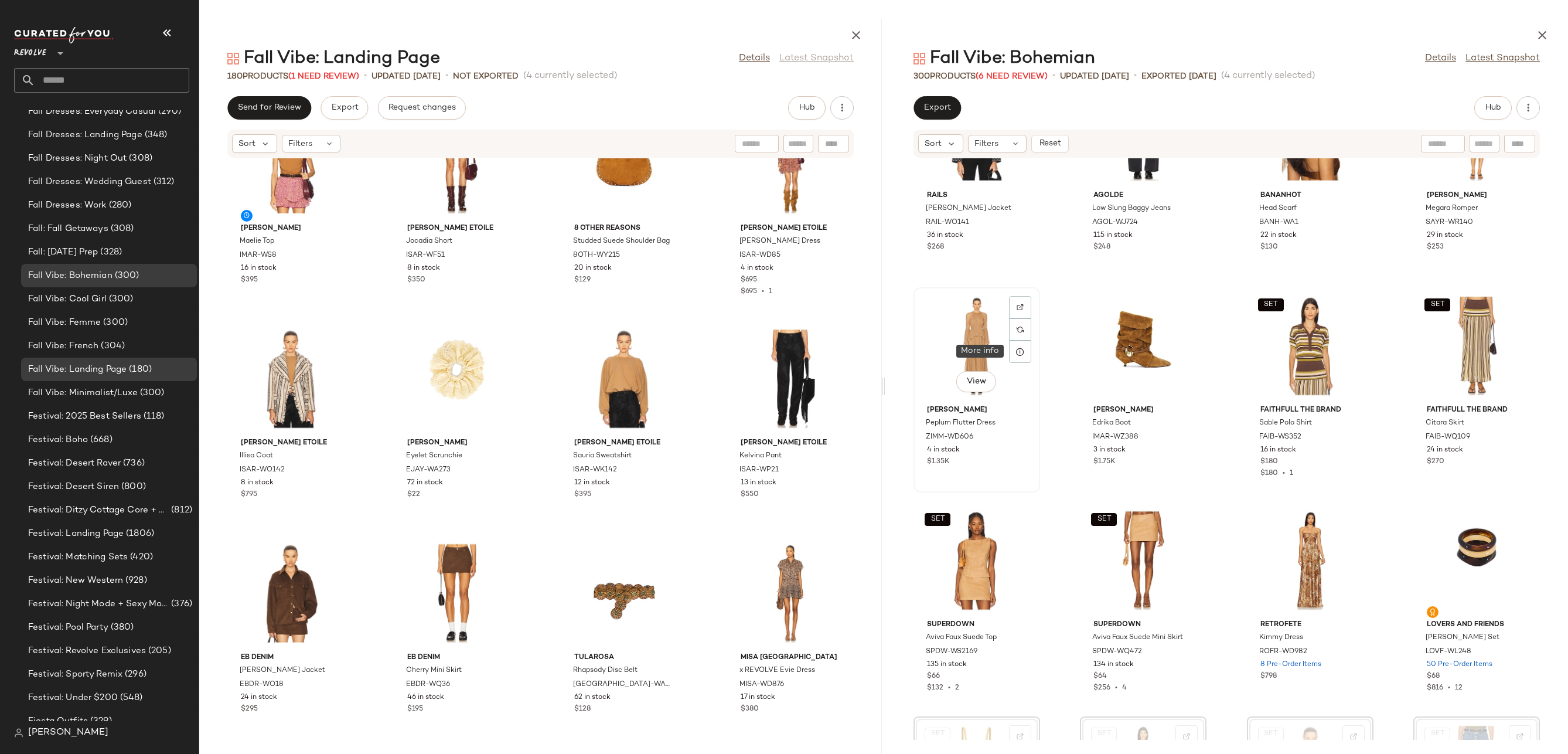
click at [987, 329] on div "View" at bounding box center [976, 346] width 118 height 109
click at [1474, 339] on div "SET View" at bounding box center [1477, 346] width 118 height 109
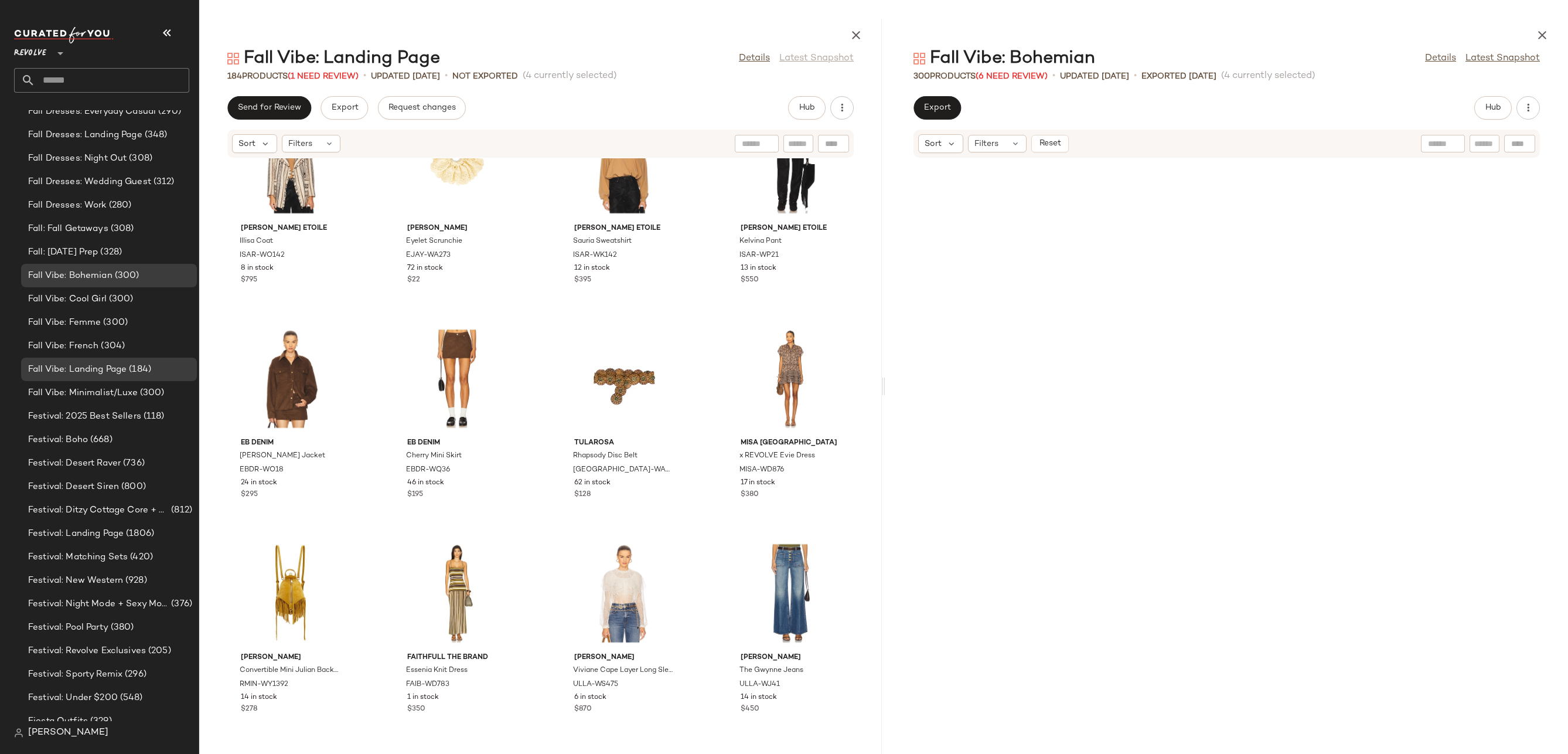
scroll to position [4907, 0]
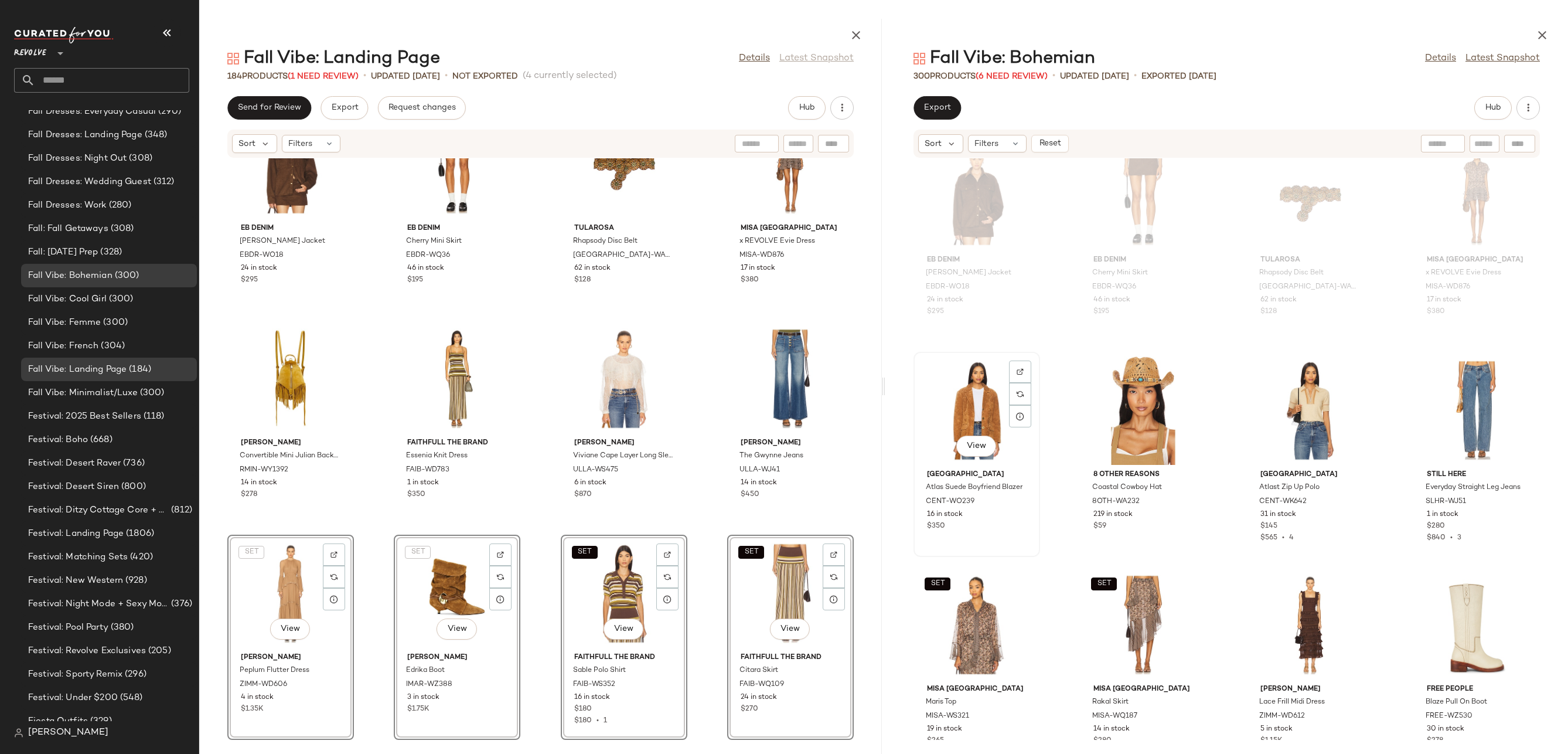
click at [981, 374] on div "View" at bounding box center [976, 410] width 118 height 109
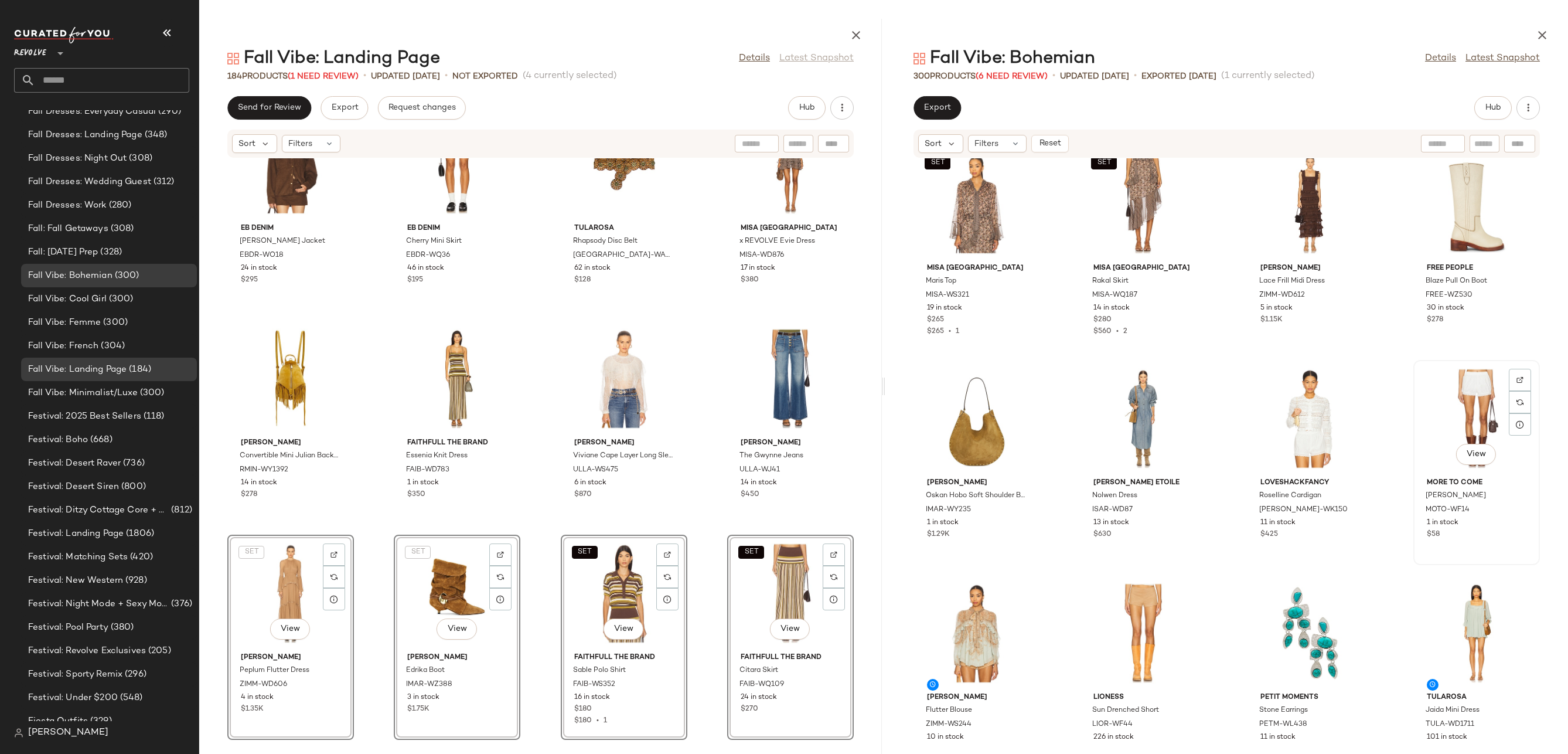
click at [1464, 397] on div "View" at bounding box center [1477, 418] width 118 height 109
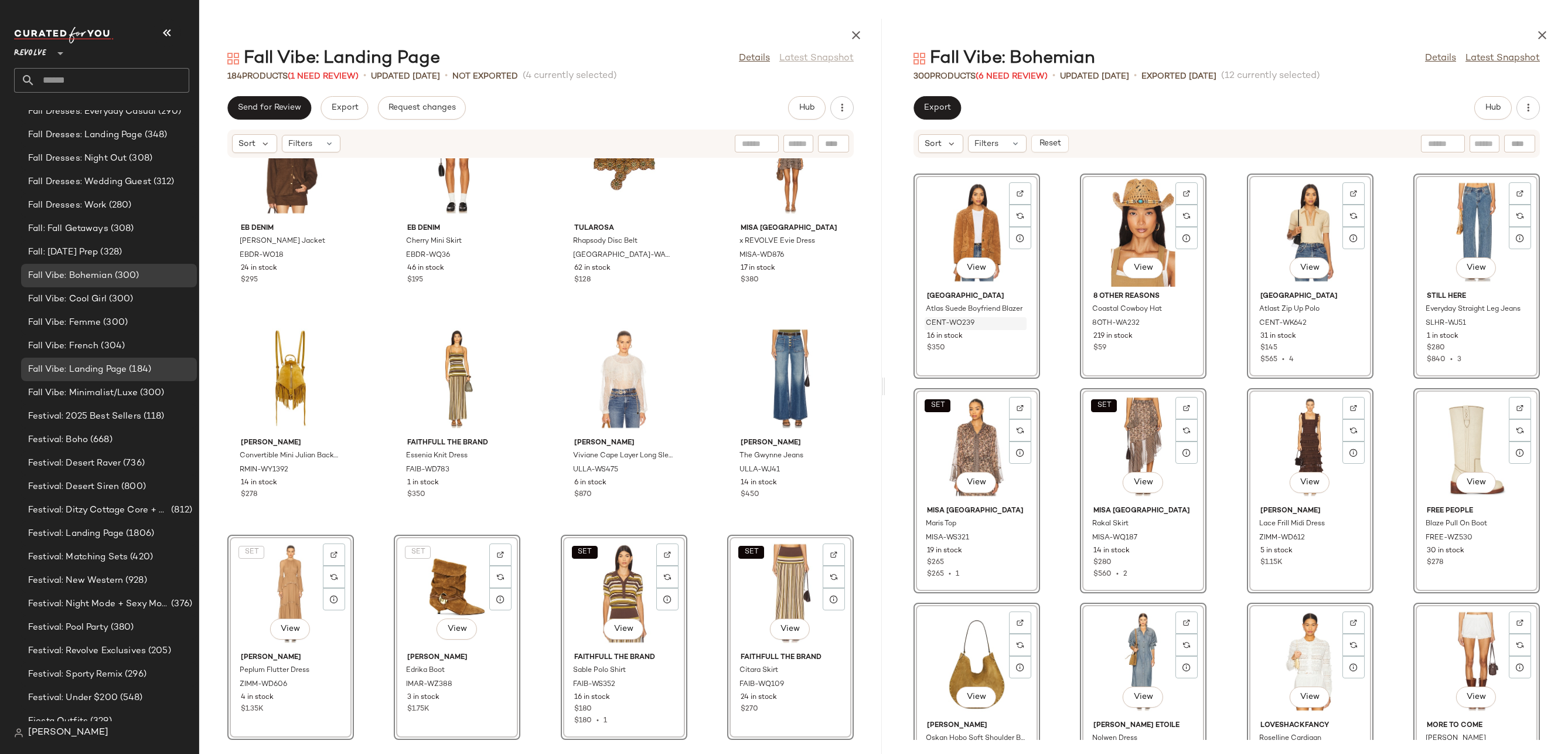
scroll to position [4410, 0]
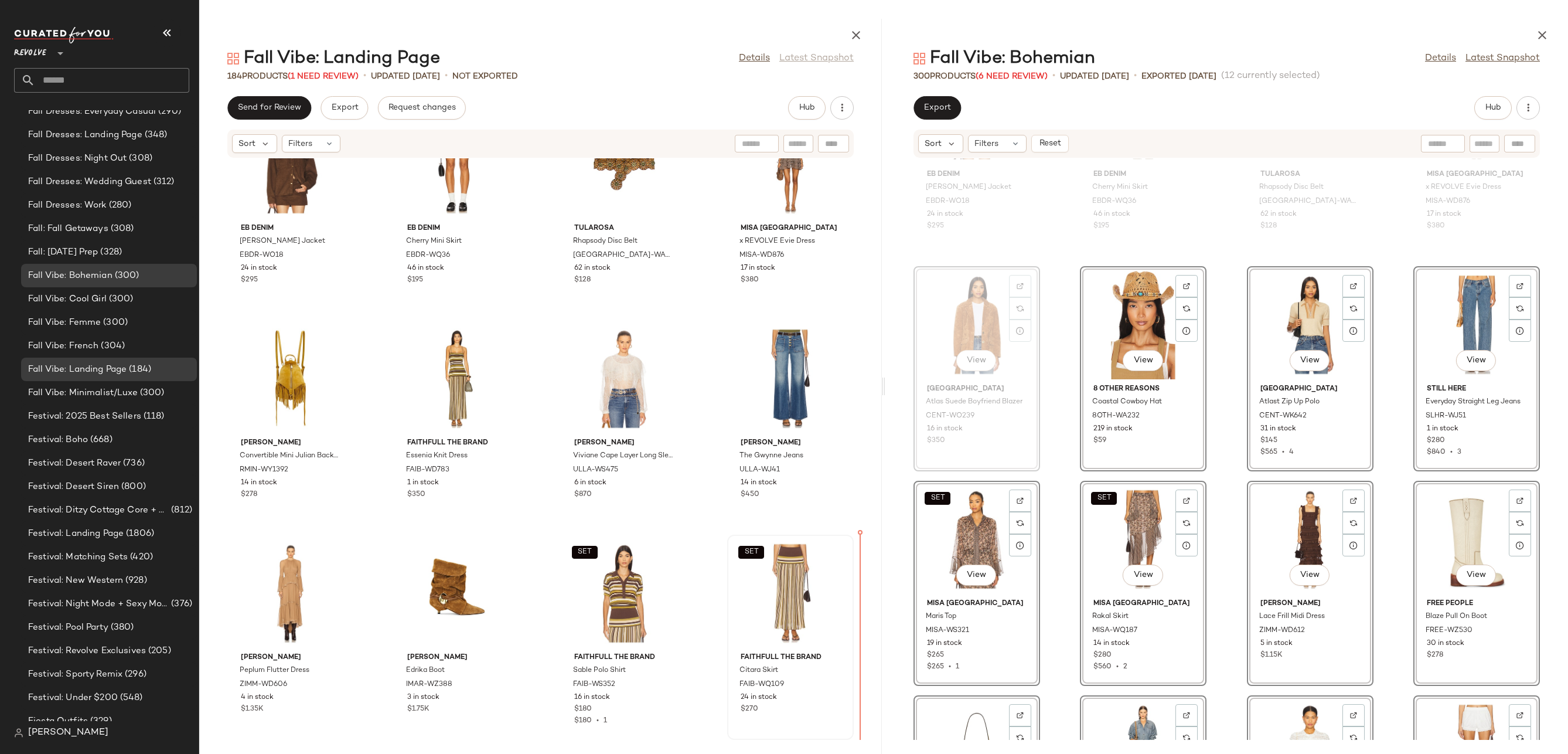
drag, startPoint x: 975, startPoint y: 299, endPoint x: 823, endPoint y: 616, distance: 351.6
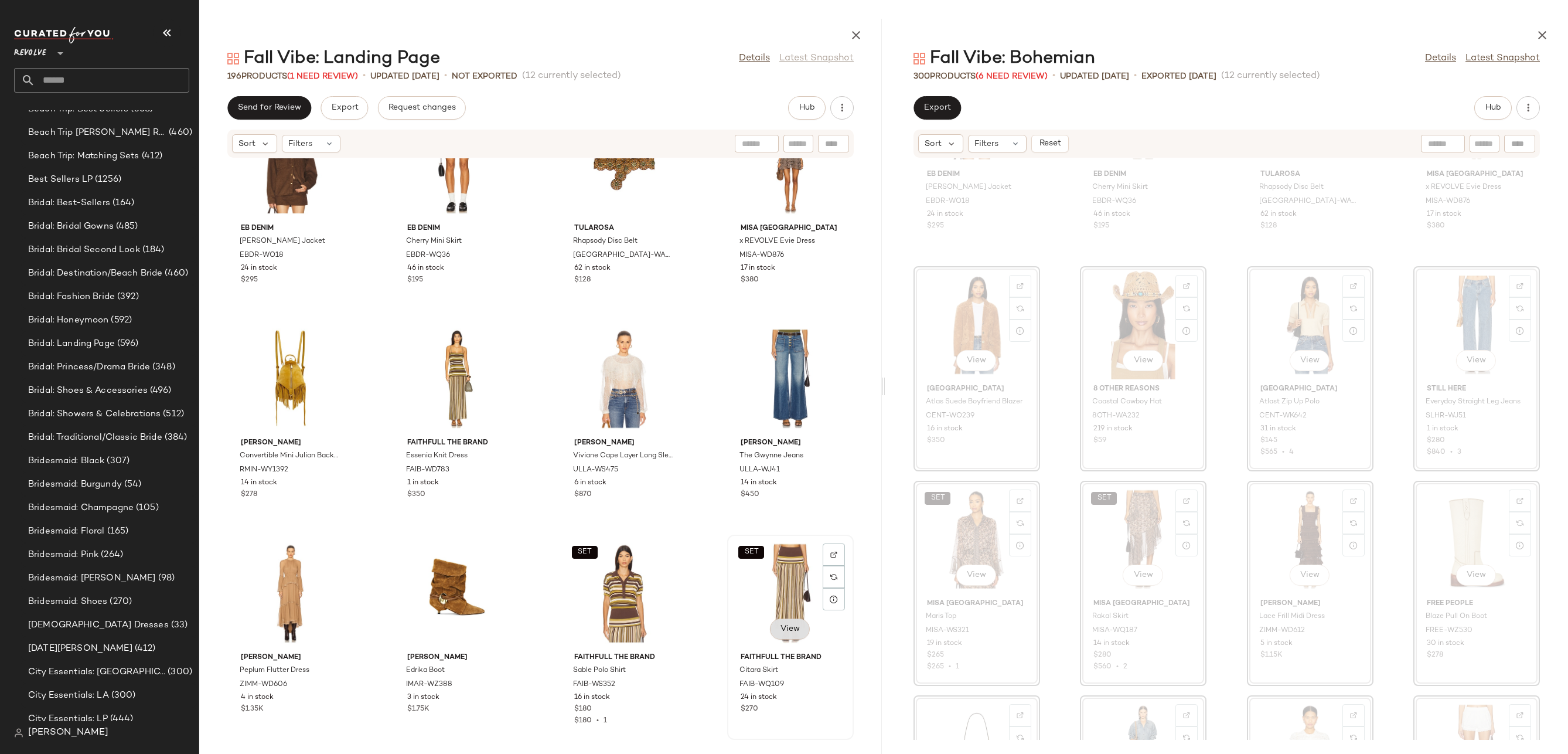
scroll to position [9577, 0]
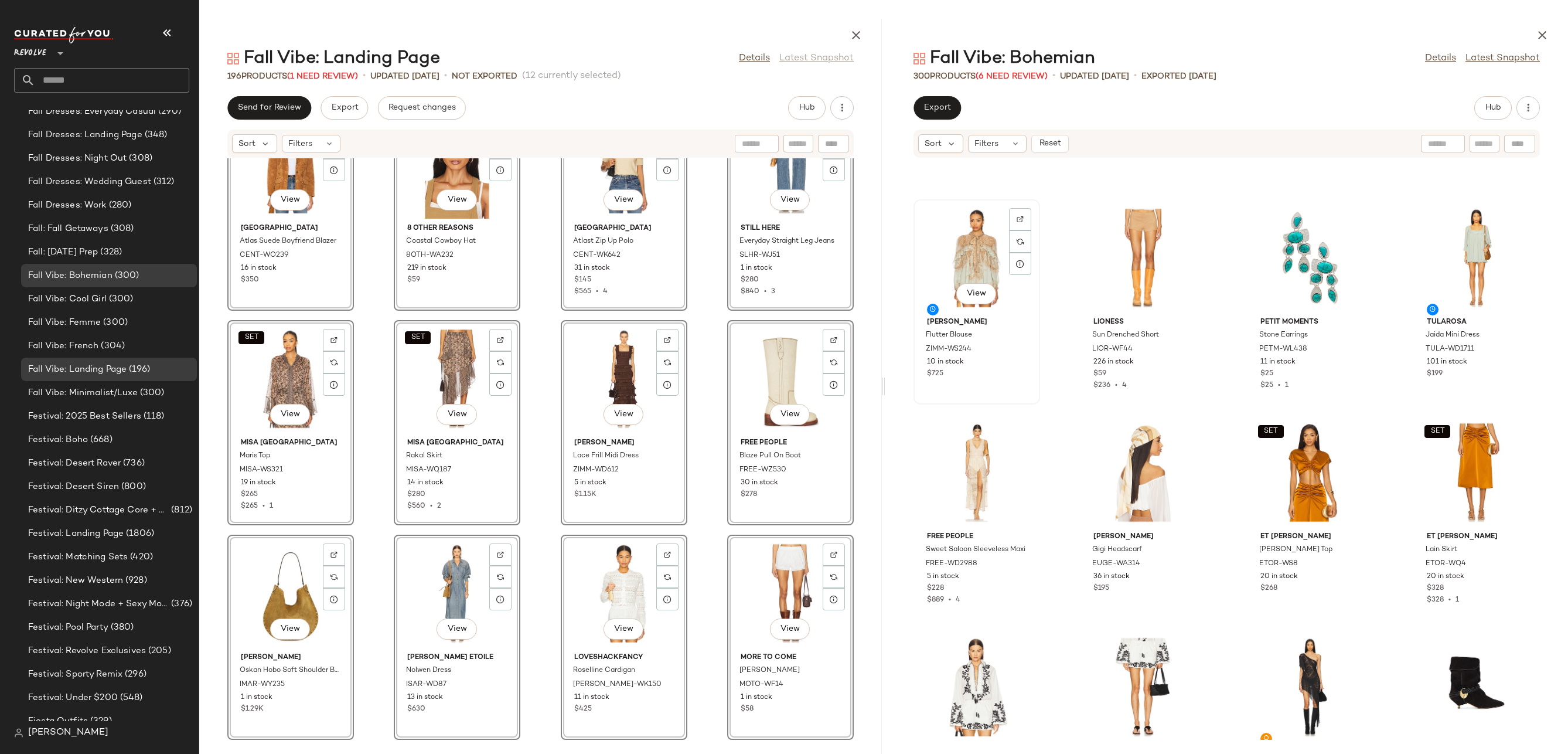
click at [982, 241] on div "View" at bounding box center [976, 258] width 118 height 109
click at [1471, 476] on div "SET View" at bounding box center [1477, 472] width 118 height 109
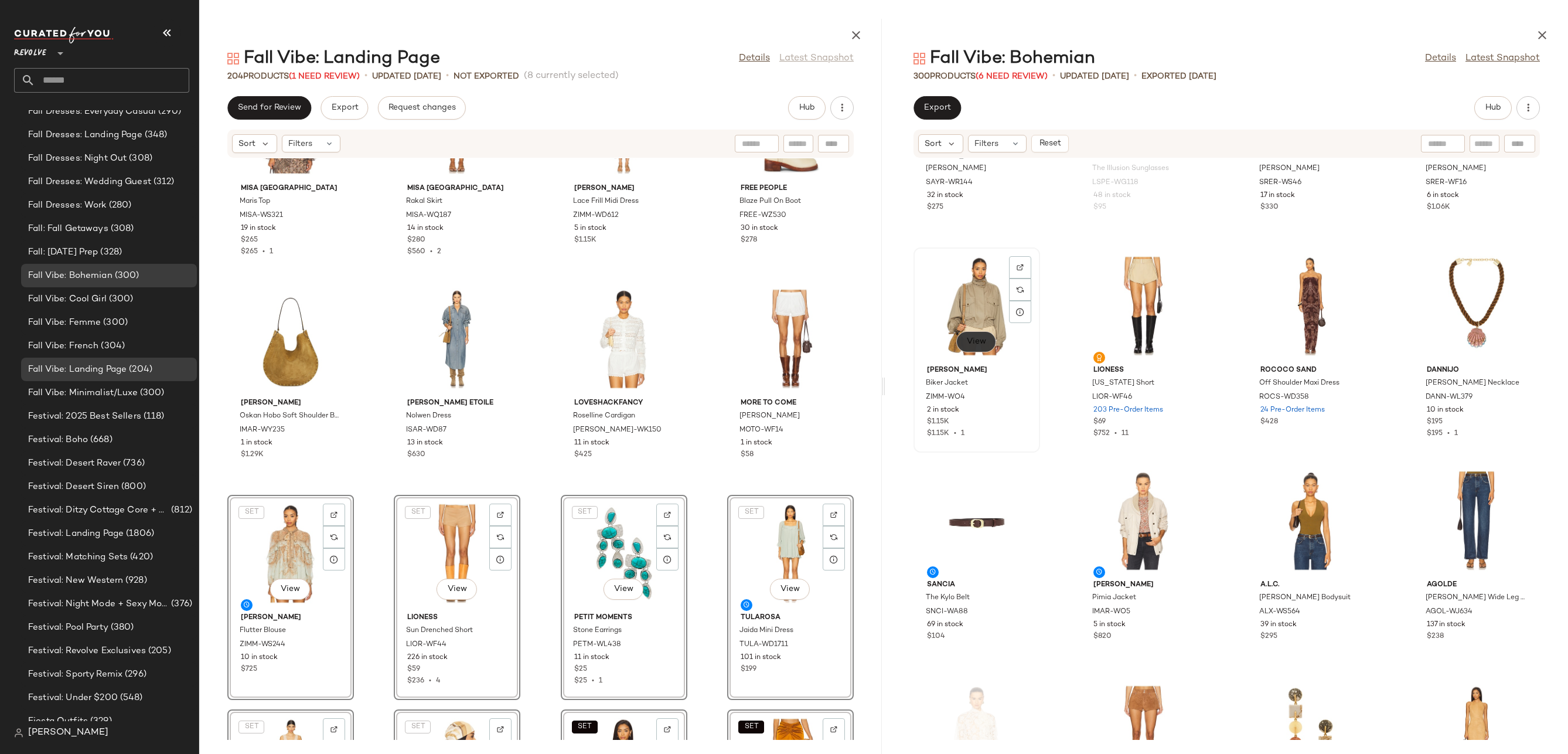
click at [964, 345] on button "View" at bounding box center [976, 341] width 40 height 21
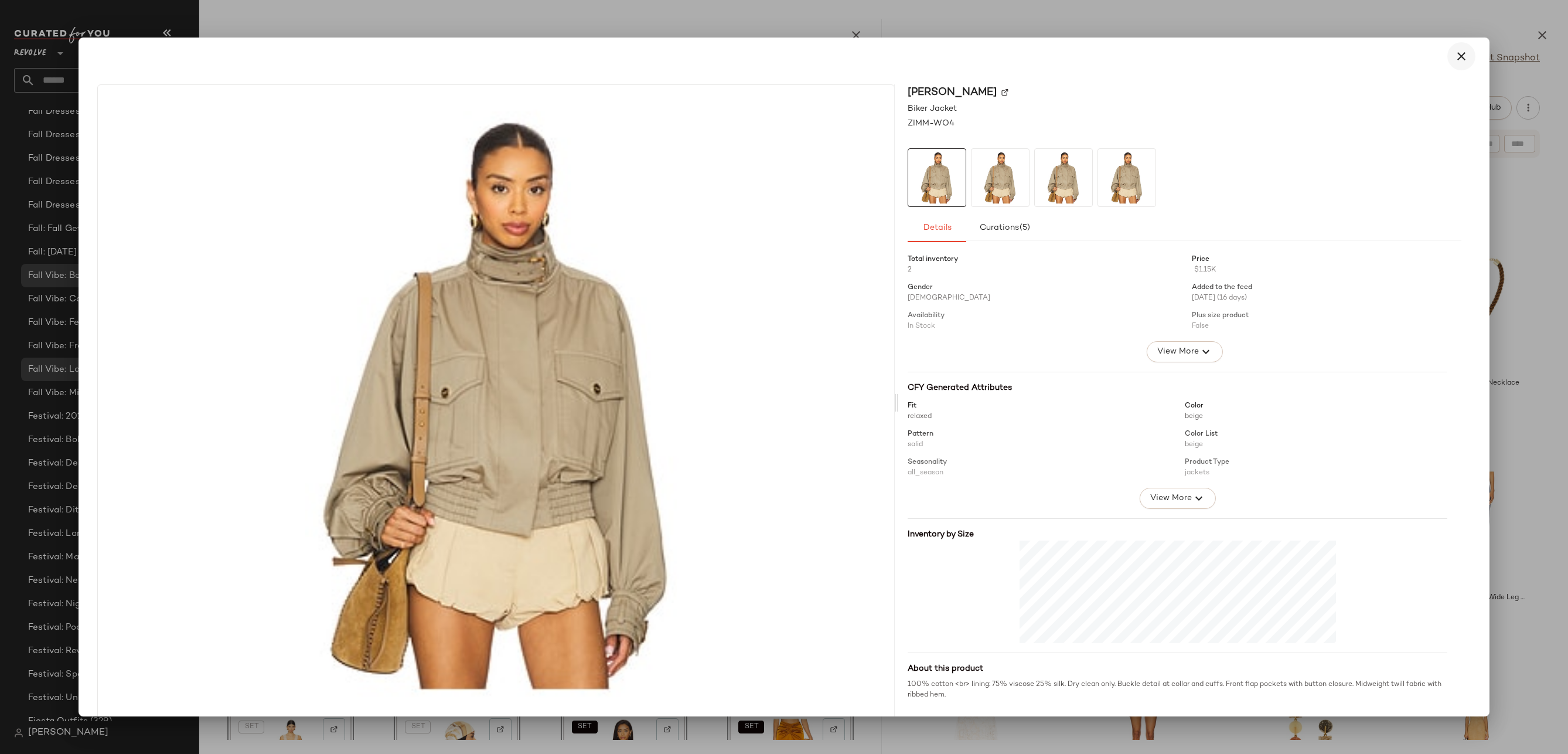
click at [1457, 64] on button "button" at bounding box center [1461, 56] width 28 height 28
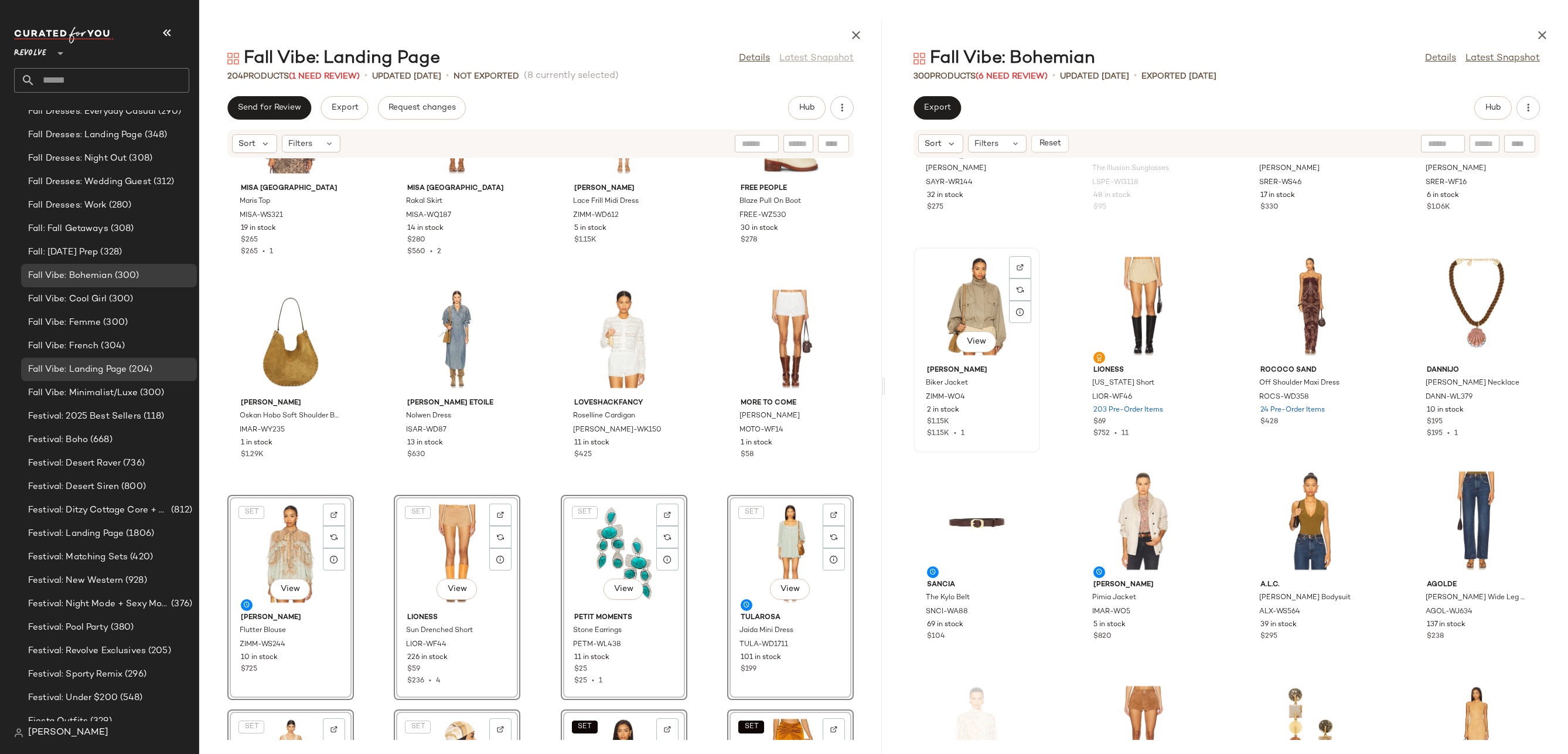
click at [996, 306] on div "View" at bounding box center [976, 306] width 118 height 109
click at [1461, 518] on div "View" at bounding box center [1477, 520] width 118 height 109
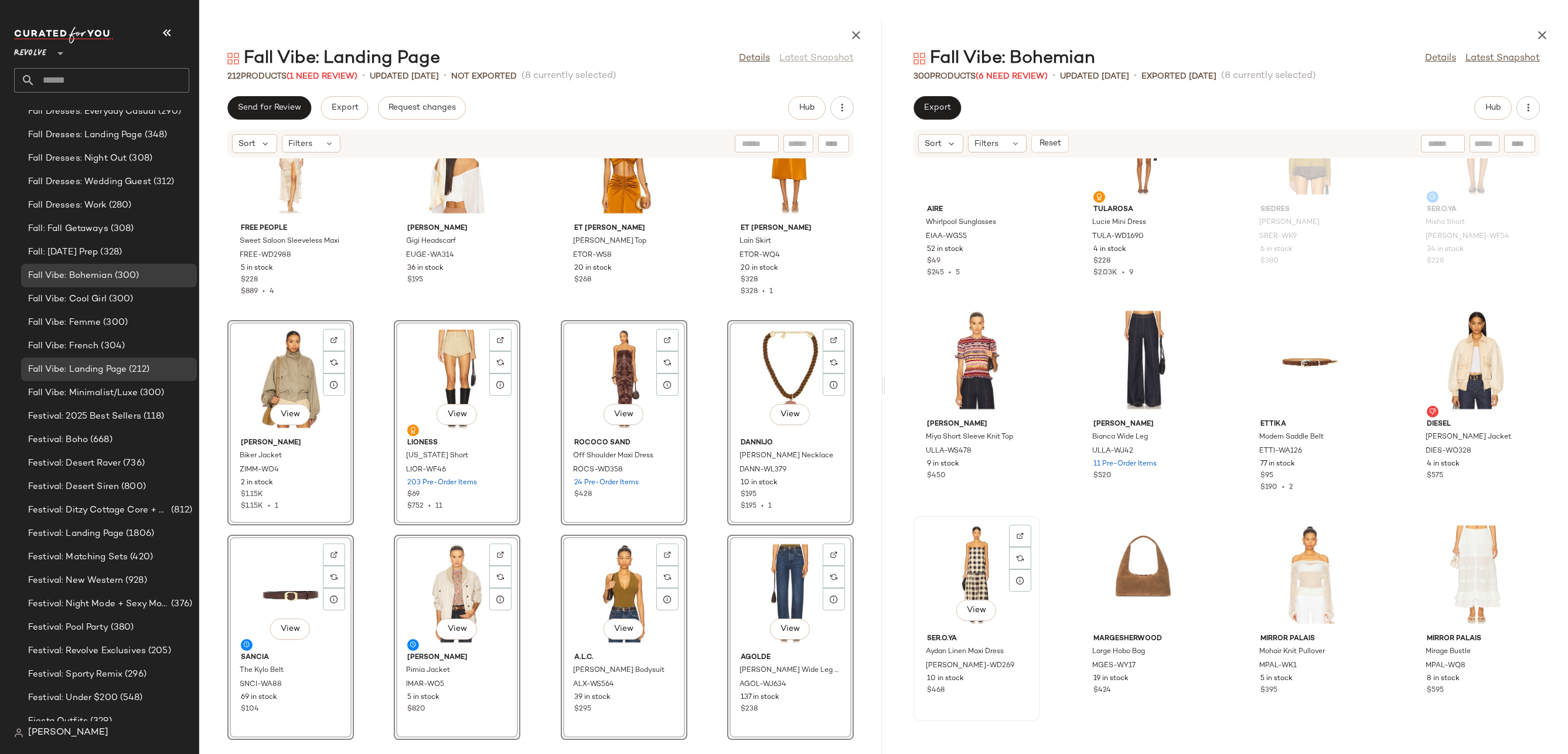
click at [958, 589] on div "View" at bounding box center [976, 574] width 118 height 109
click at [1453, 544] on div "View" at bounding box center [1477, 574] width 118 height 109
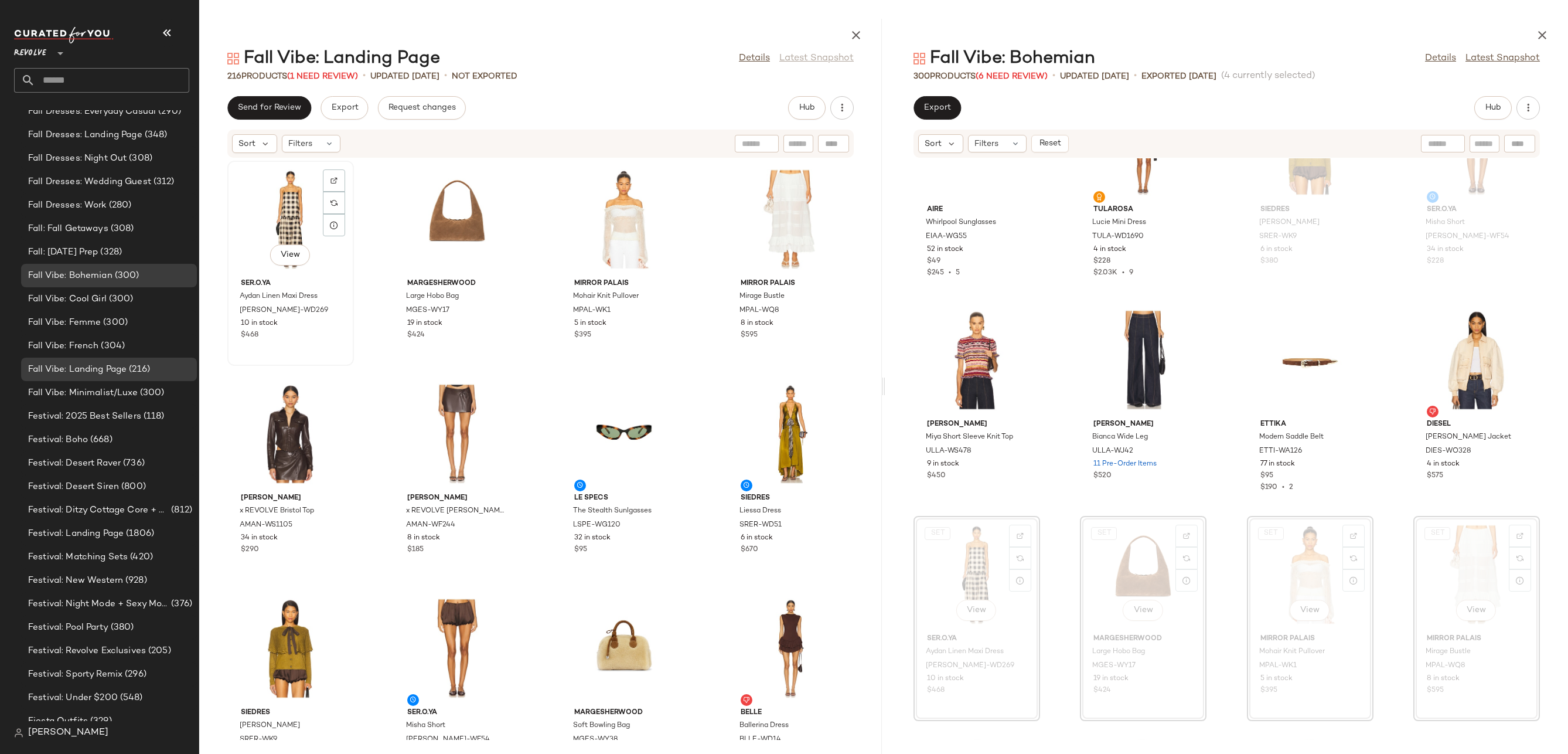
click at [280, 206] on div "View" at bounding box center [291, 219] width 118 height 109
click at [767, 209] on div "View" at bounding box center [790, 219] width 118 height 109
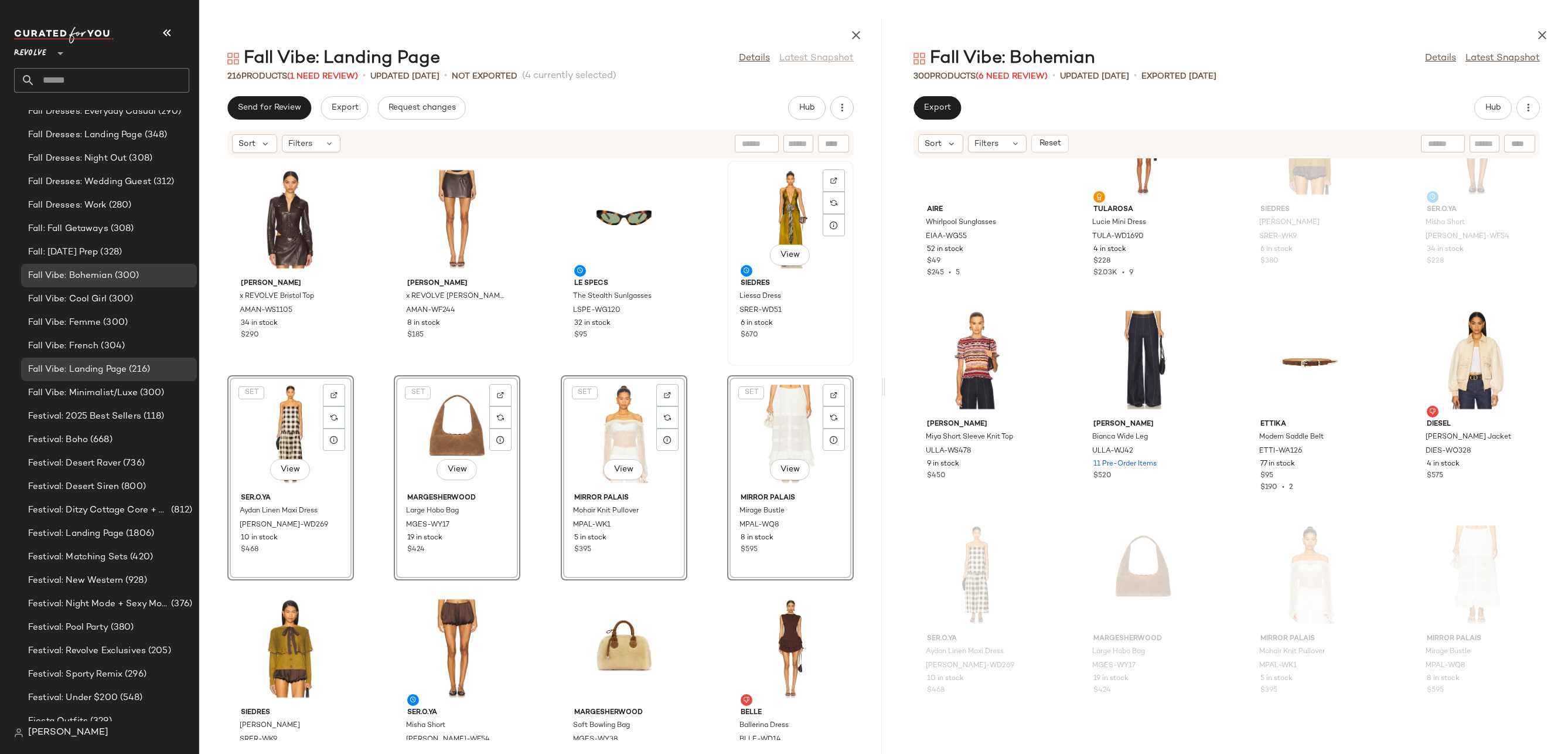
click at [774, 213] on div "View" at bounding box center [790, 219] width 118 height 109
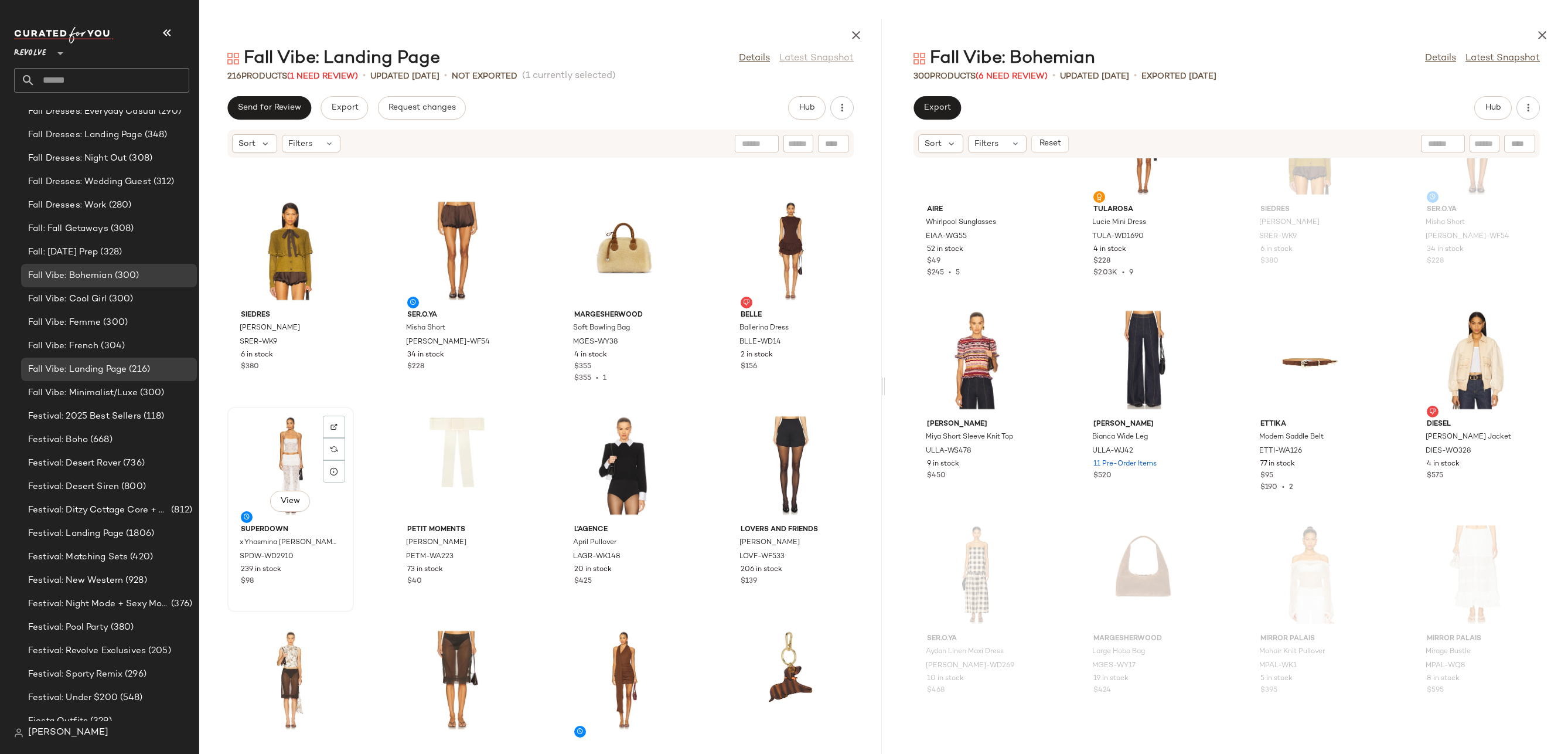
click at [283, 465] on div "View" at bounding box center [291, 465] width 118 height 109
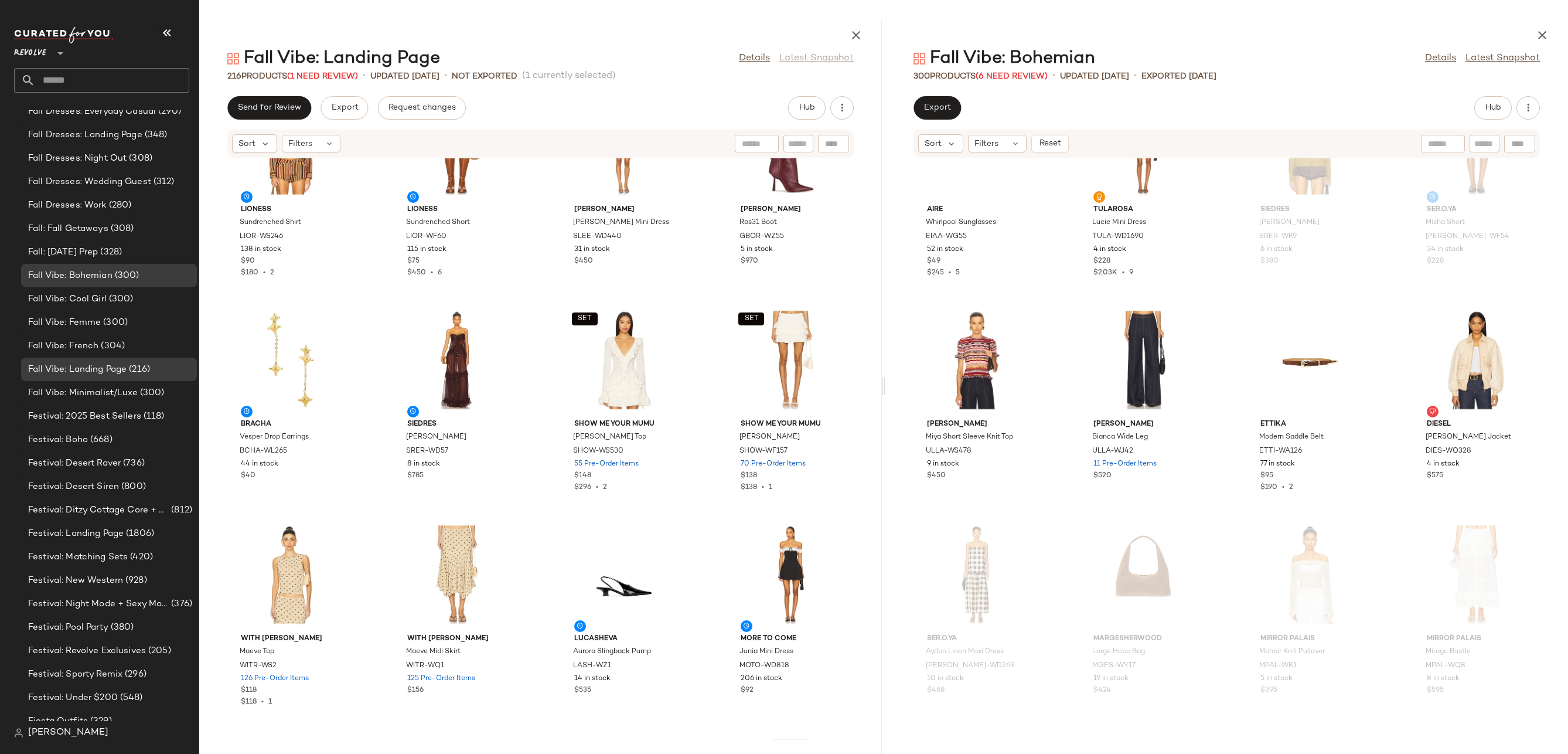
scroll to position [1377, 0]
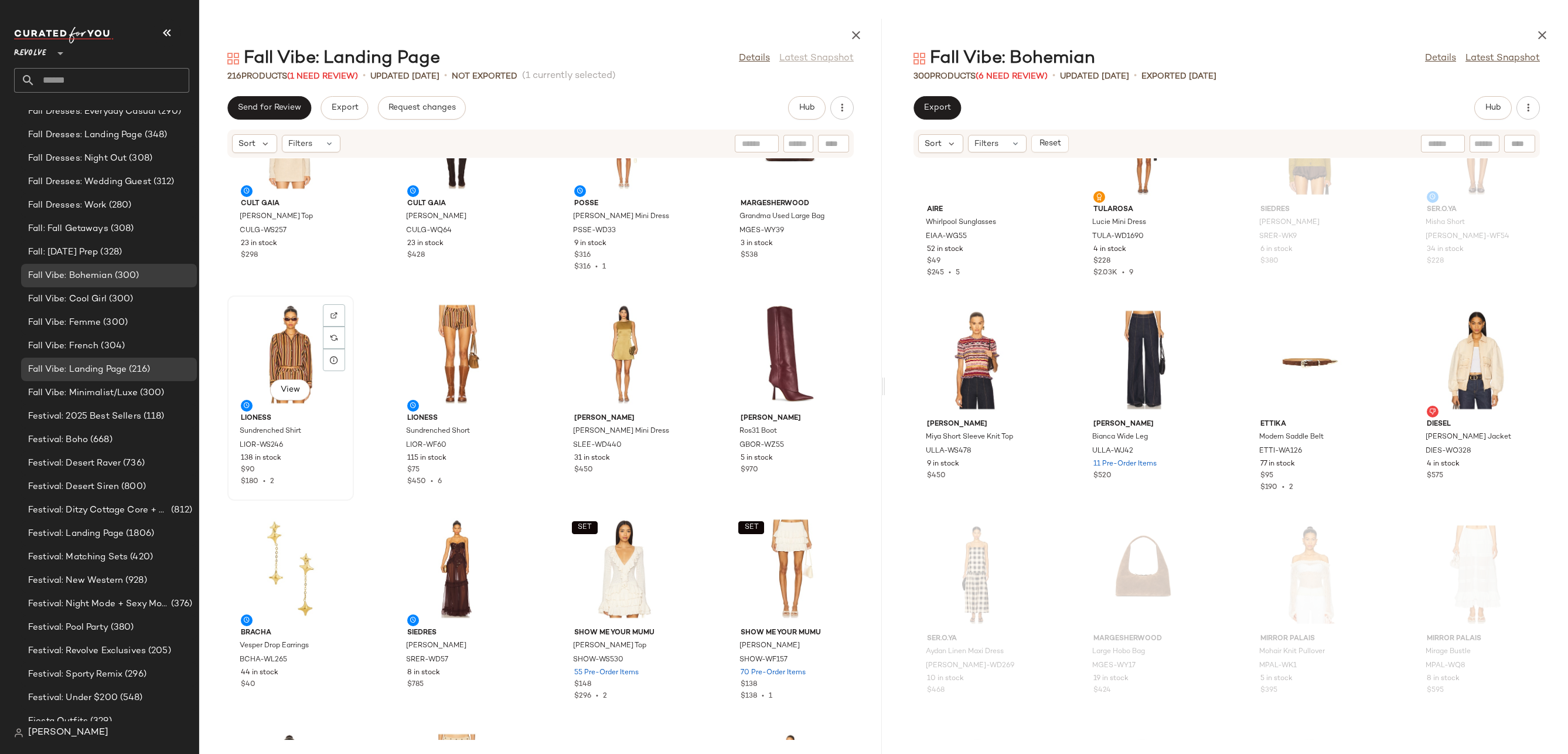
click at [300, 363] on div "View" at bounding box center [291, 353] width 118 height 109
click at [785, 354] on div "View" at bounding box center [790, 353] width 118 height 109
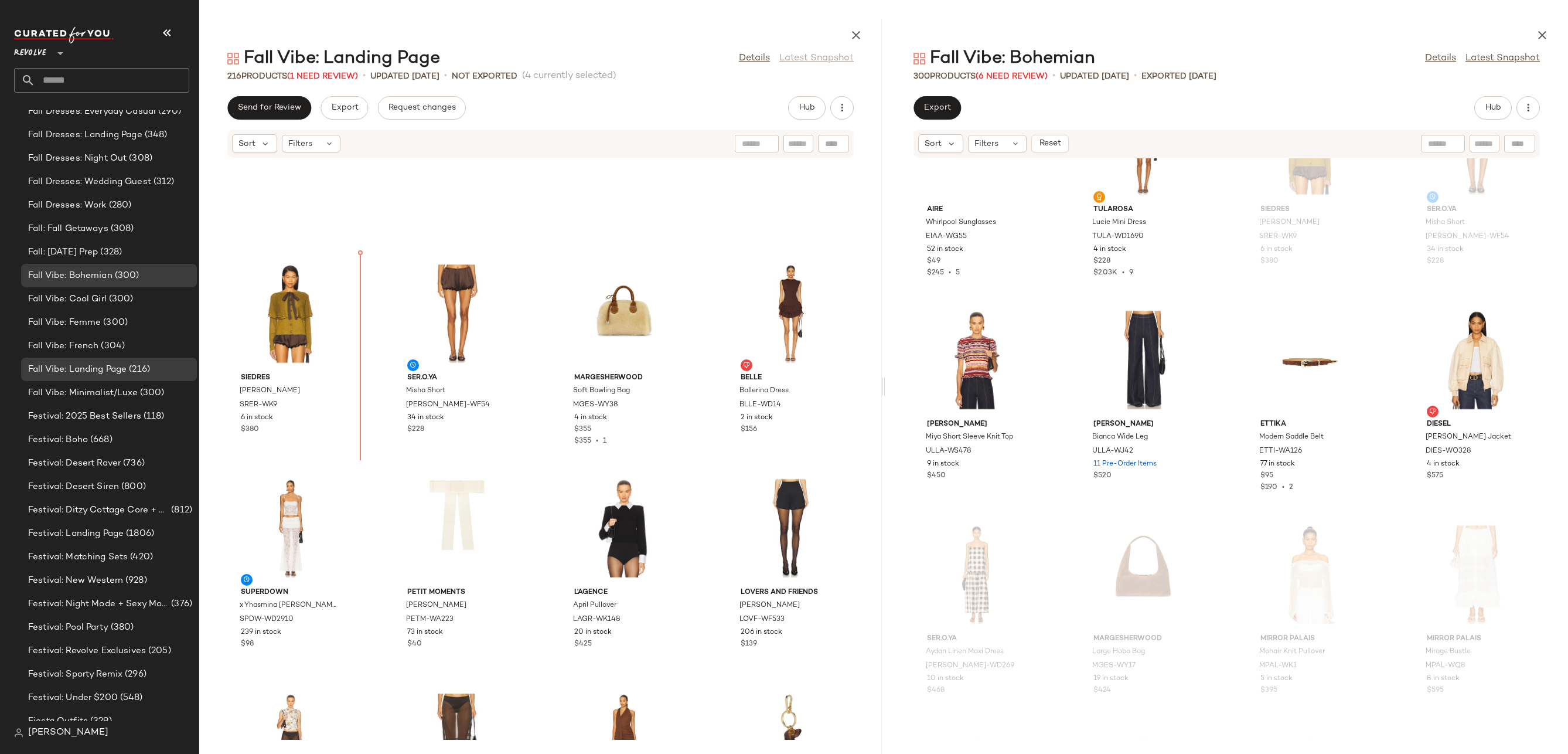
scroll to position [344, 0]
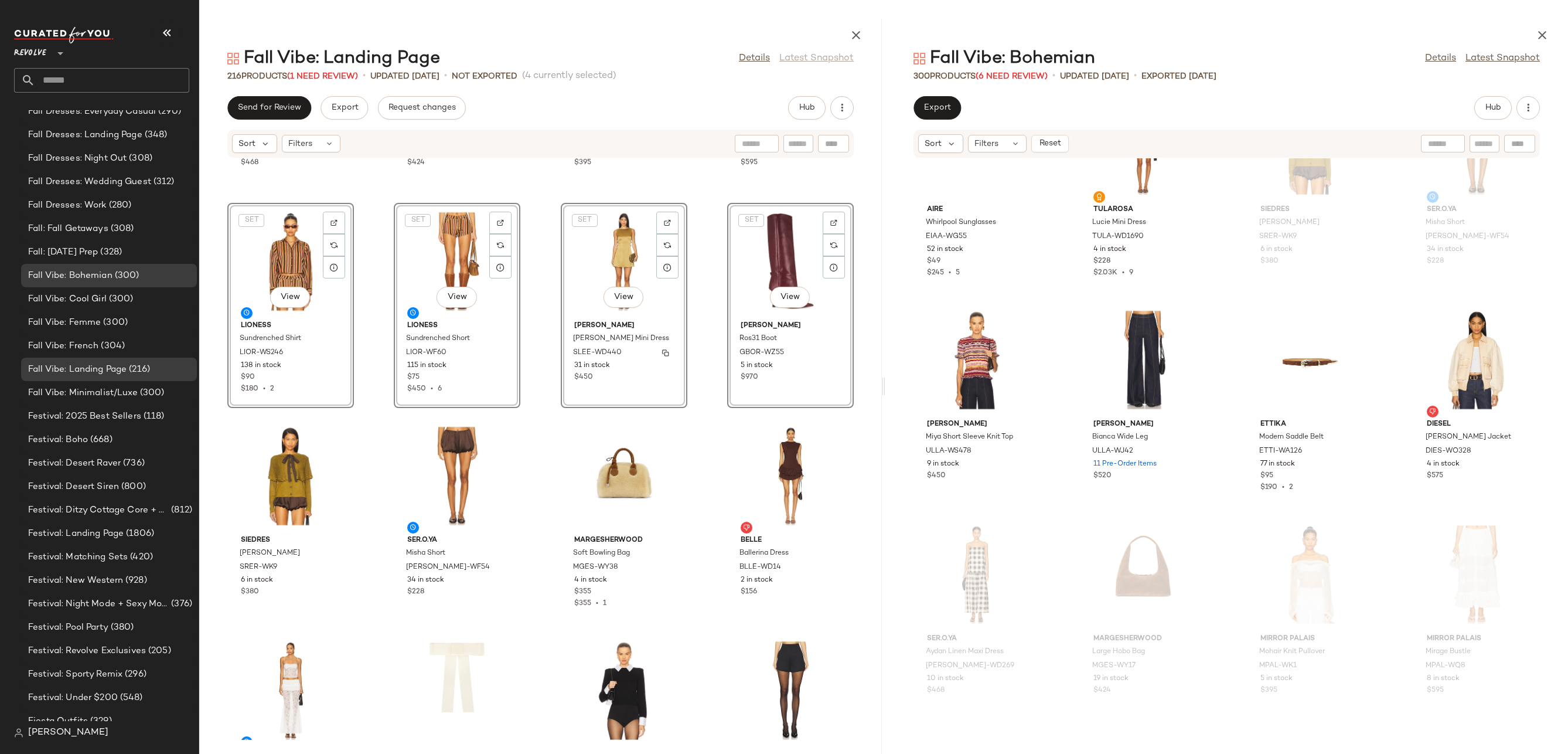
scroll to position [562, 0]
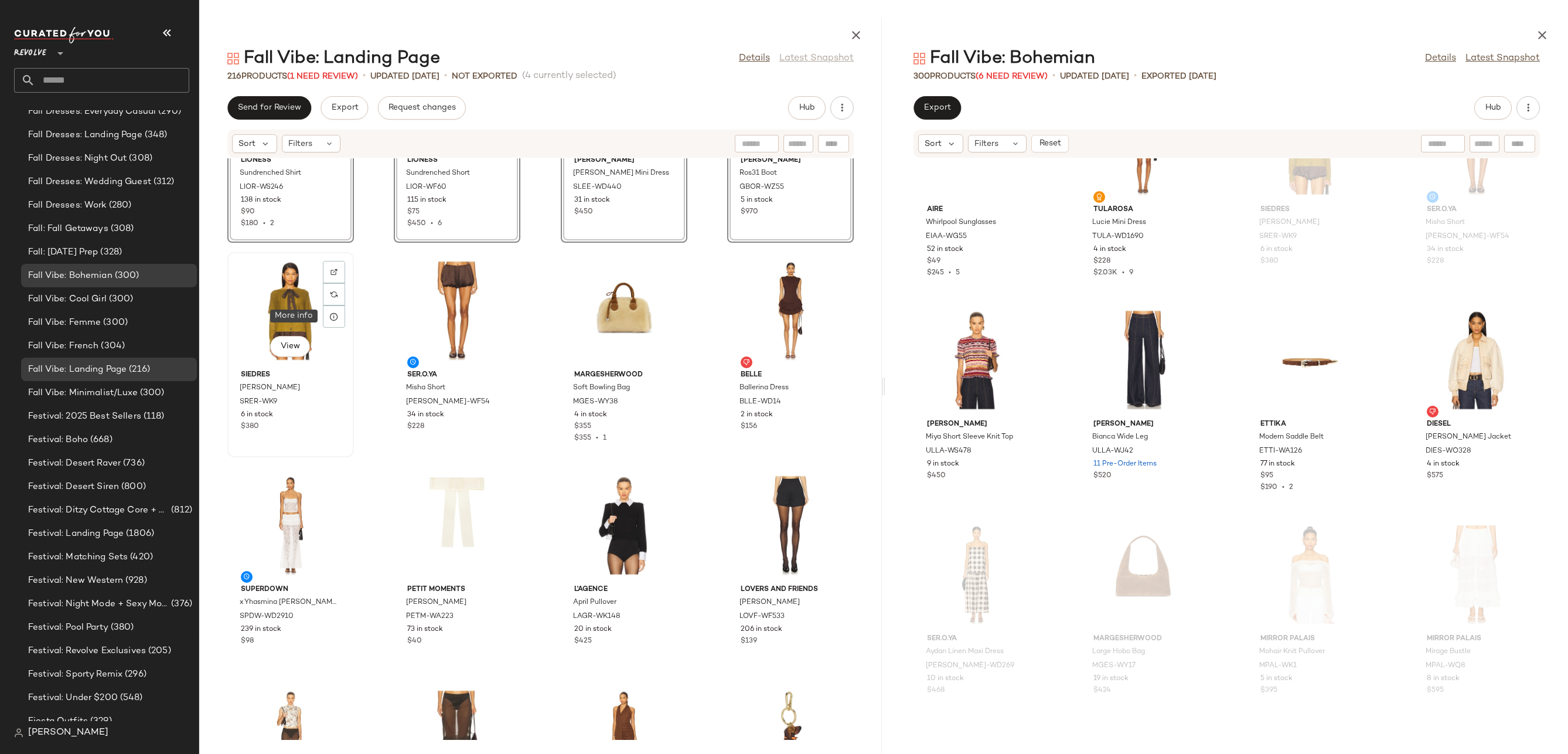
click at [311, 313] on div "View" at bounding box center [291, 310] width 118 height 109
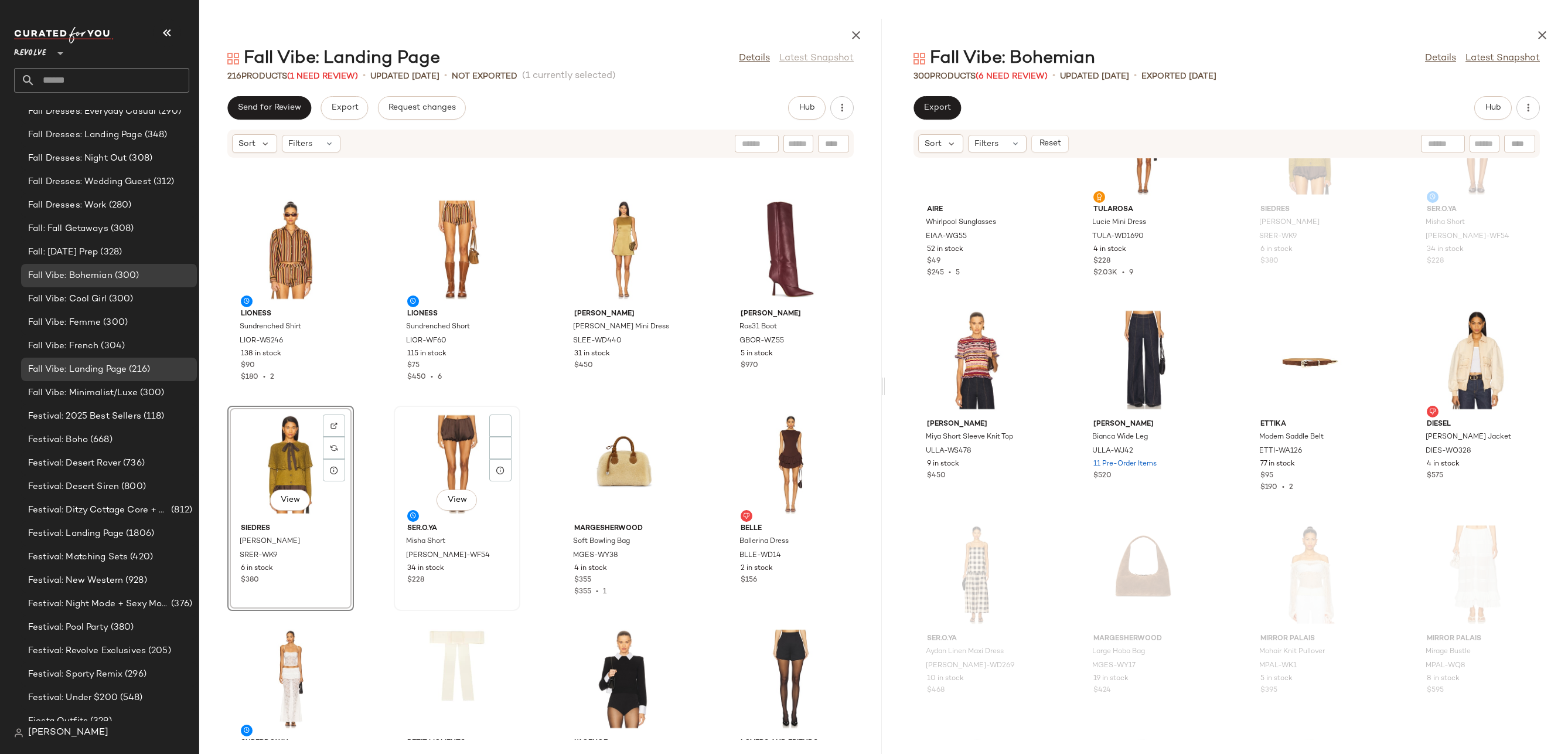
scroll to position [550, 0]
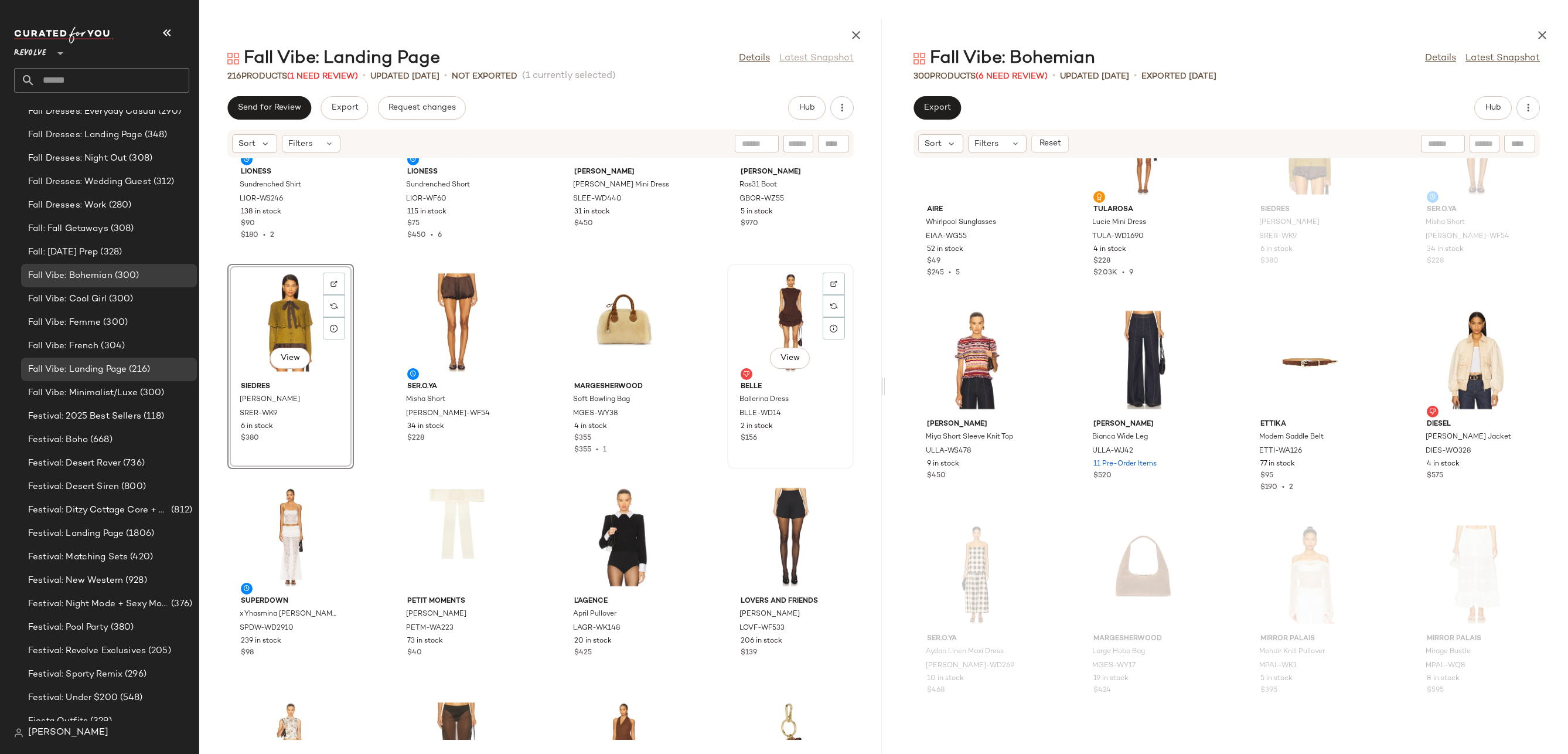
click at [781, 323] on div "View" at bounding box center [790, 322] width 118 height 109
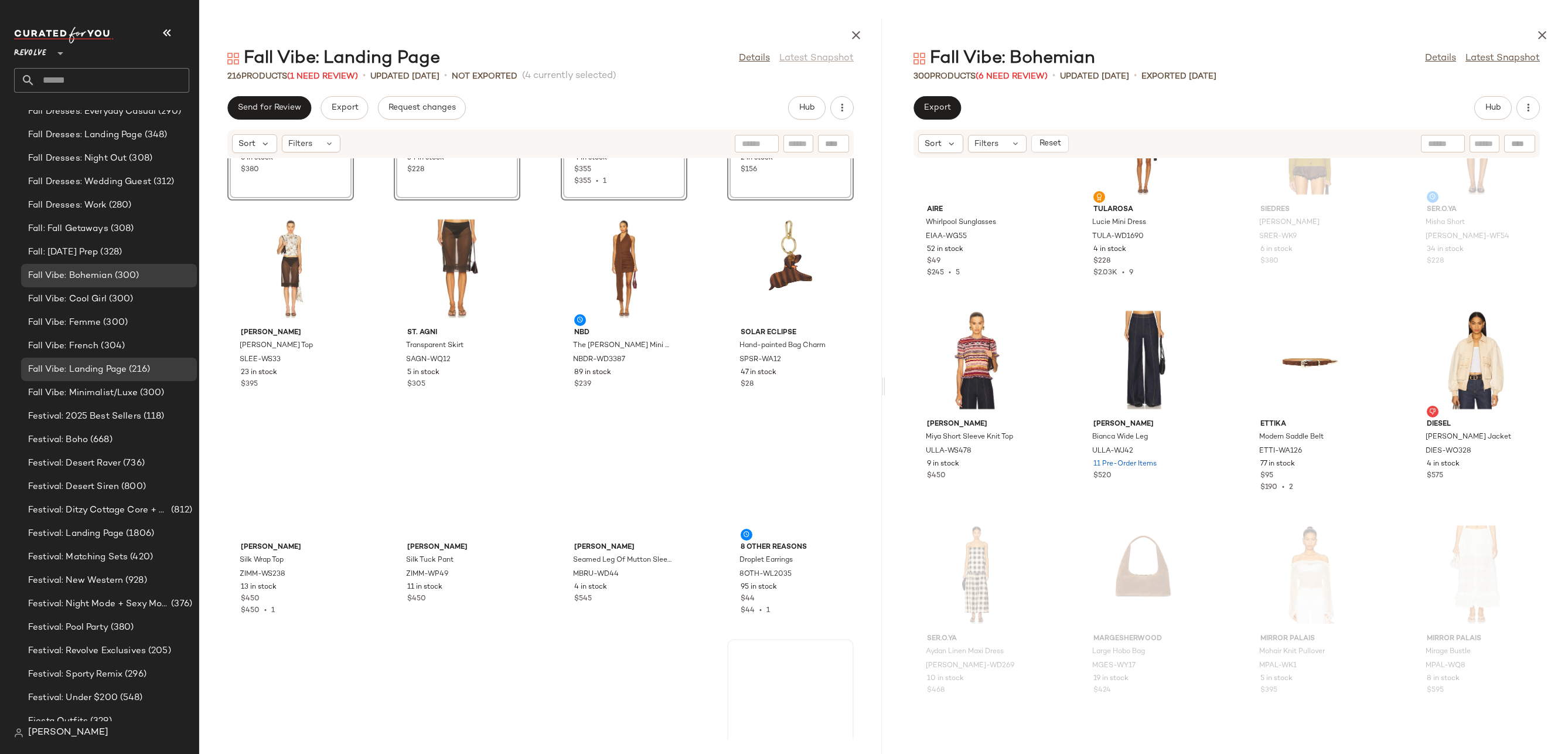
scroll to position [1173, 0]
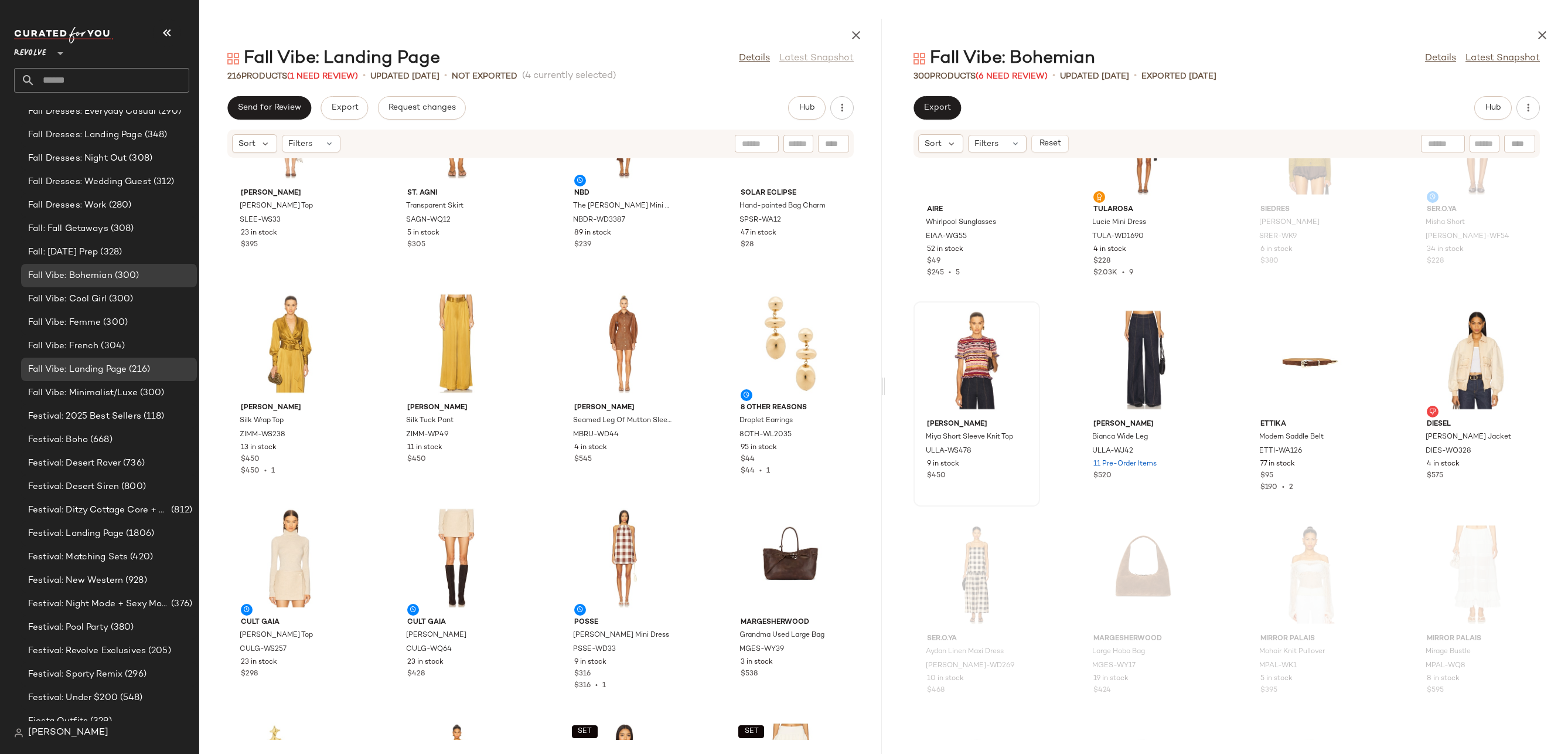
click at [961, 379] on div at bounding box center [976, 360] width 118 height 109
click at [1444, 361] on div "View" at bounding box center [1477, 360] width 118 height 109
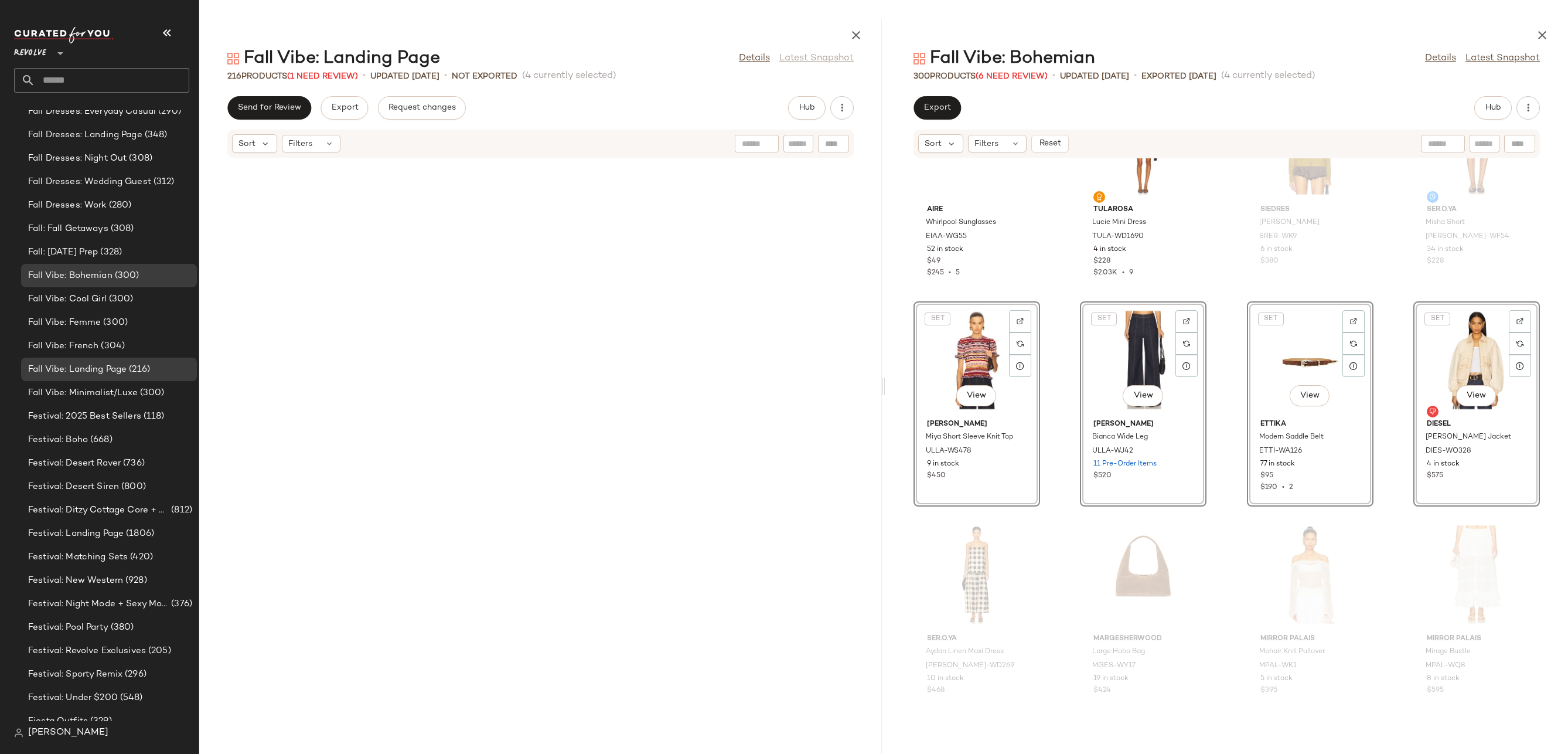
scroll to position [11008, 0]
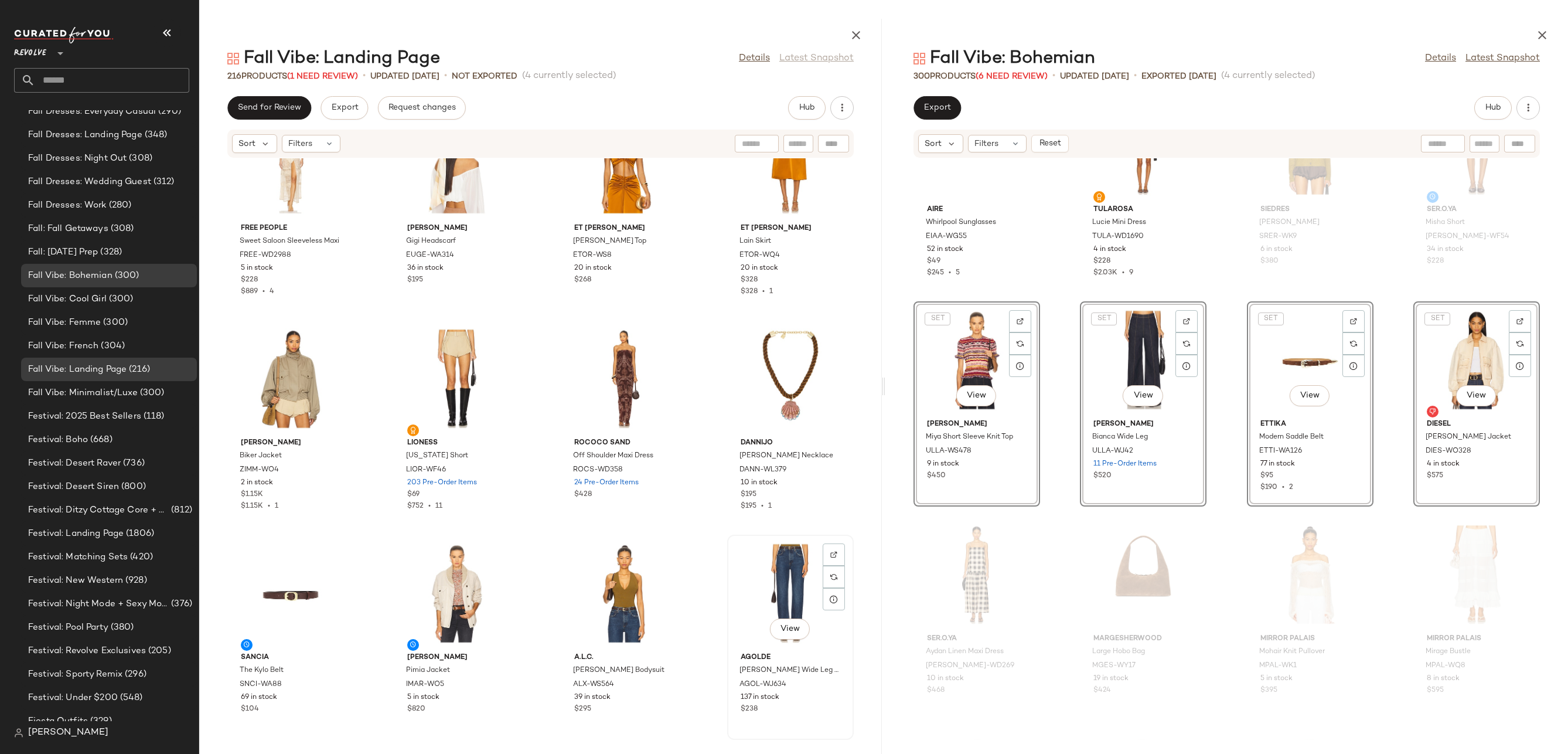
click at [774, 589] on div "View" at bounding box center [790, 593] width 118 height 109
click at [276, 629] on button "View" at bounding box center [290, 629] width 40 height 21
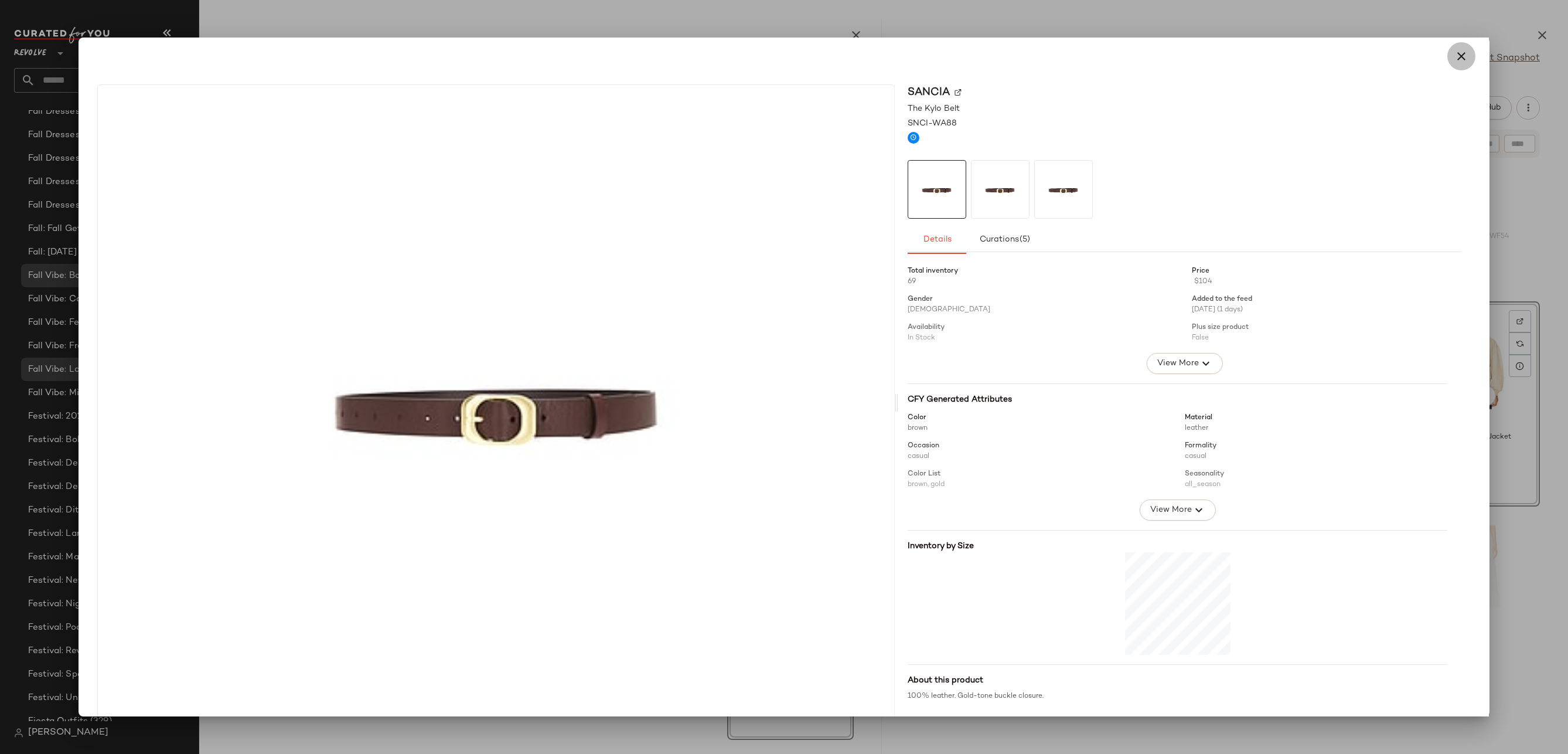
click at [1456, 61] on icon "button" at bounding box center [1461, 57] width 14 height 14
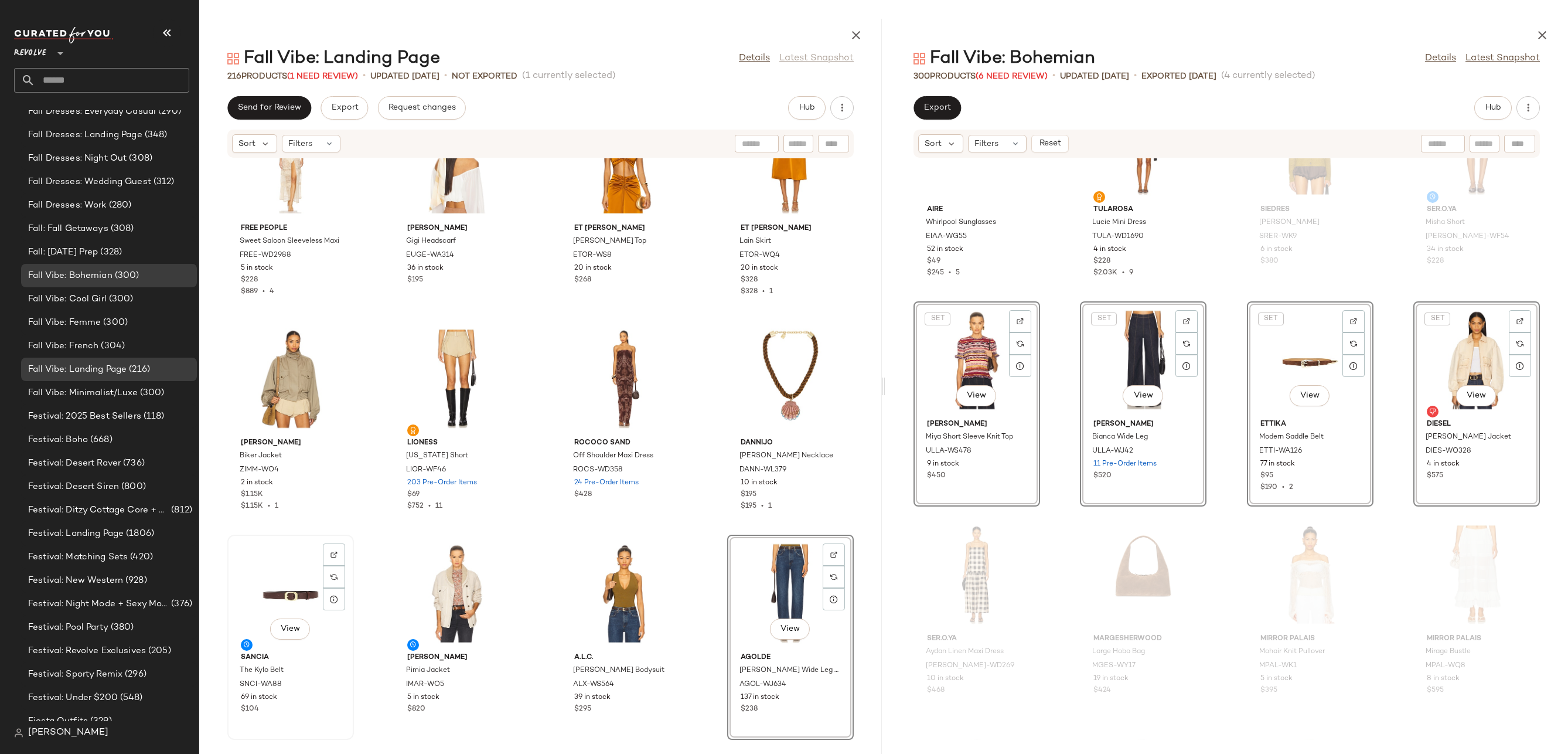
click at [297, 582] on div "View" at bounding box center [291, 593] width 118 height 109
click at [775, 559] on div "View" at bounding box center [790, 593] width 118 height 109
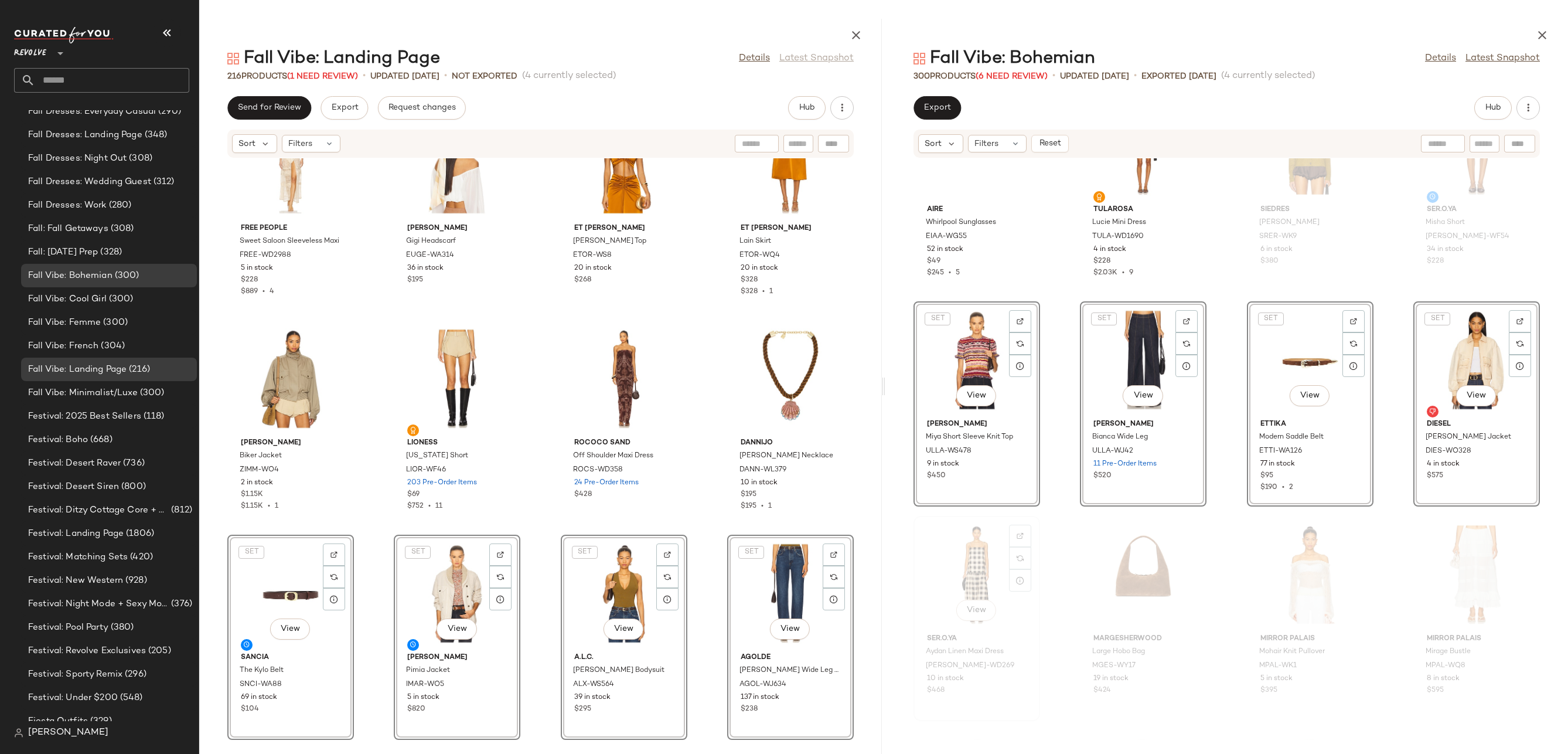
click at [952, 558] on div "View" at bounding box center [976, 574] width 118 height 109
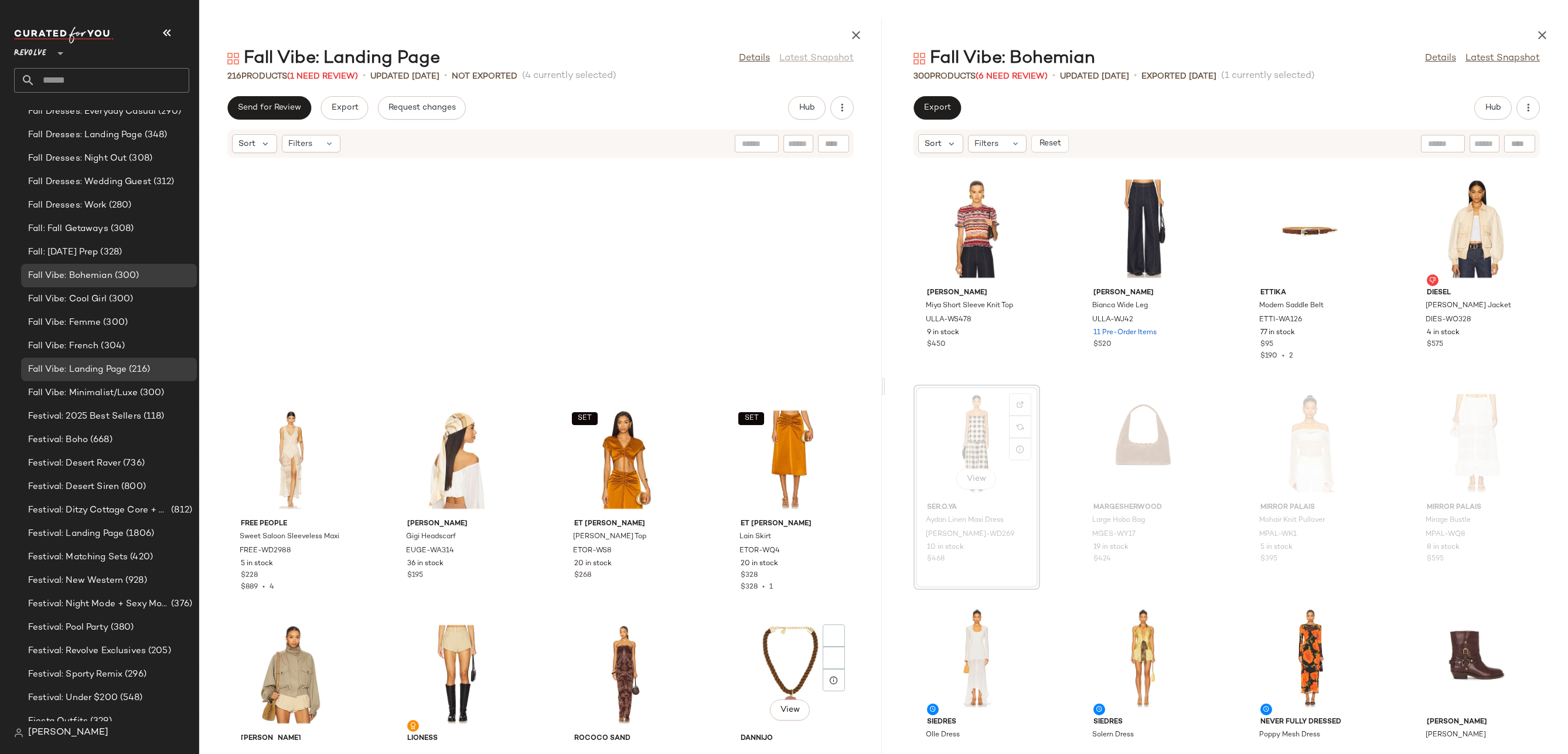
scroll to position [11008, 0]
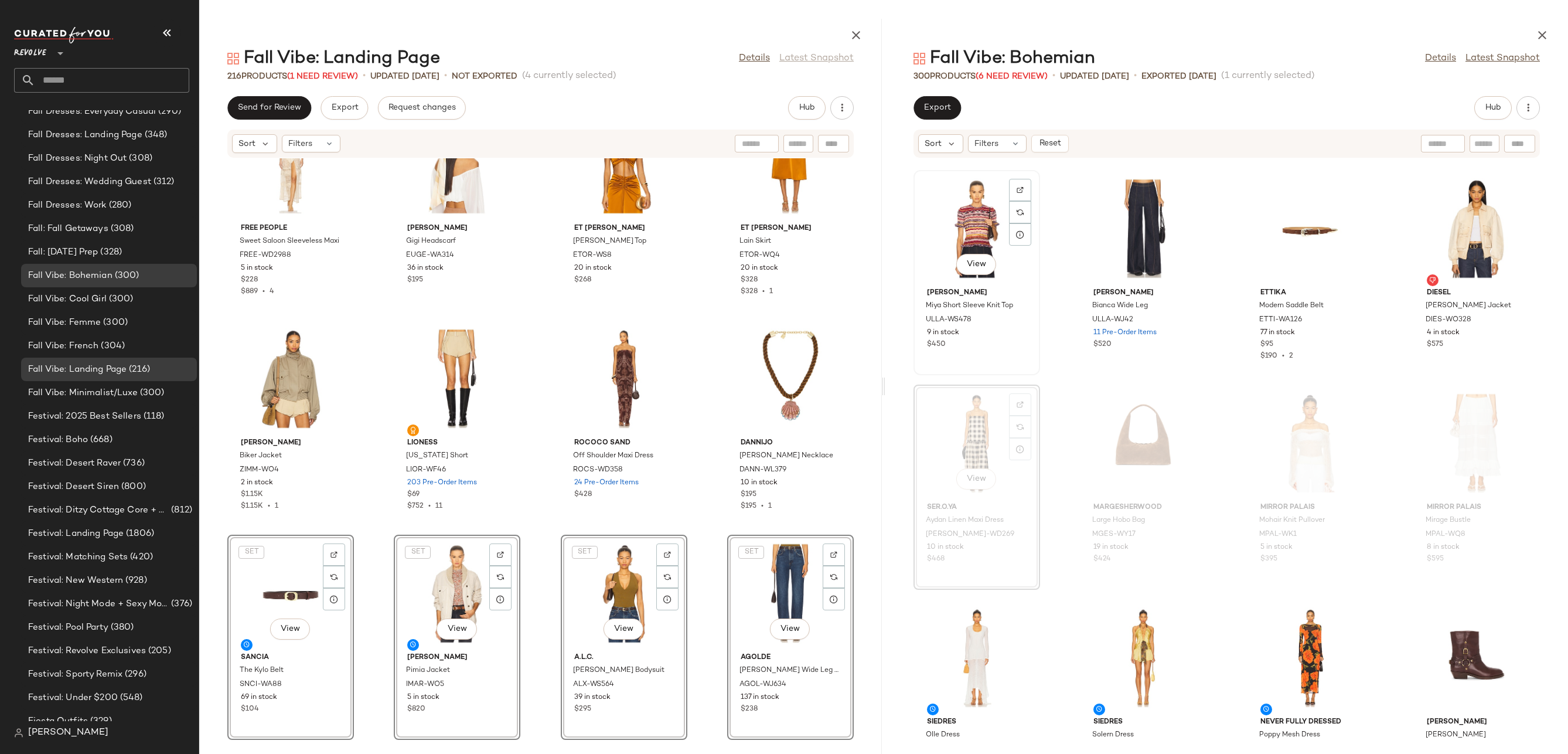
click at [970, 210] on div "View" at bounding box center [976, 228] width 118 height 109
click at [1480, 214] on div "View" at bounding box center [1477, 228] width 118 height 109
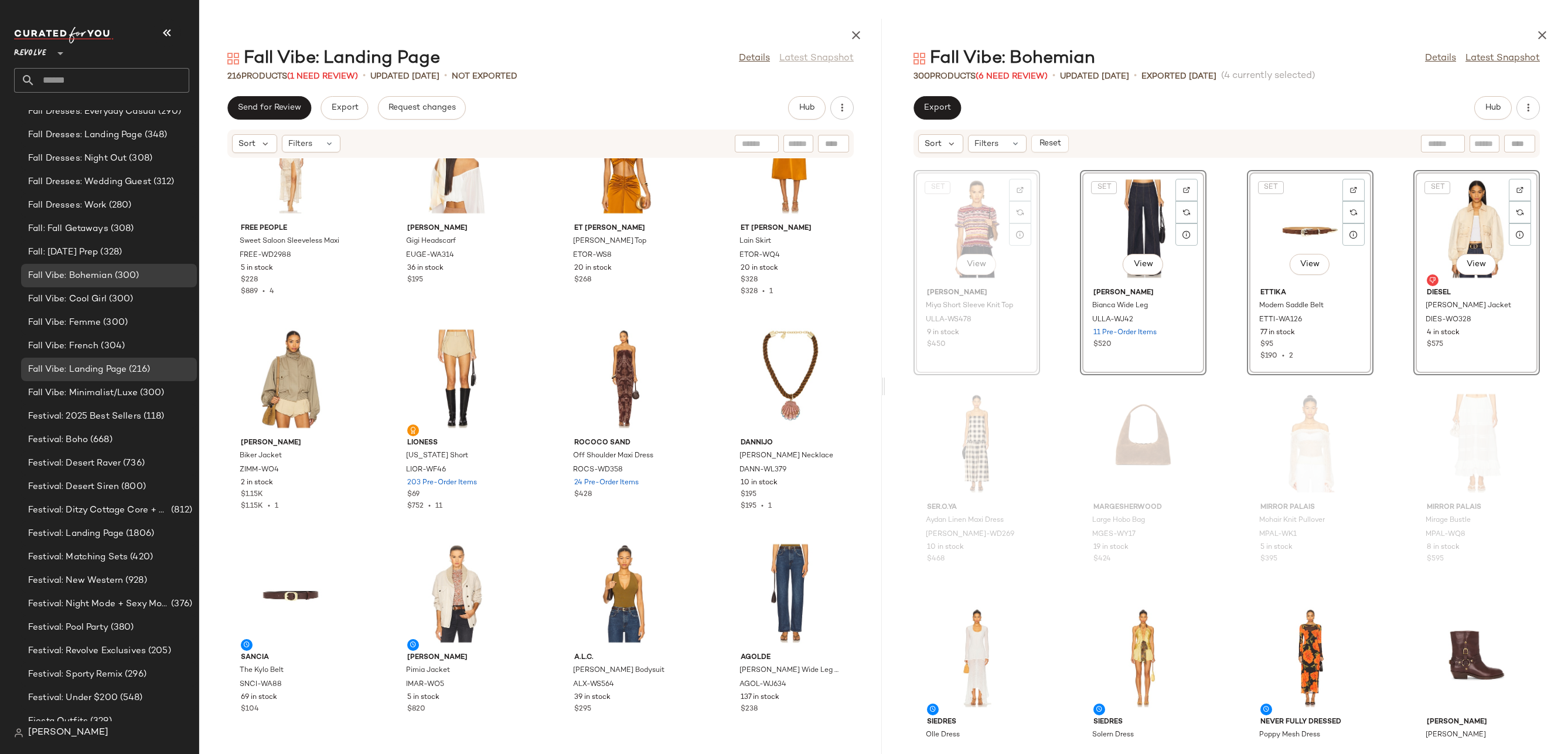
scroll to position [7722, 0]
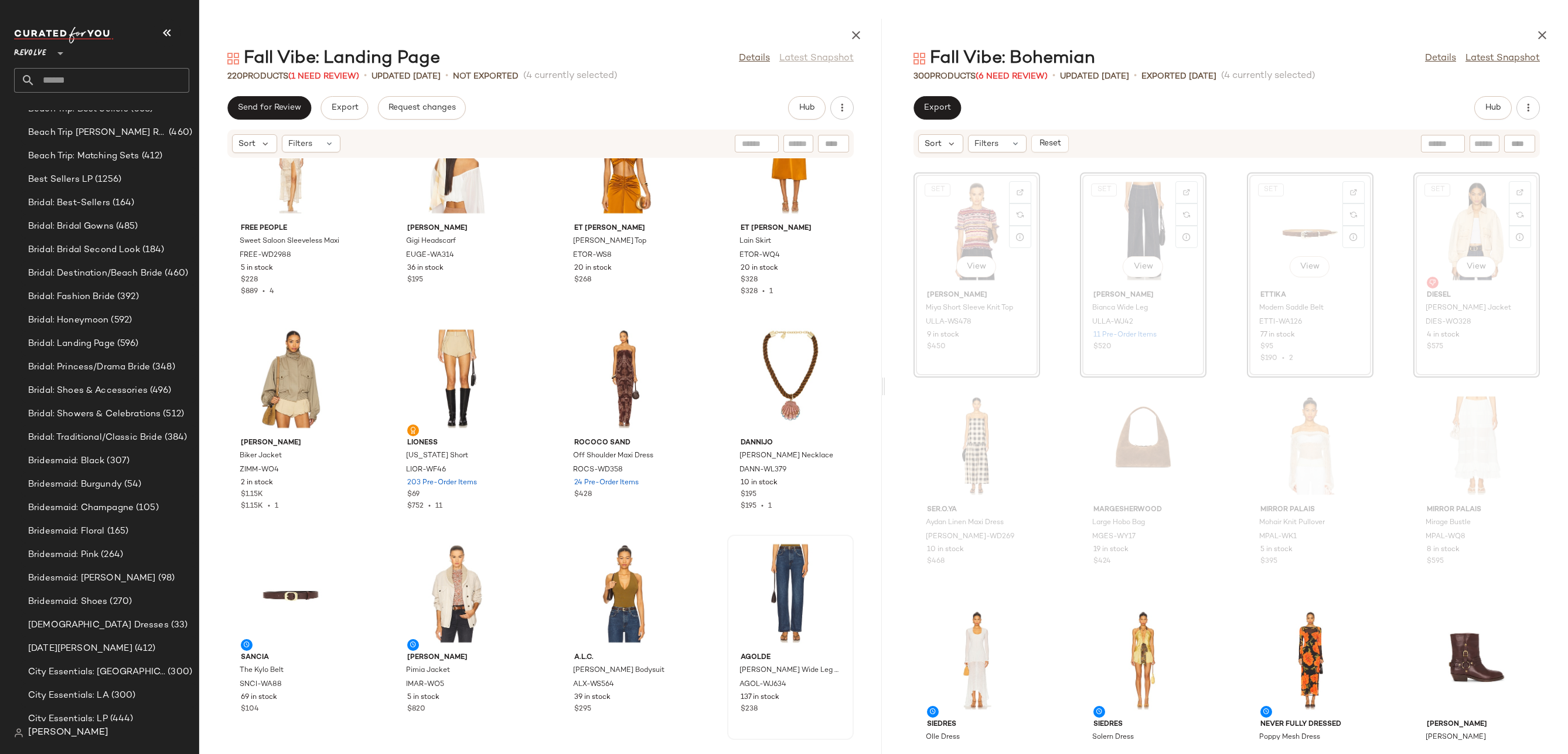
scroll to position [2590, 0]
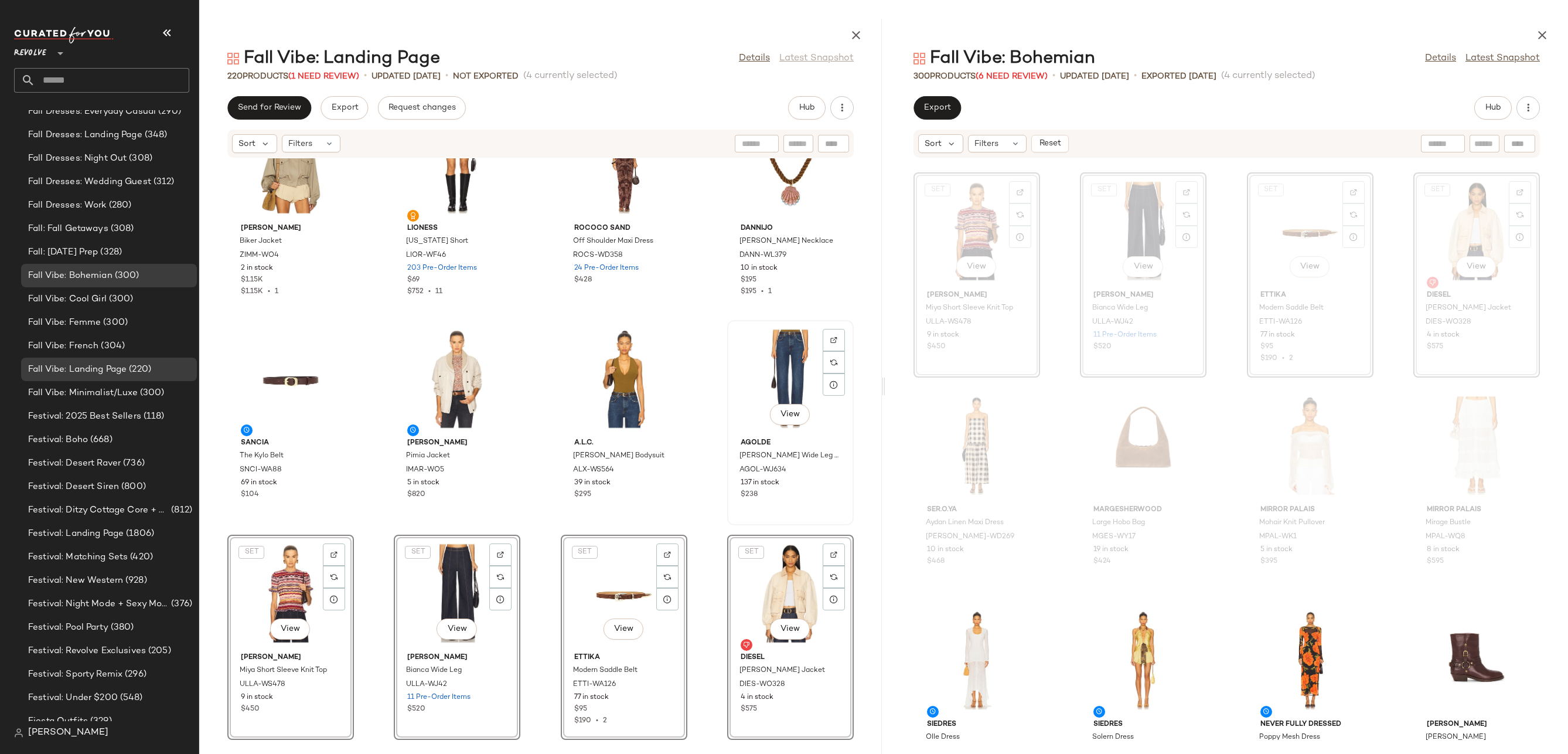
click at [797, 387] on div "View" at bounding box center [790, 378] width 118 height 109
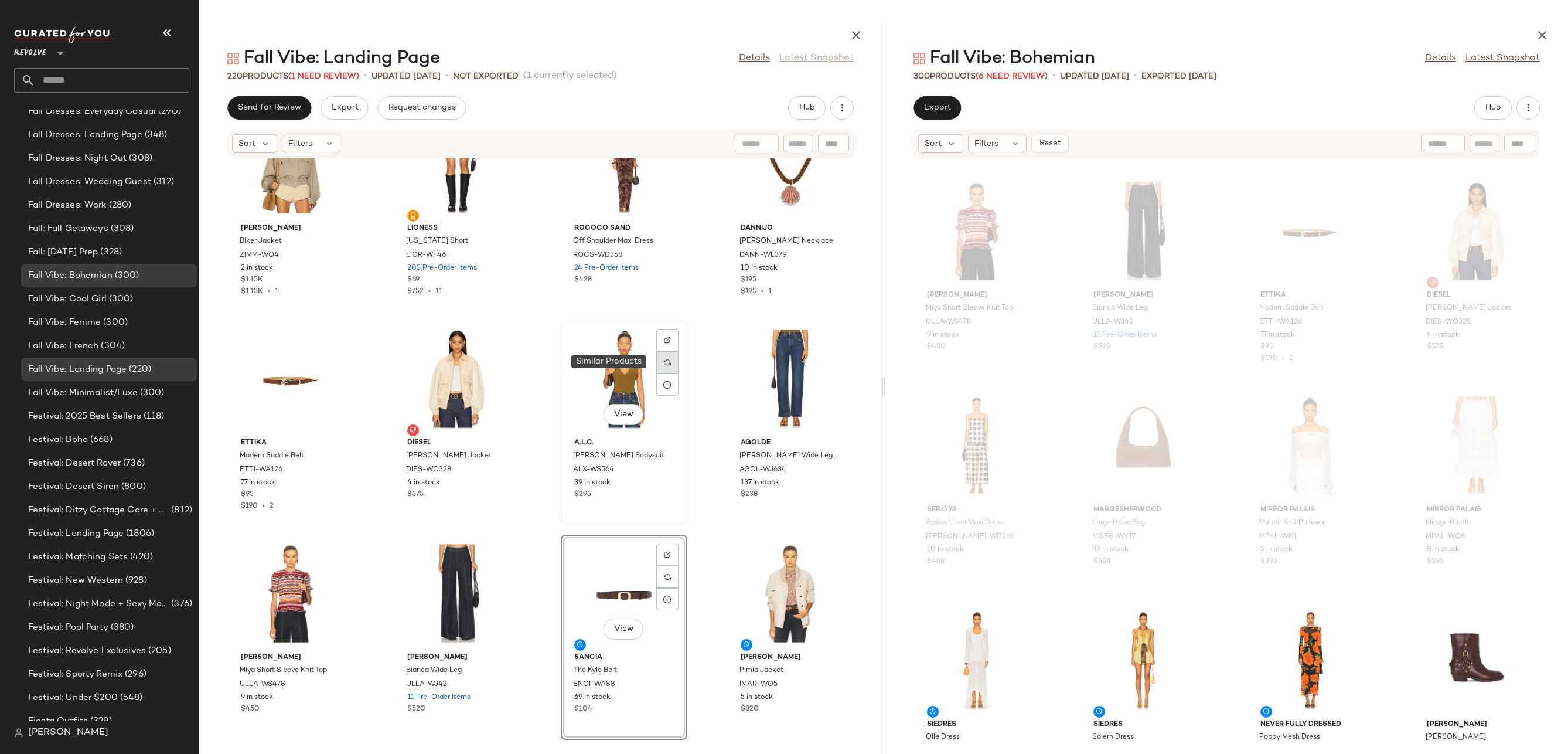
click at [666, 372] on div at bounding box center [667, 362] width 23 height 23
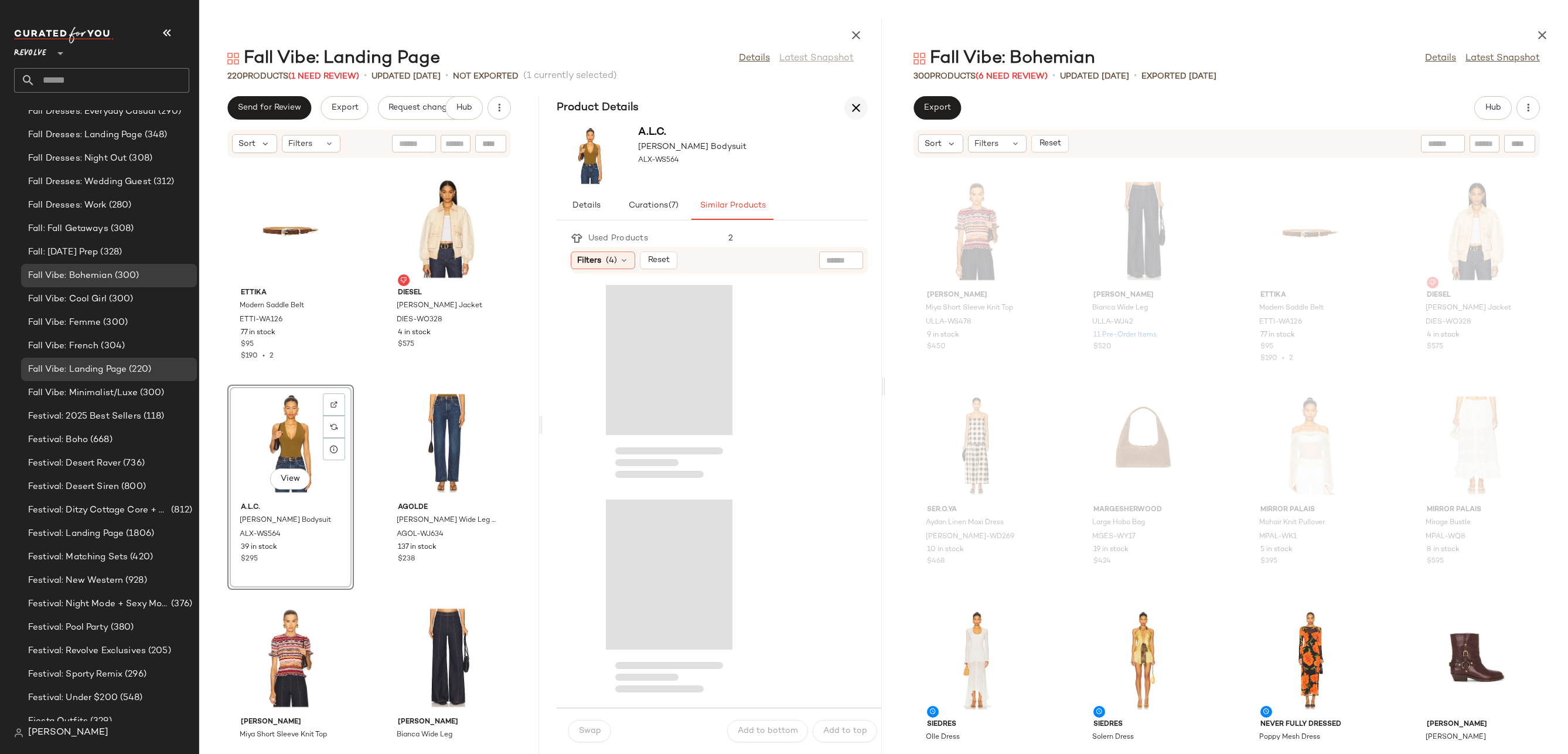
click at [851, 109] on icon "button" at bounding box center [856, 108] width 14 height 14
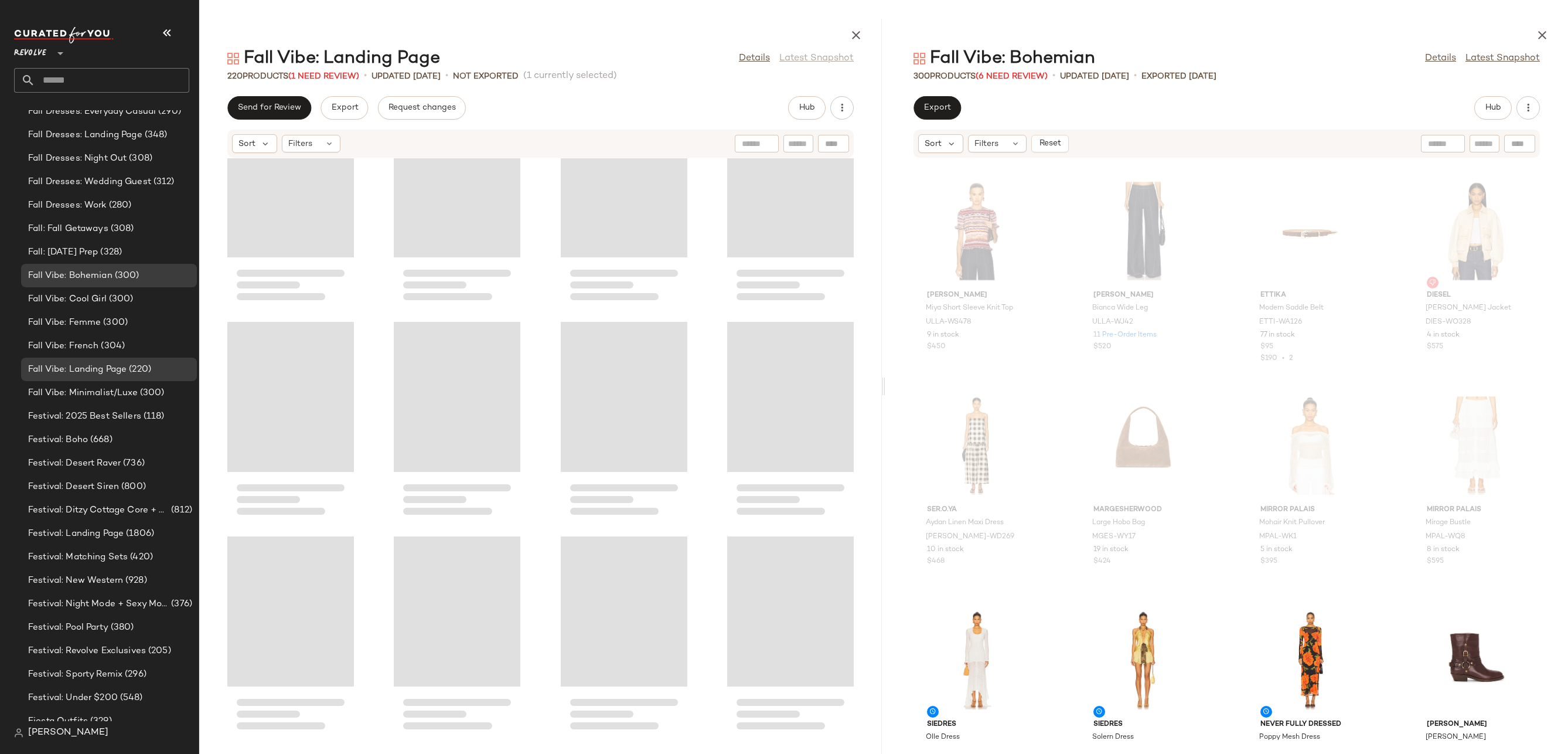
scroll to position [11158, 0]
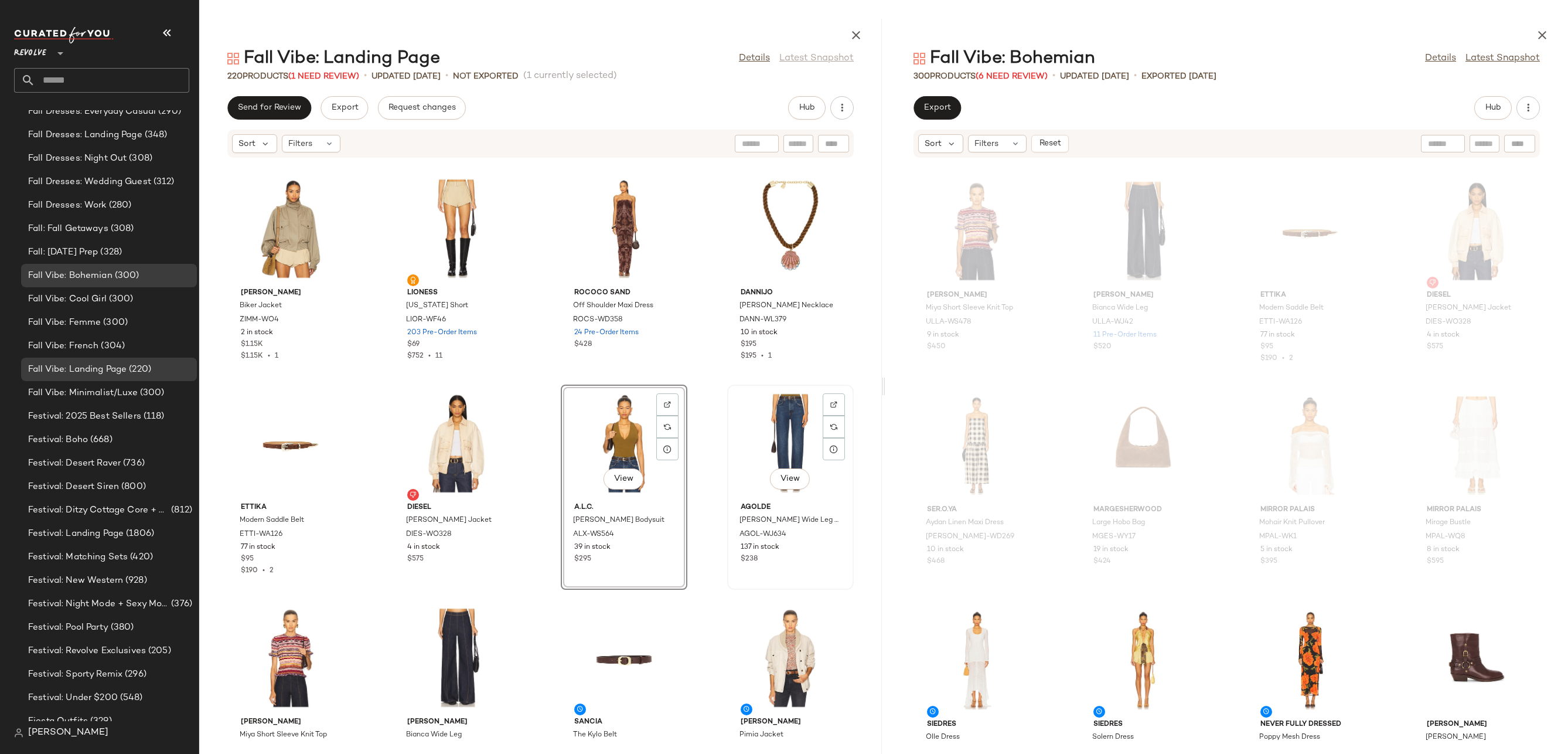
click at [799, 427] on div "View" at bounding box center [790, 442] width 118 height 109
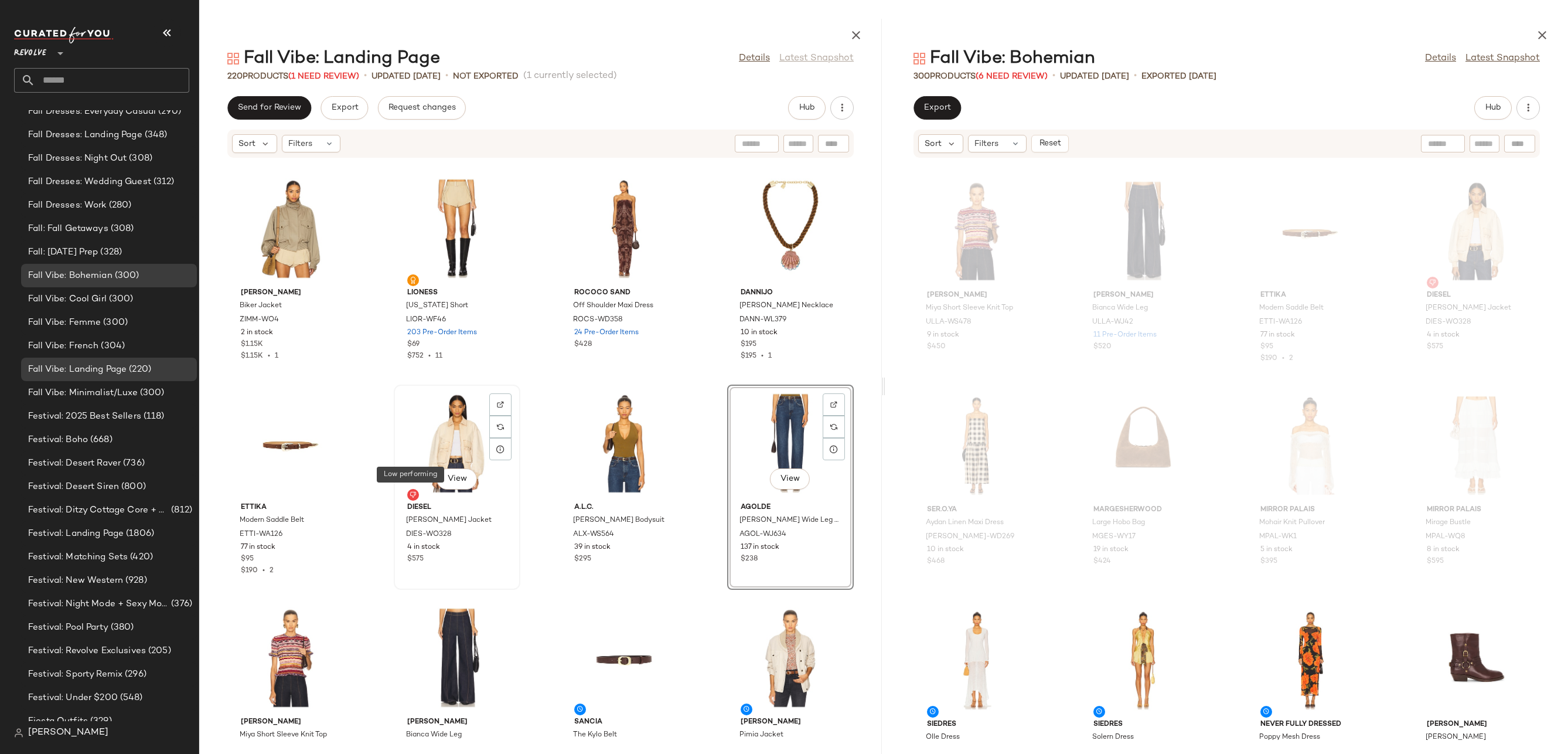
scroll to position [11222, 0]
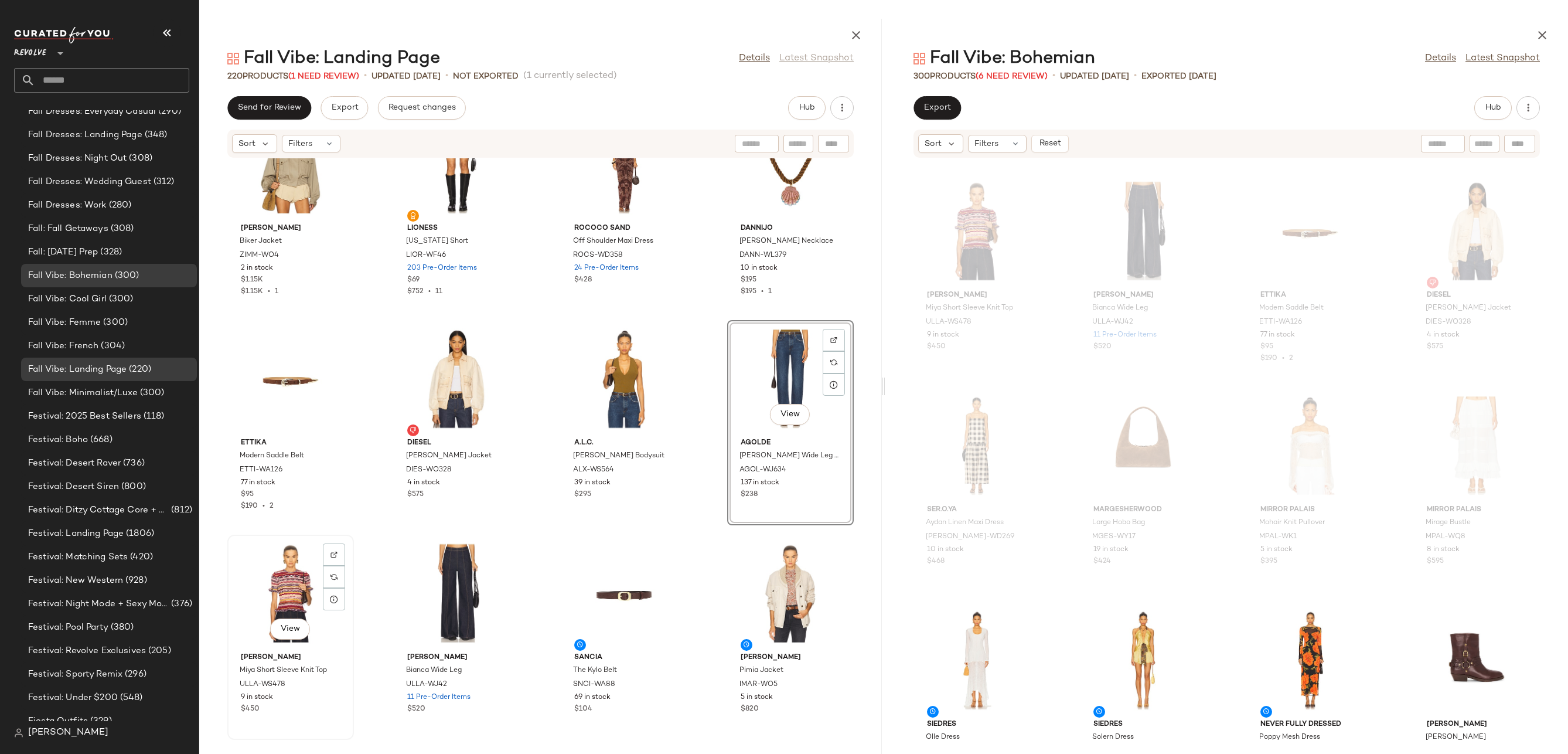
click at [273, 587] on div "View" at bounding box center [291, 593] width 118 height 109
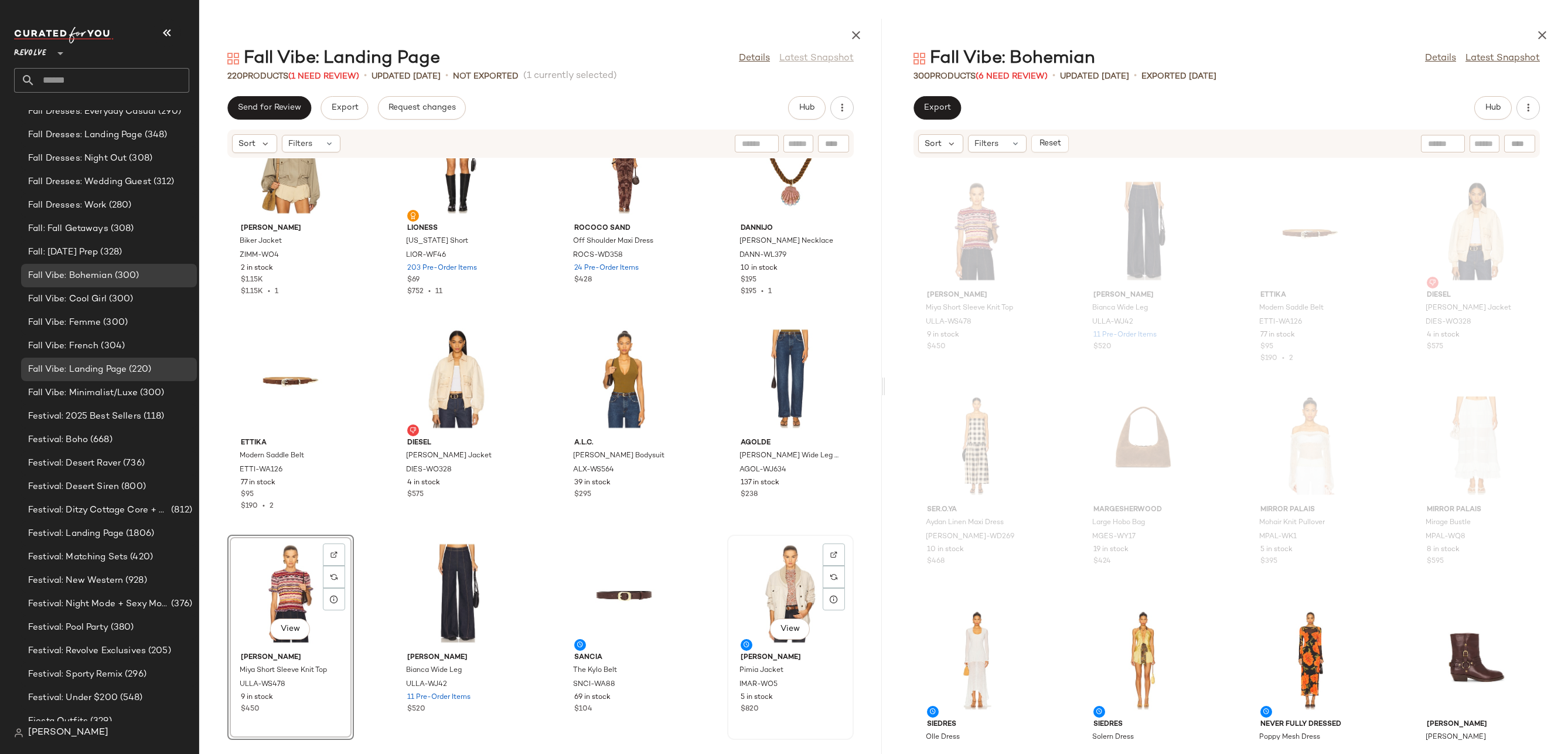
click at [787, 604] on div "View" at bounding box center [790, 593] width 118 height 109
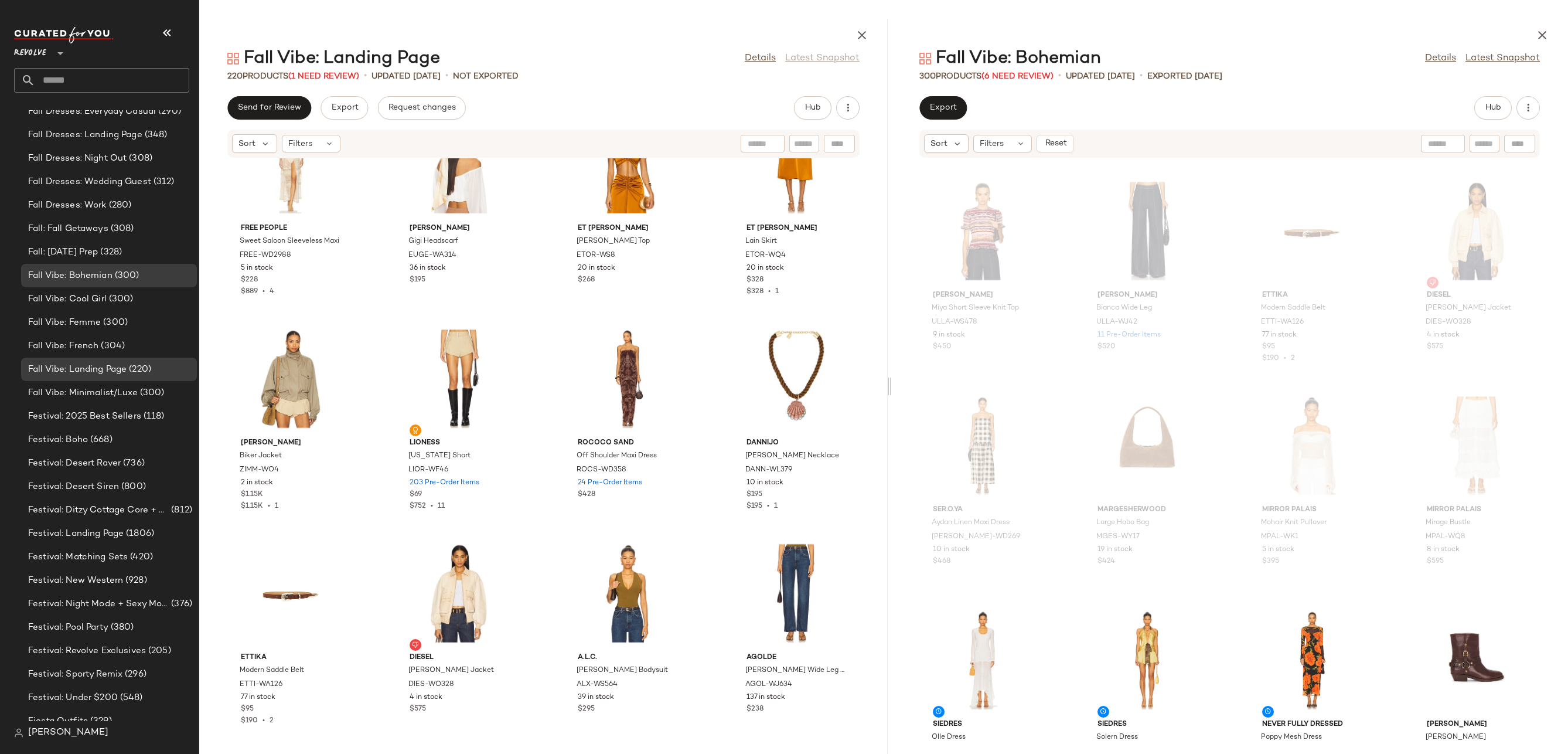
drag, startPoint x: 881, startPoint y: 724, endPoint x: 894, endPoint y: 170, distance: 554.2
click at [891, 157] on div at bounding box center [888, 387] width 4 height 735
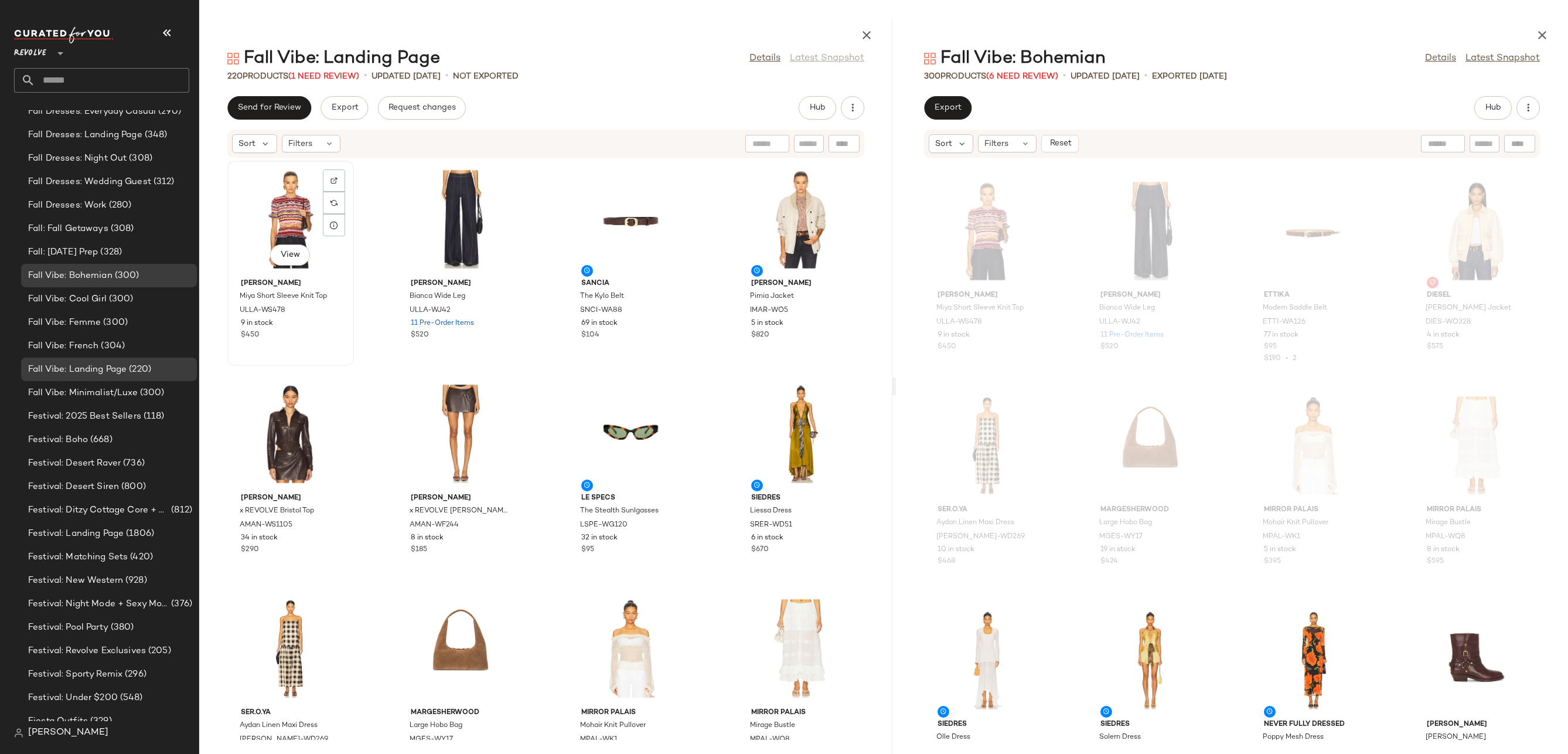
click at [305, 217] on div "View" at bounding box center [291, 219] width 118 height 109
click at [790, 189] on div "View" at bounding box center [801, 219] width 118 height 109
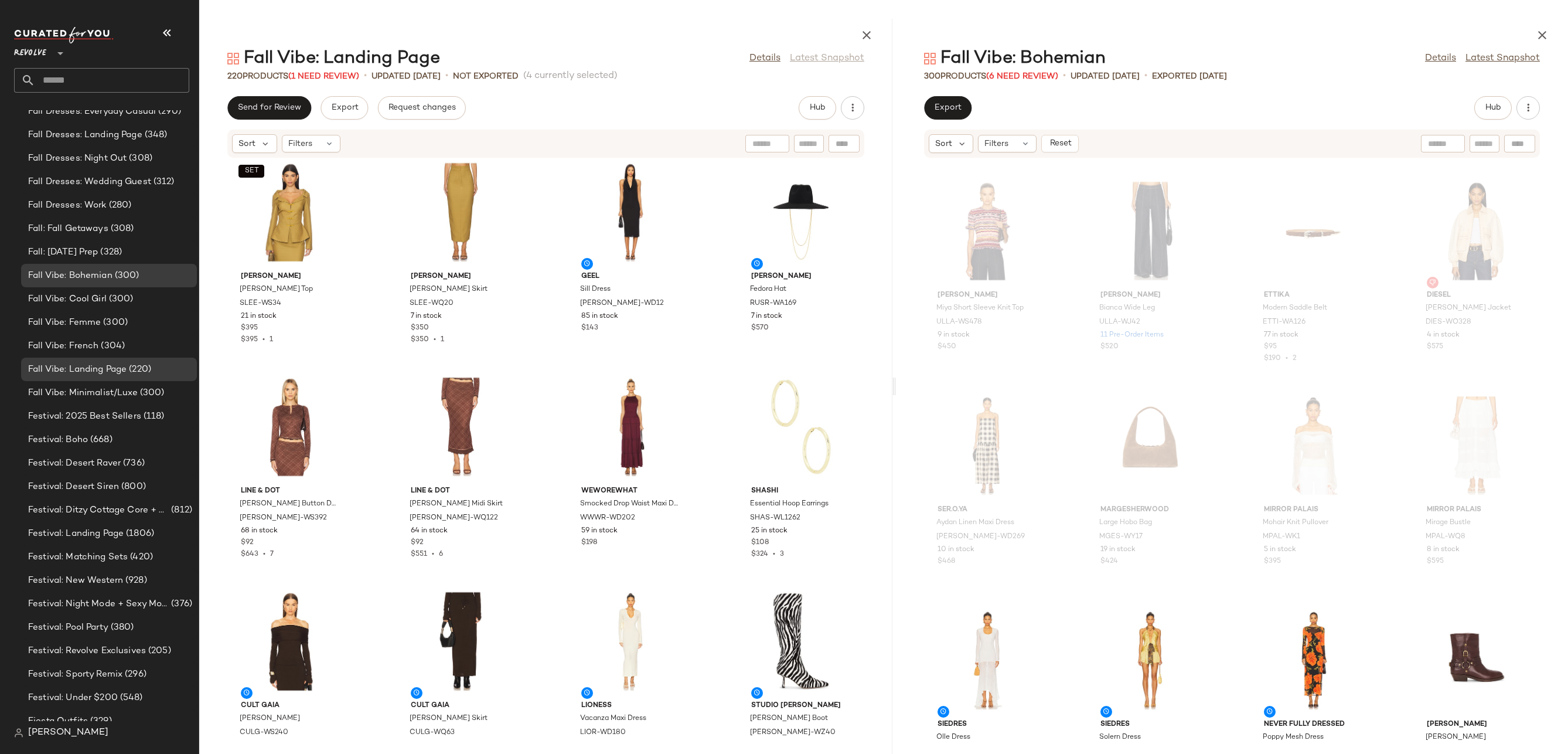
scroll to position [2813, 0]
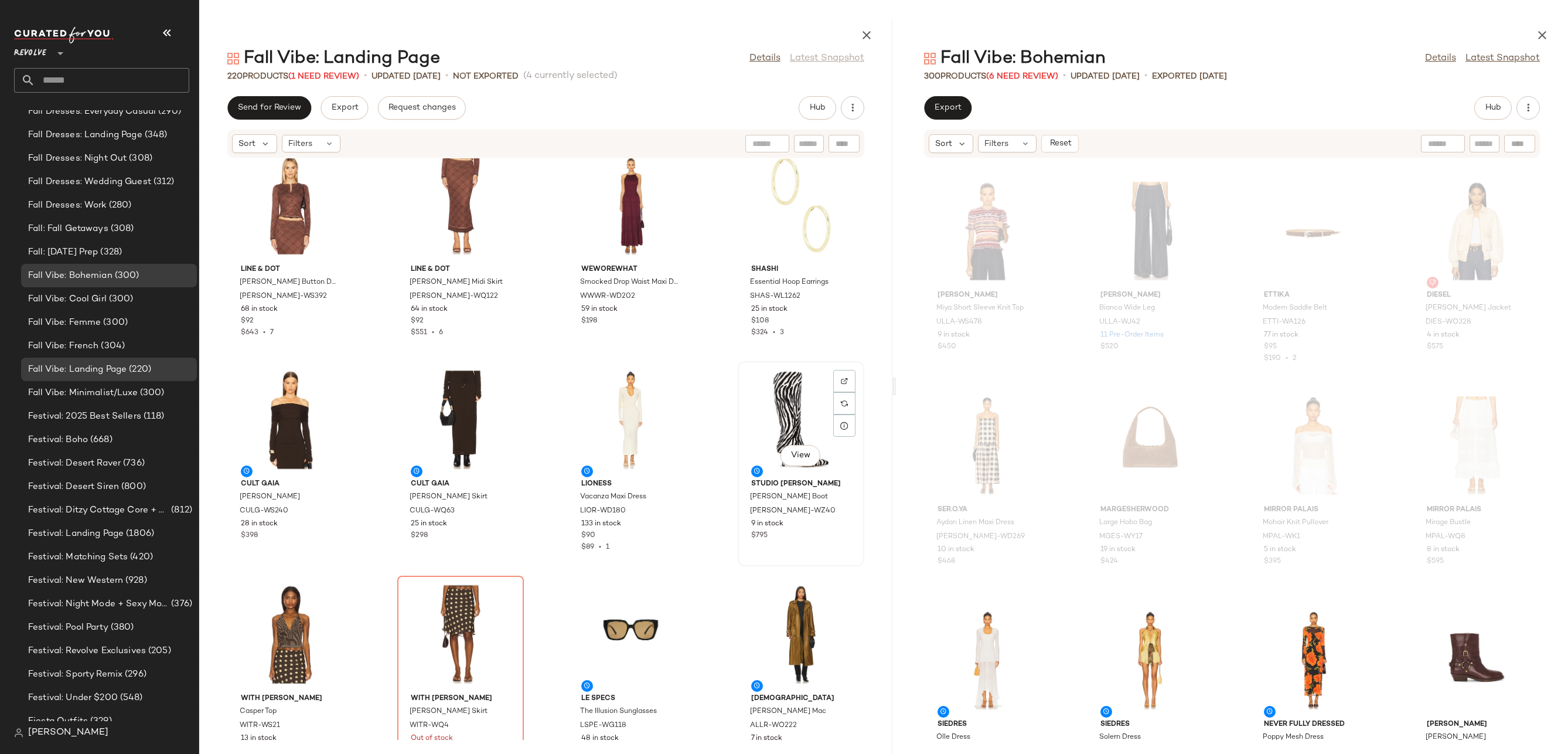
click at [790, 437] on div "View" at bounding box center [801, 419] width 118 height 109
click at [304, 398] on div "View" at bounding box center [291, 419] width 118 height 109
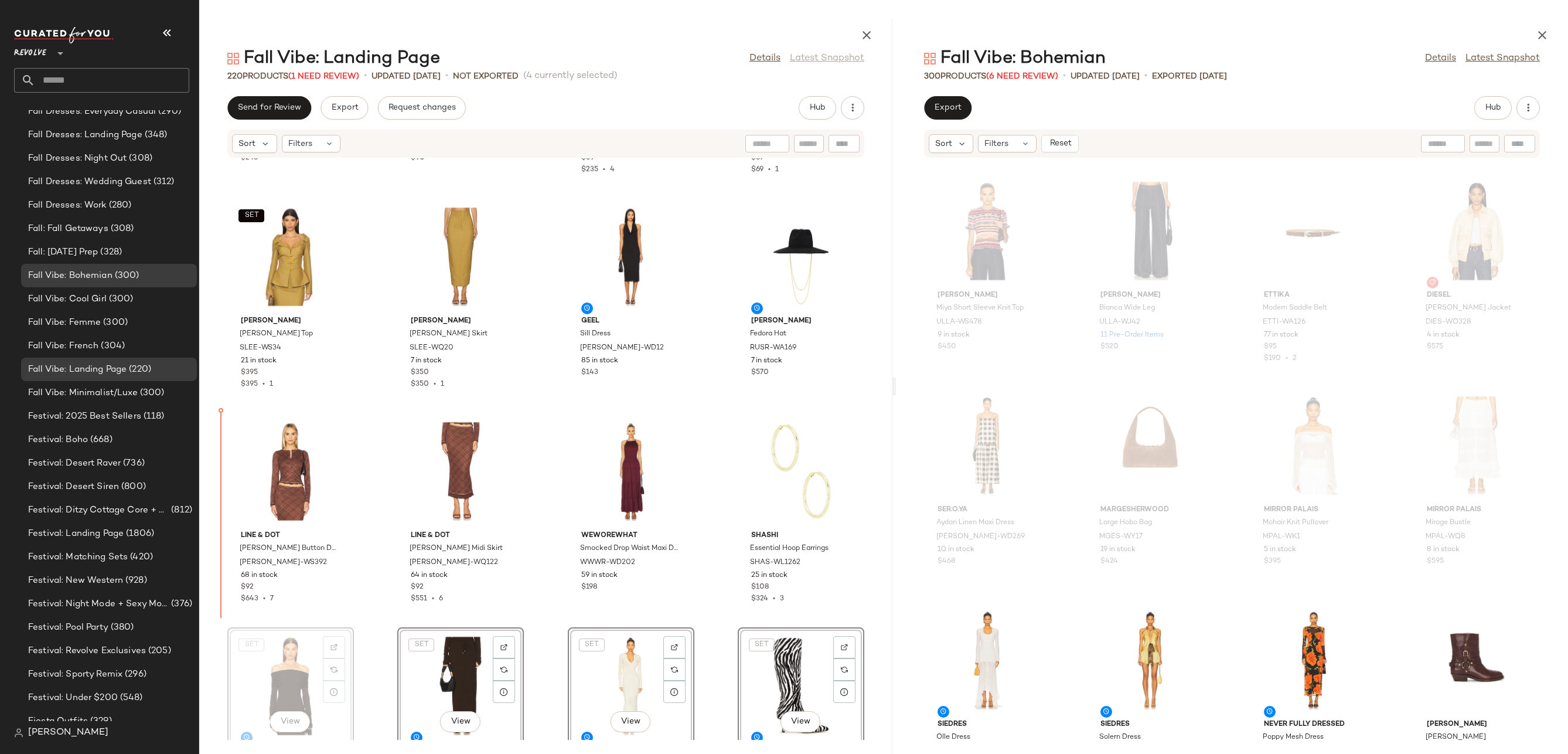
scroll to position [2548, 0]
drag, startPoint x: 305, startPoint y: 670, endPoint x: 305, endPoint y: 663, distance: 7.0
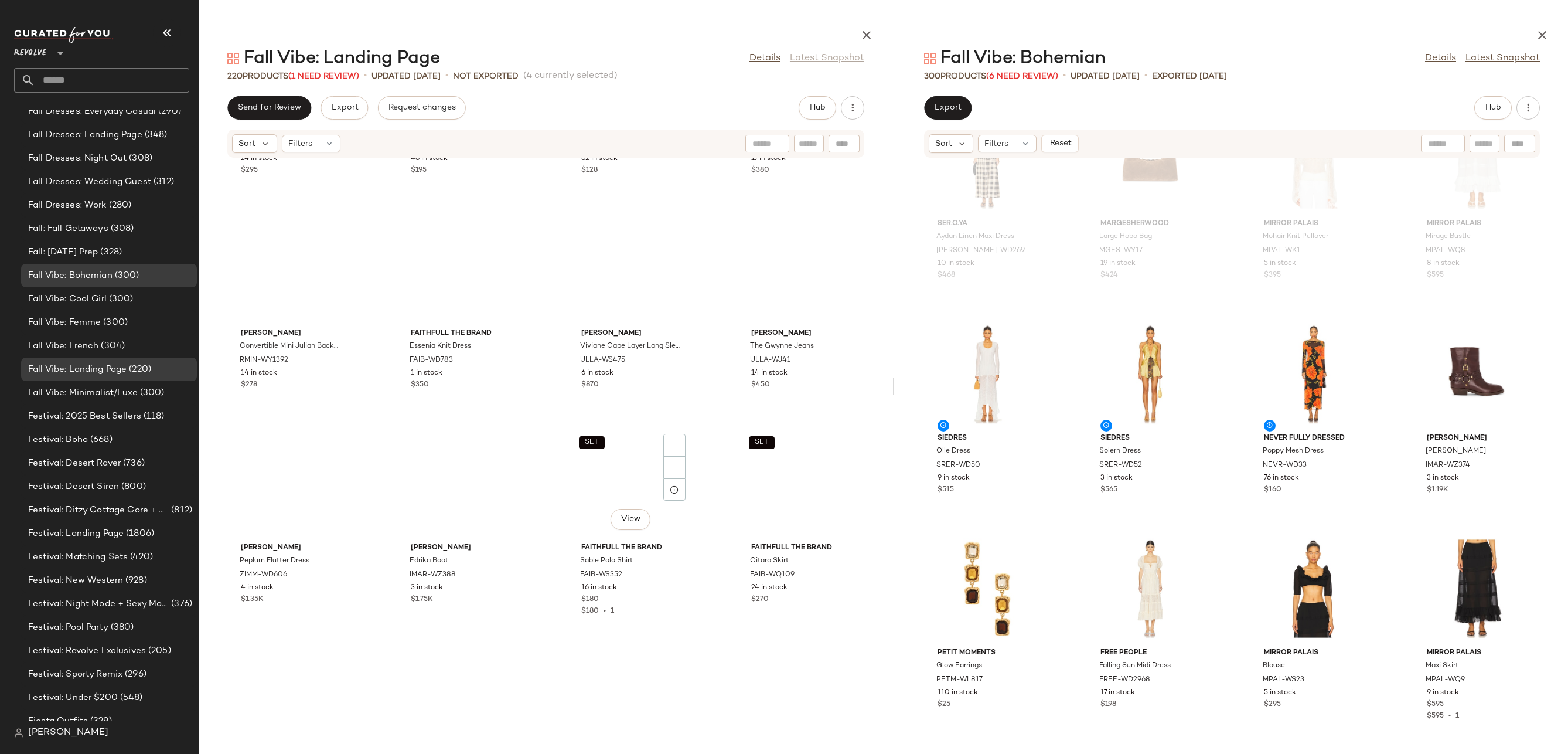
scroll to position [11222, 0]
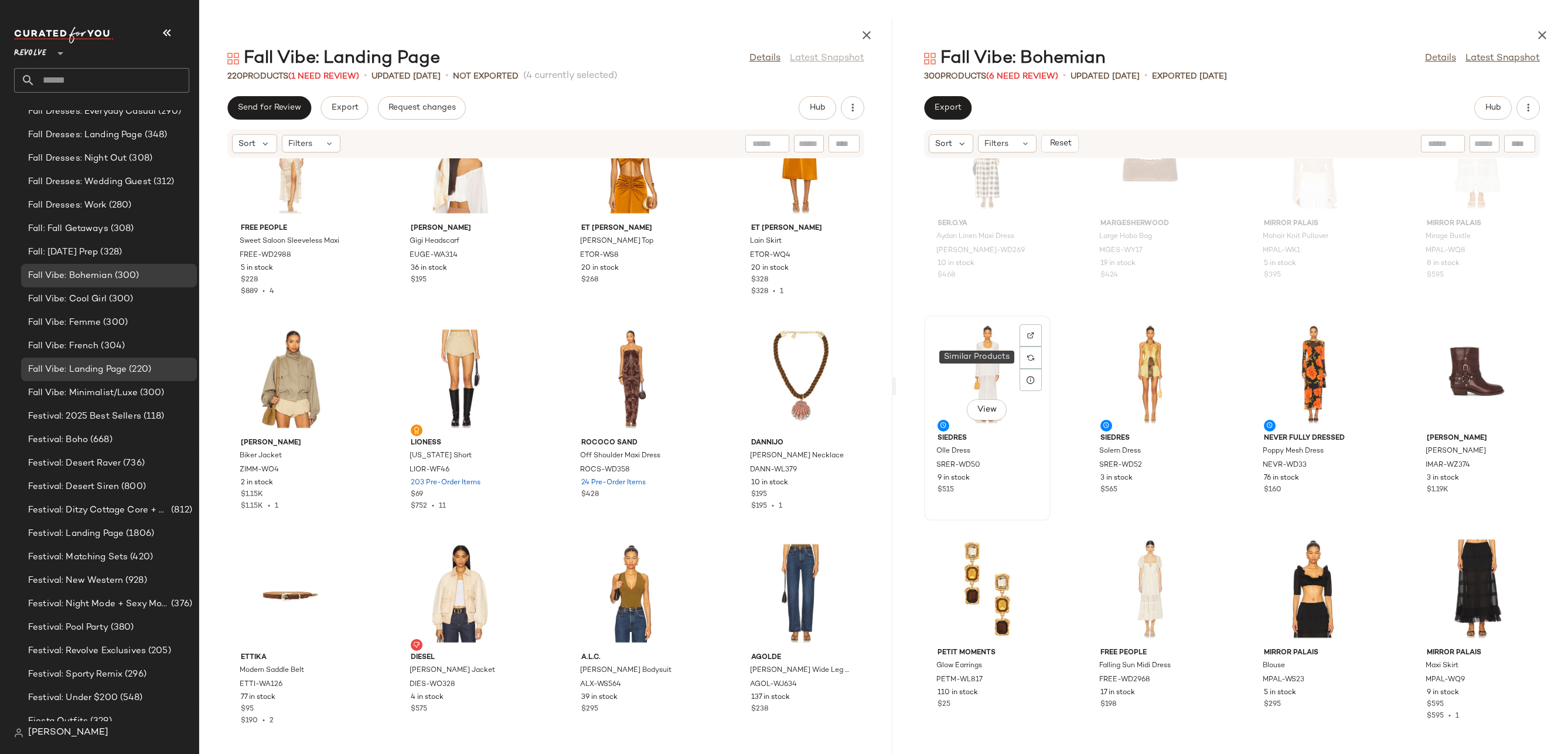
click at [995, 357] on div "View" at bounding box center [988, 374] width 118 height 109
click at [1475, 580] on div "View" at bounding box center [1477, 588] width 118 height 109
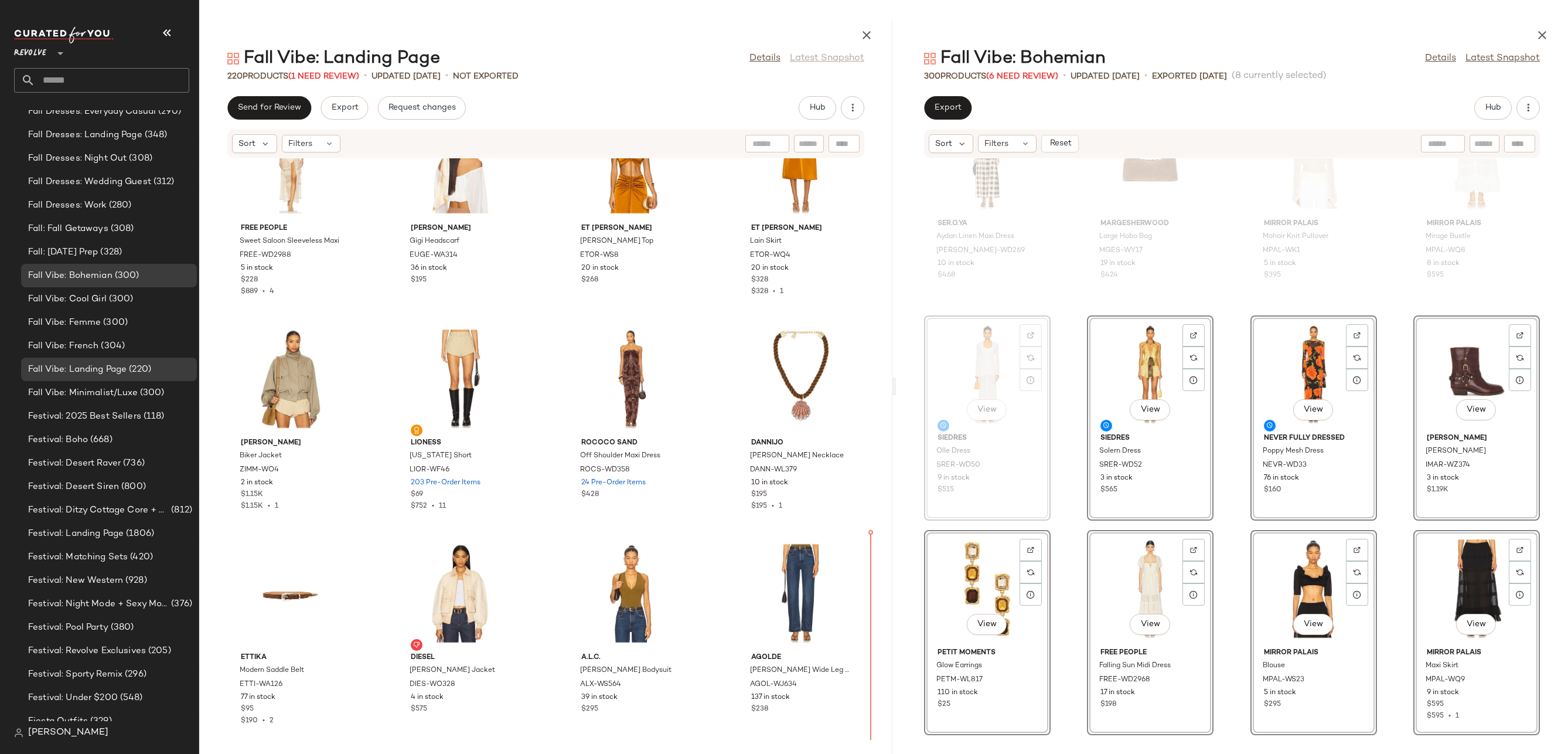
drag, startPoint x: 973, startPoint y: 361, endPoint x: 970, endPoint y: 369, distance: 8.5
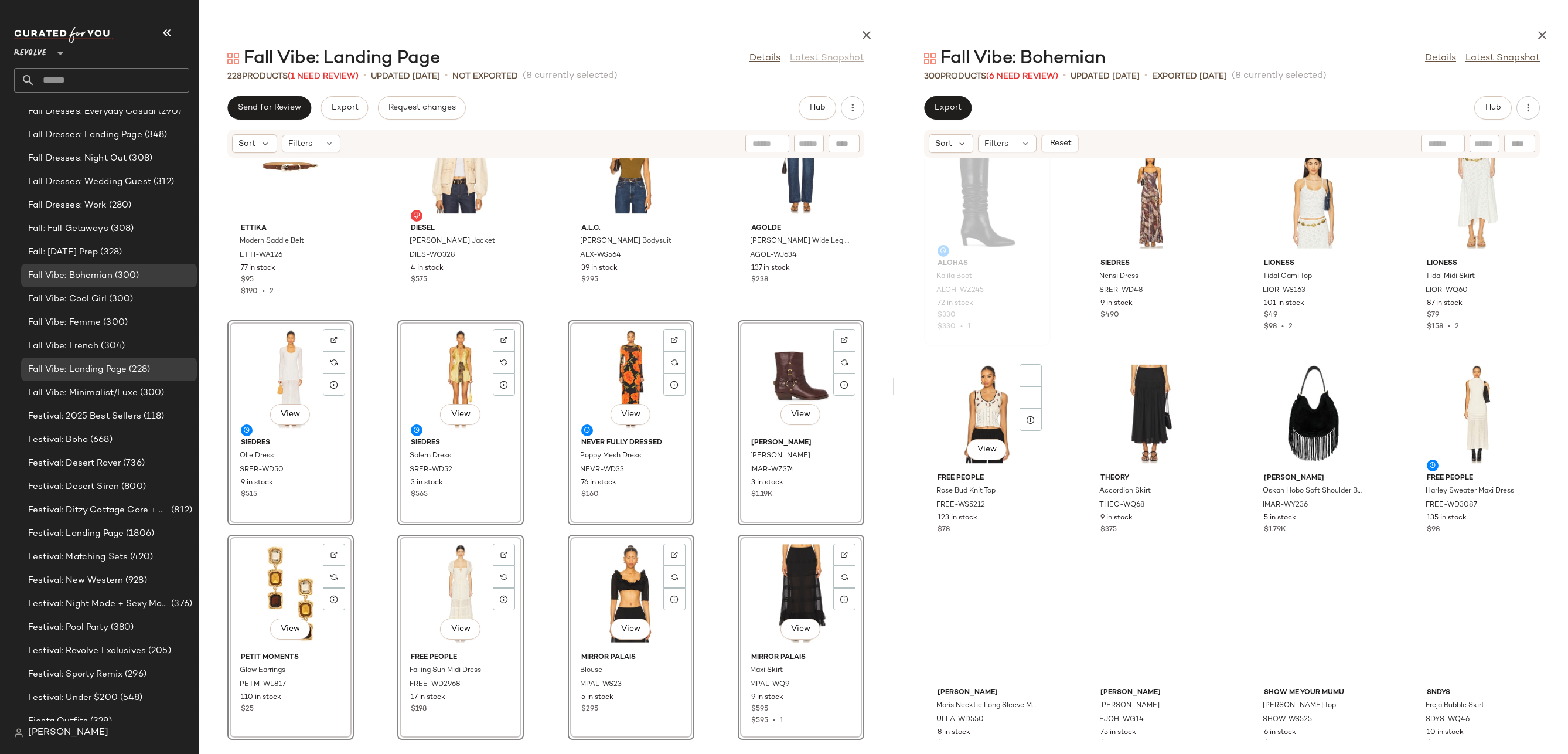
scroll to position [11874, 0]
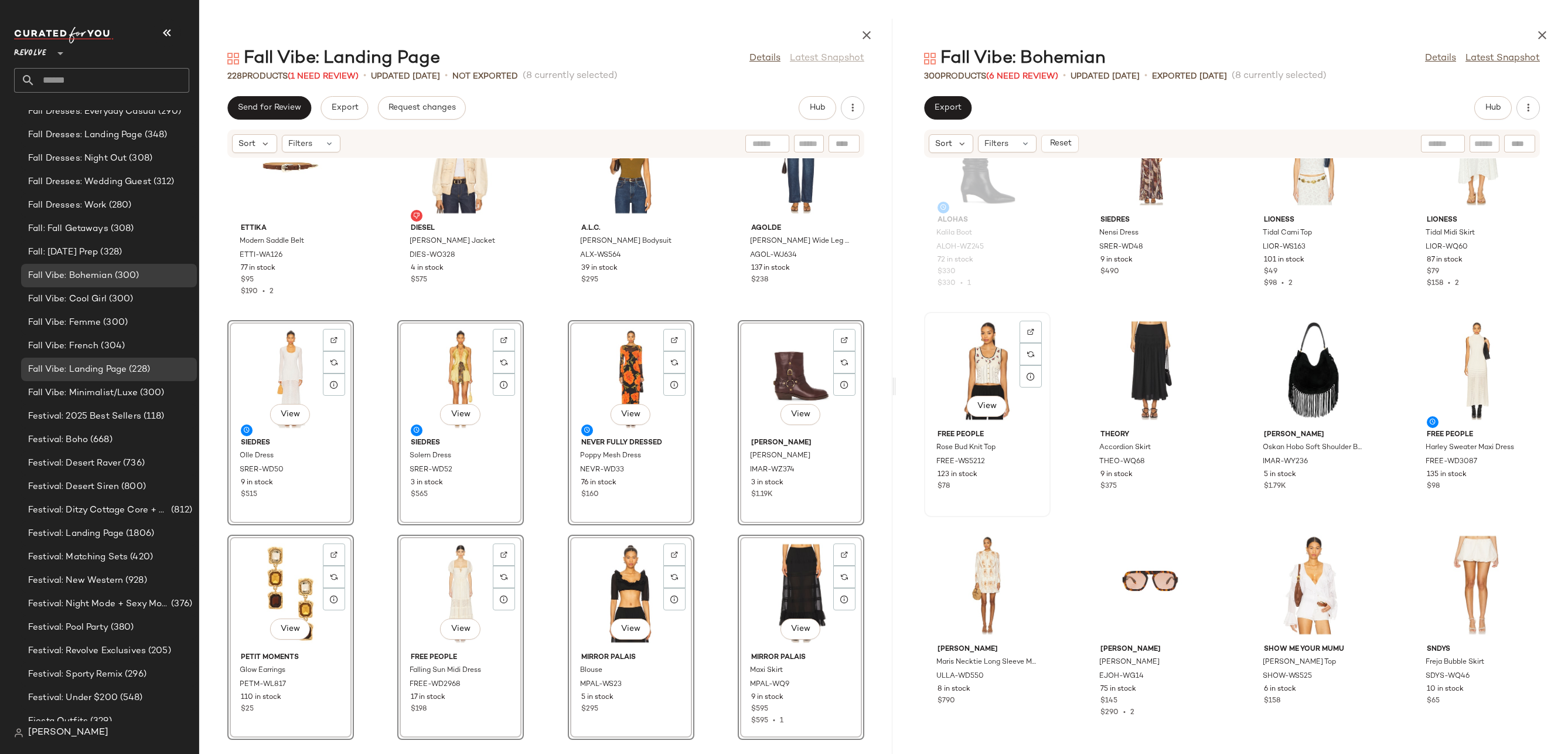
click at [963, 369] on div "View" at bounding box center [988, 370] width 118 height 109
click at [1471, 374] on div "View" at bounding box center [1477, 370] width 118 height 109
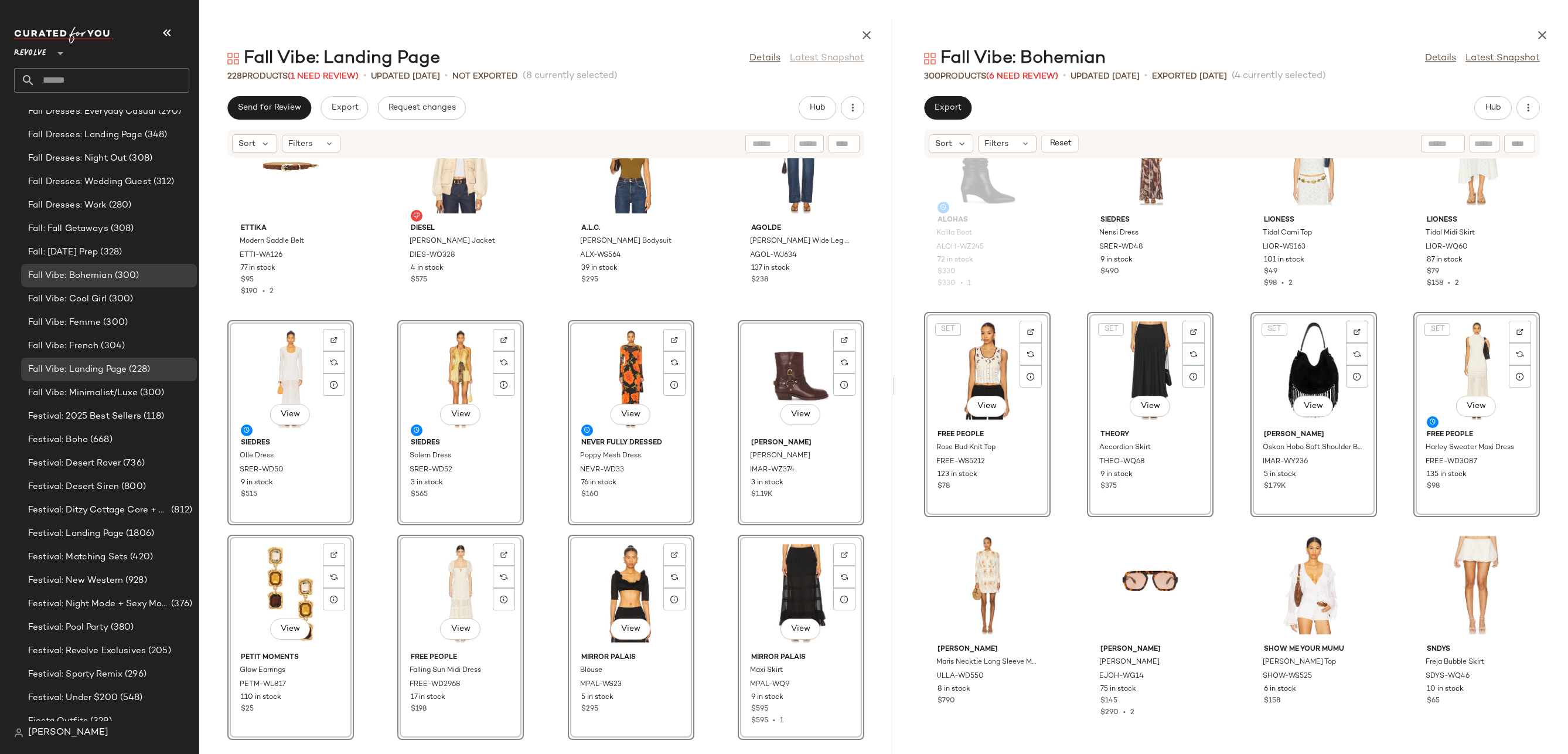
scroll to position [12209, 0]
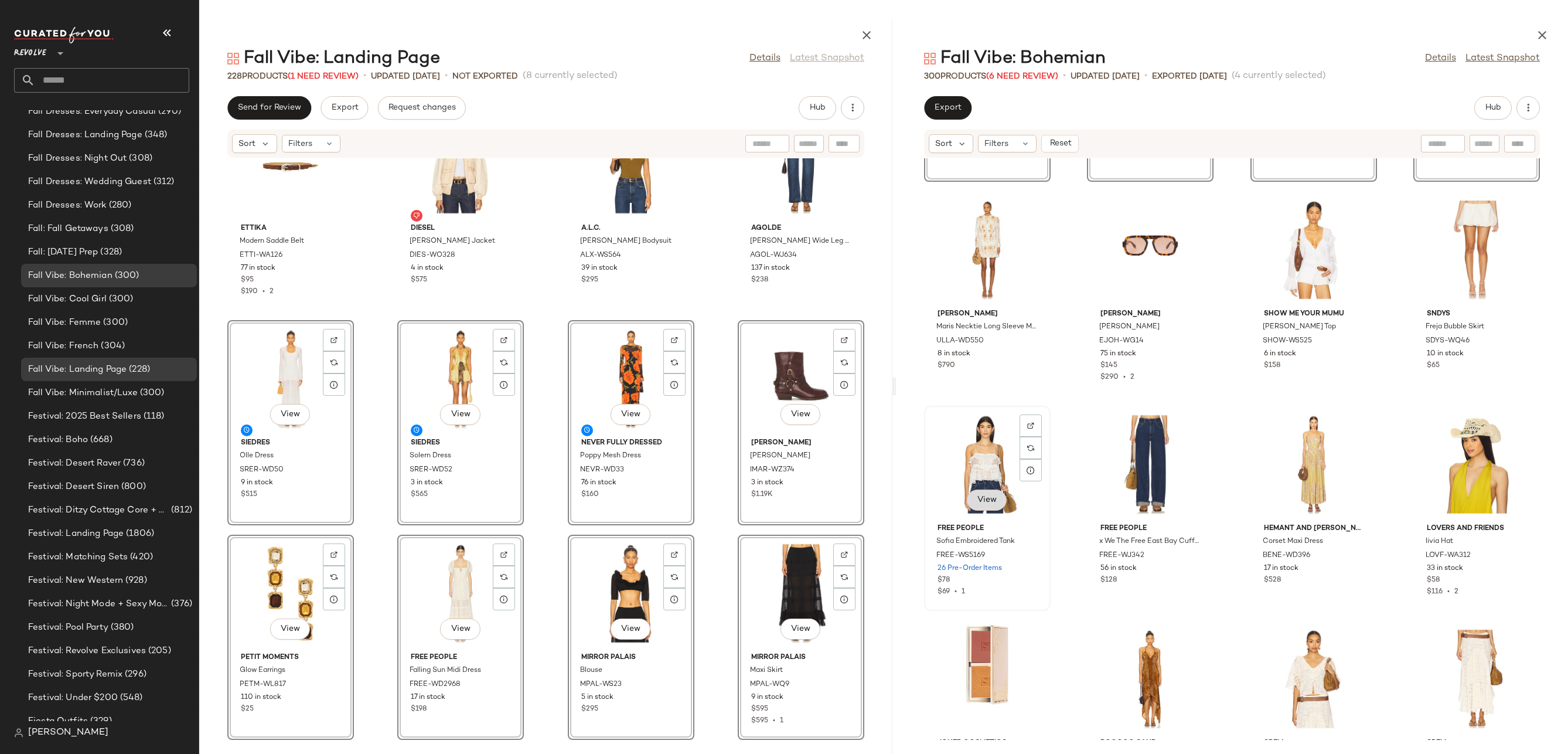
click at [994, 489] on button "View" at bounding box center [987, 500] width 40 height 21
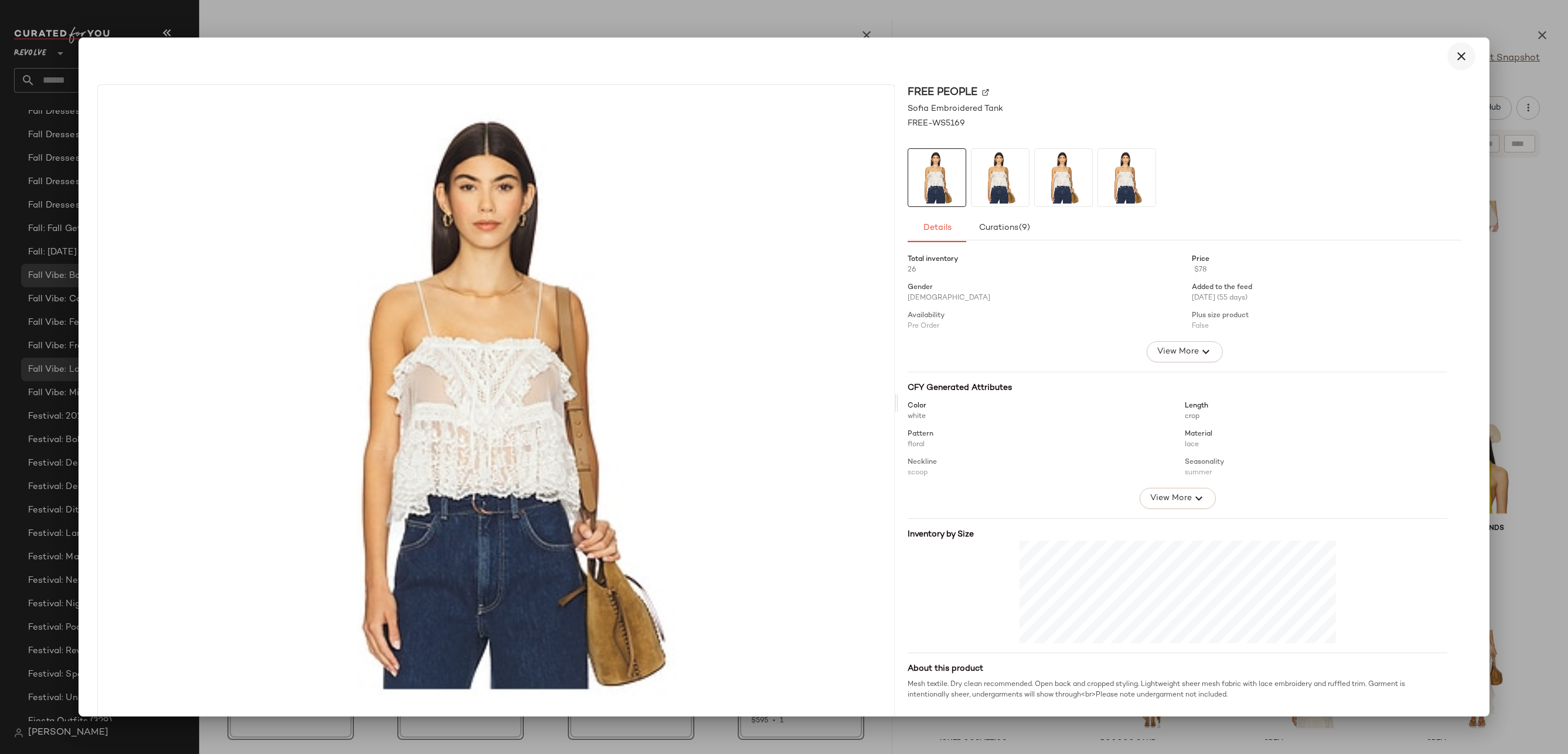
click at [1457, 64] on button "button" at bounding box center [1461, 56] width 28 height 28
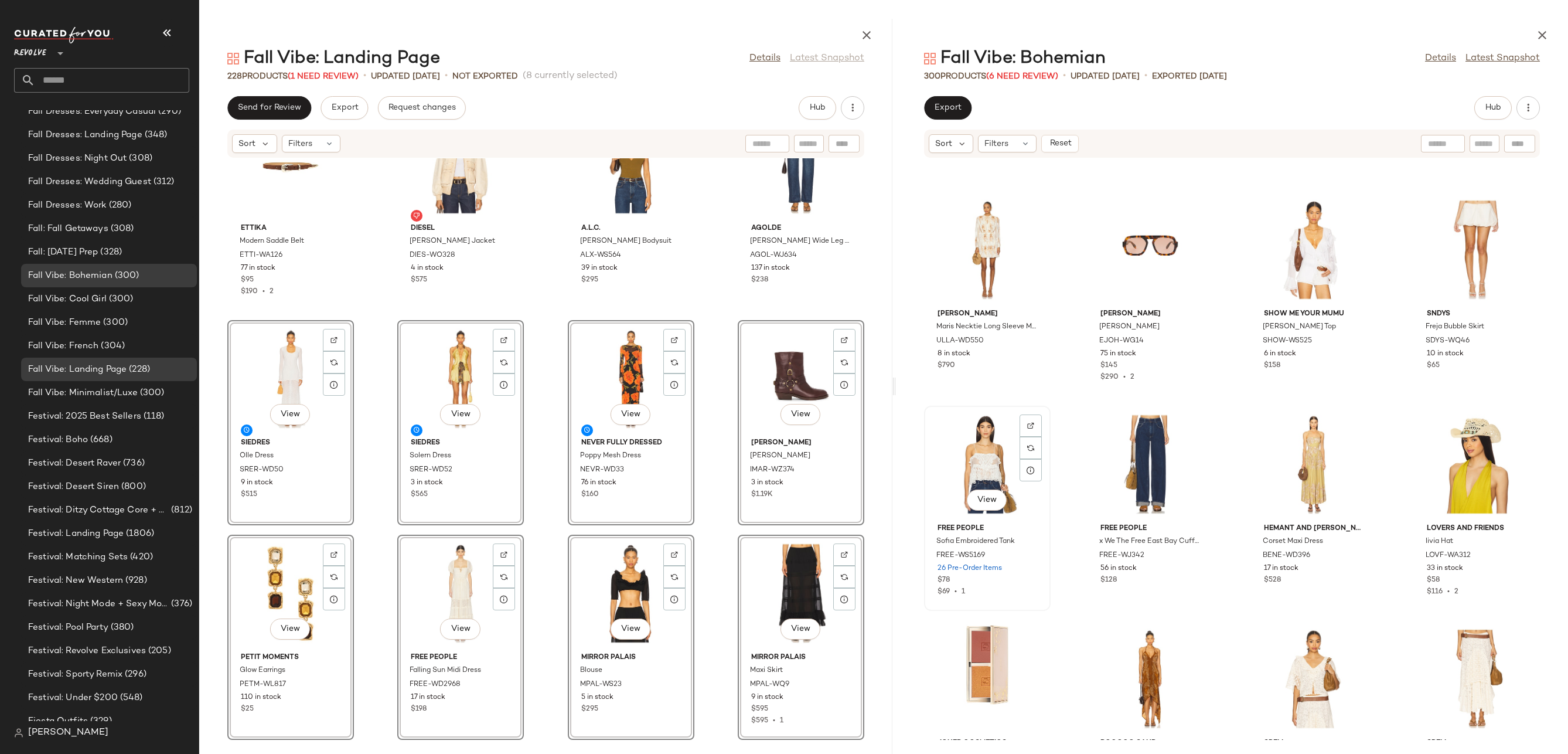
scroll to position [12263, 0]
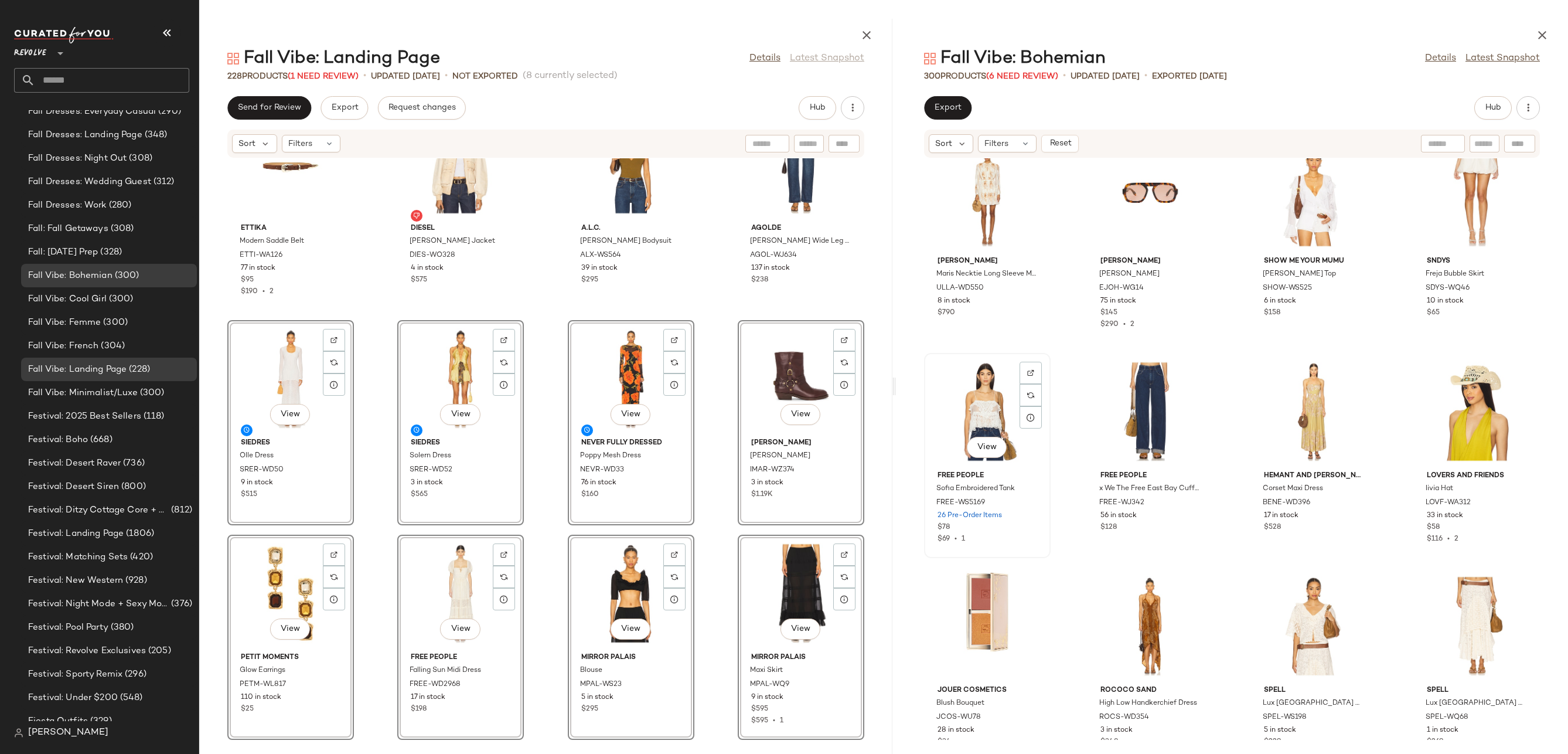
click at [964, 388] on div "View" at bounding box center [988, 411] width 118 height 109
click at [1462, 409] on div "View" at bounding box center [1477, 411] width 118 height 109
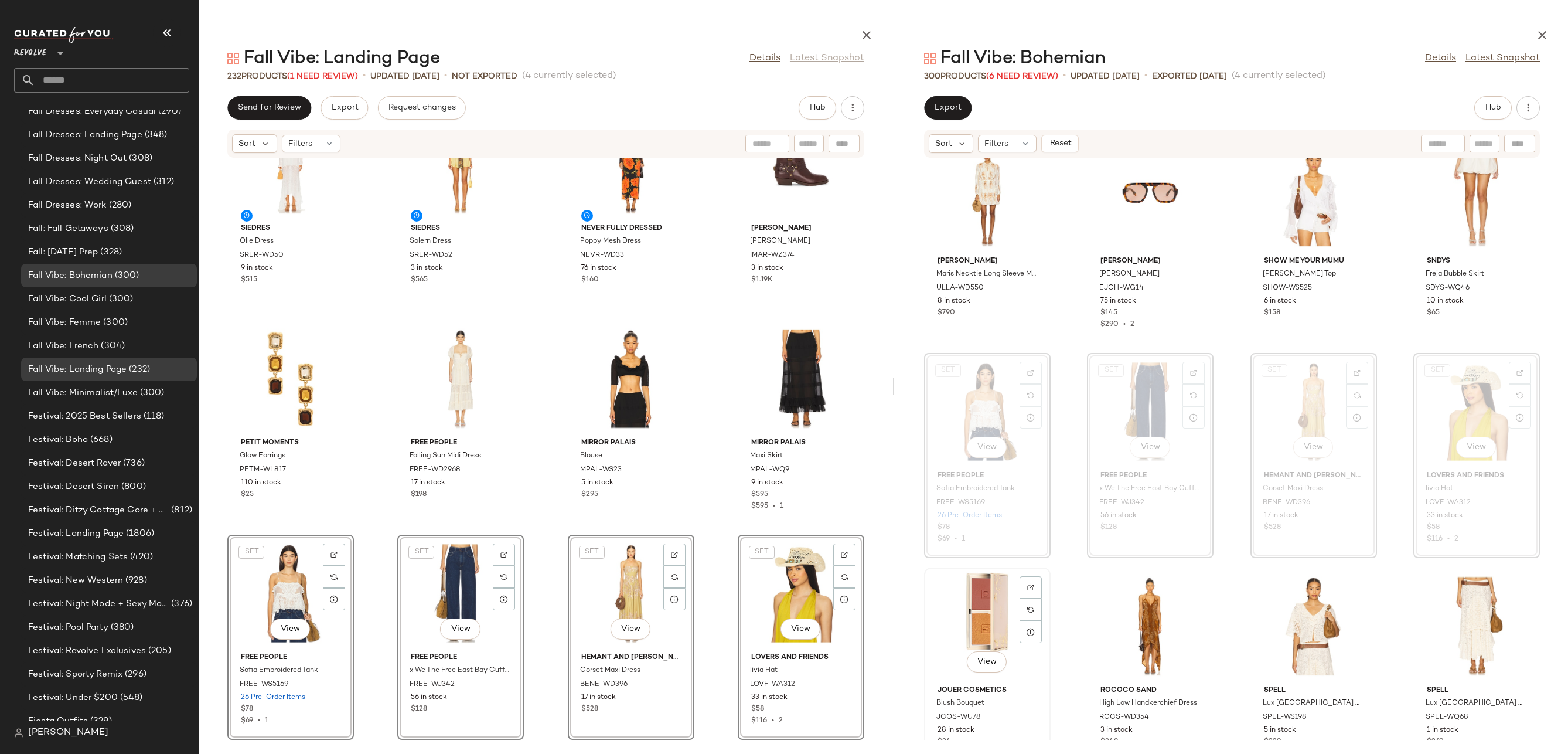
scroll to position [12607, 0]
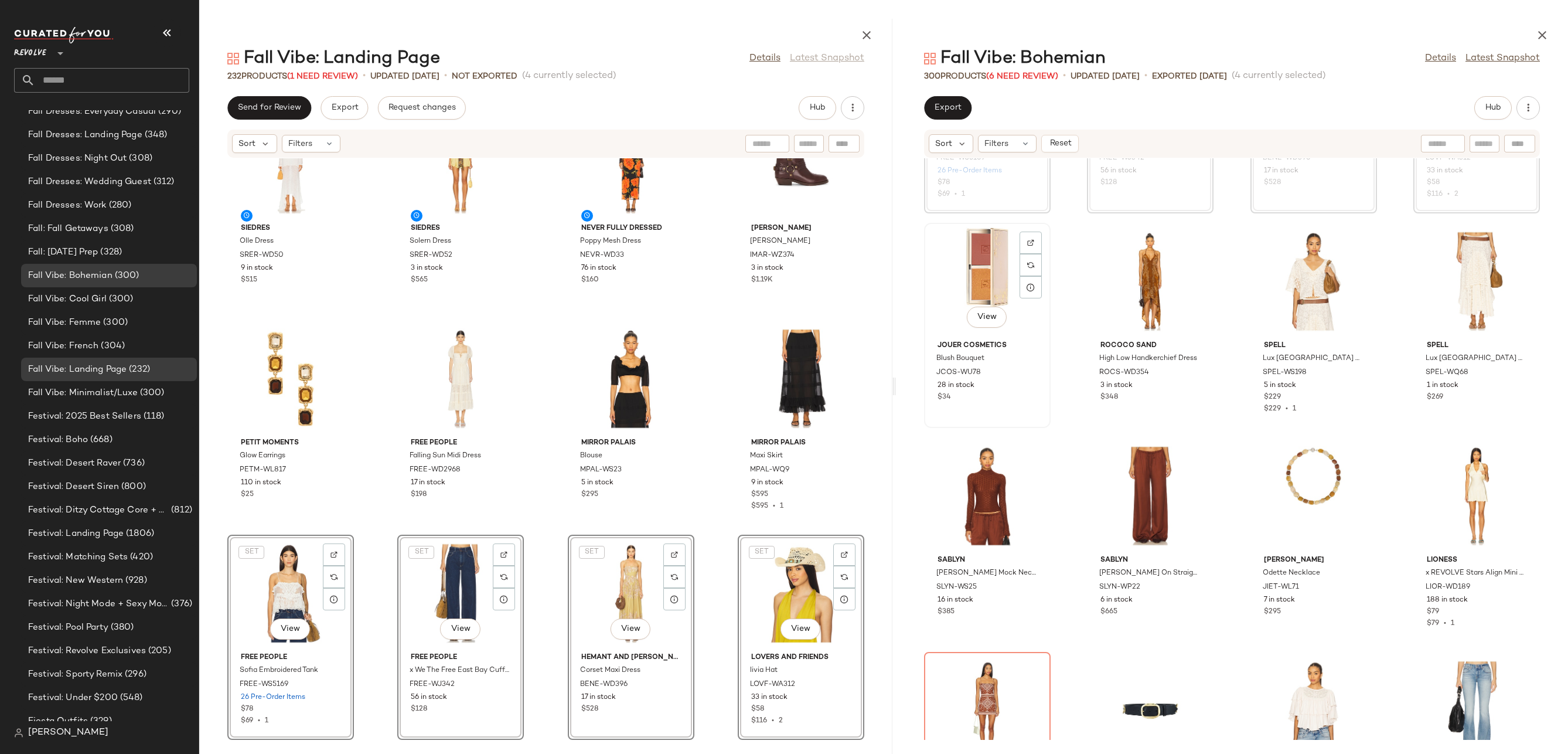
click at [1008, 279] on div "View" at bounding box center [988, 281] width 118 height 109
click at [1457, 285] on div "View" at bounding box center [1477, 281] width 118 height 109
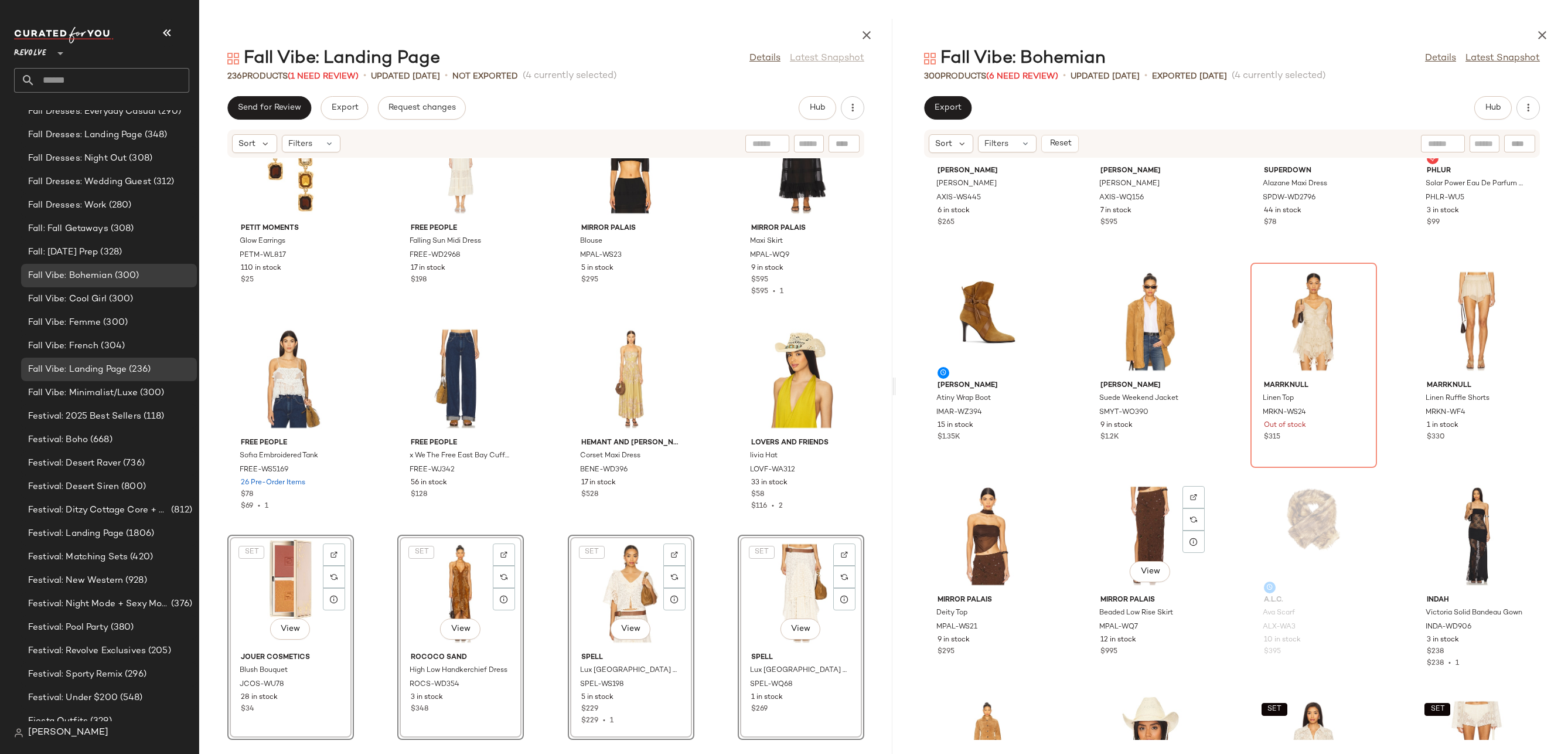
scroll to position [15514, 0]
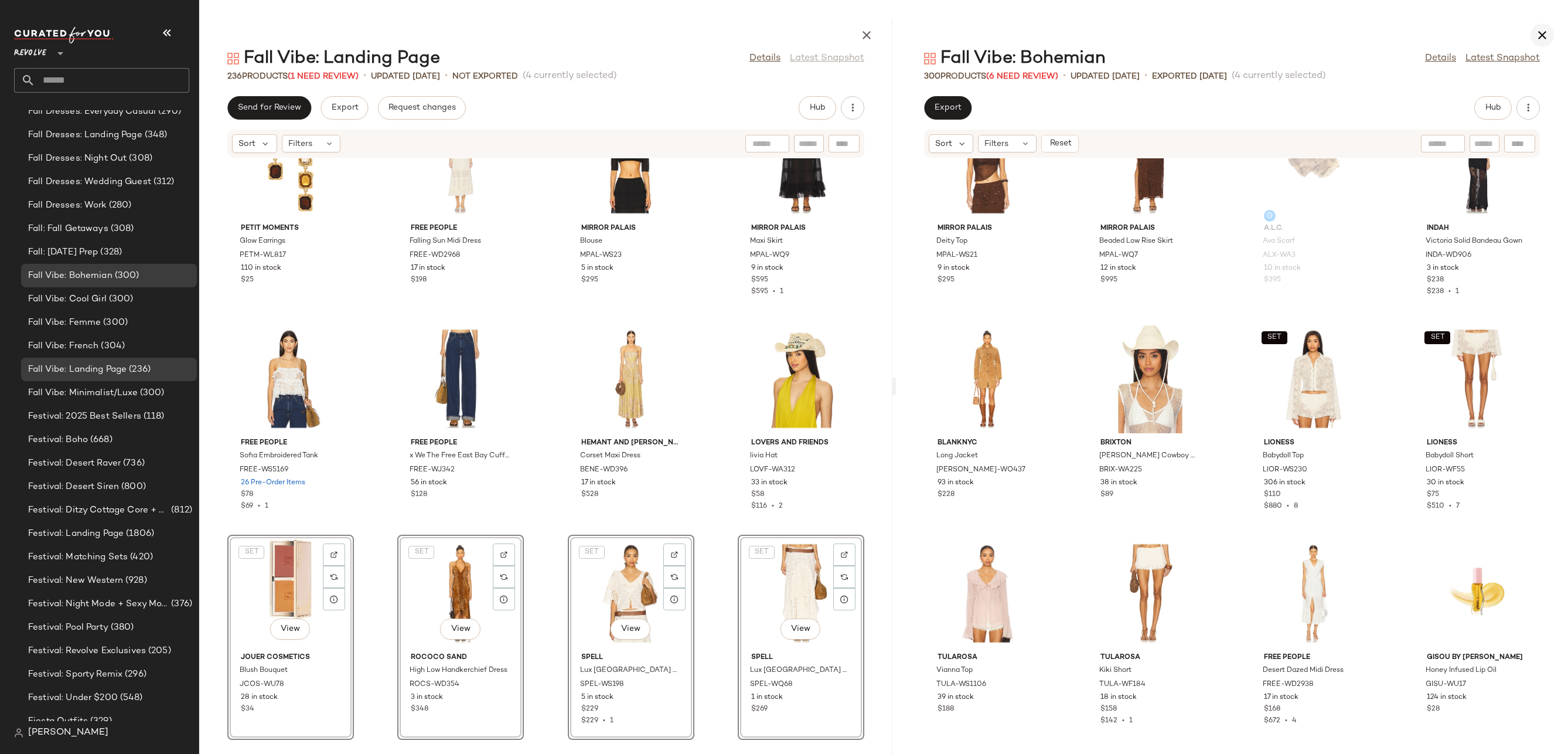
click at [1550, 39] on button "button" at bounding box center [1542, 35] width 23 height 24
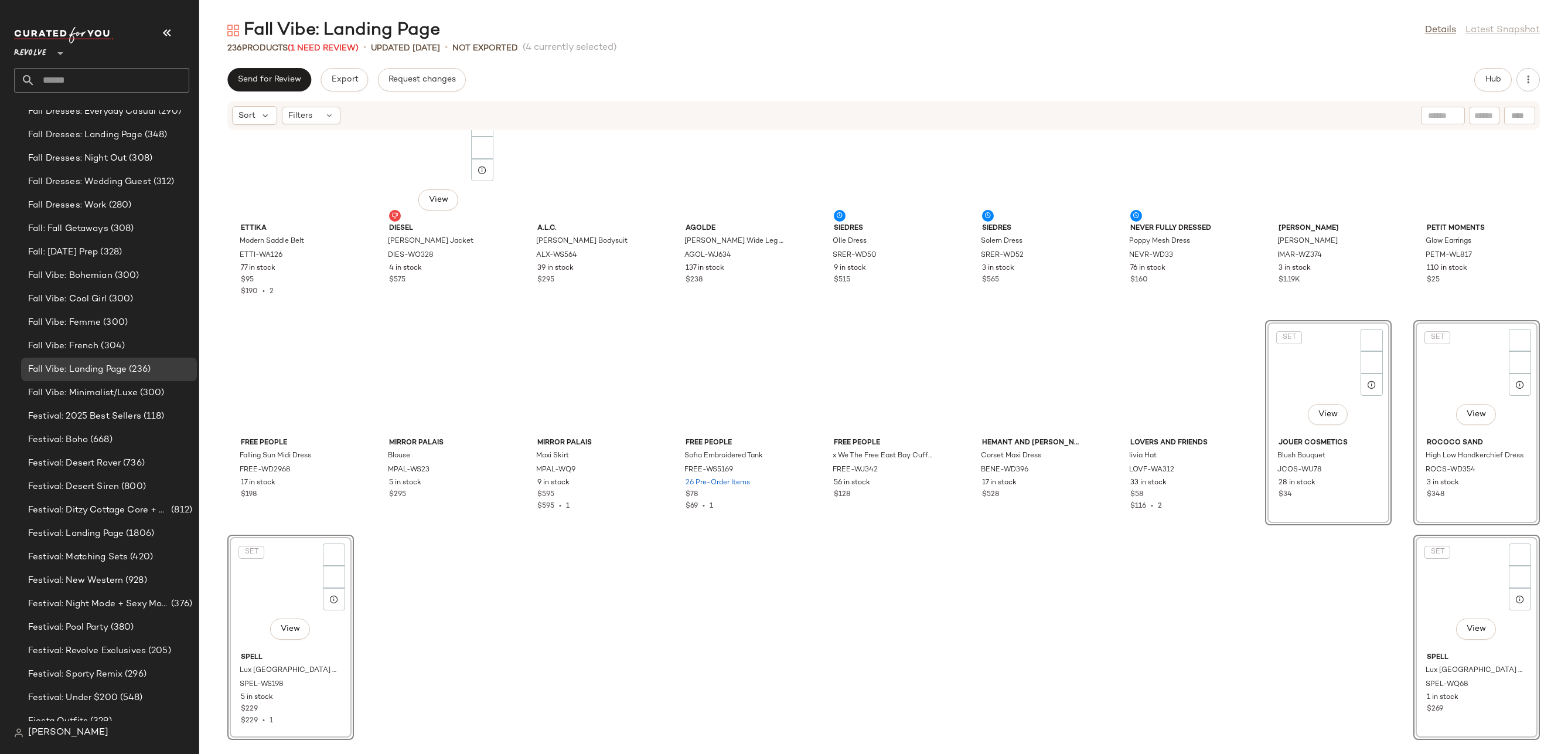
scroll to position [4935, 0]
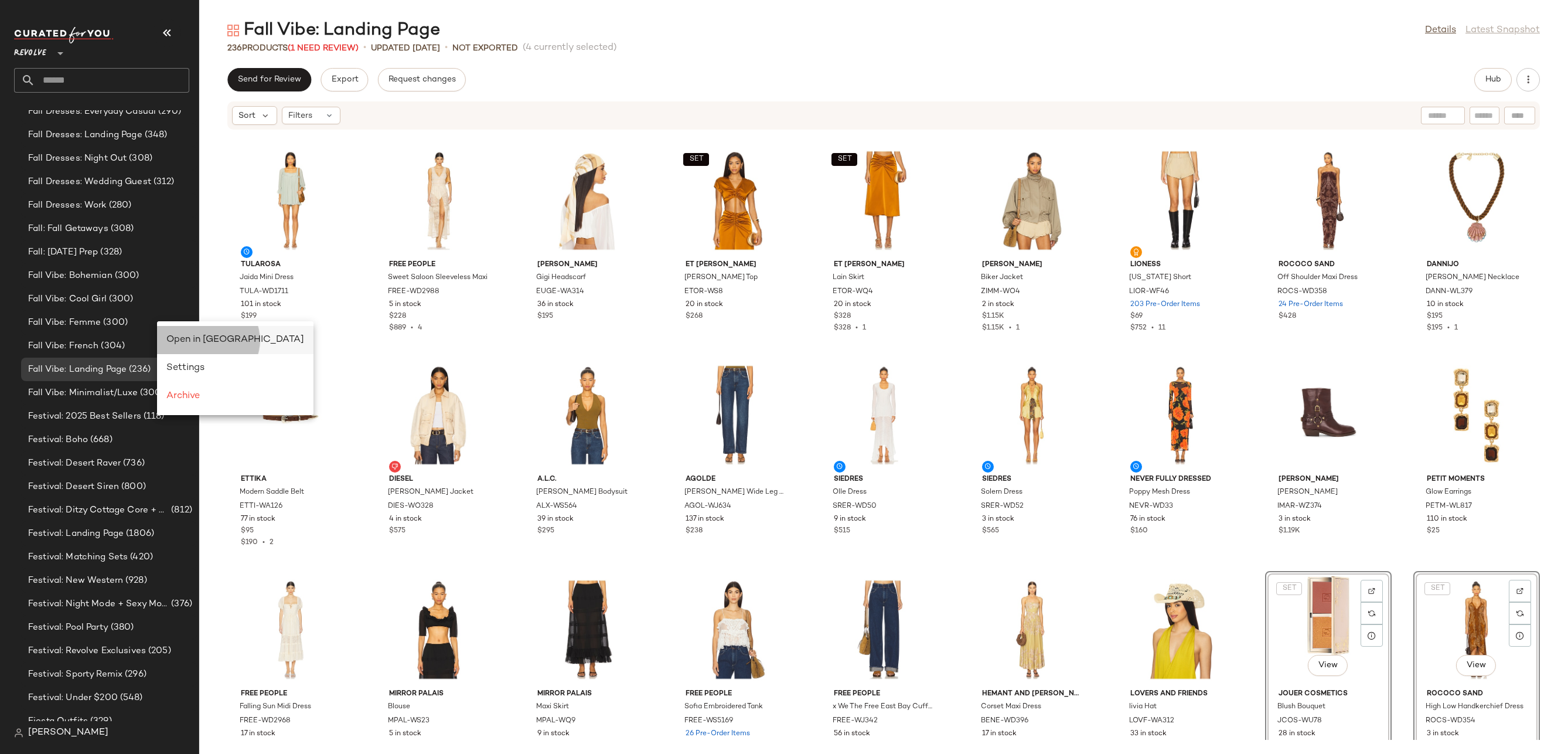
click at [182, 340] on span "Open in Split View" at bounding box center [235, 339] width 137 height 10
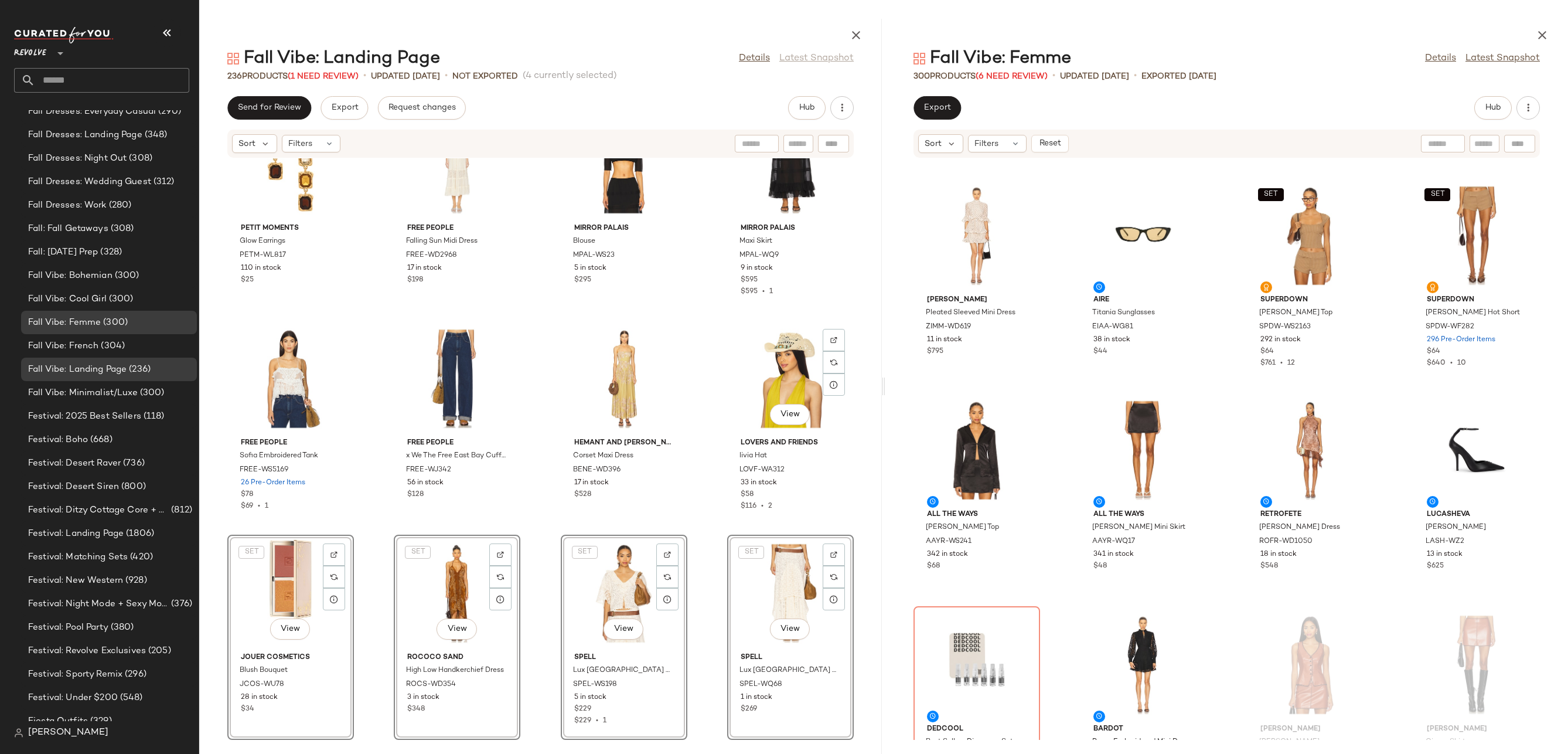
scroll to position [12070, 0]
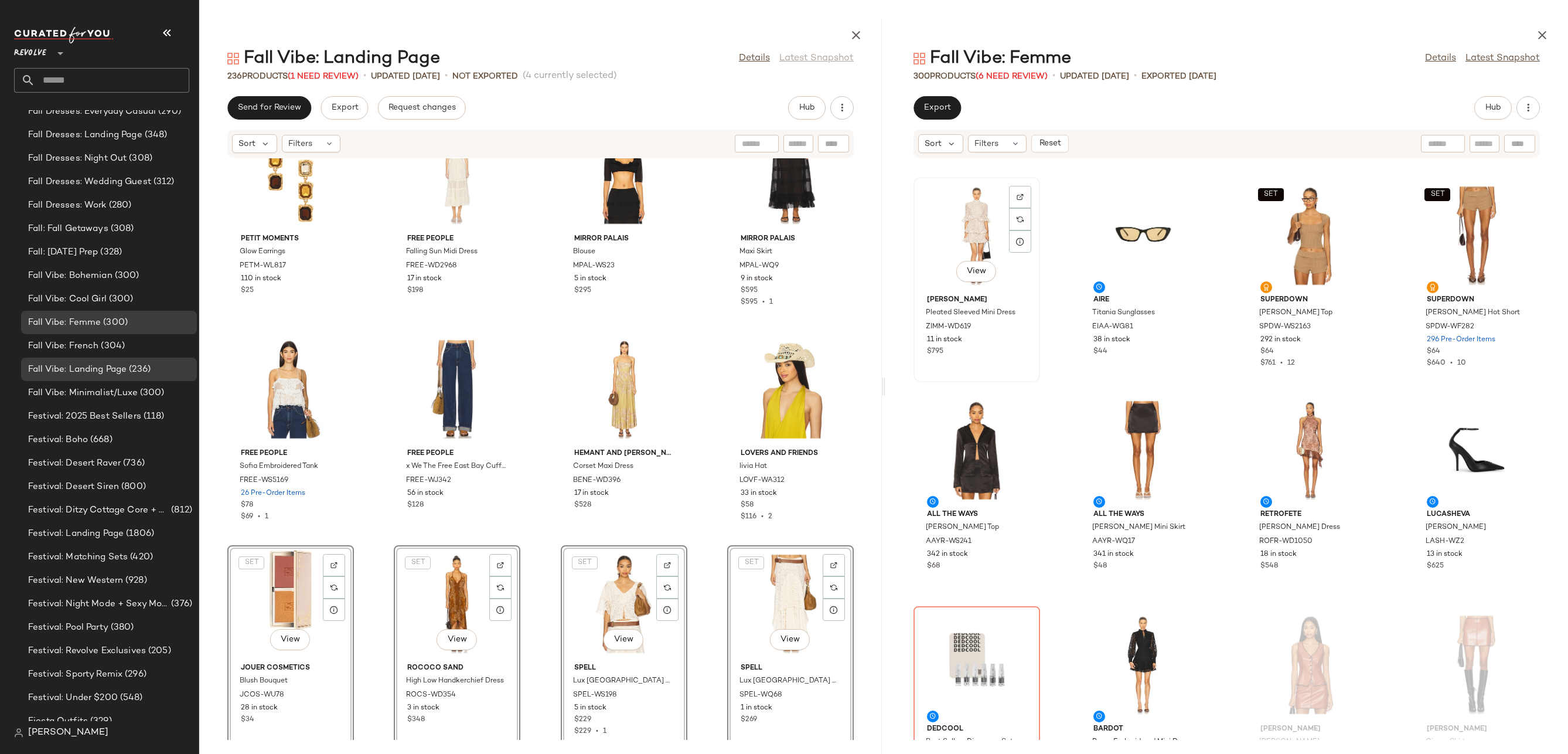
click at [986, 202] on div "View" at bounding box center [976, 235] width 118 height 109
click at [1464, 229] on div "SET View" at bounding box center [1477, 235] width 118 height 109
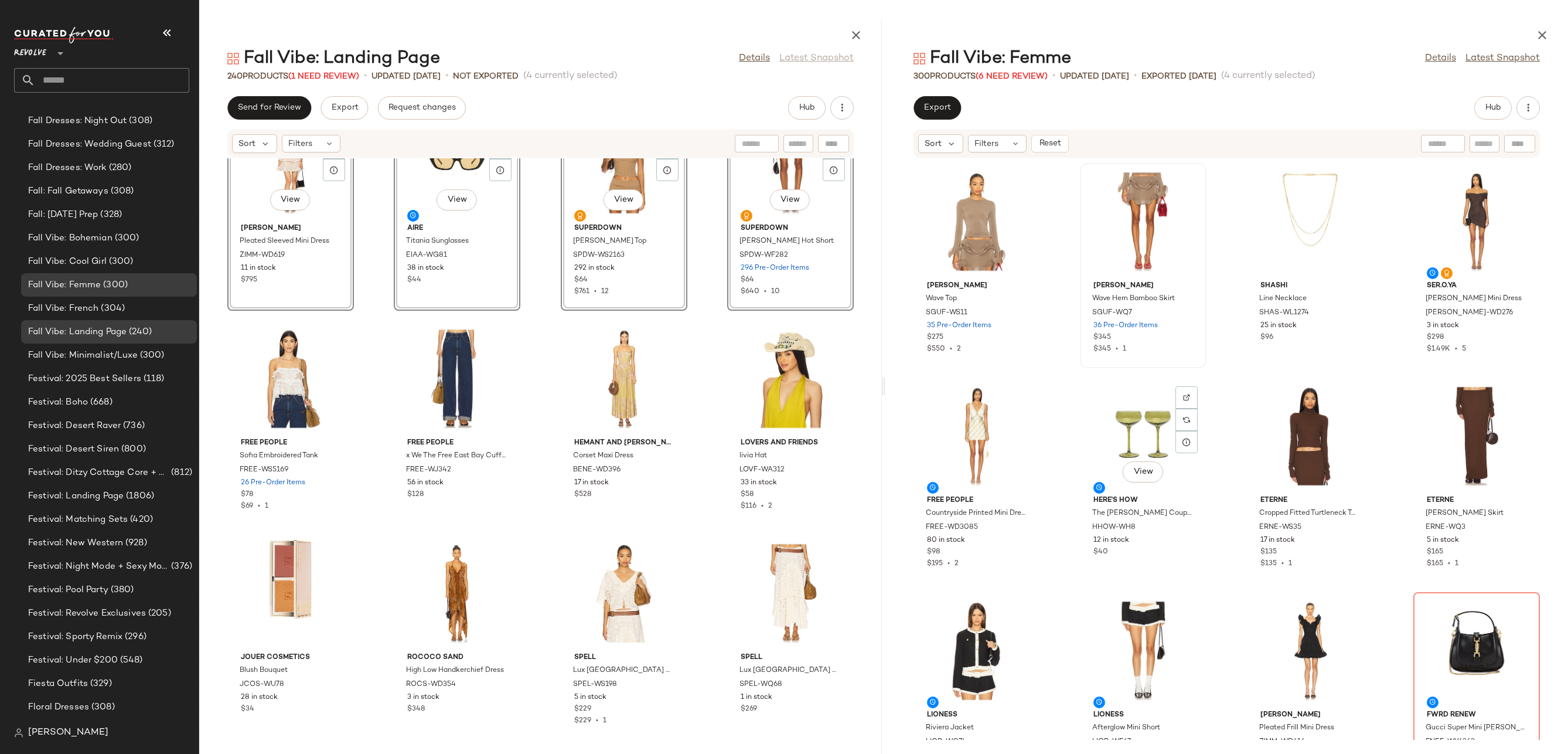
scroll to position [6216, 0]
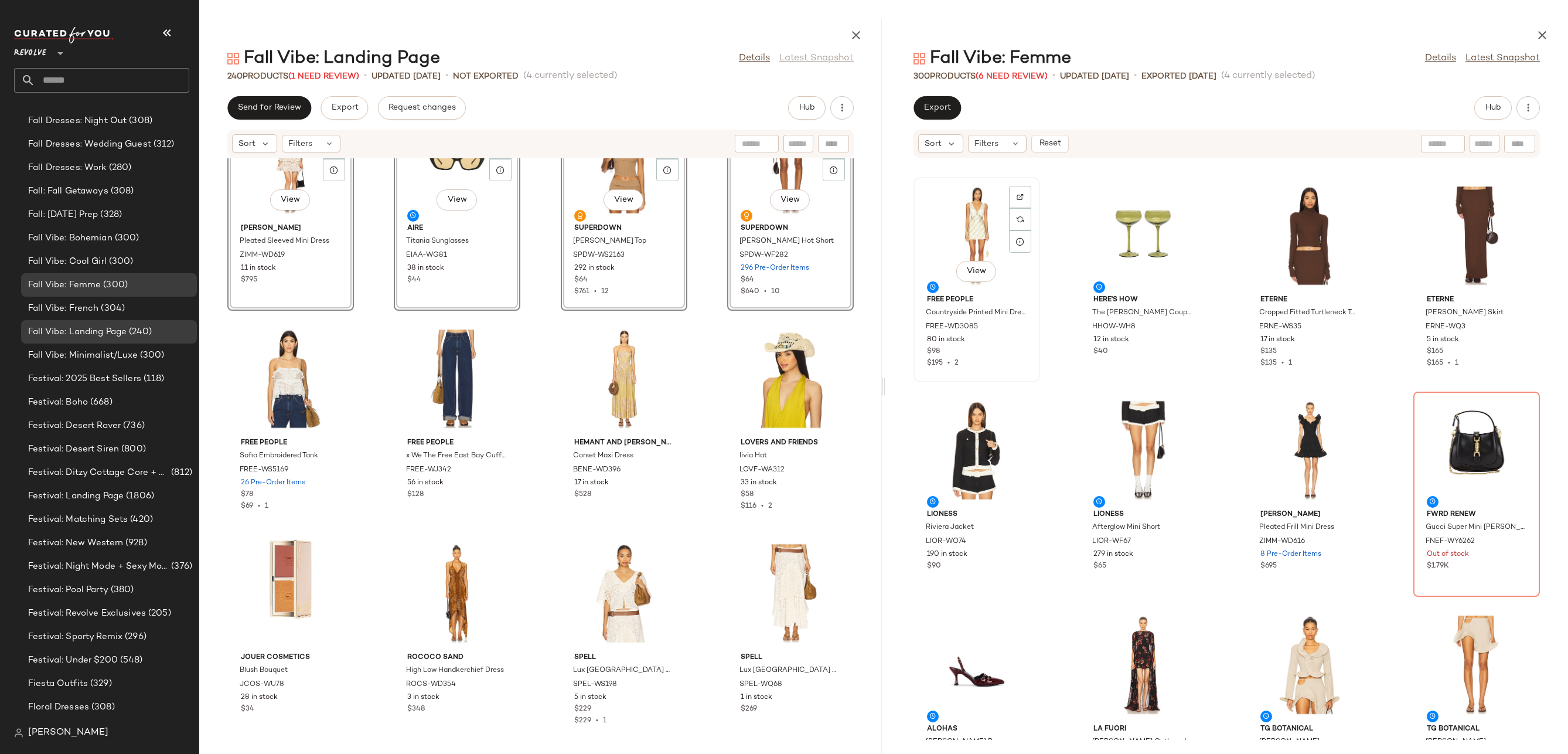
click at [959, 214] on div "View" at bounding box center [976, 235] width 118 height 109
click at [1438, 245] on div "View" at bounding box center [1477, 235] width 118 height 109
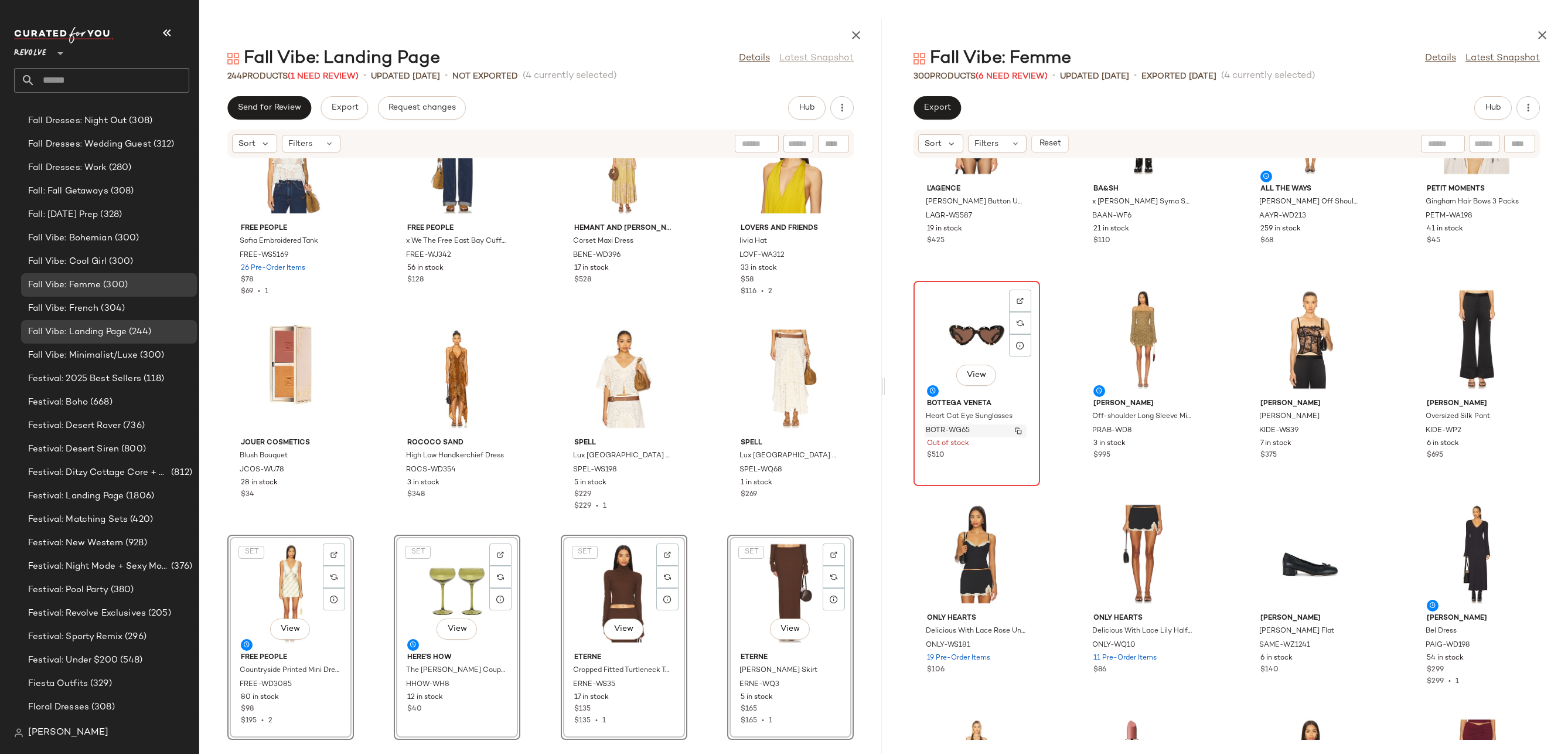
scroll to position [10721, 0]
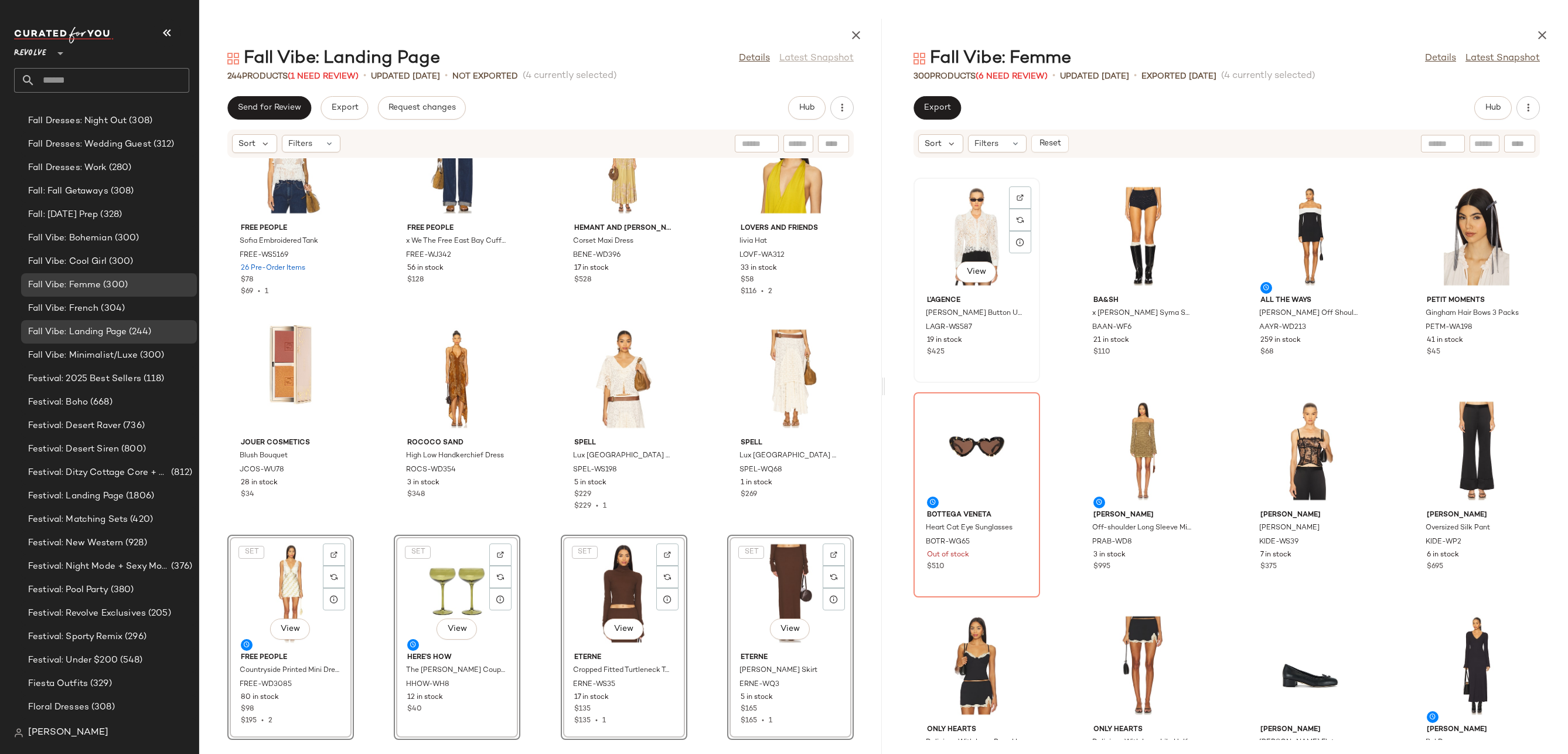
click at [955, 231] on div "View" at bounding box center [976, 236] width 118 height 109
click at [1470, 434] on div "View" at bounding box center [1477, 450] width 118 height 109
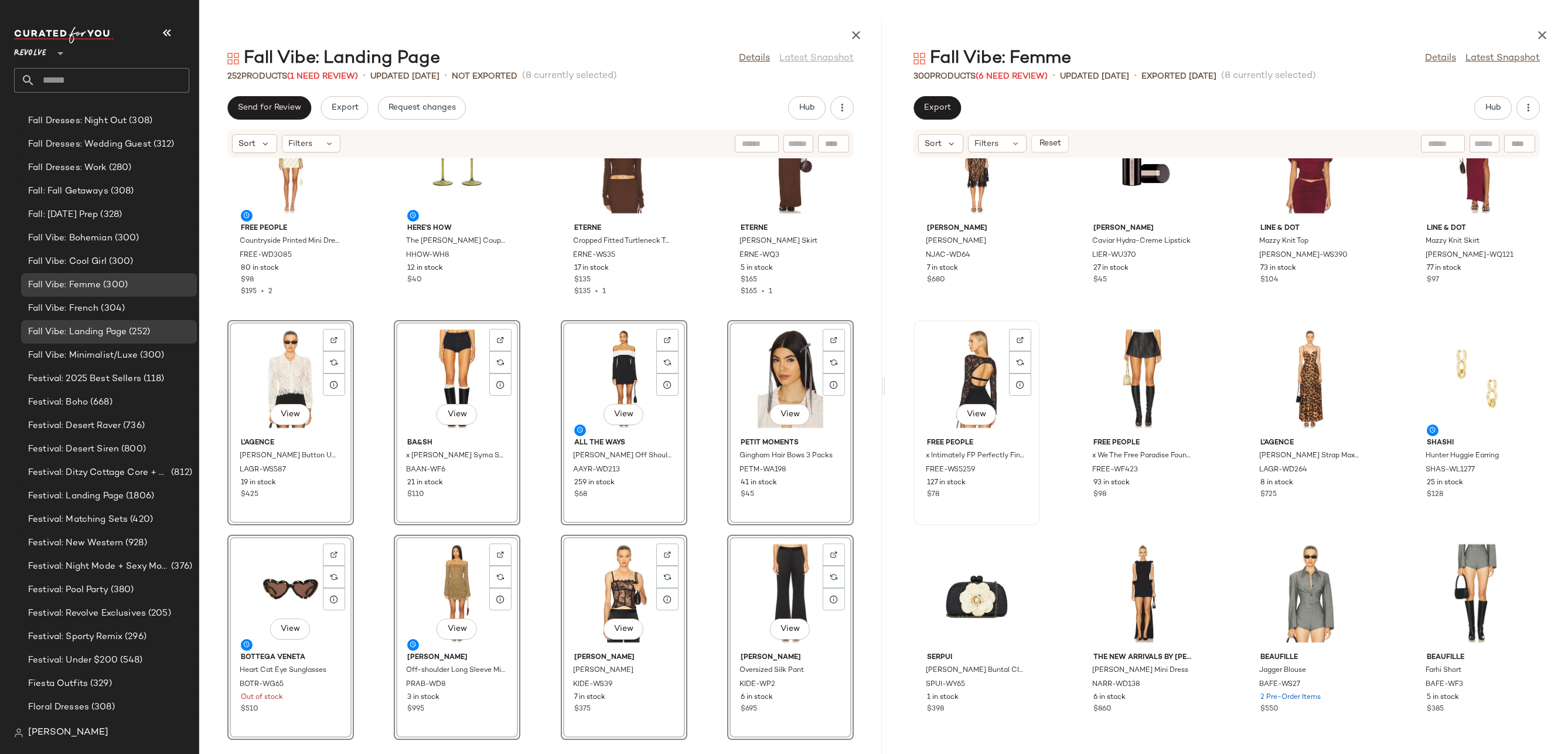
scroll to position [11742, 0]
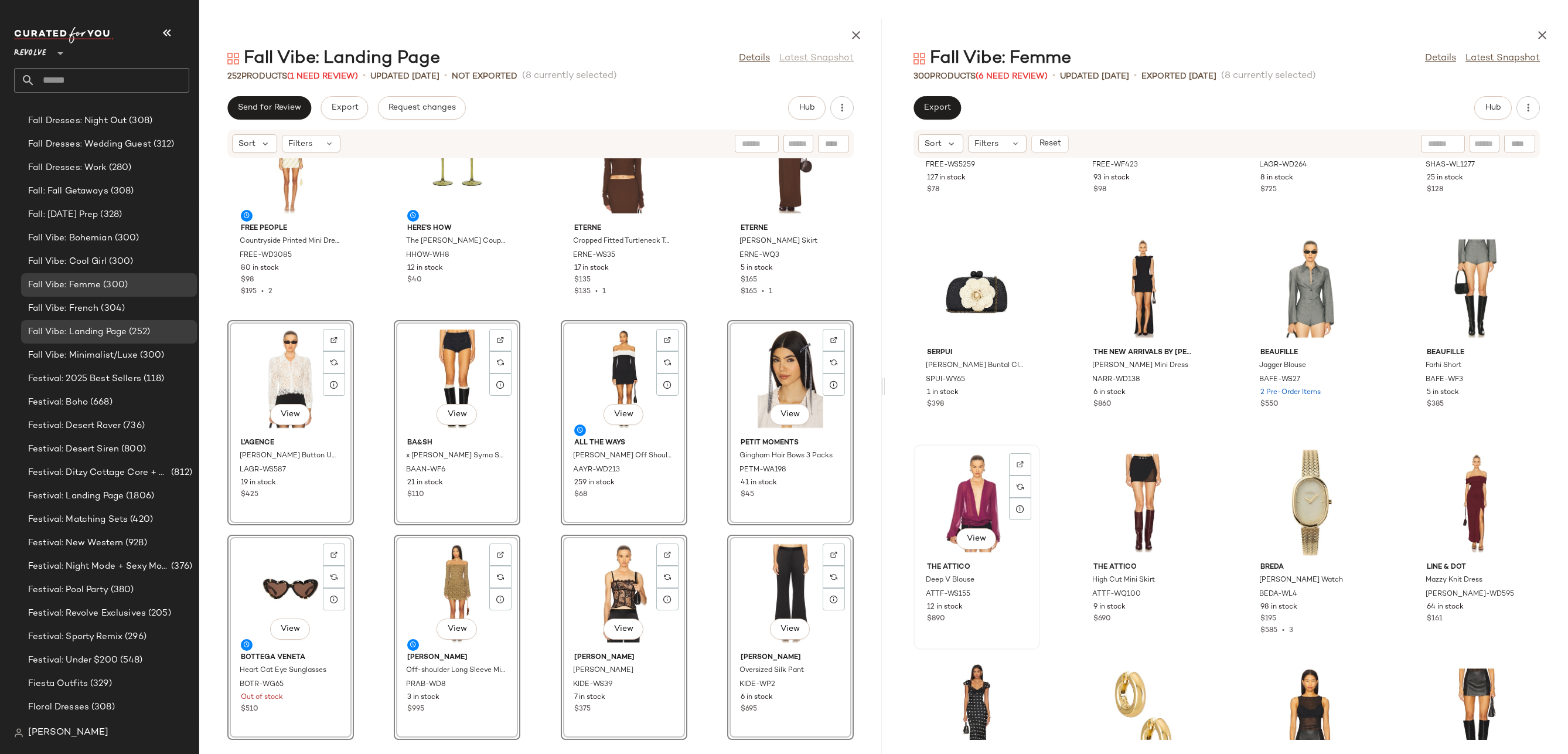
click at [982, 483] on div "View" at bounding box center [976, 502] width 118 height 109
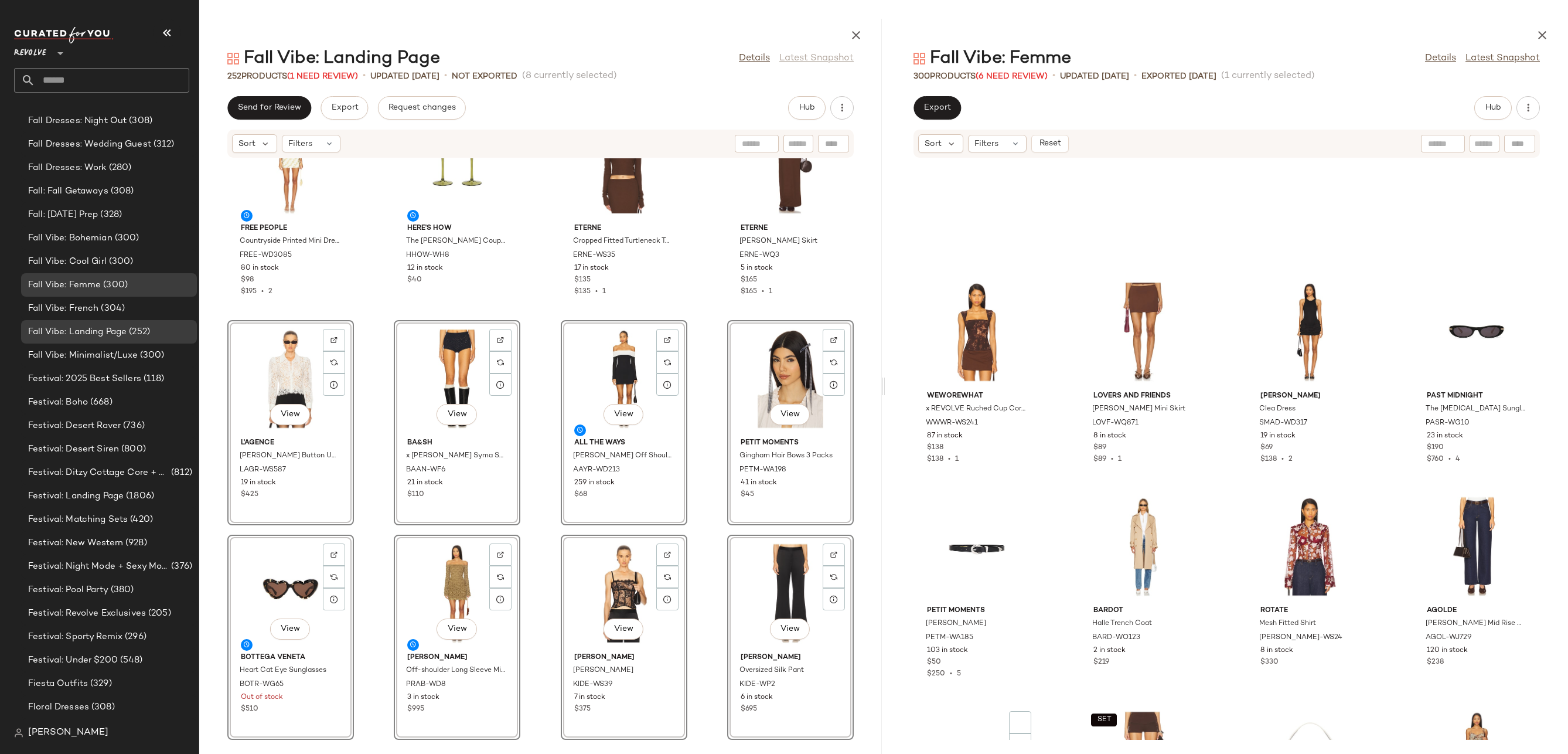
scroll to position [12493, 0]
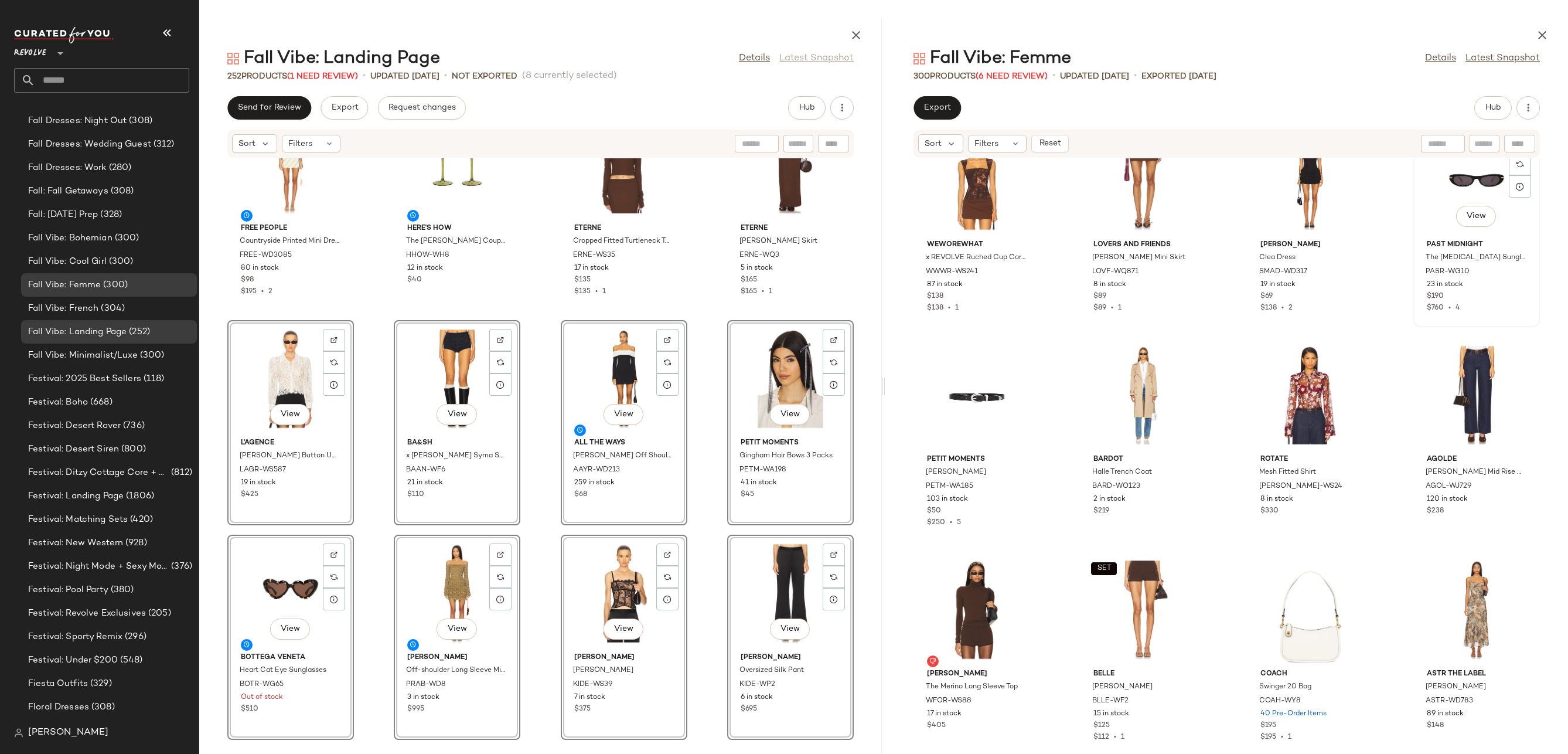
click at [1431, 185] on div "View" at bounding box center [1477, 180] width 118 height 109
click at [1149, 404] on div "View" at bounding box center [1143, 394] width 118 height 109
click at [1457, 392] on div "View" at bounding box center [1477, 394] width 118 height 109
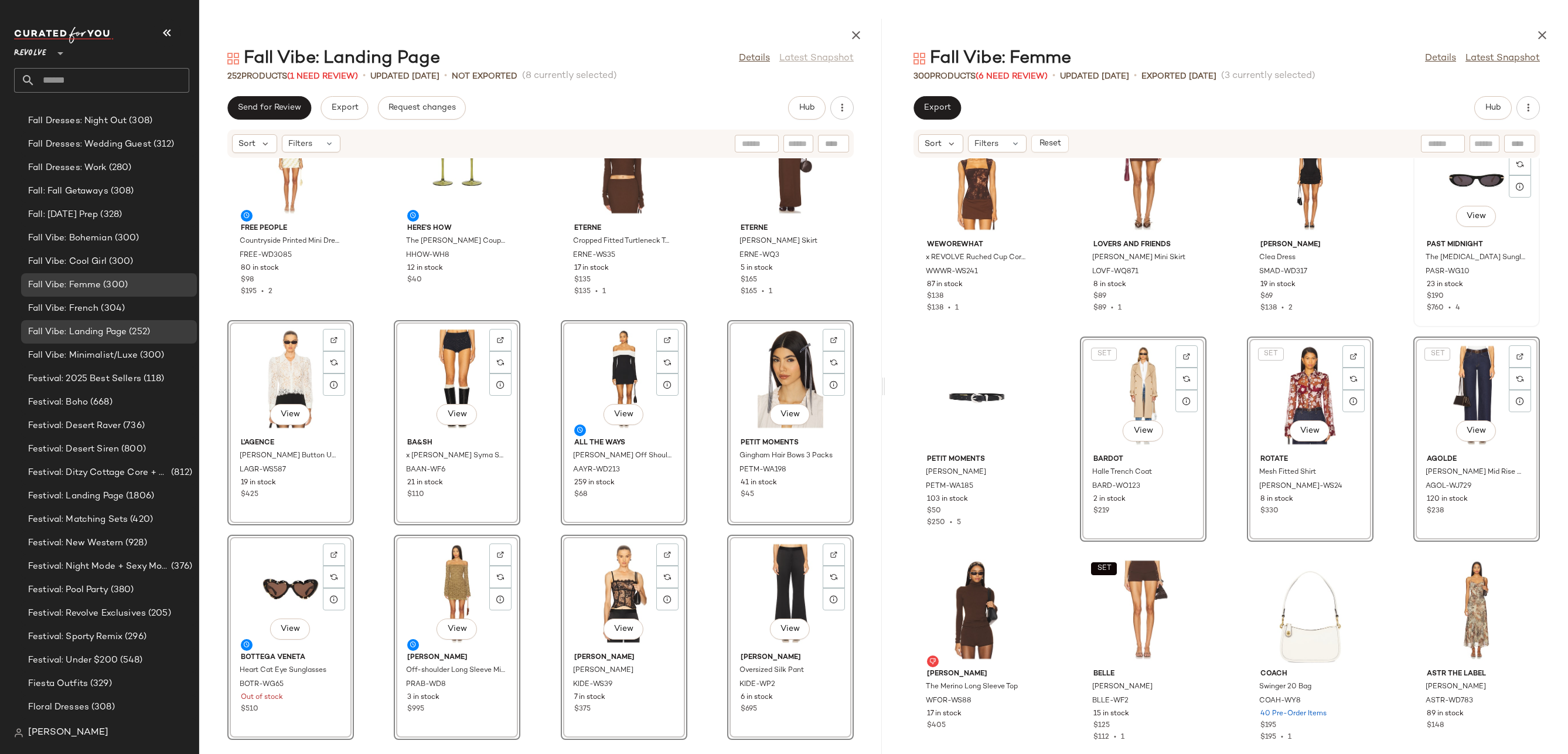
click at [1441, 197] on div "View" at bounding box center [1477, 180] width 118 height 109
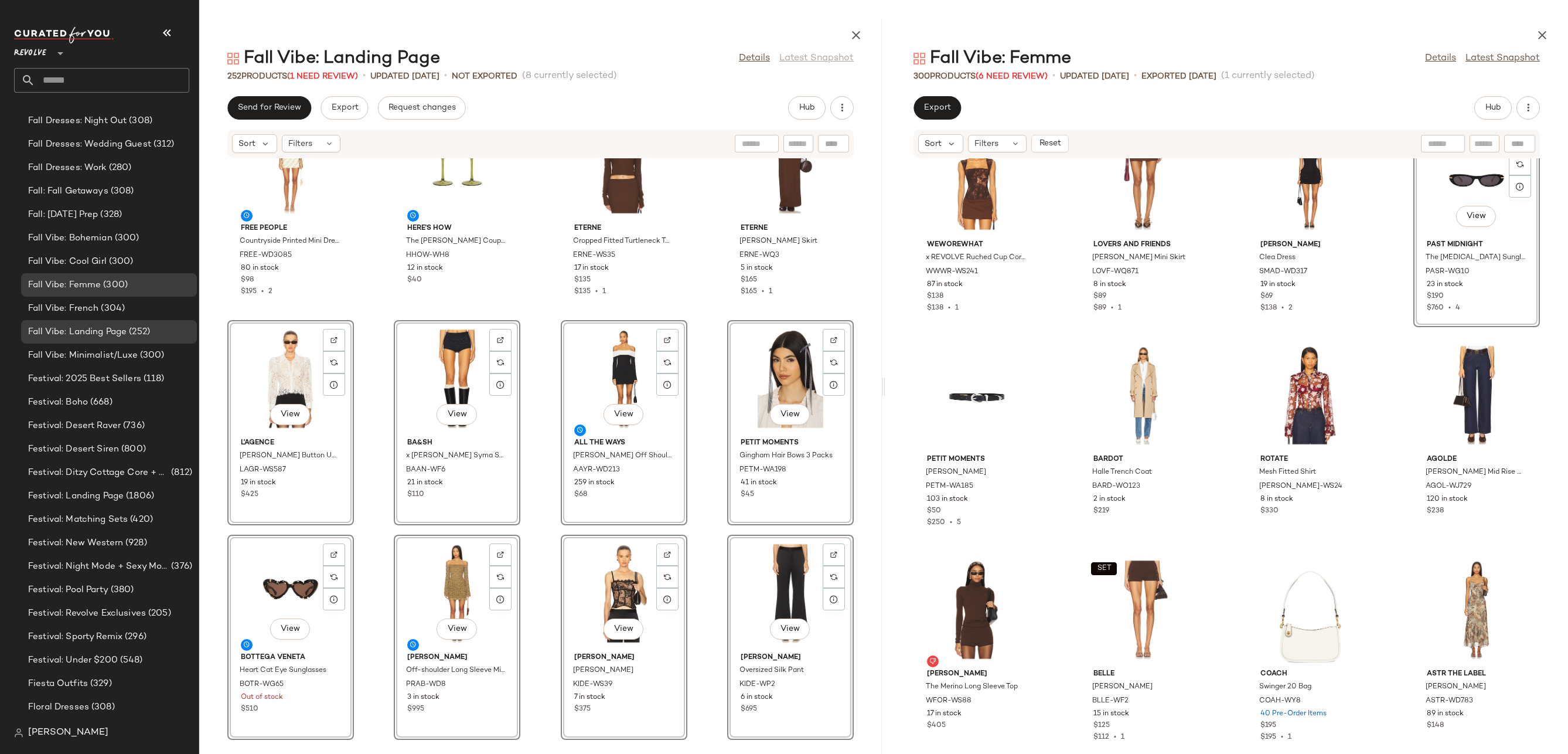
scroll to position [12491, 0]
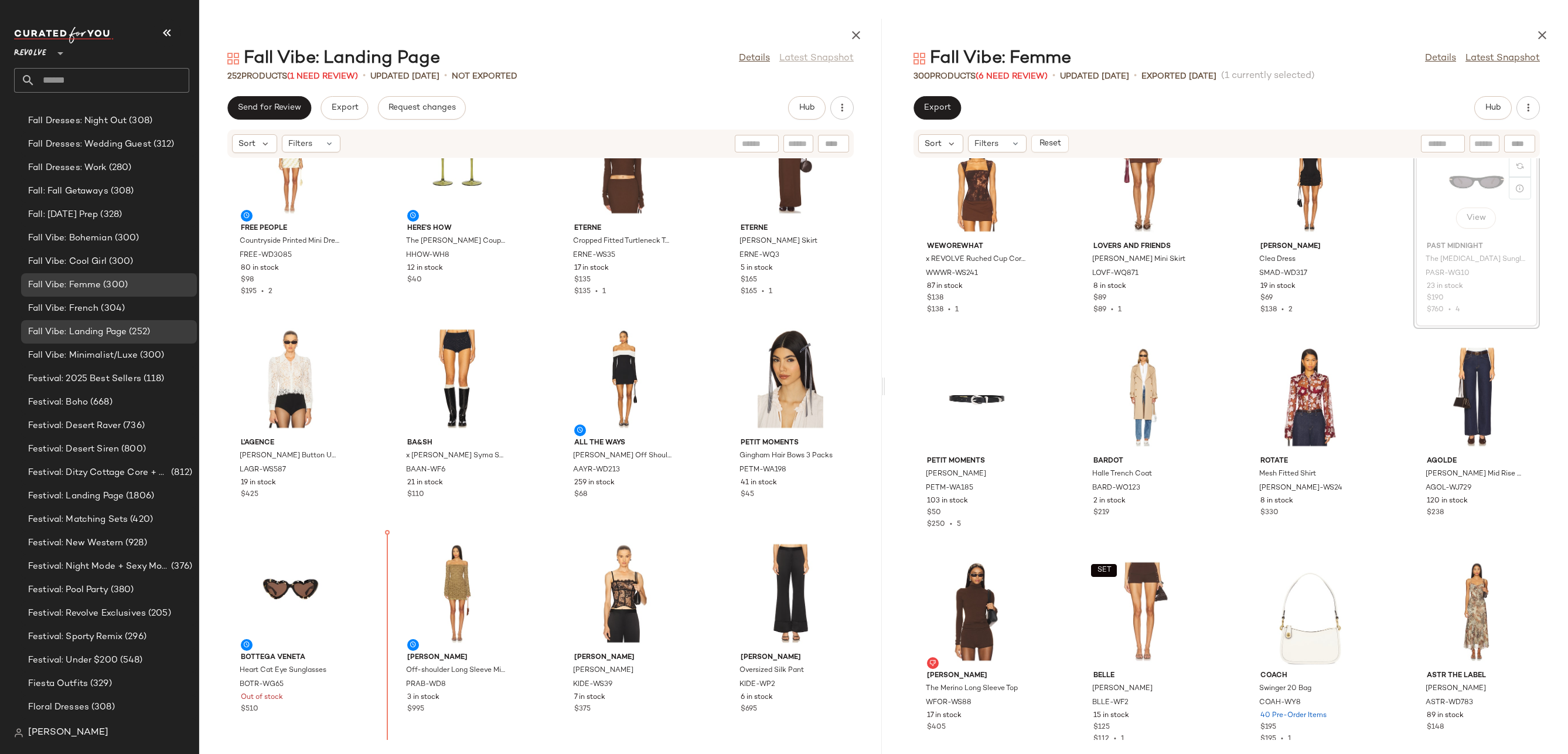
drag, startPoint x: 1475, startPoint y: 191, endPoint x: 1464, endPoint y: 193, distance: 11.2
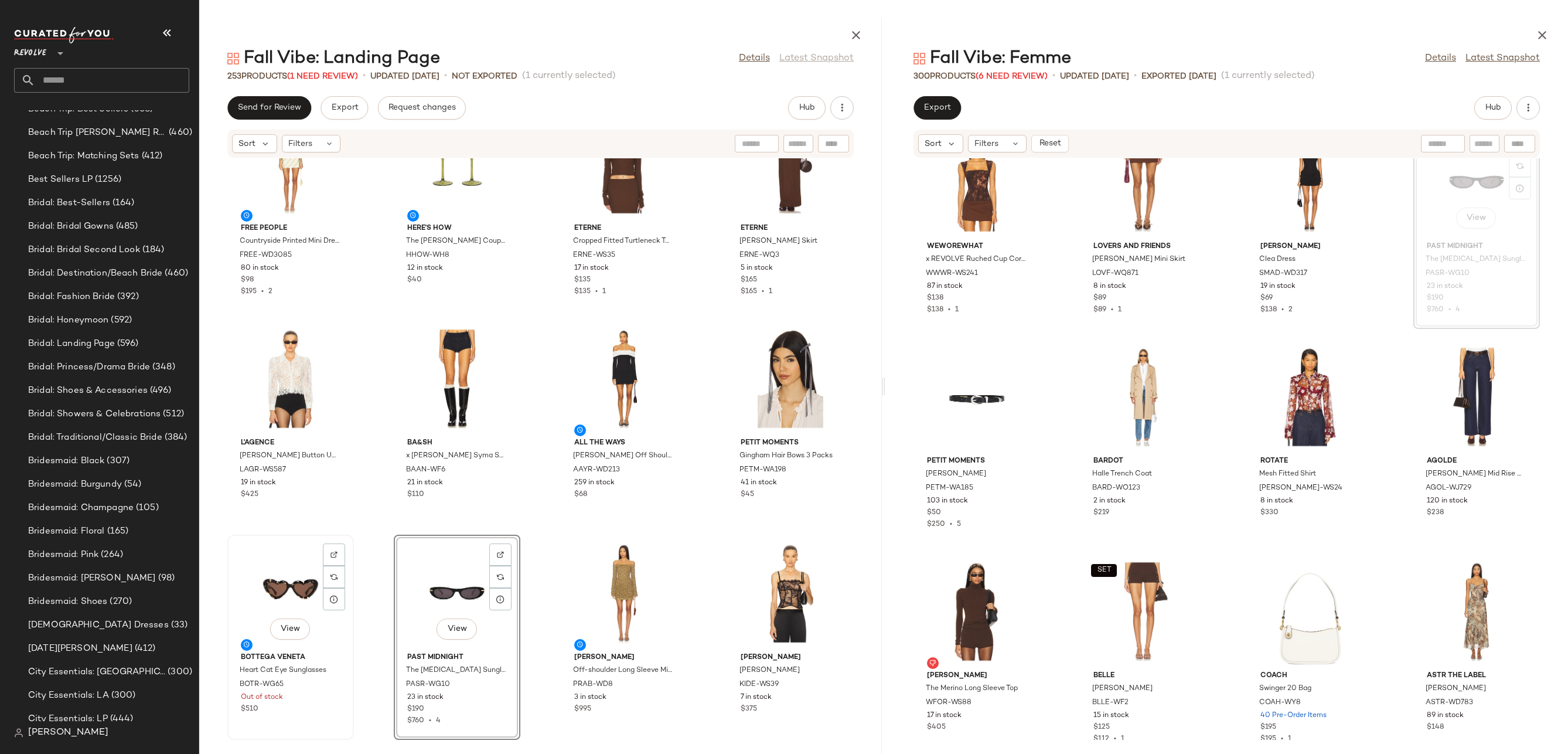
click at [285, 591] on div "View" at bounding box center [291, 593] width 118 height 109
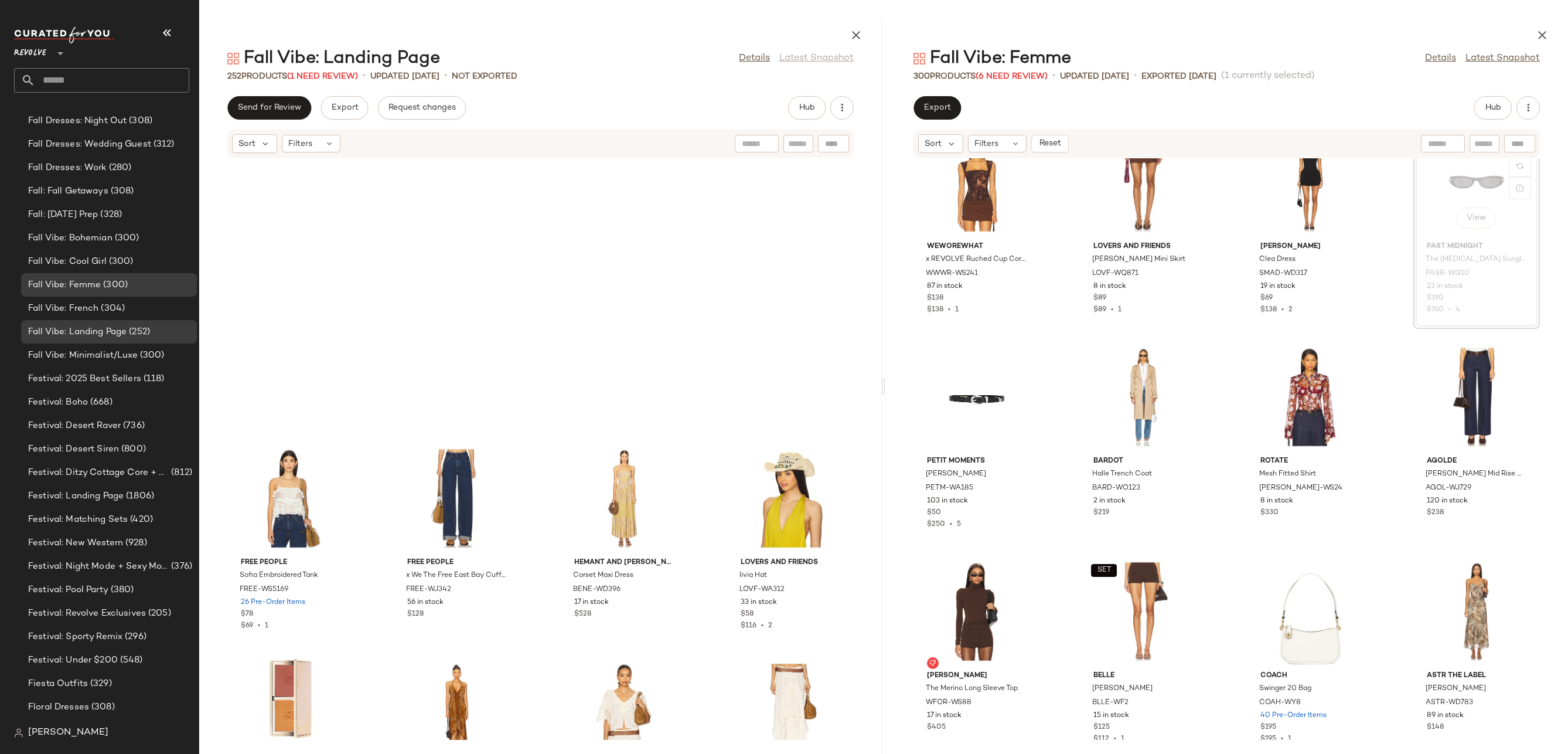
scroll to position [12939, 0]
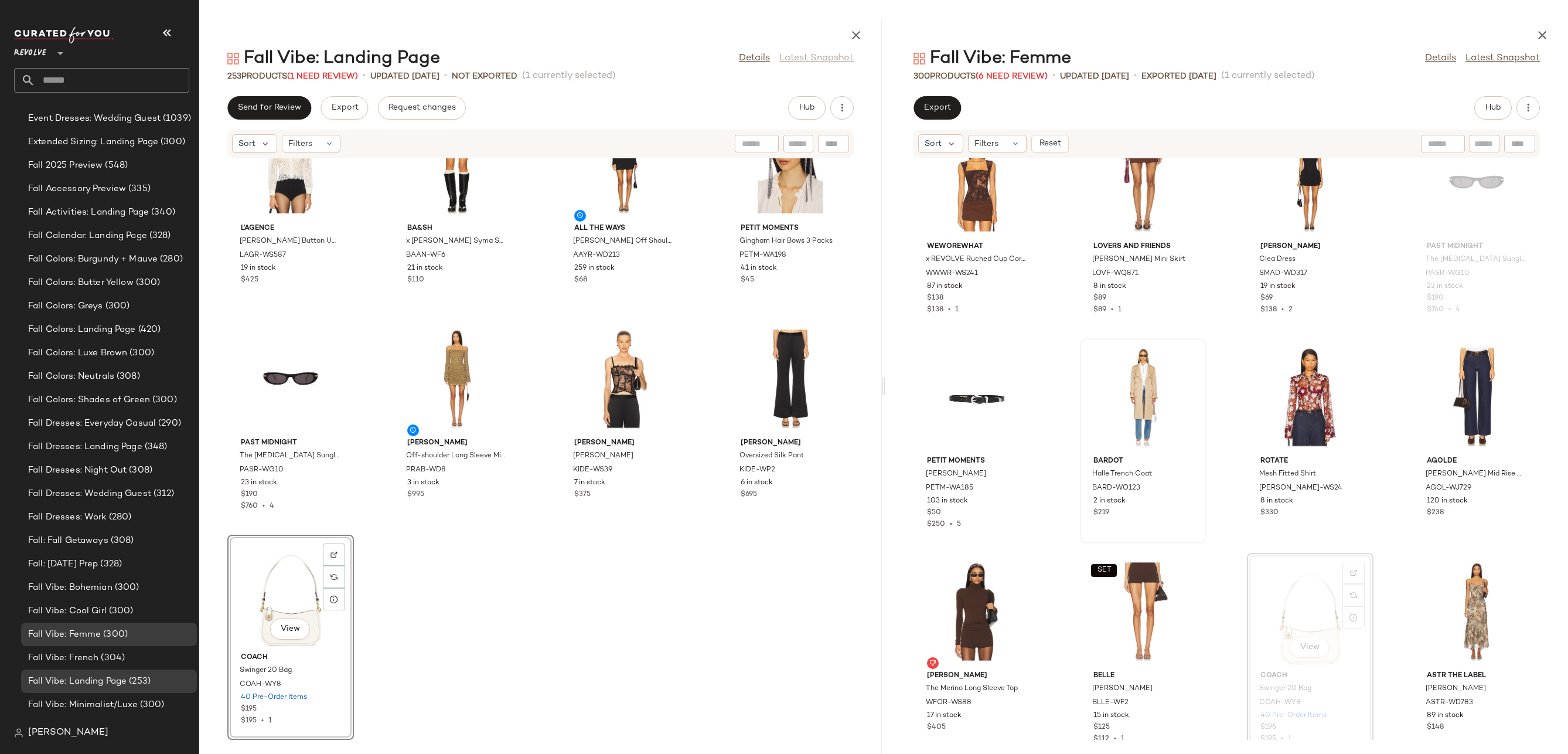
scroll to position [2628, 0]
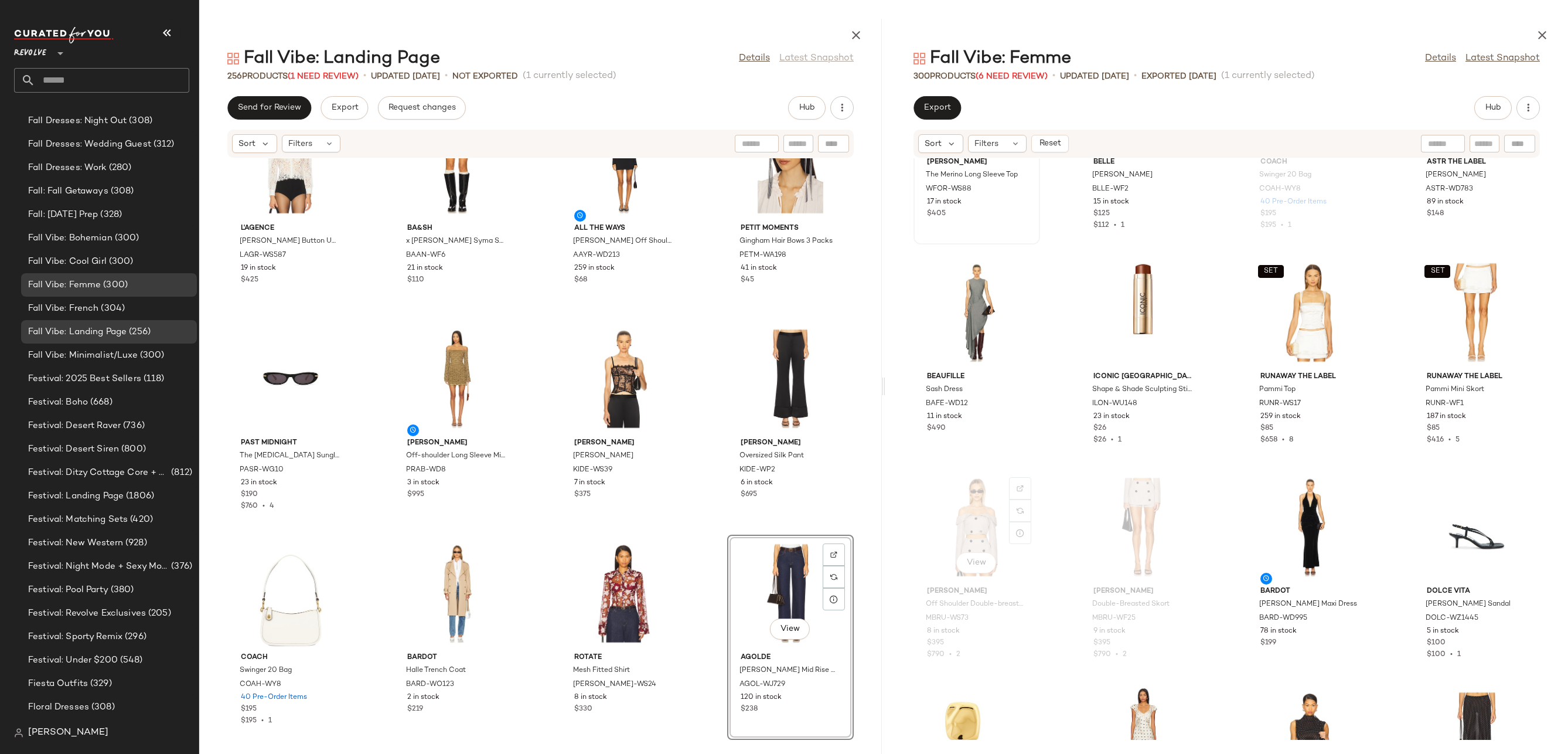
scroll to position [13310, 0]
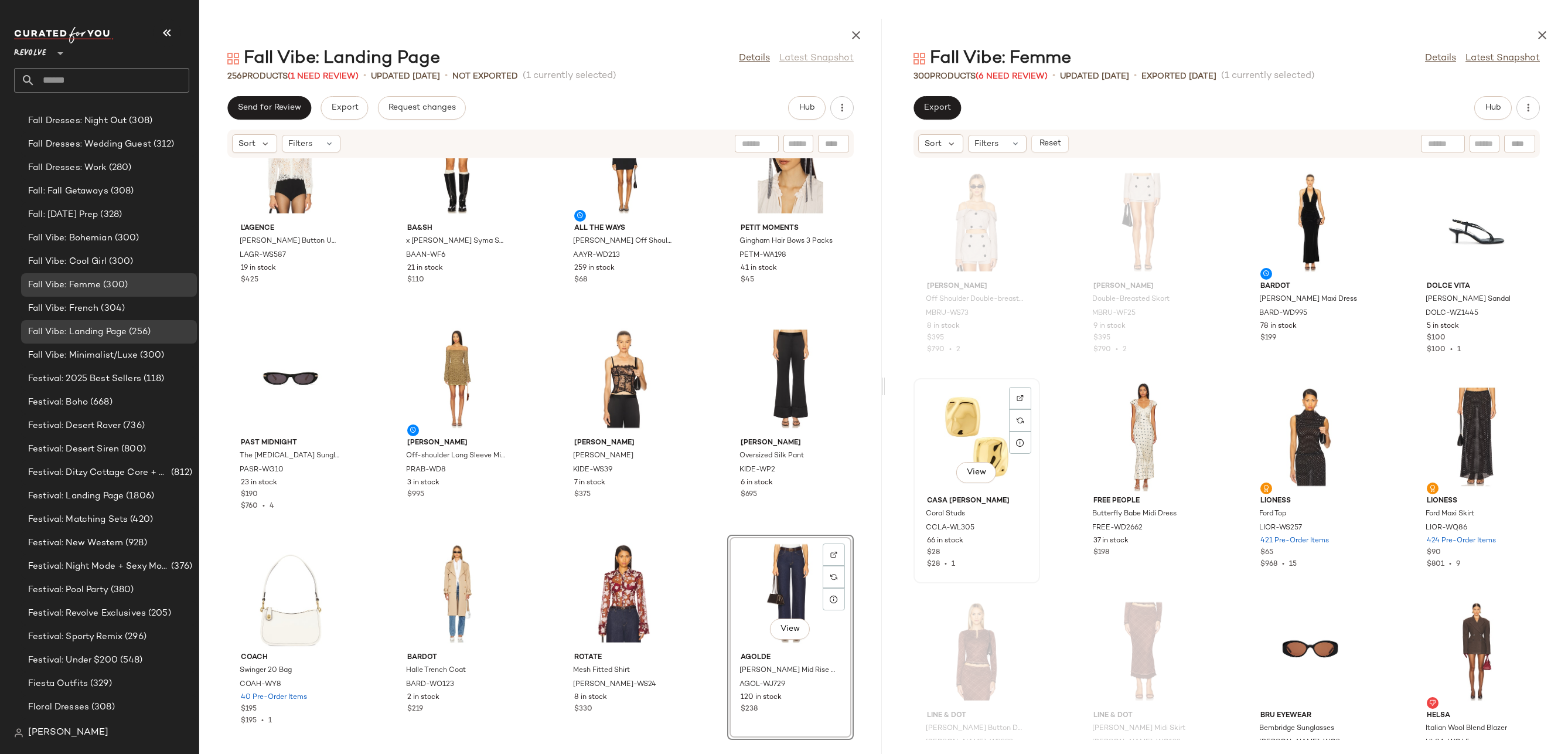
click at [968, 407] on div "View" at bounding box center [976, 436] width 118 height 109
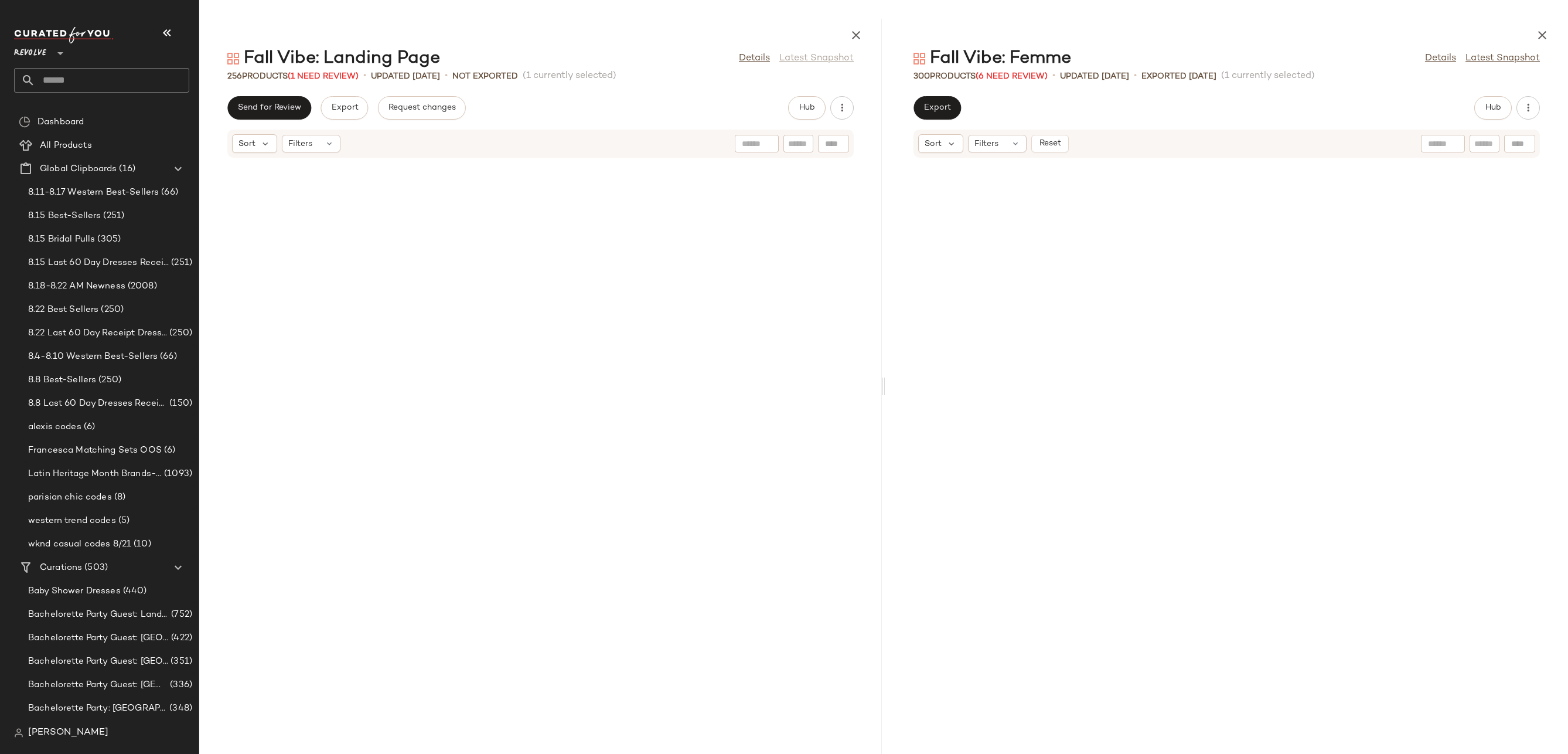
scroll to position [13310, 0]
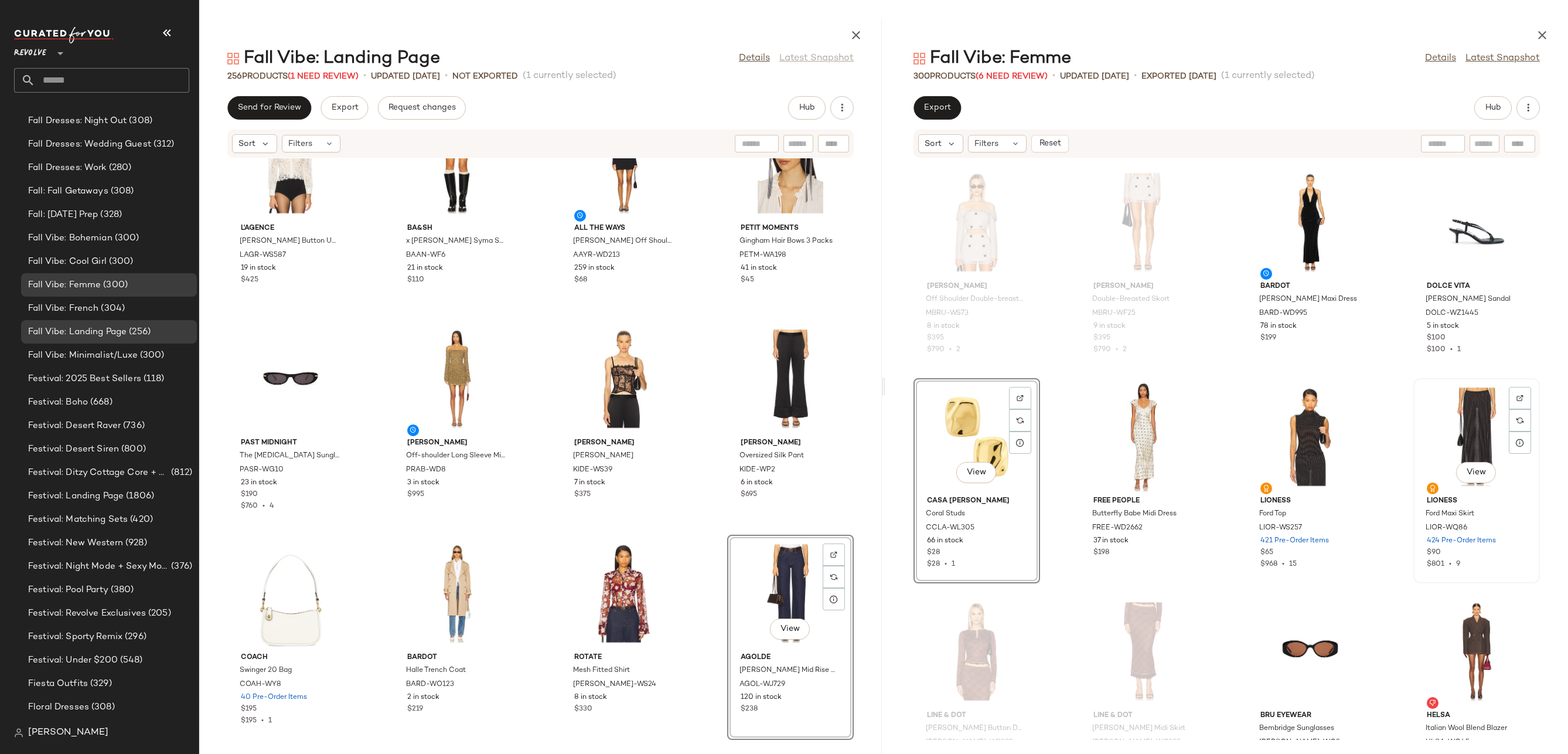
click at [1458, 416] on div "View" at bounding box center [1477, 436] width 118 height 109
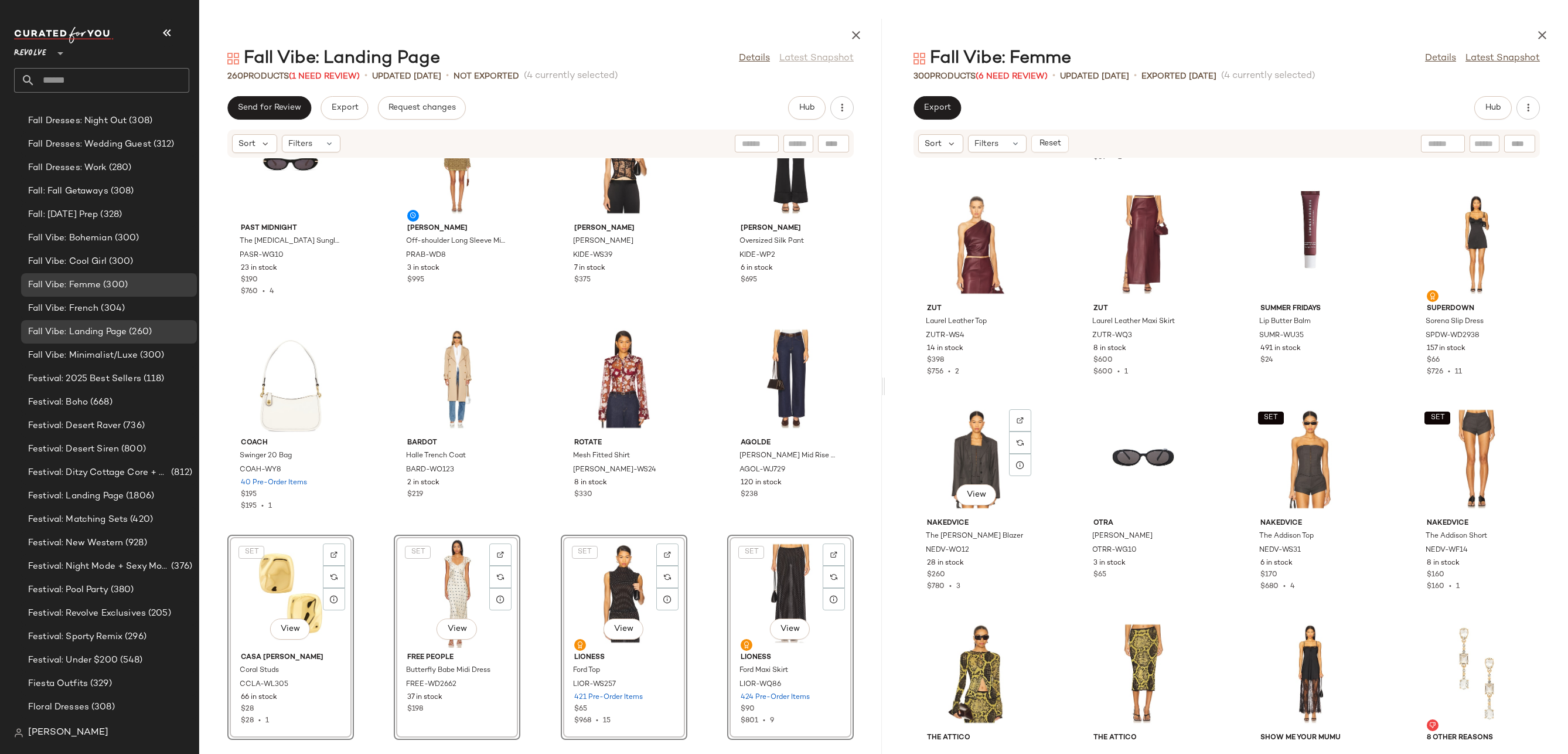
scroll to position [14298, 0]
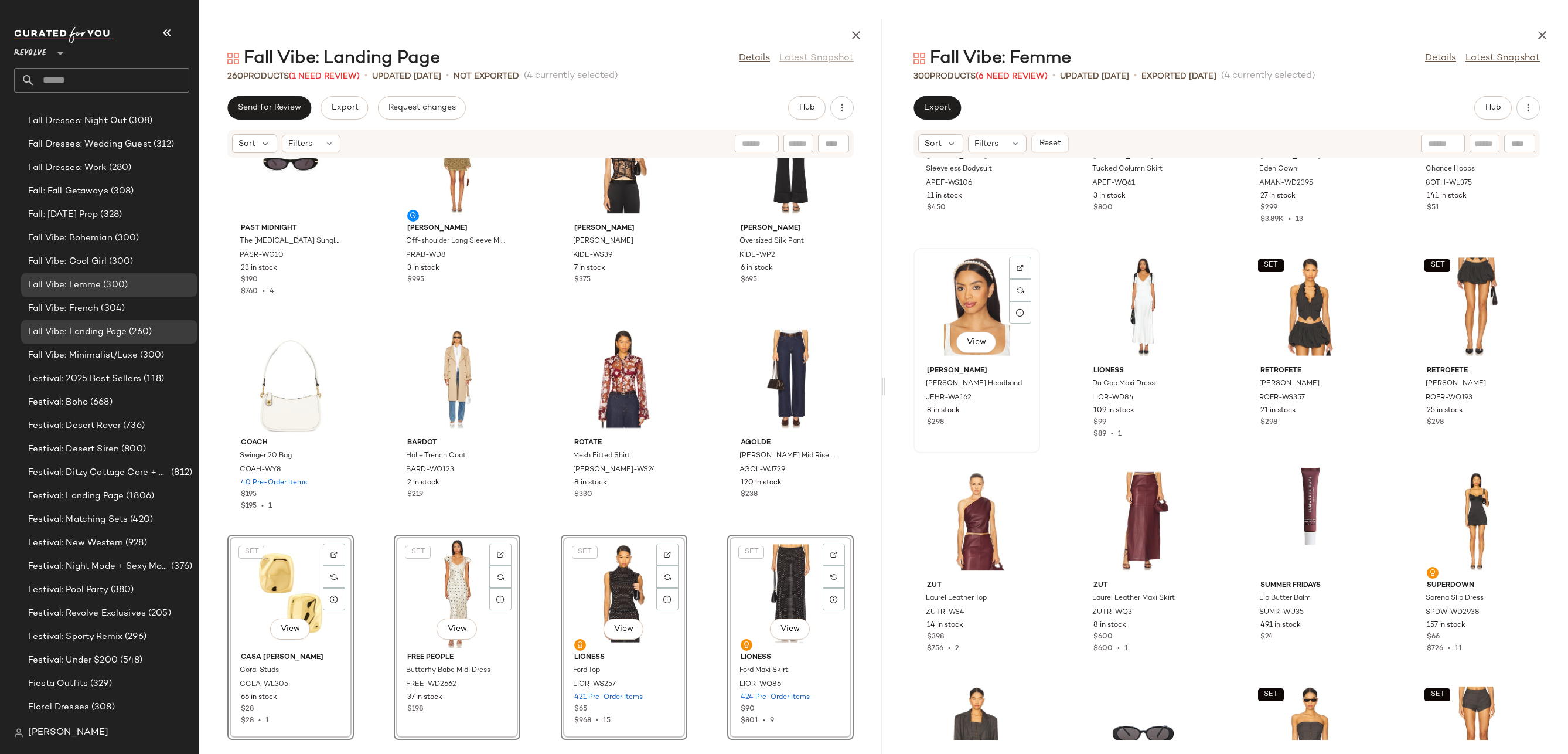
click at [975, 275] on div "View" at bounding box center [976, 306] width 118 height 109
click at [1457, 315] on div "SET View" at bounding box center [1477, 306] width 118 height 109
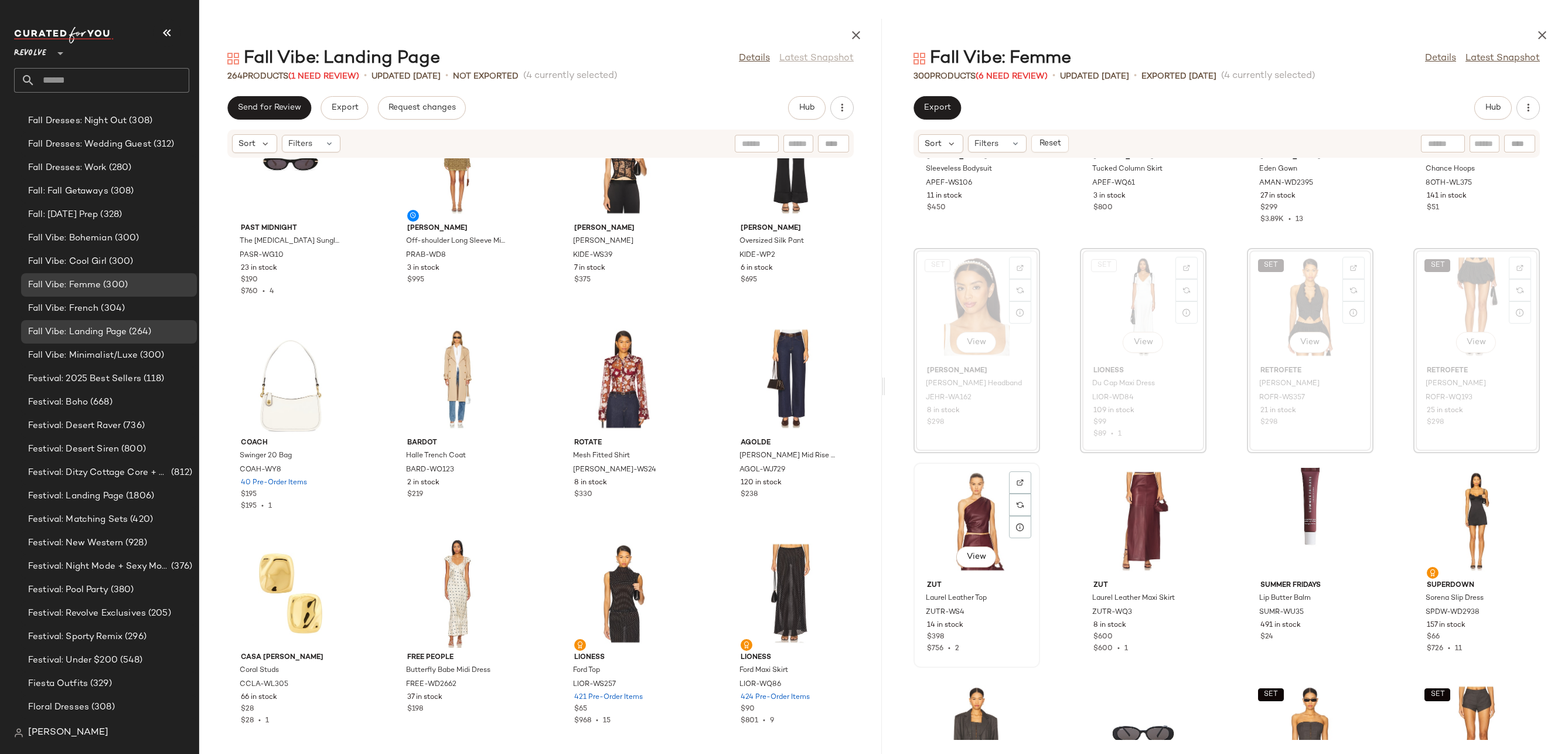
scroll to position [14980, 0]
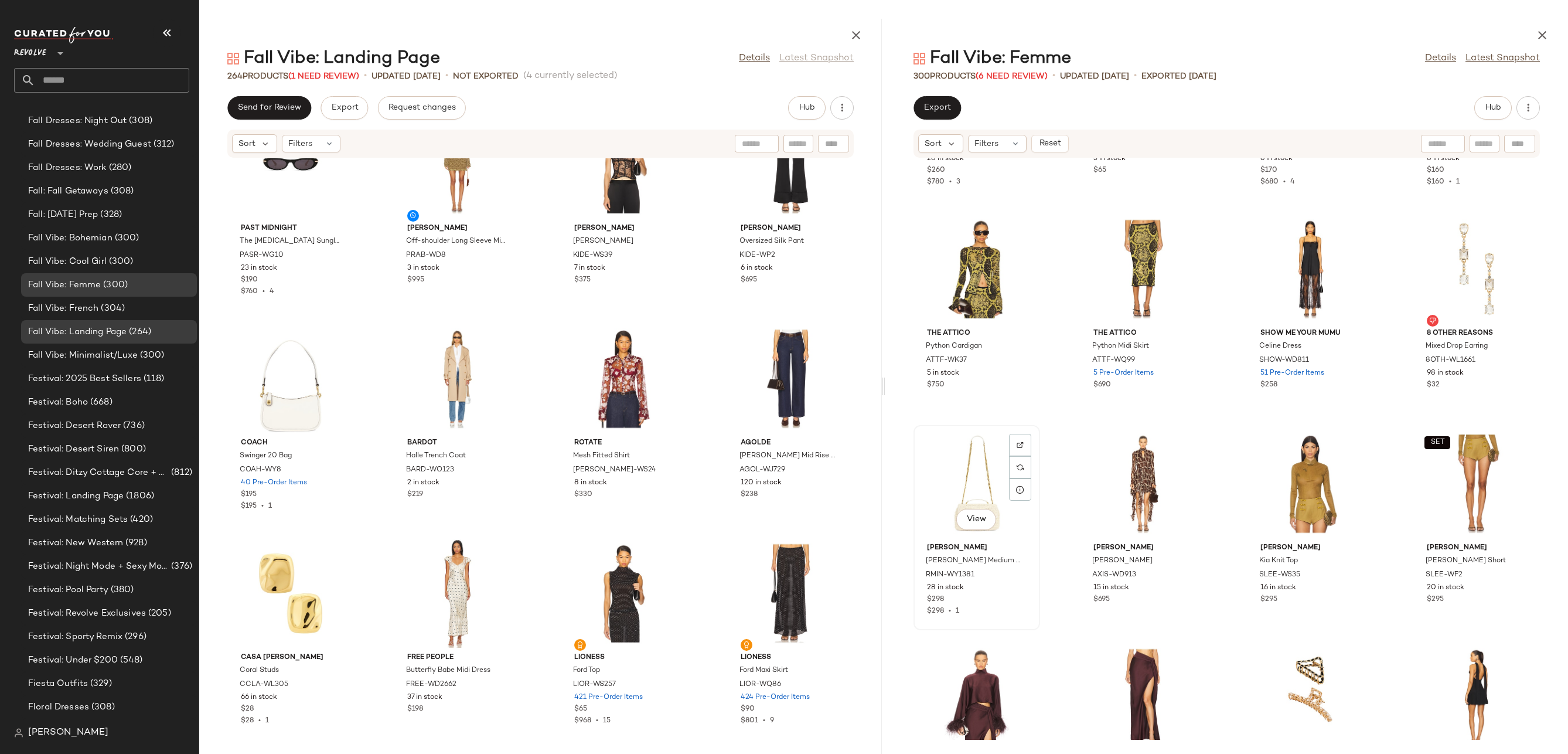
click at [963, 472] on div "View" at bounding box center [976, 483] width 118 height 109
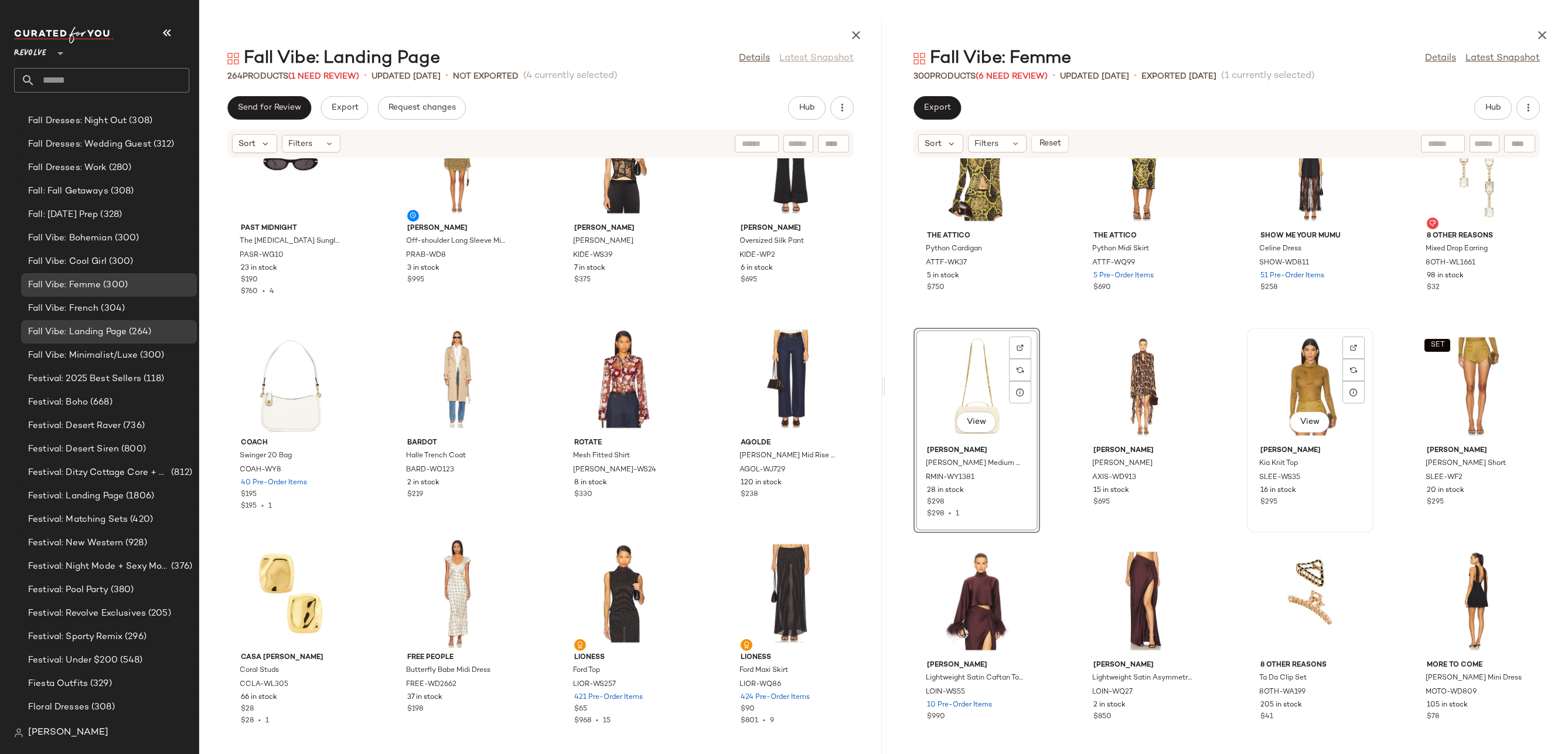
scroll to position [15119, 0]
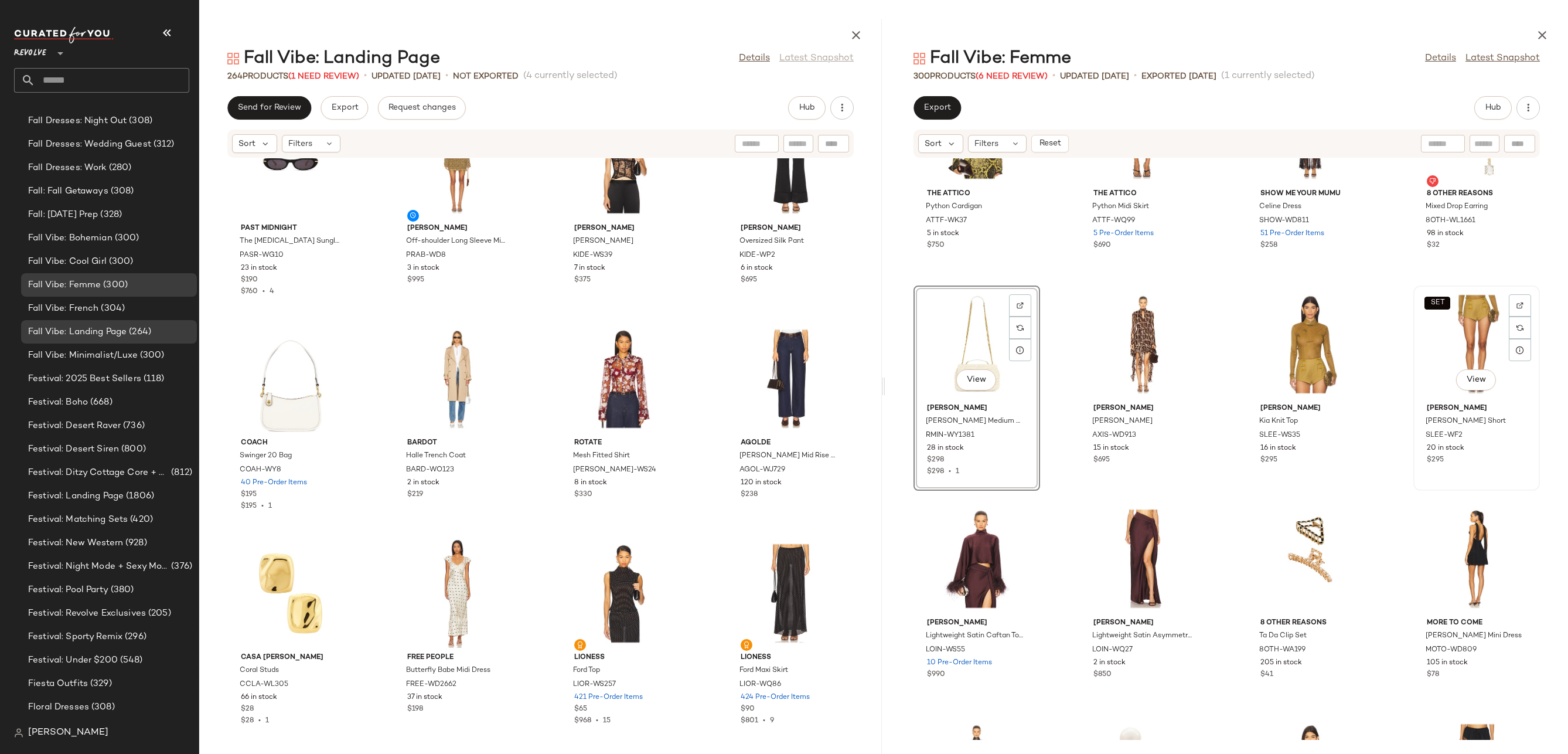
click at [1467, 331] on div "SET View" at bounding box center [1477, 344] width 118 height 109
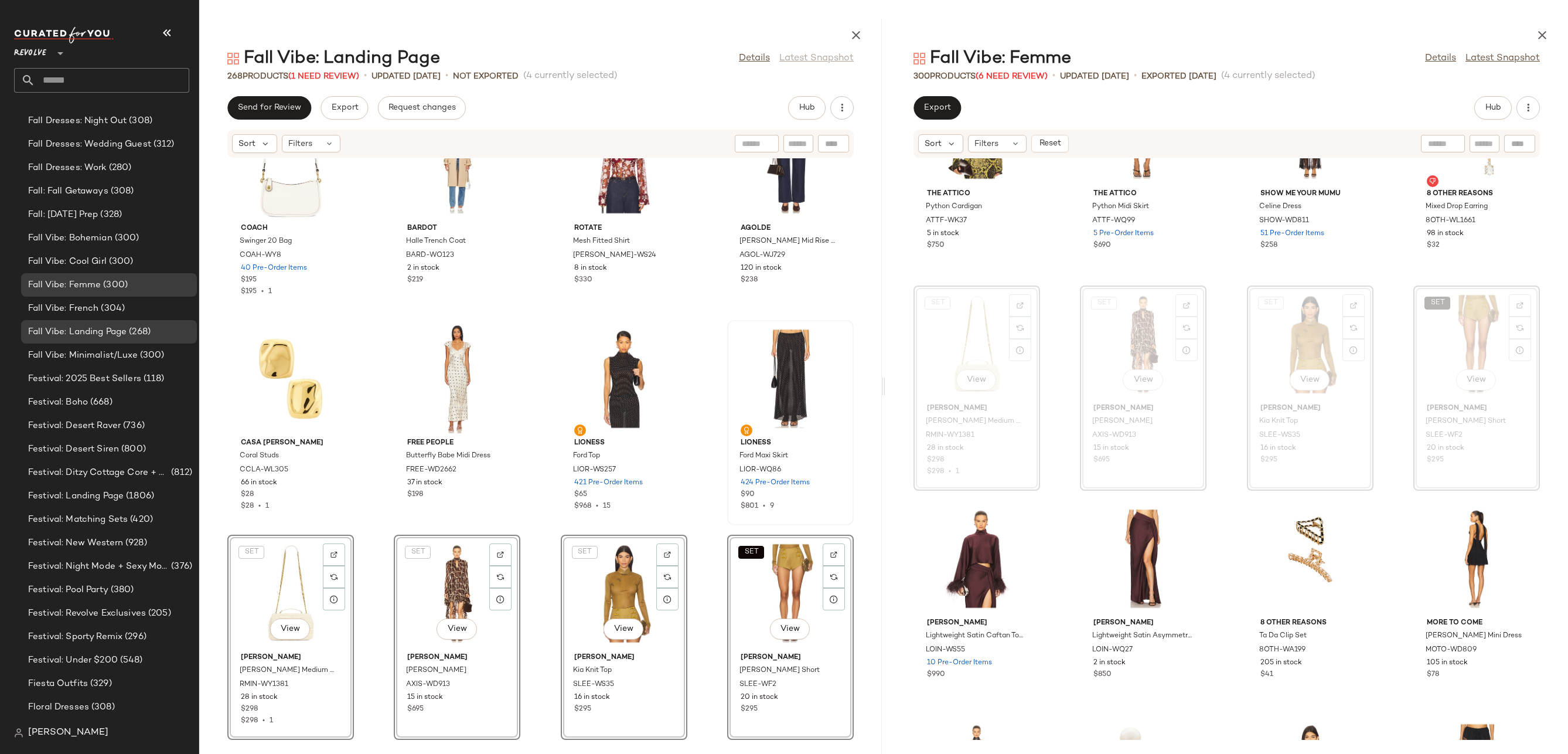
scroll to position [15514, 0]
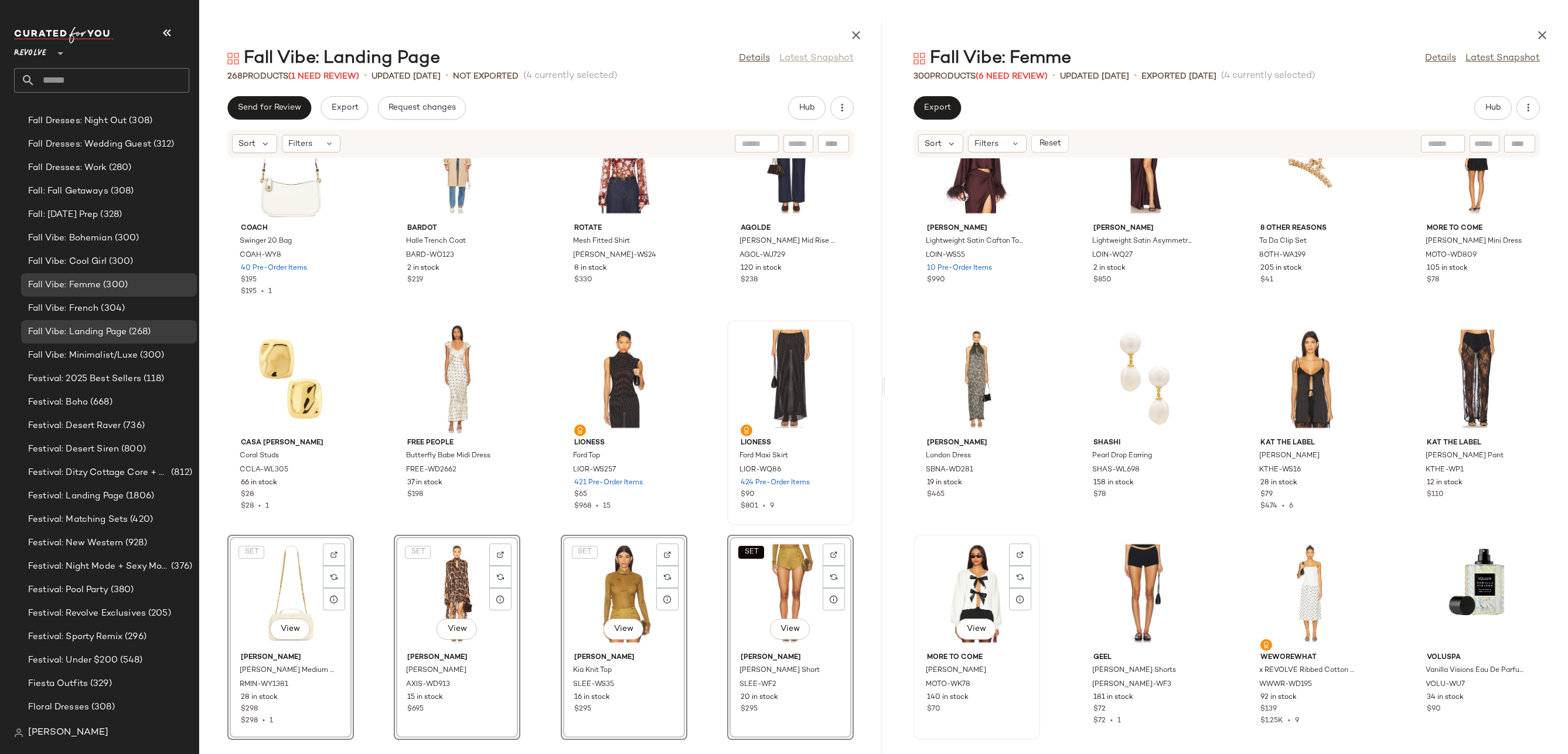
click at [951, 593] on div "View" at bounding box center [976, 593] width 118 height 109
click at [1538, 32] on icon "button" at bounding box center [1542, 35] width 14 height 14
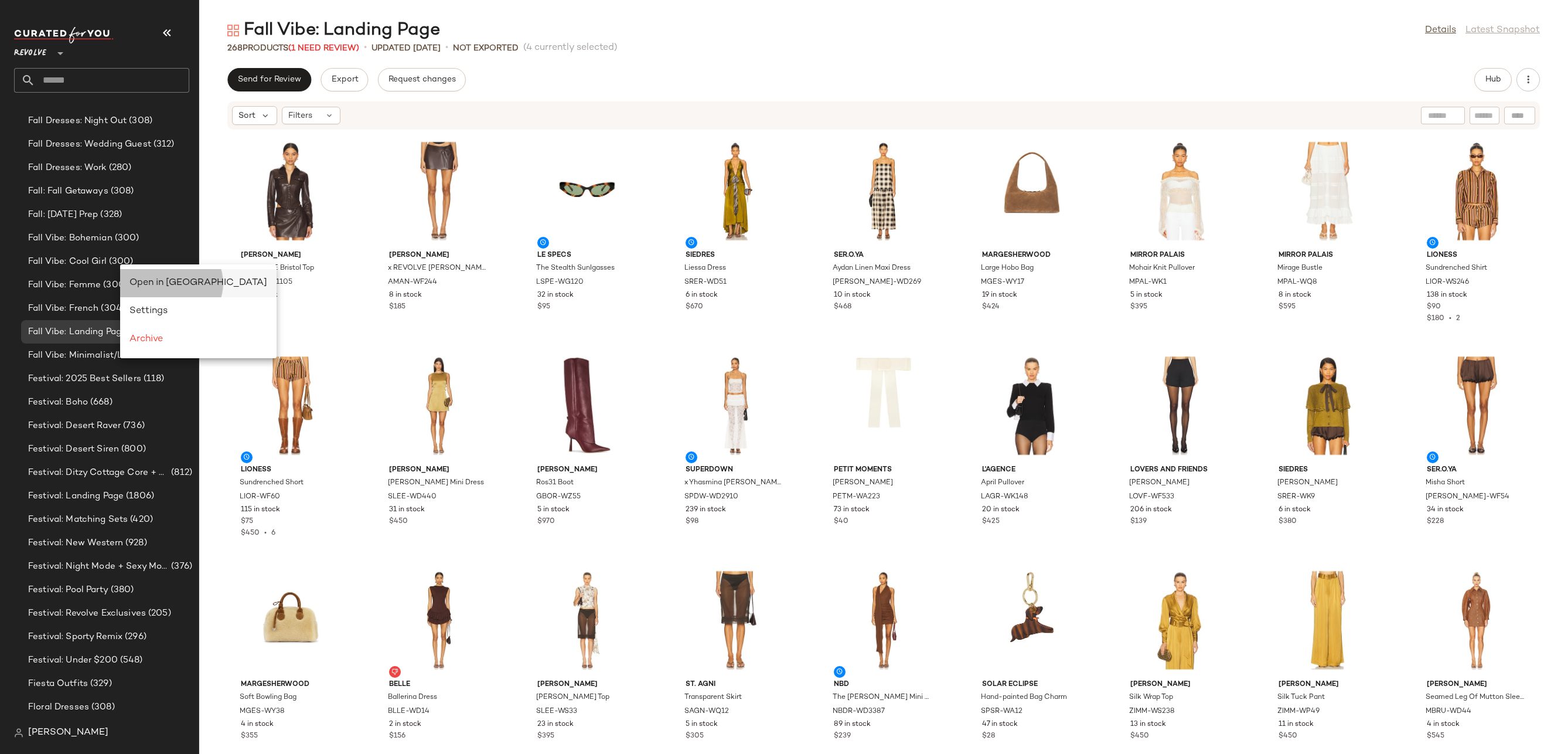
click at [138, 279] on span "Open in [GEOGRAPHIC_DATA]" at bounding box center [198, 282] width 137 height 10
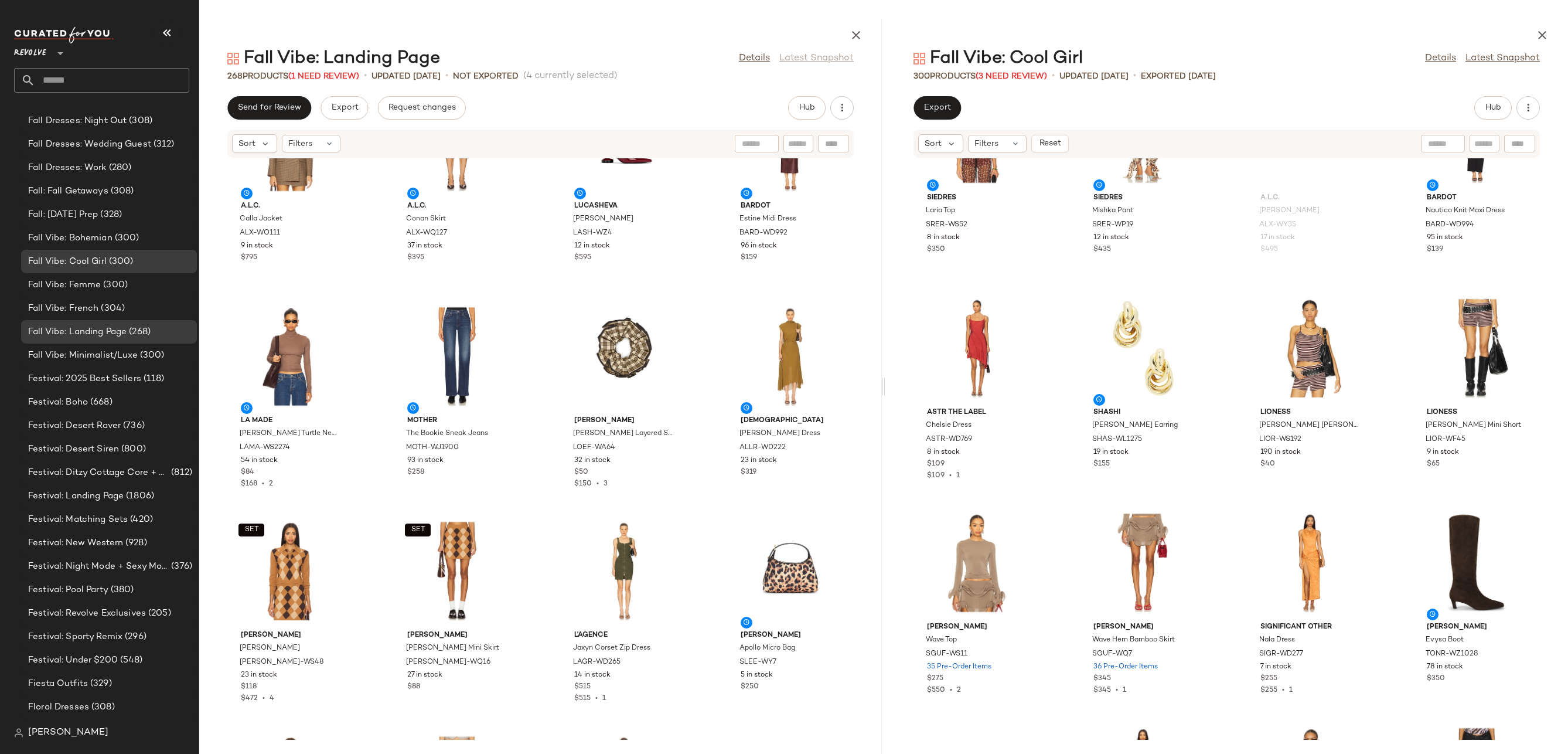
scroll to position [4464, 0]
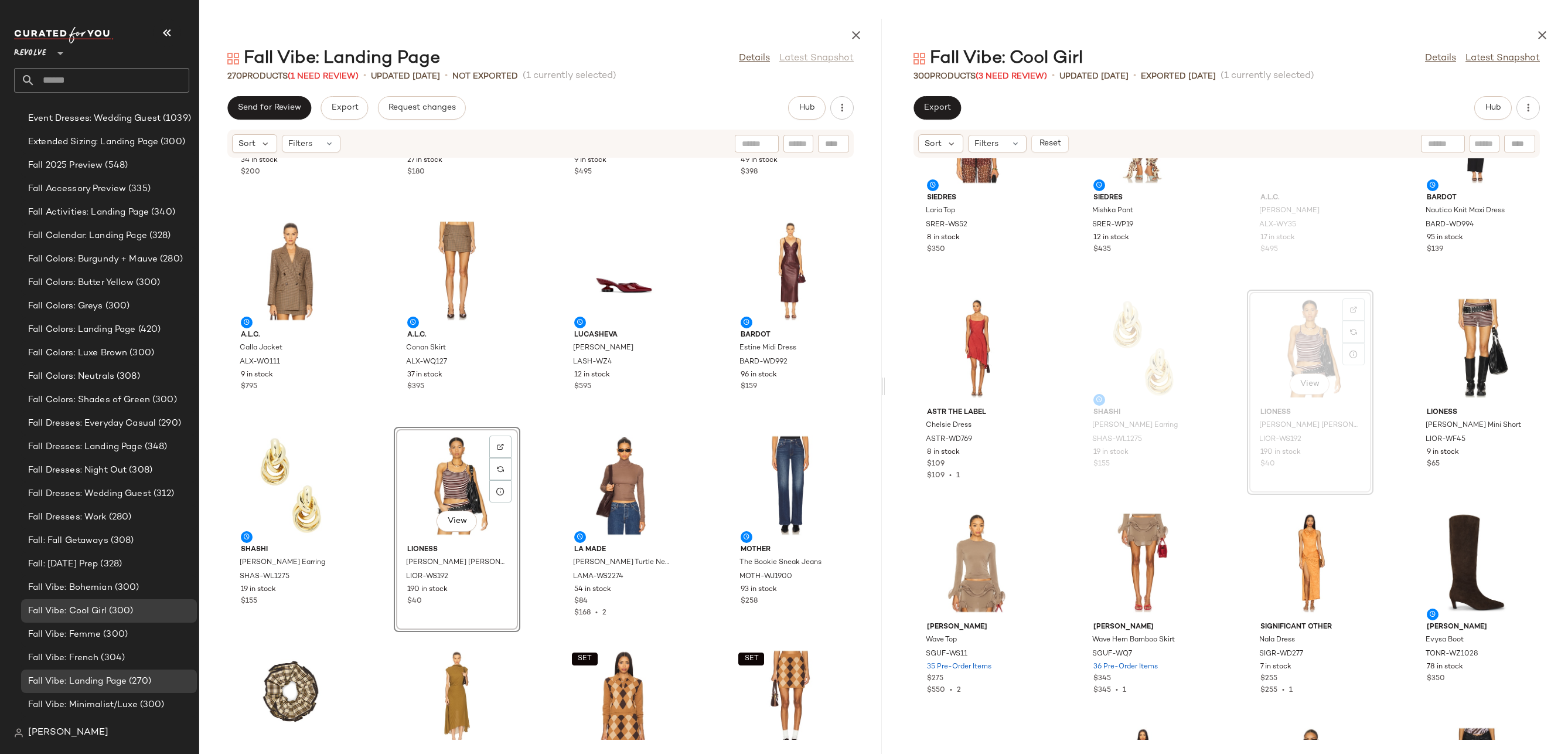
scroll to position [2665, 0]
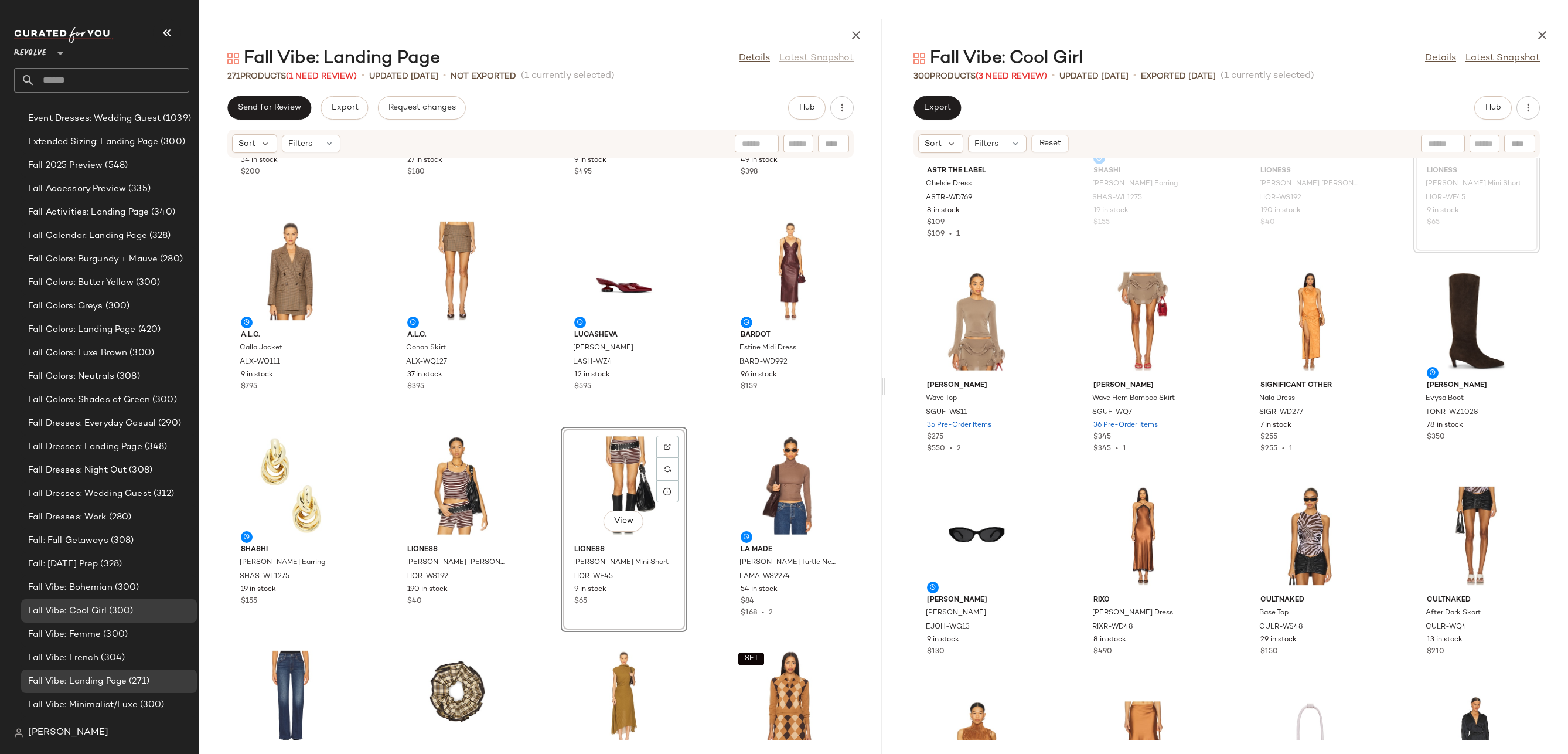
scroll to position [2665, 0]
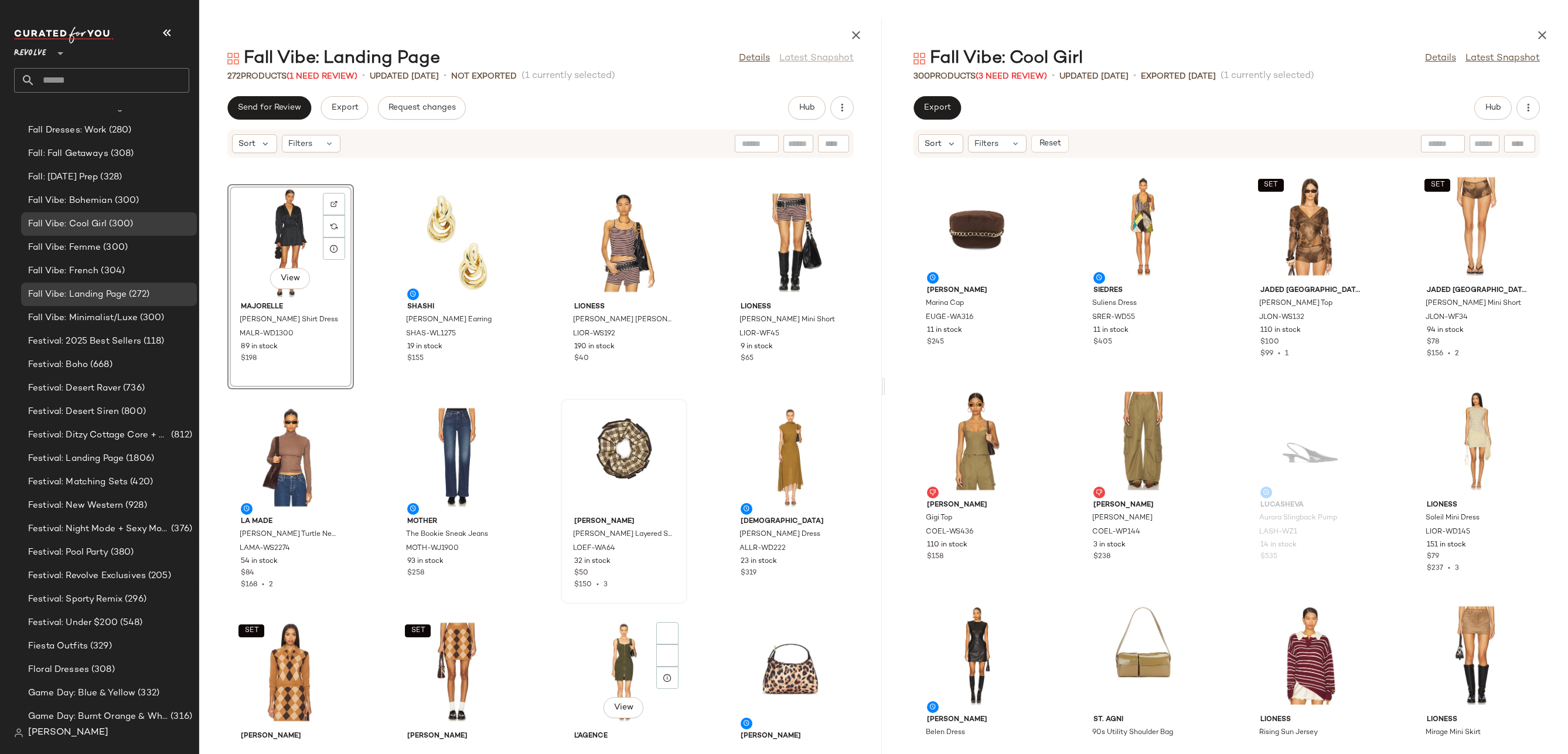
scroll to position [4884, 0]
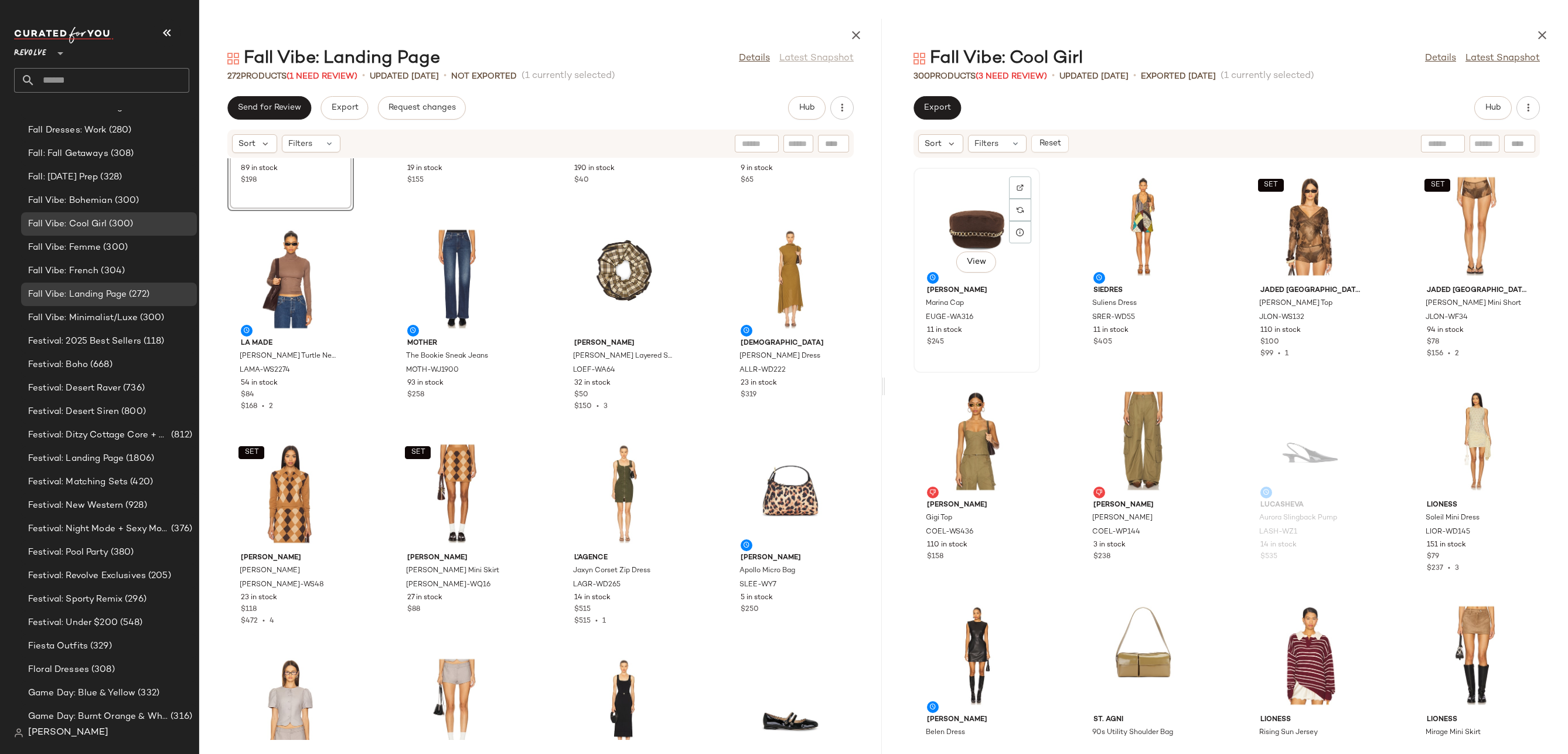
click at [984, 185] on div "View" at bounding box center [976, 226] width 118 height 109
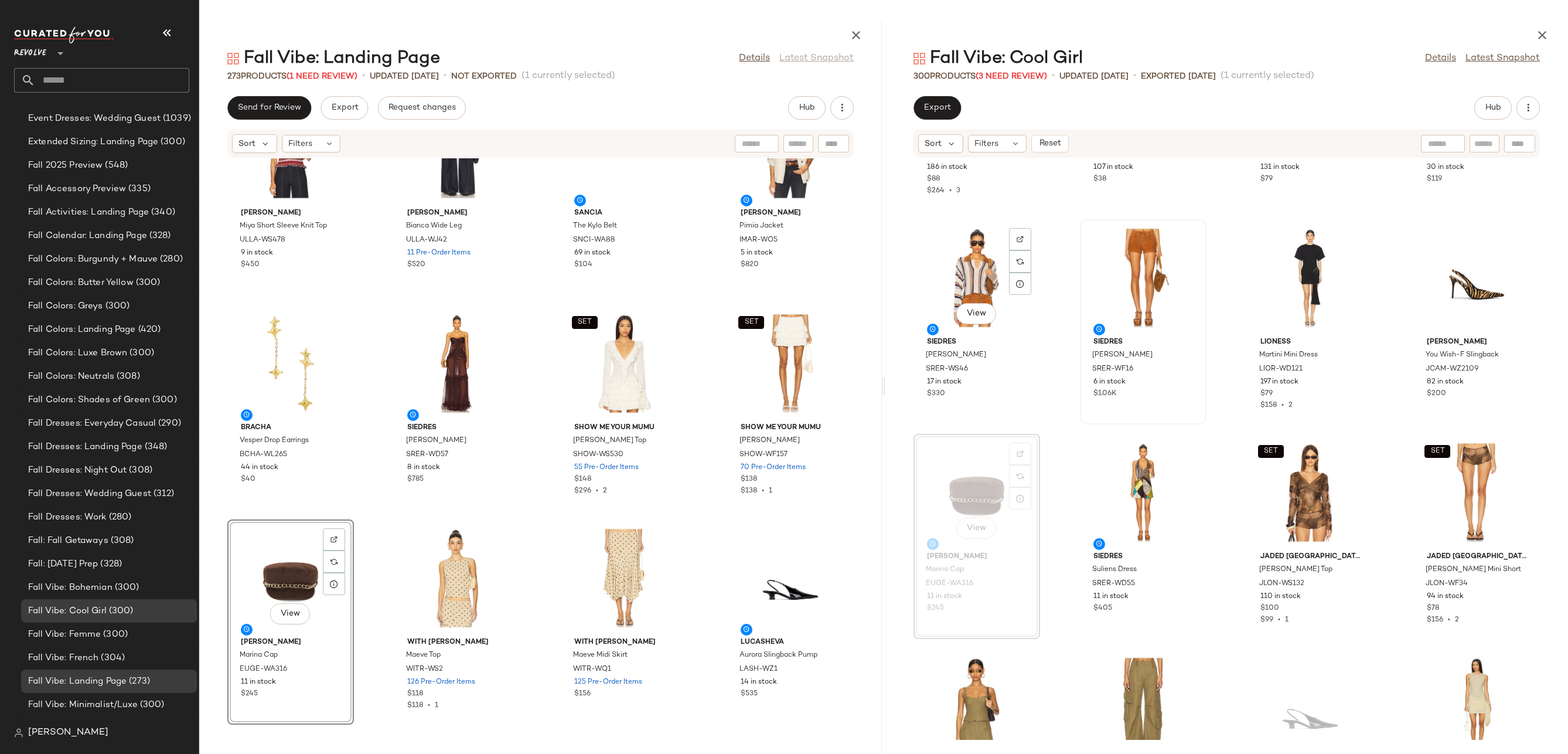
scroll to position [2665, 0]
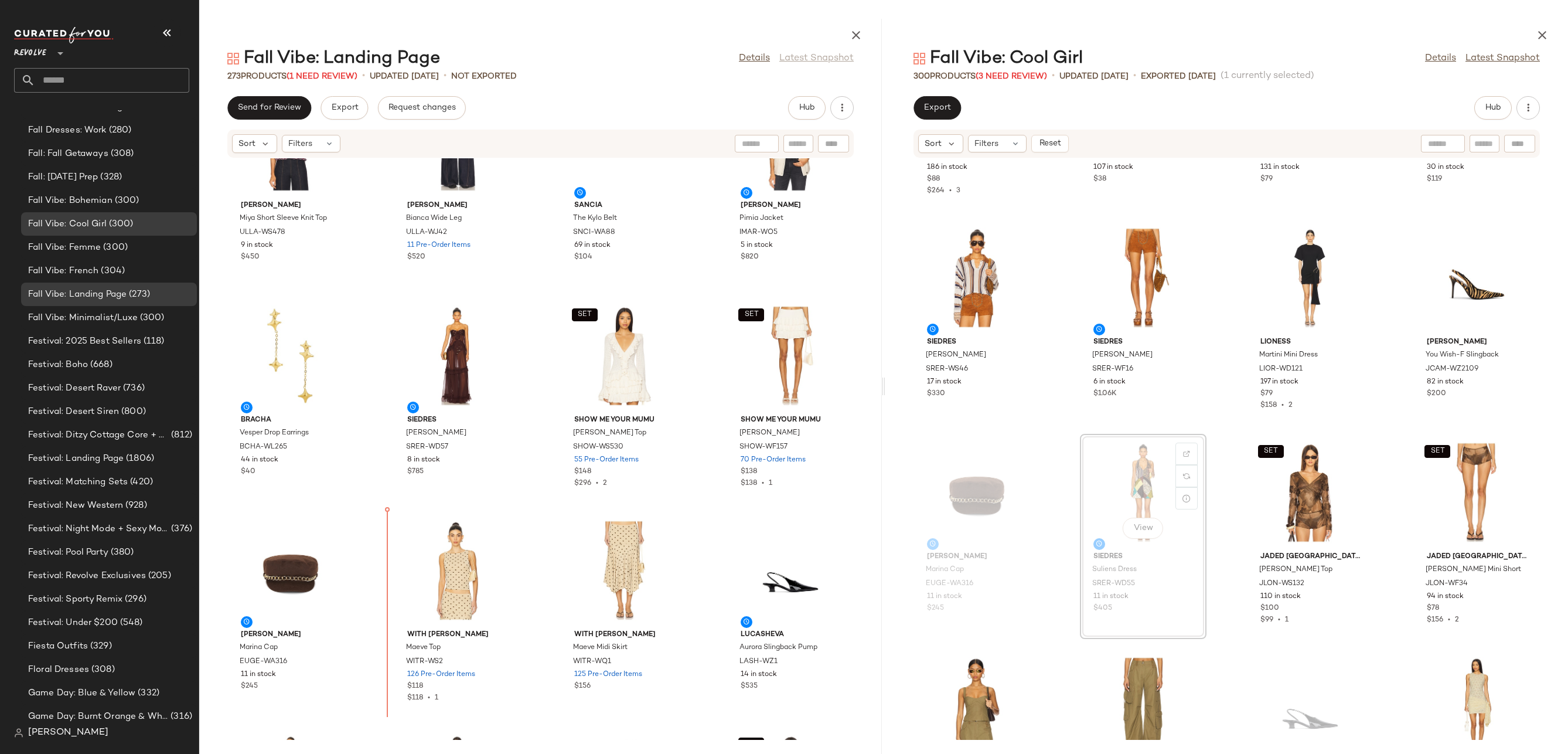
scroll to position [1804, 0]
drag, startPoint x: 1133, startPoint y: 481, endPoint x: 1118, endPoint y: 481, distance: 15.0
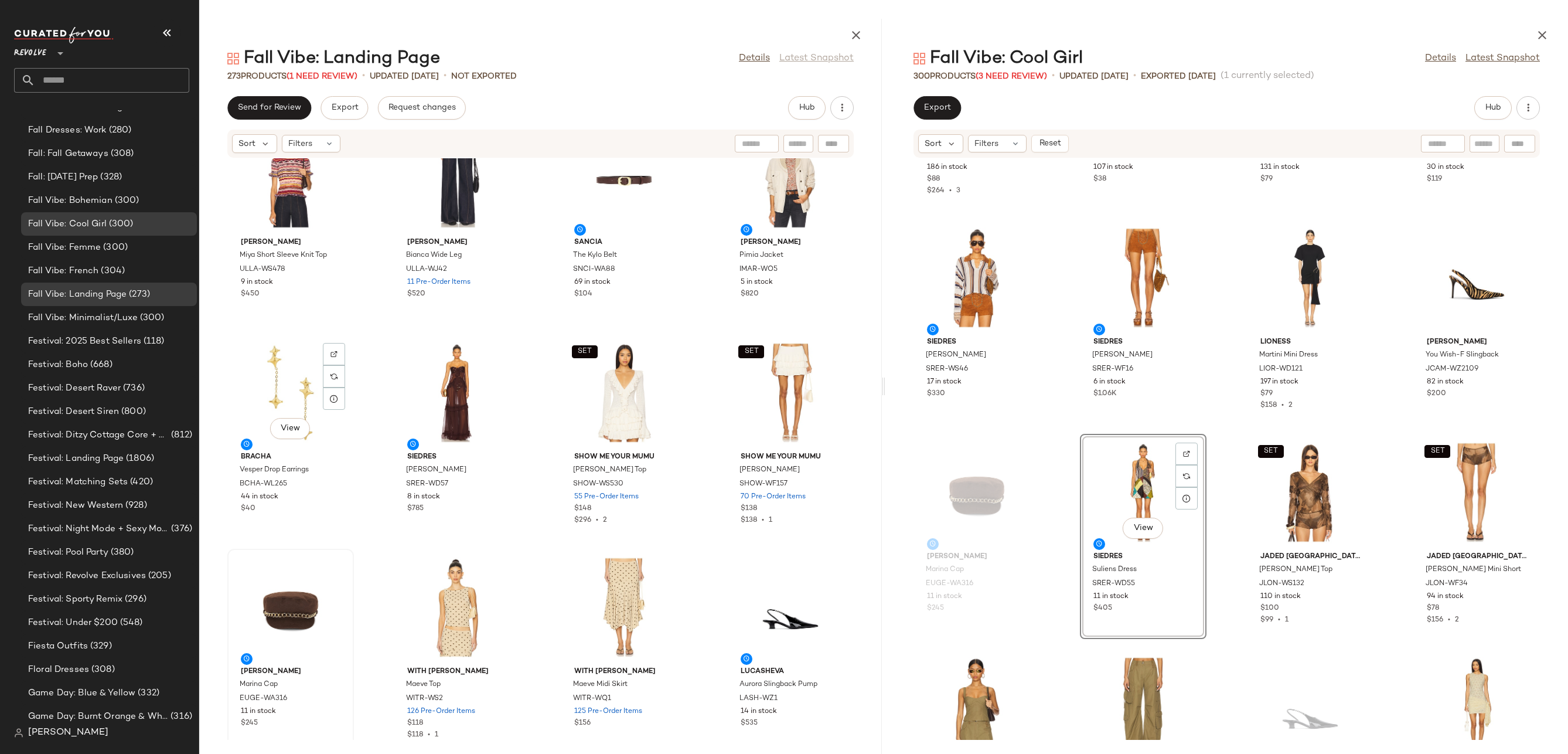
scroll to position [1848, 0]
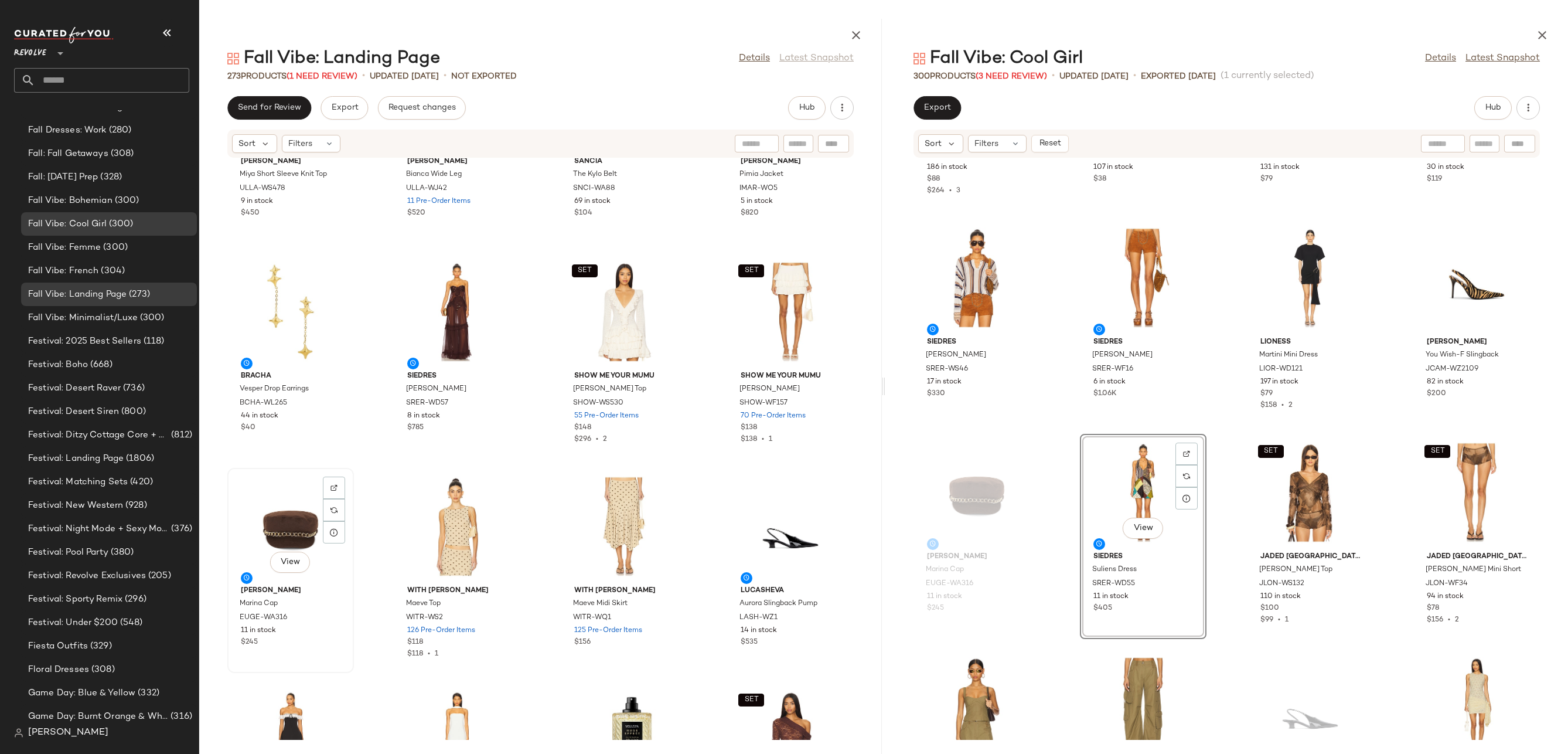
click at [277, 520] on div "View" at bounding box center [291, 526] width 118 height 109
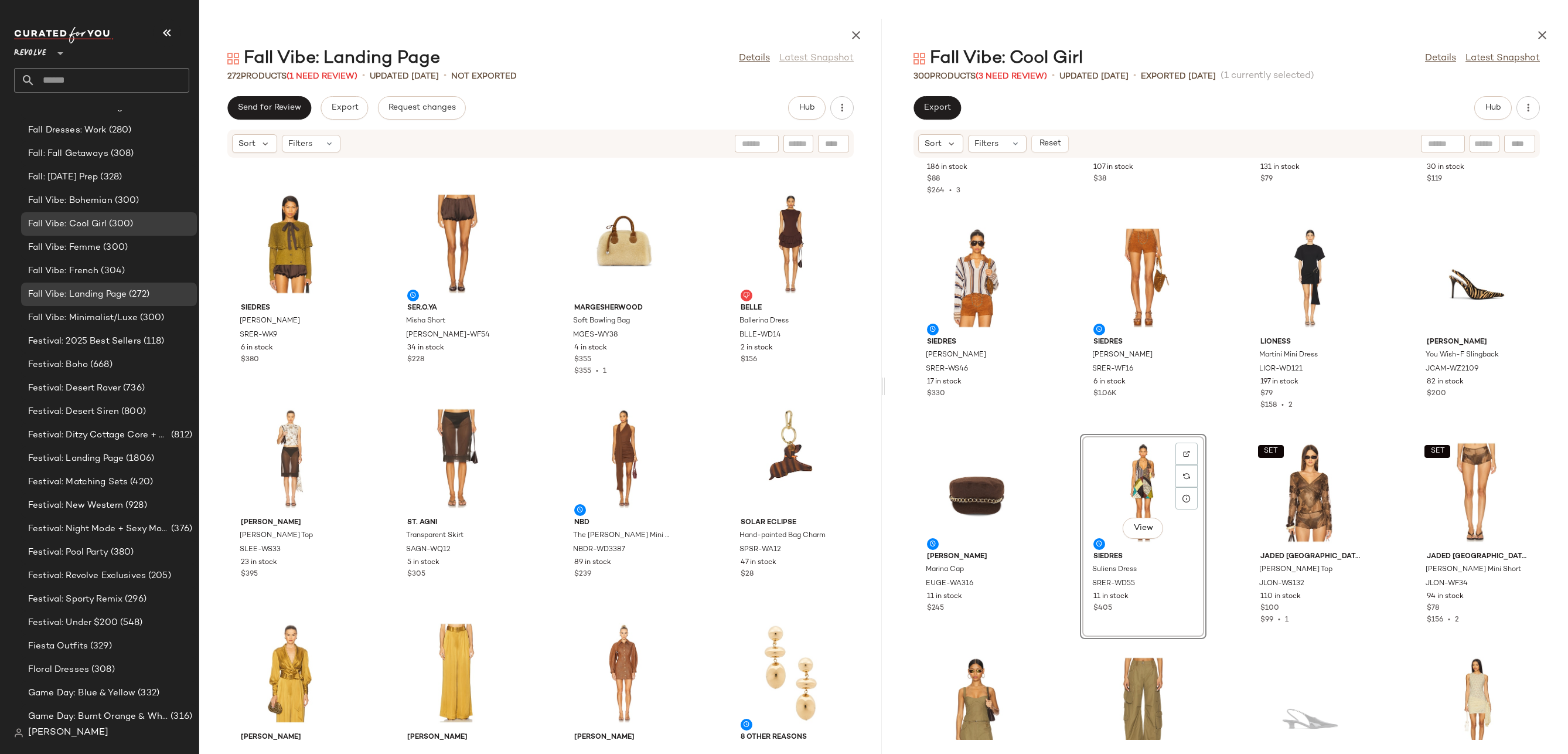
scroll to position [1063, 0]
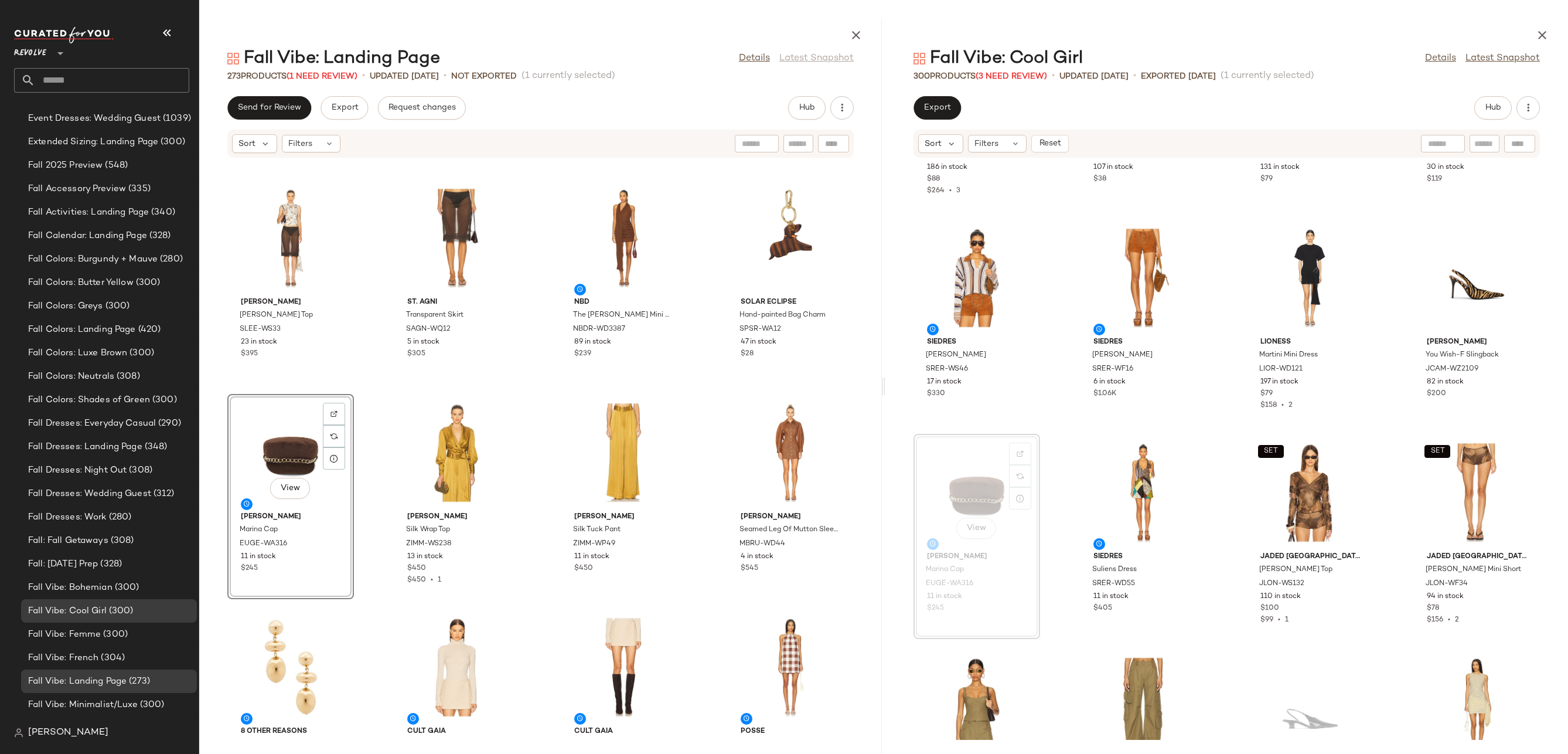
scroll to position [2665, 0]
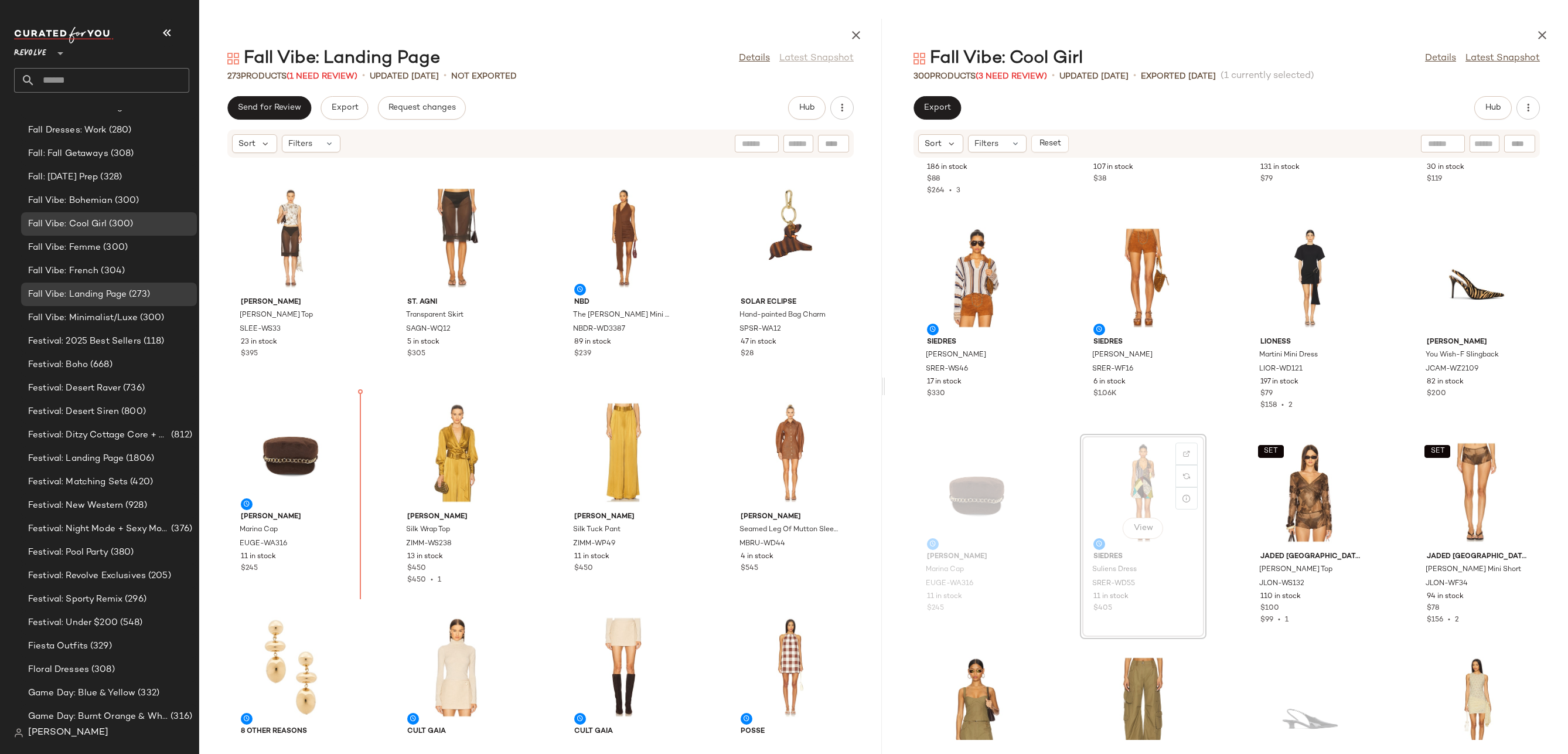
drag, startPoint x: 750, startPoint y: 493, endPoint x: 377, endPoint y: 468, distance: 373.8
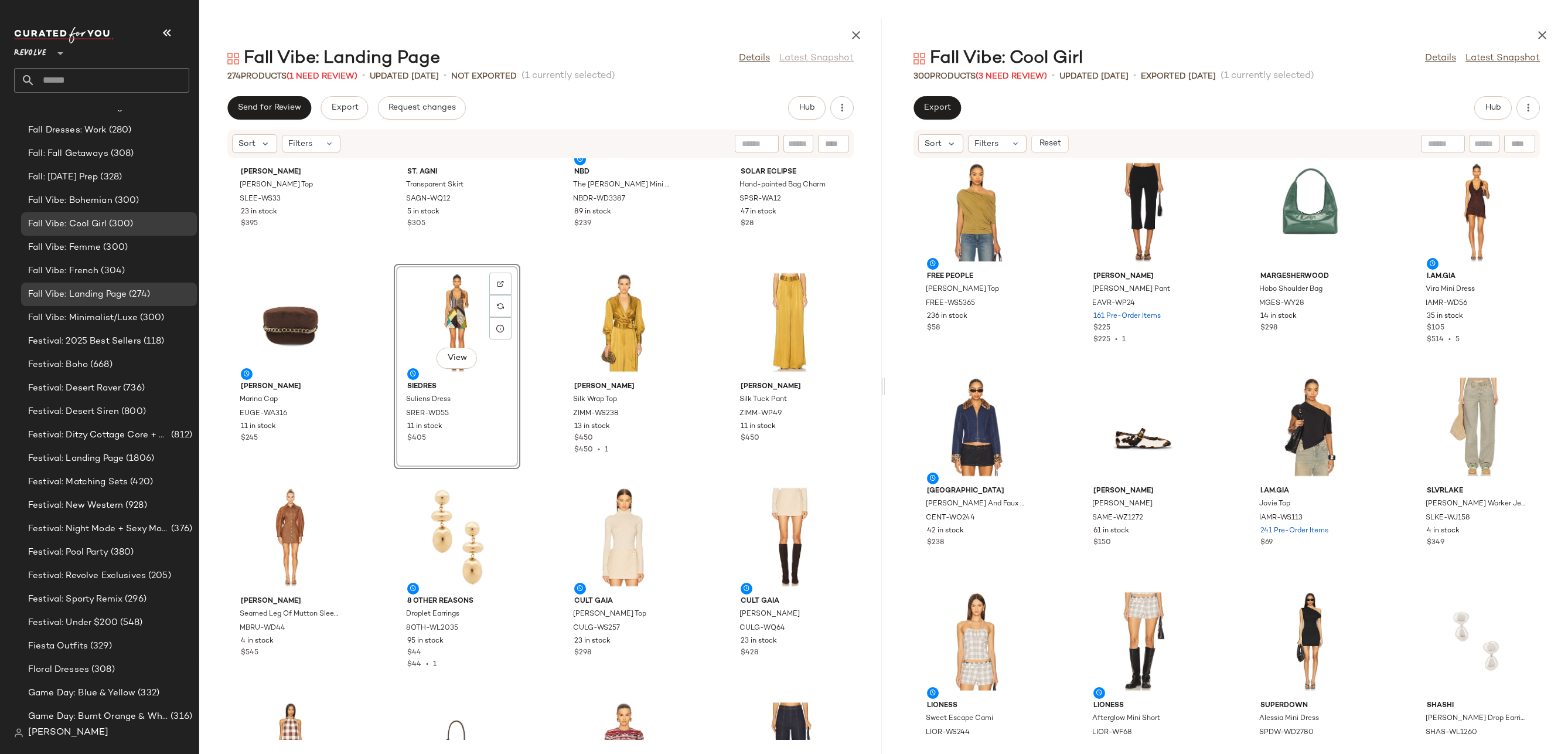
scroll to position [1121, 0]
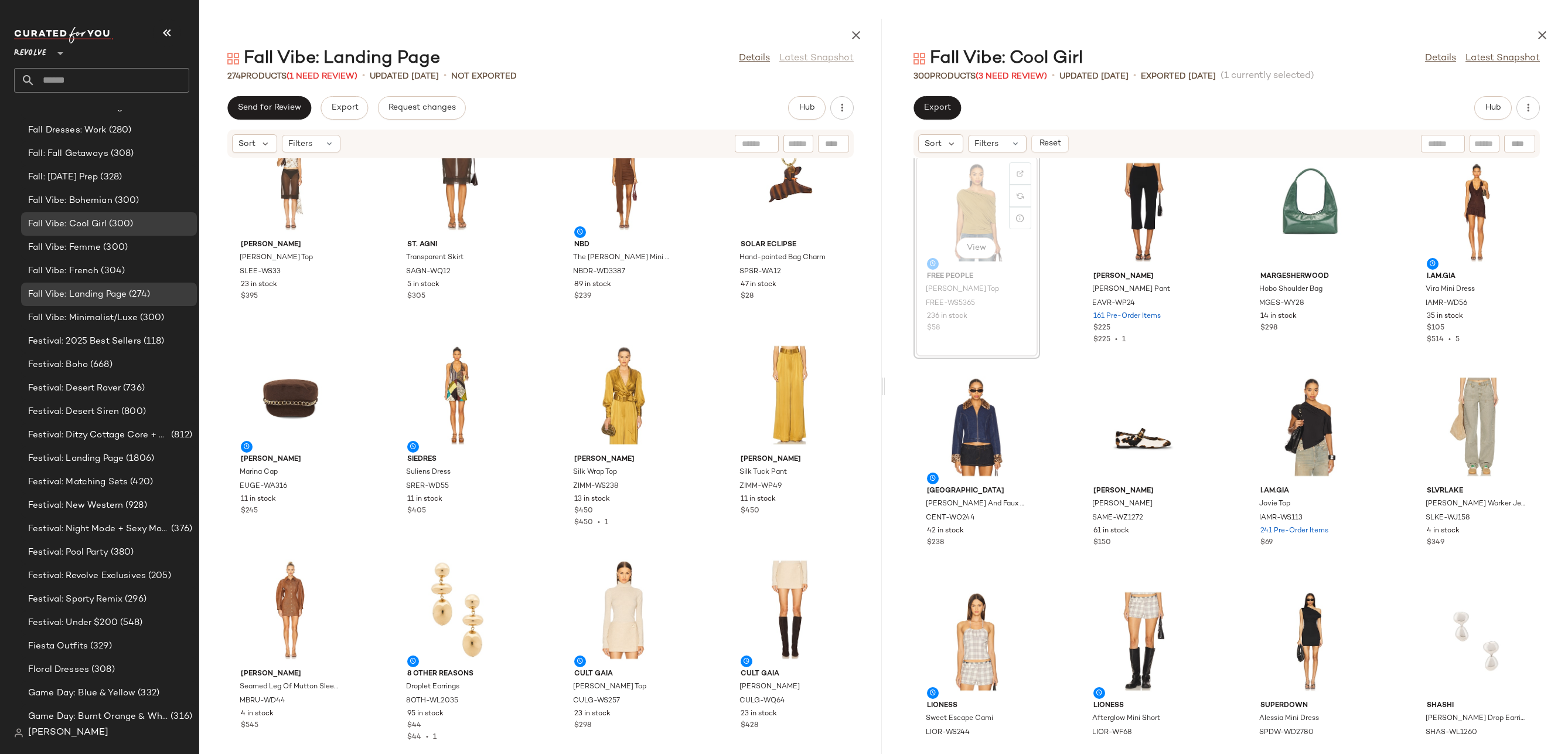
scroll to position [7740, 0]
drag, startPoint x: 955, startPoint y: 205, endPoint x: 552, endPoint y: 447, distance: 470.1
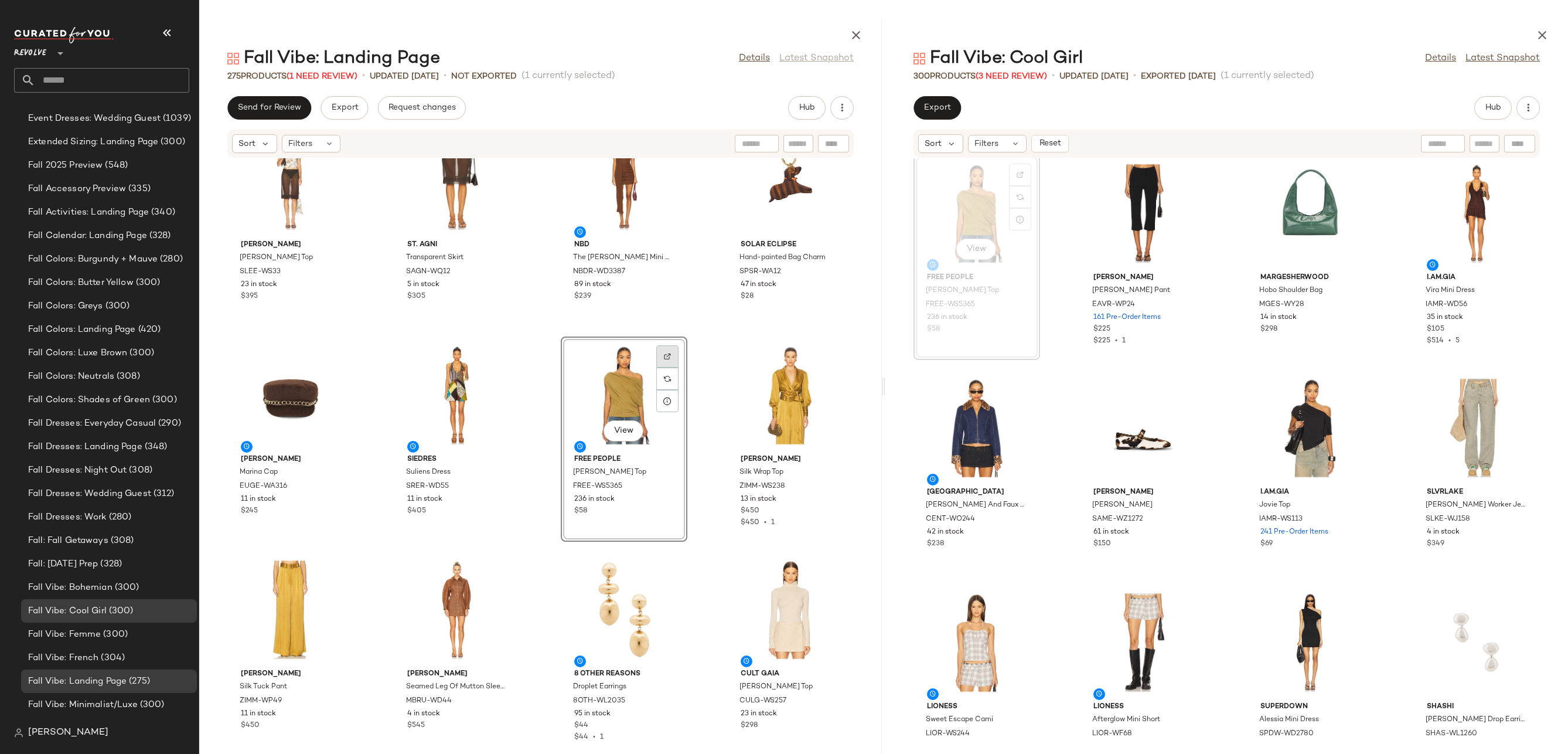
scroll to position [2665, 0]
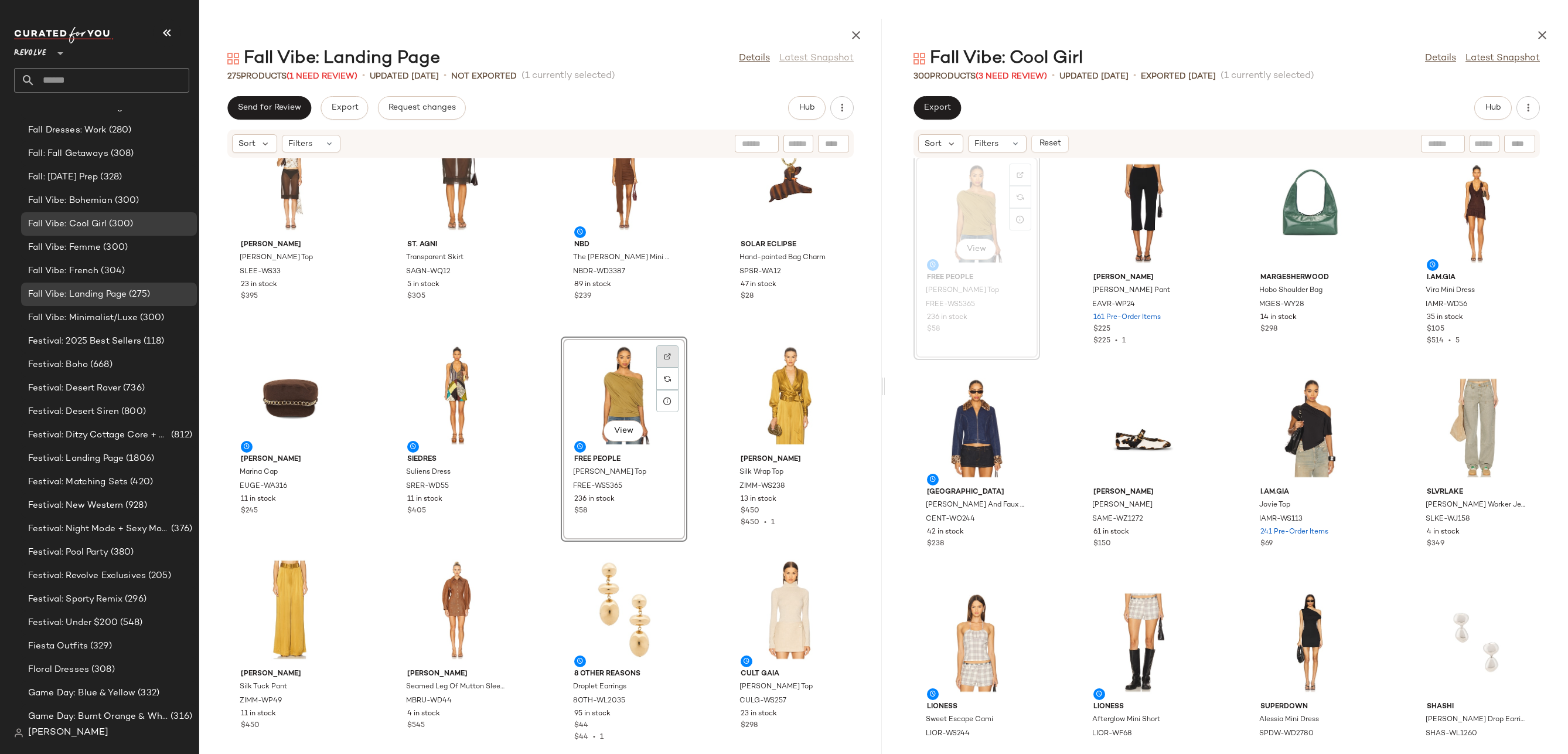
click at [667, 367] on div at bounding box center [667, 379] width 23 height 23
click at [794, 107] on button "Hub" at bounding box center [807, 107] width 37 height 24
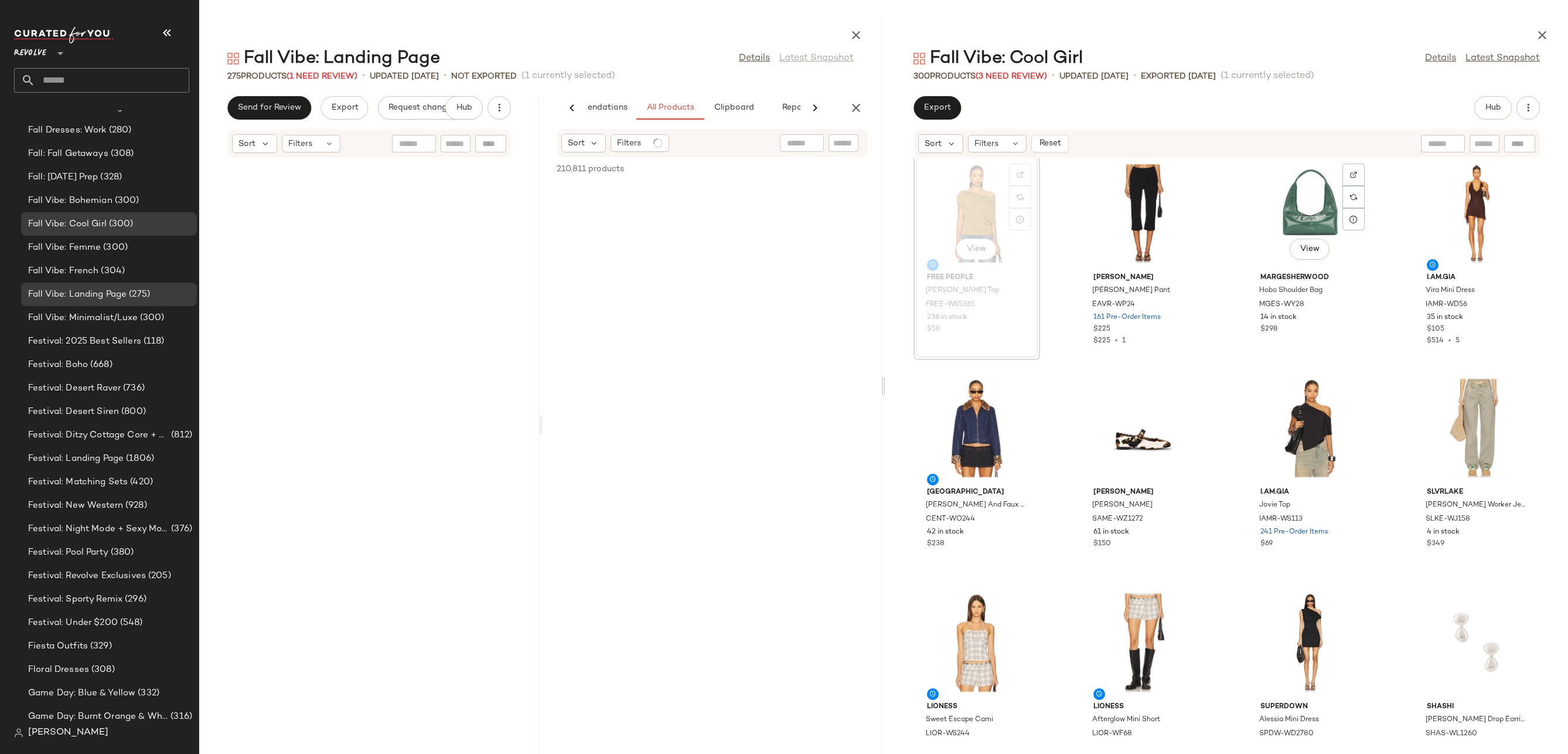
scroll to position [1931, 0]
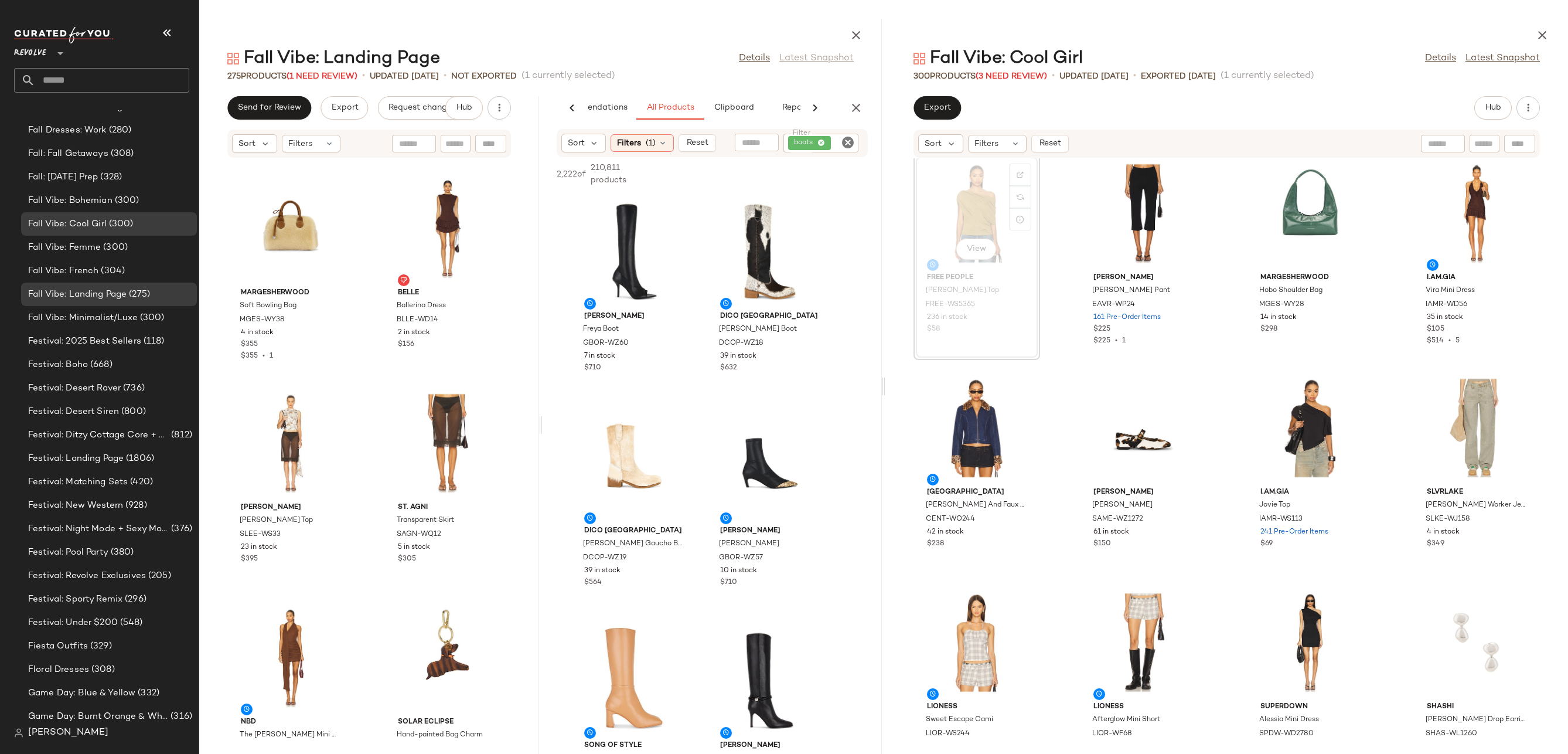
click at [849, 146] on icon "Clear Filter" at bounding box center [848, 143] width 14 height 14
click at [658, 143] on icon at bounding box center [662, 143] width 10 height 10
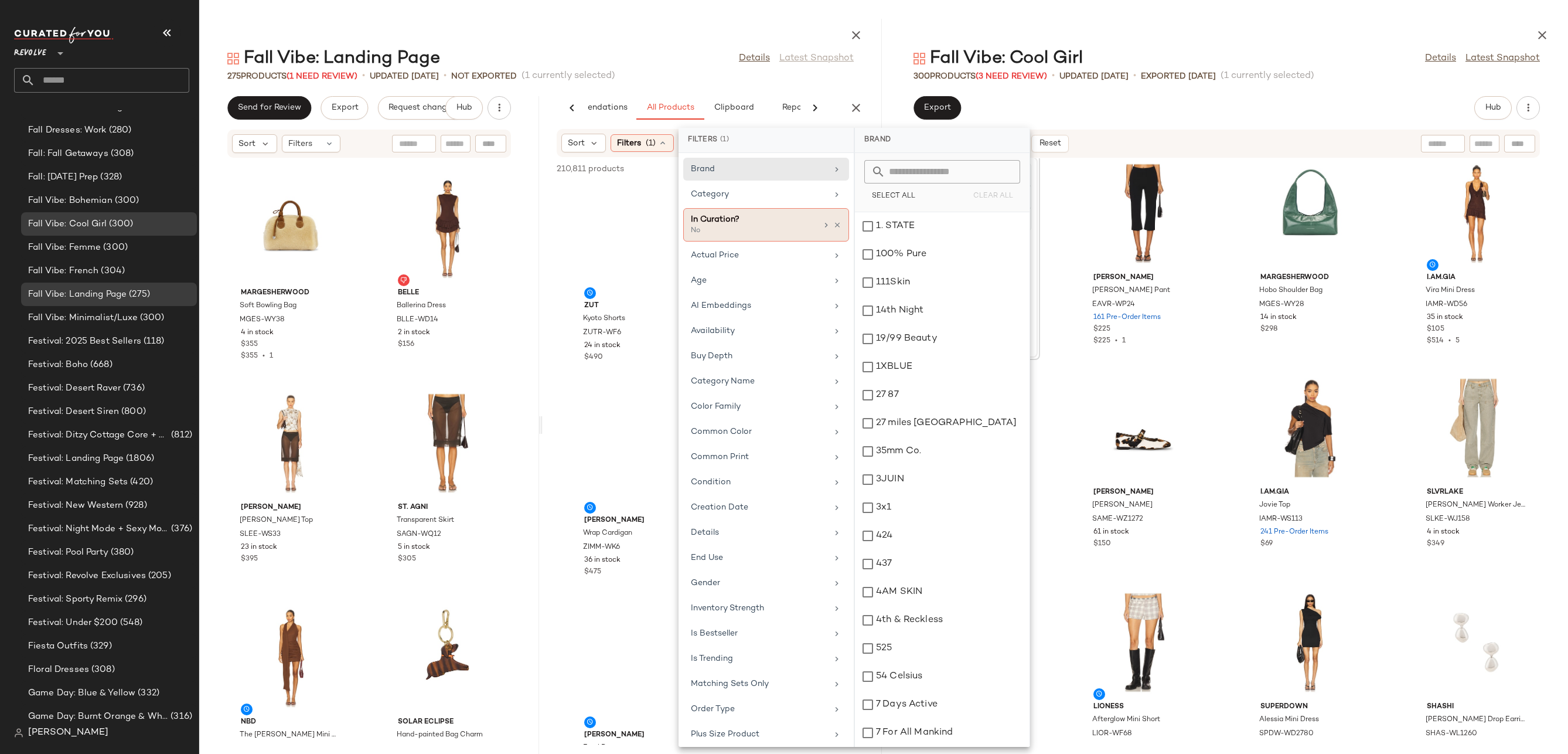
click at [837, 224] on div "In Curation? No" at bounding box center [766, 225] width 166 height 33
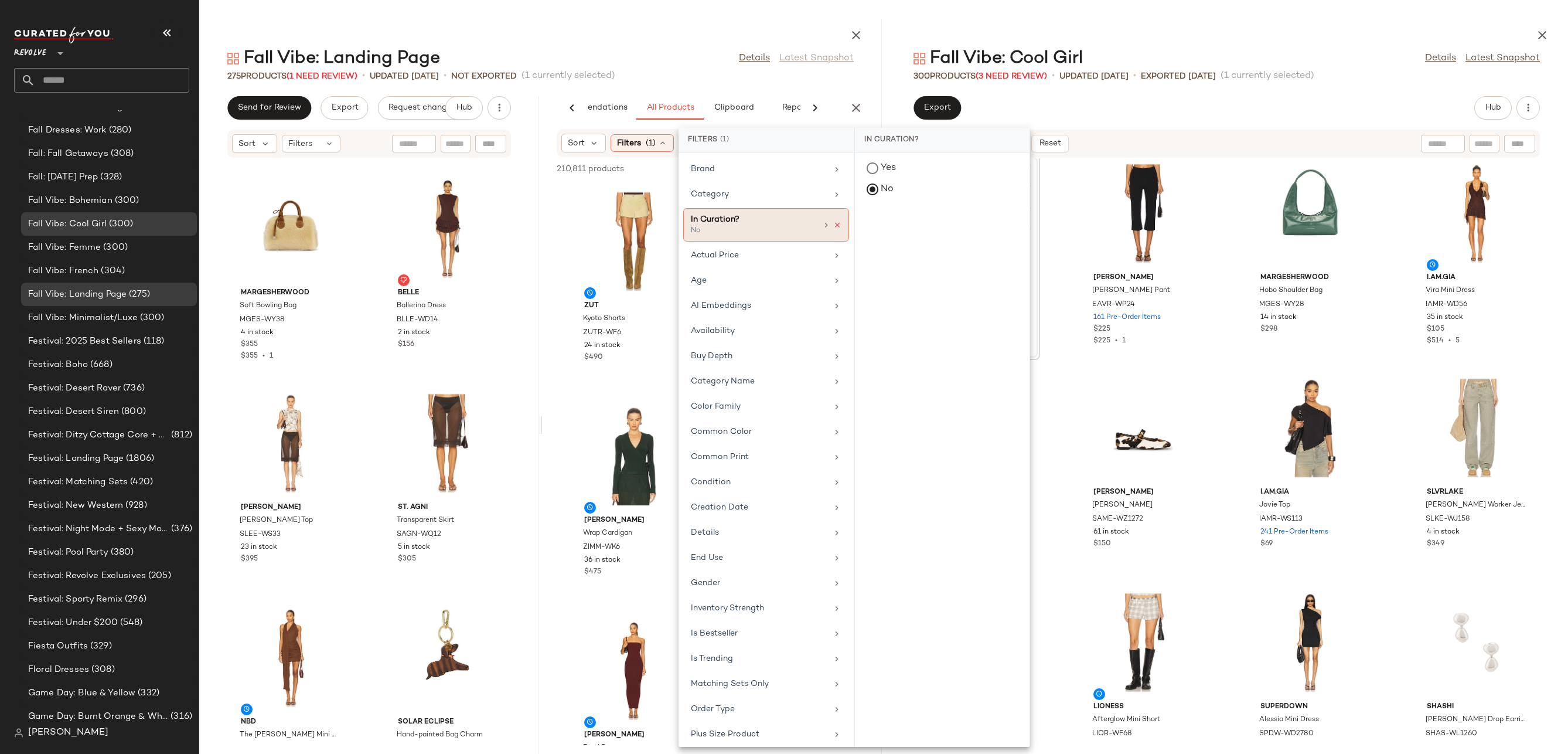
click at [834, 225] on icon at bounding box center [837, 225] width 8 height 8
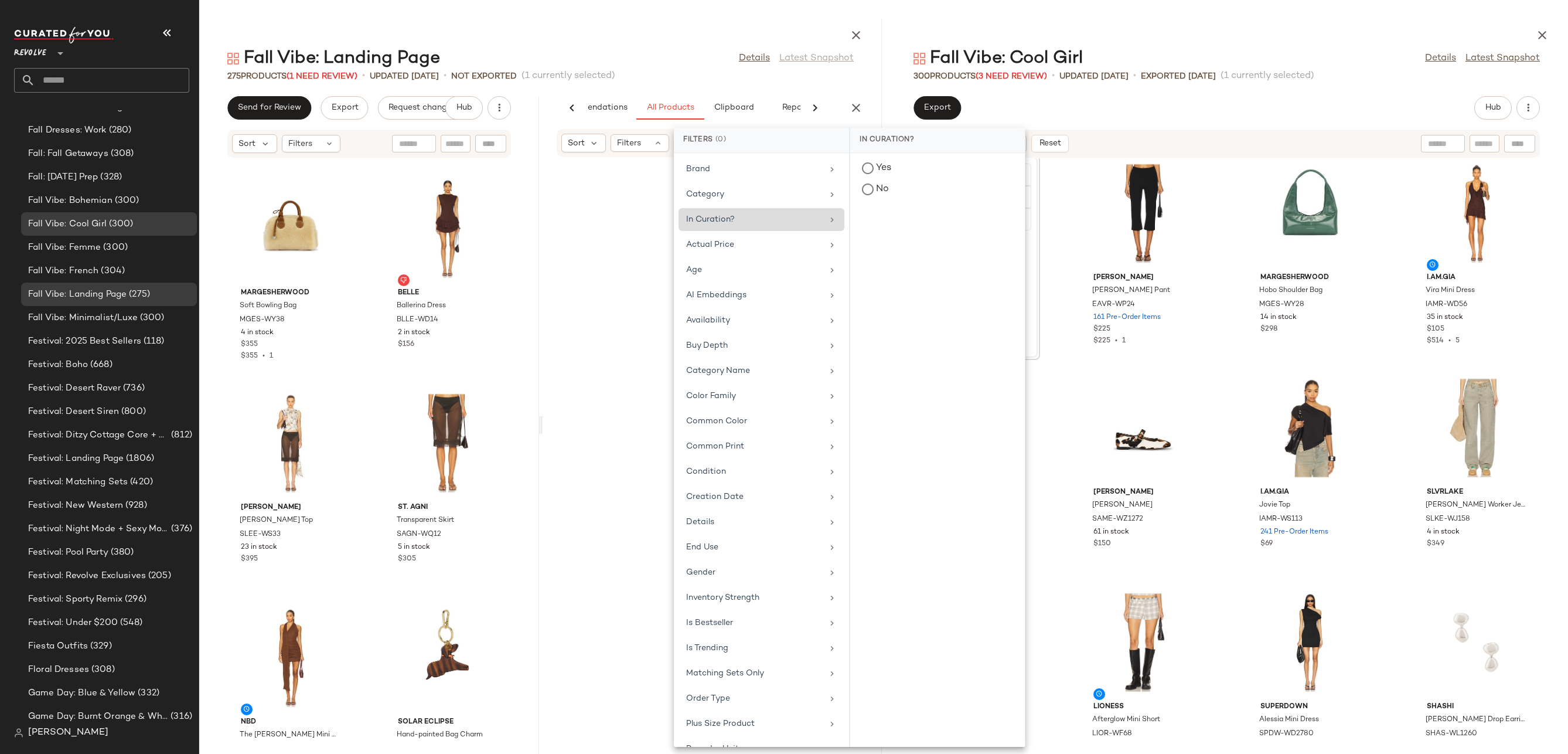
click at [717, 44] on div at bounding box center [540, 33] width 682 height 28
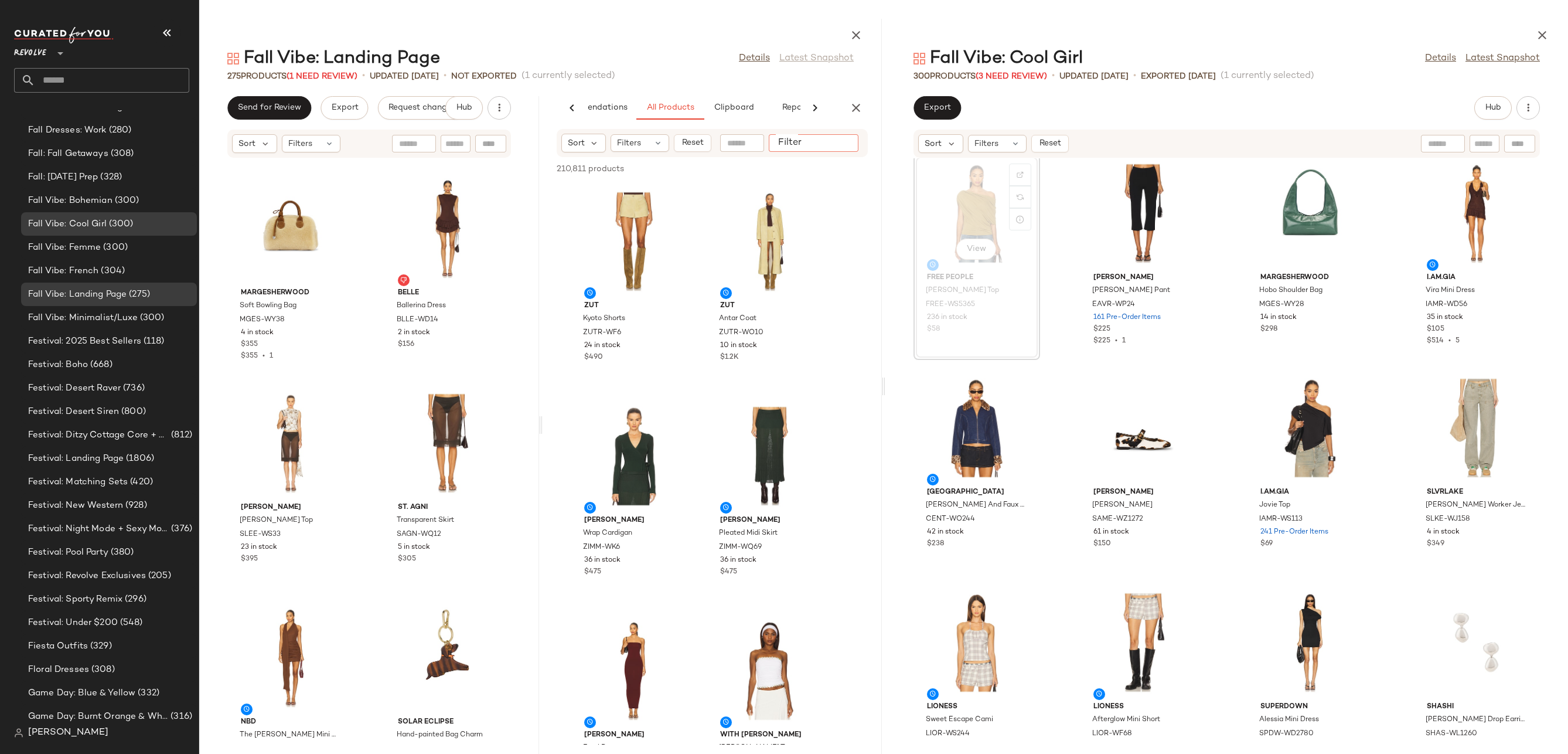
click at [841, 139] on input "Filter" at bounding box center [823, 144] width 99 height 12
paste input "**********"
type input "**********"
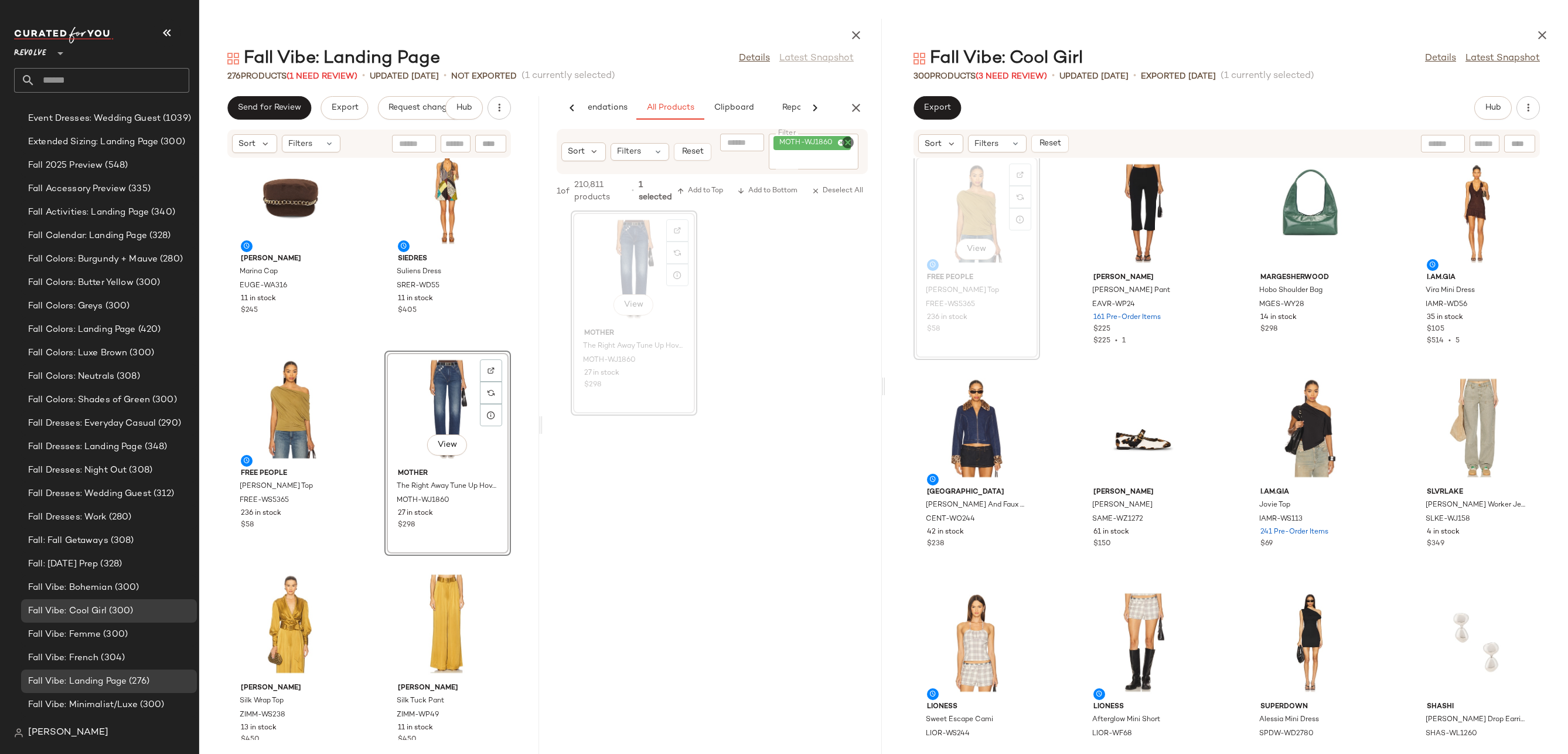
scroll to position [2665, 0]
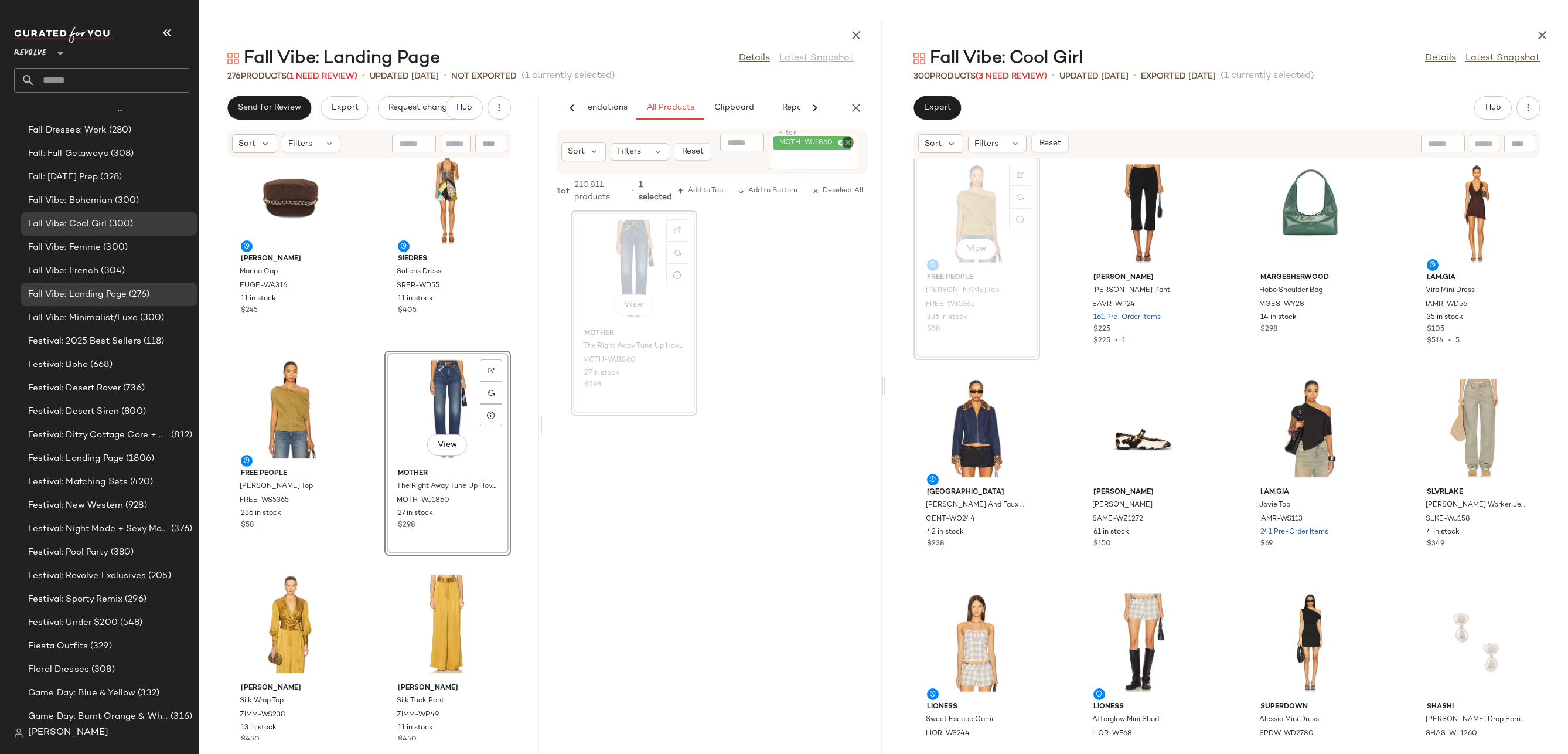
click at [849, 140] on icon "Clear Filter" at bounding box center [848, 143] width 14 height 14
click at [858, 94] on div "Fall Vibe: Landing Page Details Latest Snapshot 276 Products (1 Need Review) • …" at bounding box center [540, 387] width 682 height 735
click at [858, 118] on button "button" at bounding box center [855, 107] width 23 height 24
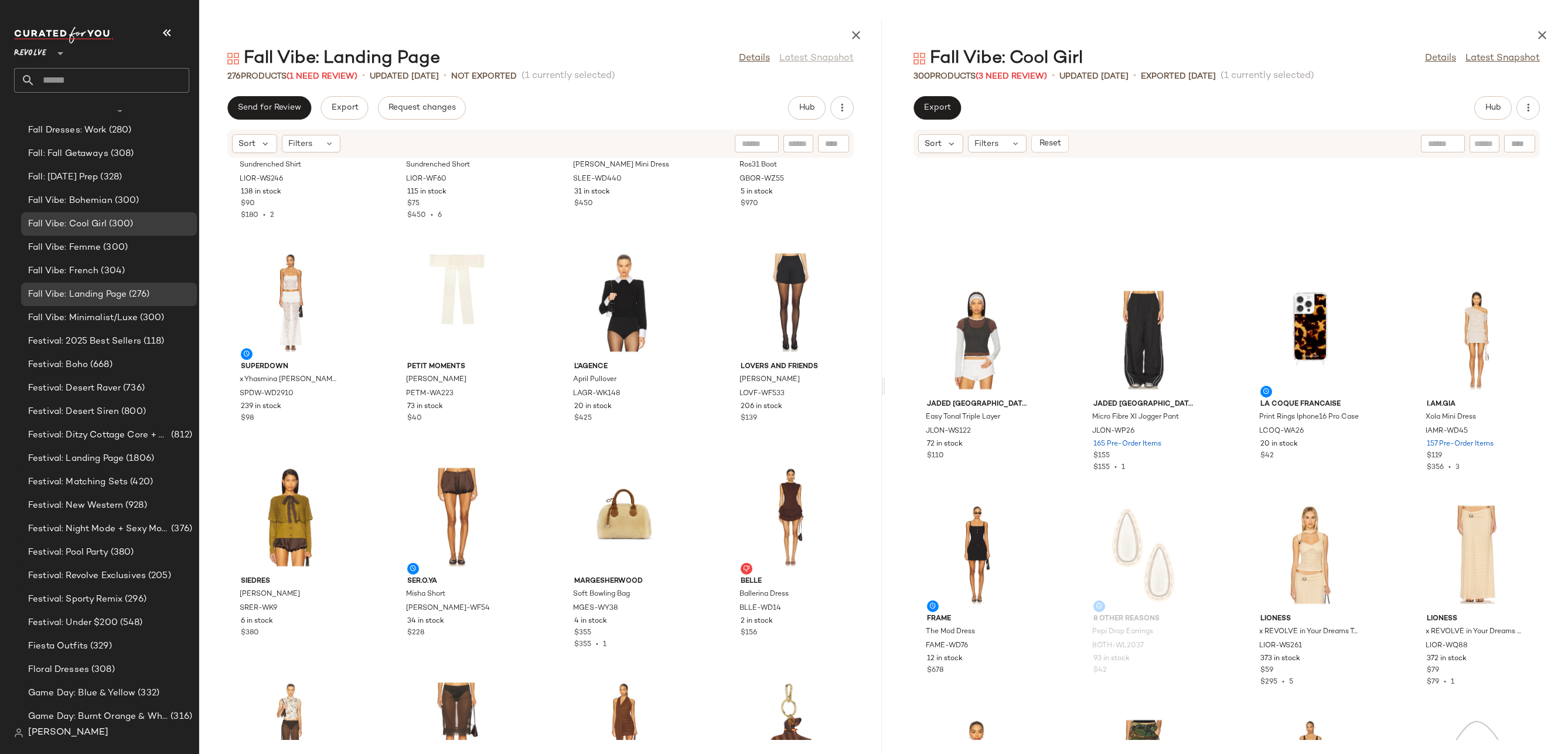
scroll to position [9617, 0]
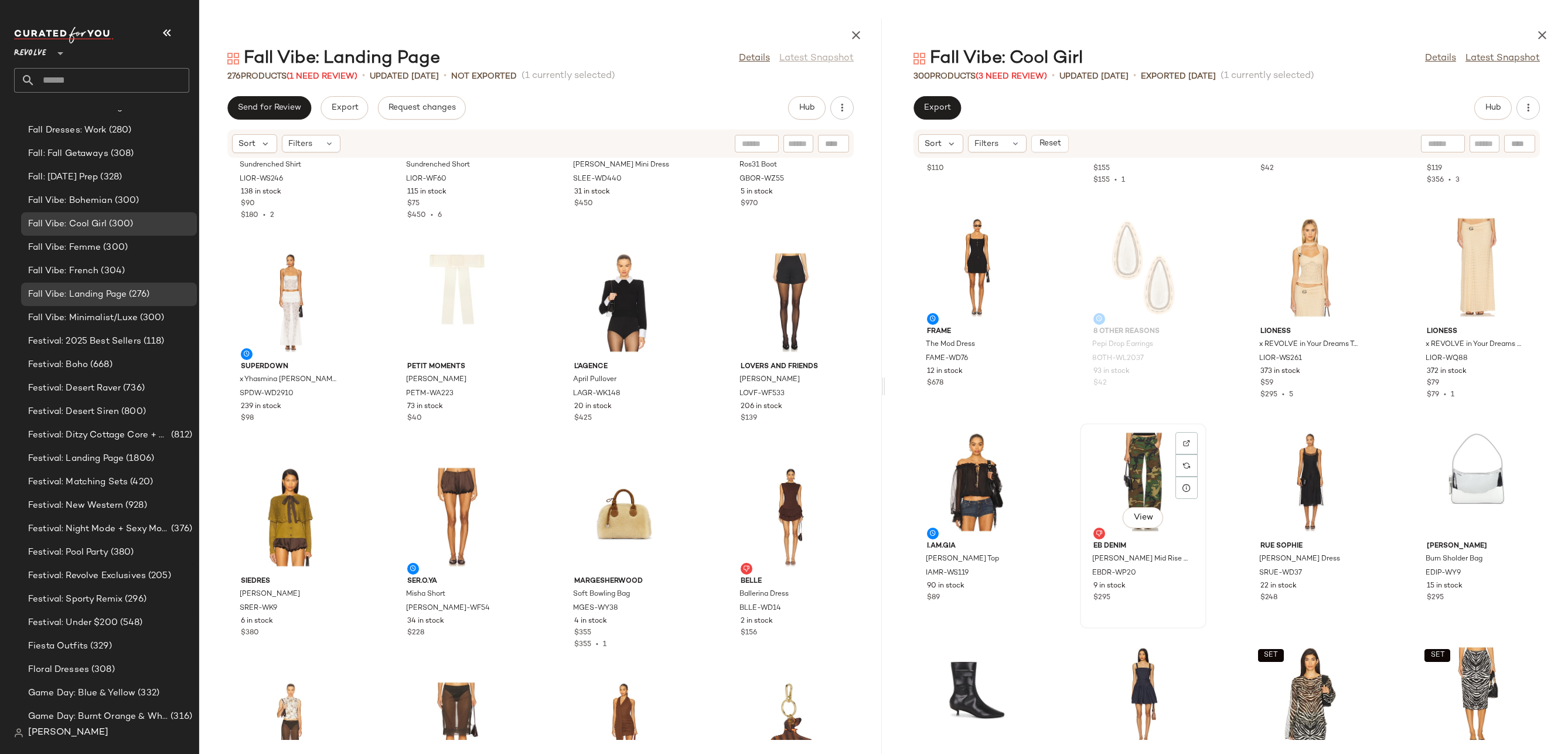
click at [1120, 489] on div "View" at bounding box center [1143, 481] width 118 height 109
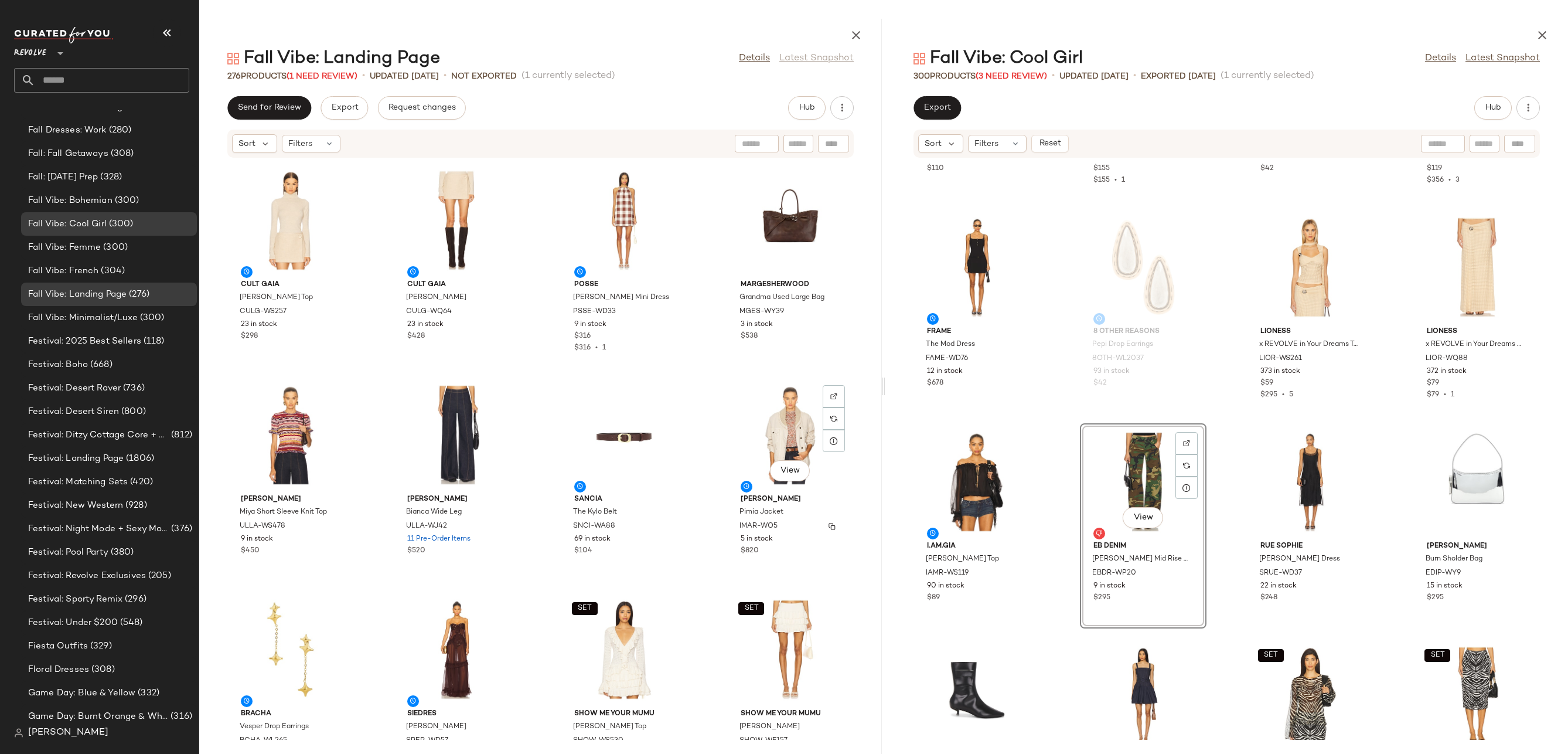
scroll to position [1977, 0]
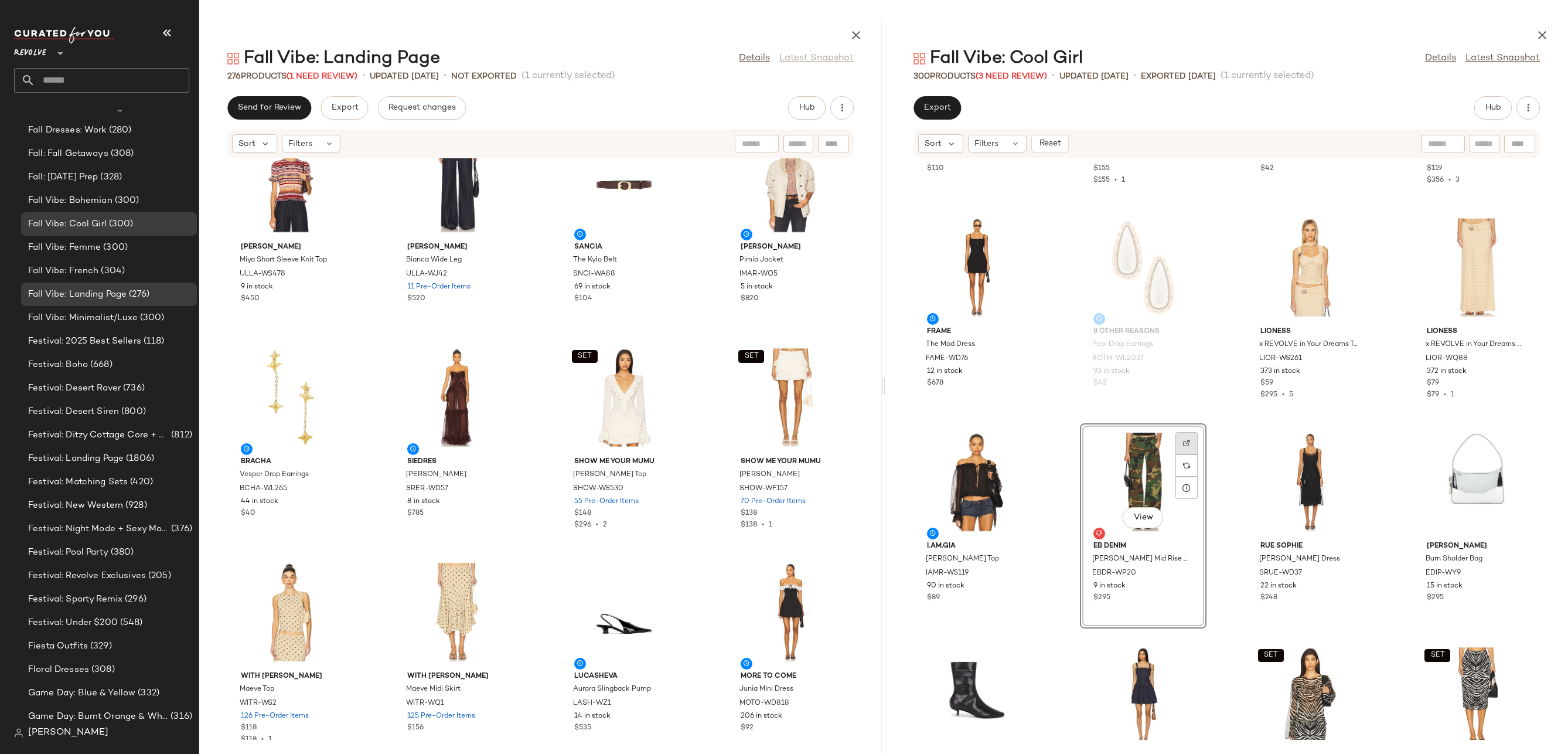
click at [1185, 445] on img at bounding box center [1186, 443] width 7 height 7
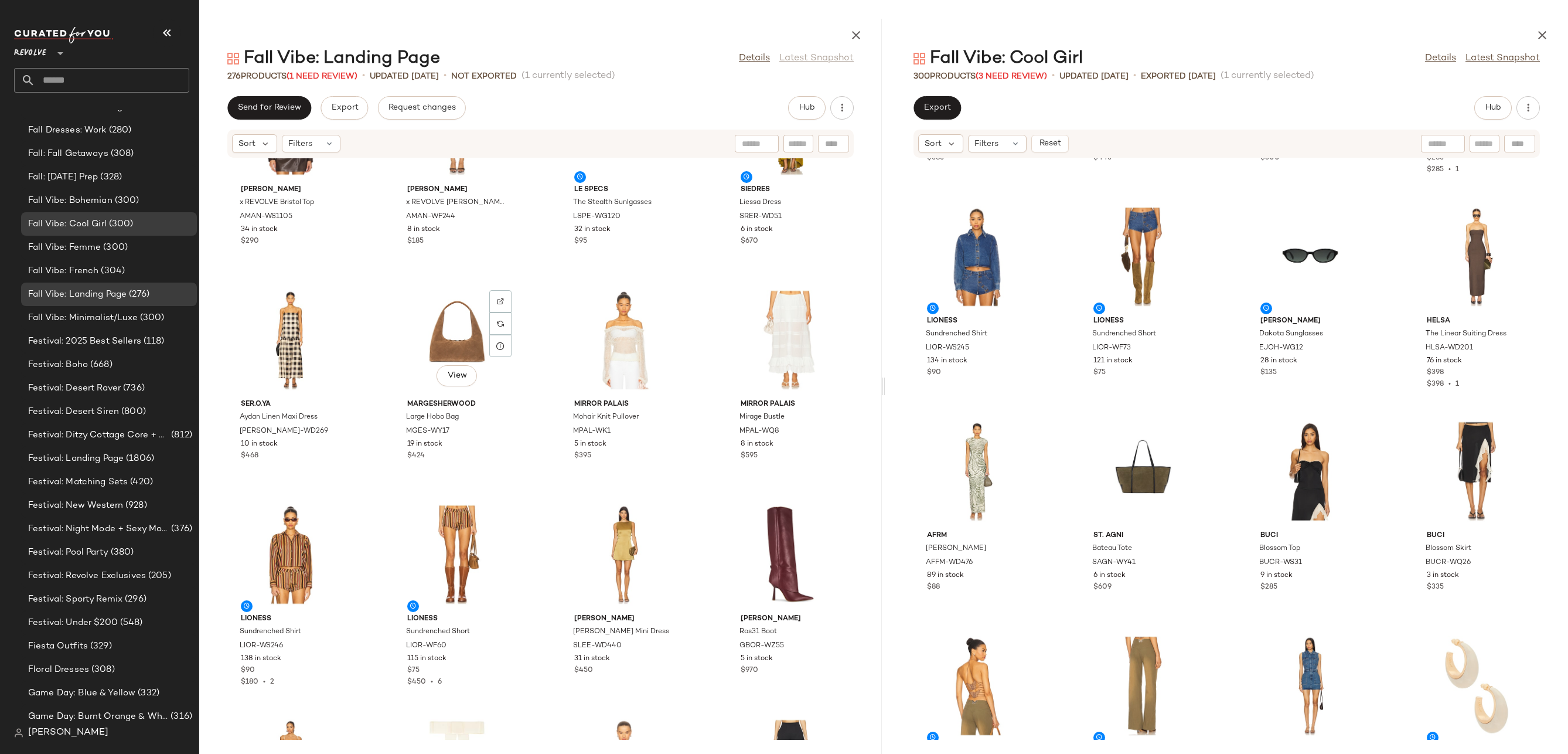
scroll to position [327, 0]
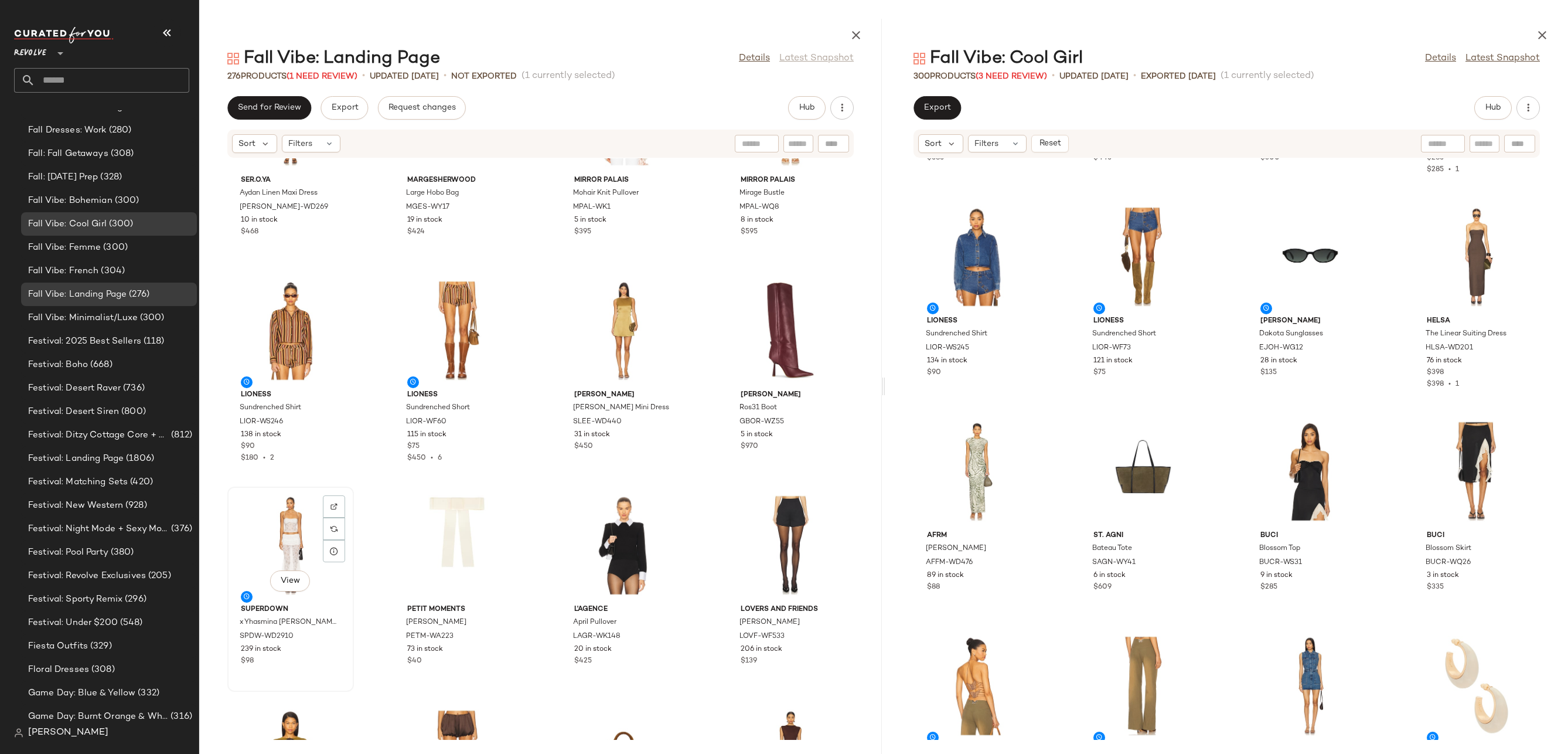
click at [267, 511] on div "View" at bounding box center [291, 545] width 118 height 109
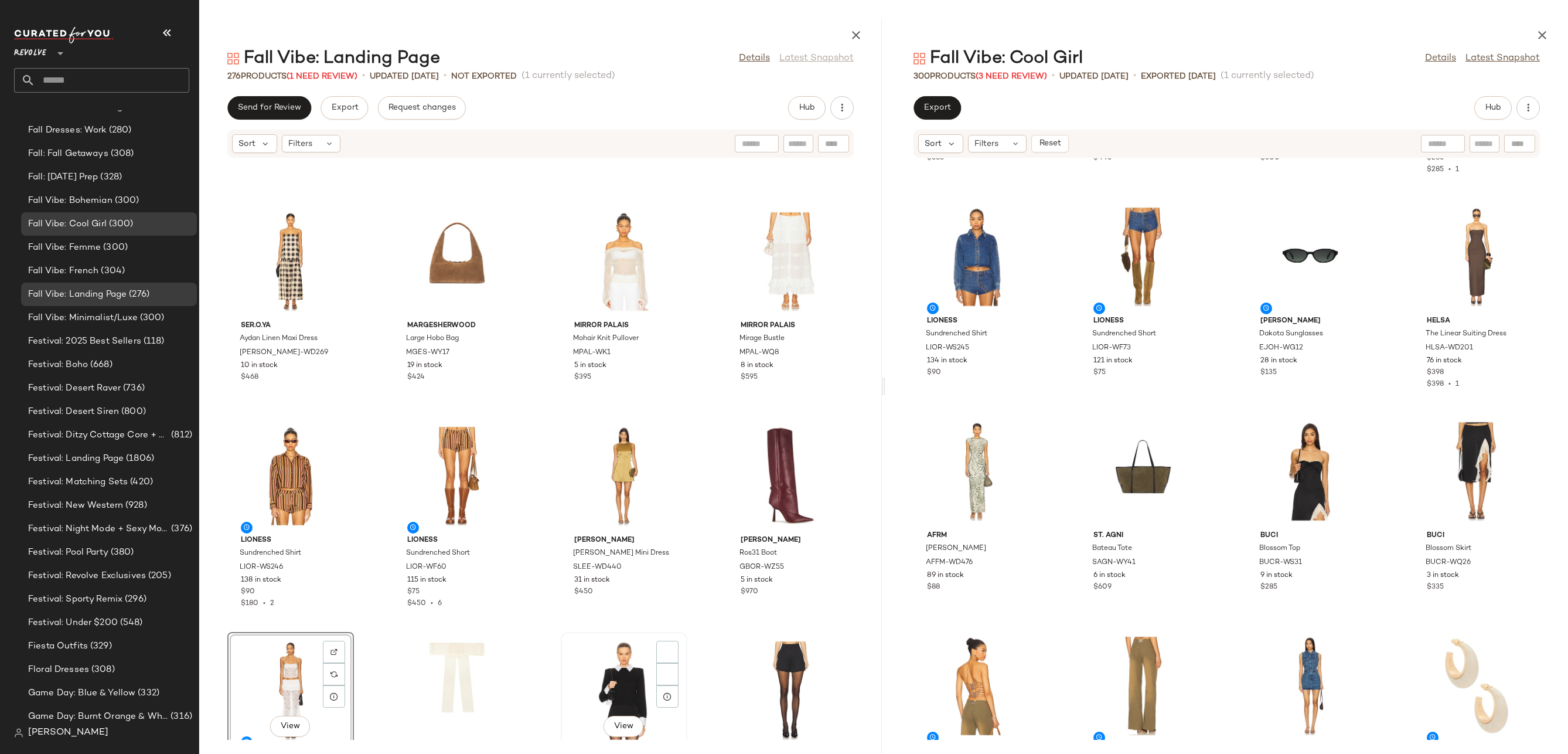
scroll to position [320, 0]
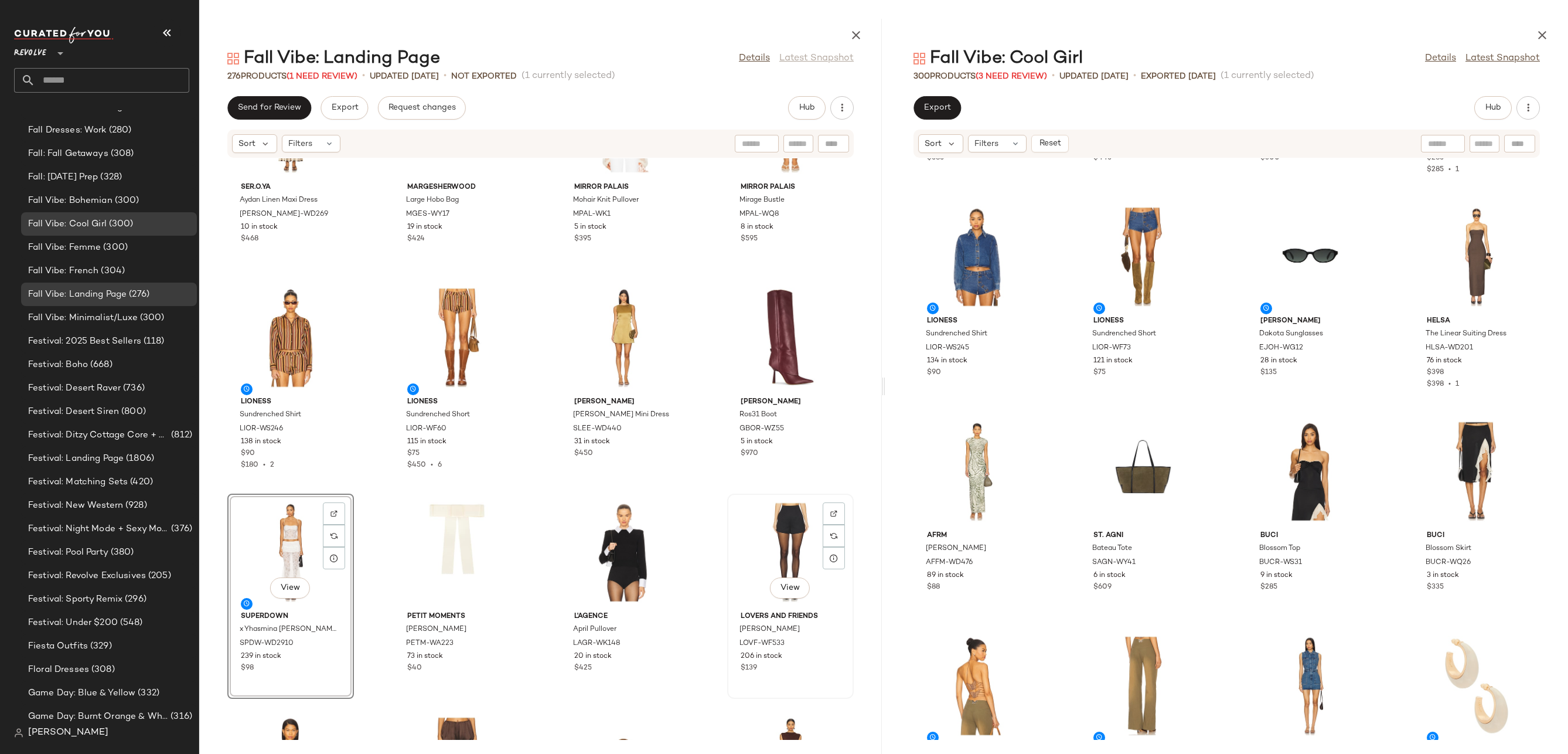
click at [758, 498] on div "View" at bounding box center [790, 552] width 118 height 109
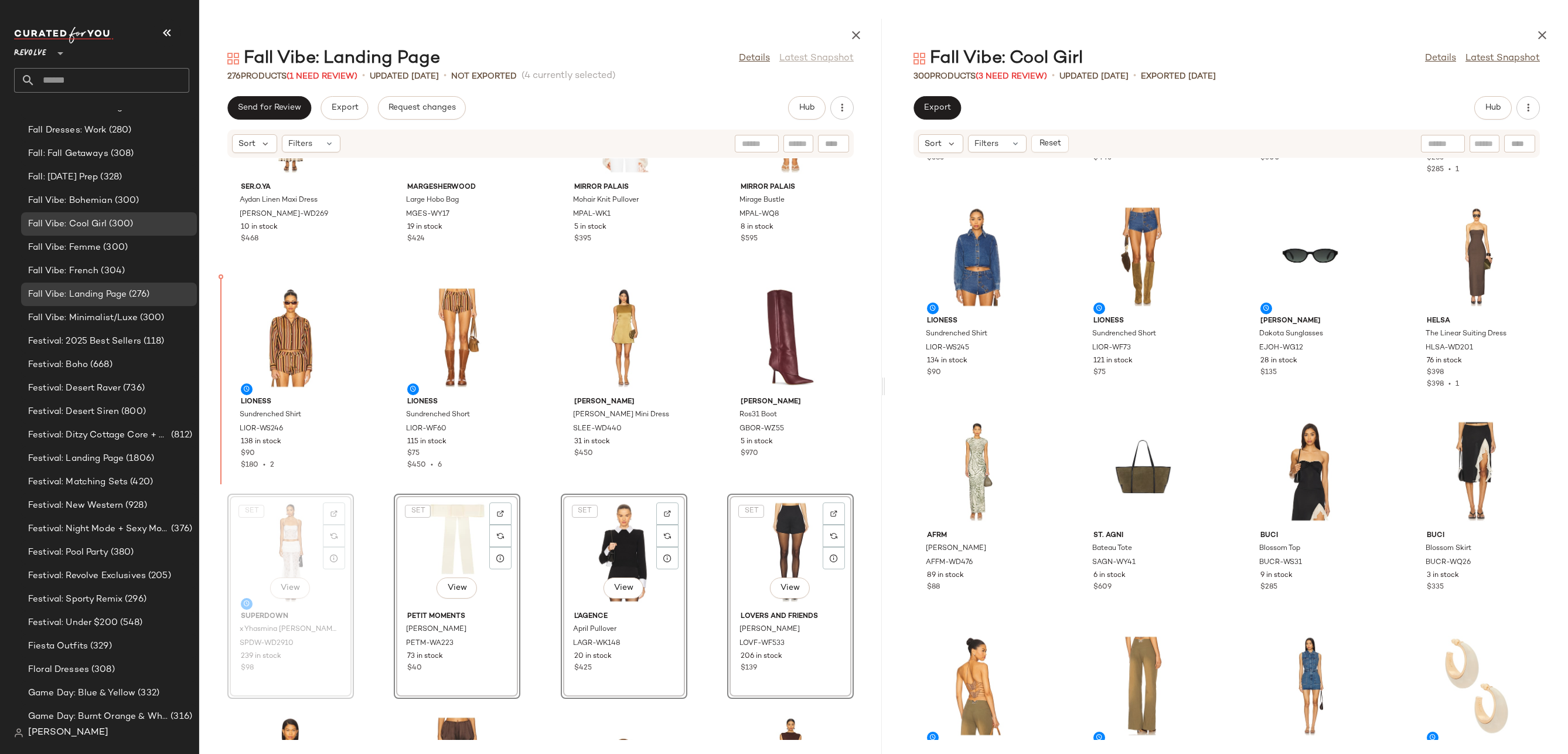
drag, startPoint x: 295, startPoint y: 547, endPoint x: 295, endPoint y: 541, distance: 6.0
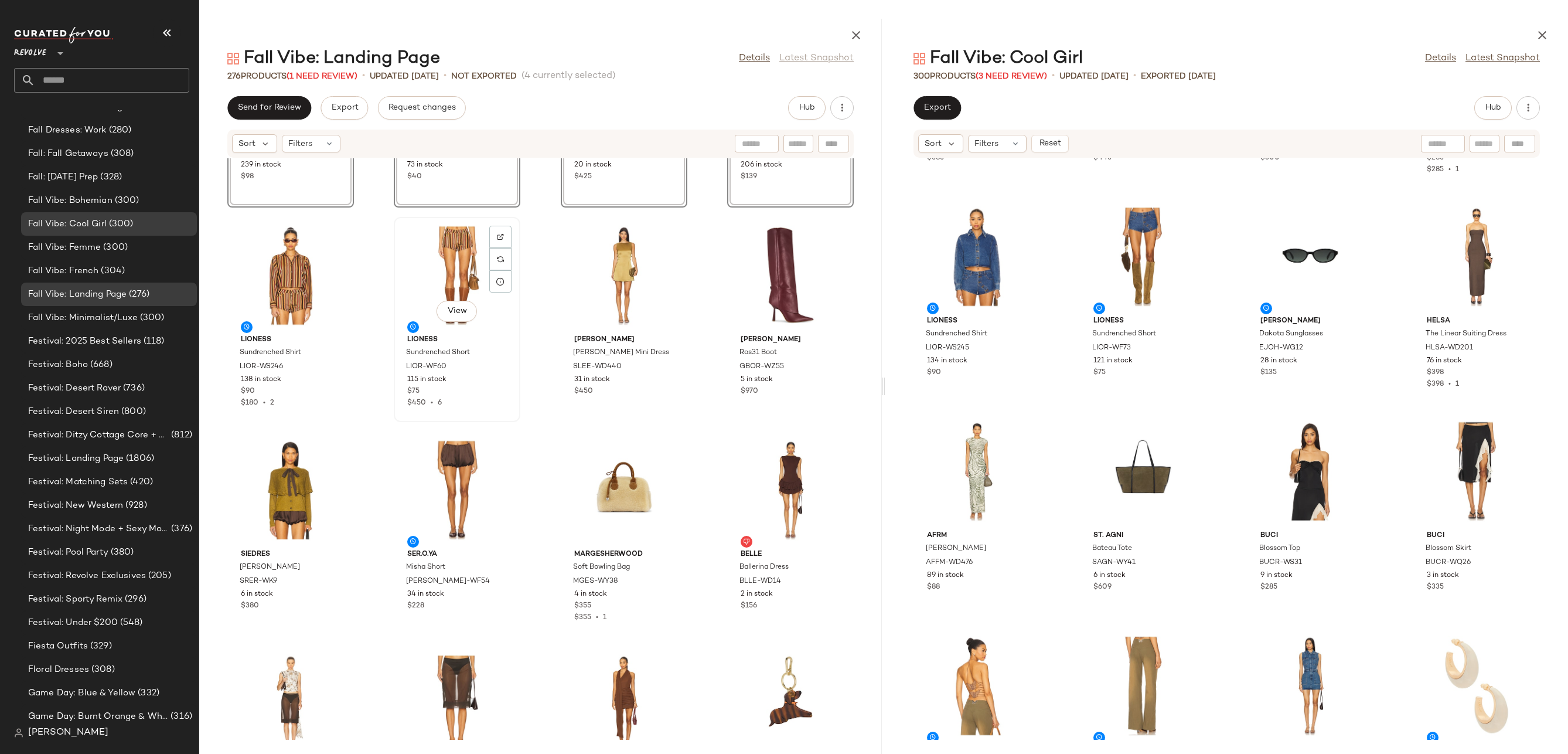
scroll to position [672, 0]
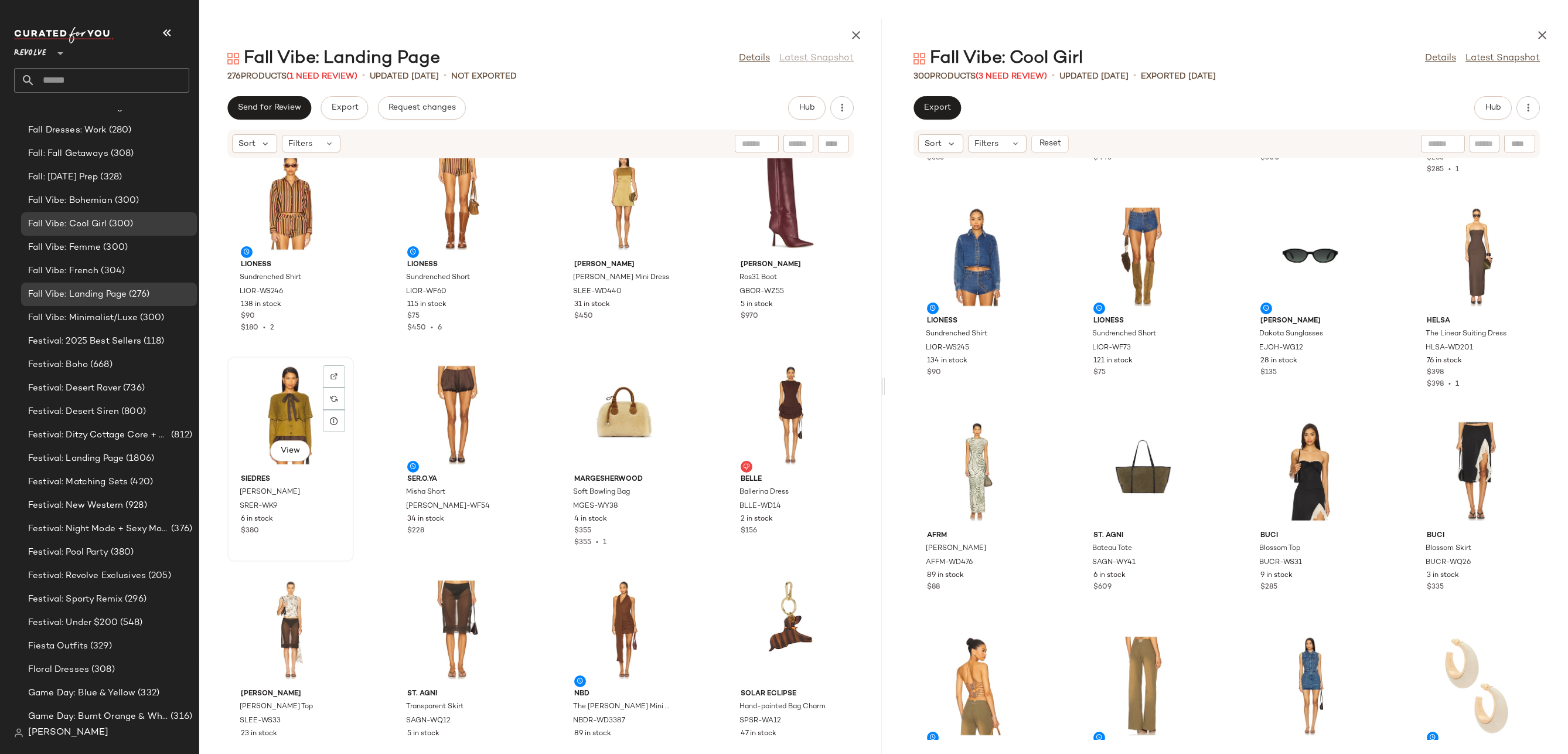
click at [266, 407] on div "View" at bounding box center [291, 414] width 118 height 109
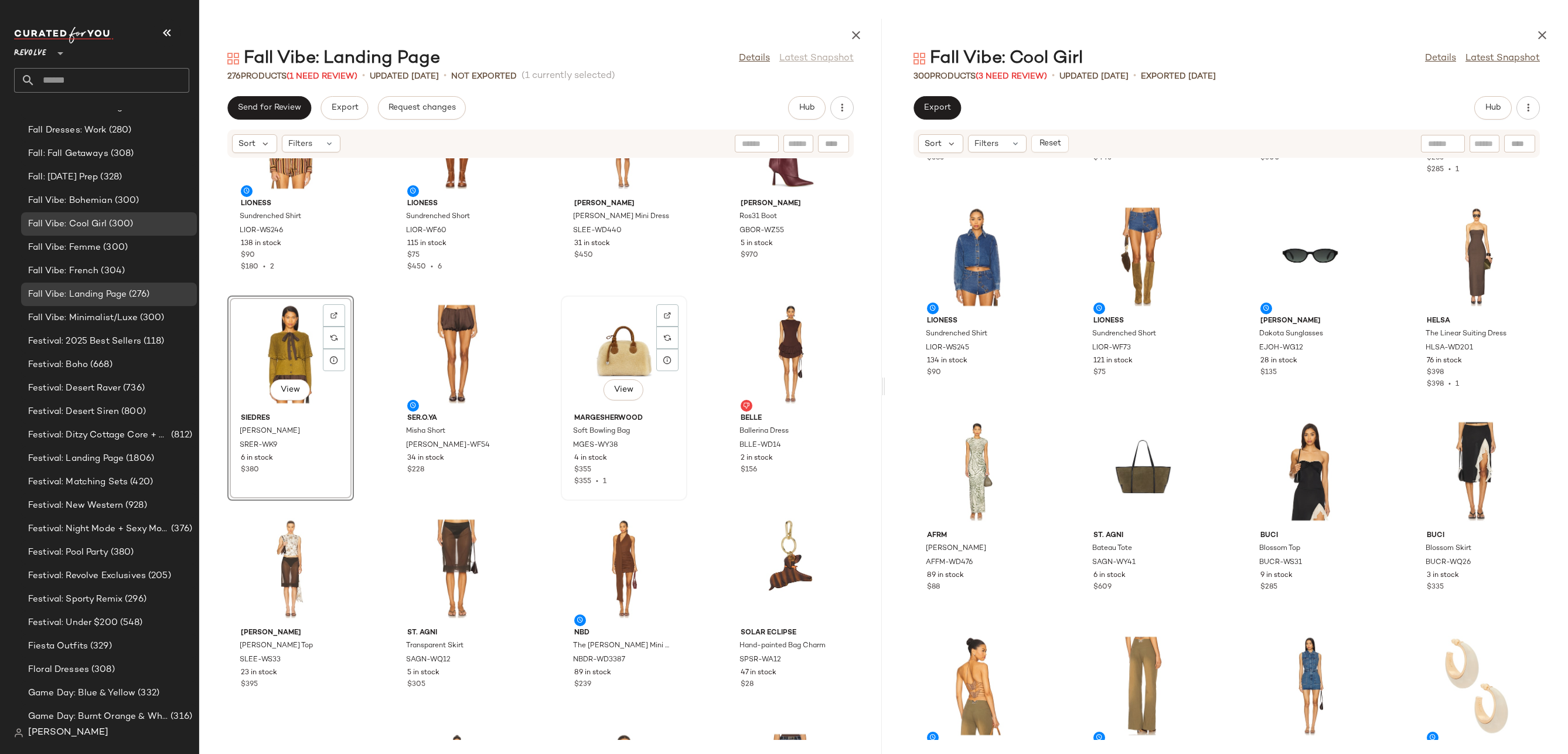
scroll to position [657, 0]
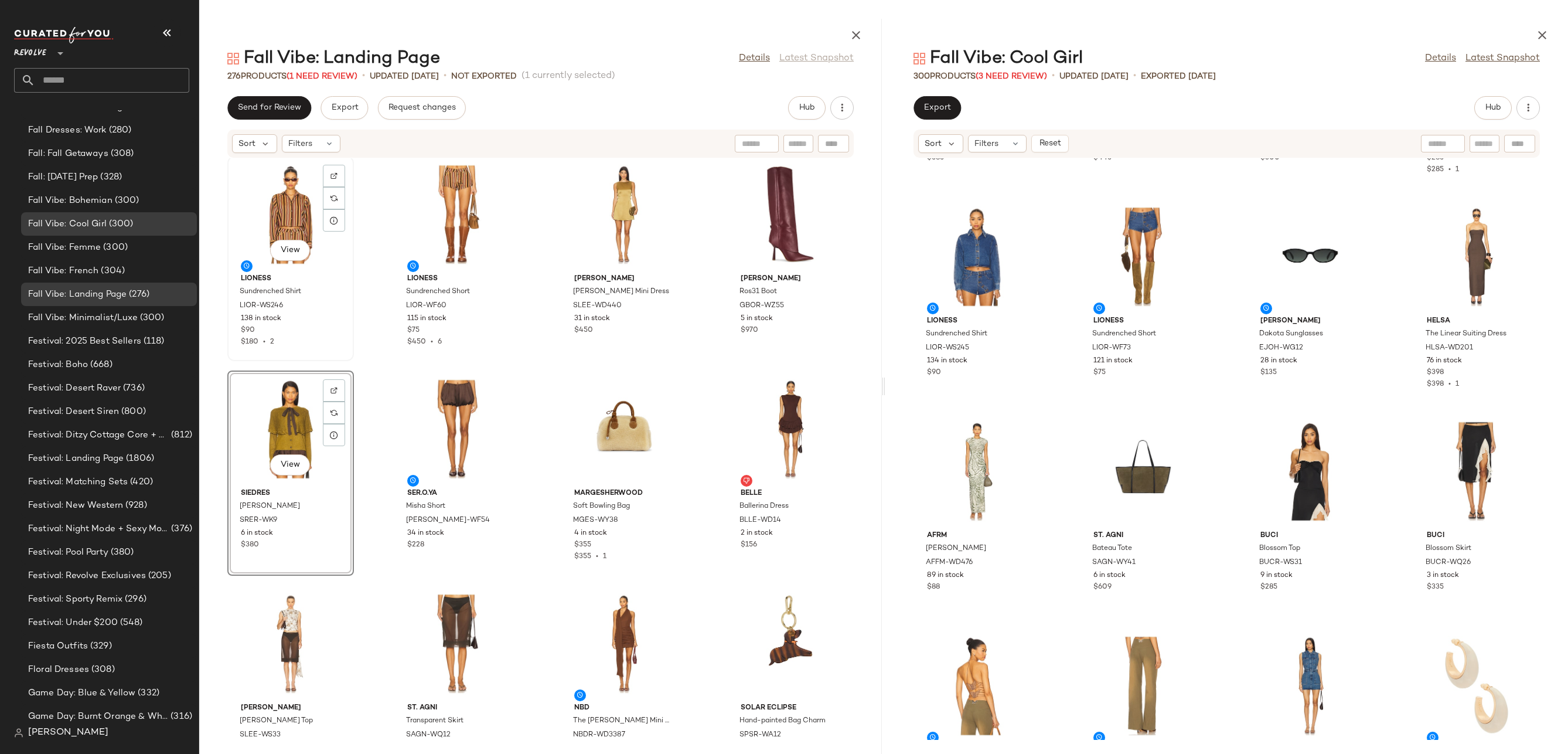
click at [291, 216] on div "View" at bounding box center [291, 214] width 118 height 109
click at [766, 202] on div "View" at bounding box center [790, 214] width 118 height 109
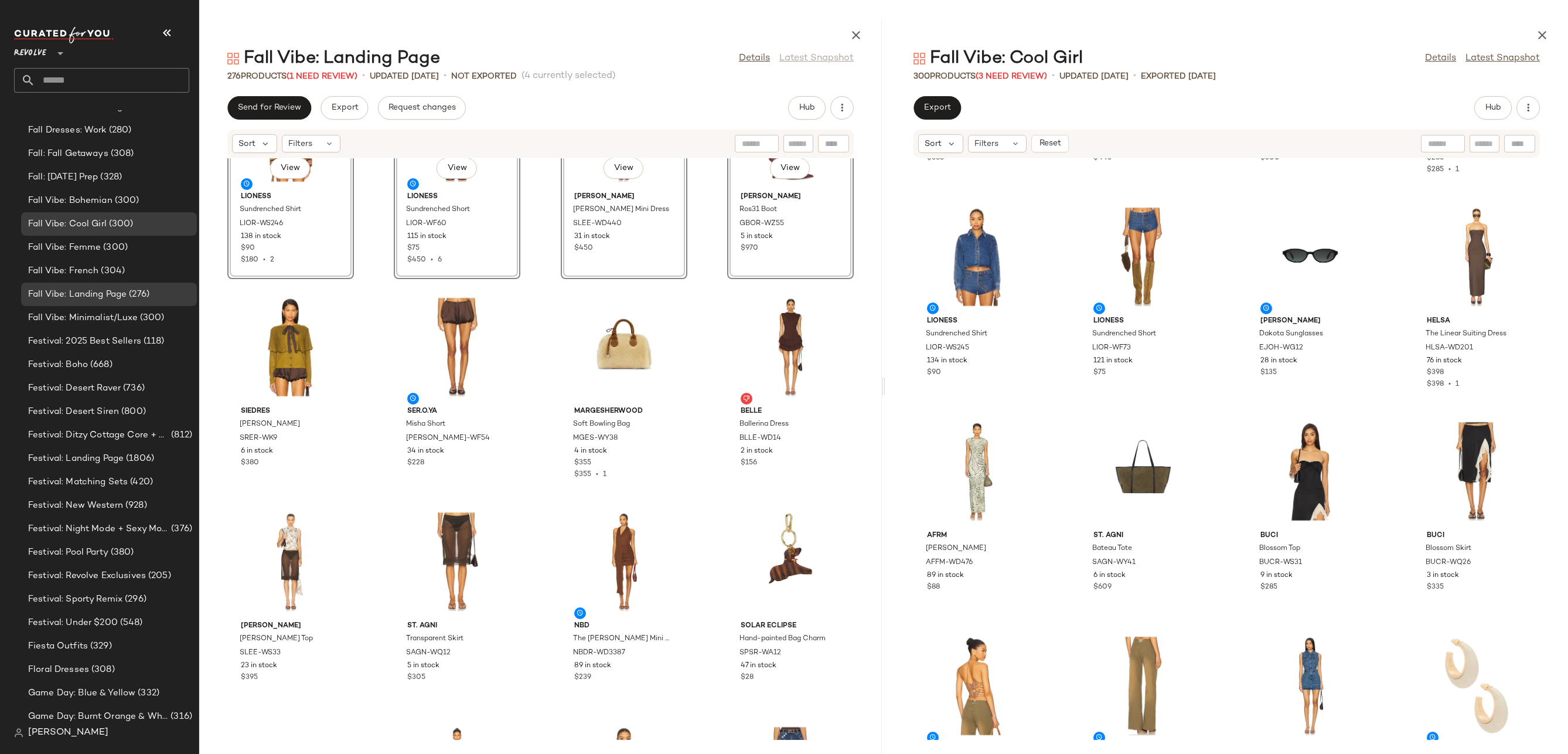
drag, startPoint x: 764, startPoint y: 199, endPoint x: 764, endPoint y: 209, distance: 10.0
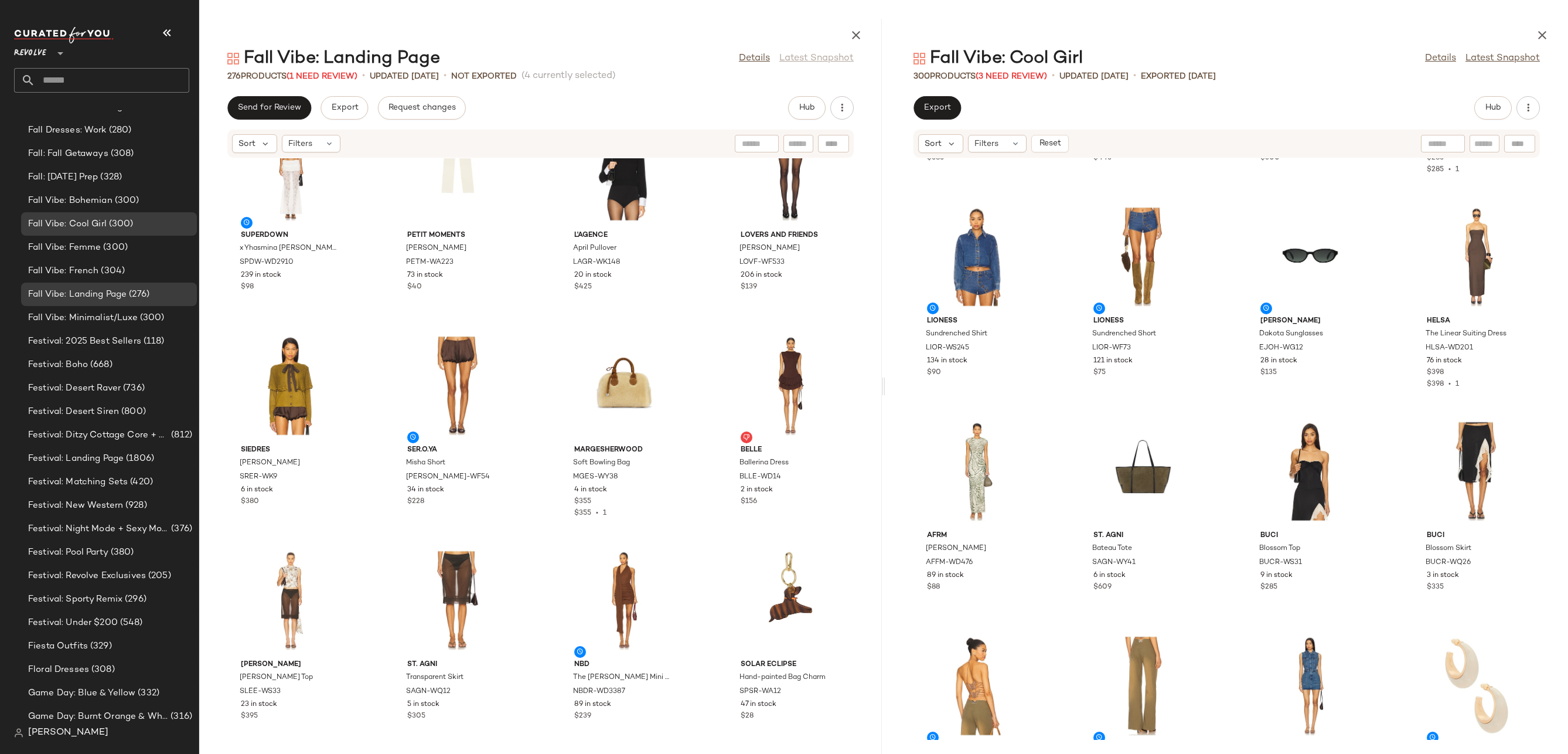
scroll to position [561, 0]
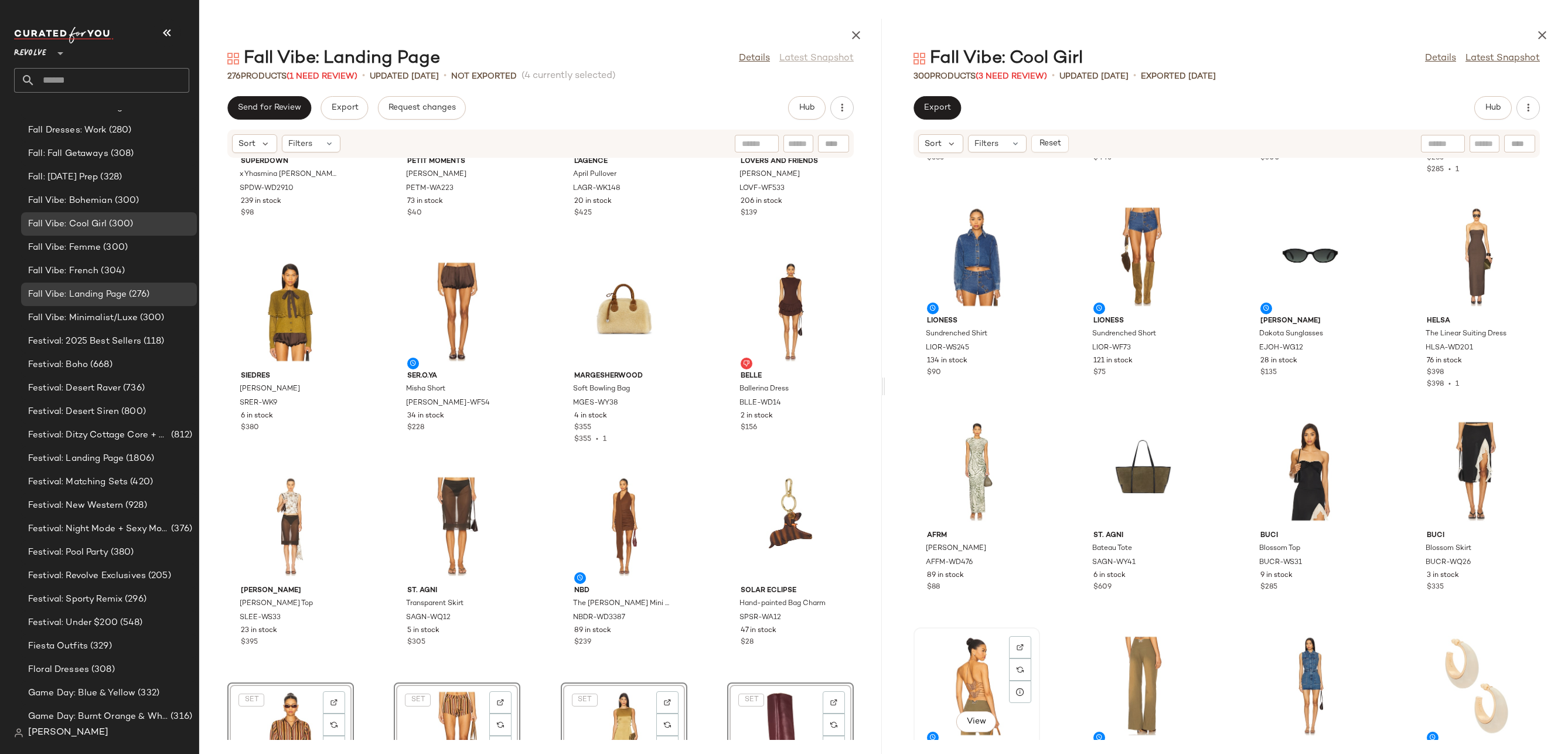
click at [955, 646] on div "View" at bounding box center [976, 685] width 118 height 109
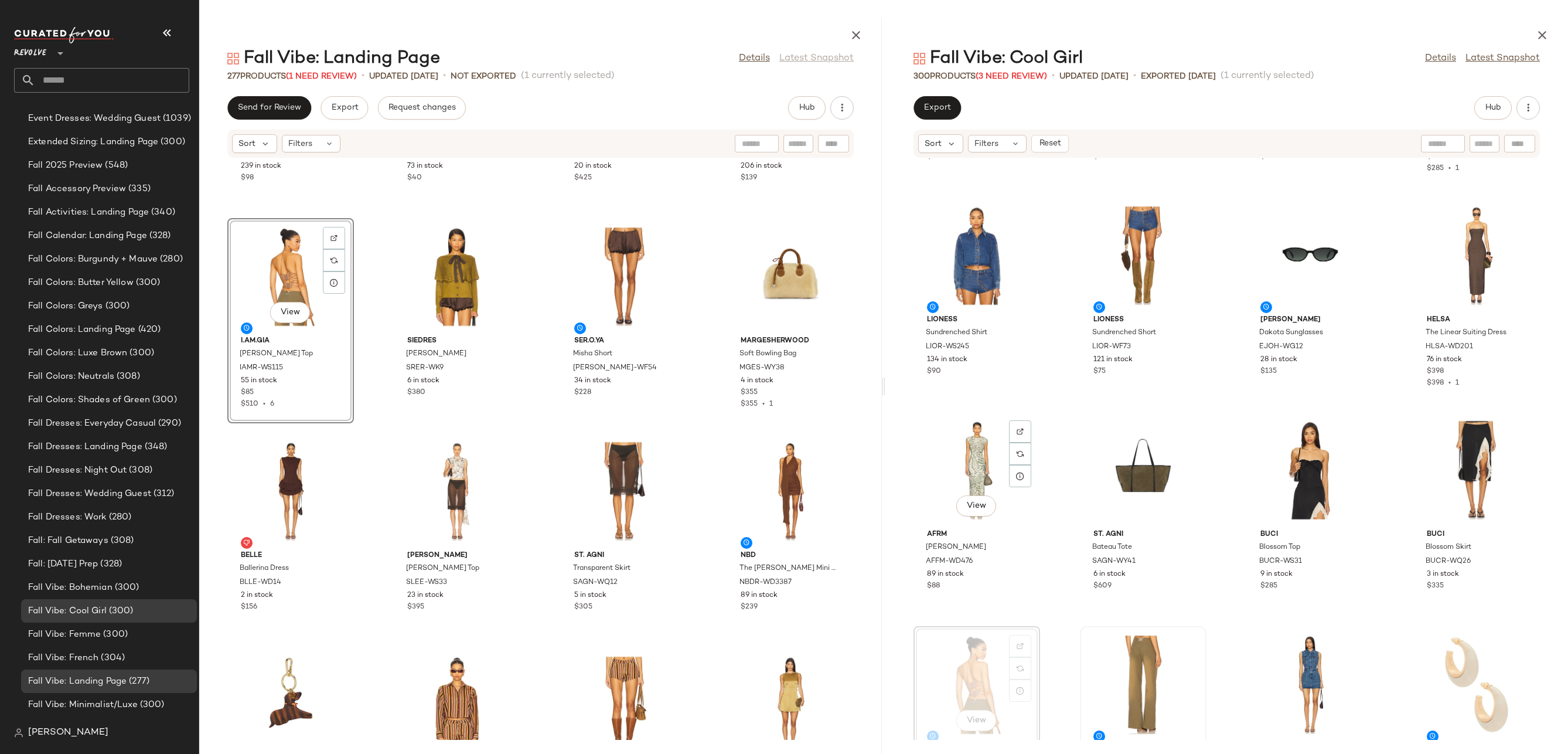
scroll to position [2665, 0]
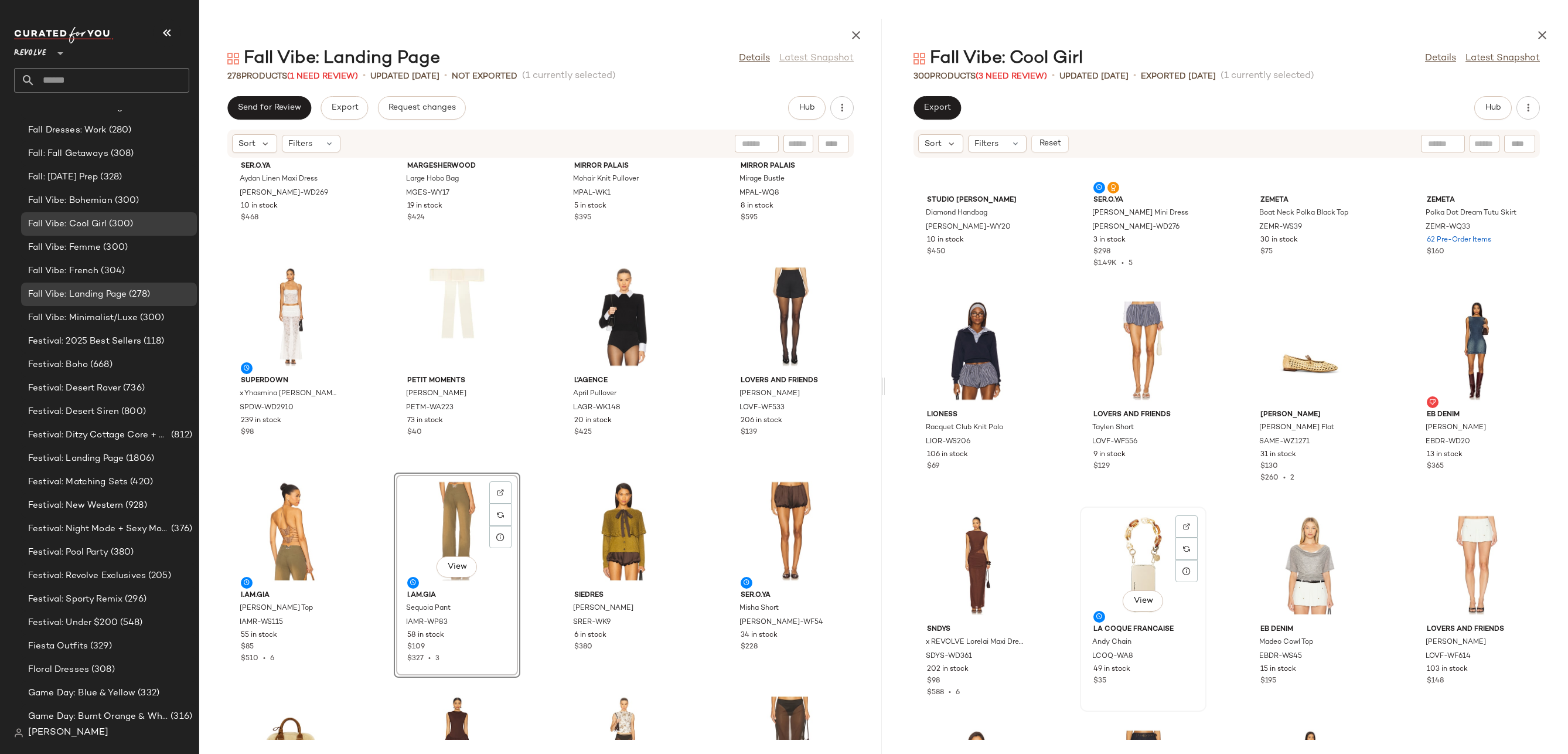
scroll to position [15049, 0]
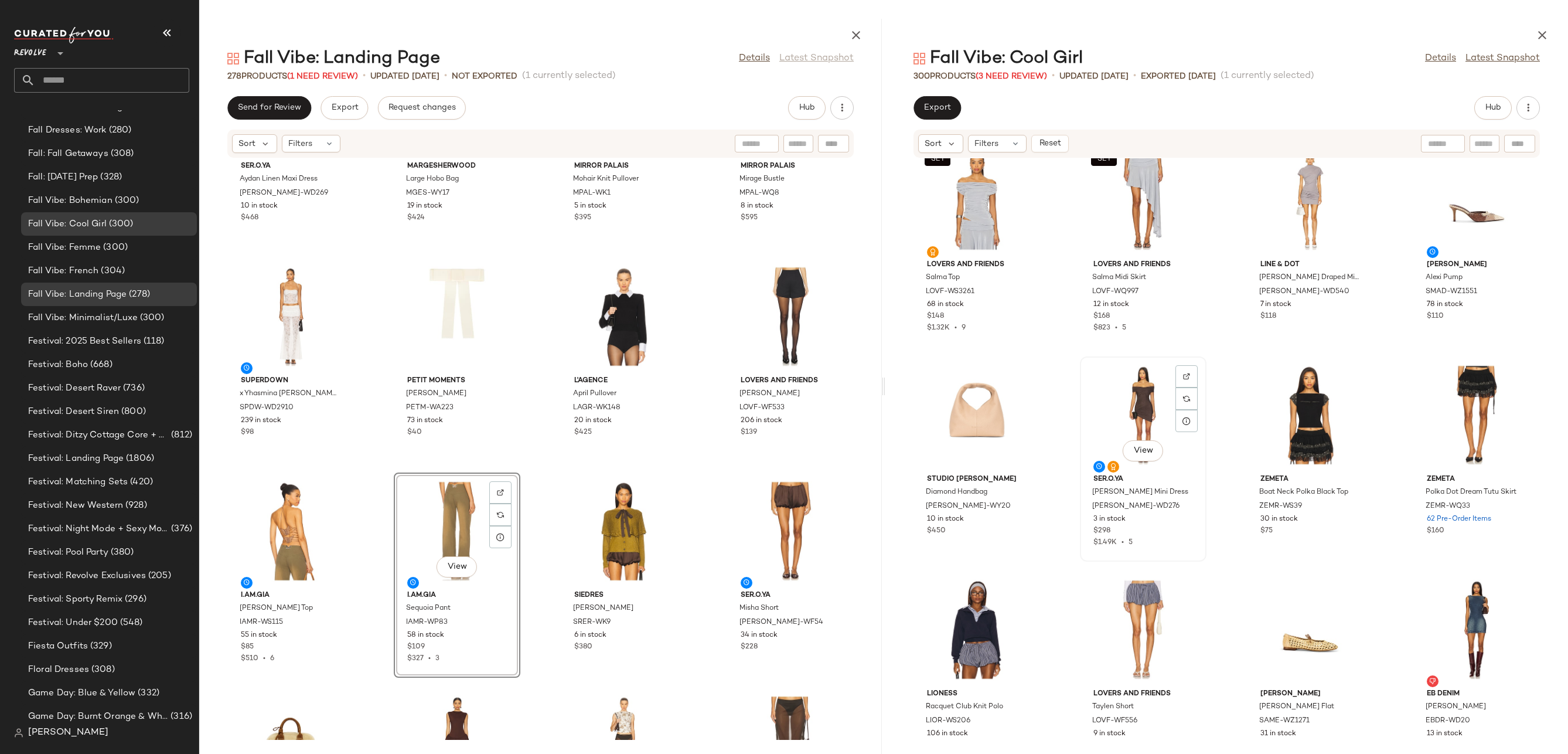
click at [1133, 384] on div "View" at bounding box center [1143, 414] width 118 height 109
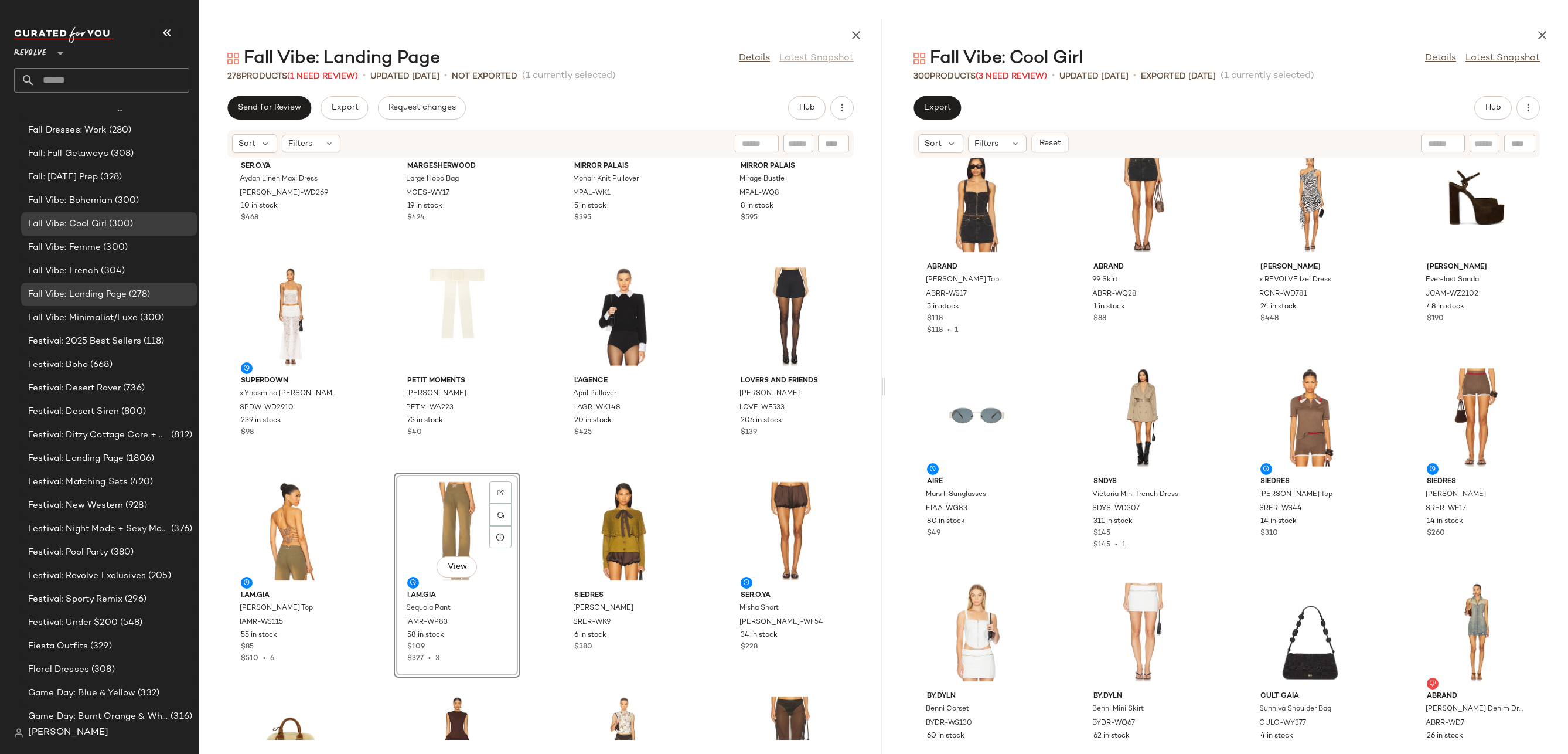
scroll to position [13916, 0]
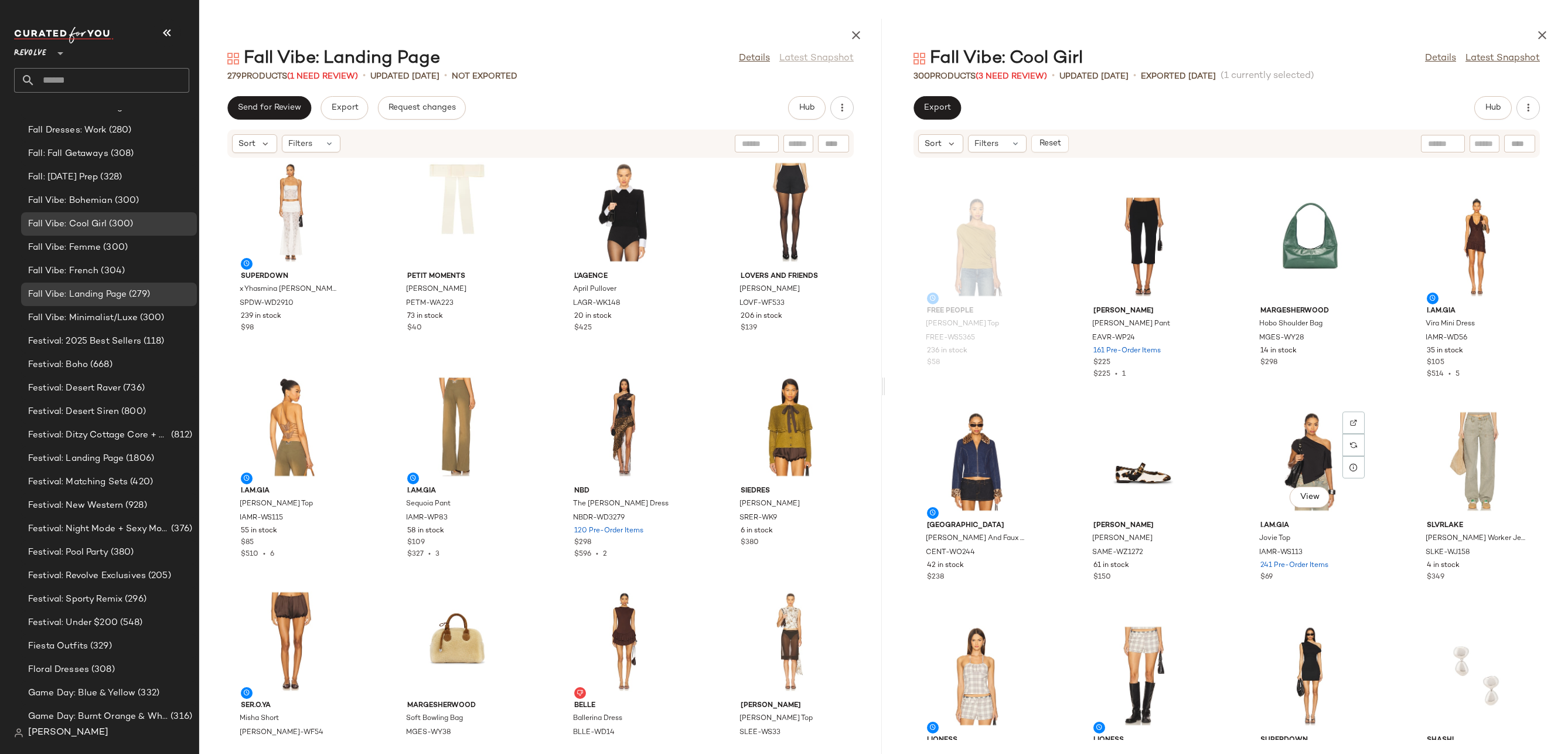
scroll to position [7624, 0]
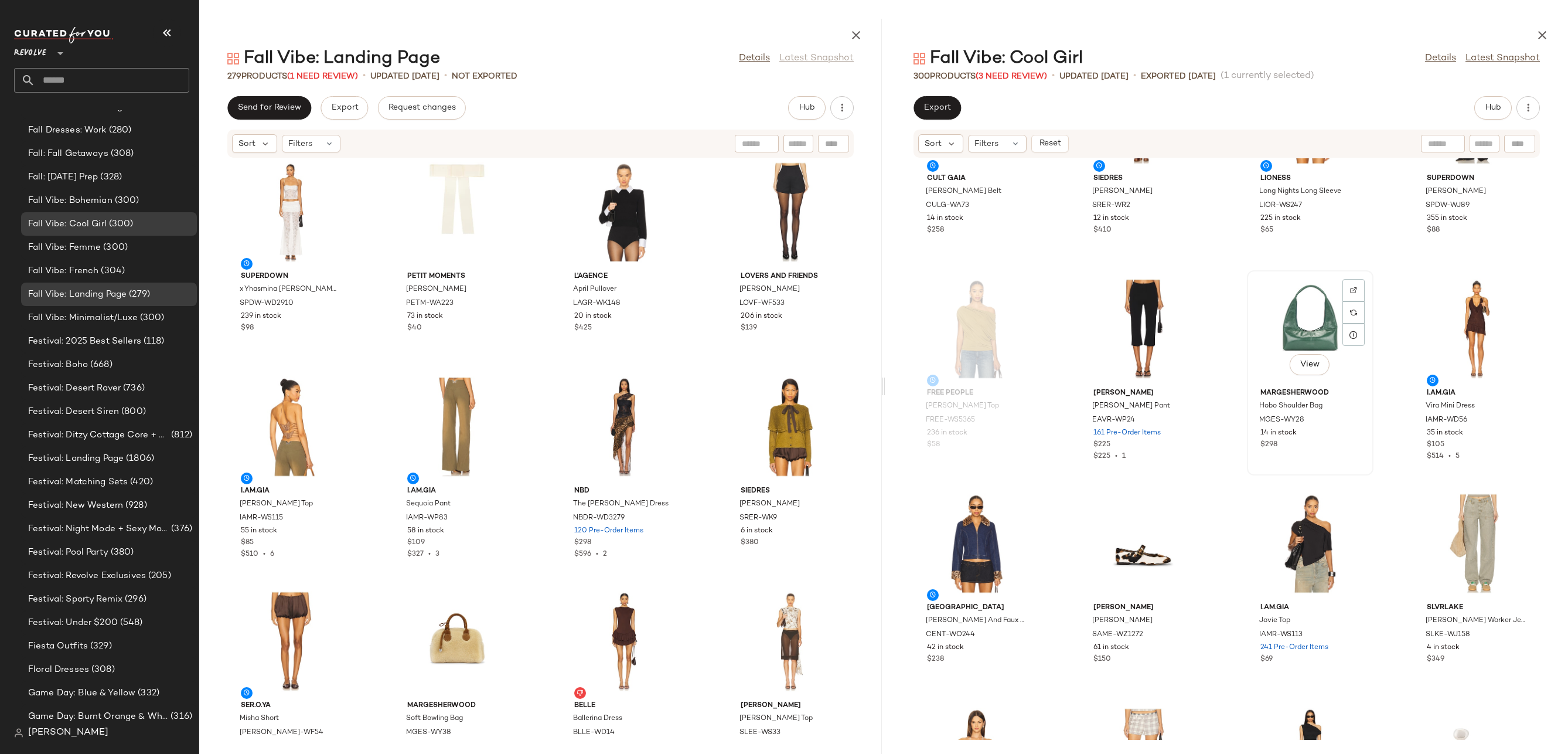
click at [1293, 324] on div "View" at bounding box center [1310, 328] width 118 height 109
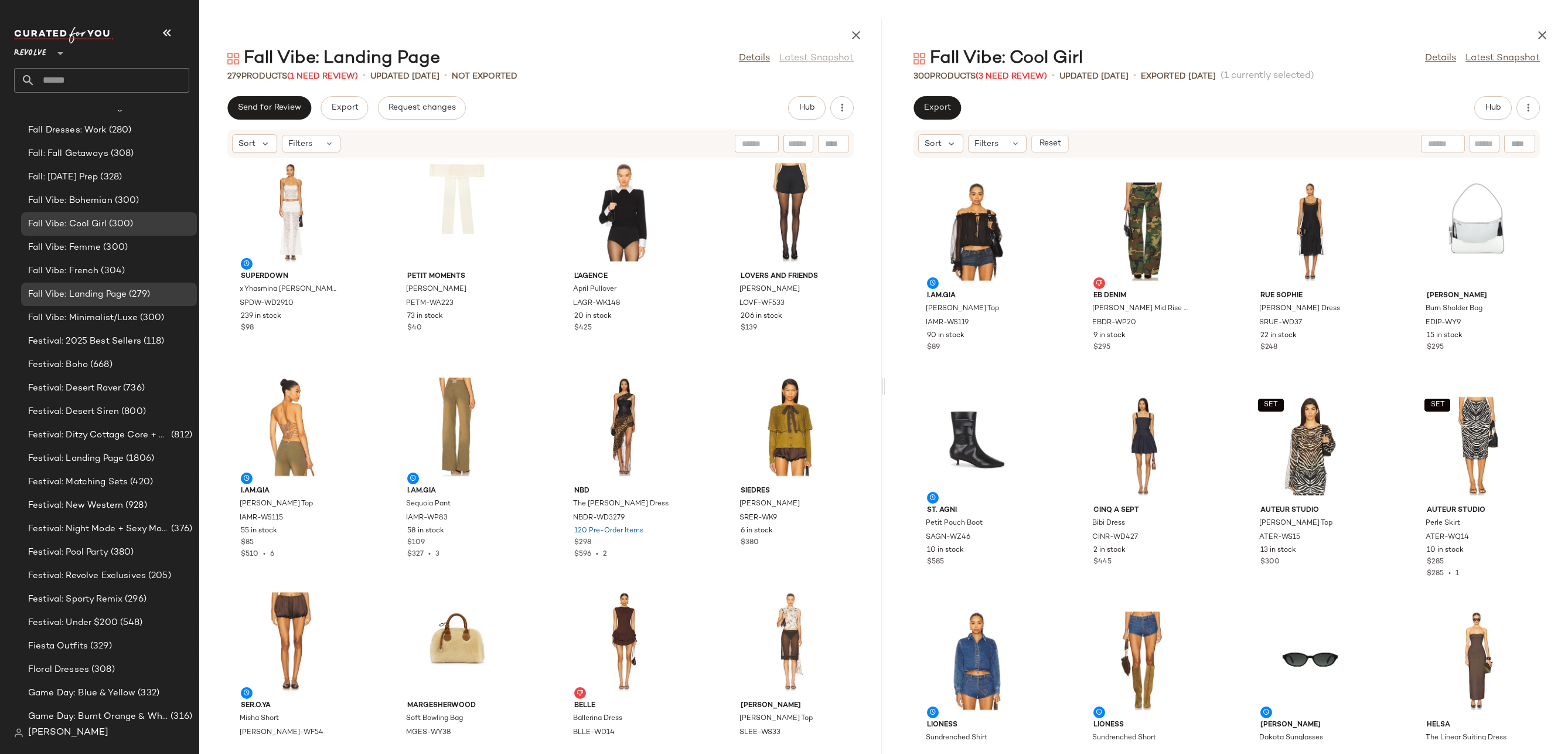
scroll to position [9536, 0]
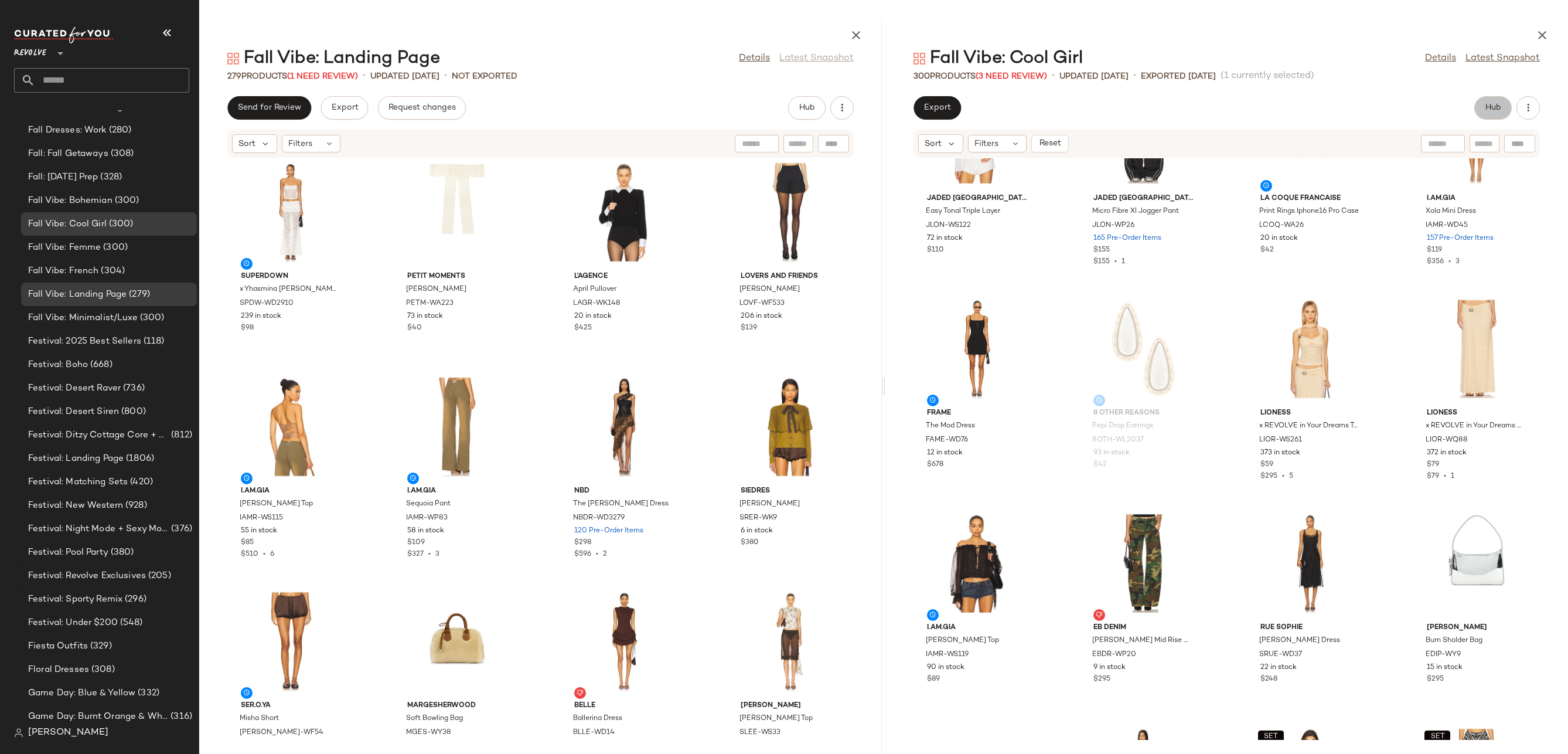
click at [1490, 106] on span "Hub" at bounding box center [1492, 108] width 17 height 10
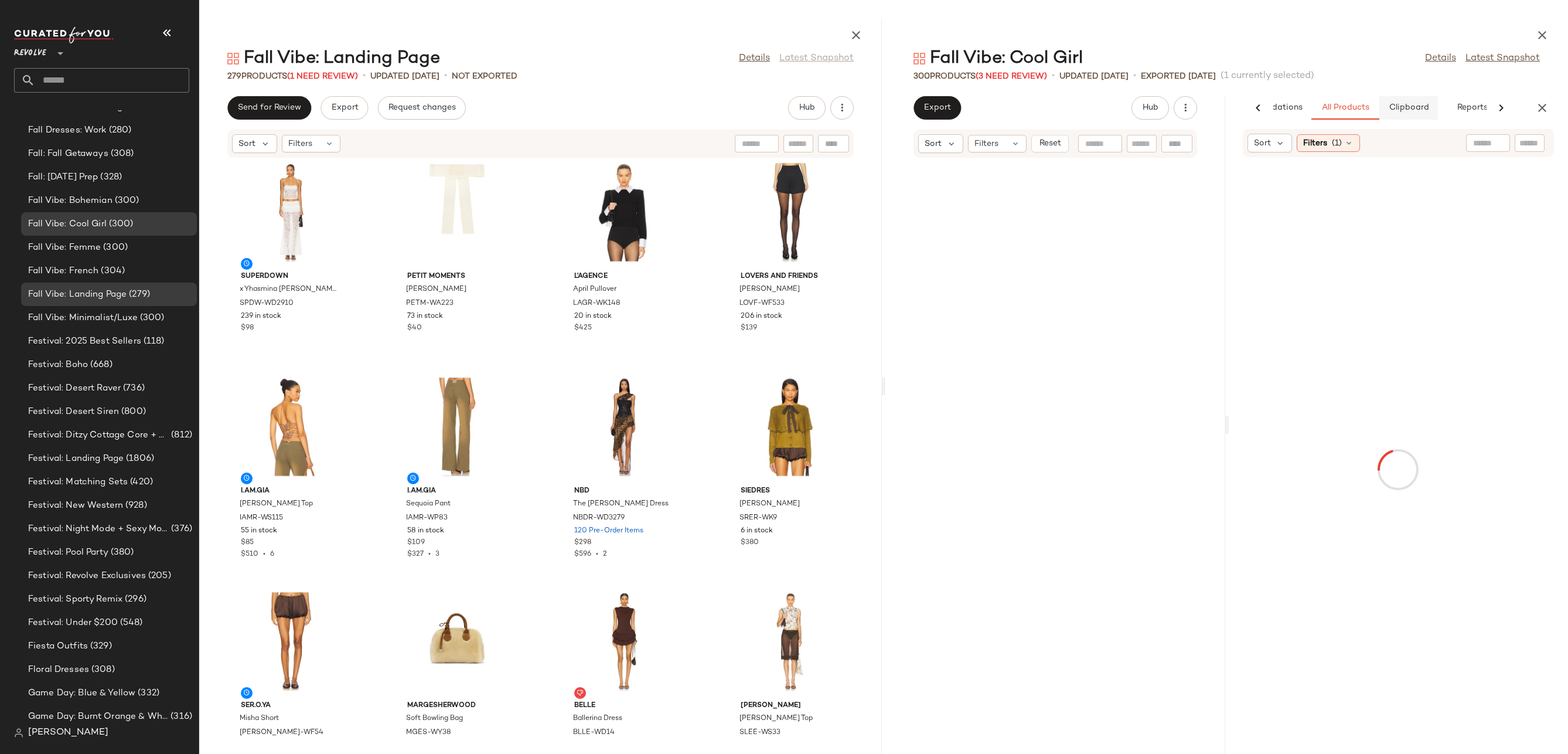
scroll to position [15449, 0]
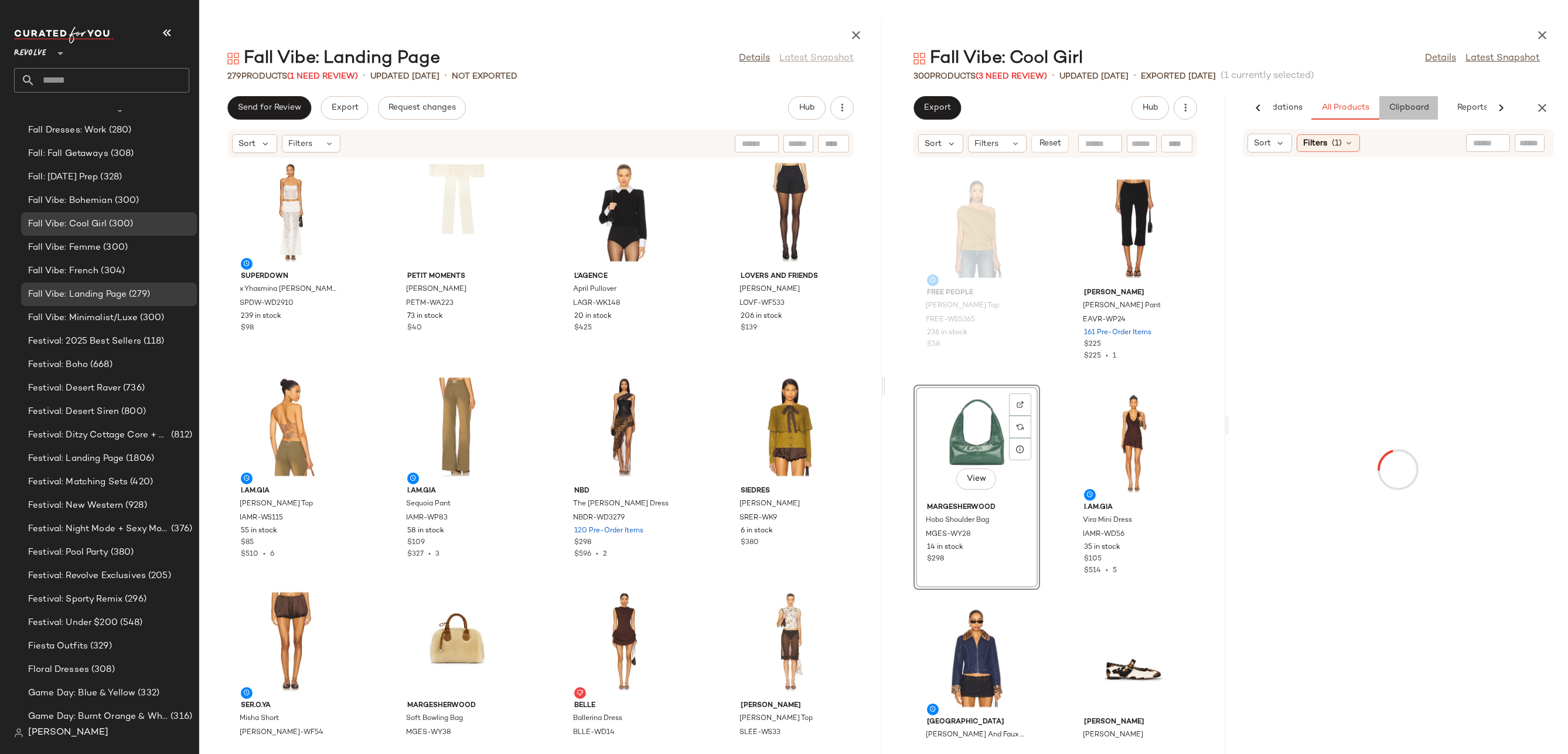
click at [1407, 109] on span "Clipboard" at bounding box center [1408, 108] width 40 height 10
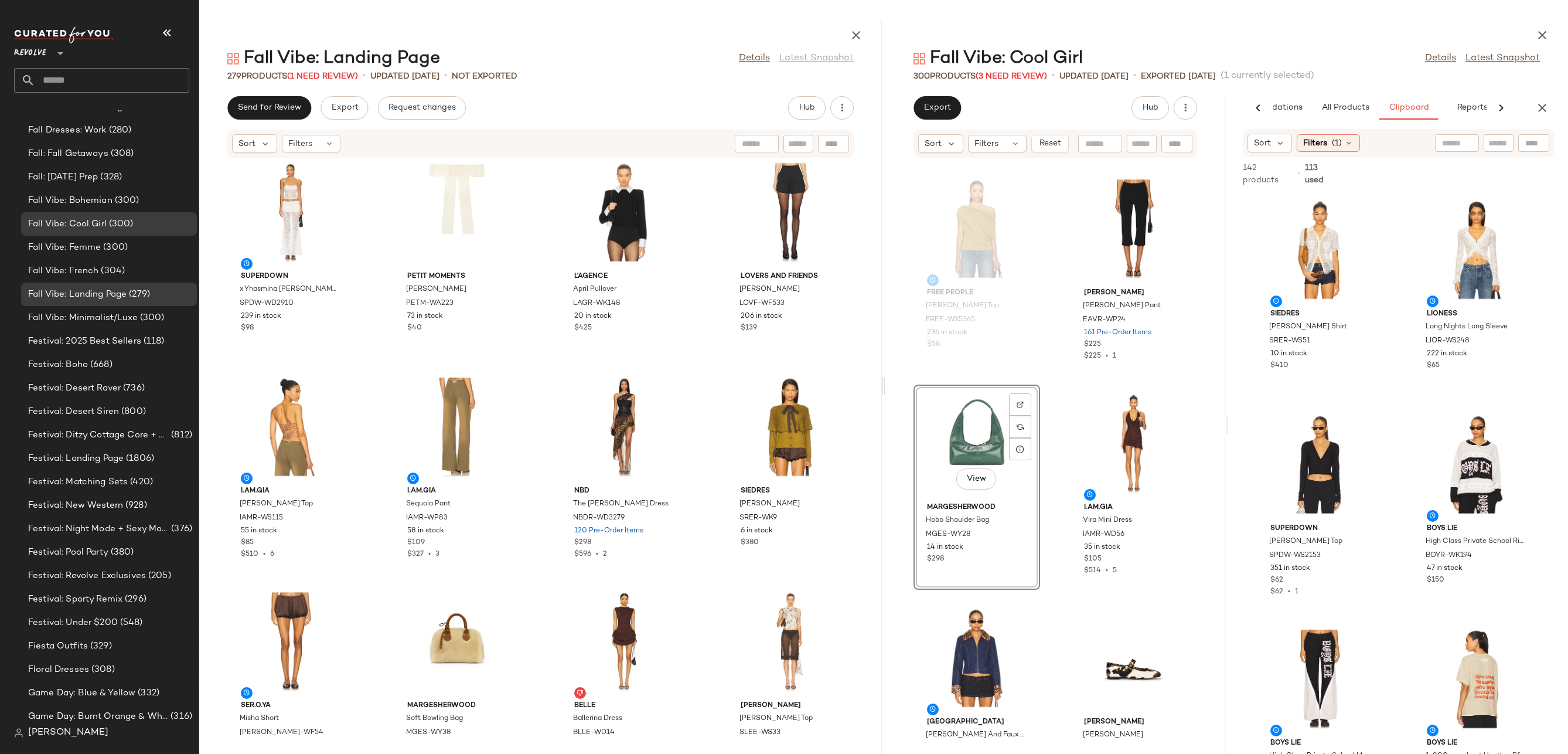
scroll to position [2661, 0]
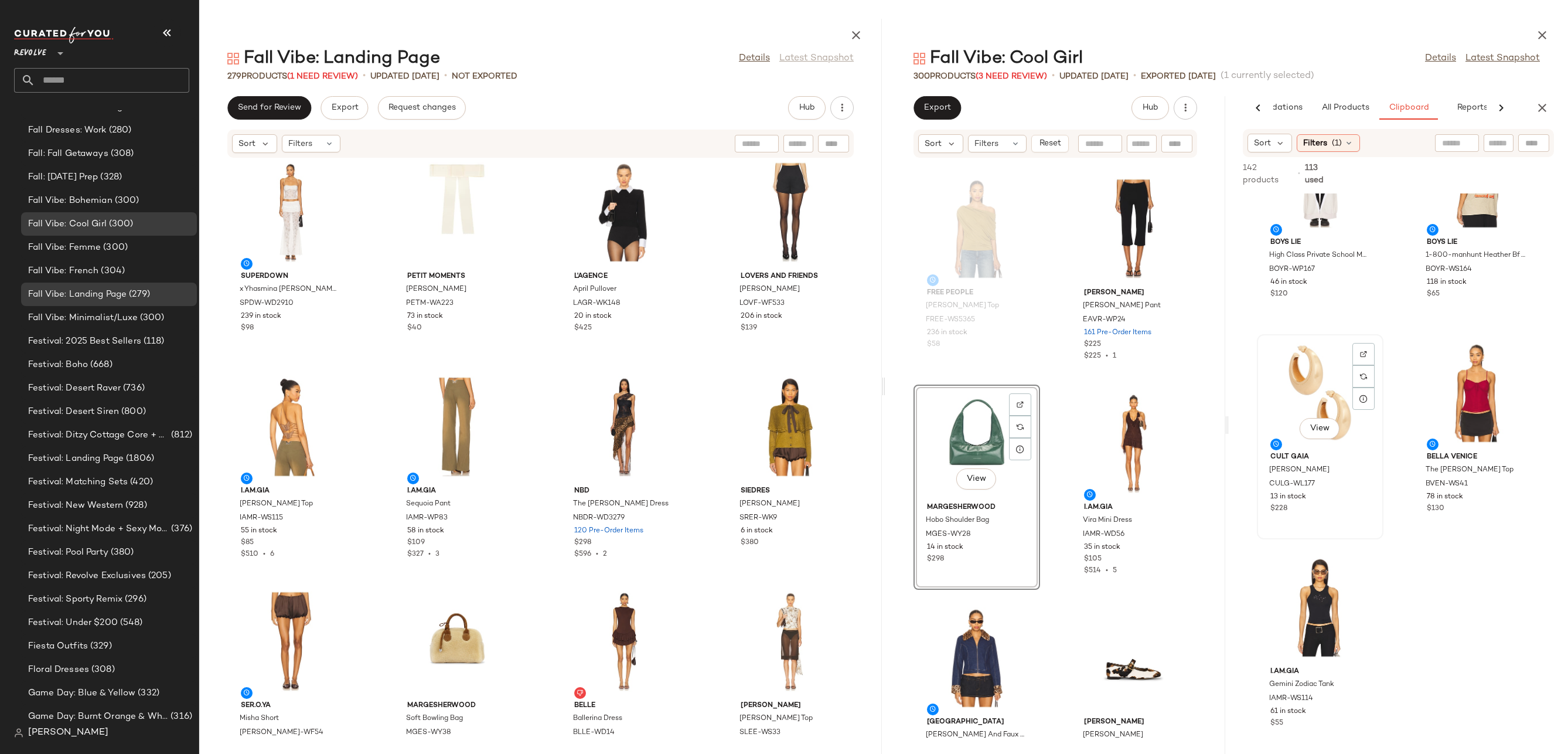
click at [1282, 366] on div "View" at bounding box center [1320, 393] width 118 height 109
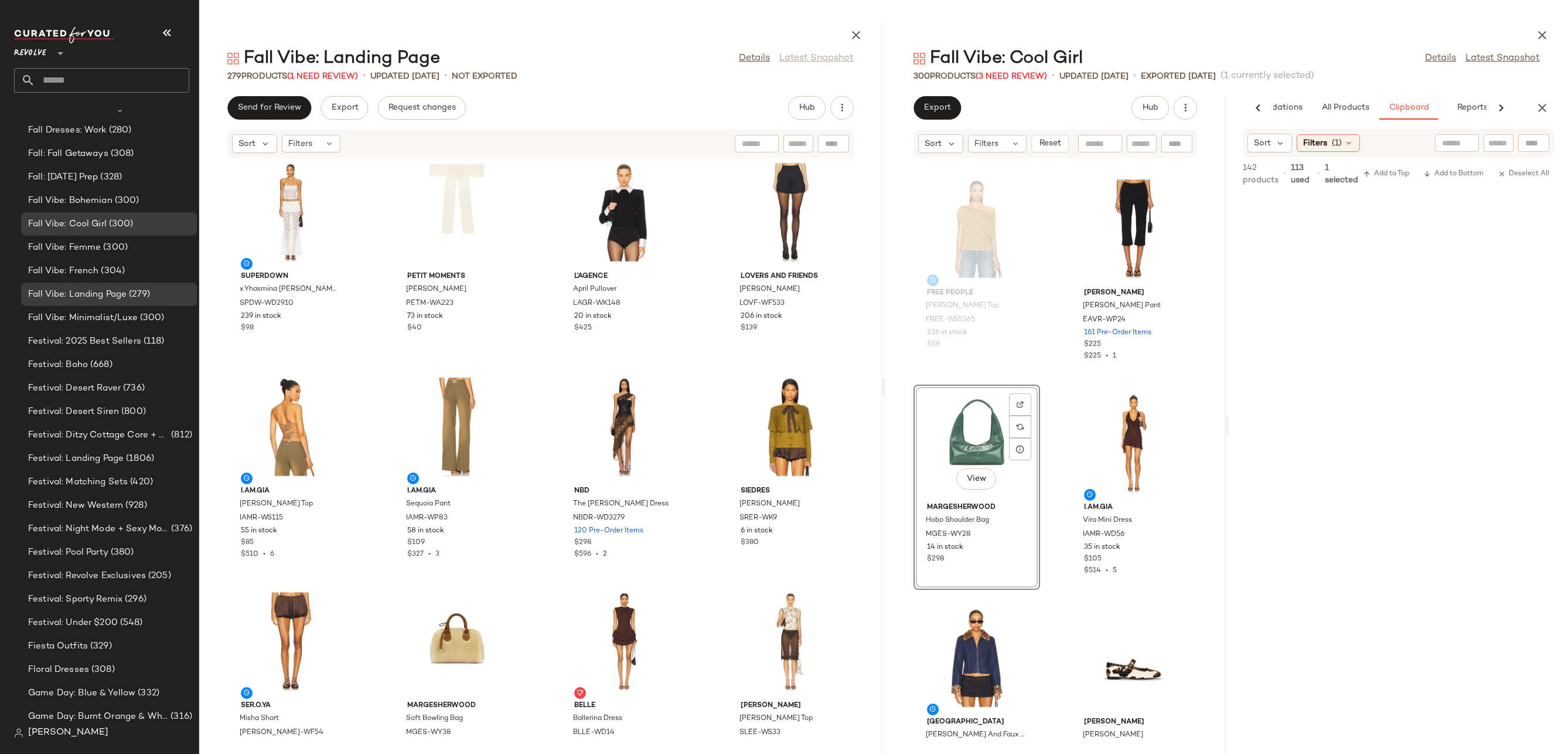
scroll to position [958, 0]
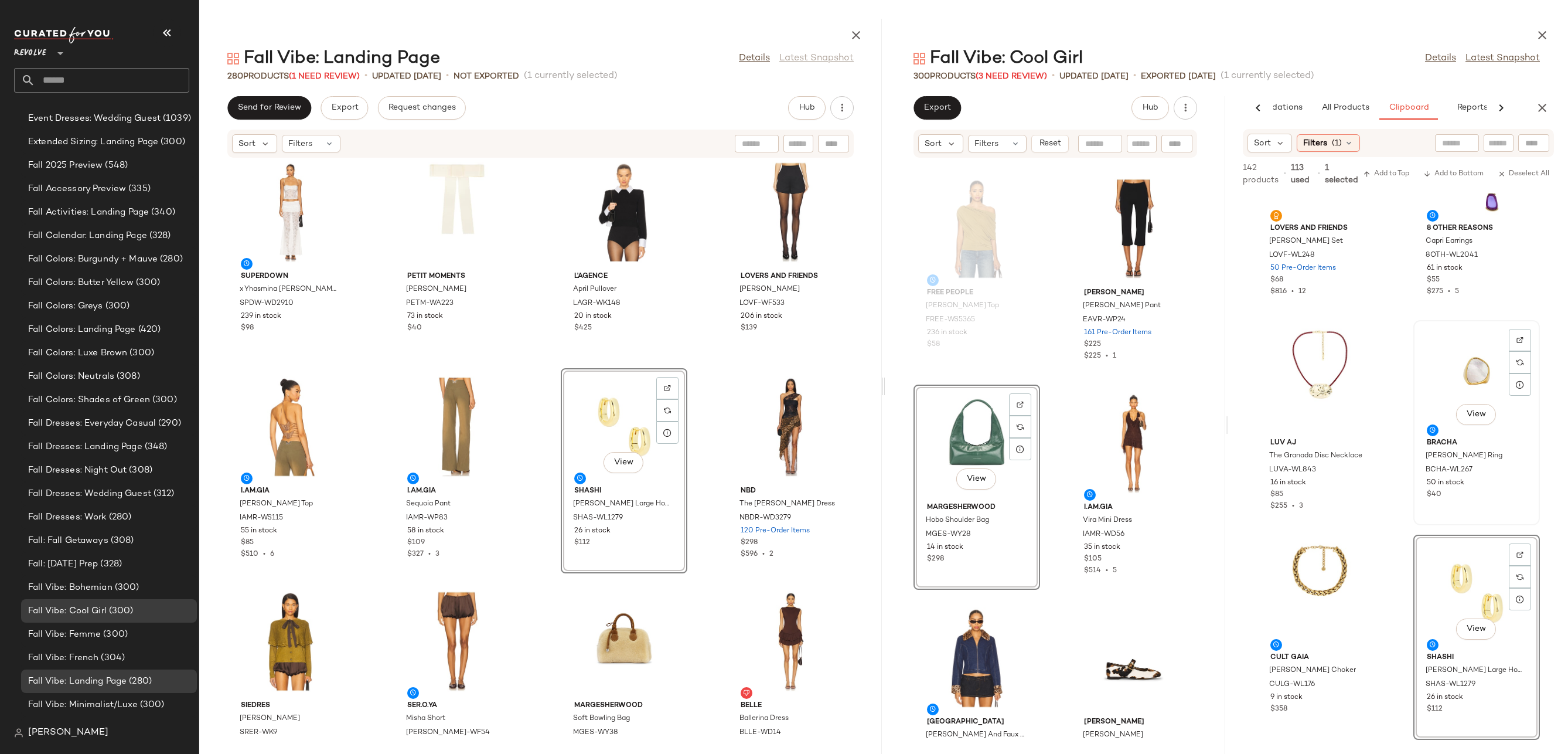
scroll to position [2665, 0]
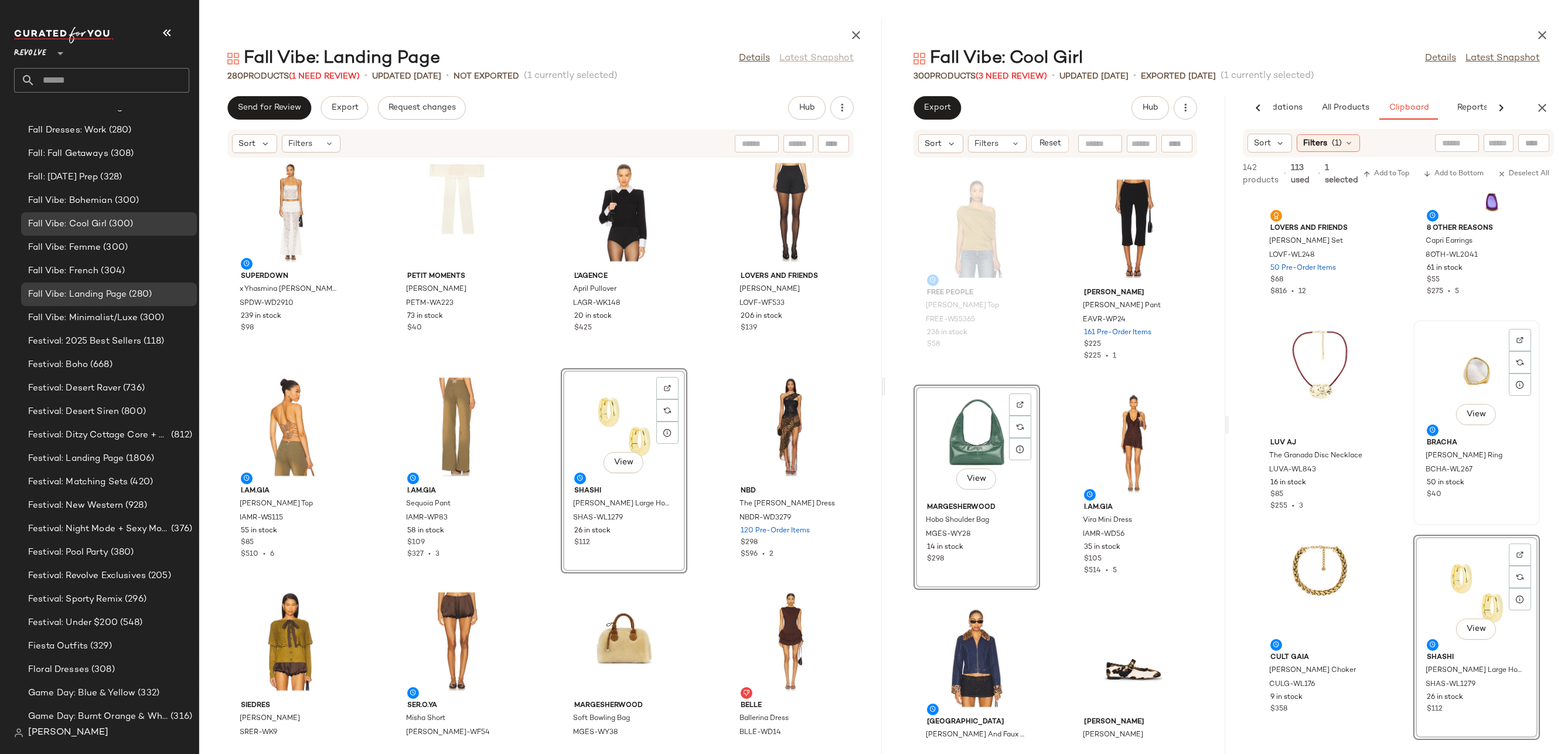
click at [1479, 364] on div "View" at bounding box center [1477, 378] width 118 height 109
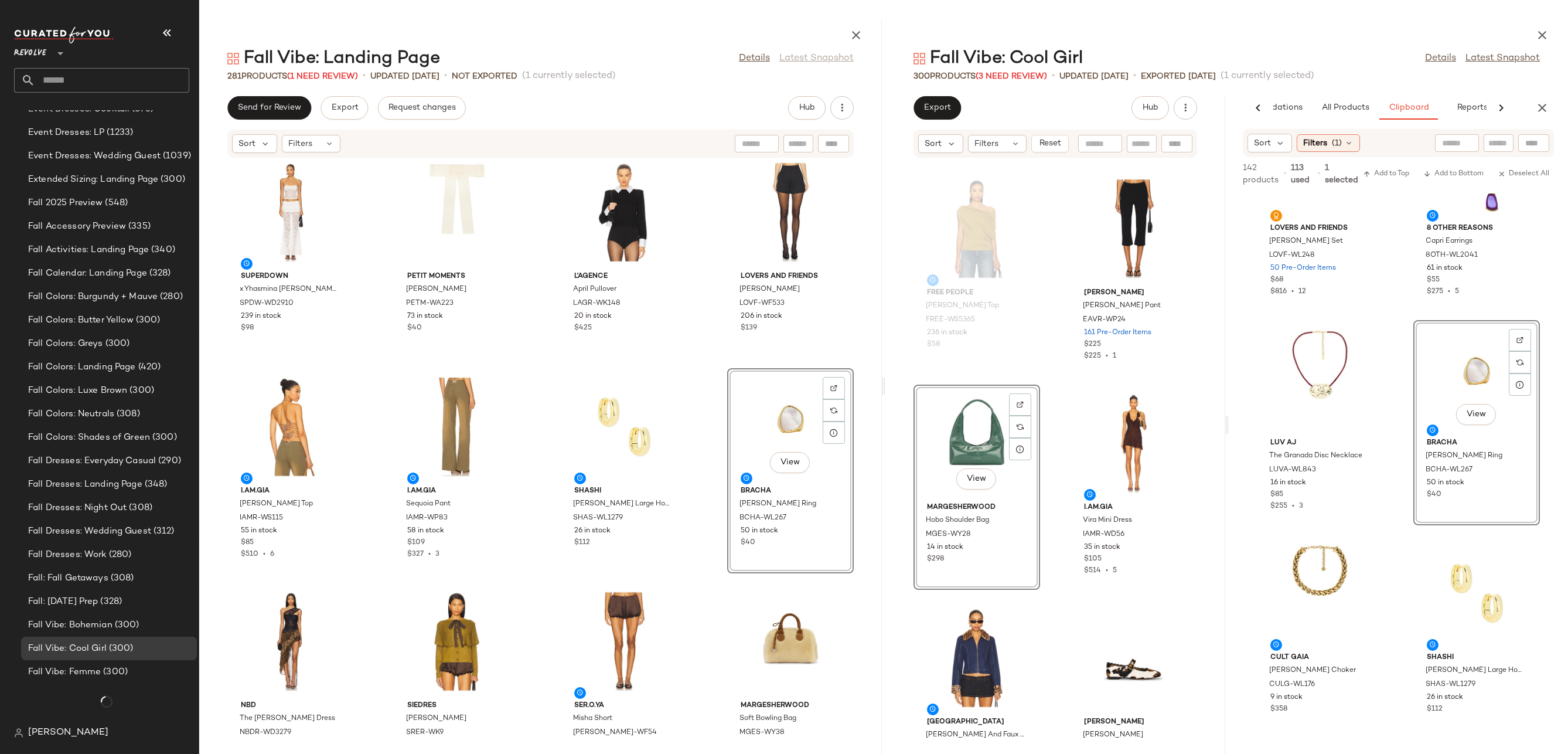
scroll to position [2665, 0]
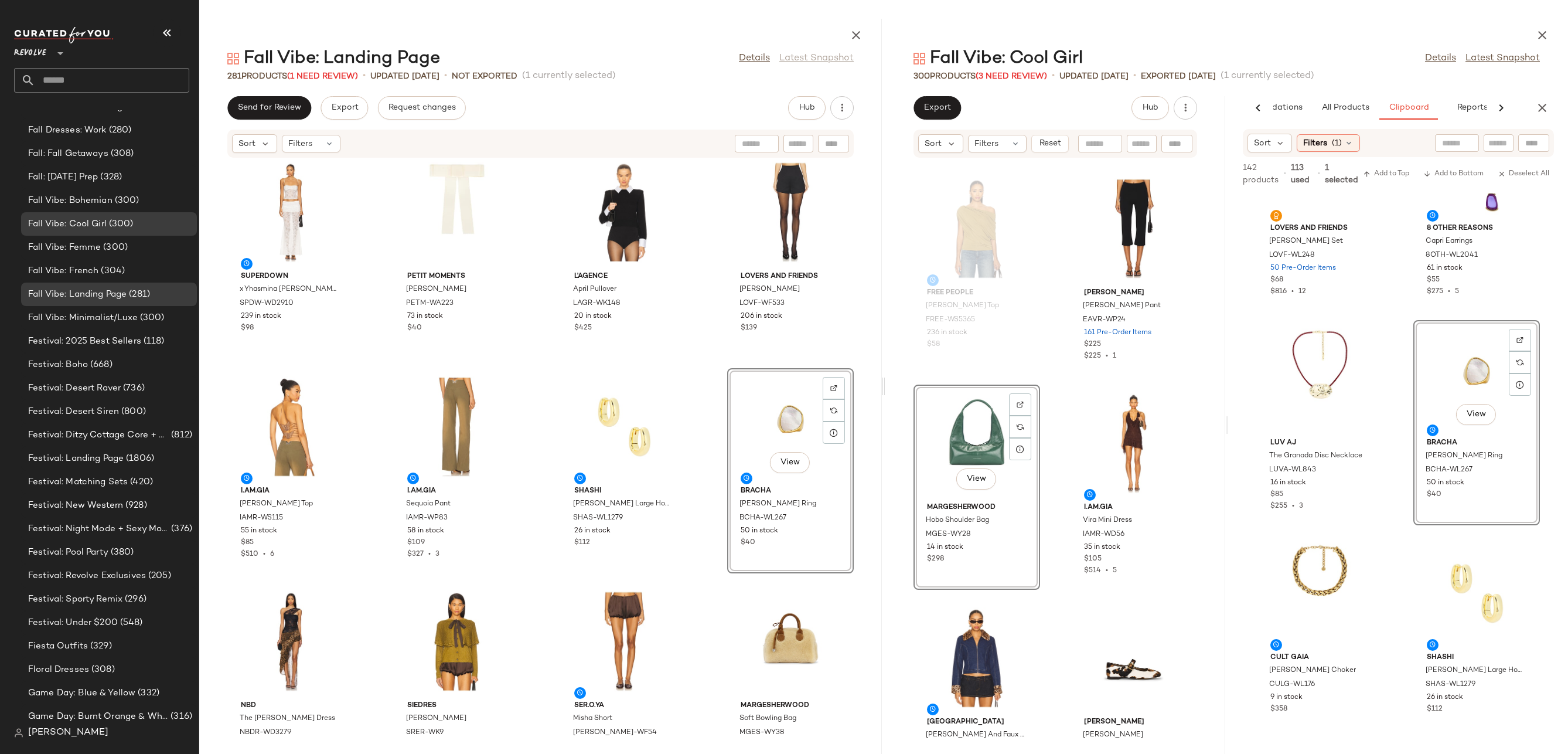
click at [780, 416] on div "View" at bounding box center [790, 427] width 118 height 109
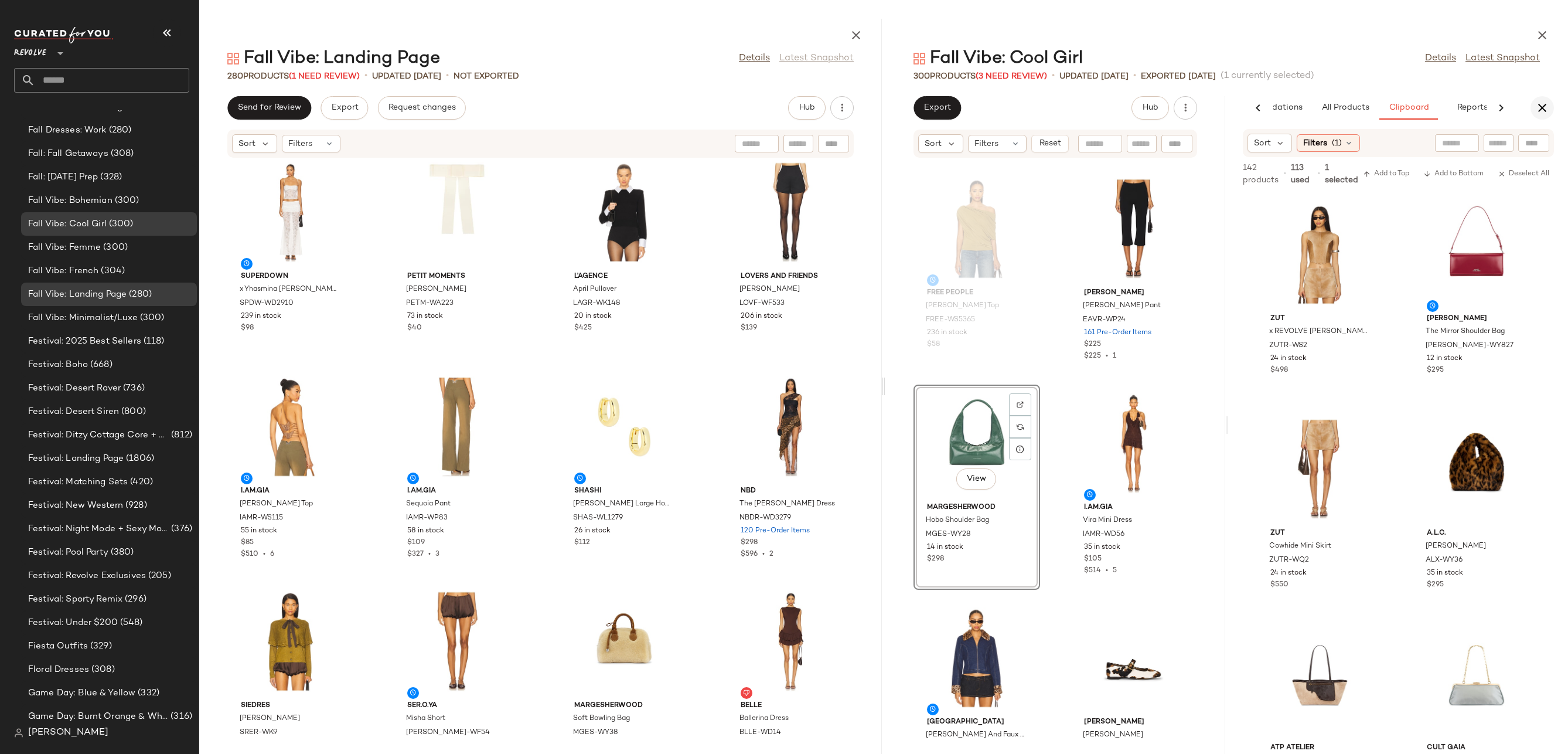
click at [1537, 114] on icon "button" at bounding box center [1542, 108] width 14 height 14
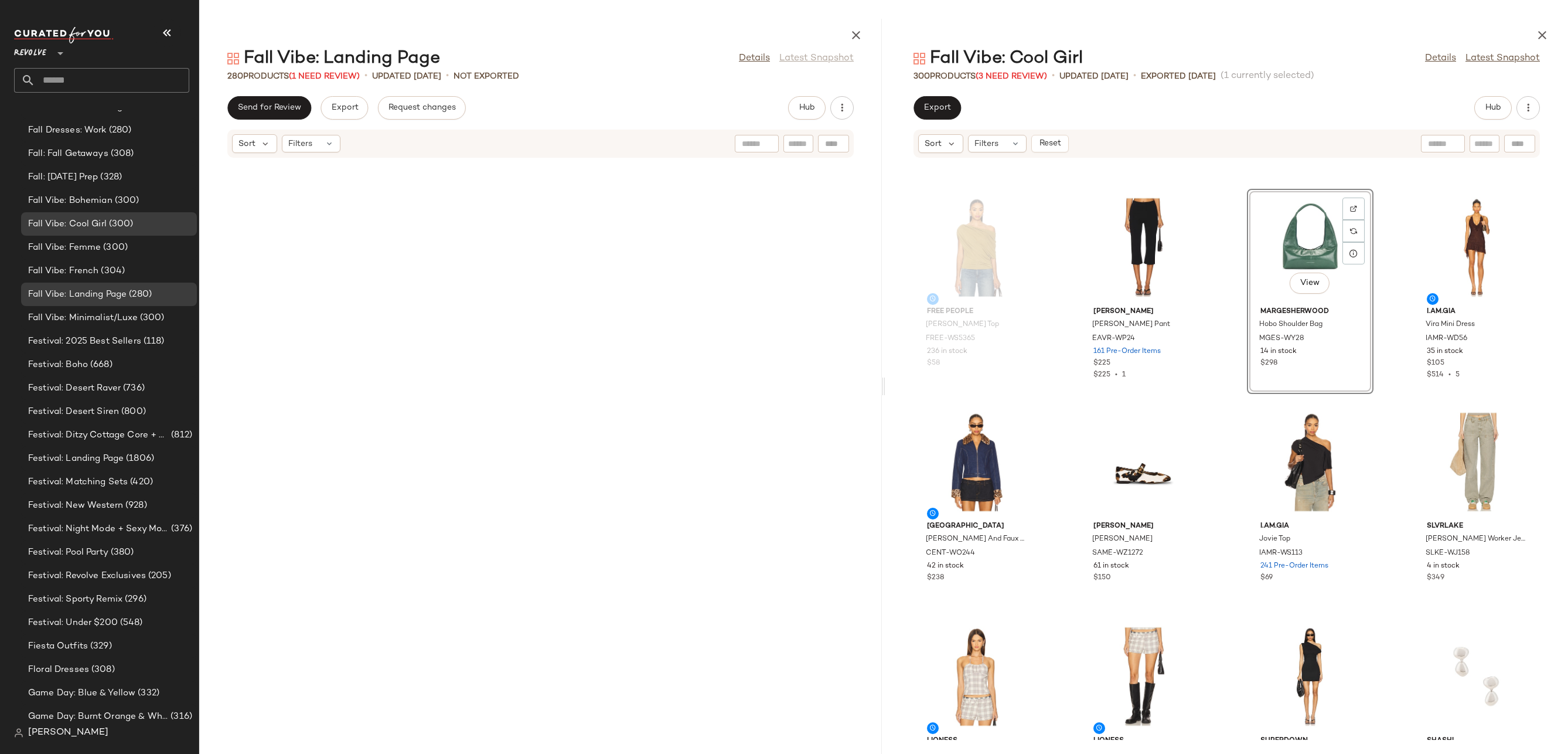
scroll to position [14441, 0]
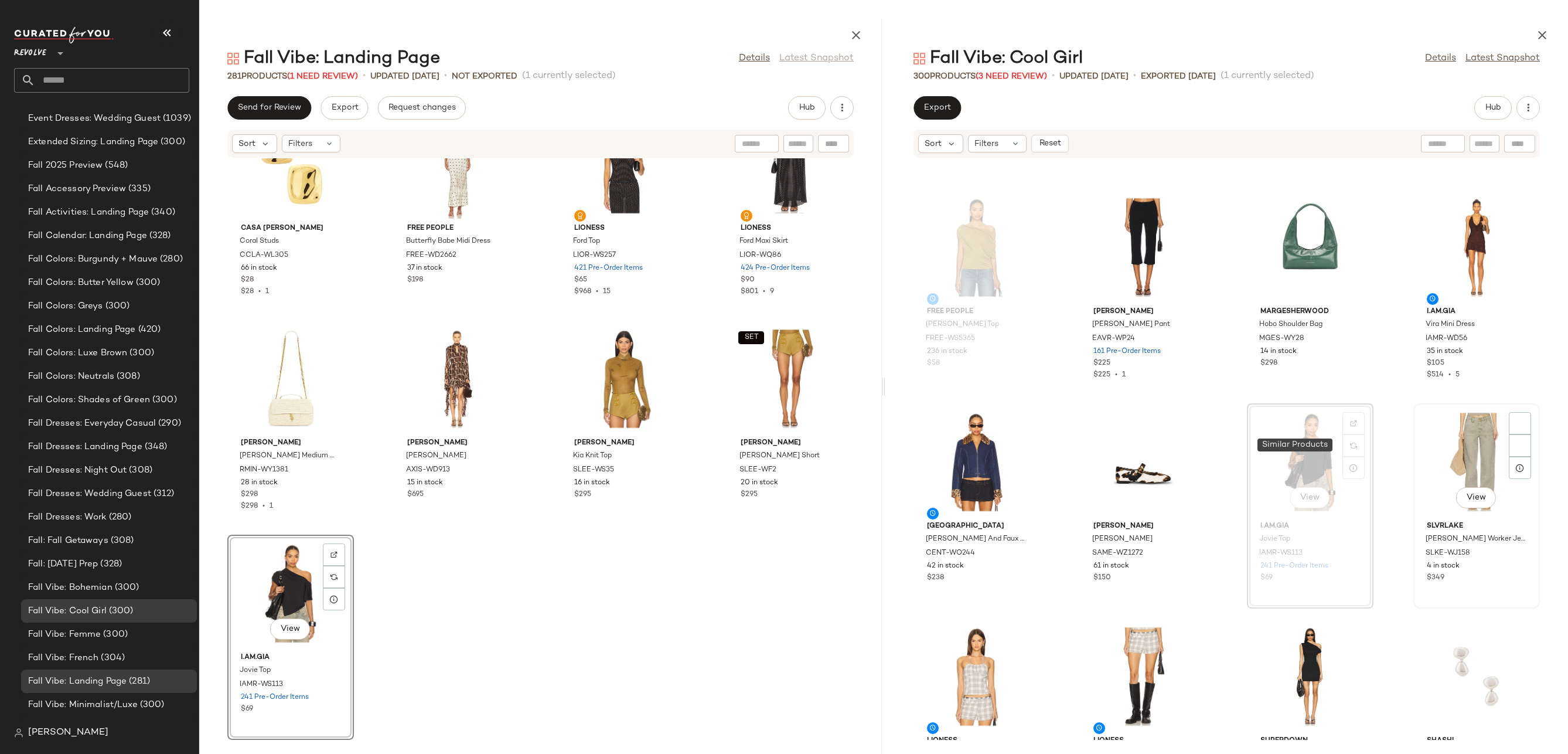
scroll to position [2665, 0]
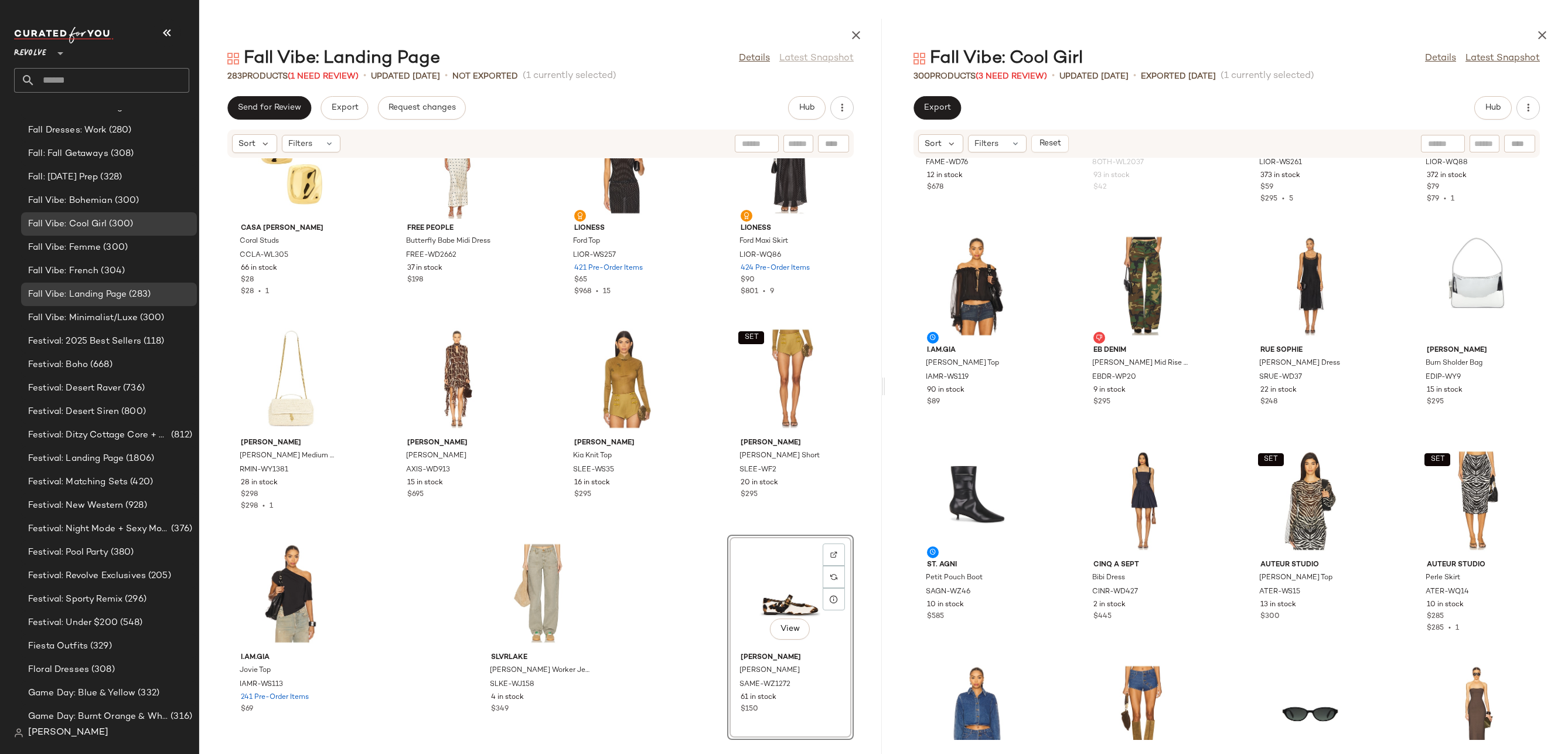
scroll to position [10267, 0]
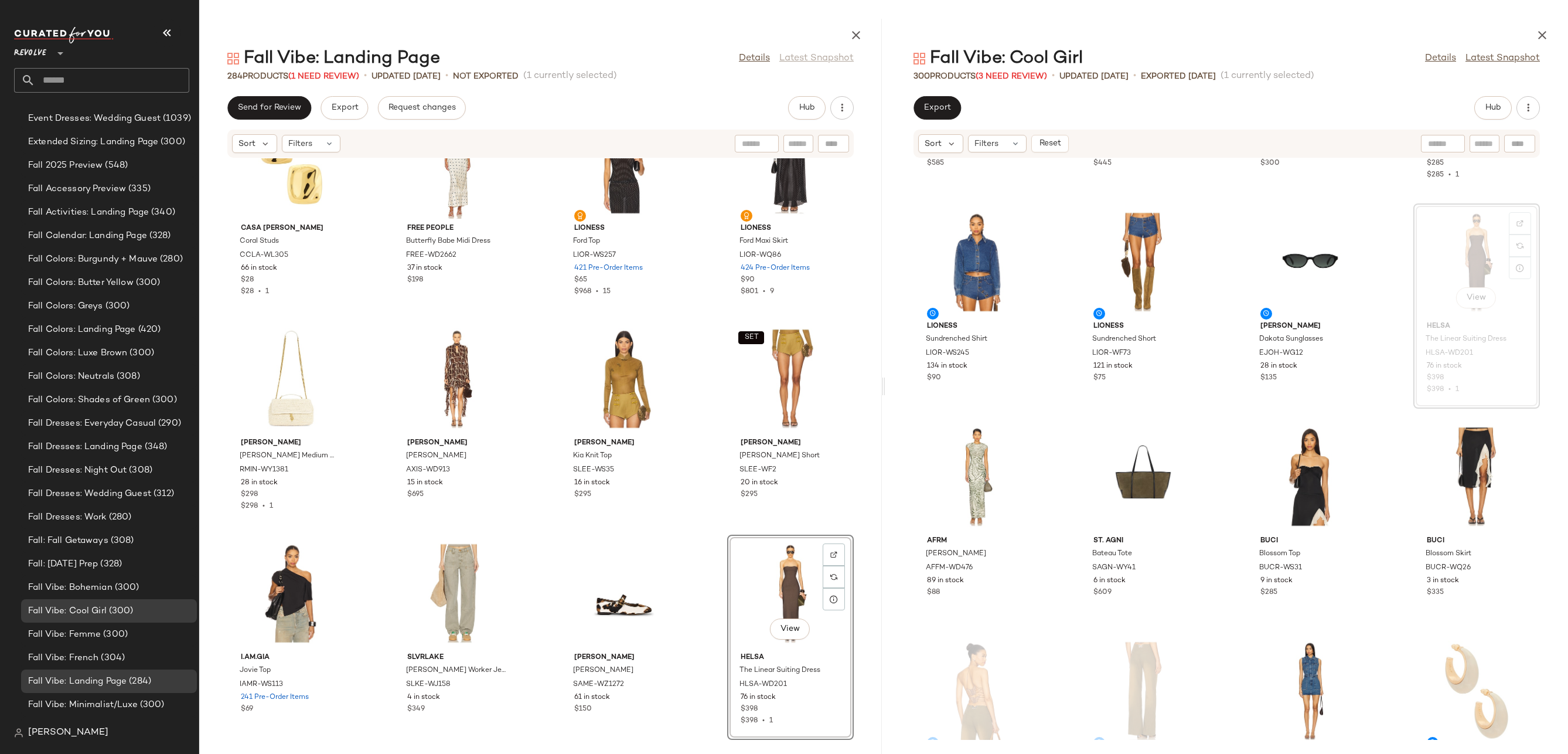
scroll to position [2665, 0]
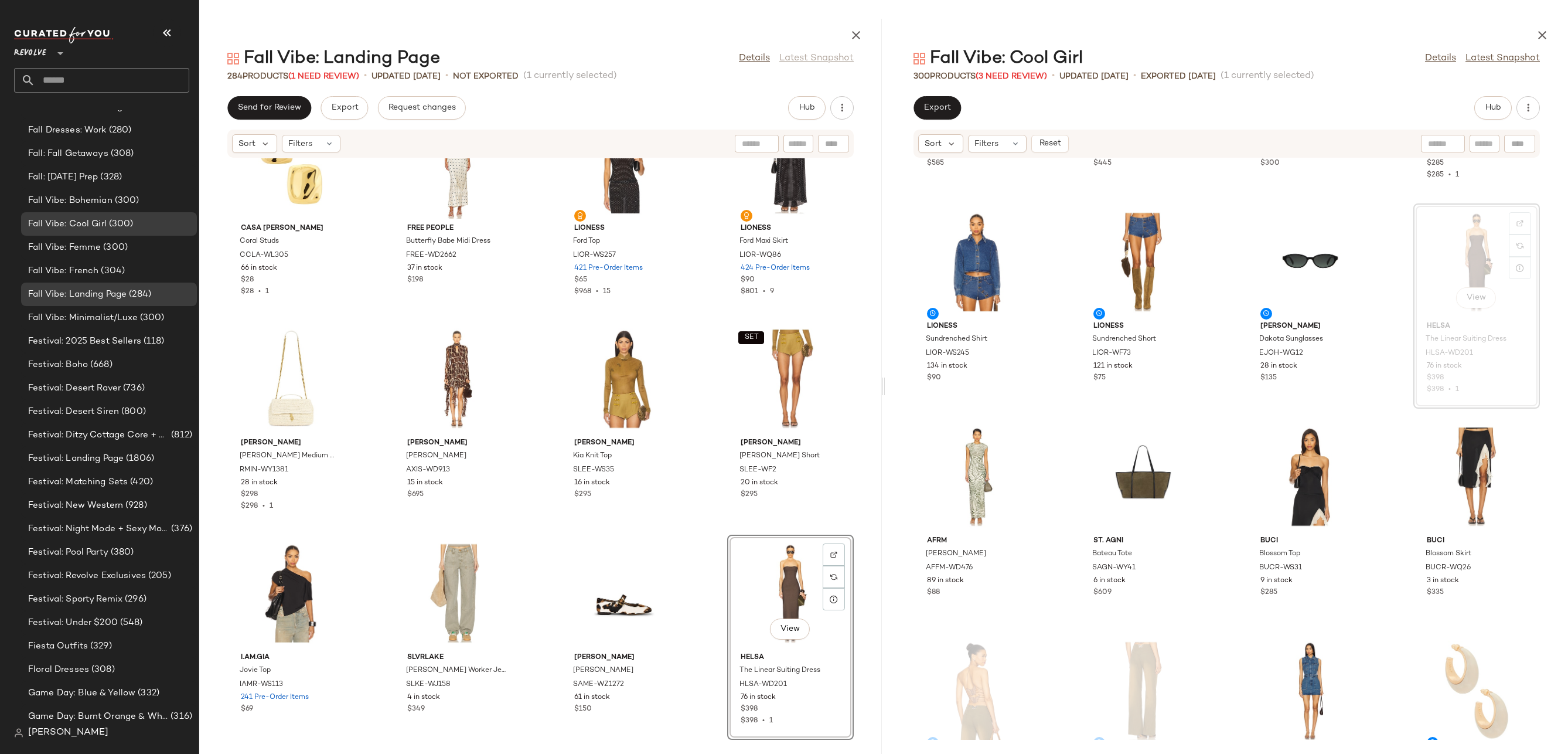
click at [756, 570] on div "View" at bounding box center [790, 593] width 118 height 109
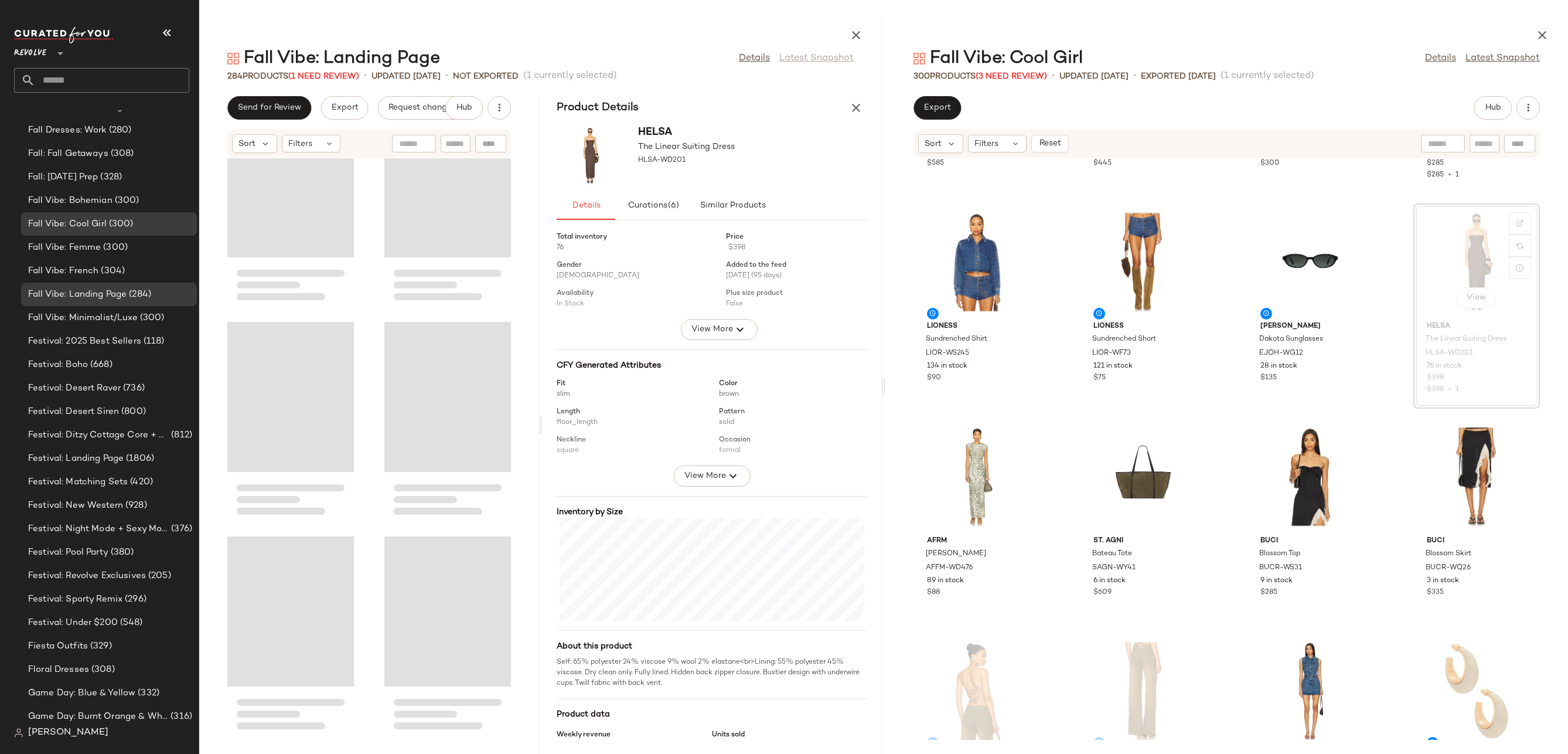
scroll to position [29890, 0]
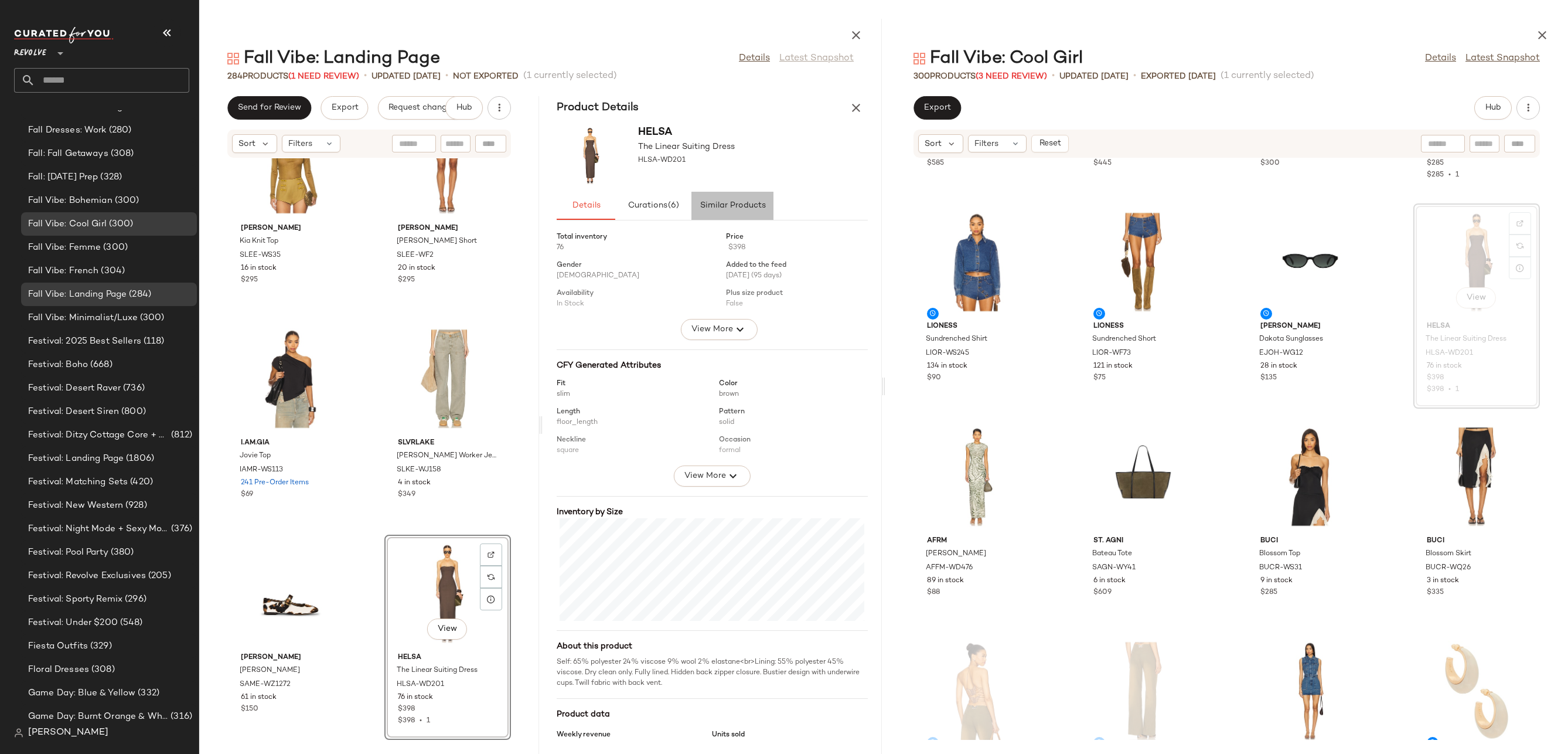
click at [739, 200] on button "Similar Products" at bounding box center [733, 205] width 82 height 28
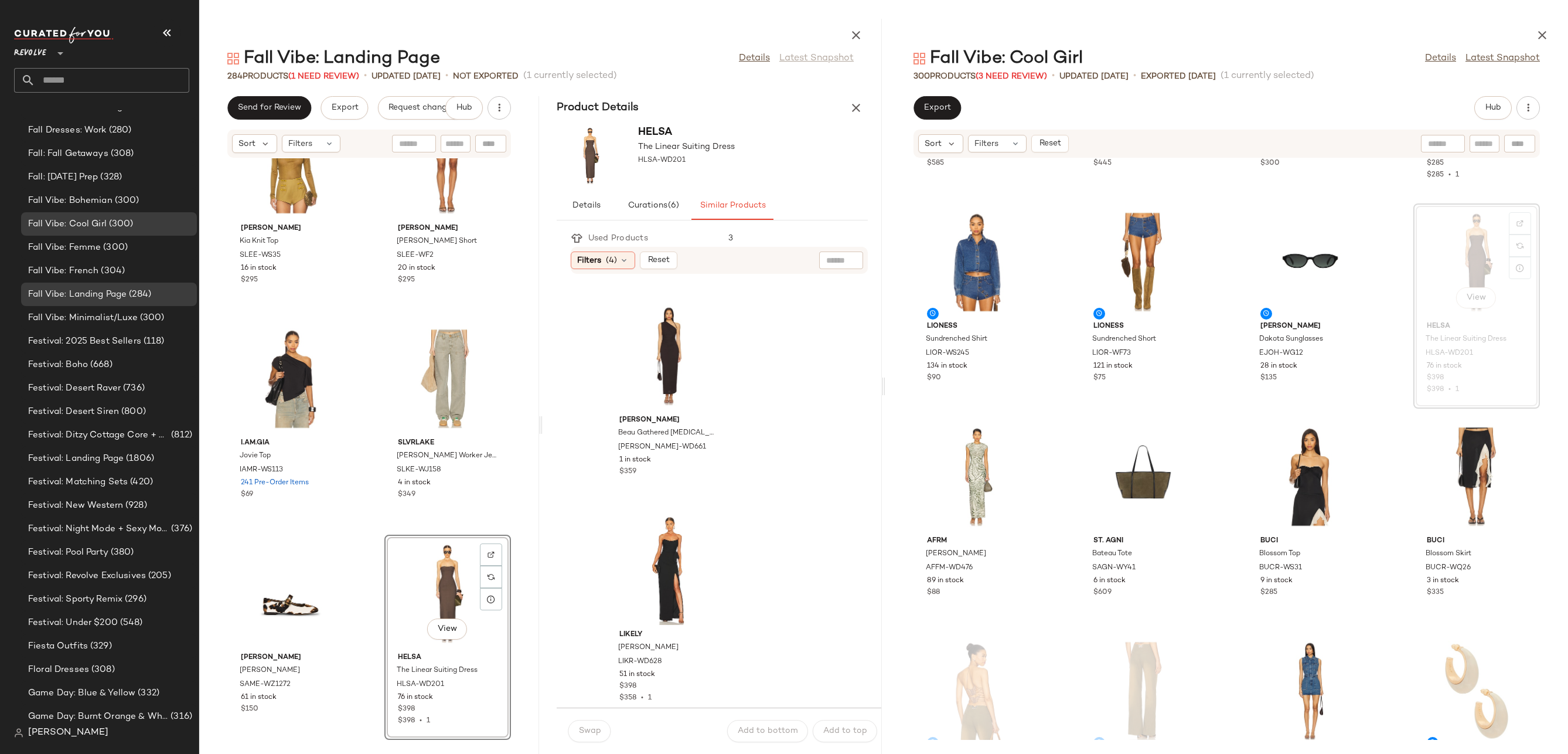
scroll to position [4287, 0]
click at [853, 107] on icon "button" at bounding box center [856, 108] width 14 height 14
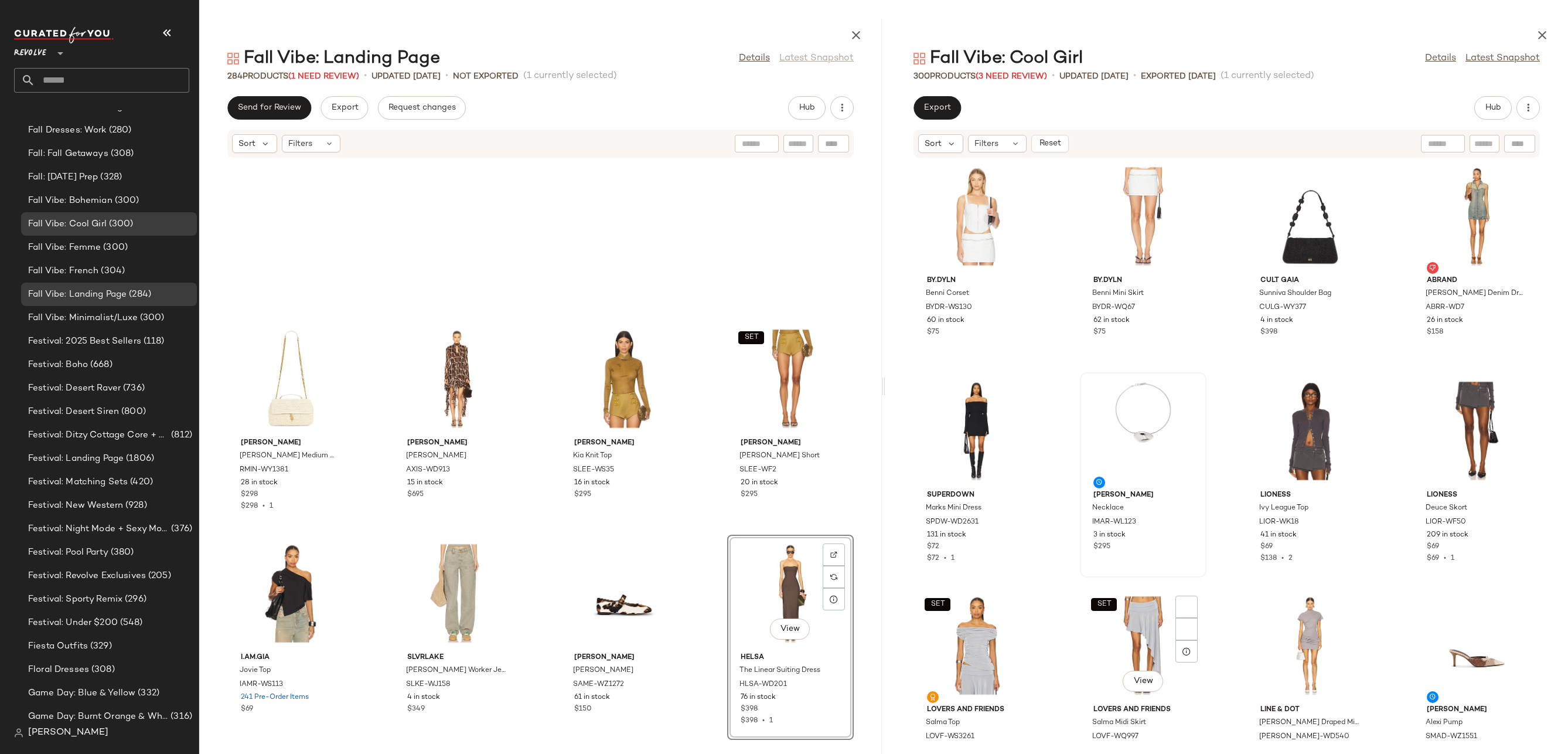
scroll to position [14641, 0]
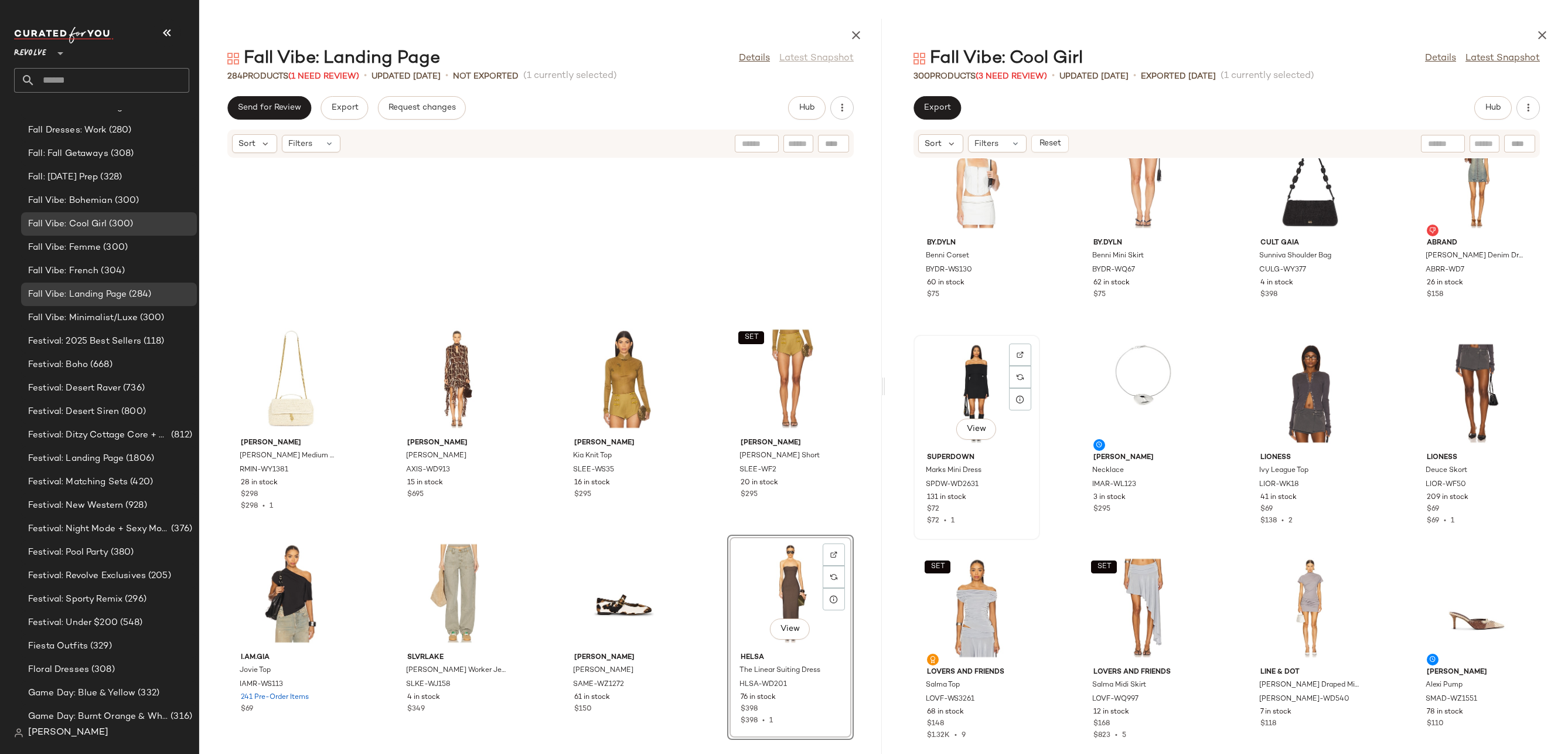
click at [964, 356] on div "View" at bounding box center [976, 393] width 118 height 109
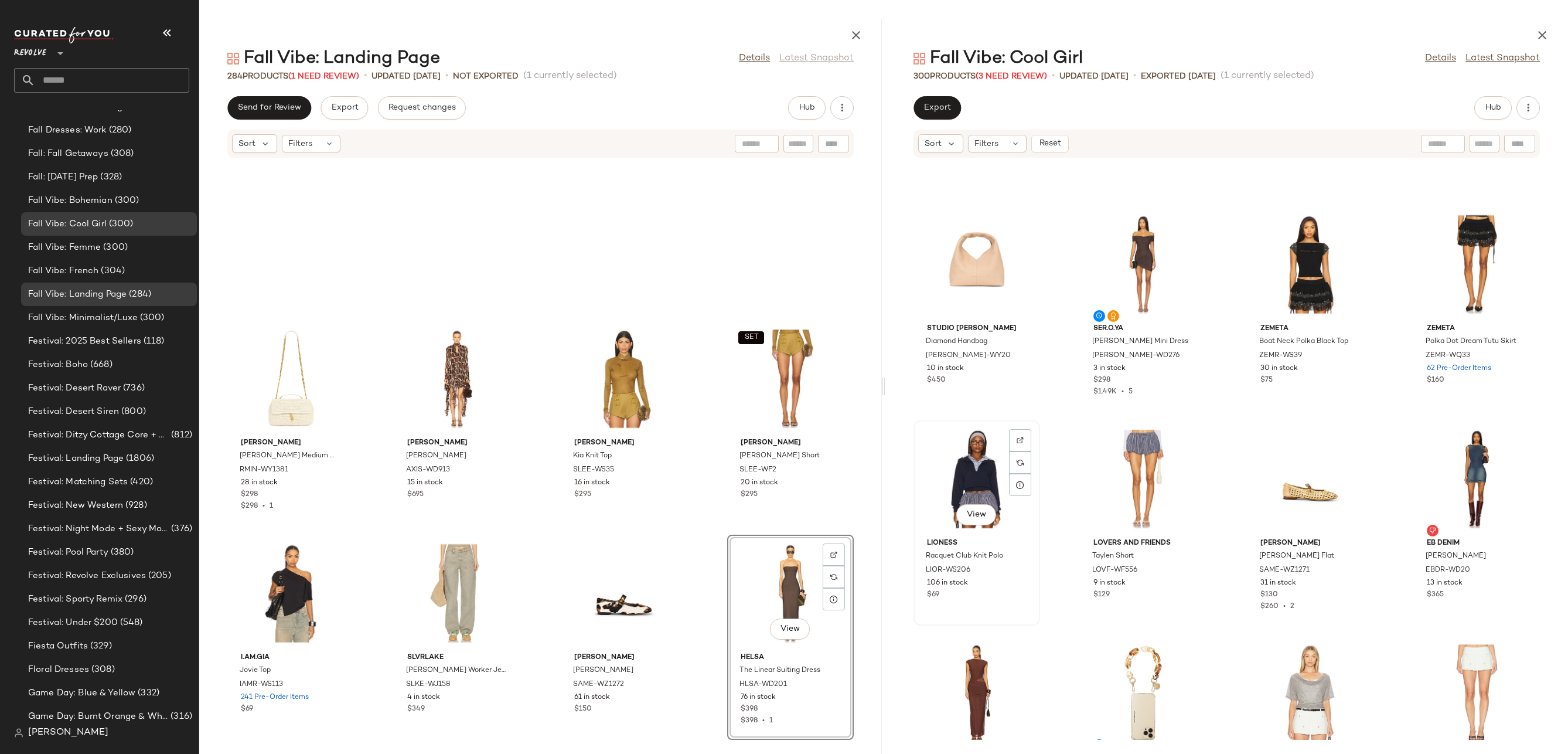
scroll to position [15514, 0]
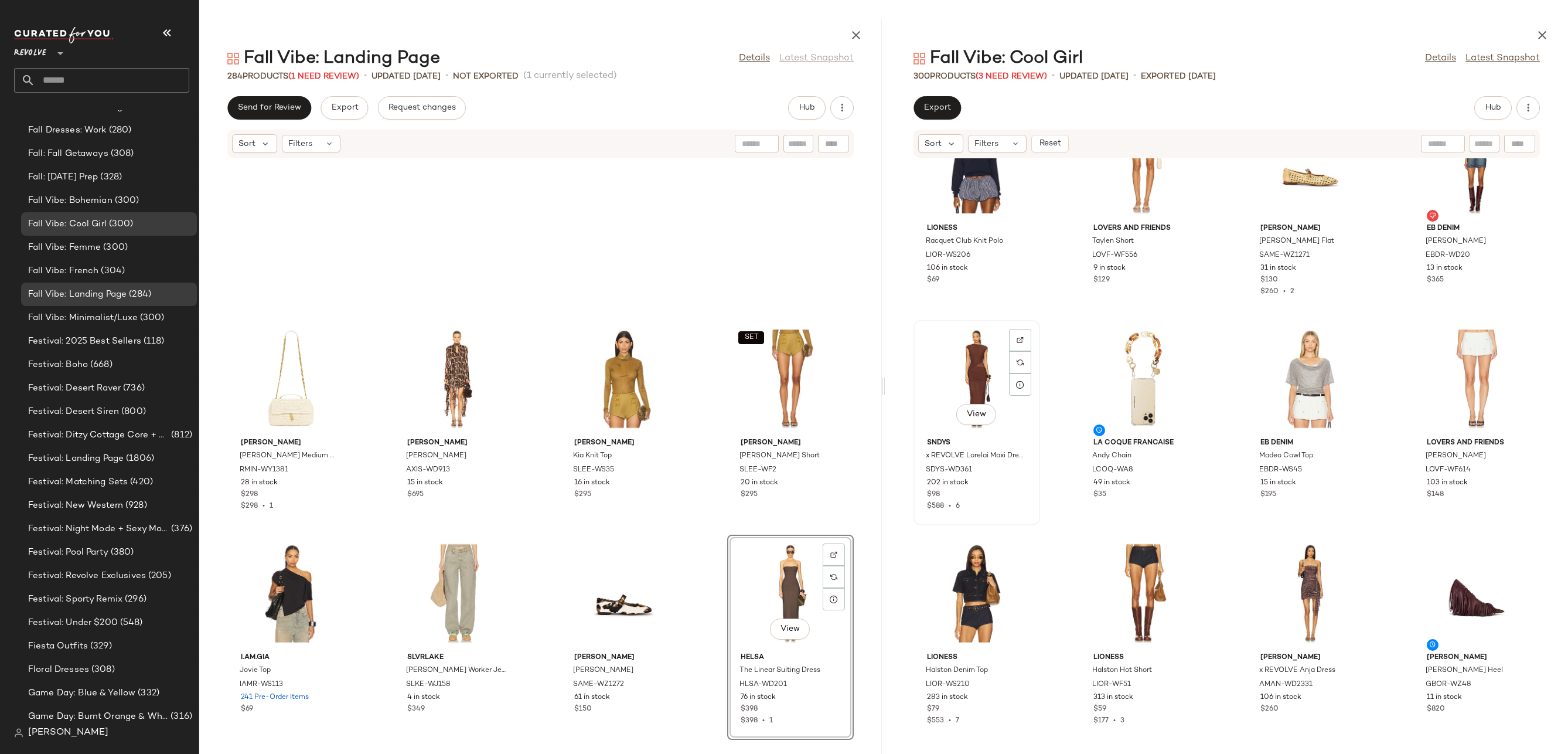
click at [962, 380] on div "View" at bounding box center [976, 378] width 118 height 109
click at [1467, 361] on div "View" at bounding box center [1477, 378] width 118 height 109
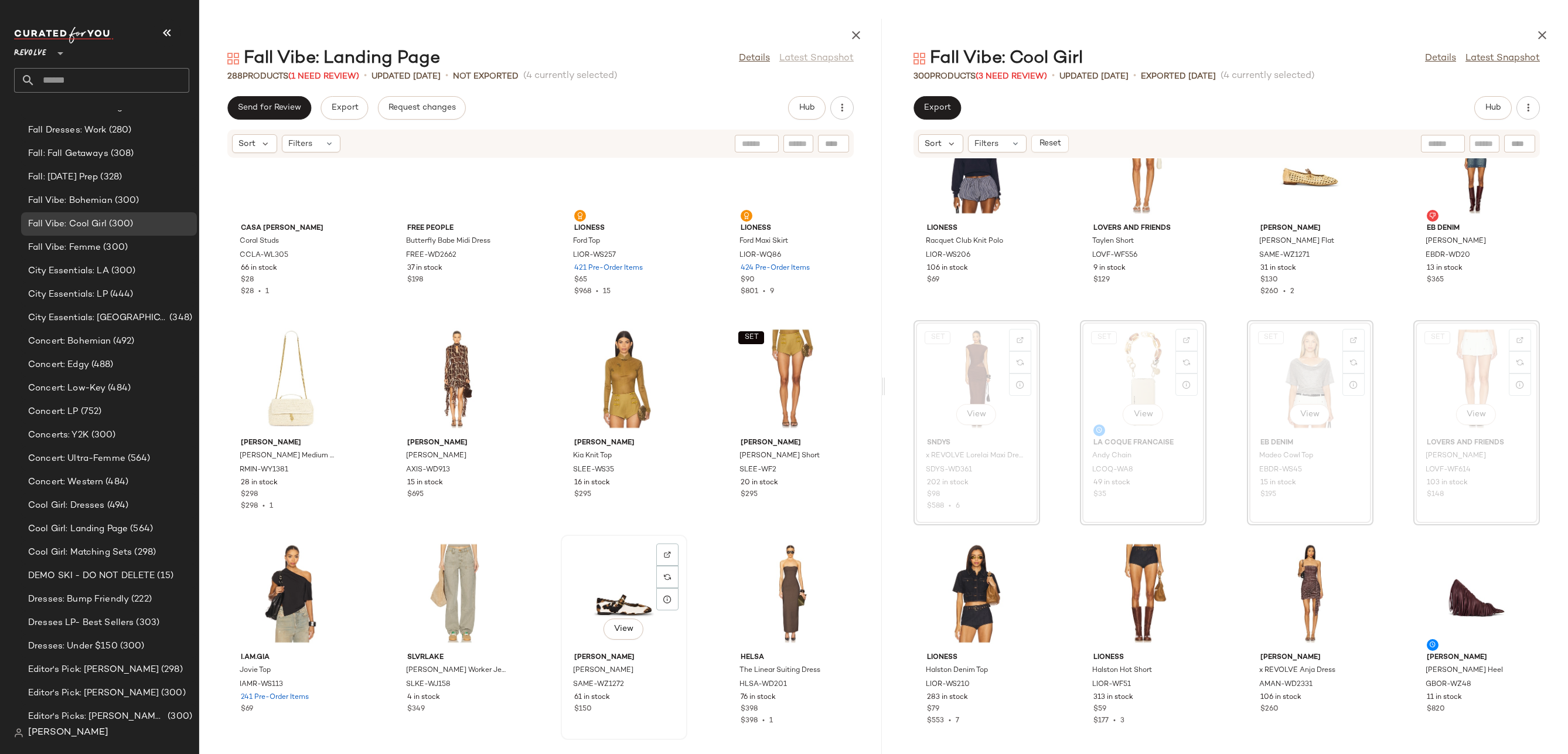
scroll to position [14870, 0]
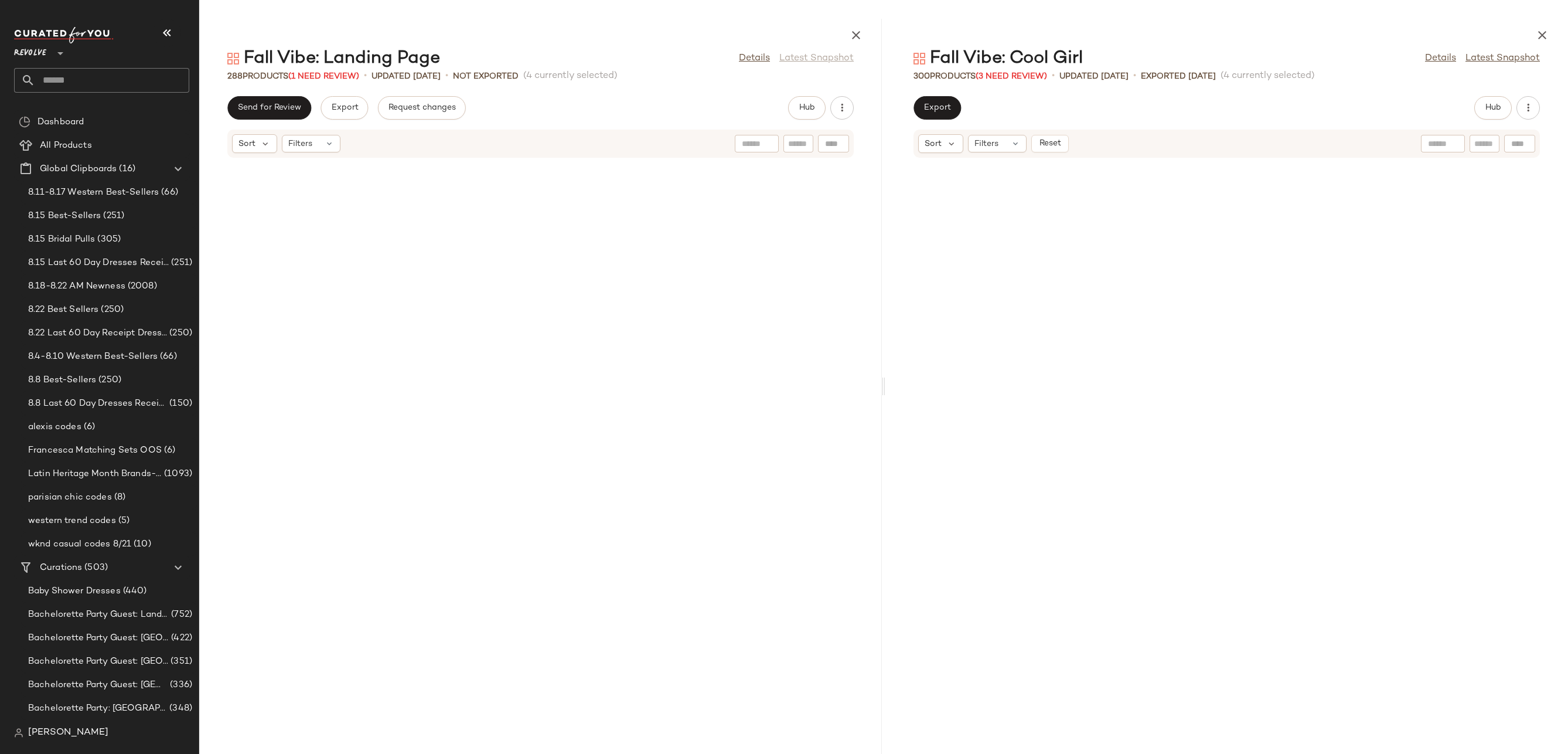
click at [1546, 31] on icon "button" at bounding box center [1542, 35] width 14 height 14
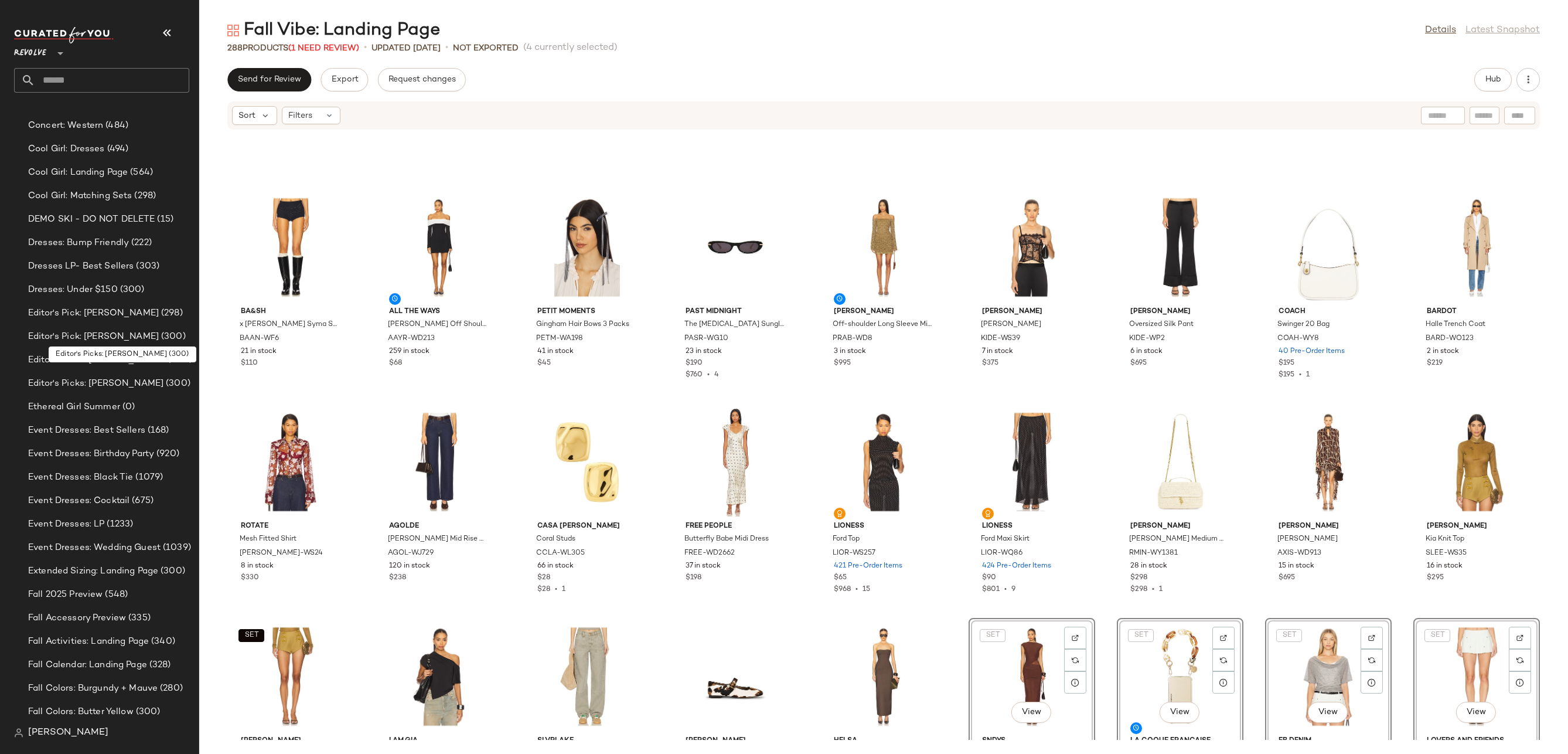
scroll to position [3423, 0]
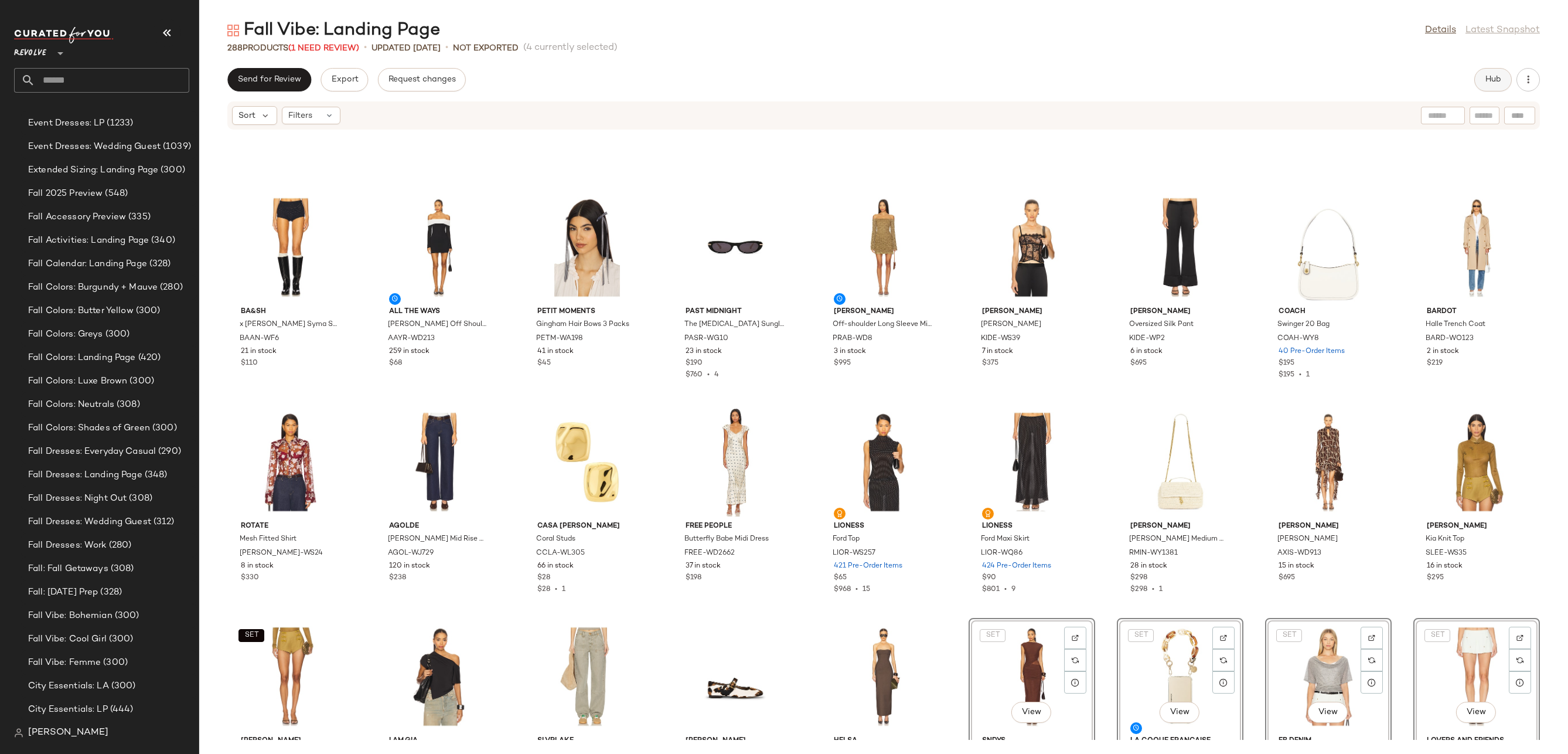
click at [1481, 76] on button "Hub" at bounding box center [1492, 79] width 37 height 24
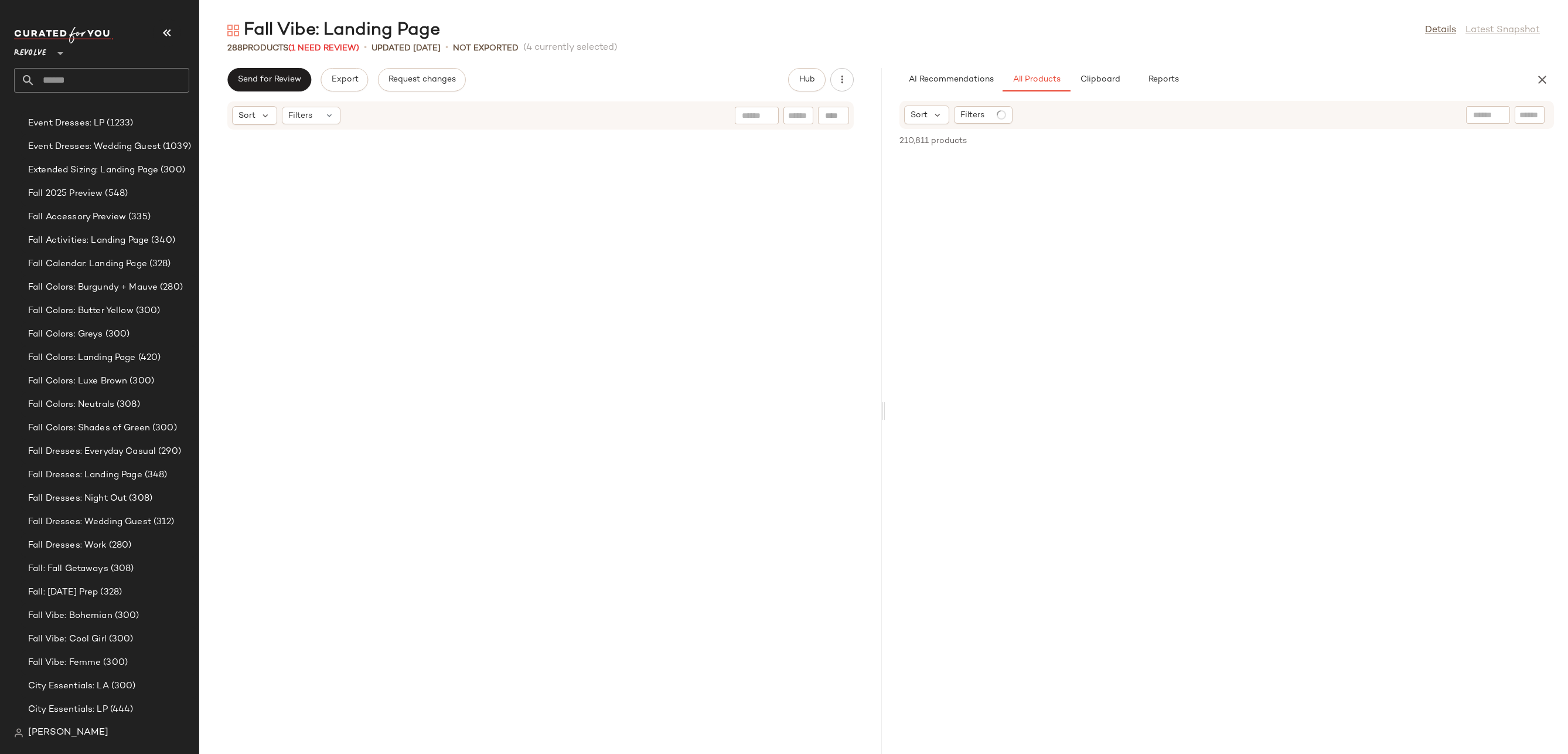
scroll to position [13733, 0]
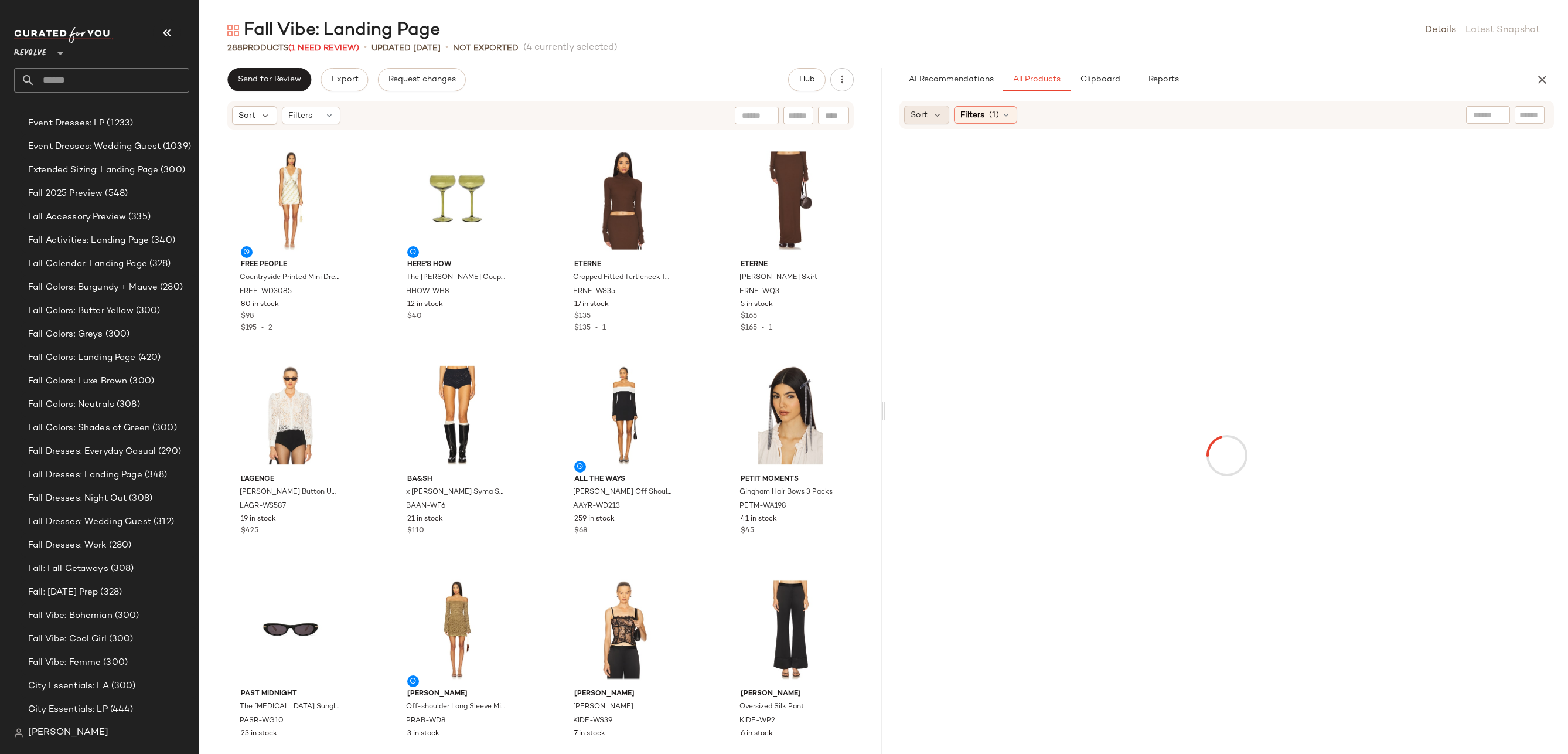
click at [944, 115] on div "Sort" at bounding box center [927, 115] width 45 height 19
click at [941, 149] on span "Newest" at bounding box center [947, 147] width 30 height 12
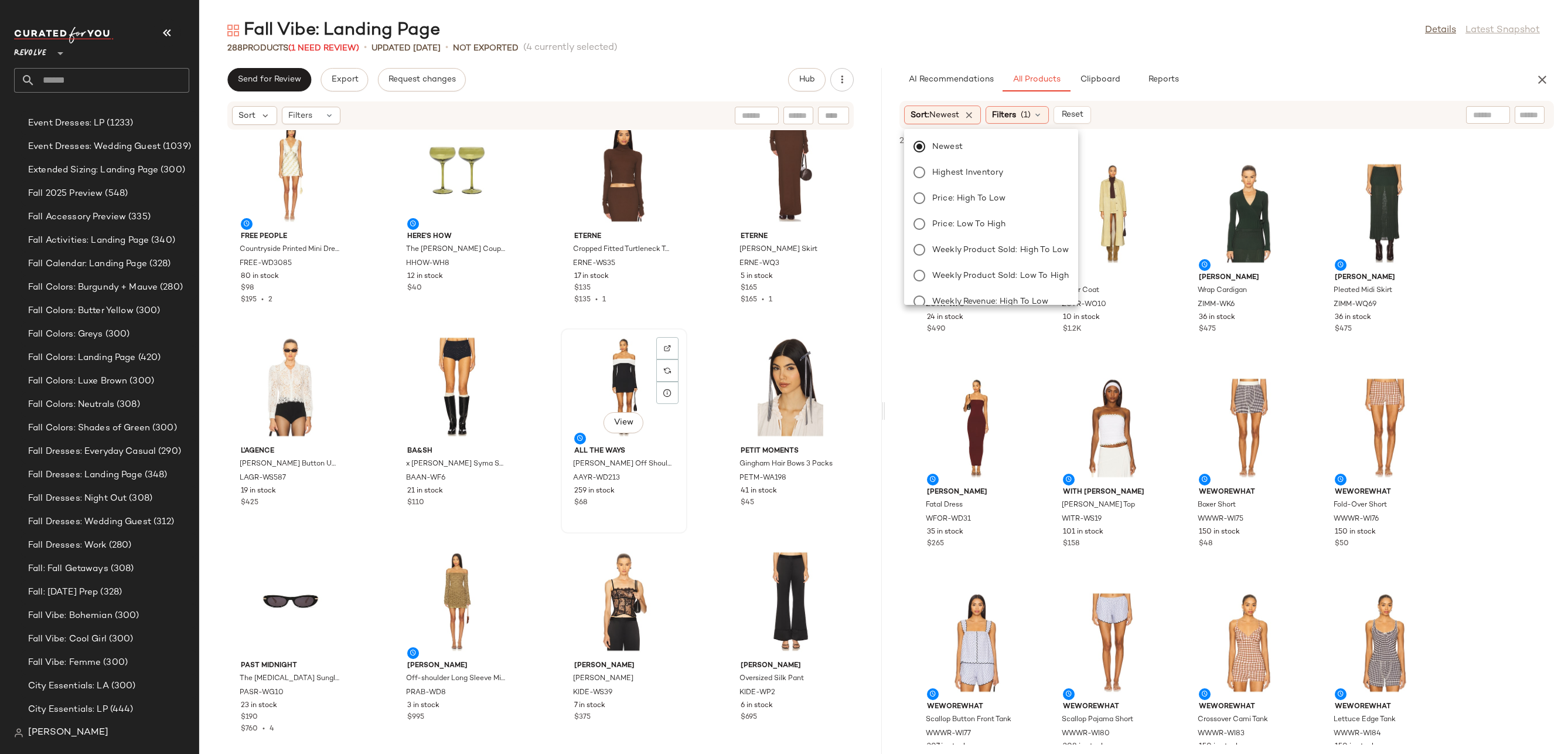
scroll to position [13764, 0]
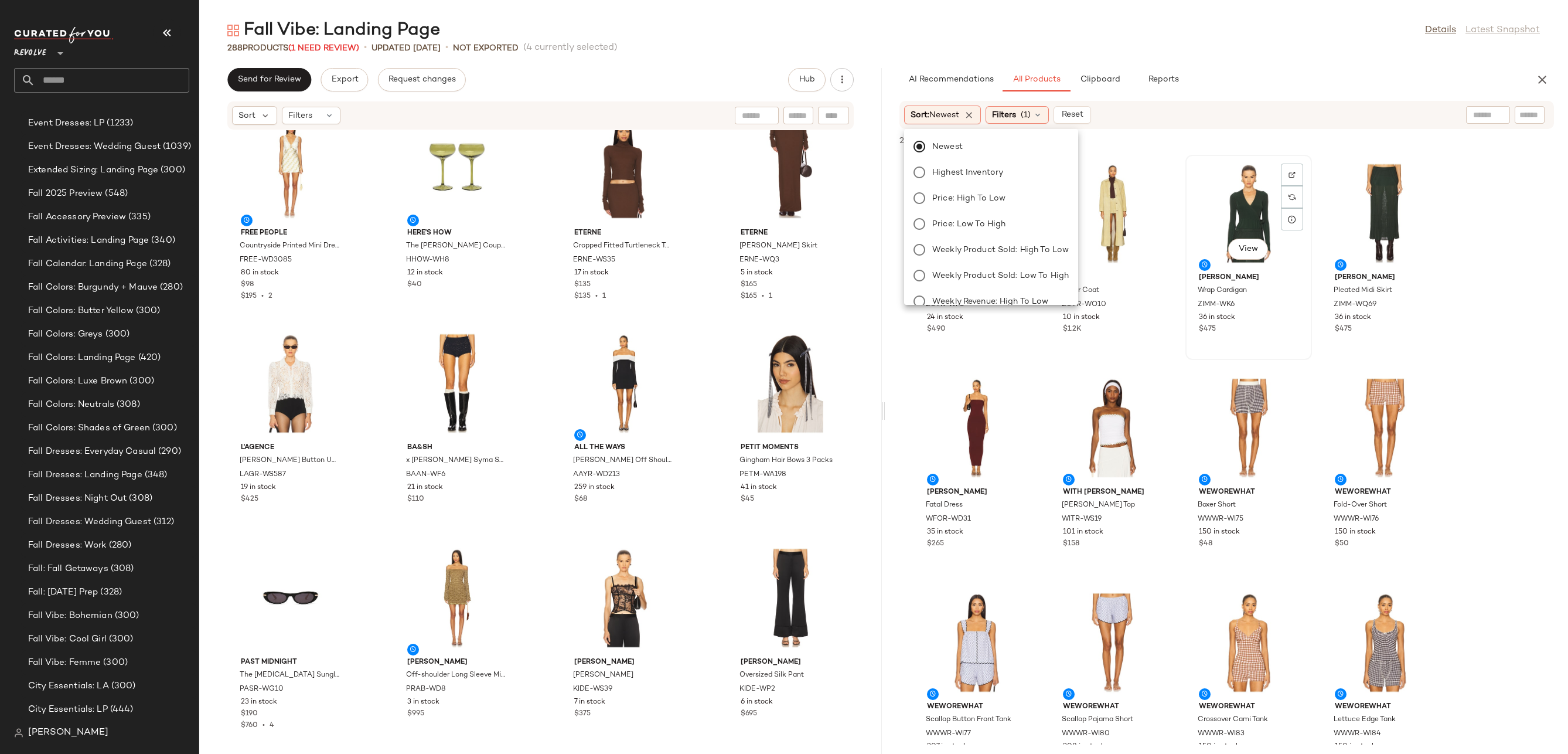
click at [1245, 201] on div "View" at bounding box center [1249, 212] width 118 height 109
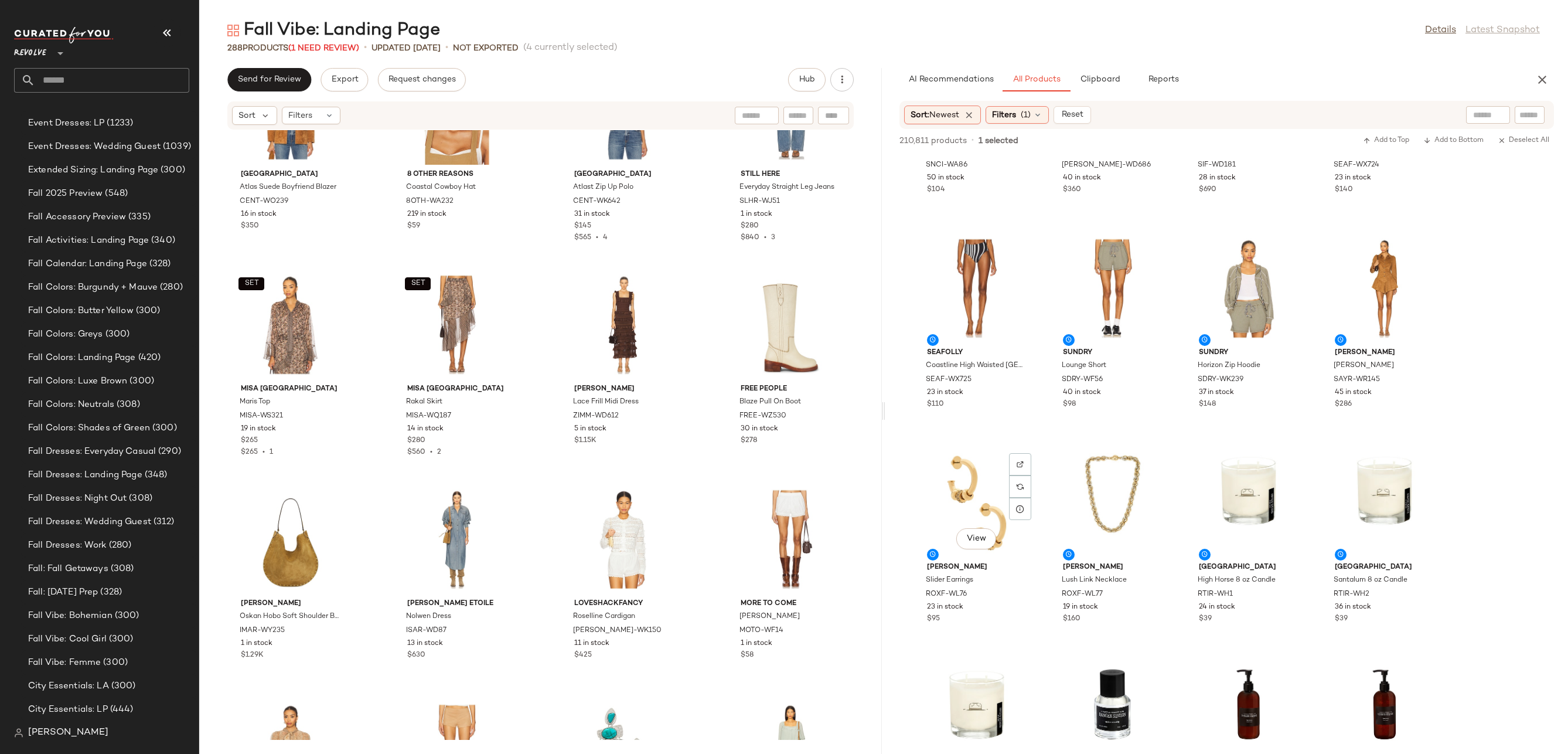
scroll to position [1724, 0]
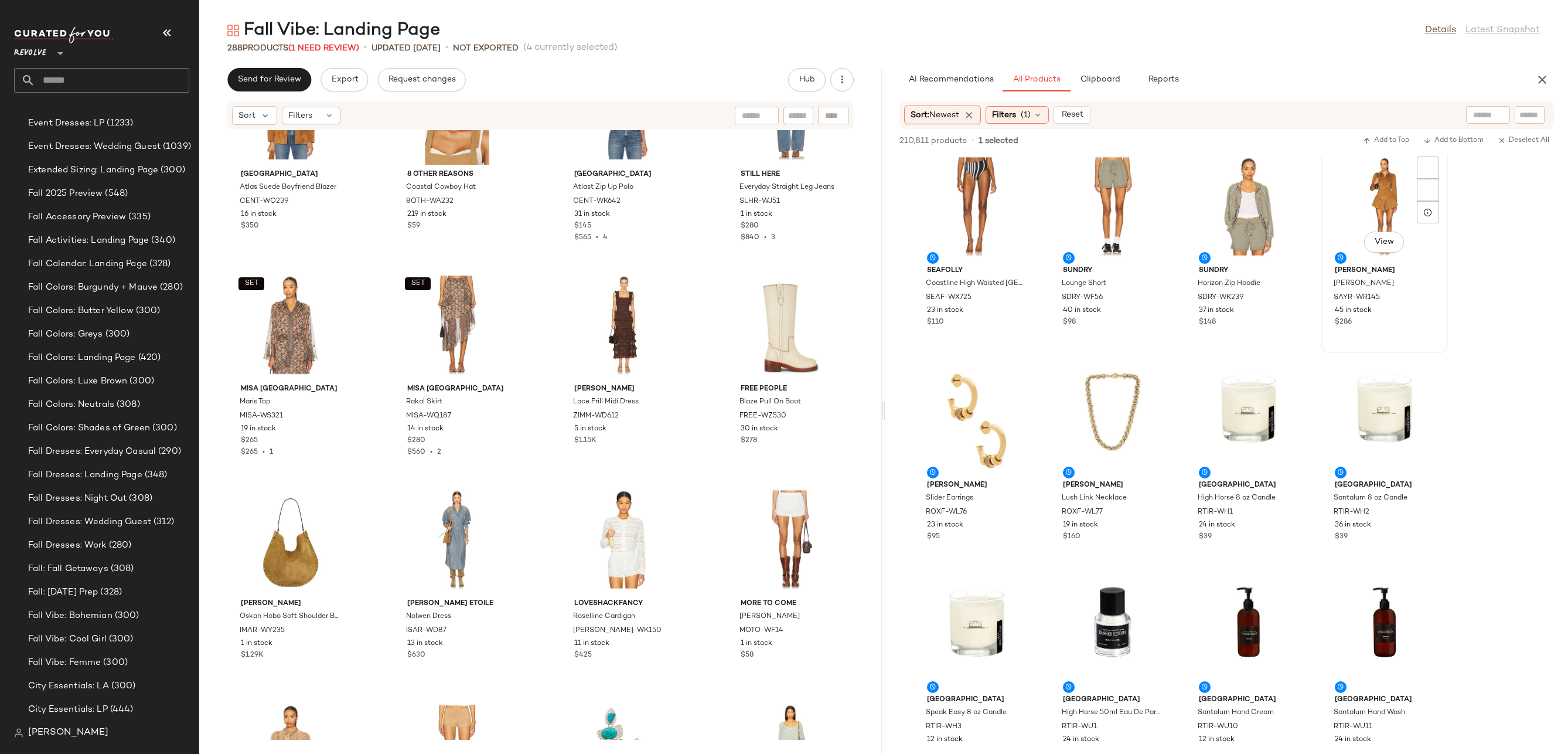
click at [1412, 170] on div "View" at bounding box center [1384, 205] width 118 height 109
click at [1426, 170] on img at bounding box center [1428, 168] width 7 height 7
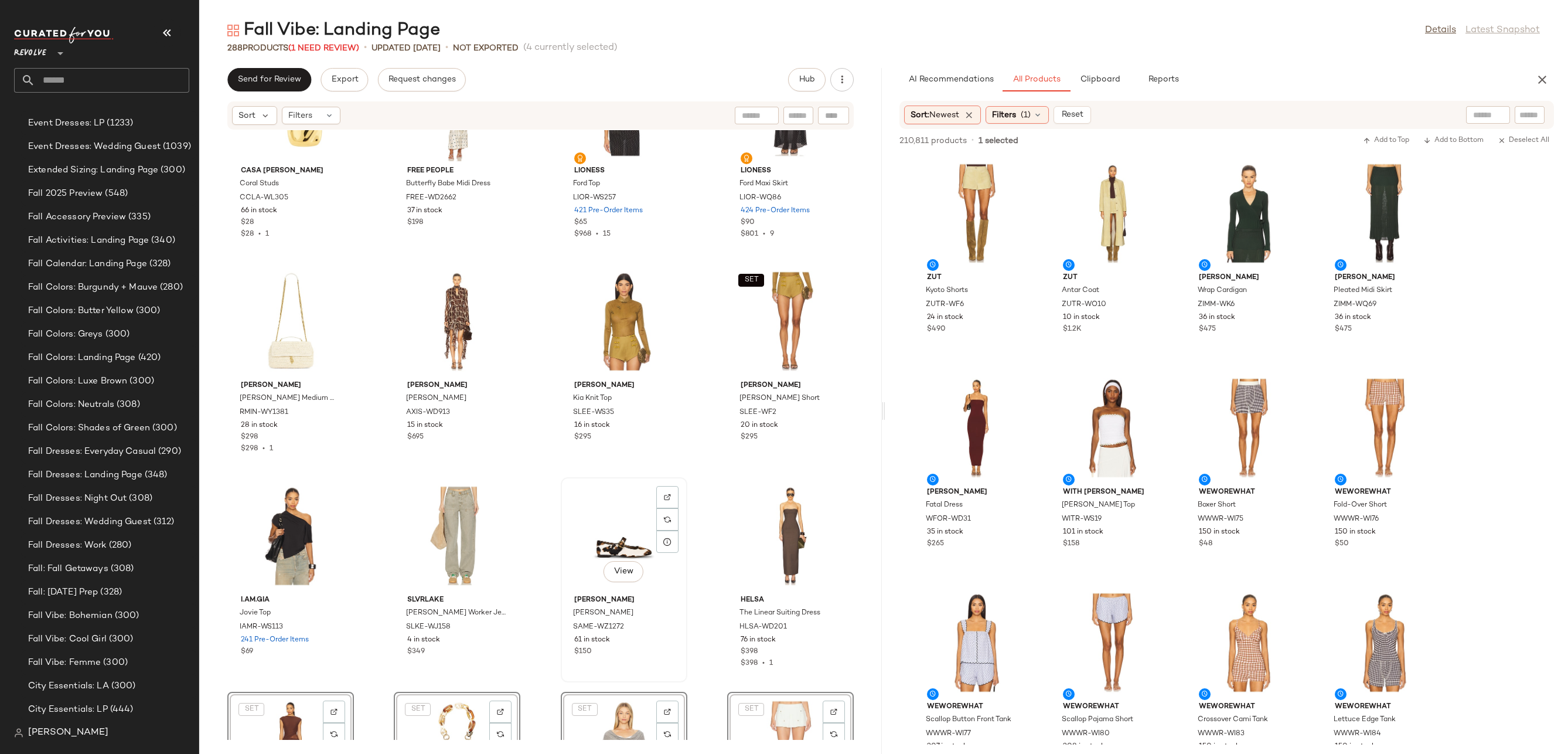
scroll to position [14842, 0]
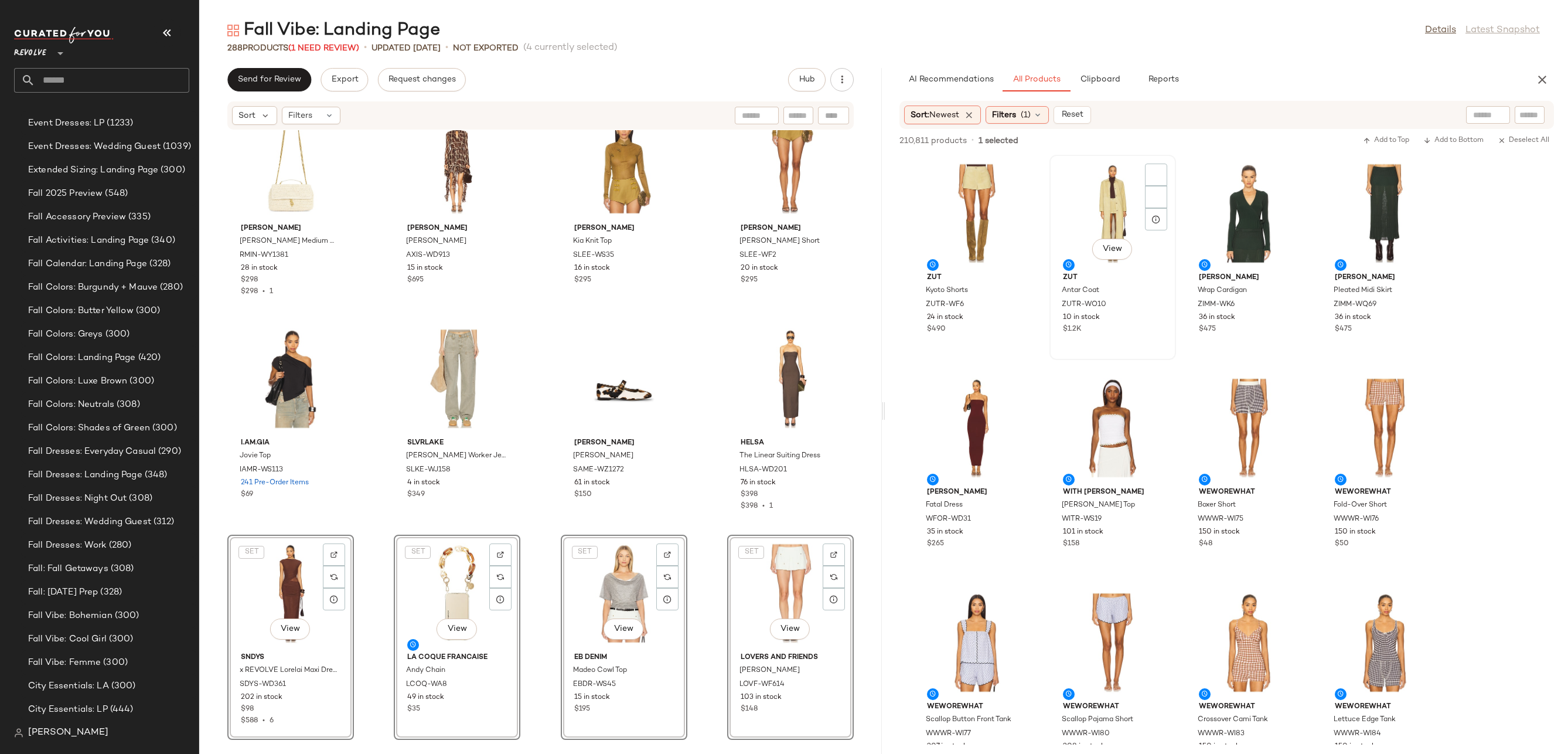
click at [1102, 229] on div "View" at bounding box center [1113, 212] width 118 height 109
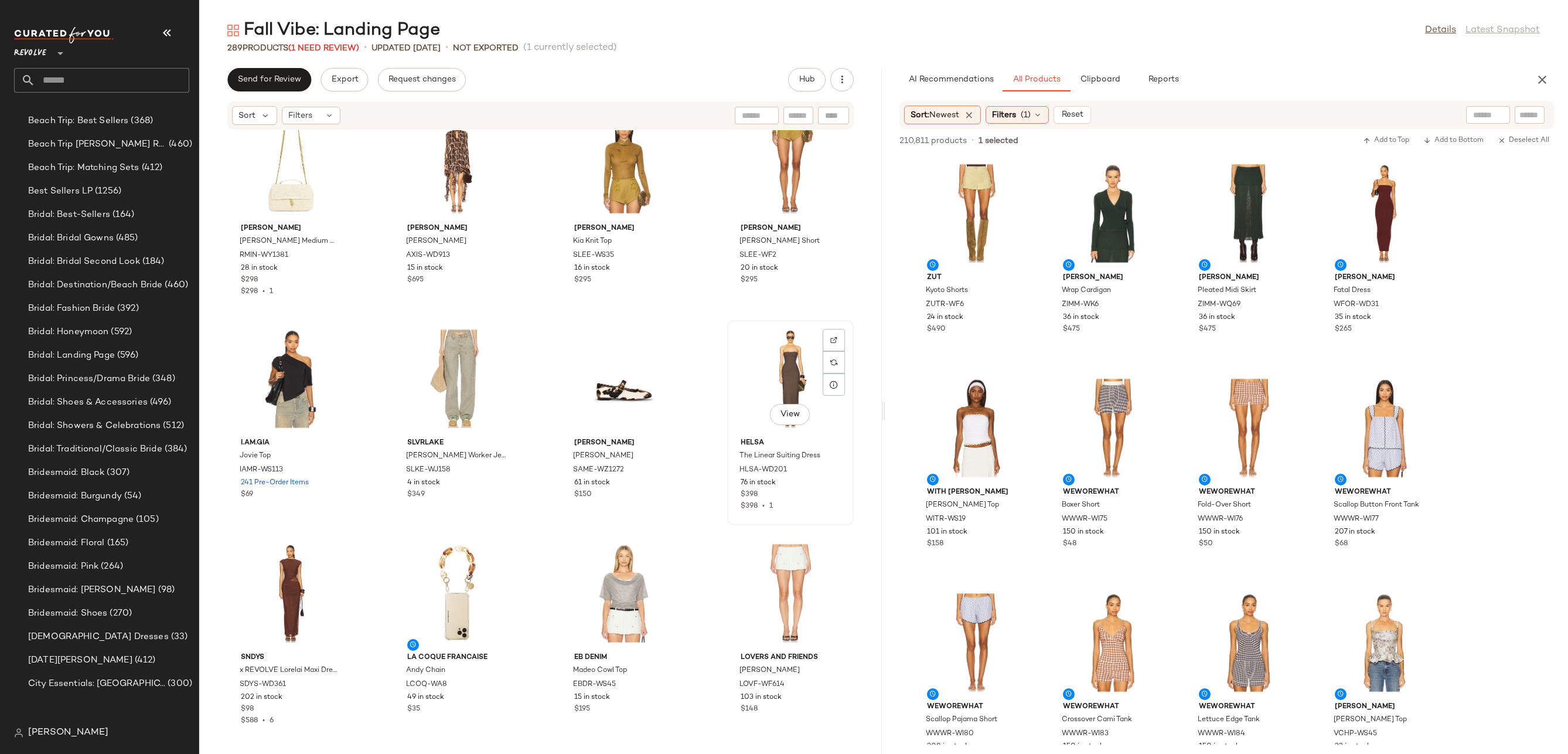
click at [780, 371] on div "View" at bounding box center [790, 378] width 118 height 109
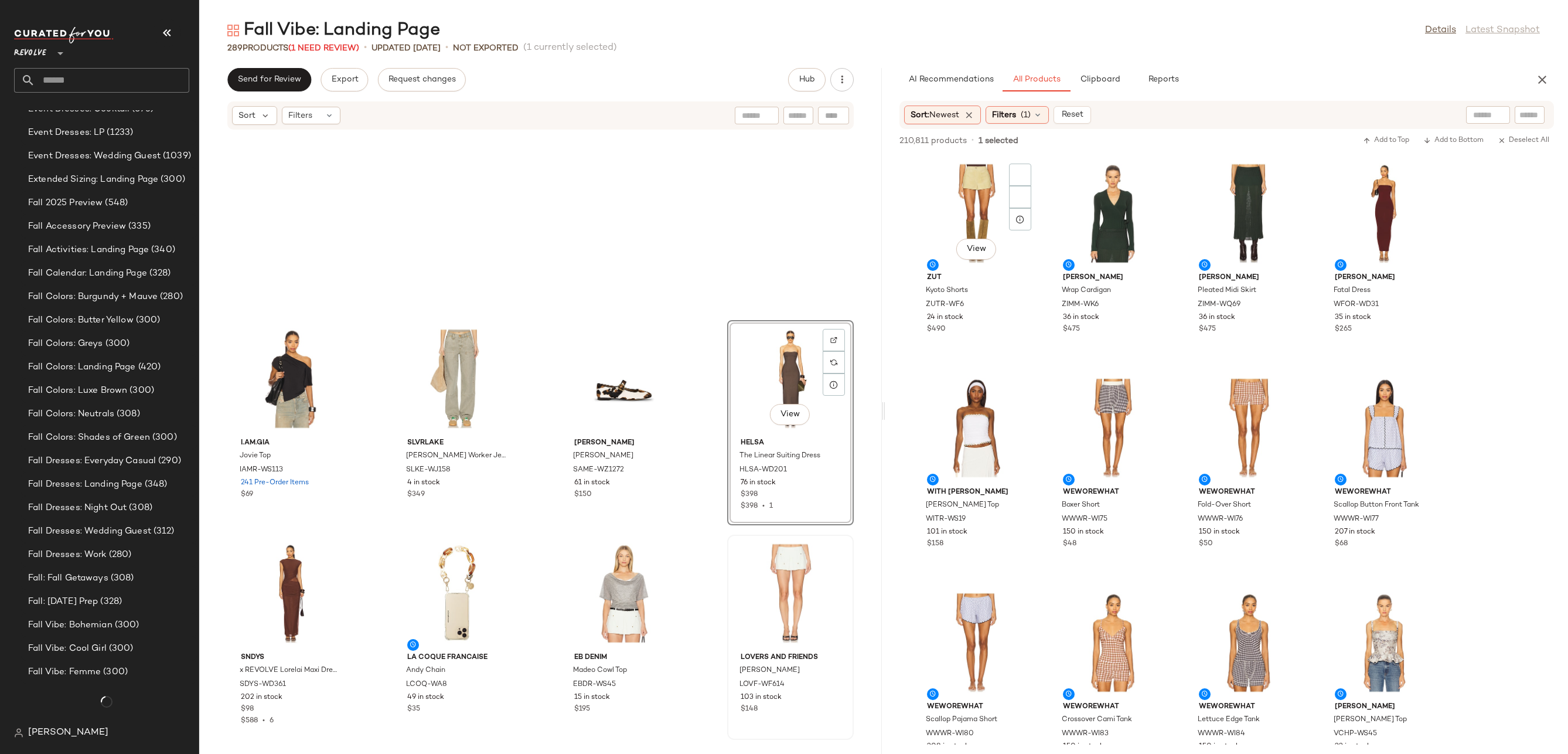
scroll to position [15056, 0]
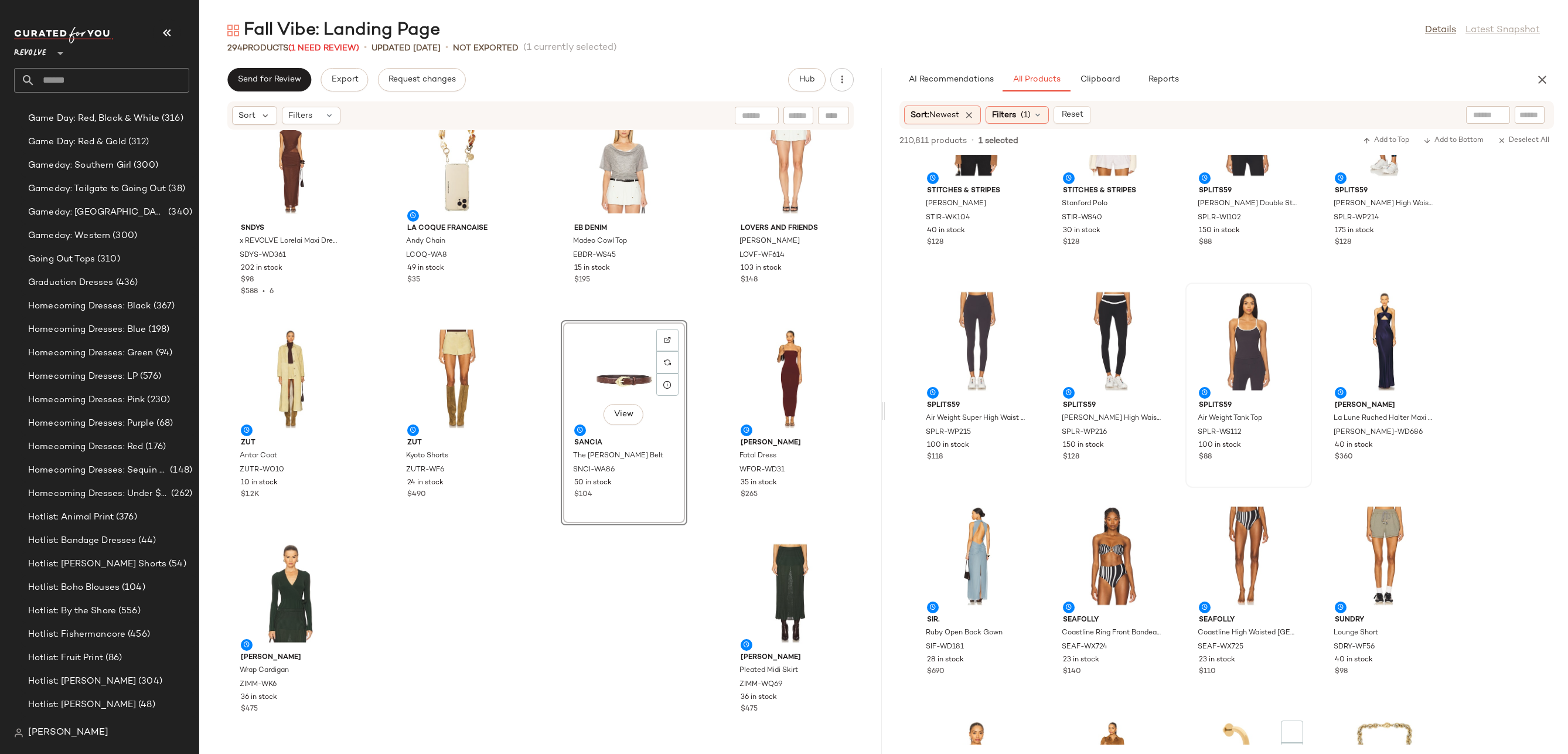
scroll to position [3460, 0]
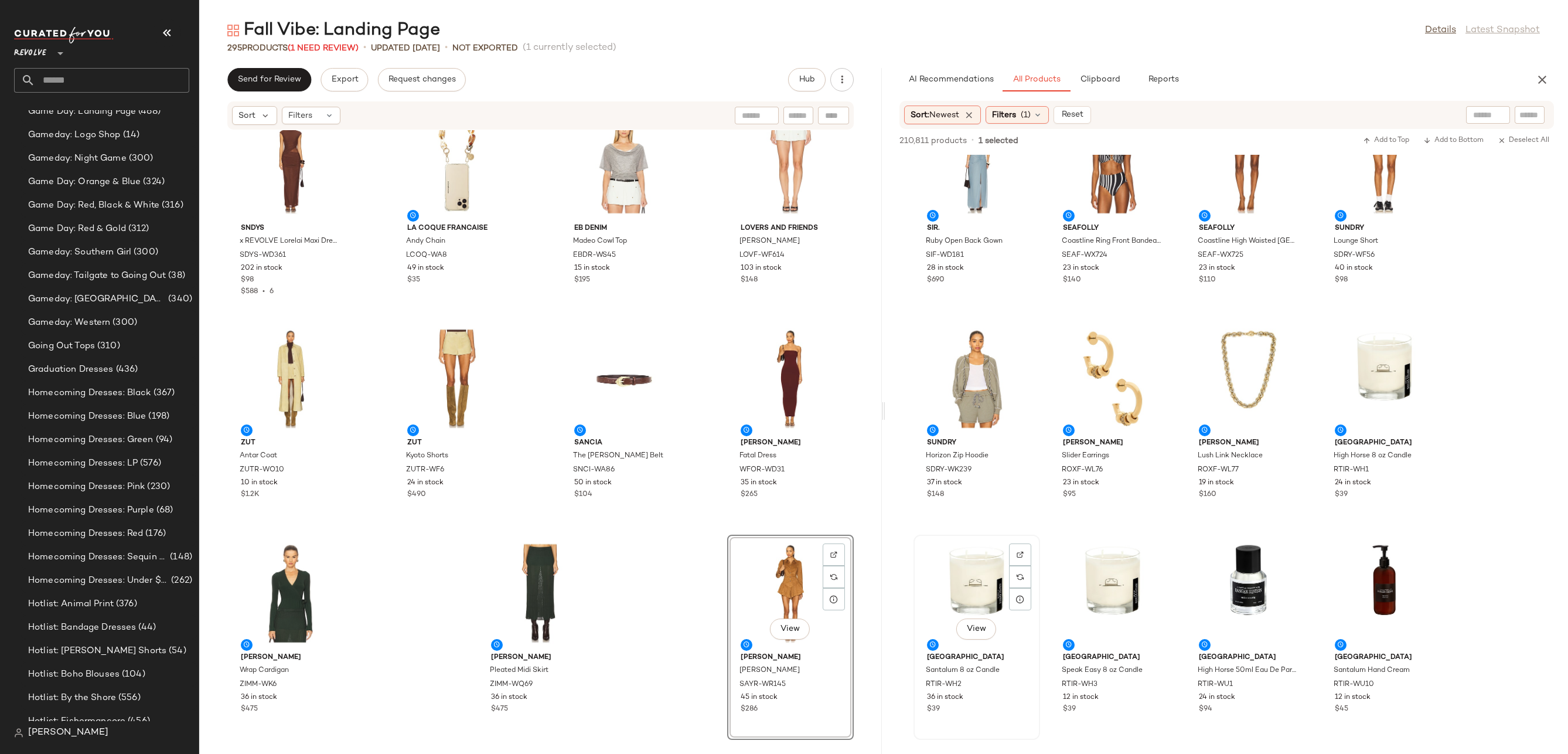
click at [971, 566] on div "View" at bounding box center [976, 593] width 118 height 109
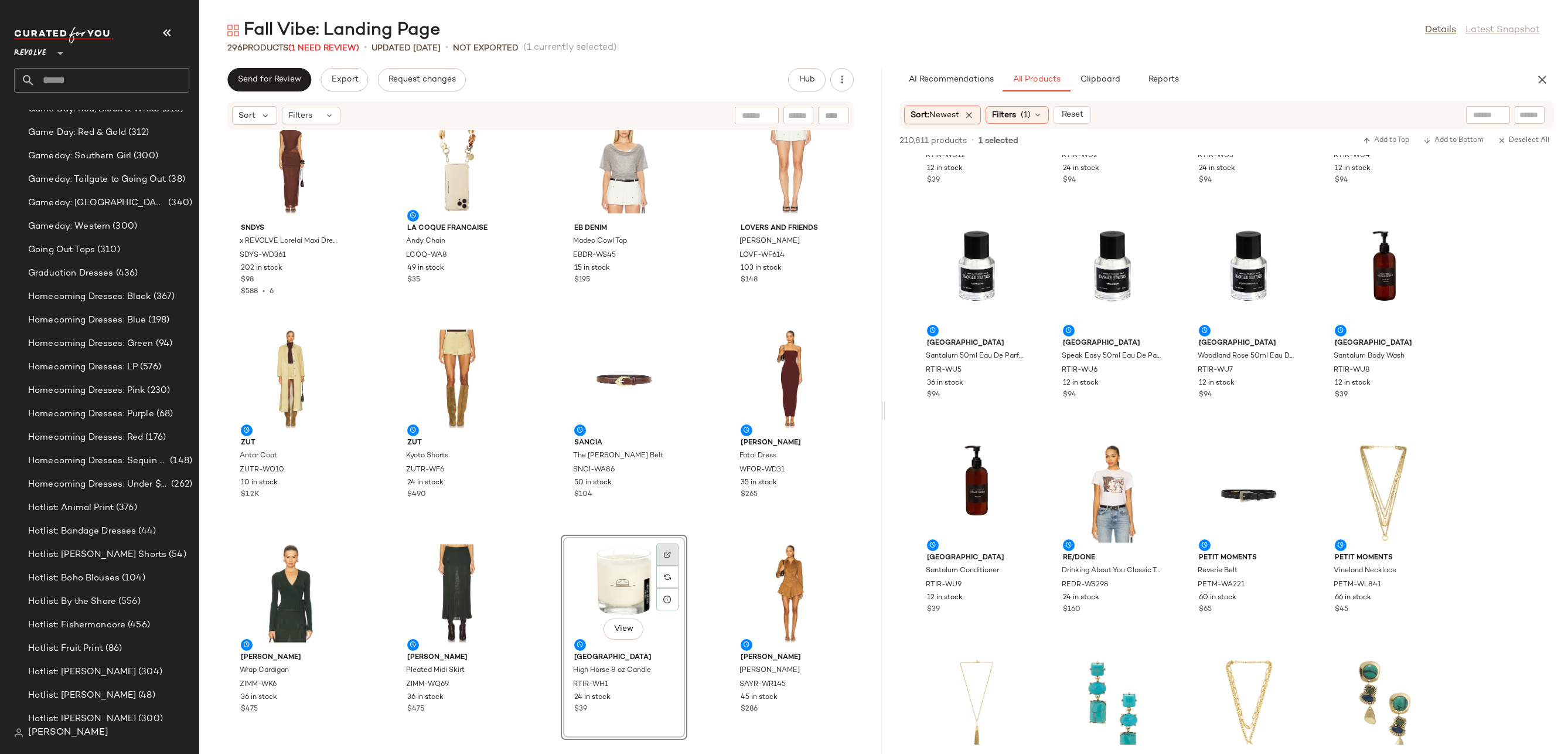
click at [673, 566] on div at bounding box center [667, 577] width 23 height 23
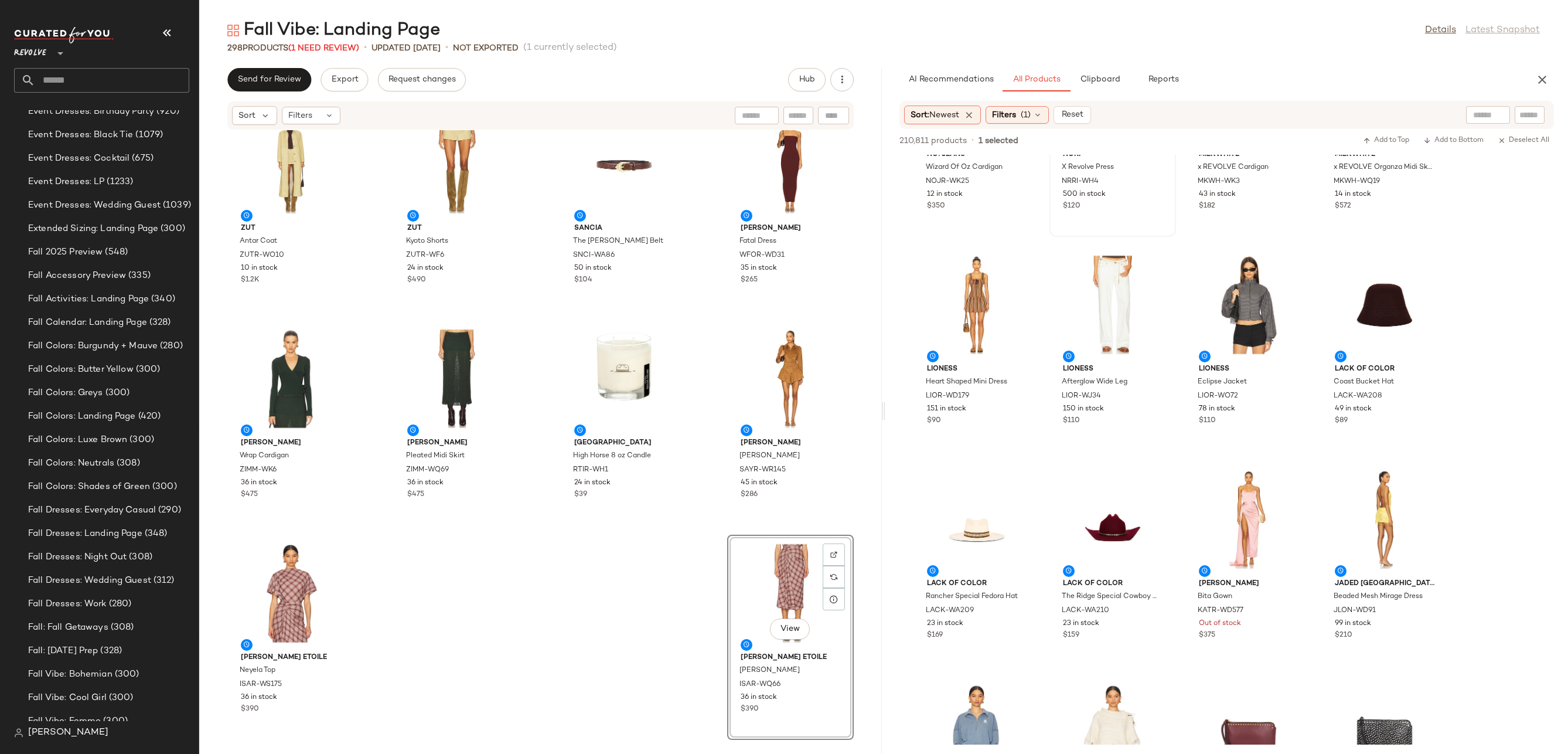
scroll to position [0, 0]
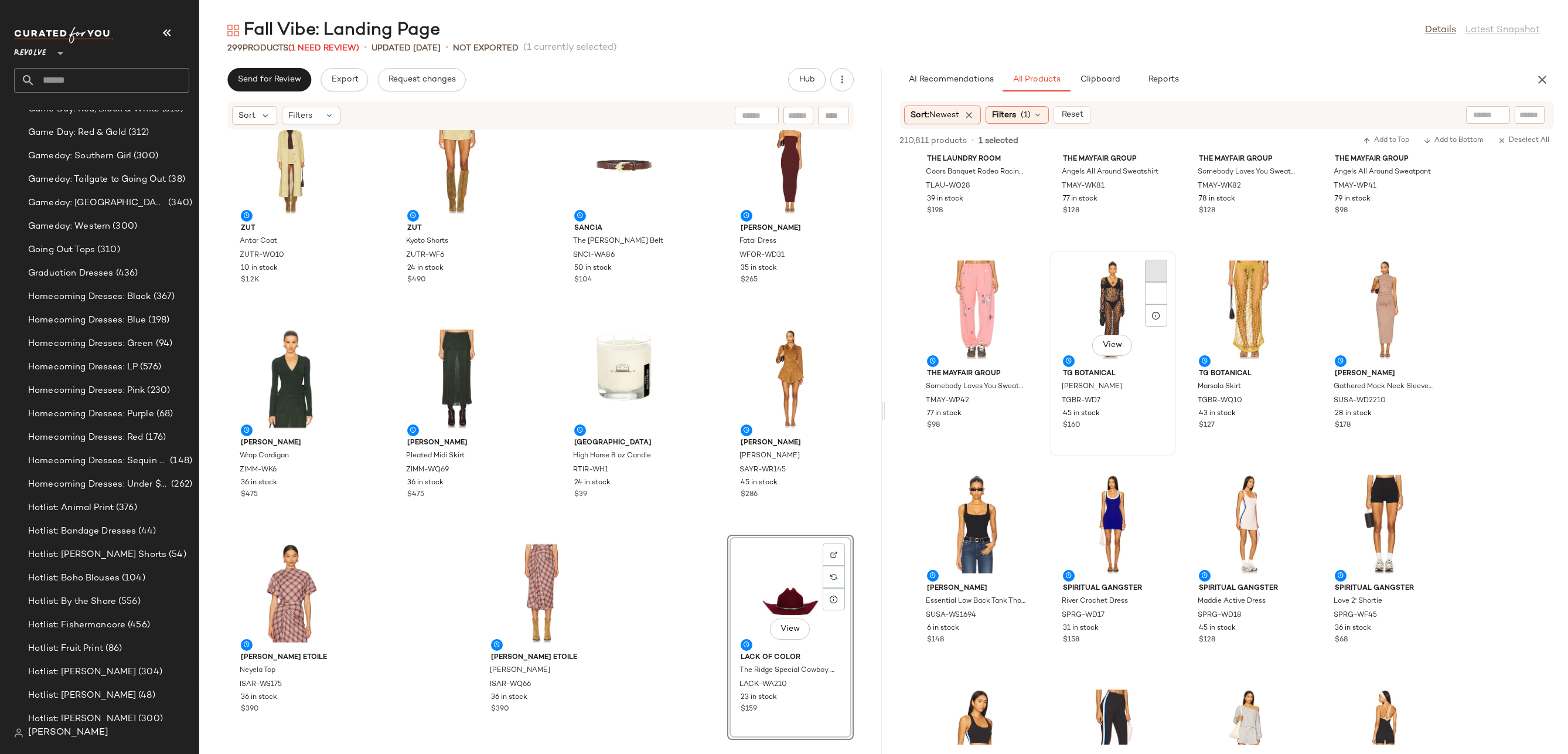
click at [1150, 282] on div at bounding box center [1156, 293] width 23 height 23
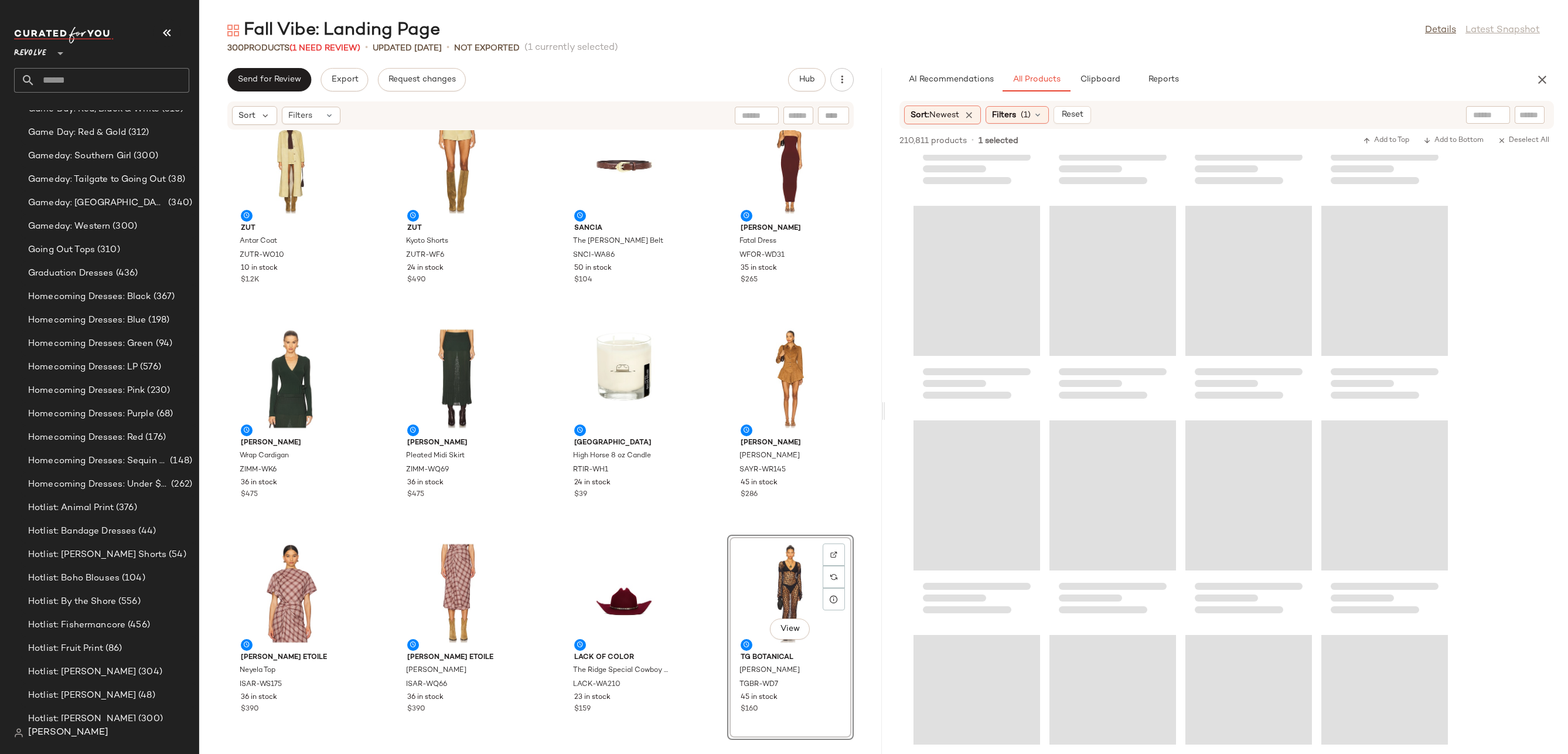
scroll to position [8391, 0]
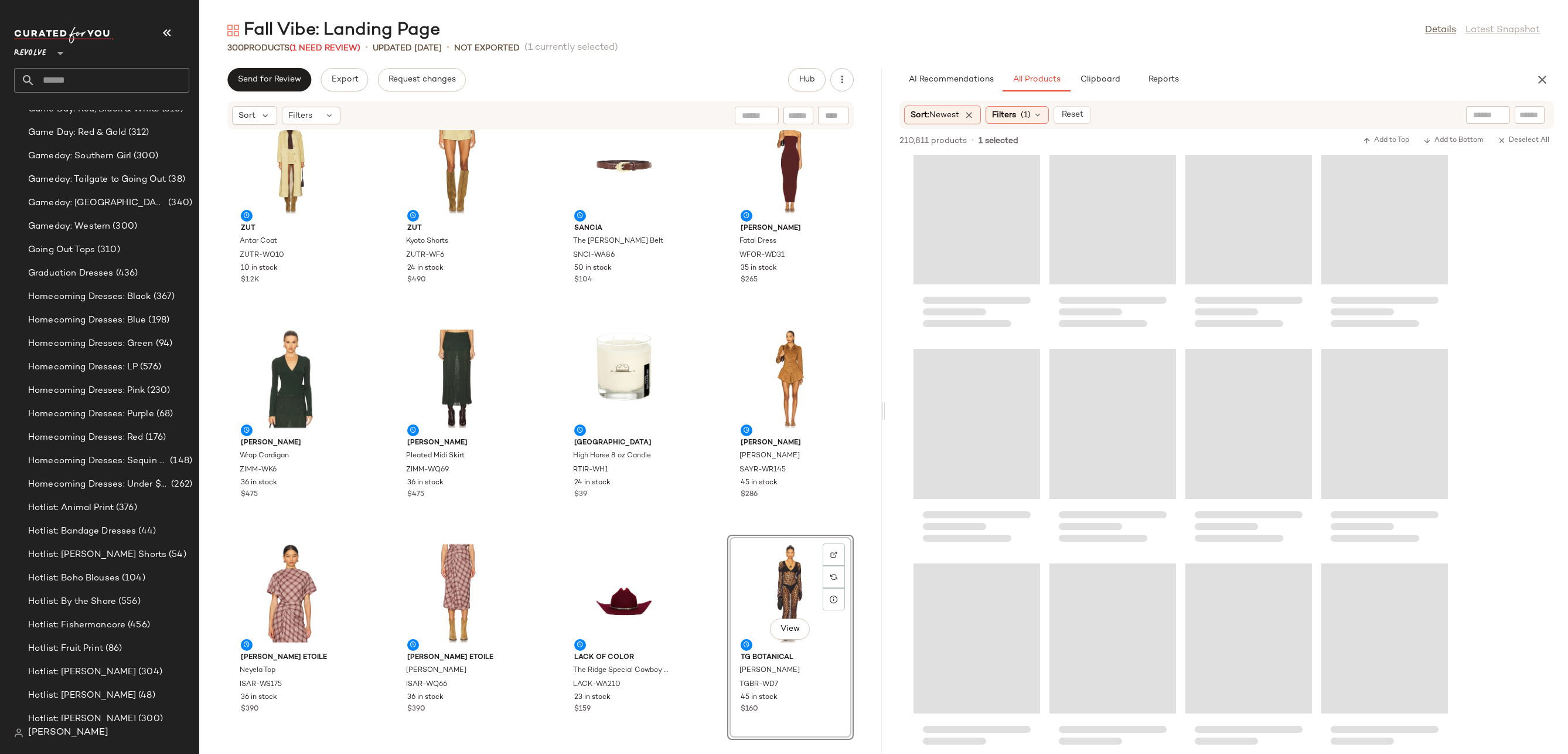
drag, startPoint x: 1559, startPoint y: 250, endPoint x: 1197, endPoint y: 319, distance: 368.5
click at [1543, 91] on div "AI Recommendations All Products Clipboard Reports Sort: Newest Filters (1) Rese…" at bounding box center [1226, 411] width 682 height 686
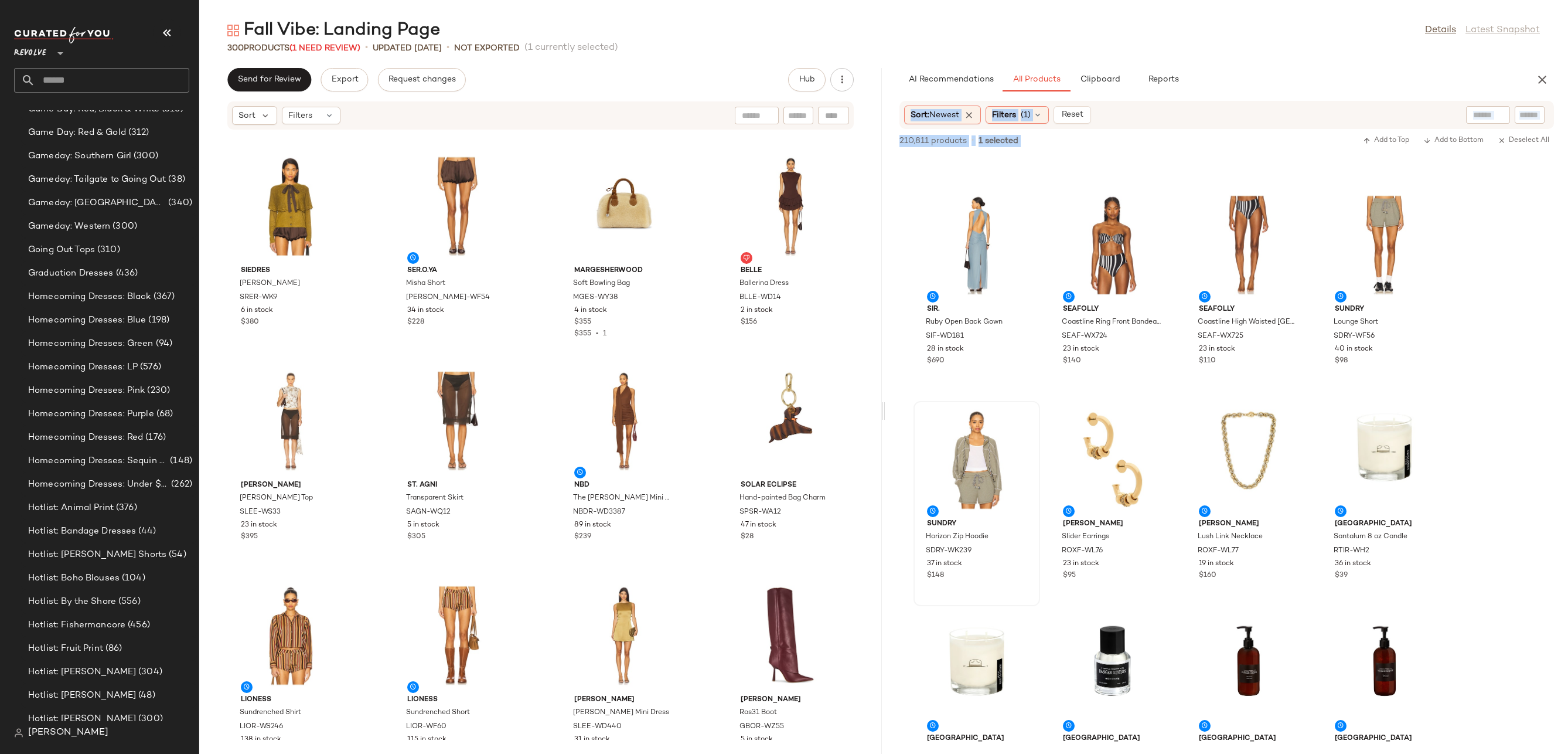
scroll to position [2326, 0]
